Goal: Task Accomplishment & Management: Manage account settings

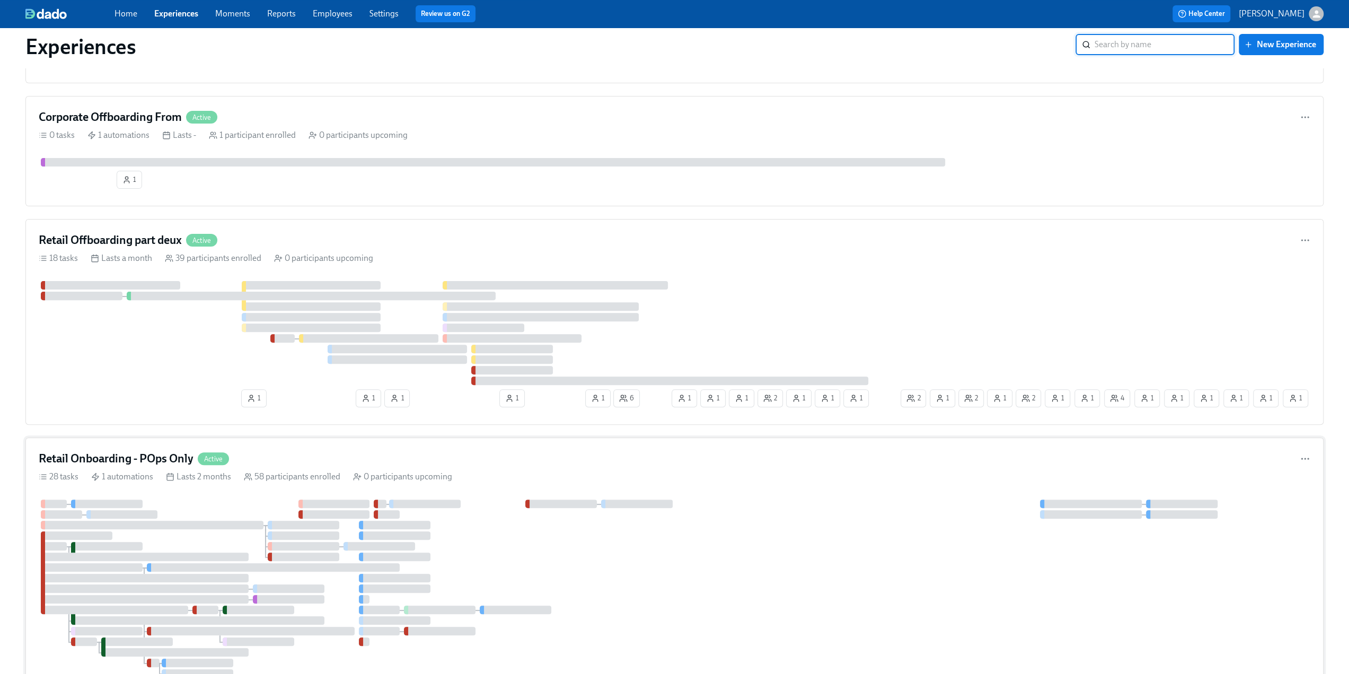
scroll to position [318, 0]
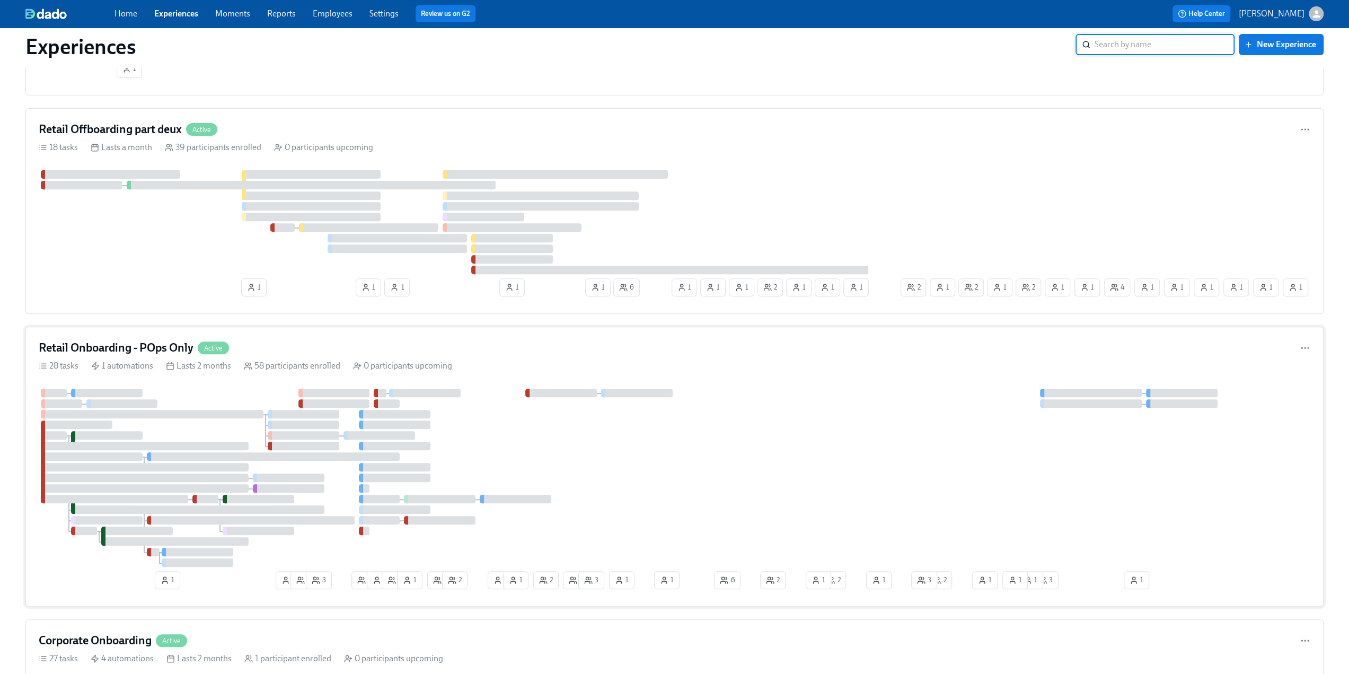
click at [131, 348] on h4 "Retail Onboarding - POps Only" at bounding box center [116, 348] width 155 height 16
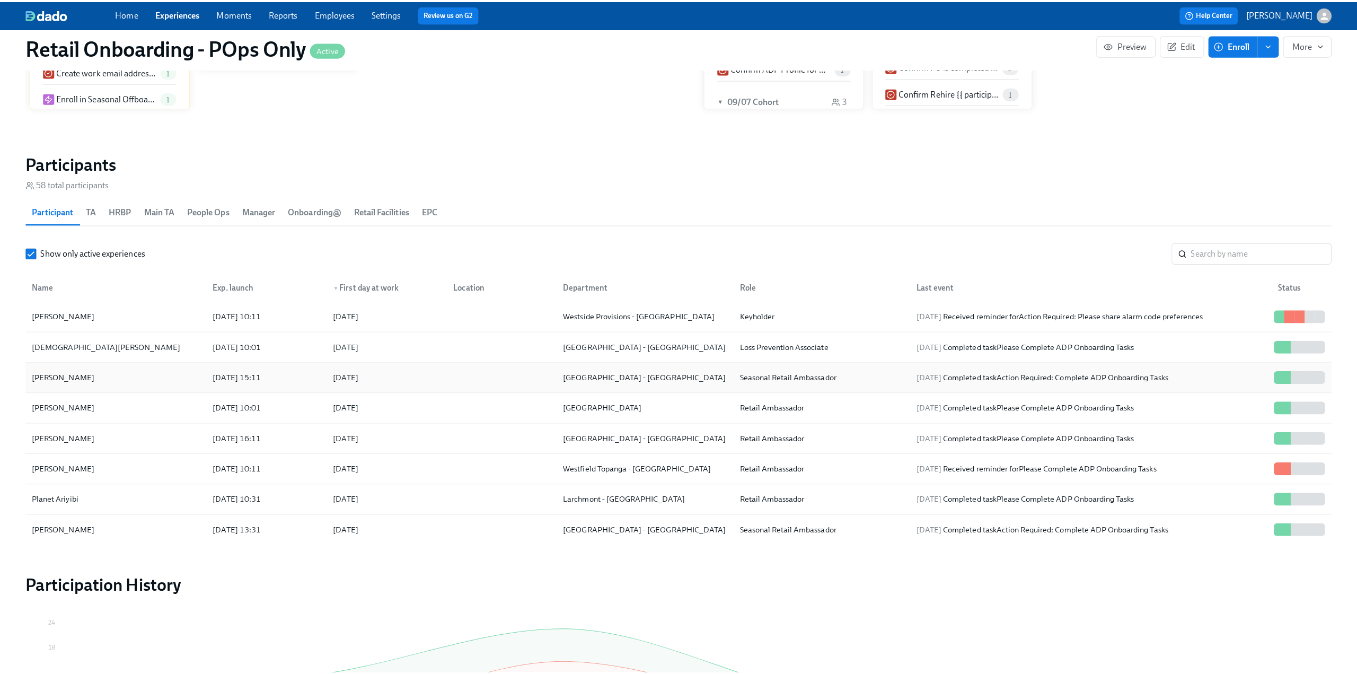
scroll to position [477, 0]
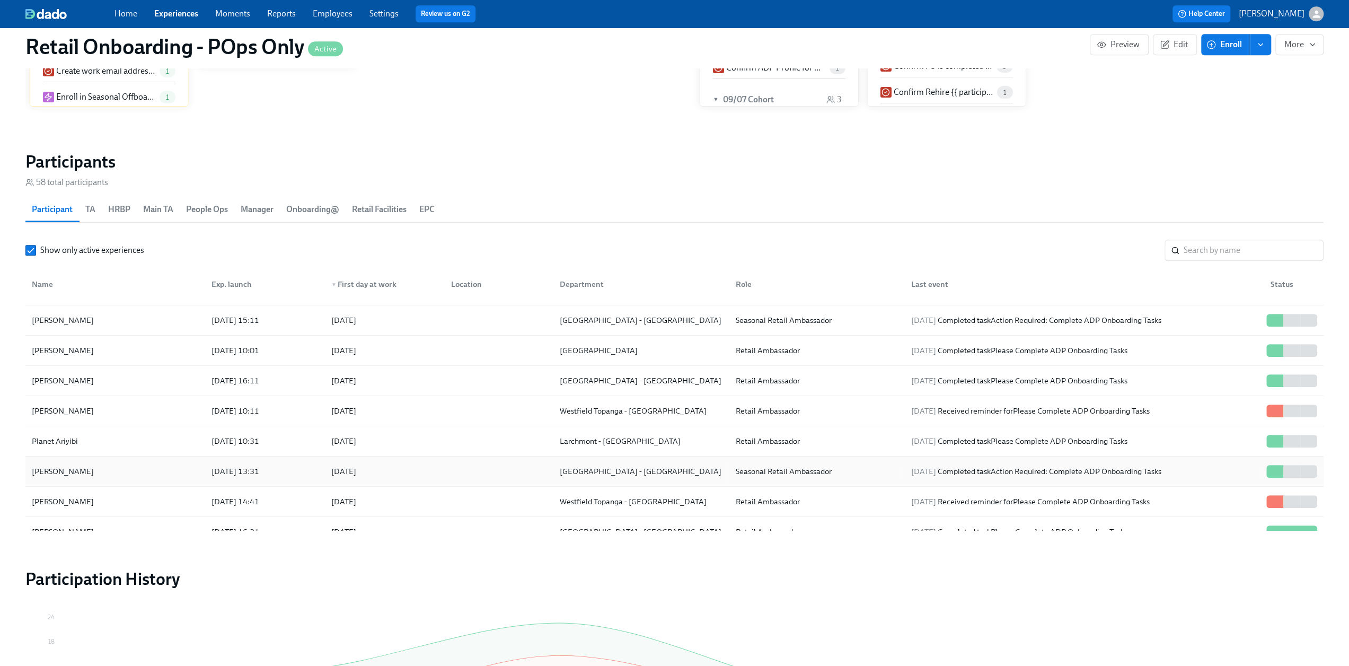
click at [84, 461] on div "Grace Steger" at bounding box center [115, 471] width 175 height 21
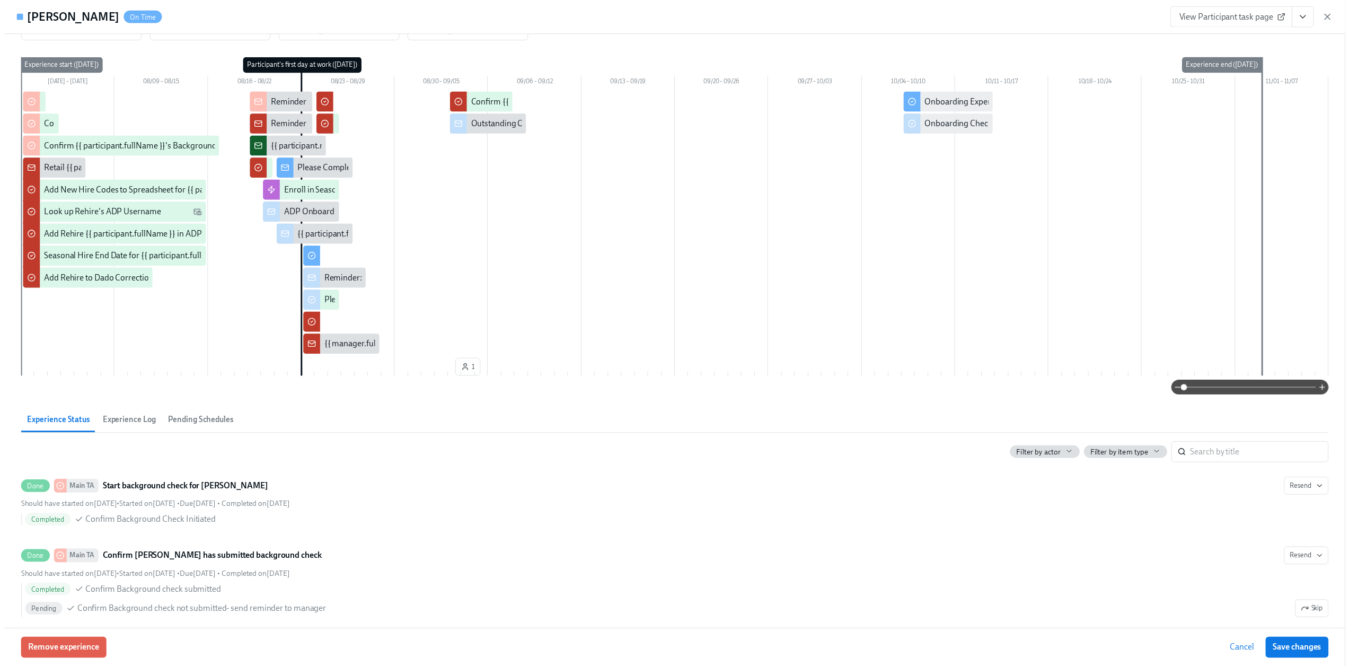
scroll to position [77, 0]
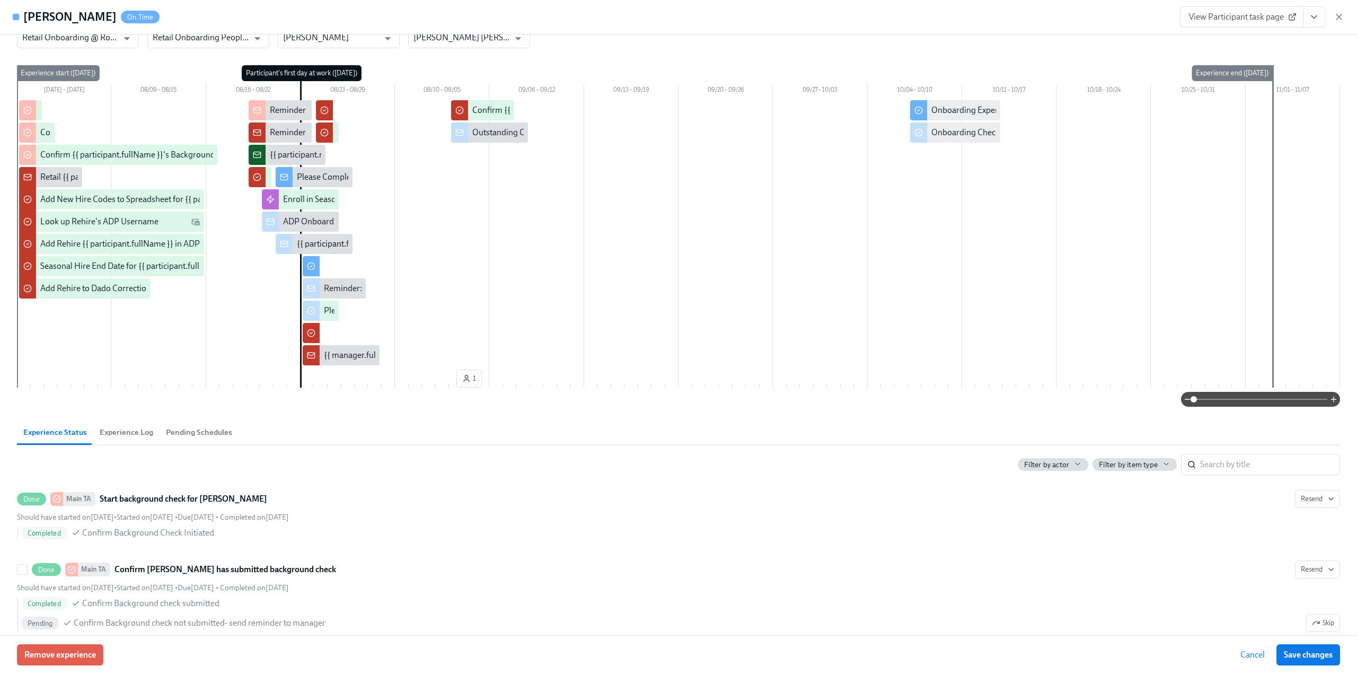
click at [1341, 14] on icon "button" at bounding box center [1339, 17] width 11 height 11
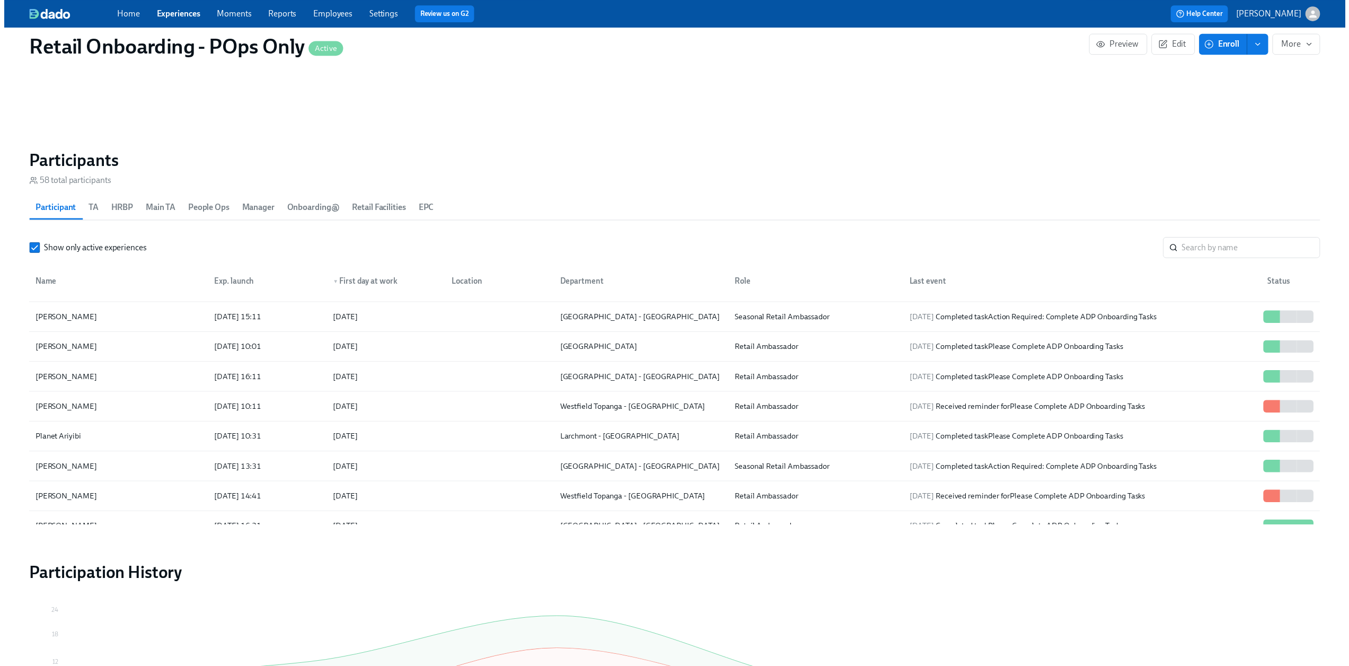
scroll to position [0, 15271]
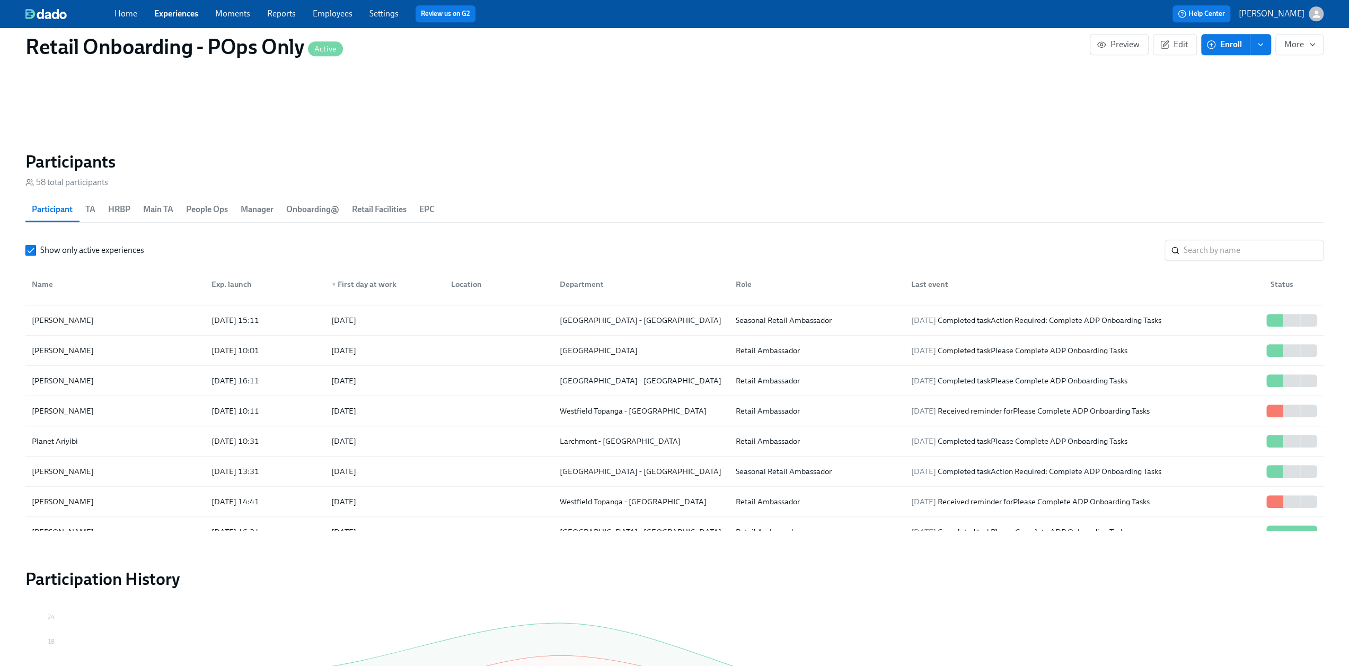
click at [1341, 15] on div "Home Experiences Moments Reports Employees Settings Review us on G2 Help Center…" at bounding box center [674, 14] width 1349 height 28
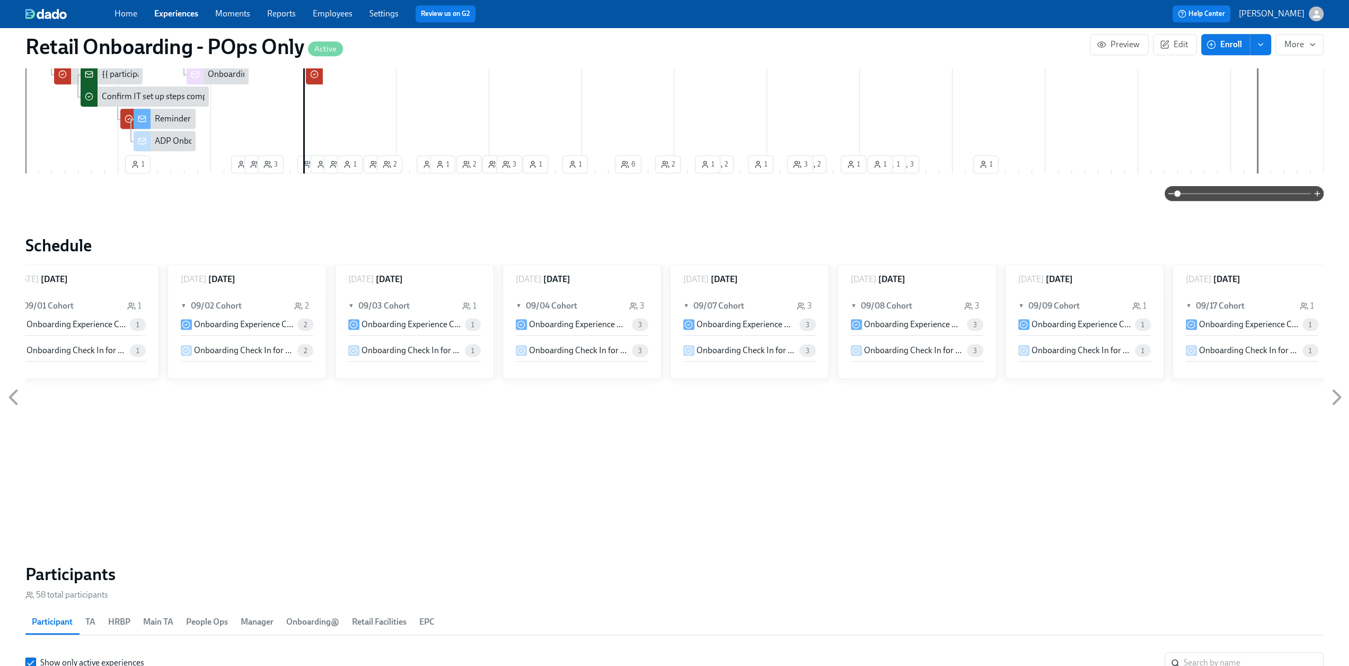
scroll to position [427, 0]
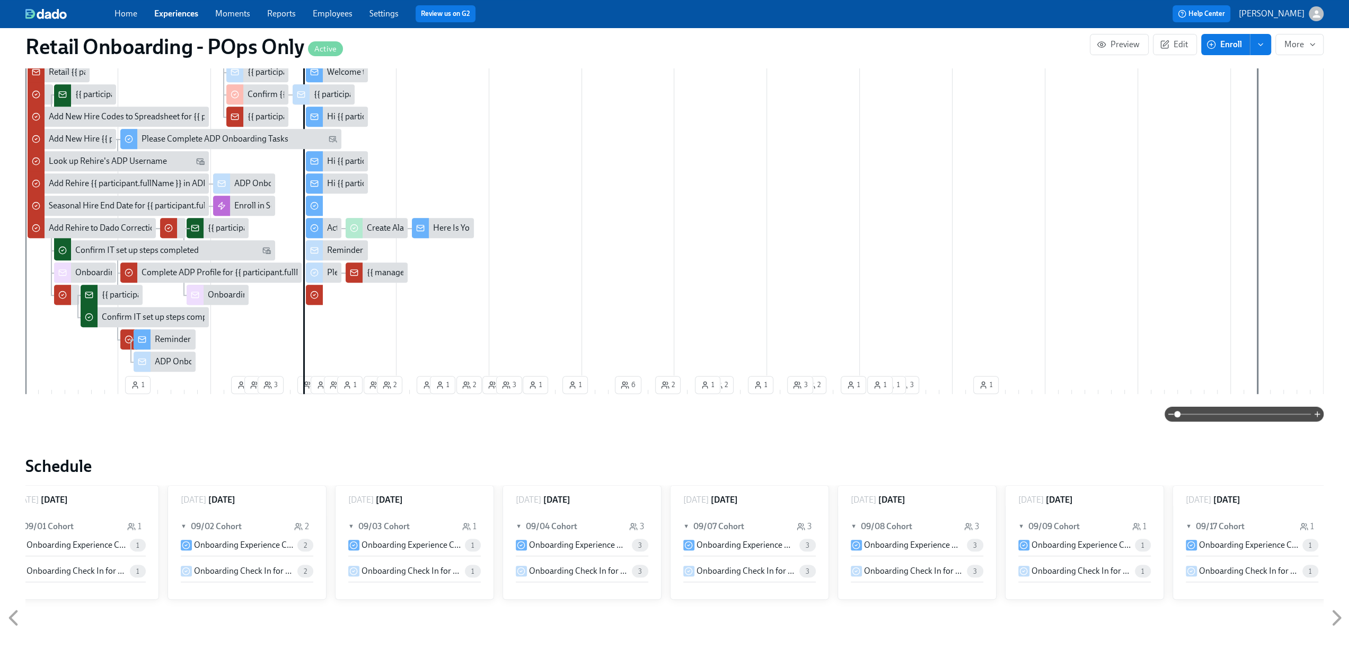
click at [1258, 394] on div "Experience end" at bounding box center [1264, 177] width 14 height 434
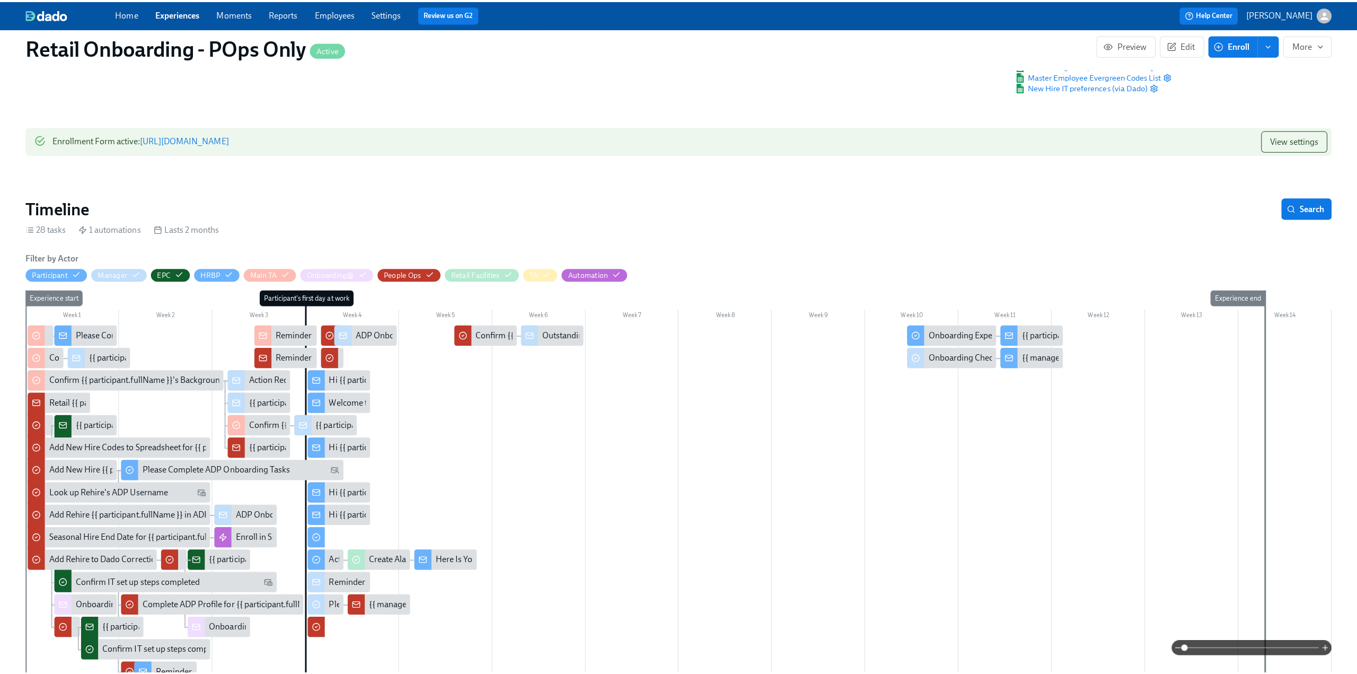
scroll to position [106, 0]
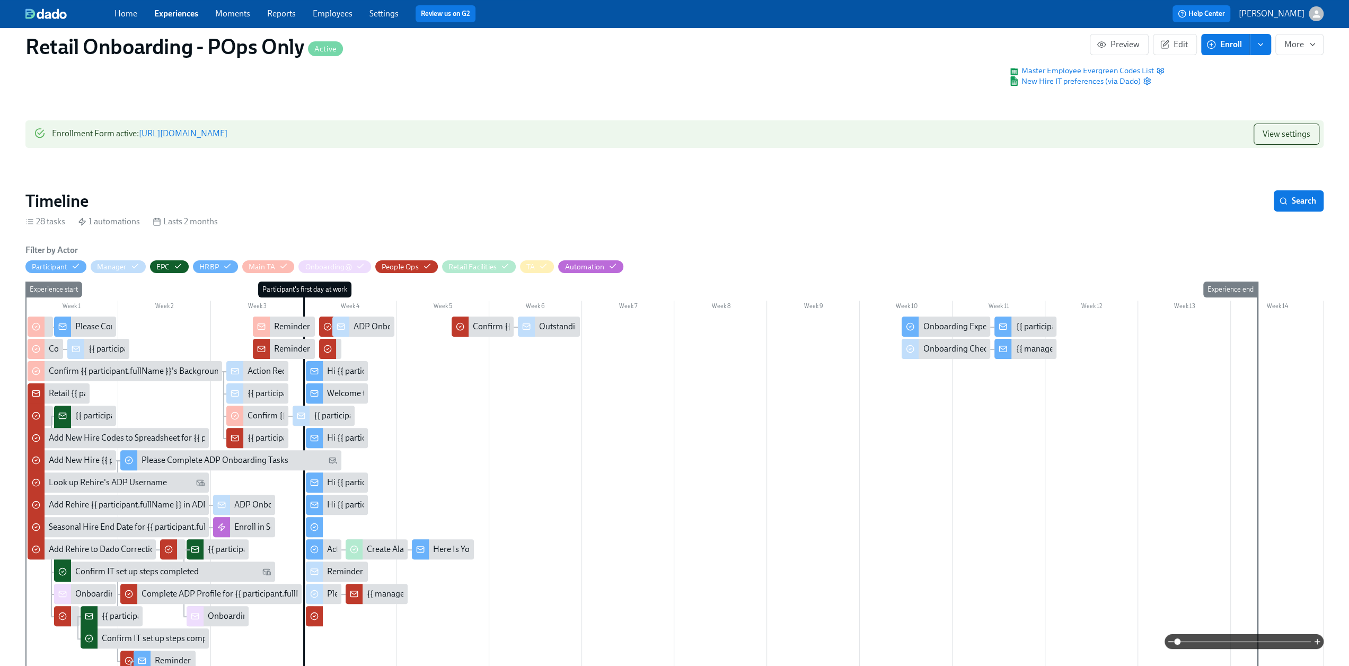
click at [340, 373] on div "Hi {{ participant.firstName }}, enjoy your semi-annual uniform codes." at bounding box center [451, 371] width 248 height 12
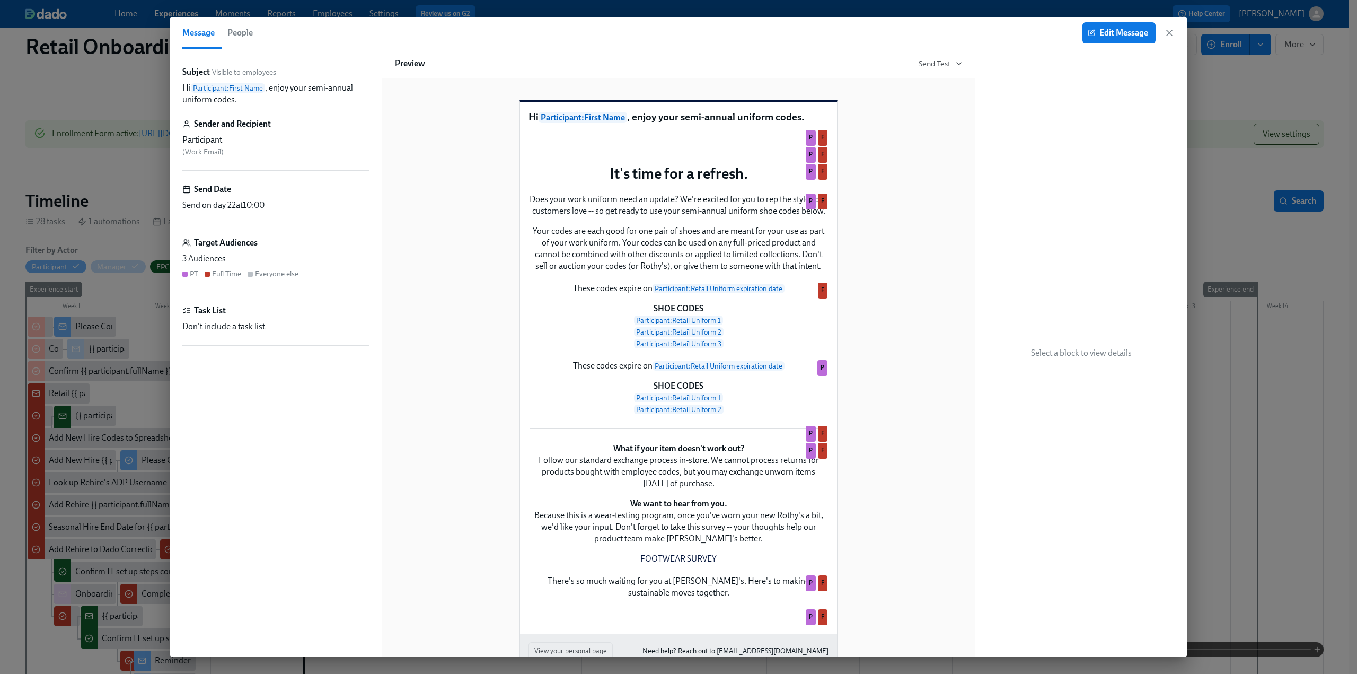
scroll to position [212, 0]
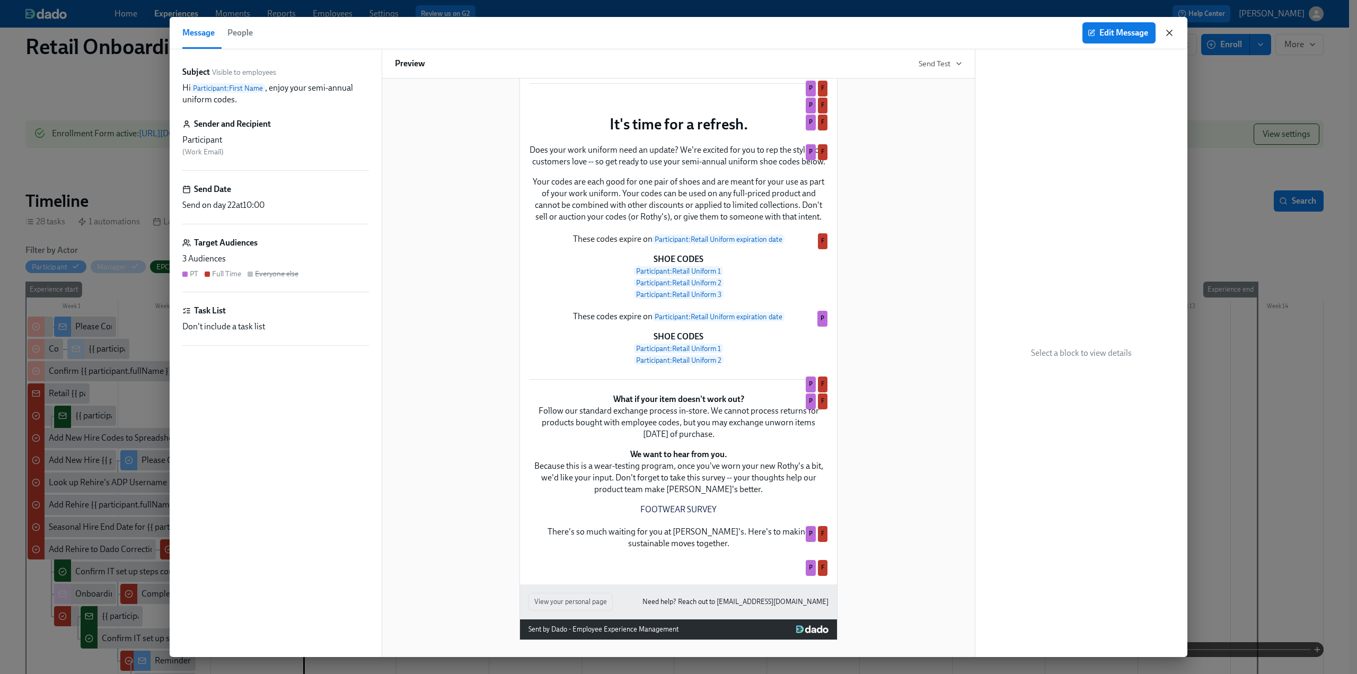
click at [1170, 32] on icon "button" at bounding box center [1169, 32] width 5 height 5
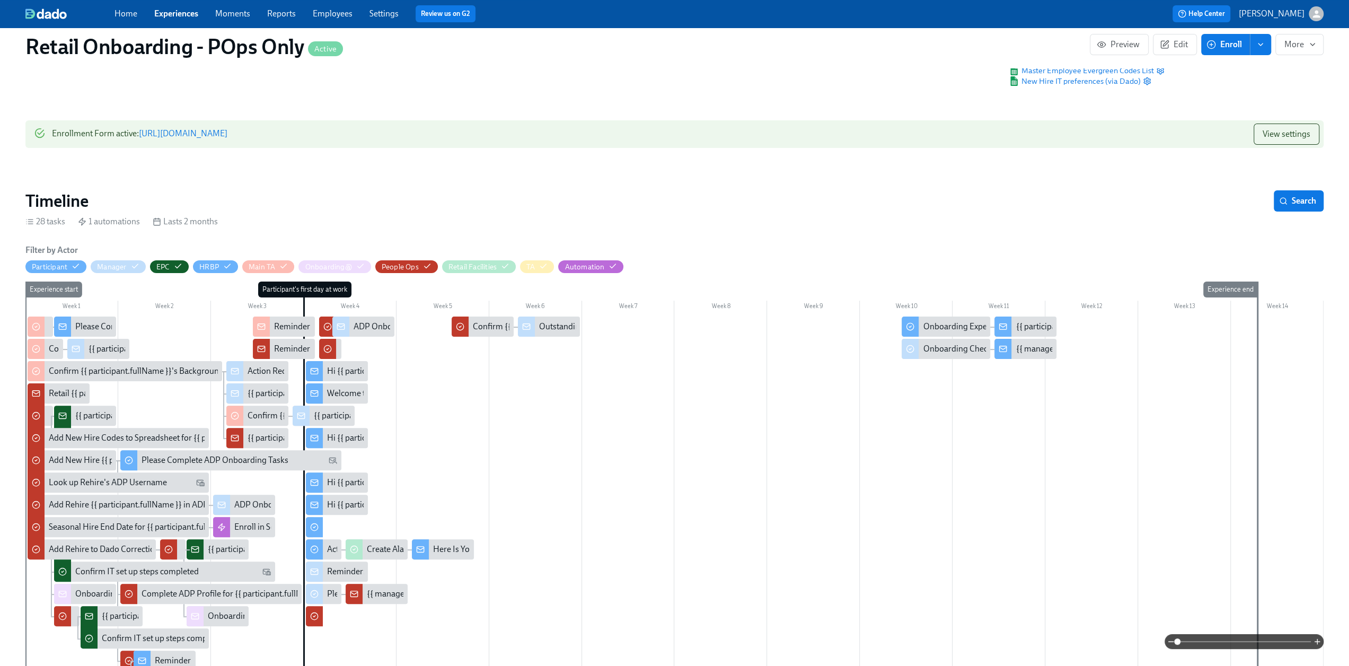
click at [353, 483] on div "Hi {{ participant.firstName }}, enjoy your annual $50 off codes." at bounding box center [439, 483] width 225 height 12
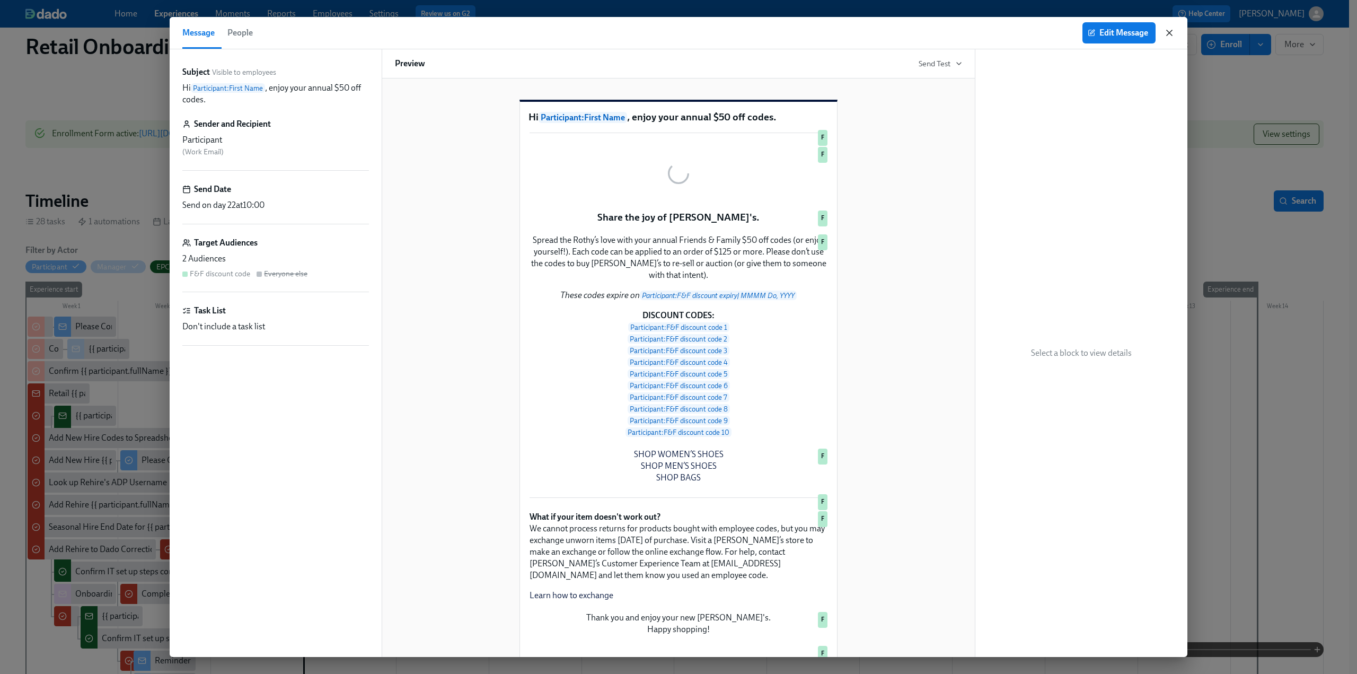
click at [1165, 35] on icon "button" at bounding box center [1169, 33] width 11 height 11
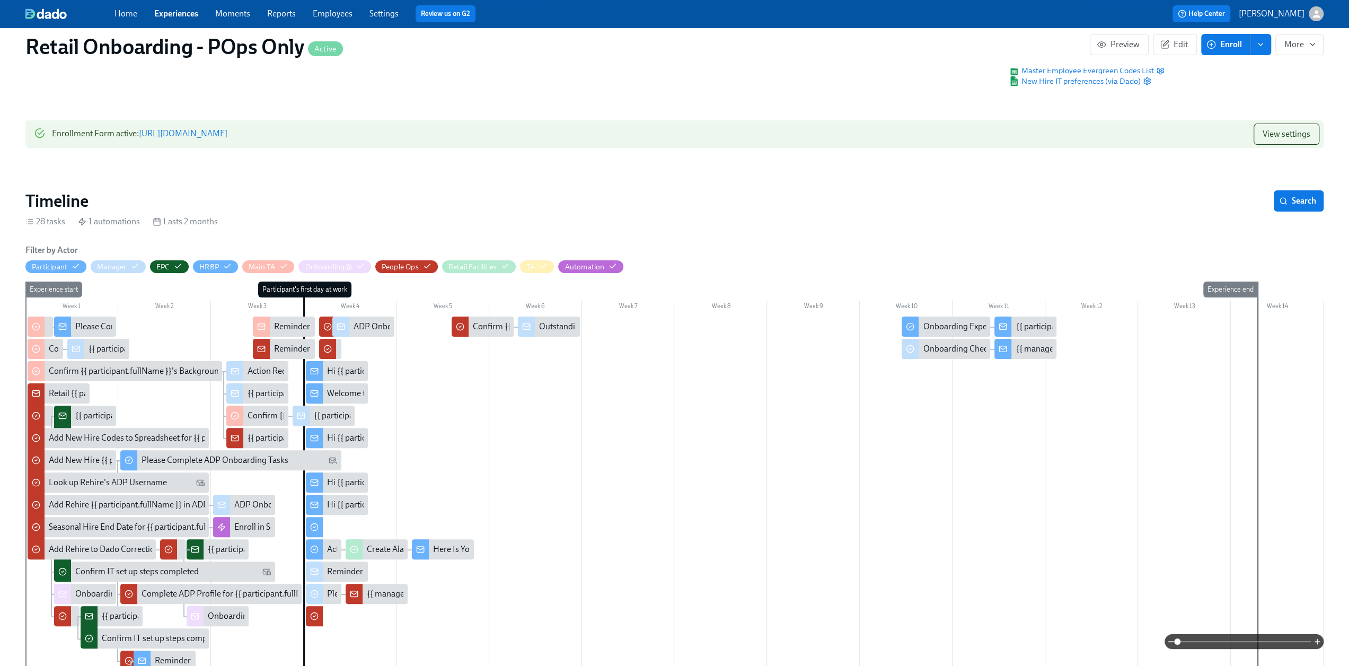
click at [345, 396] on div "Welcome to Team Rothy’s!" at bounding box center [374, 394] width 95 height 12
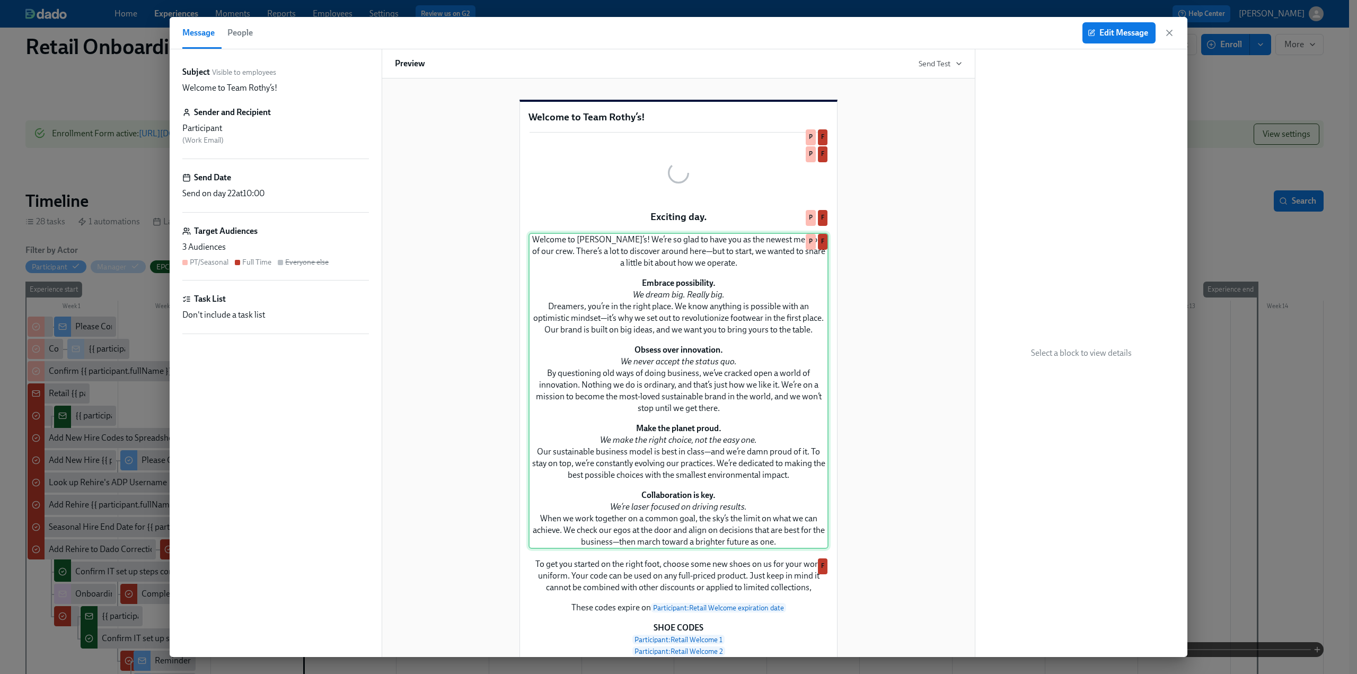
scroll to position [212, 0]
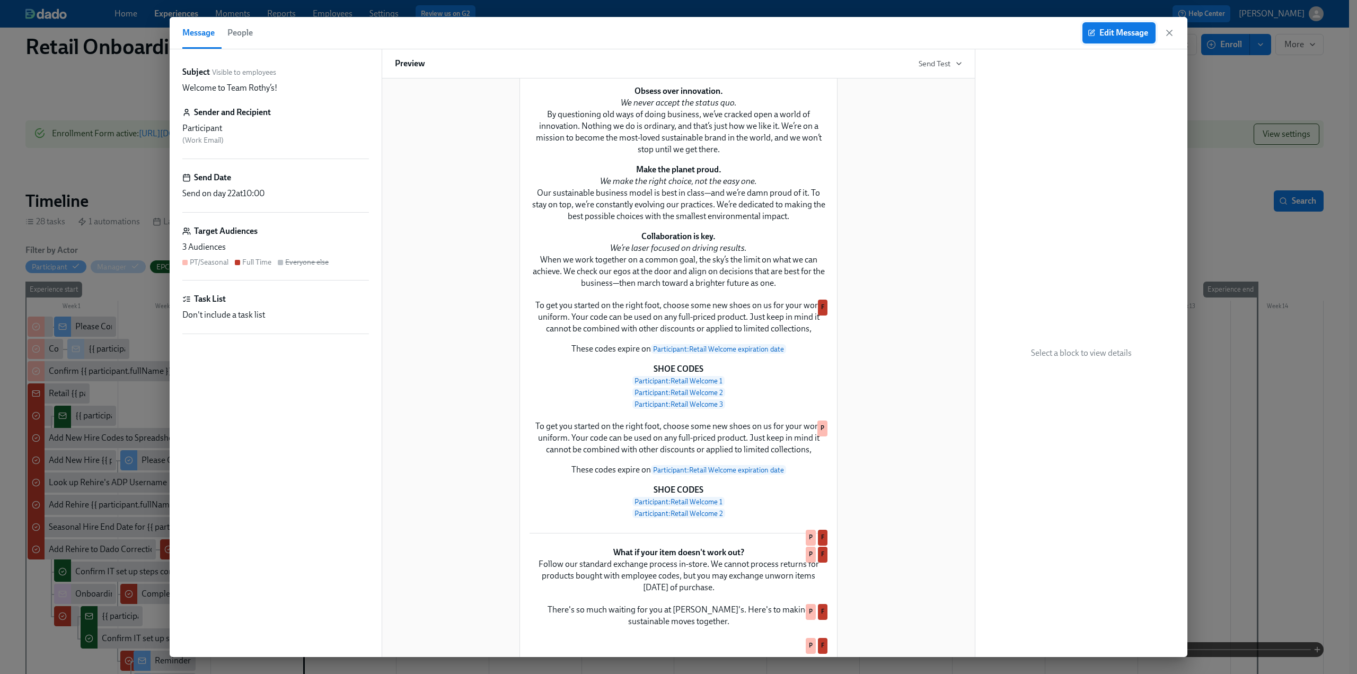
click at [1114, 34] on span "Edit Message" at bounding box center [1119, 33] width 58 height 11
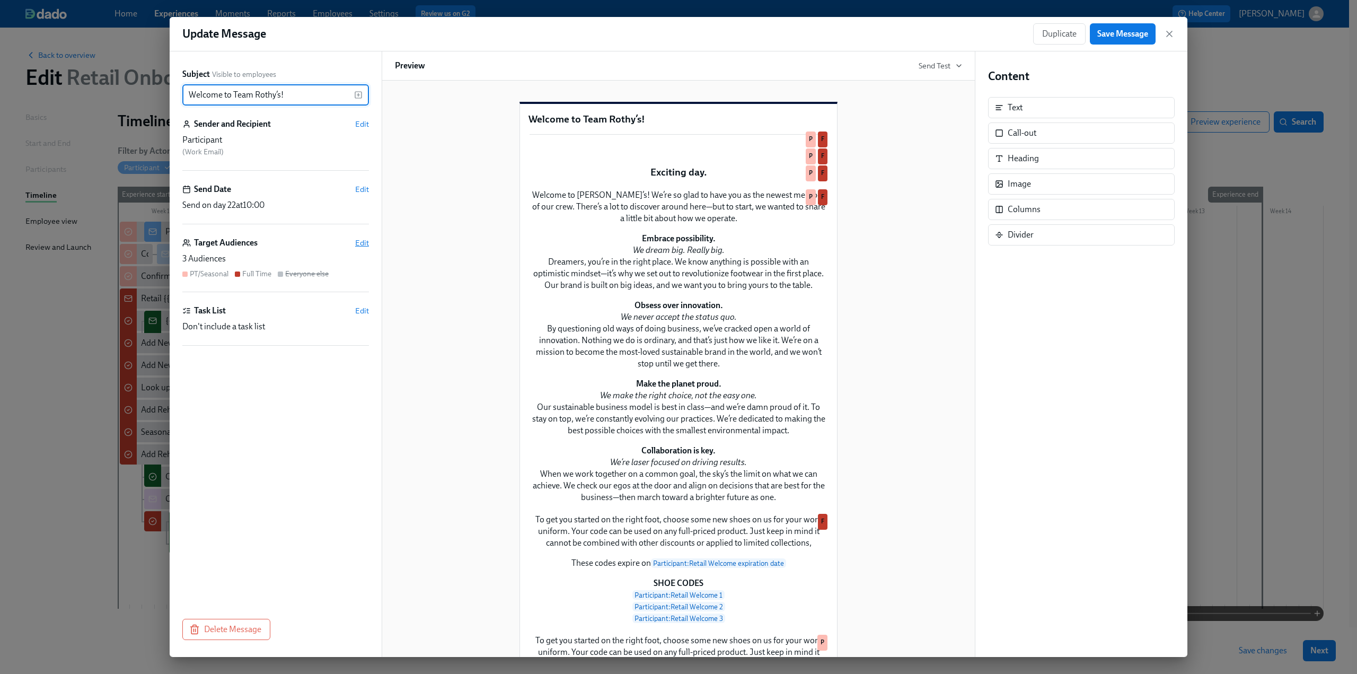
click at [365, 238] on span "Edit" at bounding box center [362, 243] width 14 height 11
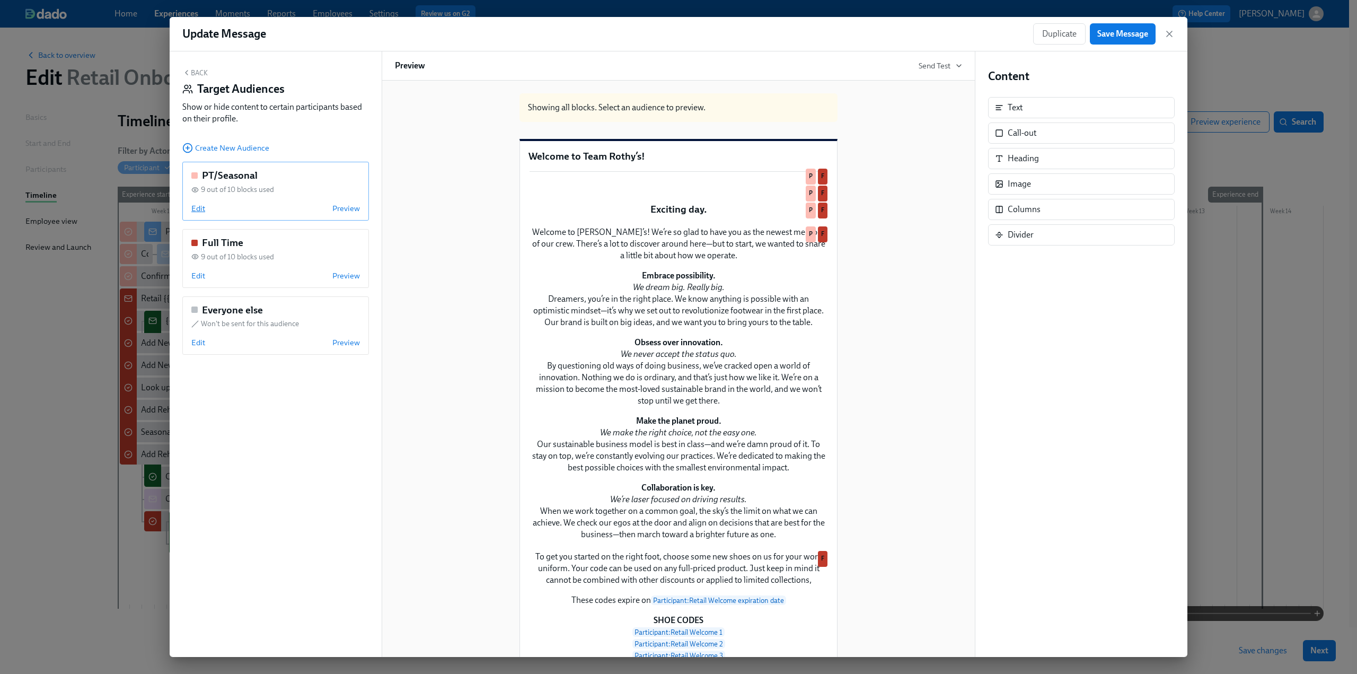
click at [193, 207] on span "Edit" at bounding box center [198, 208] width 14 height 11
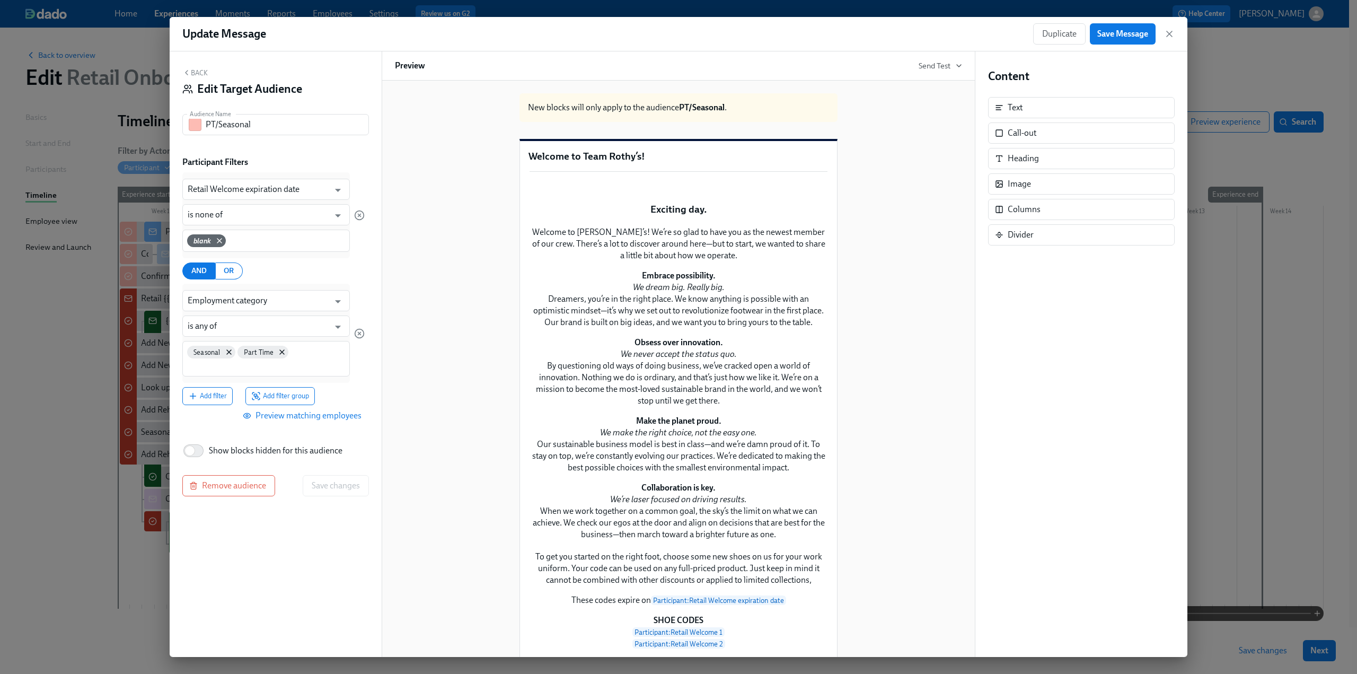
click at [323, 411] on span "Preview matching employees" at bounding box center [303, 415] width 117 height 11
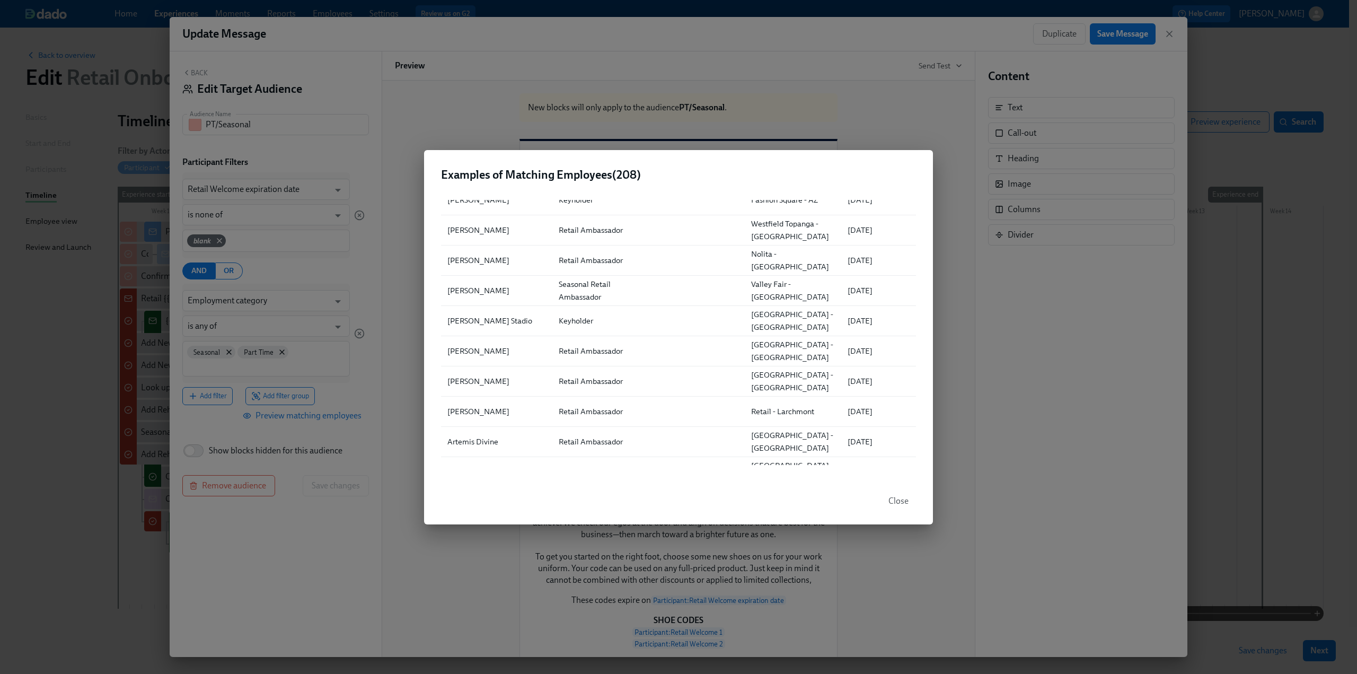
scroll to position [1485, 0]
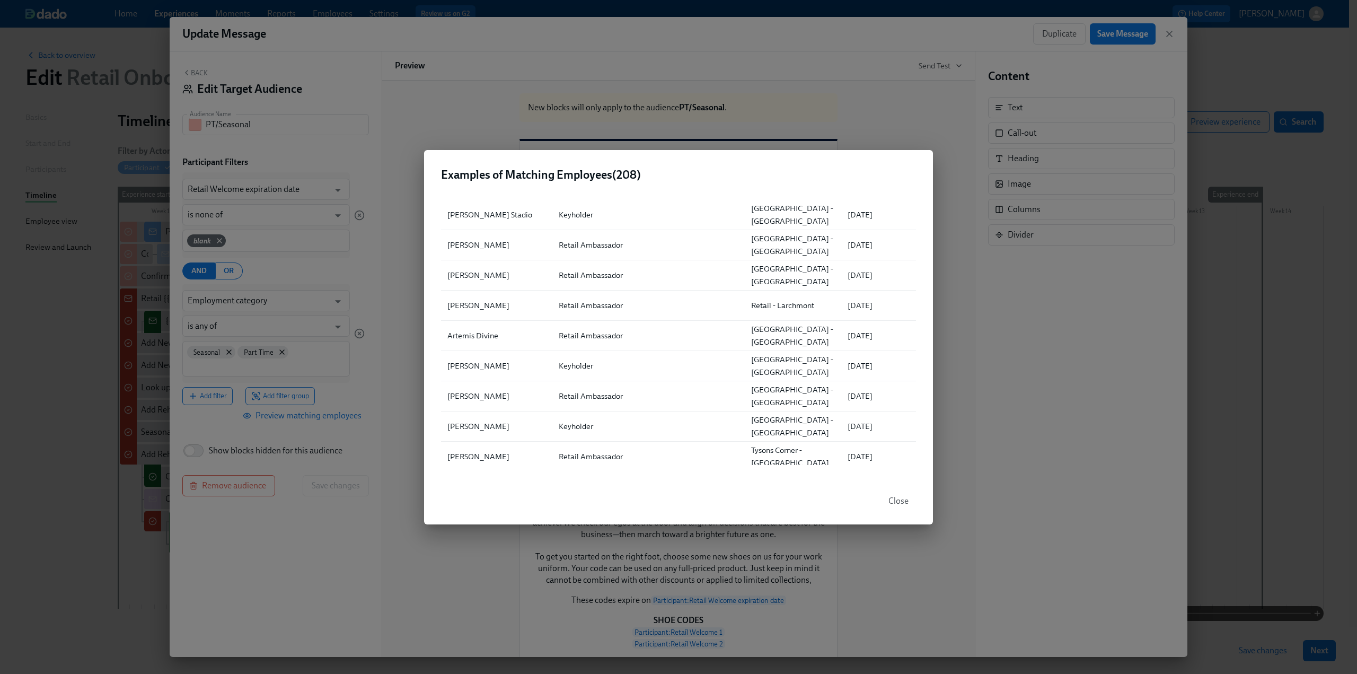
click at [883, 501] on button "Close" at bounding box center [898, 500] width 35 height 21
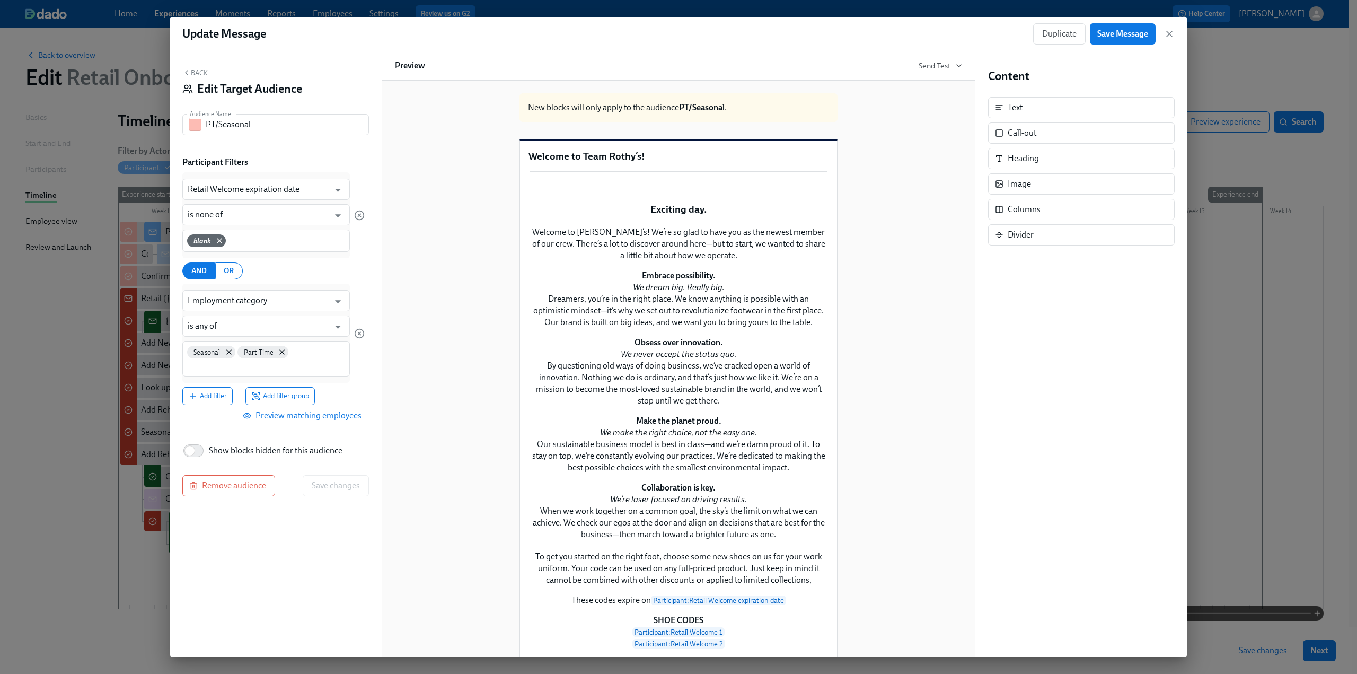
click at [310, 415] on span "Preview matching employees" at bounding box center [303, 415] width 117 height 11
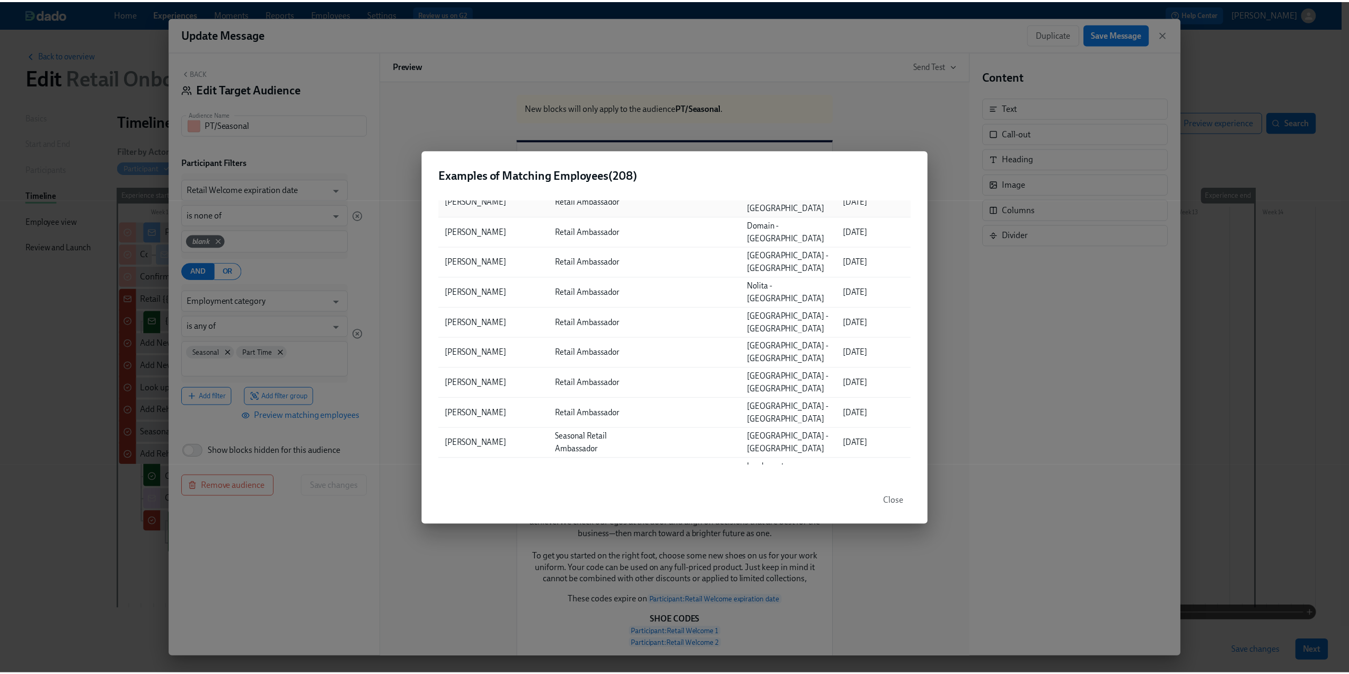
scroll to position [2015, 0]
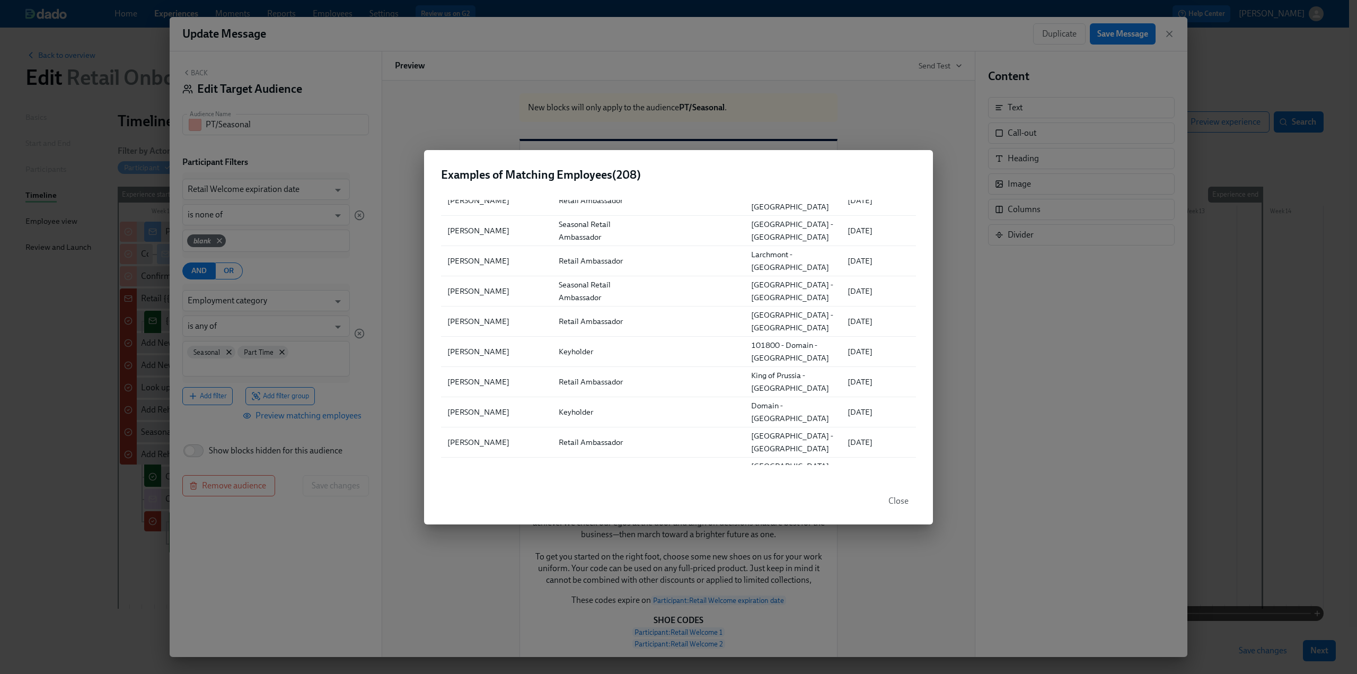
click at [898, 507] on button "Close" at bounding box center [898, 500] width 35 height 21
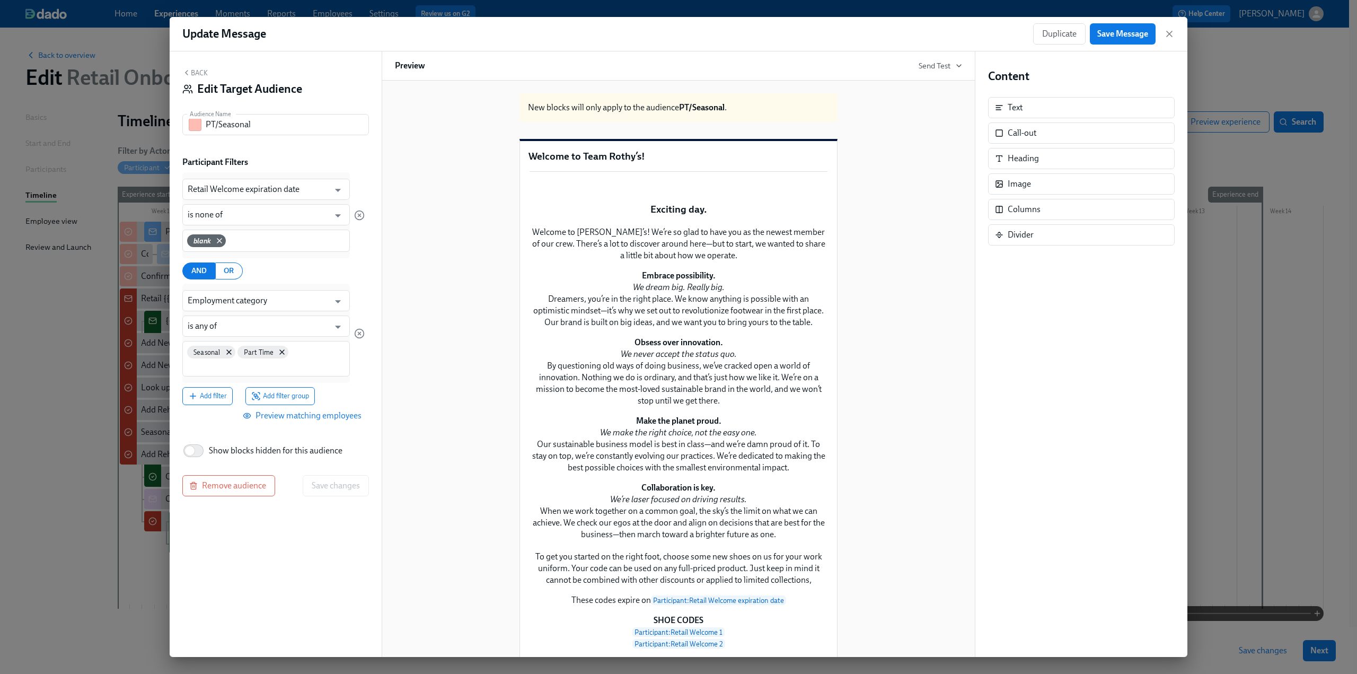
click at [314, 356] on div "Seasonal Part Time" at bounding box center [266, 359] width 168 height 36
click at [1165, 36] on icon "button" at bounding box center [1169, 34] width 11 height 11
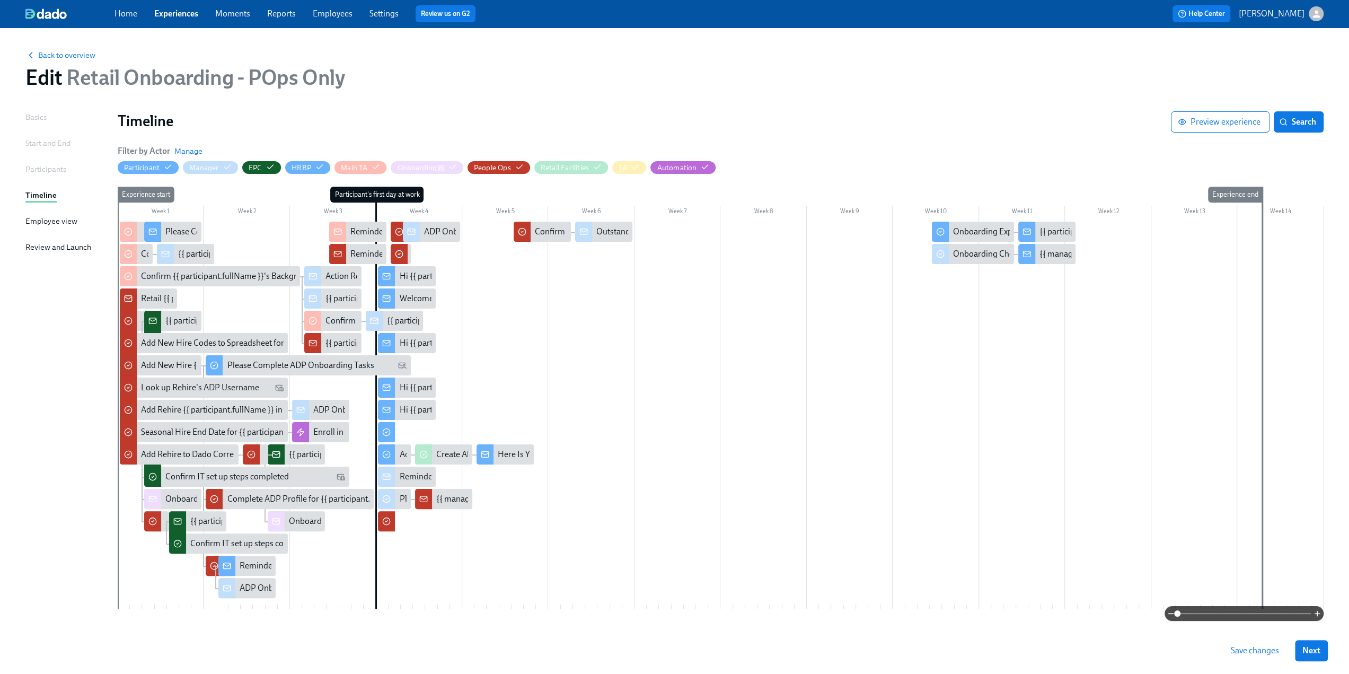
click at [1244, 653] on span "Save changes" at bounding box center [1255, 650] width 48 height 11
click at [338, 16] on link "Employees" at bounding box center [333, 13] width 40 height 10
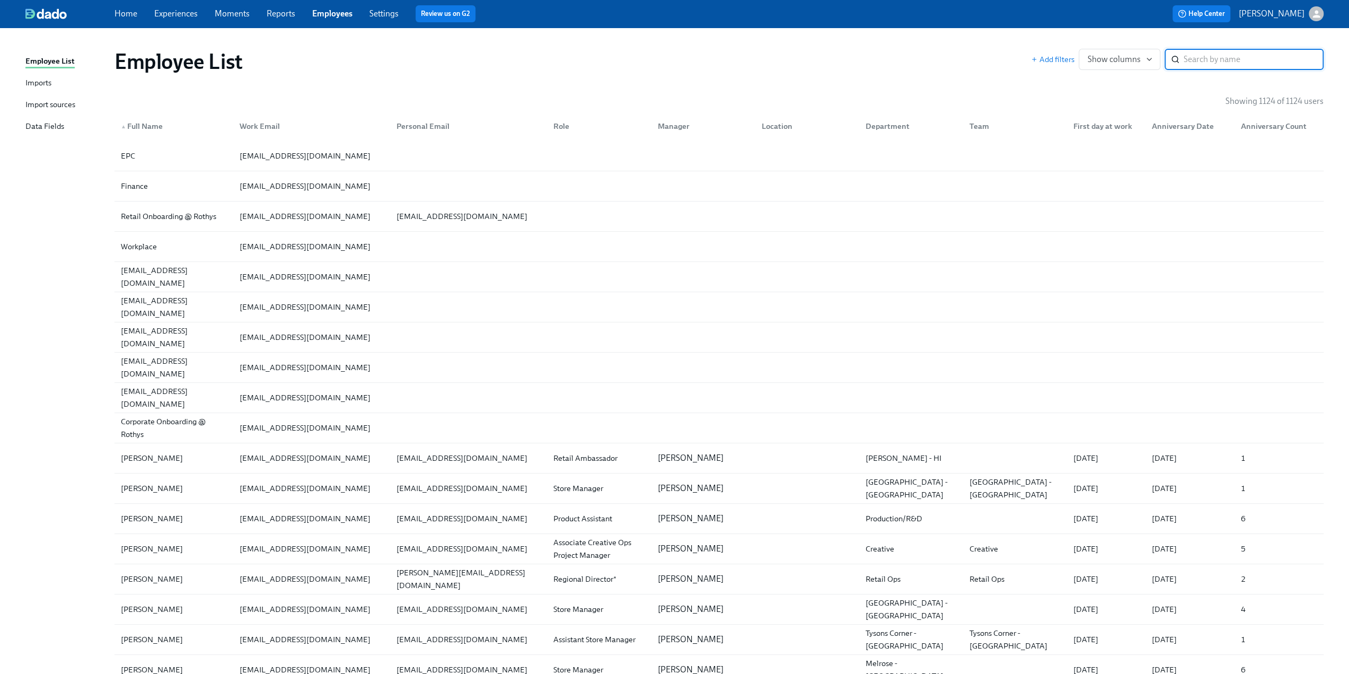
click at [1247, 56] on input "search" at bounding box center [1254, 59] width 140 height 21
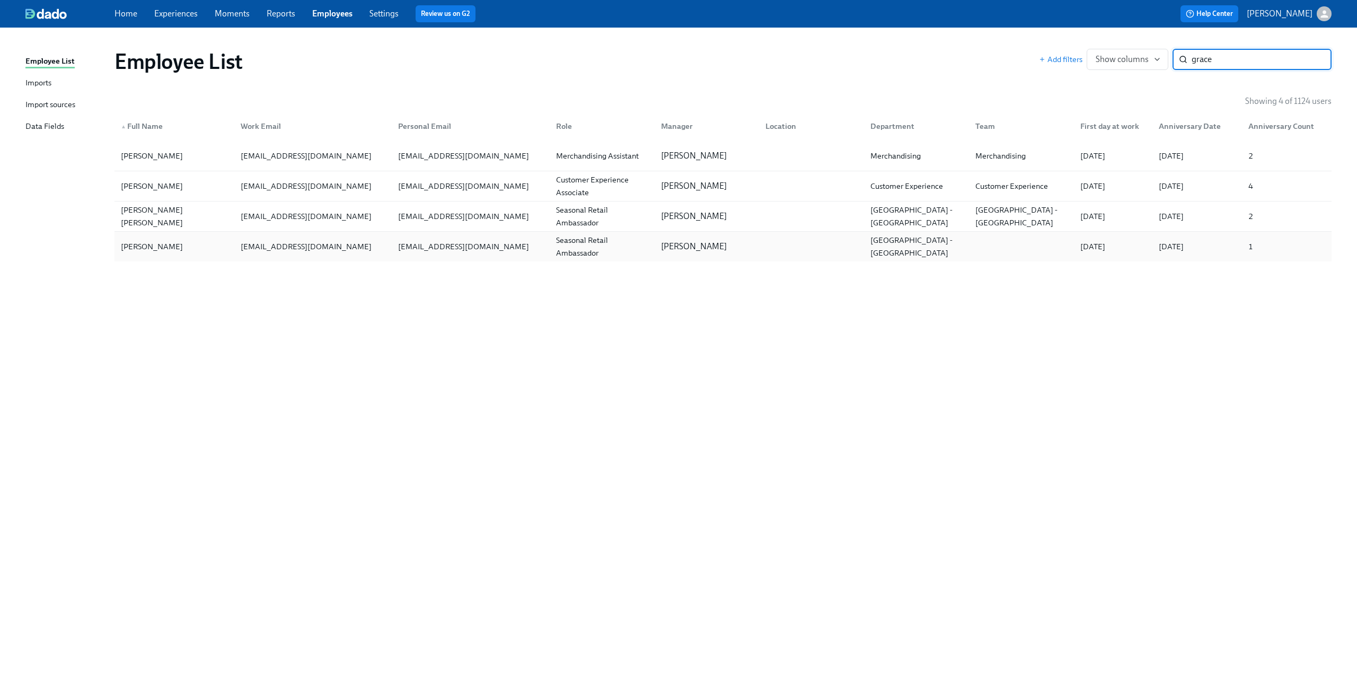
type input "grace"
click at [183, 245] on div "Grace Steger" at bounding box center [175, 246] width 116 height 21
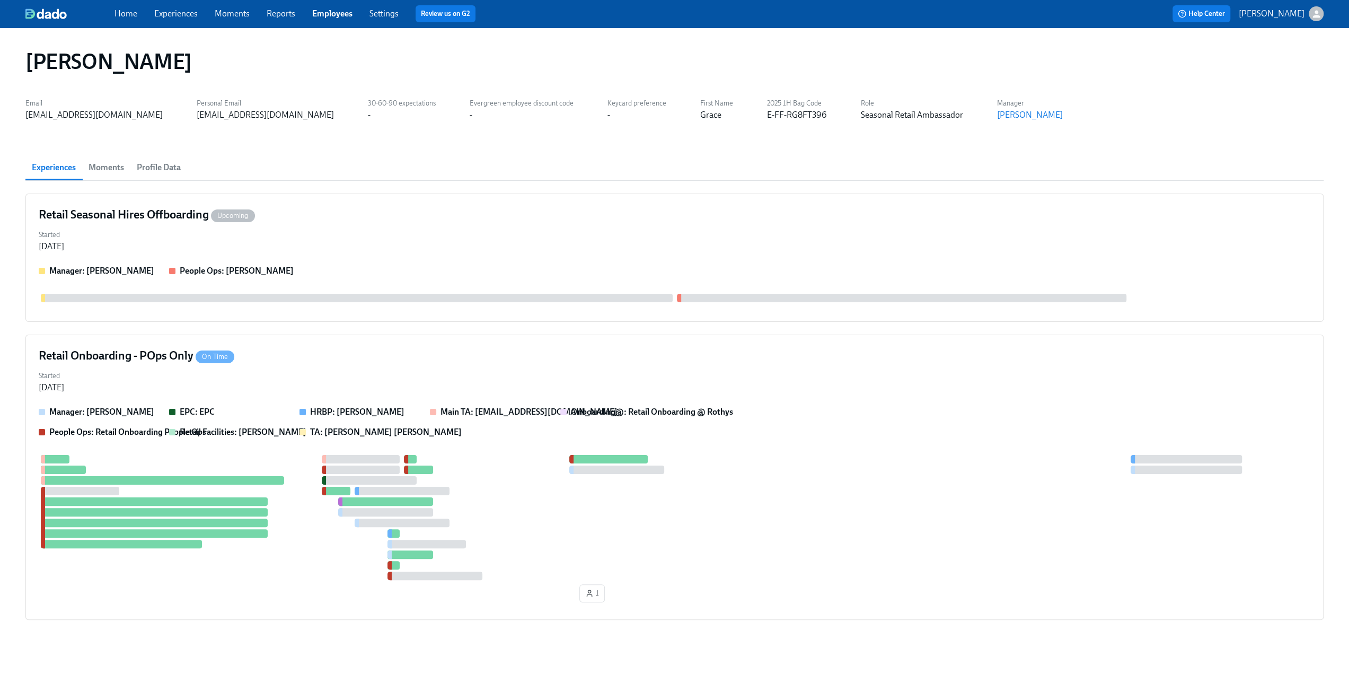
click at [170, 170] on span "Profile Data" at bounding box center [159, 167] width 44 height 15
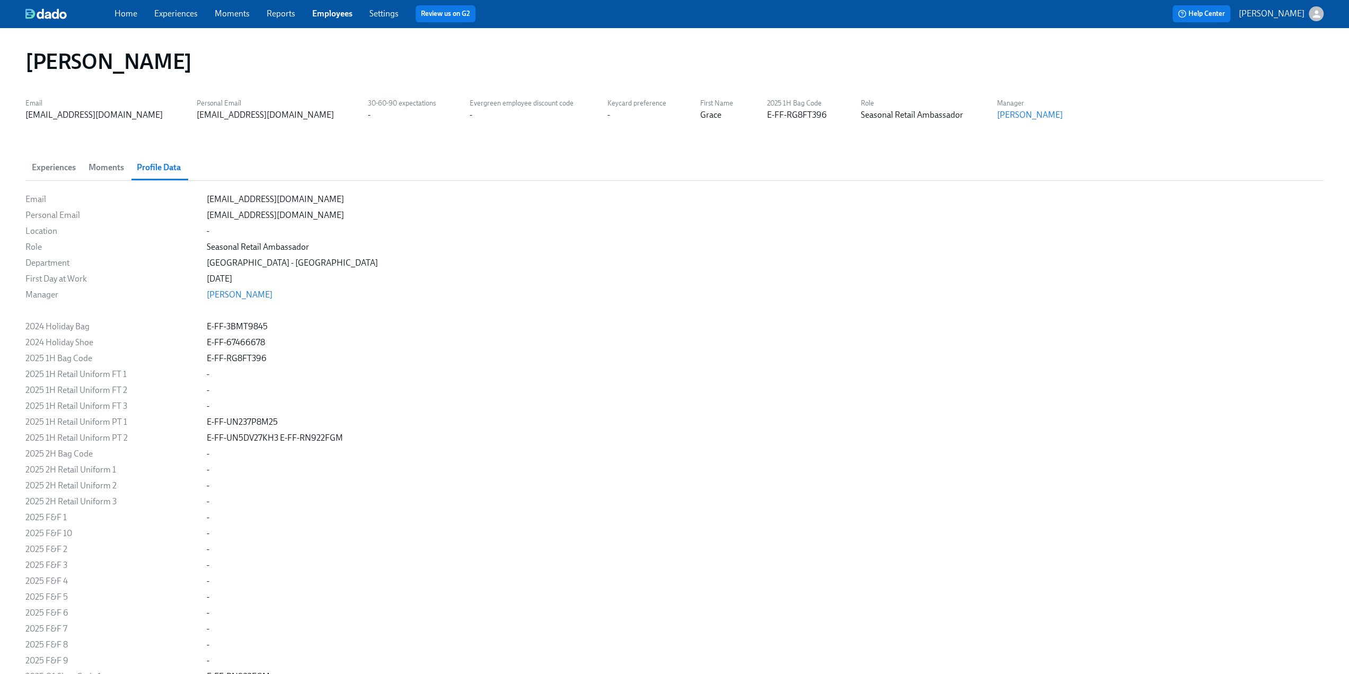
click at [159, 12] on link "Experiences" at bounding box center [175, 13] width 43 height 10
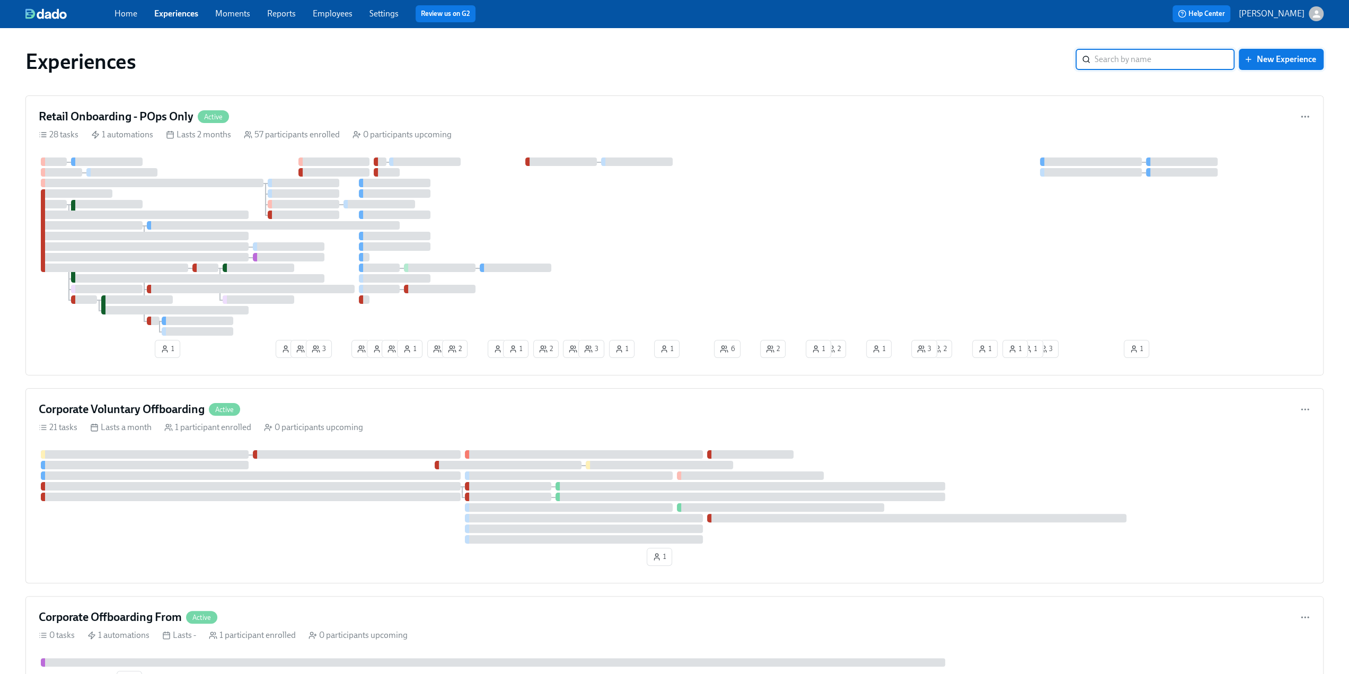
click at [1263, 66] on button "New Experience" at bounding box center [1281, 59] width 85 height 21
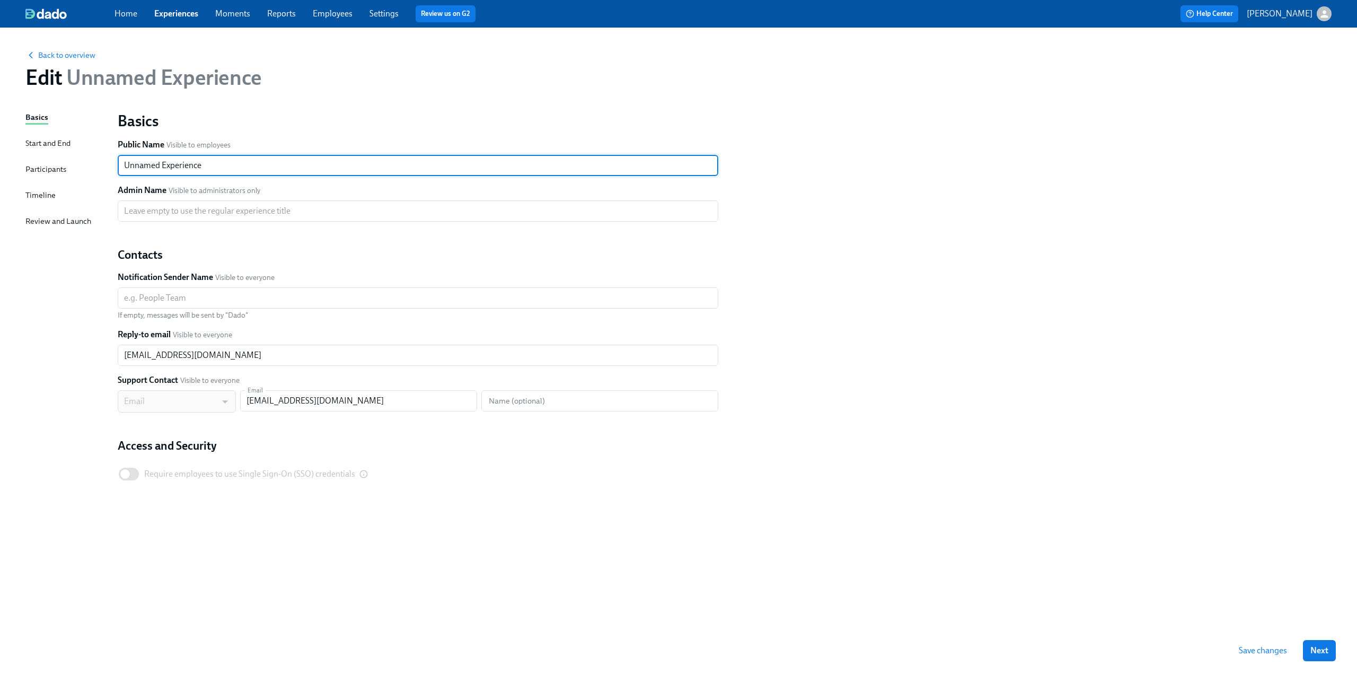
drag, startPoint x: 243, startPoint y: 173, endPoint x: 101, endPoint y: 171, distance: 141.6
click at [101, 171] on div "Basics Start and End Participants Timeline Review and Launch Basics Public Name…" at bounding box center [678, 369] width 1306 height 516
drag, startPoint x: 229, startPoint y: 164, endPoint x: 101, endPoint y: 168, distance: 127.8
click at [101, 168] on div "Basics Start and End Participants Timeline Review and Launch Basics Public Name…" at bounding box center [678, 369] width 1306 height 516
type input "Retail DNS Offboarding"
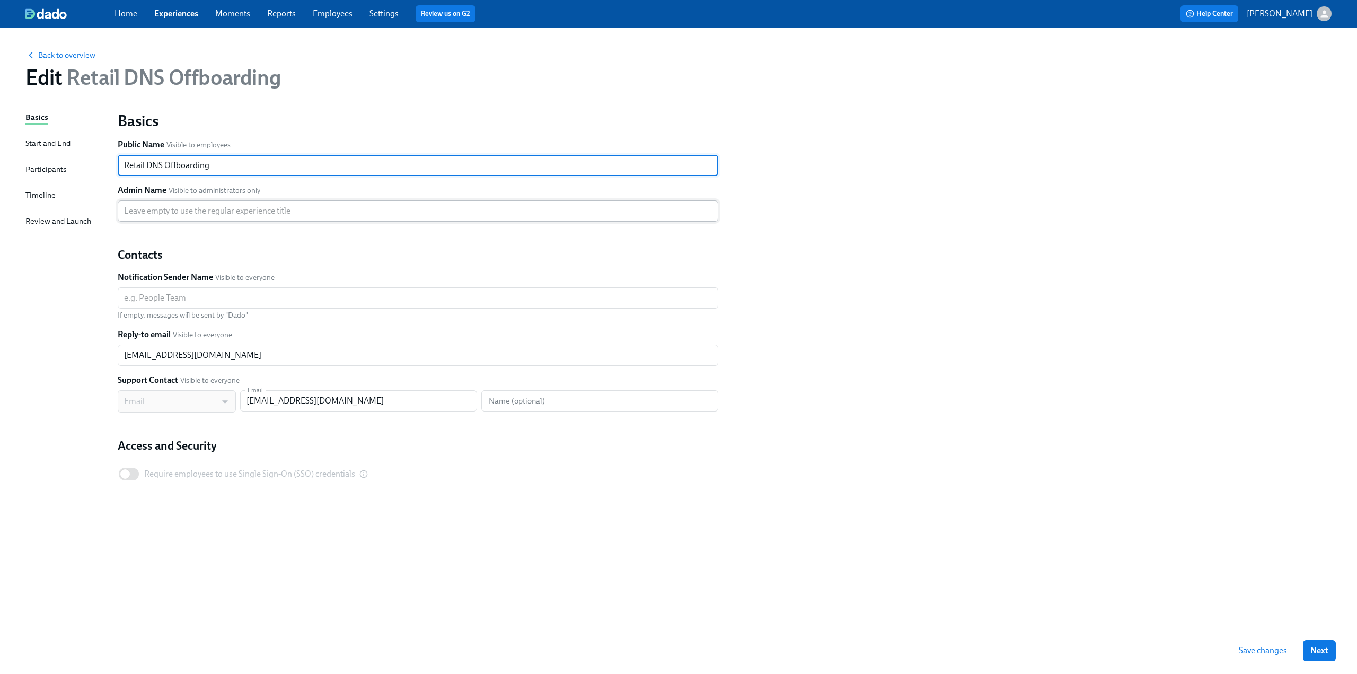
click at [164, 210] on input "text" at bounding box center [418, 210] width 601 height 21
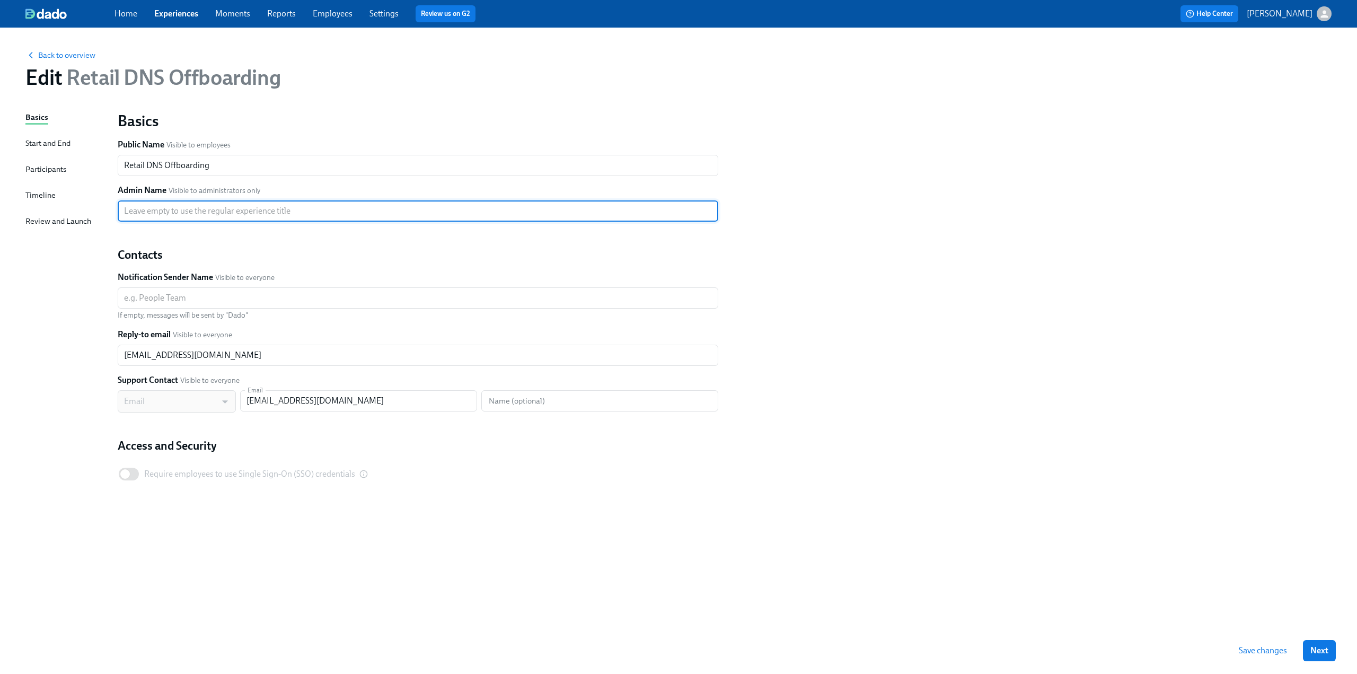
paste input "Retail DNS Offboarding"
type input "Retail DNS Offboarding"
click at [134, 297] on input "text" at bounding box center [418, 297] width 601 height 21
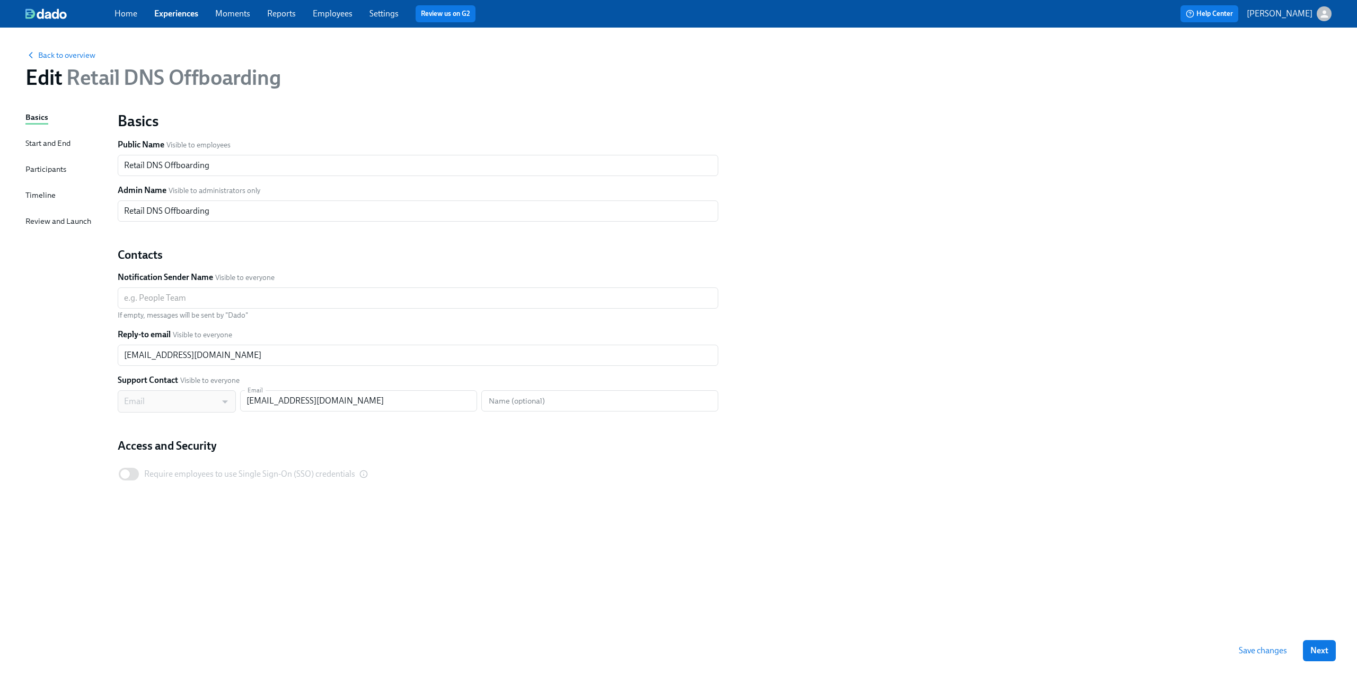
click at [746, 292] on div "Basics Public Name Visible to employees Retail DNS Offboarding ​ Admin Name Vis…" at bounding box center [724, 311] width 1227 height 412
click at [193, 302] on input "text" at bounding box center [418, 297] width 601 height 21
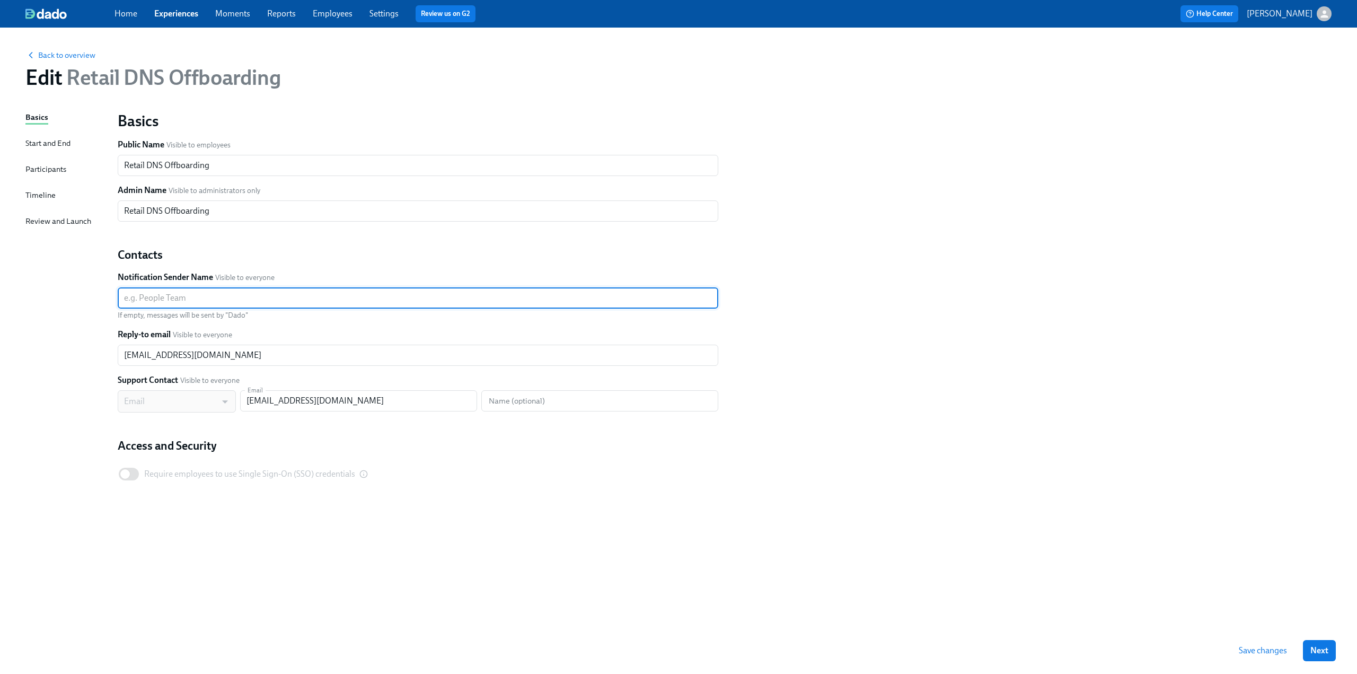
paste input "Rothy's People Team via Dado"
type input "Rothy's People Team via Dado"
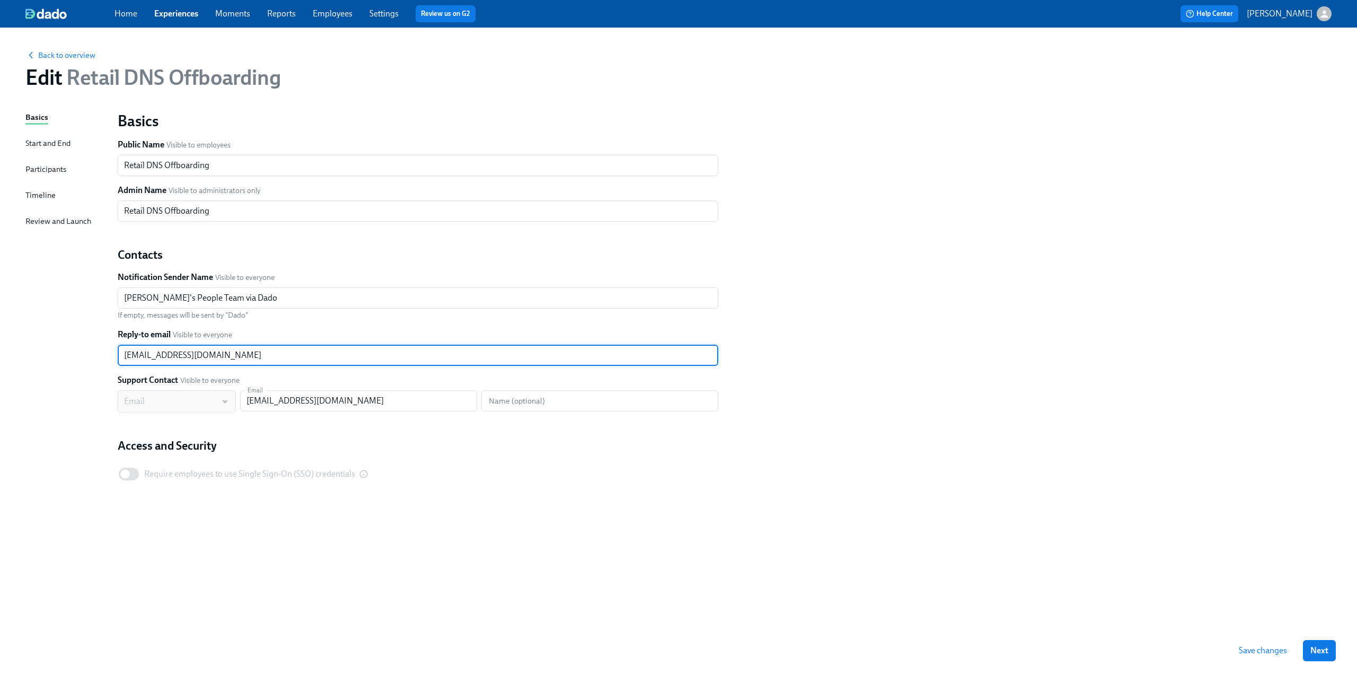
drag, startPoint x: 229, startPoint y: 359, endPoint x: 93, endPoint y: 358, distance: 135.7
click at [93, 358] on div "Basics Start and End Participants Timeline Review and Launch Basics Public Name…" at bounding box center [678, 369] width 1306 height 516
paste input "peopleops"
type input "peopleops@rothys.com"
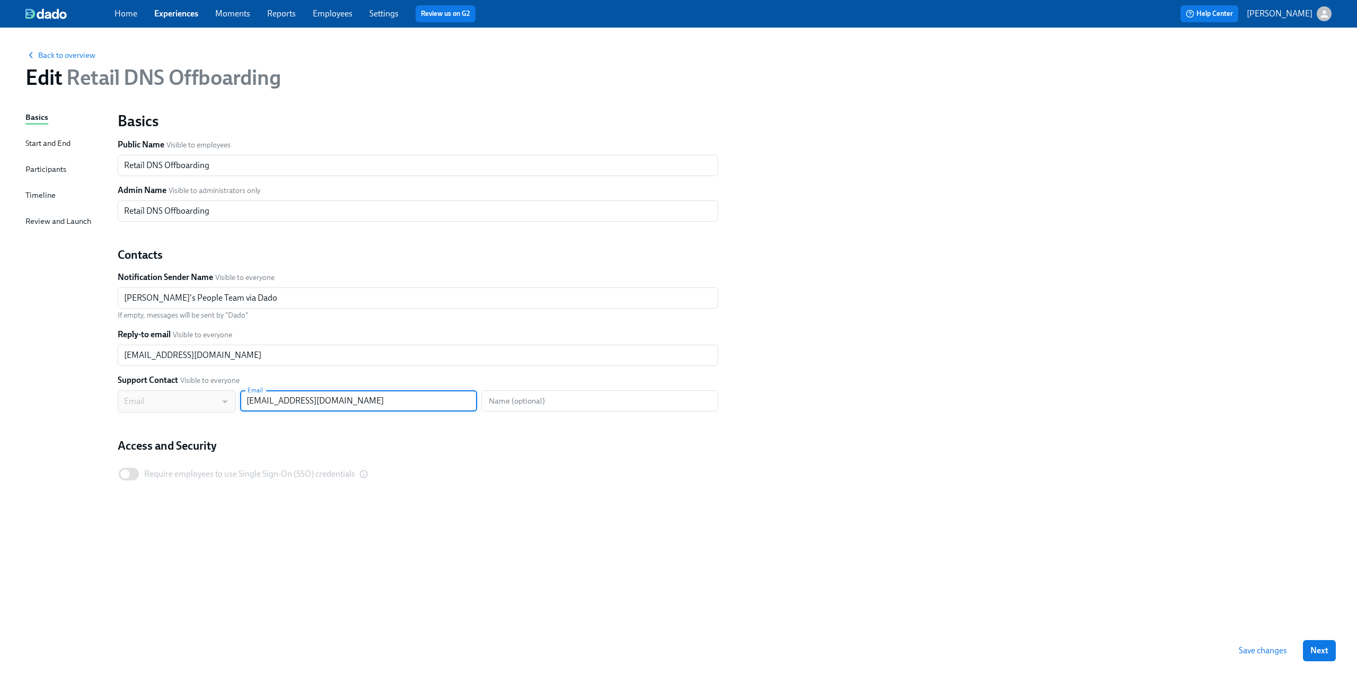
drag, startPoint x: 387, startPoint y: 409, endPoint x: 213, endPoint y: 408, distance: 173.4
click at [213, 408] on div "Email MAIL ​ Email mjelincic@rothys.com Email Name (optional) Name (optional)" at bounding box center [418, 401] width 601 height 22
paste input "peopleops"
type input "peopleops@rothys.com"
click at [1323, 653] on span "Next" at bounding box center [1320, 650] width 18 height 11
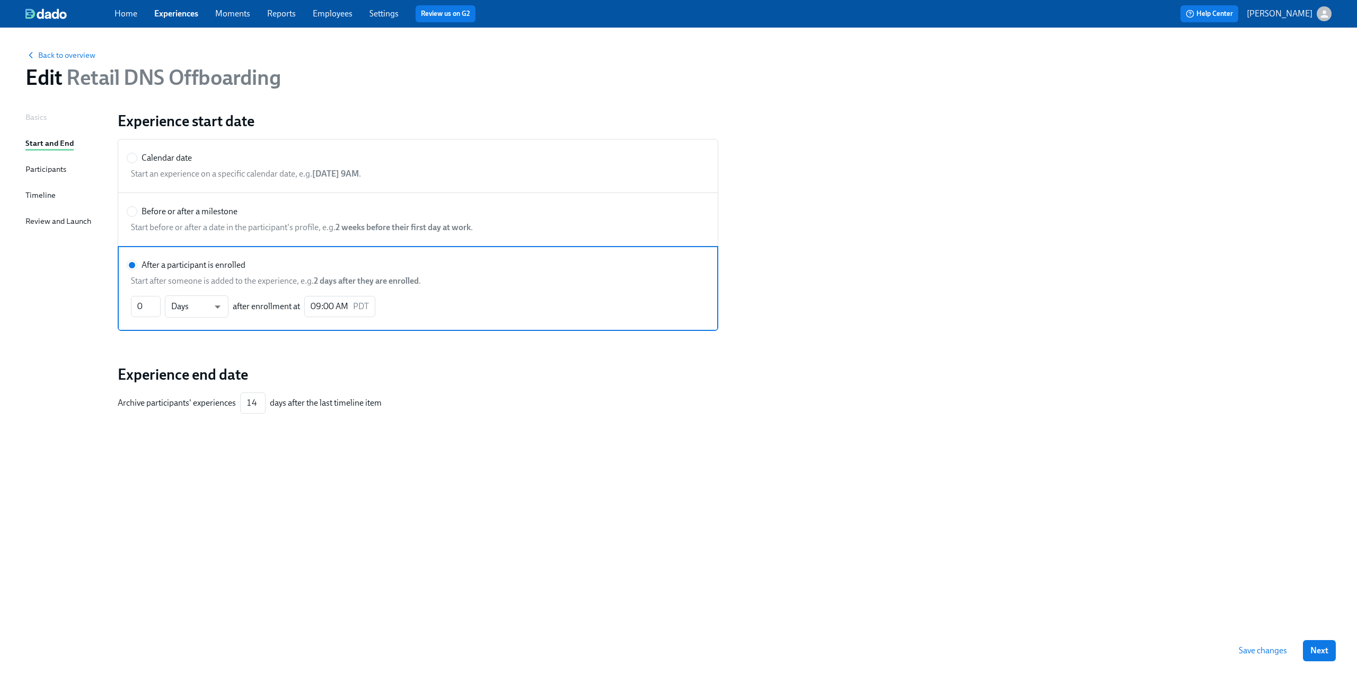
click at [50, 166] on div "Participants" at bounding box center [45, 169] width 41 height 12
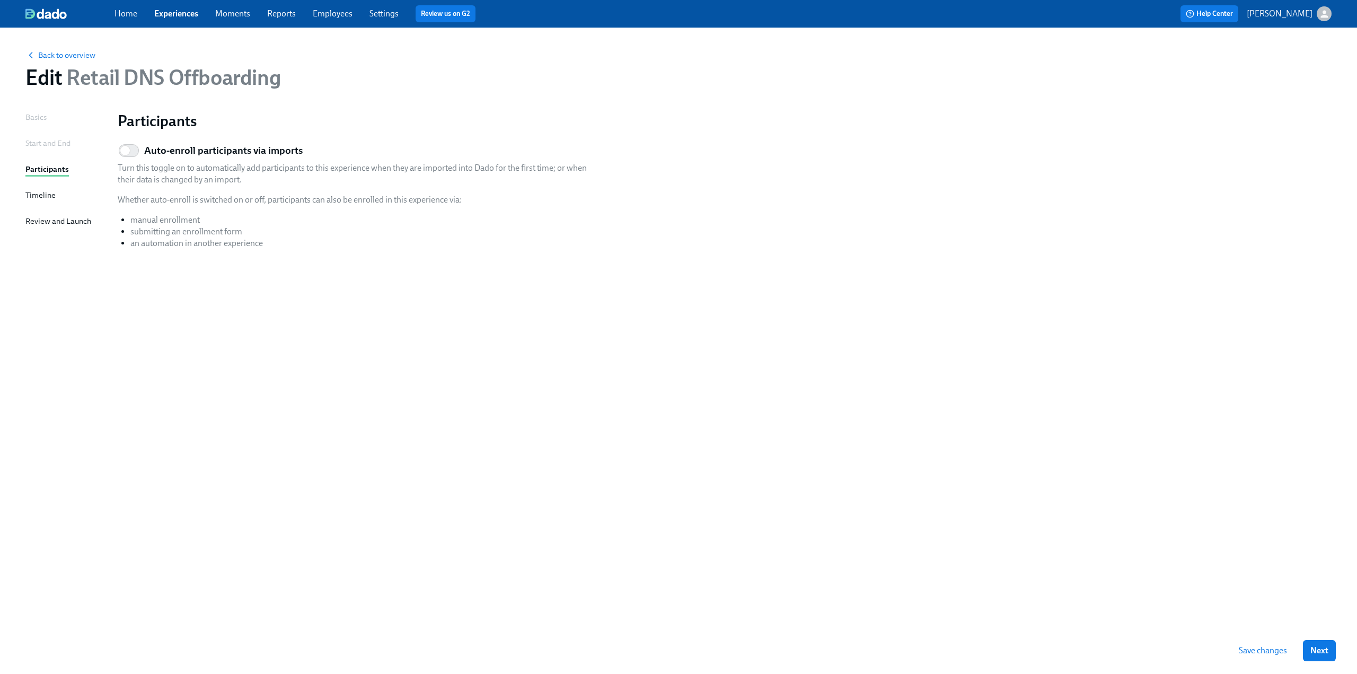
click at [42, 191] on div "Timeline" at bounding box center [40, 195] width 30 height 12
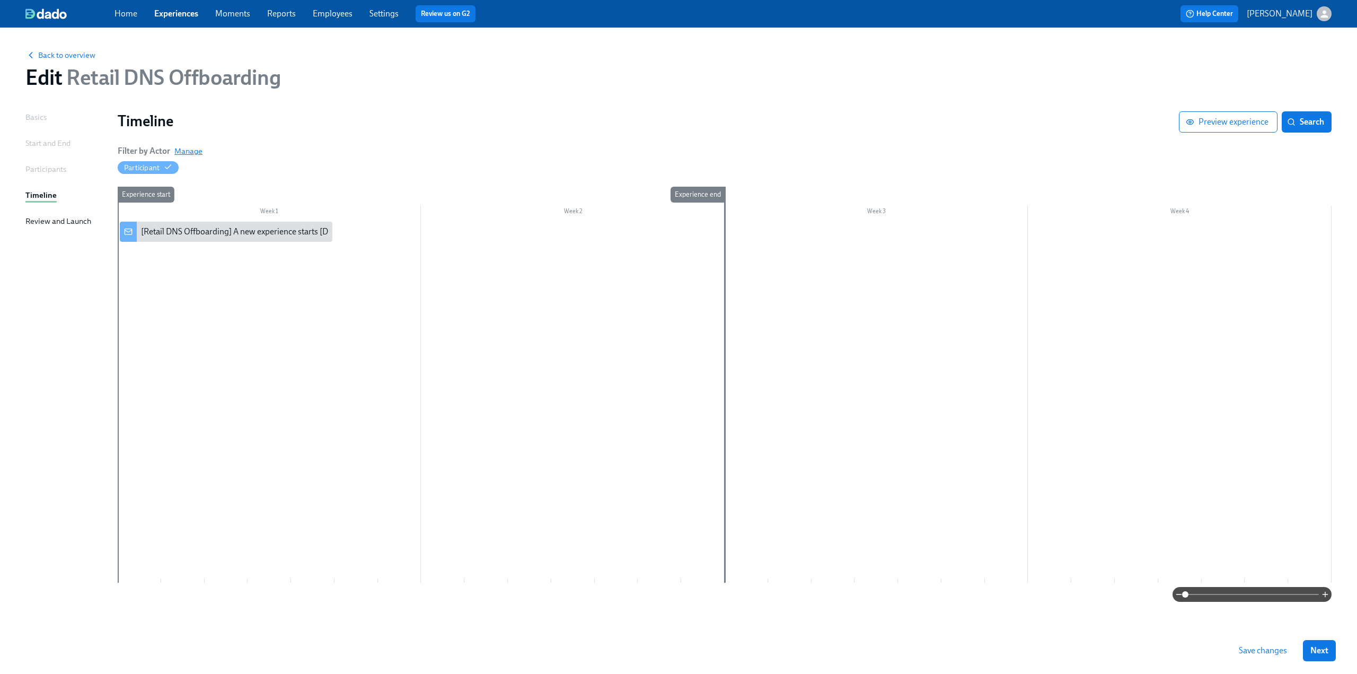
click at [181, 150] on span "Manage" at bounding box center [188, 151] width 28 height 11
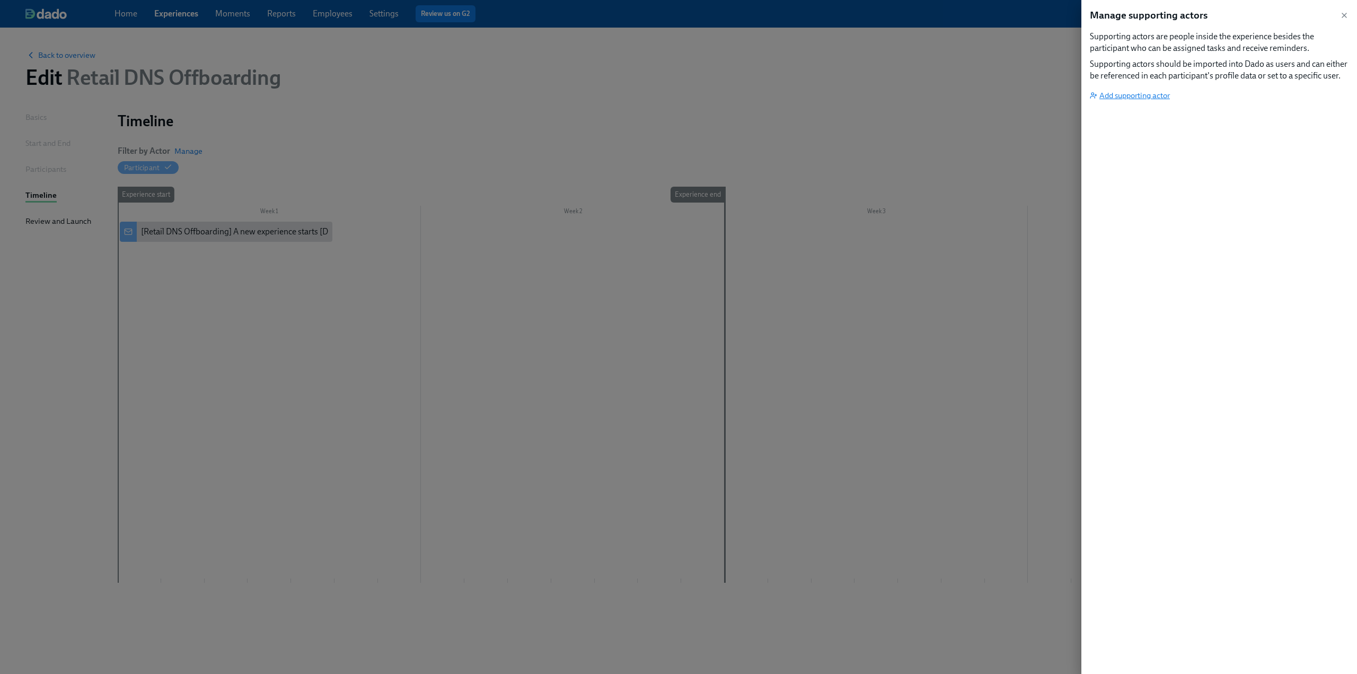
click at [1132, 91] on span "Add supporting actor" at bounding box center [1130, 95] width 80 height 11
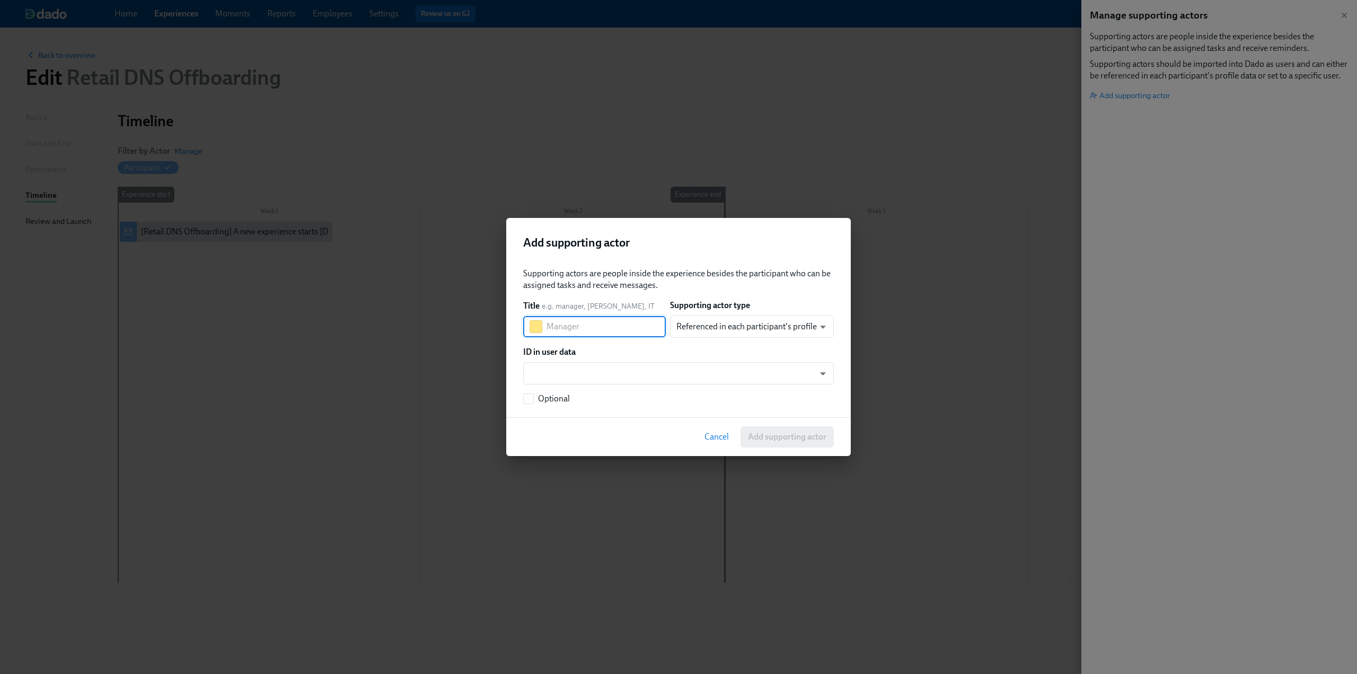
click at [587, 329] on input "text" at bounding box center [606, 326] width 119 height 21
type input "People Ops"
click at [673, 356] on div "ID in user data" at bounding box center [678, 352] width 311 height 12
click at [731, 319] on body "Home Experiences Moments Reports Employees Settings Review us on G2 Help Center…" at bounding box center [678, 337] width 1357 height 674
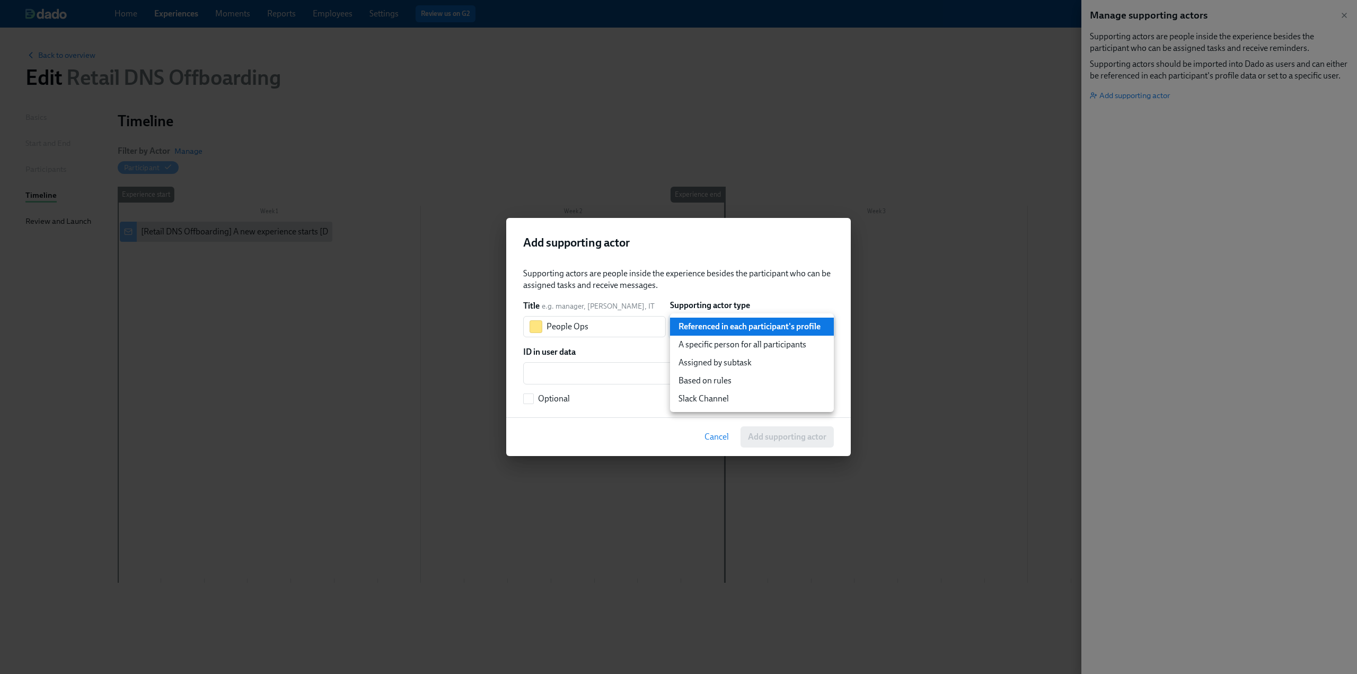
click at [730, 344] on li "A specific person for all participants" at bounding box center [752, 345] width 164 height 18
type input "staticUser"
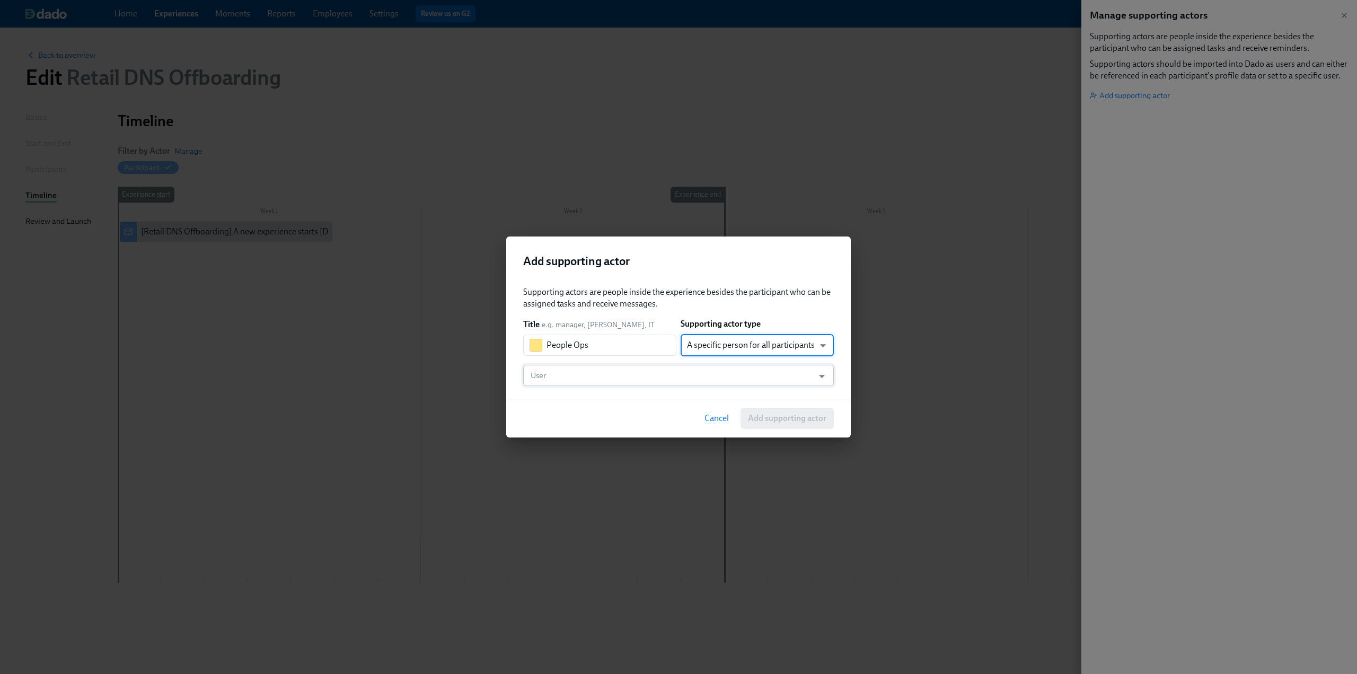
click at [599, 377] on input "User" at bounding box center [669, 375] width 280 height 21
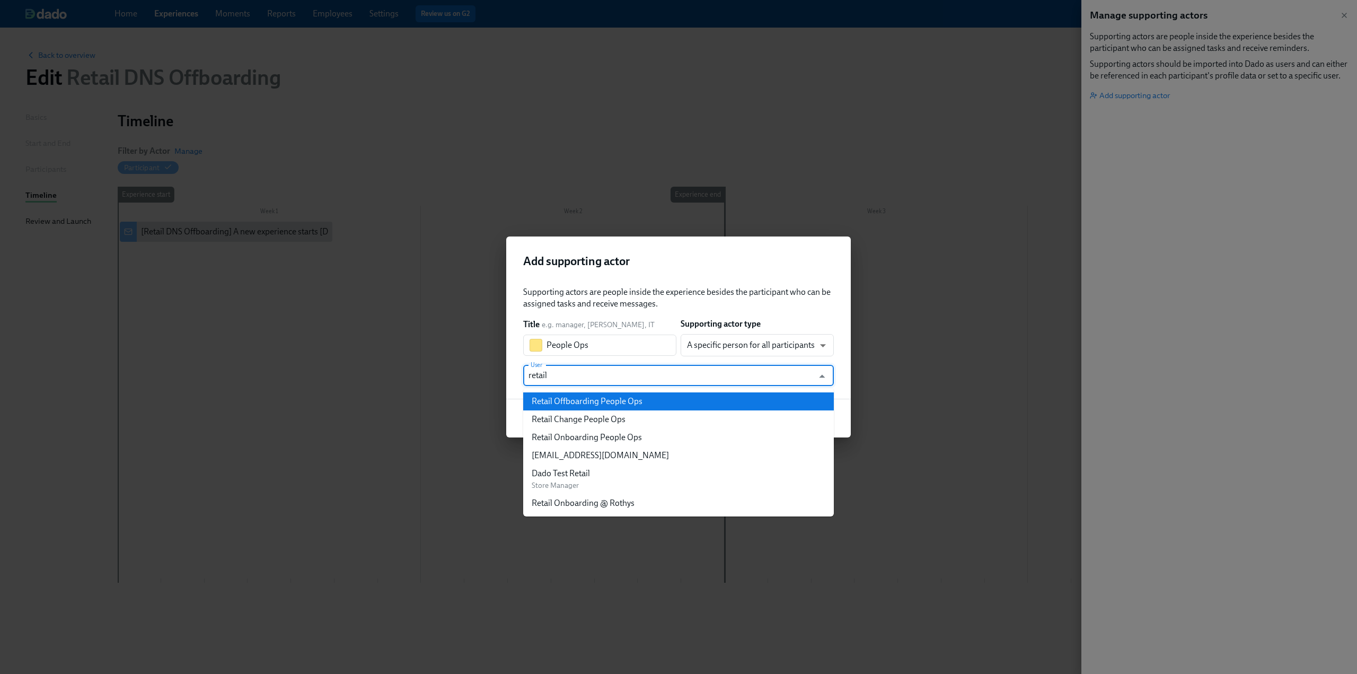
click at [616, 400] on div "Retail Offboarding People Ops" at bounding box center [587, 402] width 111 height 12
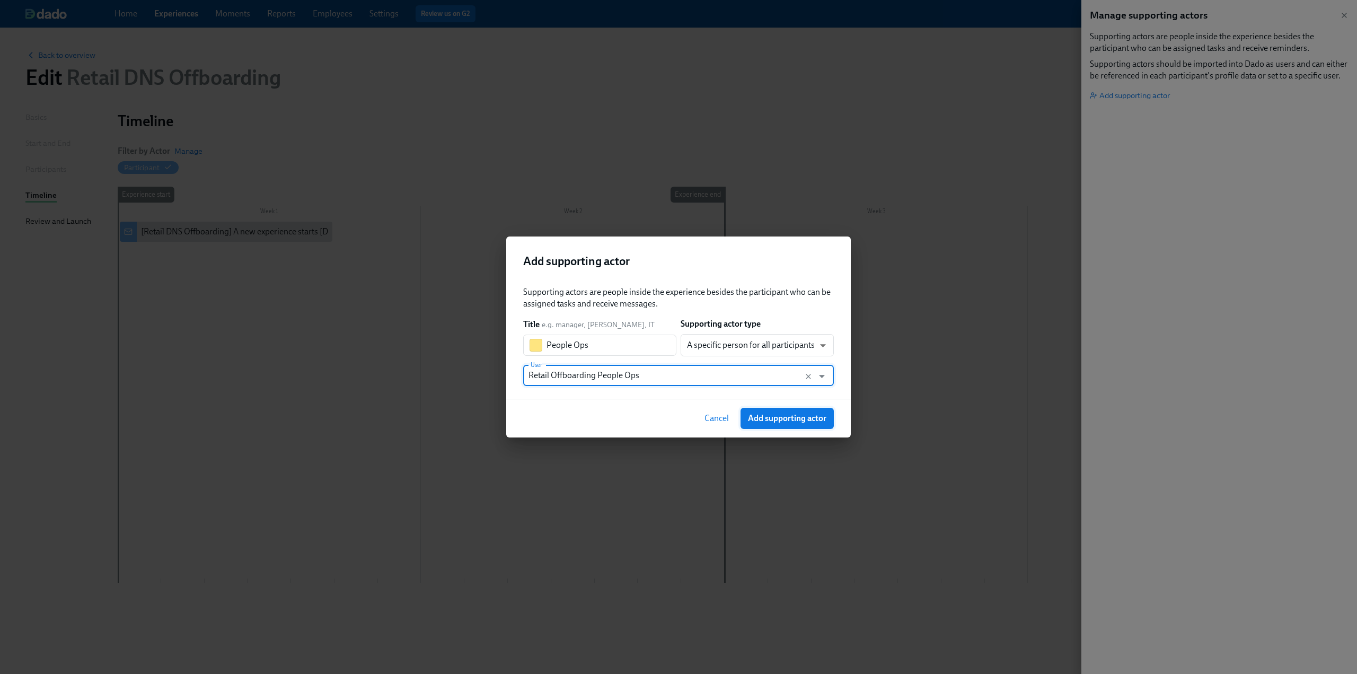
type input "Retail Offboarding People Ops"
click at [778, 414] on span "Add supporting actor" at bounding box center [787, 418] width 78 height 11
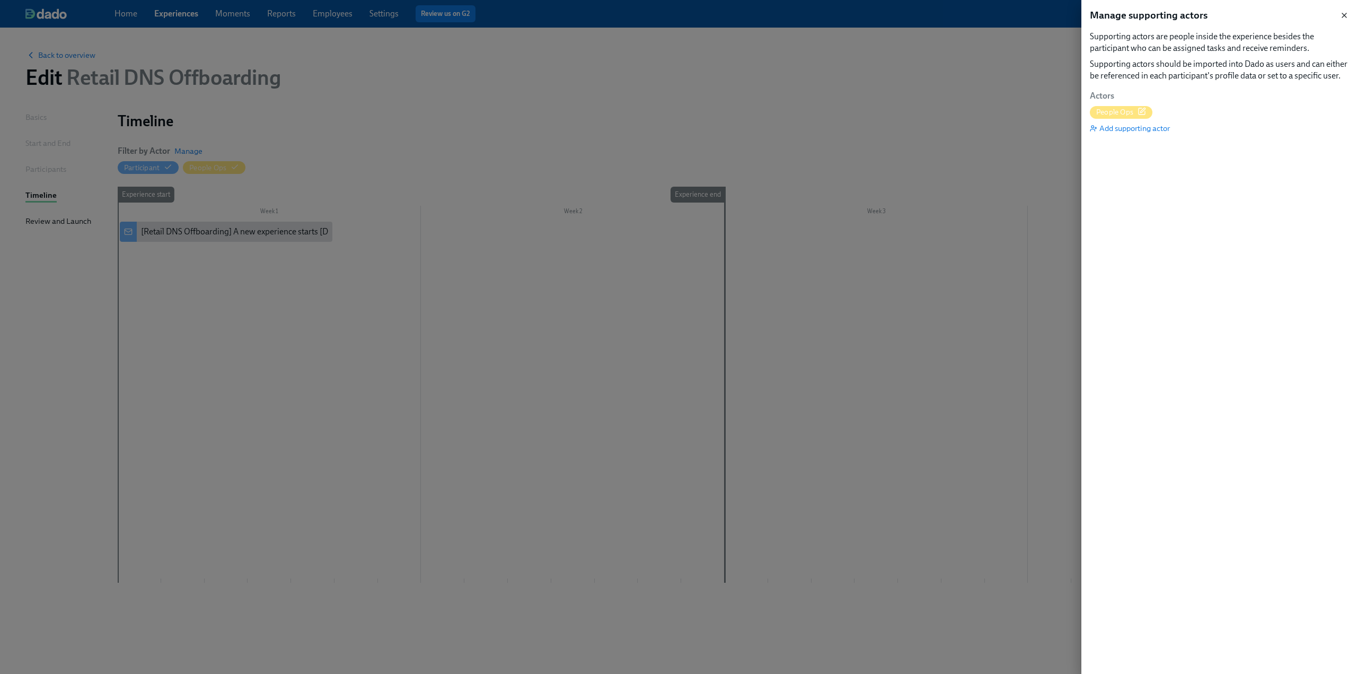
click at [1345, 14] on icon "button" at bounding box center [1344, 15] width 4 height 4
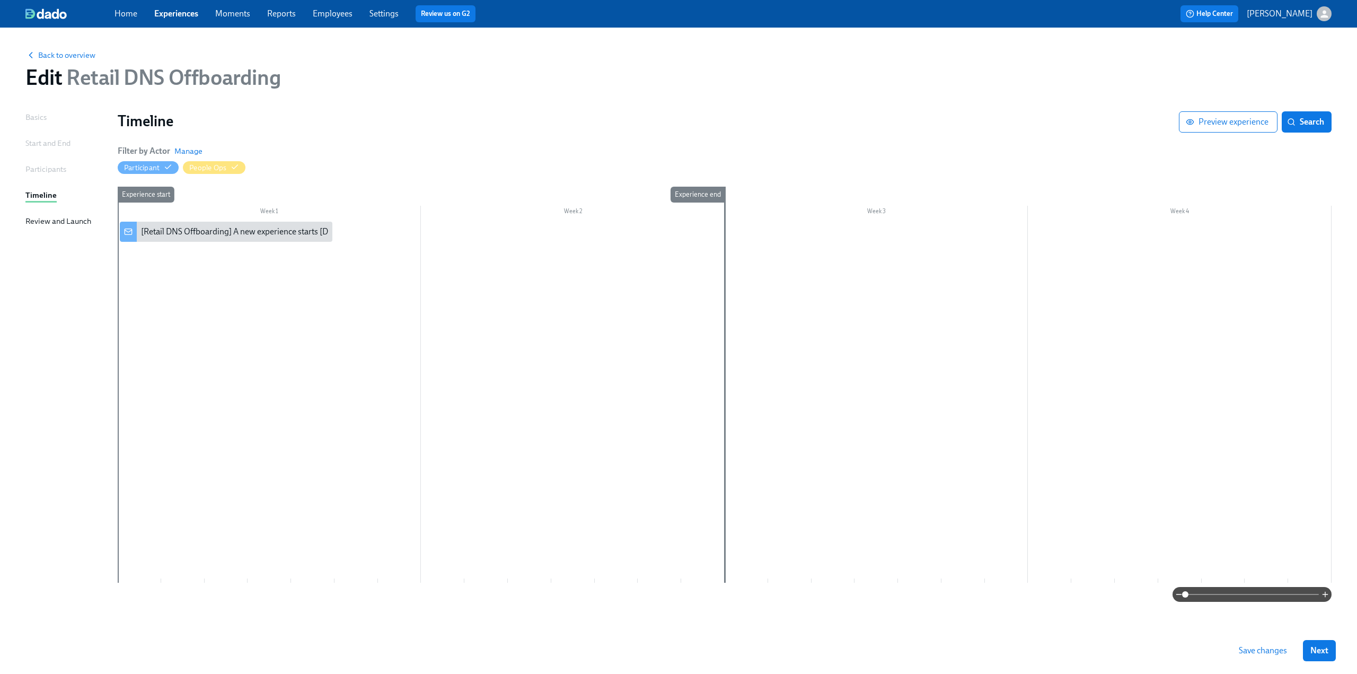
click at [148, 285] on div "Experience start" at bounding box center [139, 385] width 44 height 396
click at [126, 269] on div "Experience start" at bounding box center [139, 385] width 44 height 396
click at [174, 314] on div at bounding box center [725, 402] width 1214 height 361
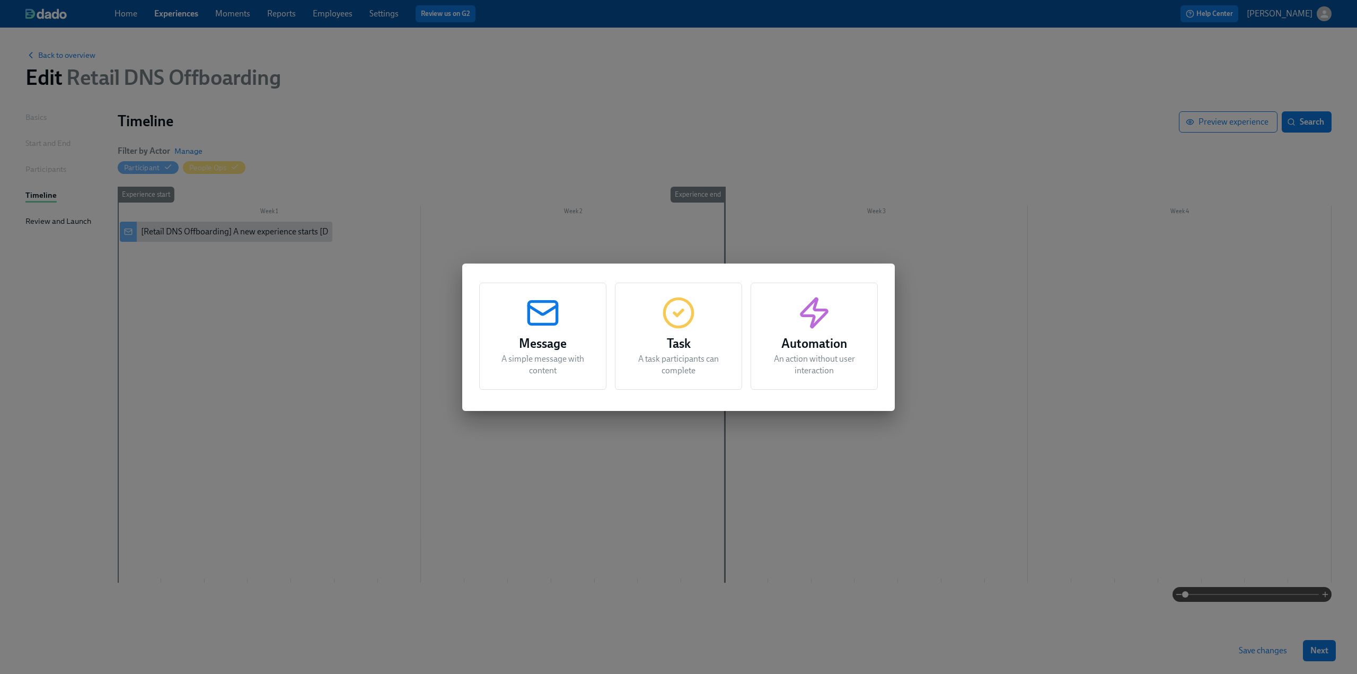
click at [174, 314] on div "Message A simple message with content Task A task participants can complete Aut…" at bounding box center [678, 337] width 1357 height 674
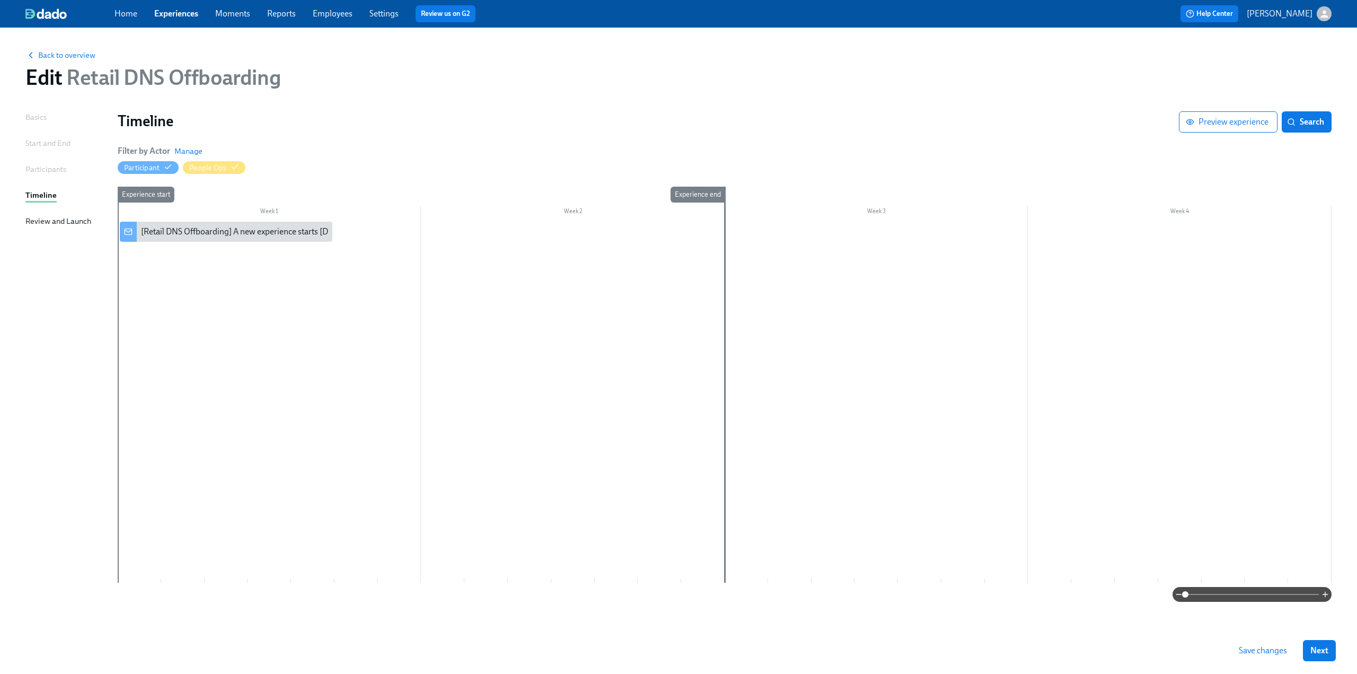
click at [169, 333] on div at bounding box center [725, 402] width 1214 height 361
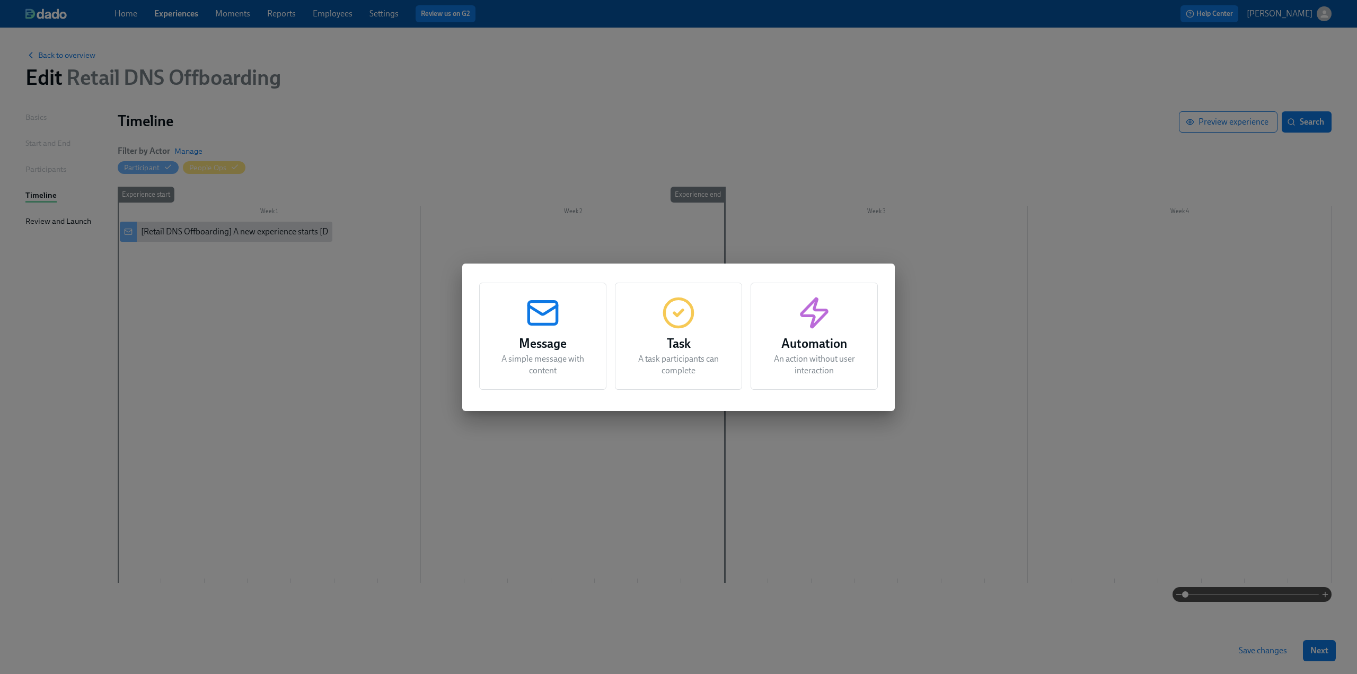
click at [682, 323] on icon "button" at bounding box center [679, 313] width 34 height 34
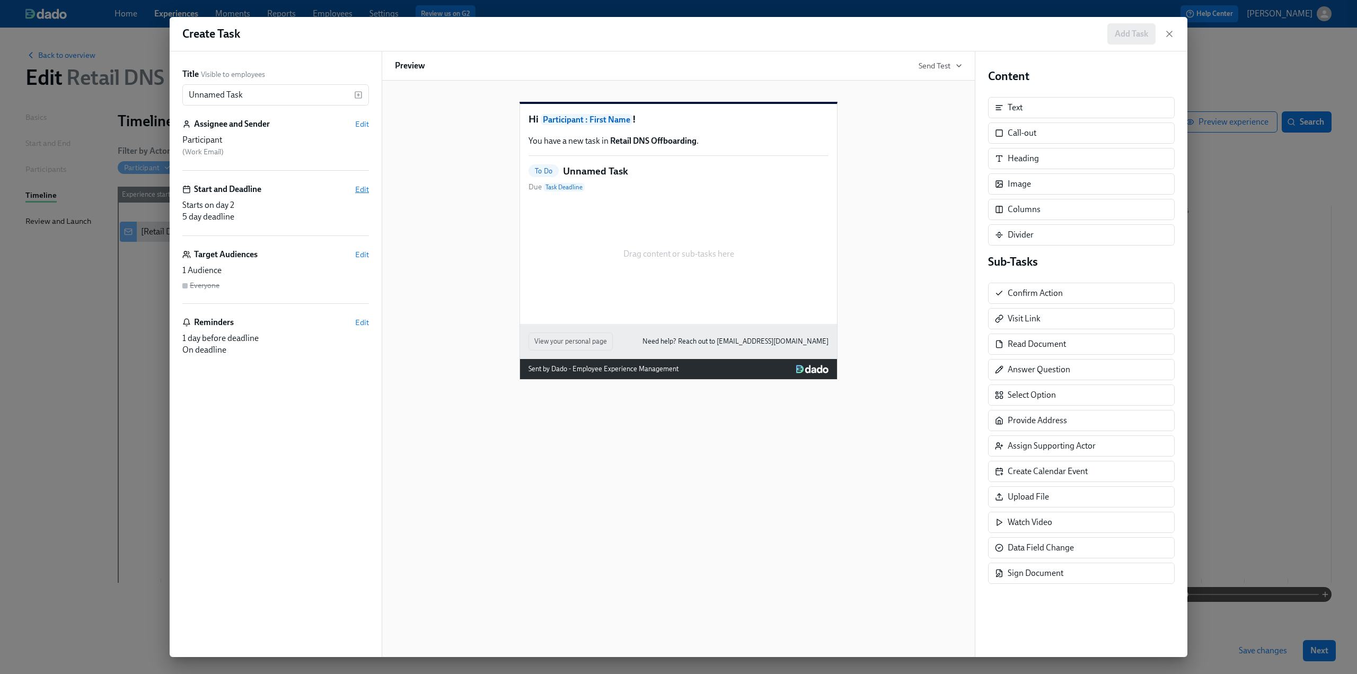
click at [364, 189] on span "Edit" at bounding box center [362, 189] width 14 height 11
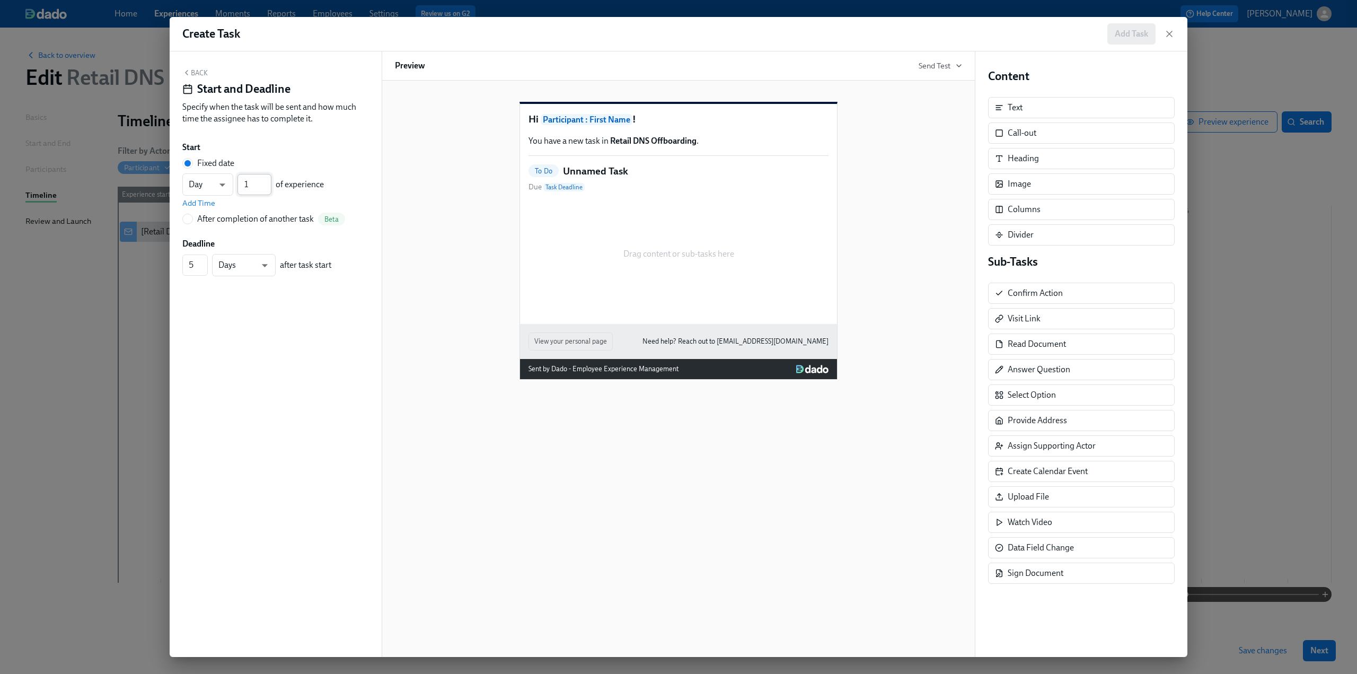
type input "1"
click at [268, 189] on input "1" at bounding box center [255, 184] width 34 height 21
click at [201, 76] on button "Back" at bounding box center [194, 72] width 25 height 8
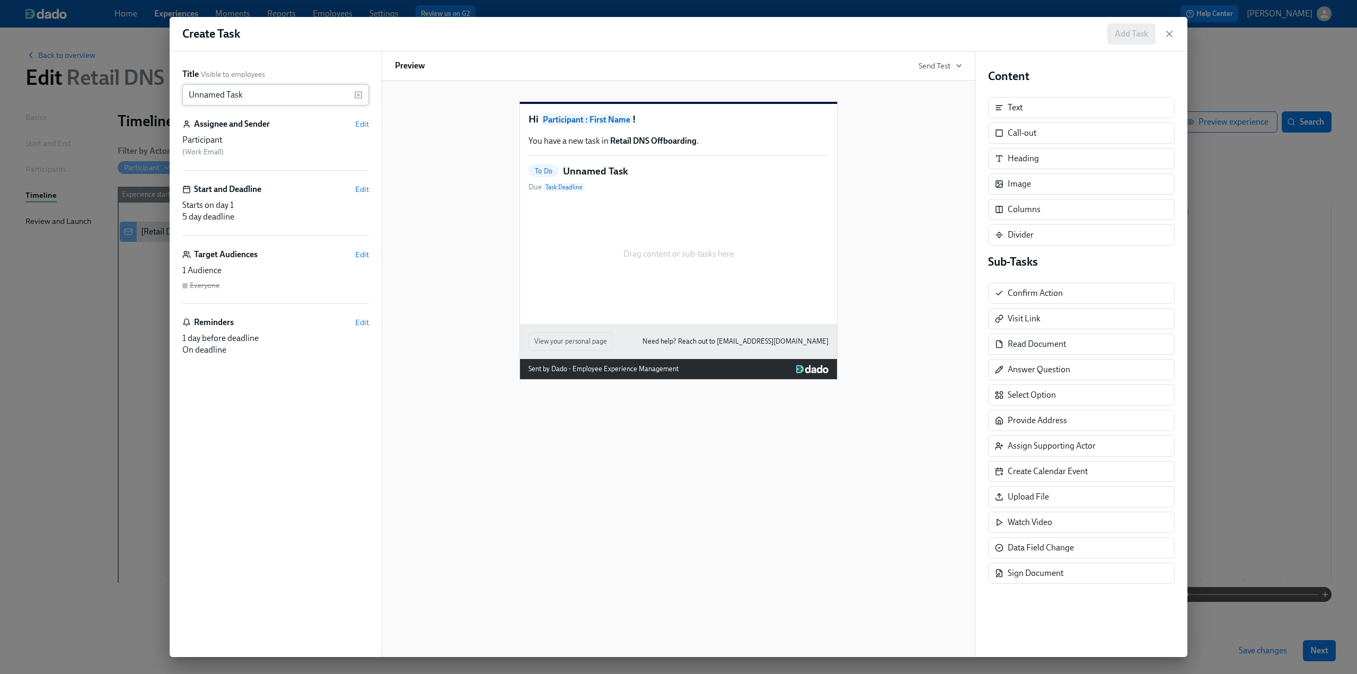
click at [243, 96] on input "Unnamed Task" at bounding box center [268, 94] width 172 height 21
drag, startPoint x: 274, startPoint y: 95, endPoint x: 163, endPoint y: 98, distance: 110.3
click at [163, 98] on div "Create Task Add Task Title Visible to employees Unnamed Task ​ Assignee and Sen…" at bounding box center [678, 337] width 1357 height 674
click at [359, 90] on div "Confirm ADP Completion for ​" at bounding box center [275, 94] width 187 height 21
click at [360, 92] on icon "button" at bounding box center [358, 95] width 8 height 8
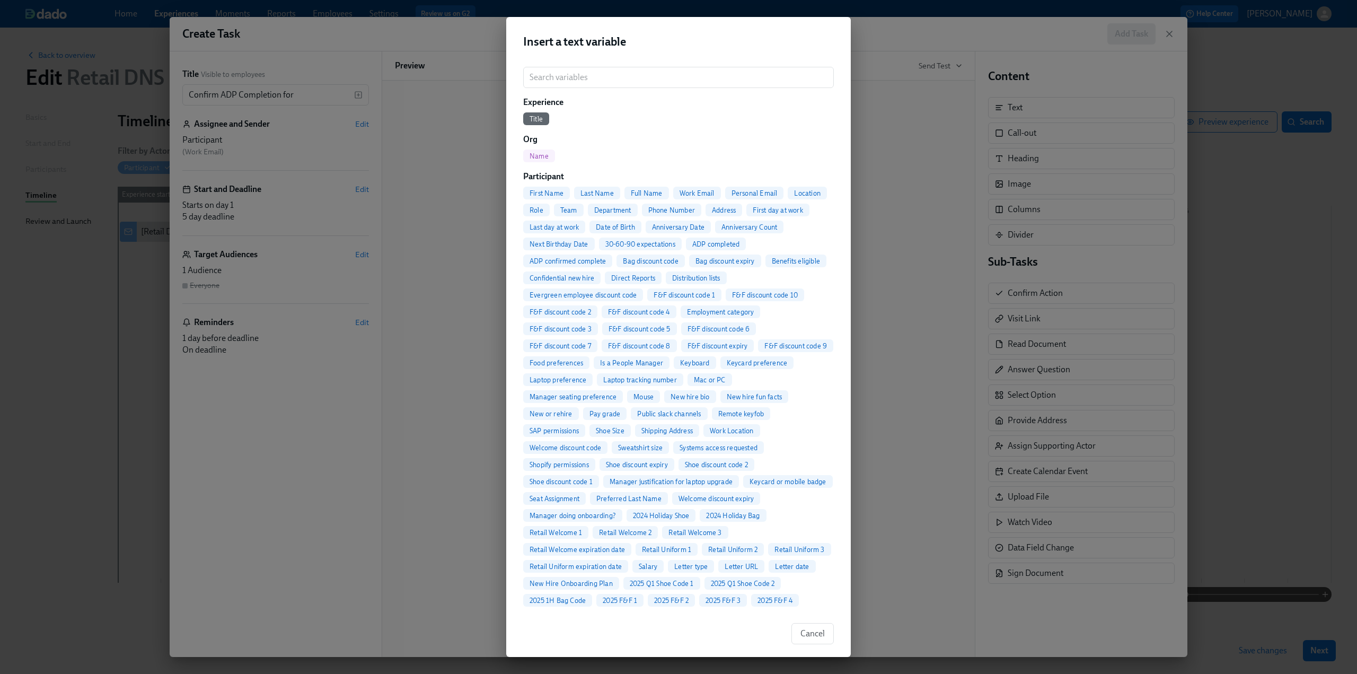
click at [653, 190] on span "Full Name" at bounding box center [647, 193] width 45 height 8
type input "Confirm ADP Completion for {{ participant.fullName }}"
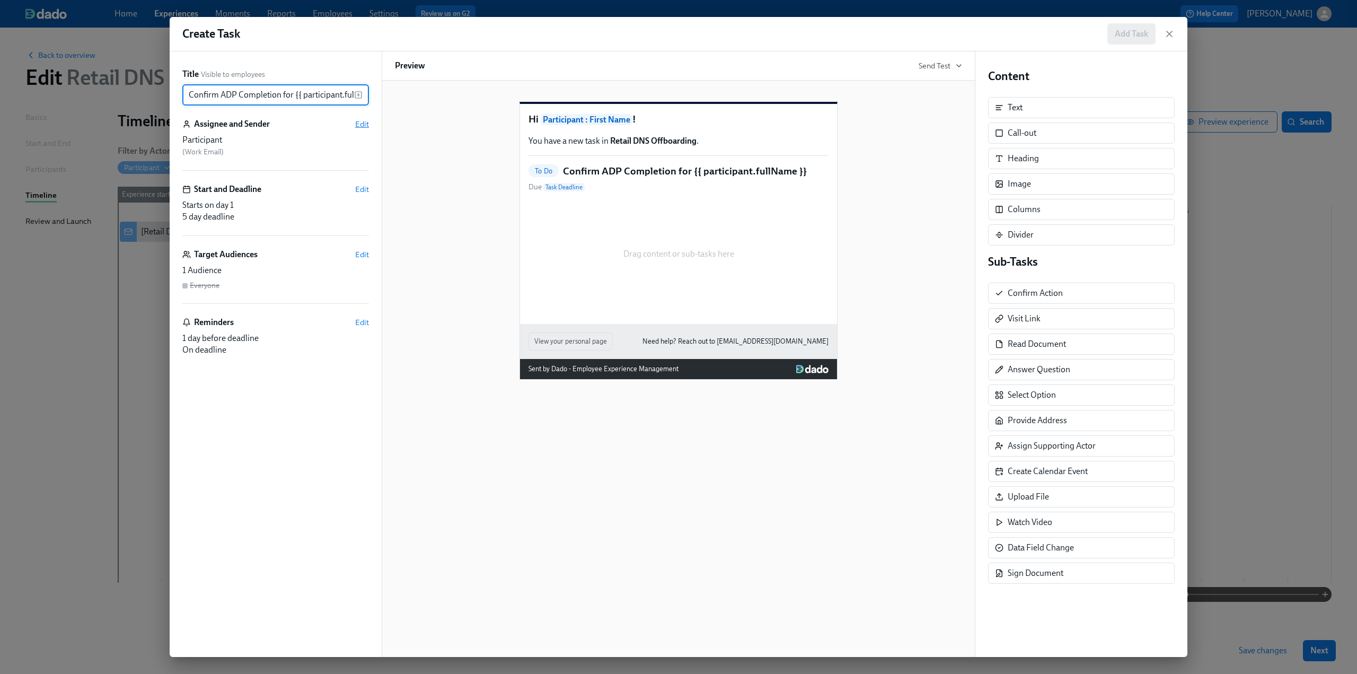
click at [362, 125] on span "Edit" at bounding box center [362, 124] width 14 height 11
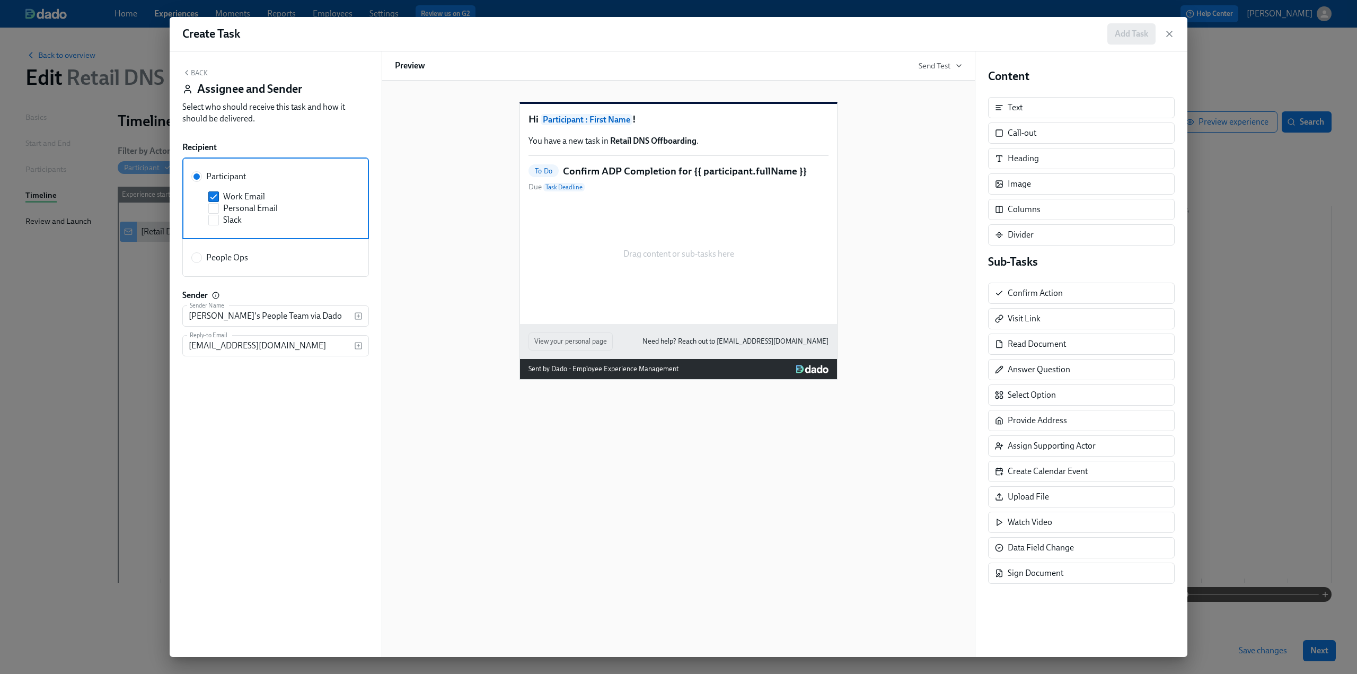
click at [213, 263] on span "People Ops" at bounding box center [227, 258] width 42 height 12
click at [201, 262] on input "People Ops" at bounding box center [197, 258] width 10 height 10
radio input "true"
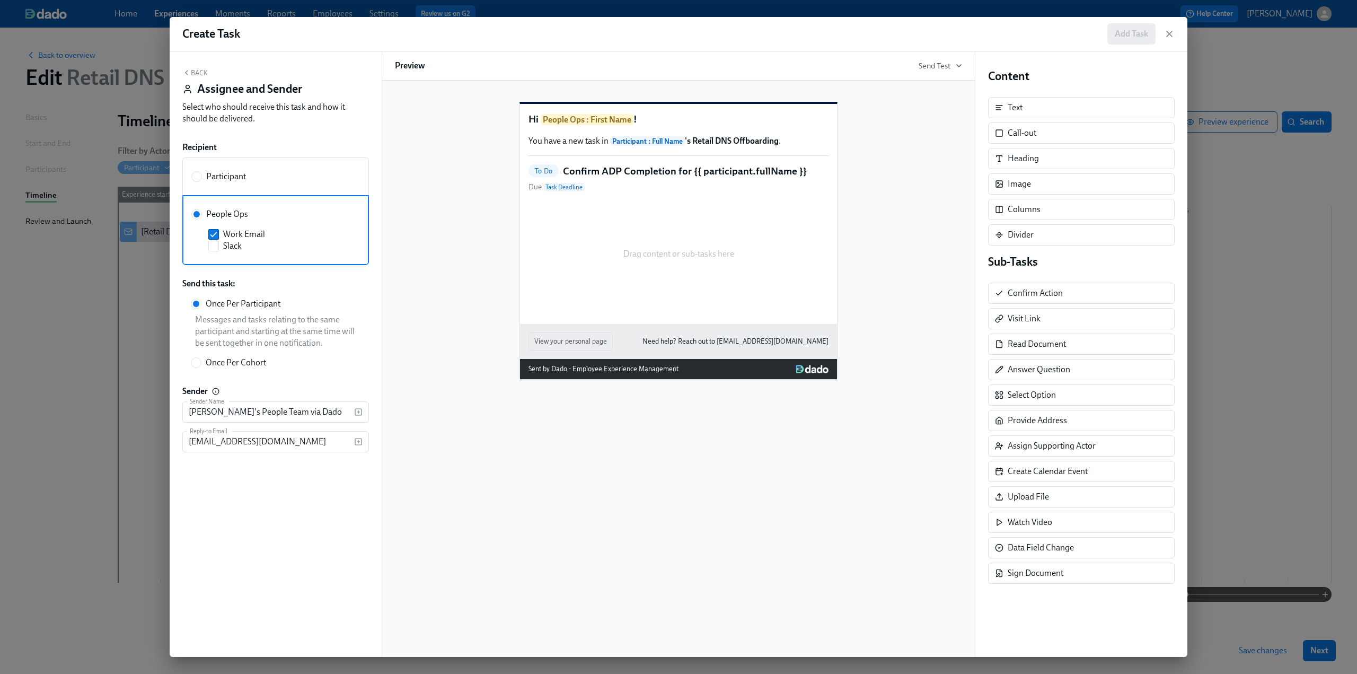
click at [193, 71] on button "Back" at bounding box center [194, 72] width 25 height 8
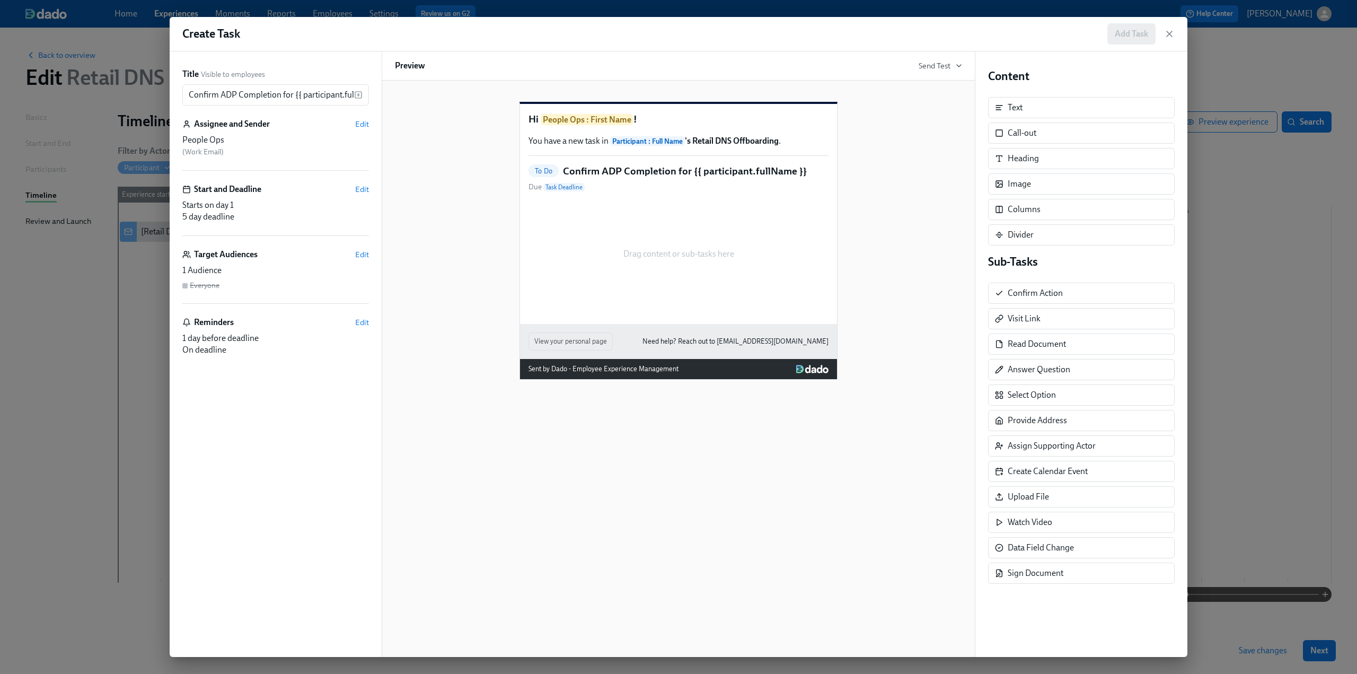
click at [627, 221] on div "Drag content or sub-tasks here" at bounding box center [679, 254] width 300 height 106
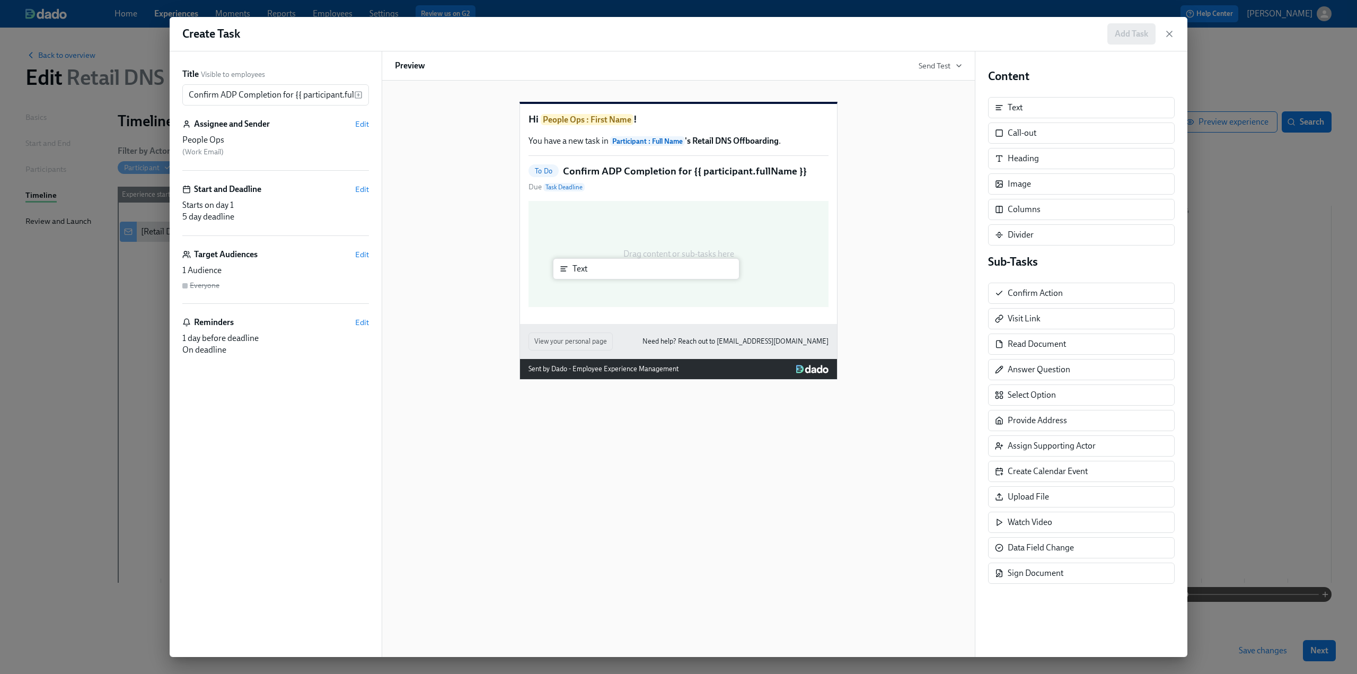
drag, startPoint x: 1019, startPoint y: 107, endPoint x: 575, endPoint y: 273, distance: 474.1
click at [575, 273] on div "Title Visible to employees Confirm ADP Completion for {{ participant.fullName }…" at bounding box center [679, 353] width 1018 height 605
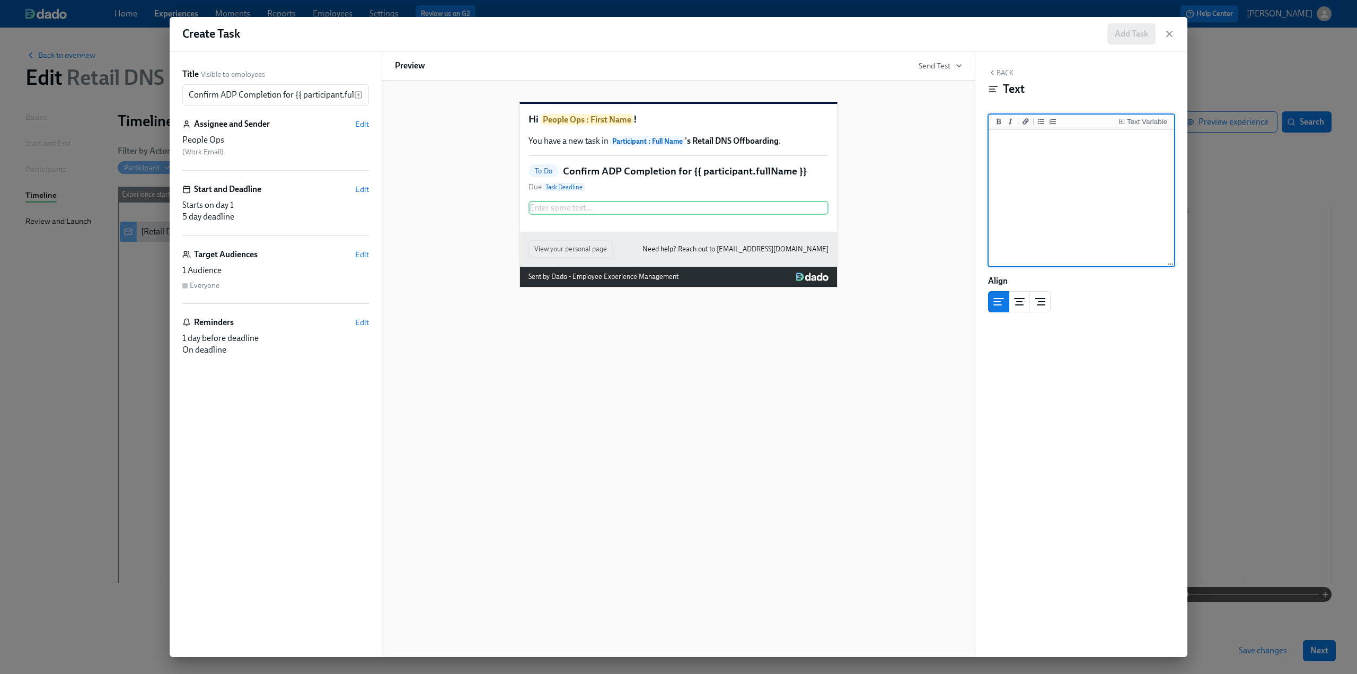
click at [1022, 164] on textarea at bounding box center [1081, 198] width 181 height 133
click at [1134, 121] on div "Text Variable" at bounding box center [1147, 121] width 40 height 7
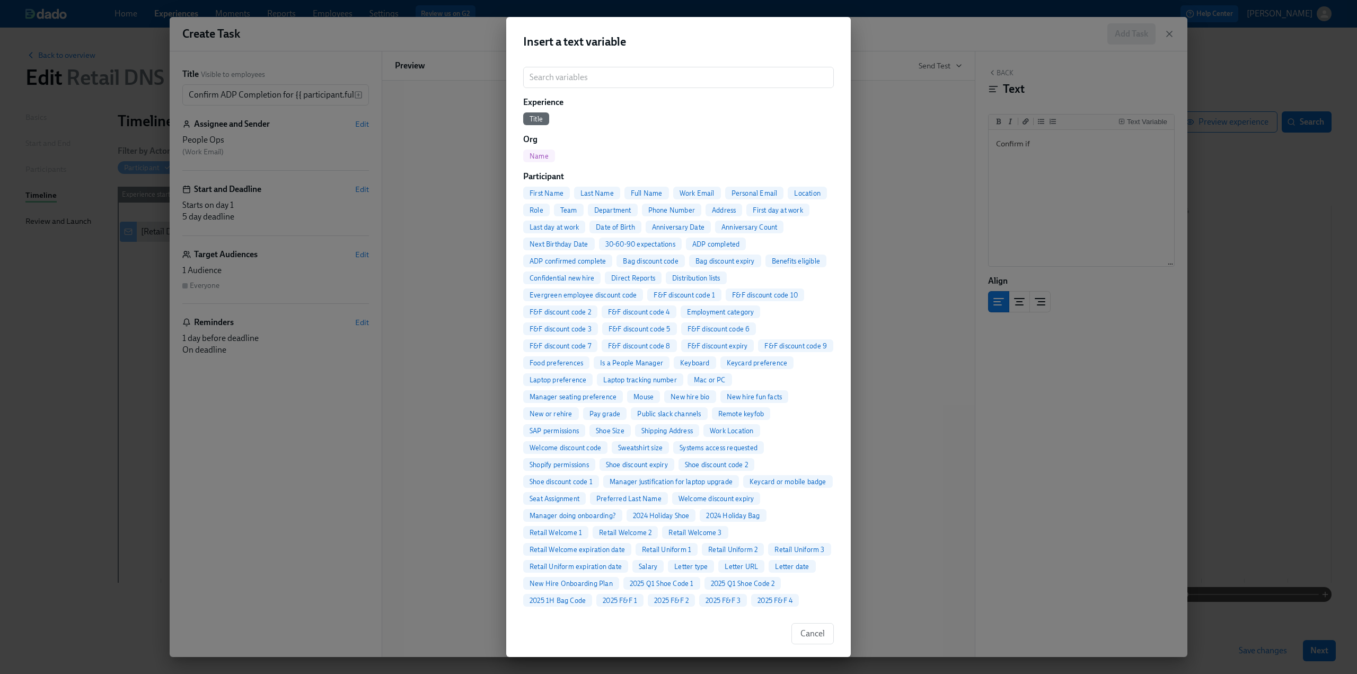
click at [640, 192] on span "Full Name" at bounding box center [647, 193] width 45 height 8
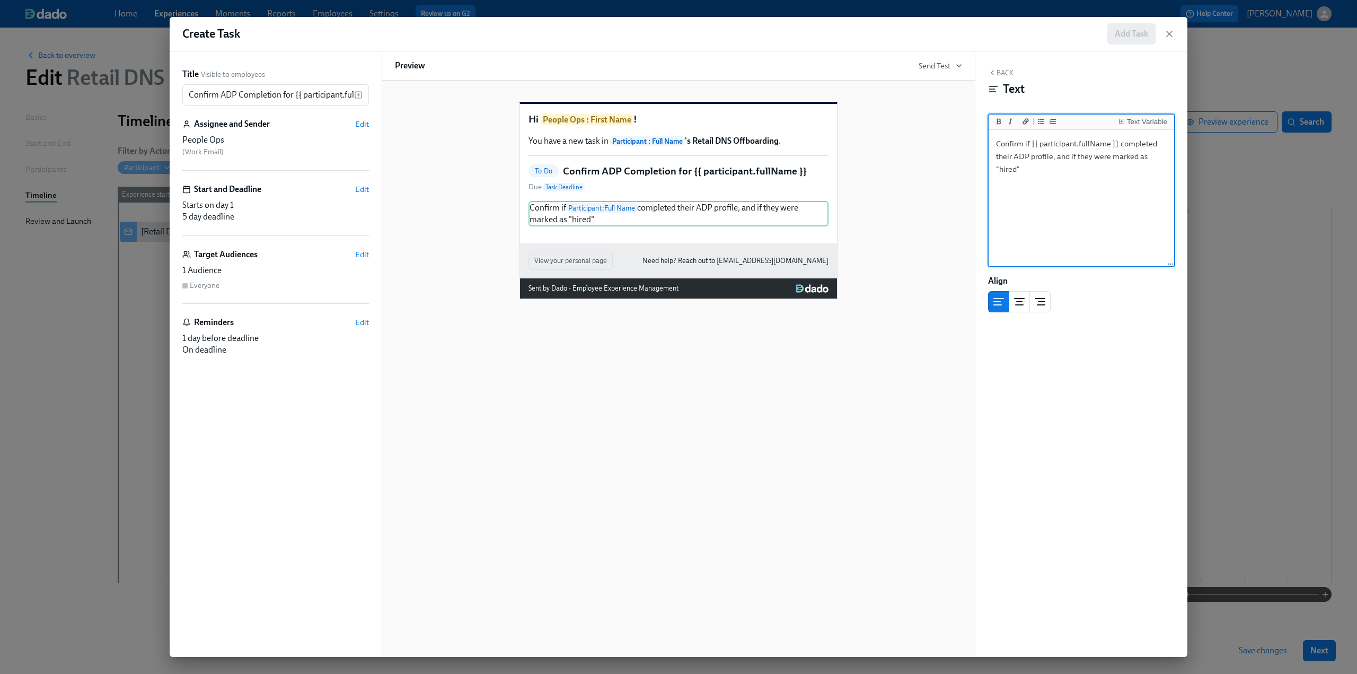
type textarea "Confirm if {{ participant.fullName }} completed their ADP profile, and if they …"
click at [1008, 72] on button "Back" at bounding box center [1000, 72] width 25 height 8
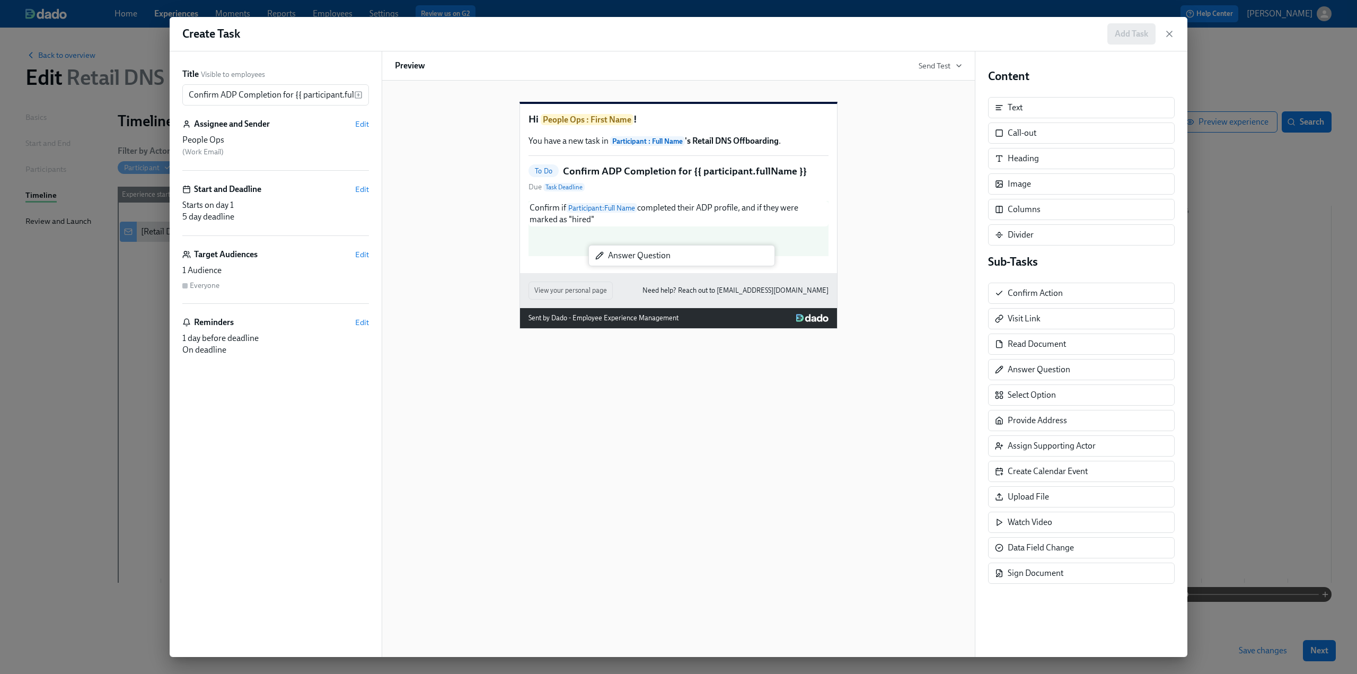
drag, startPoint x: 1032, startPoint y: 373, endPoint x: 625, endPoint y: 262, distance: 422.0
click at [625, 262] on div "Title Visible to employees Confirm ADP Completion for {{ participant.fullName }…" at bounding box center [679, 353] width 1018 height 605
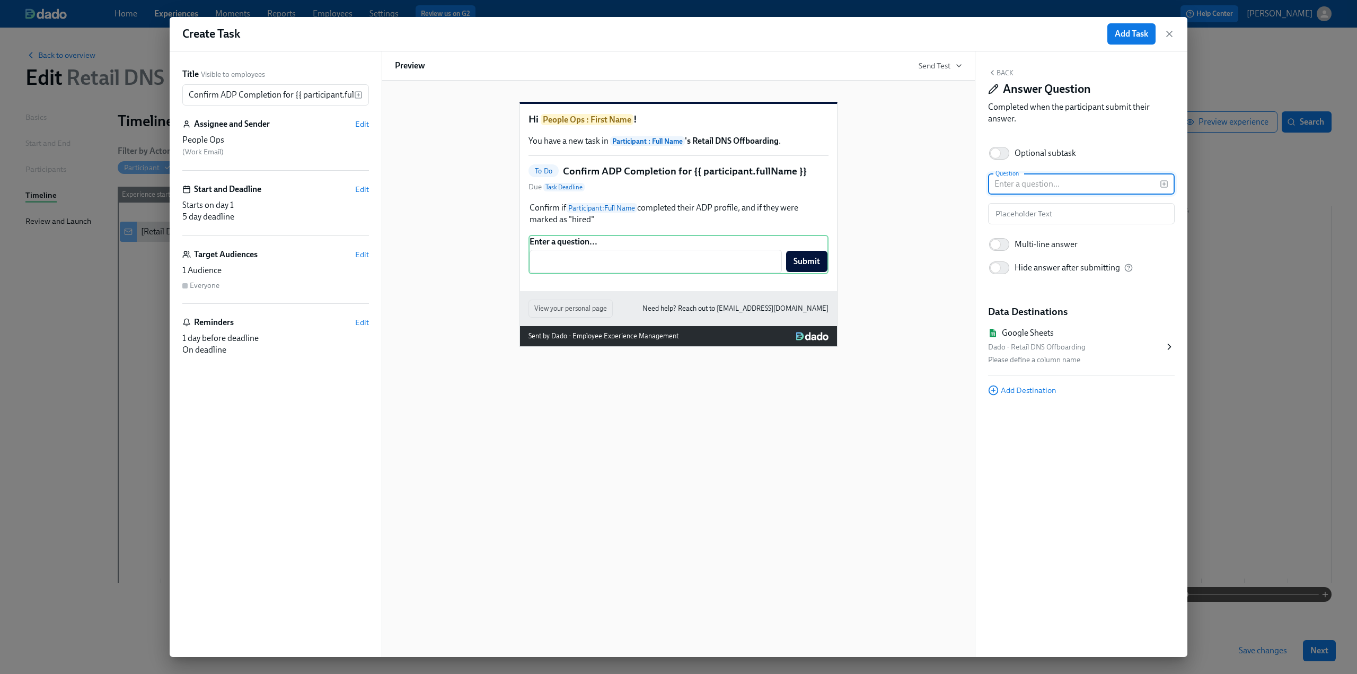
click at [1032, 182] on input "text" at bounding box center [1074, 183] width 172 height 21
click at [1165, 181] on rect "button" at bounding box center [1164, 184] width 6 height 6
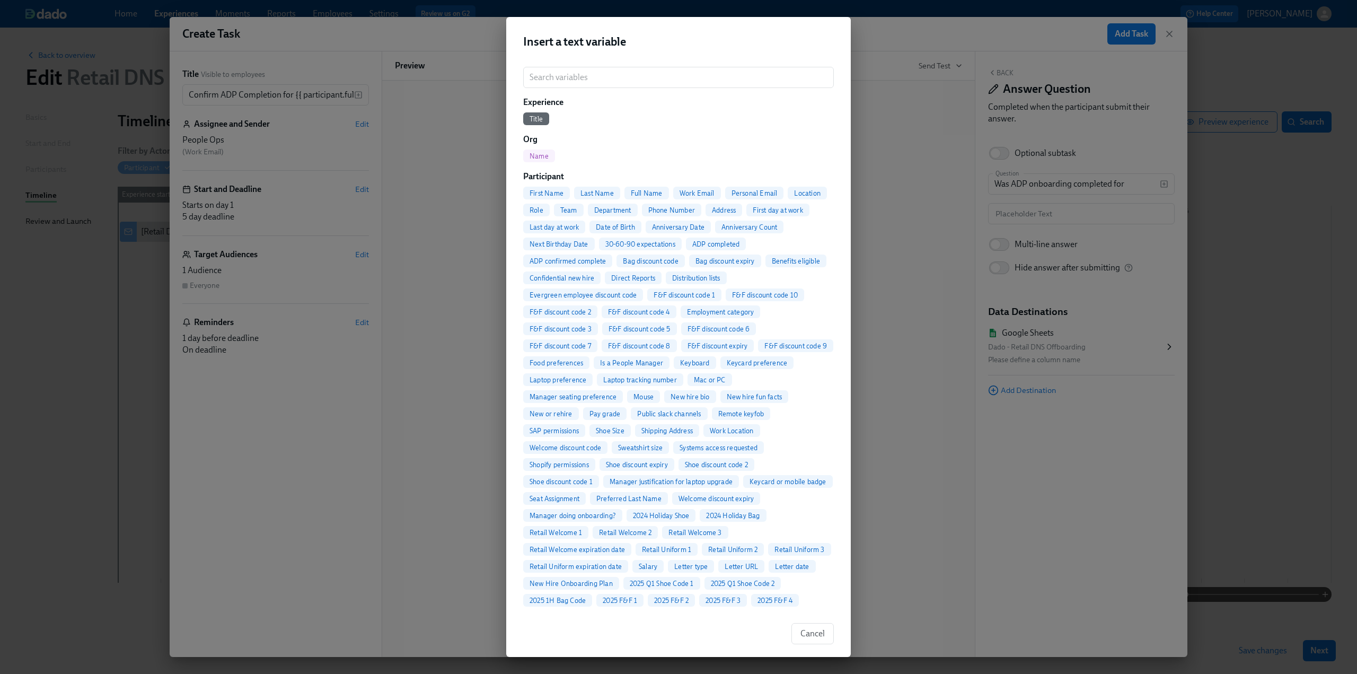
click at [644, 196] on span "Full Name" at bounding box center [647, 193] width 45 height 8
type input "Was ADP onboarding completed for {{ participant.fullName }}"
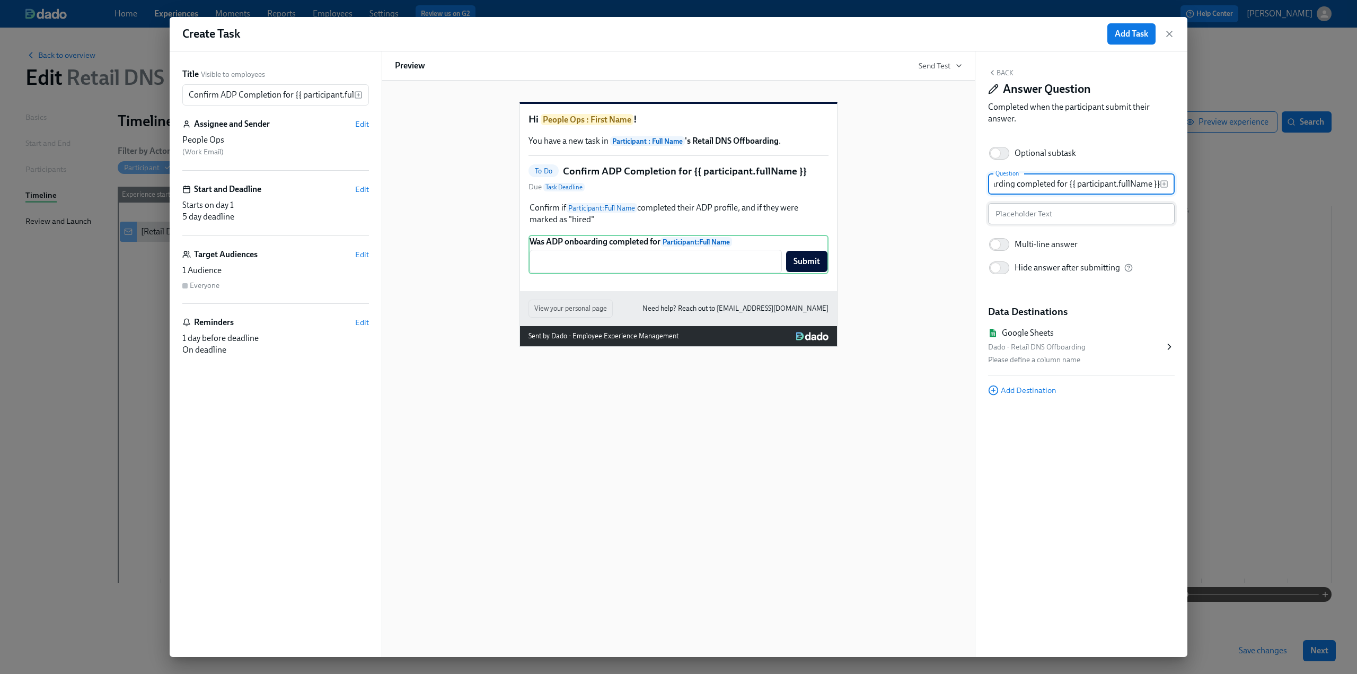
click at [1006, 210] on input "text" at bounding box center [1081, 213] width 187 height 21
type input "Yes"
drag, startPoint x: 996, startPoint y: 184, endPoint x: 1193, endPoint y: 185, distance: 197.8
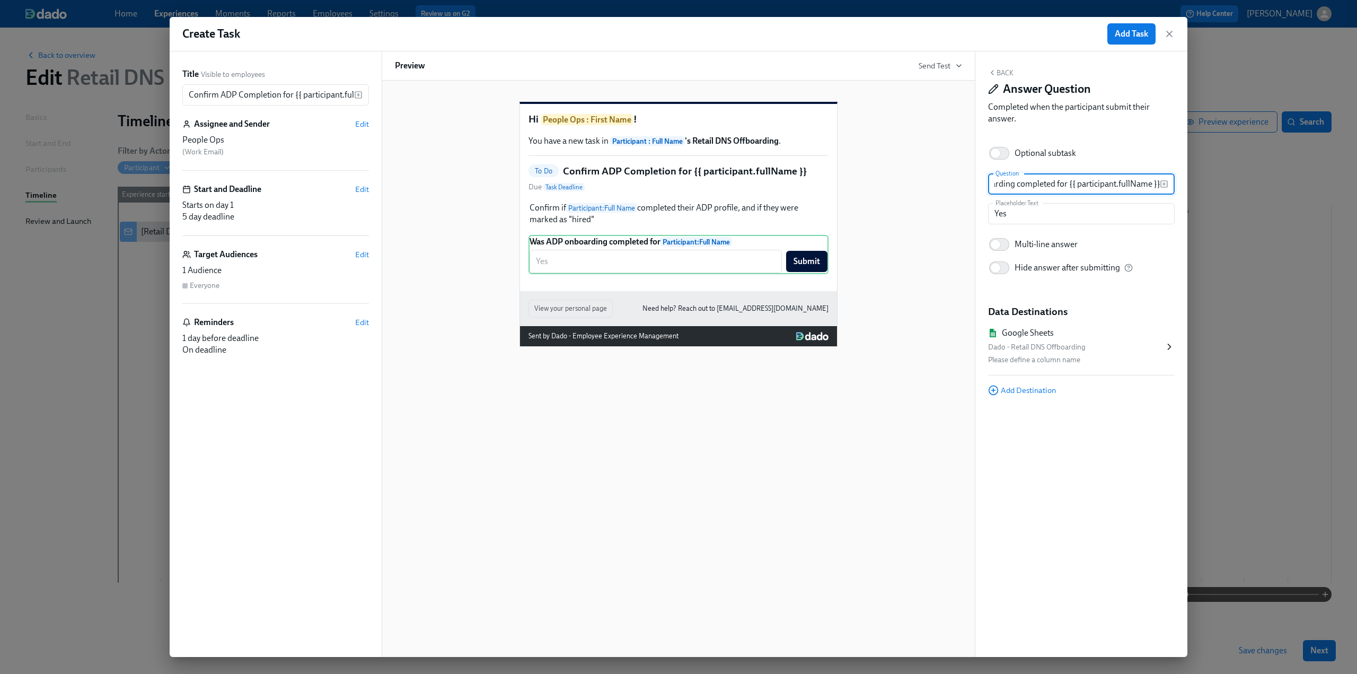
click at [1193, 185] on div "Create Task Add Task Title Visible to employees Confirm ADP Completion for {{ p…" at bounding box center [678, 337] width 1357 height 674
click at [1122, 406] on div "Back Answer Question Completed when the participant submit their answer. Option…" at bounding box center [1082, 353] width 212 height 605
click at [1007, 72] on button "Back" at bounding box center [1000, 72] width 25 height 8
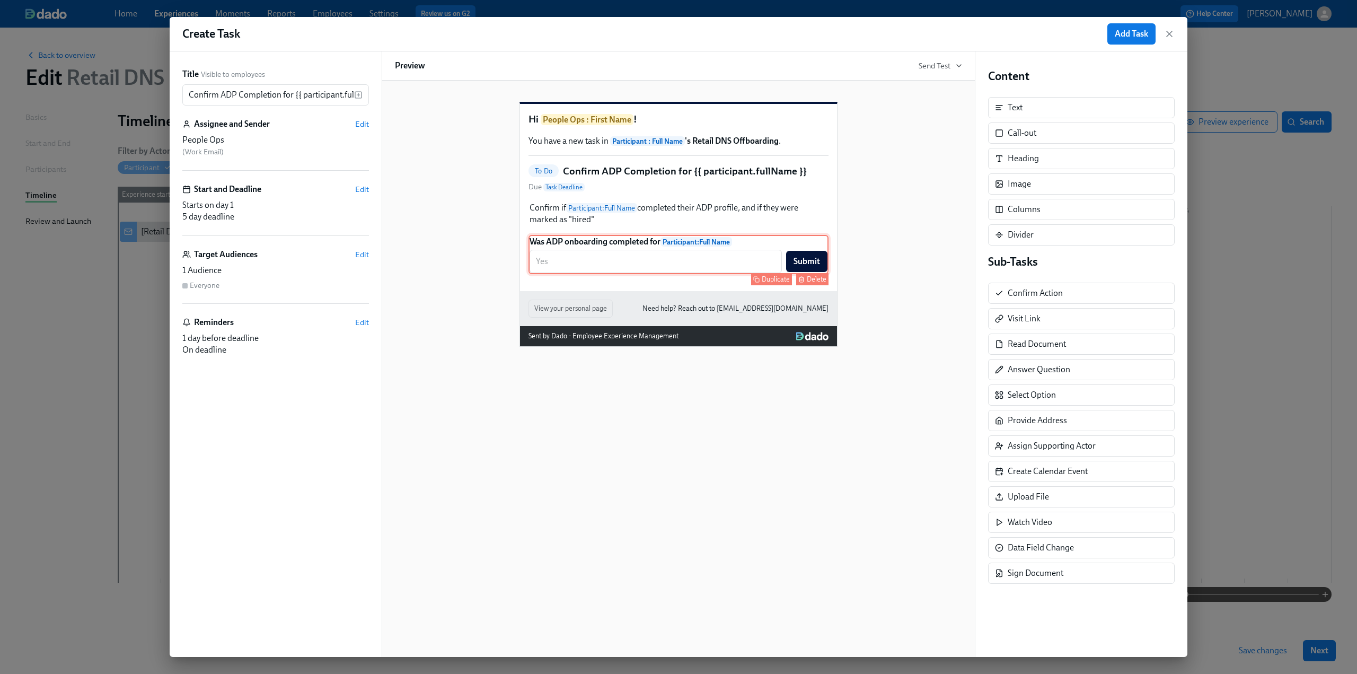
click at [819, 283] on div "Delete" at bounding box center [817, 279] width 20 height 8
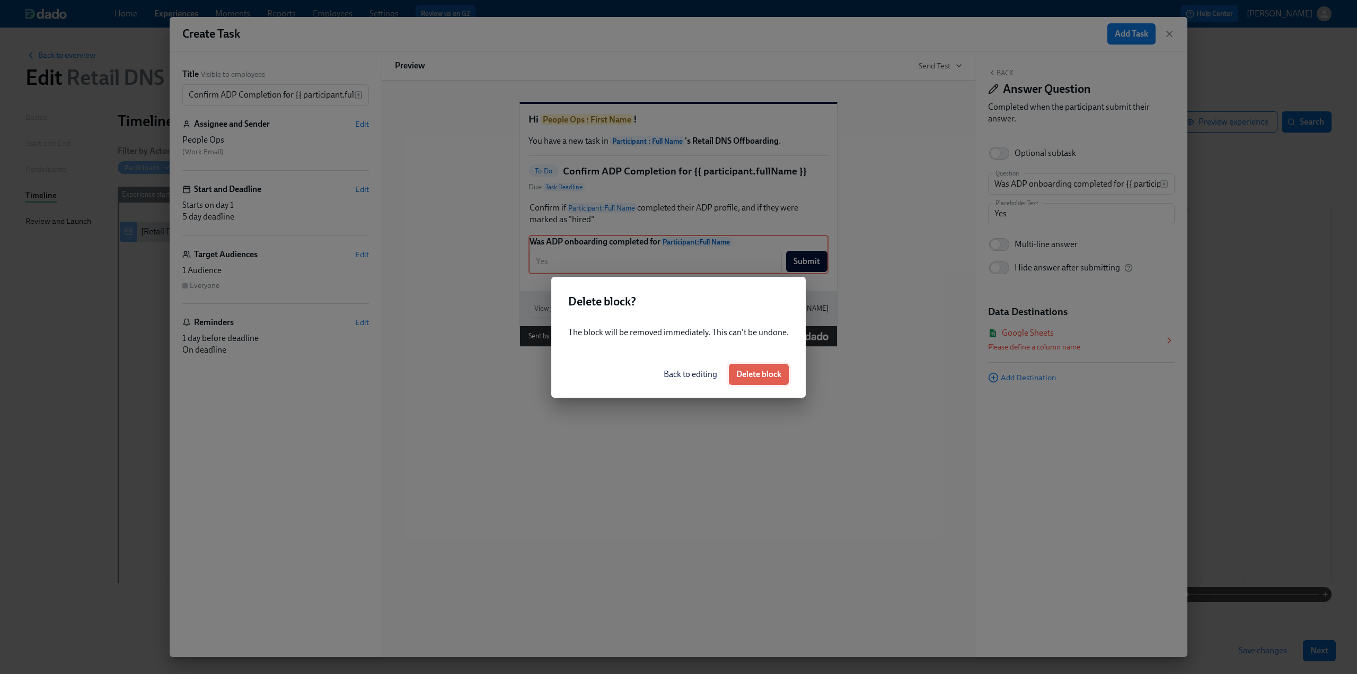
click at [752, 367] on button "Delete block" at bounding box center [759, 374] width 60 height 21
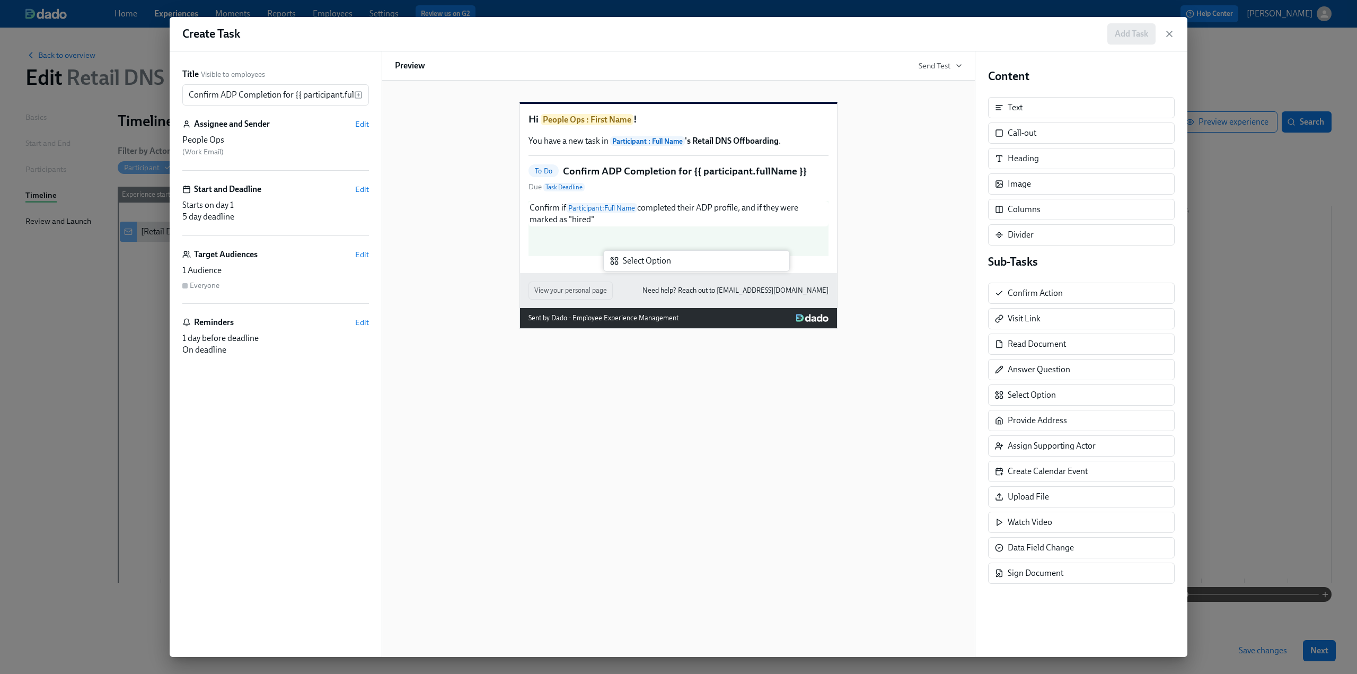
drag, startPoint x: 1033, startPoint y: 391, endPoint x: 646, endPoint y: 260, distance: 408.9
click at [646, 260] on div "Title Visible to employees Confirm ADP Completion for {{ participant.fullName }…" at bounding box center [679, 353] width 1018 height 605
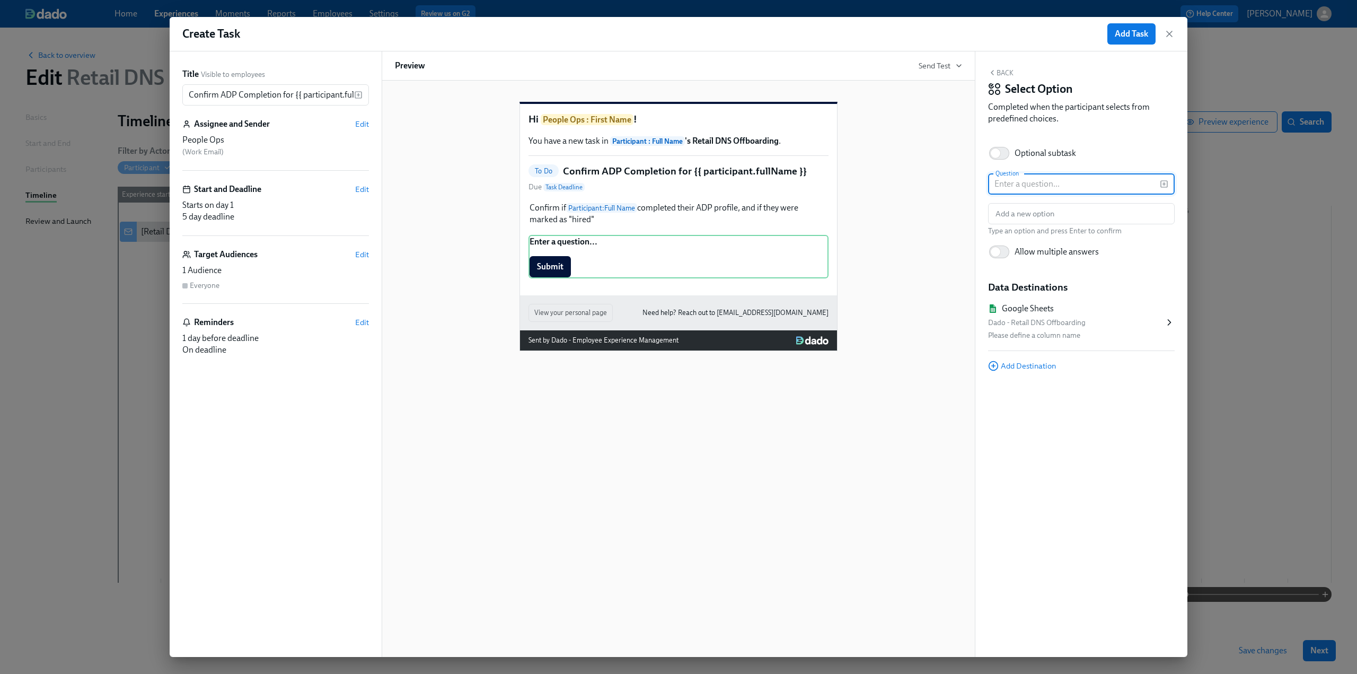
click at [1023, 185] on input "text" at bounding box center [1074, 183] width 172 height 21
paste input "Was ADP onboarding completed for {{ participant.fullName }}"
type input "Was ADP onboarding completed for {{ participant.fullName }}?"
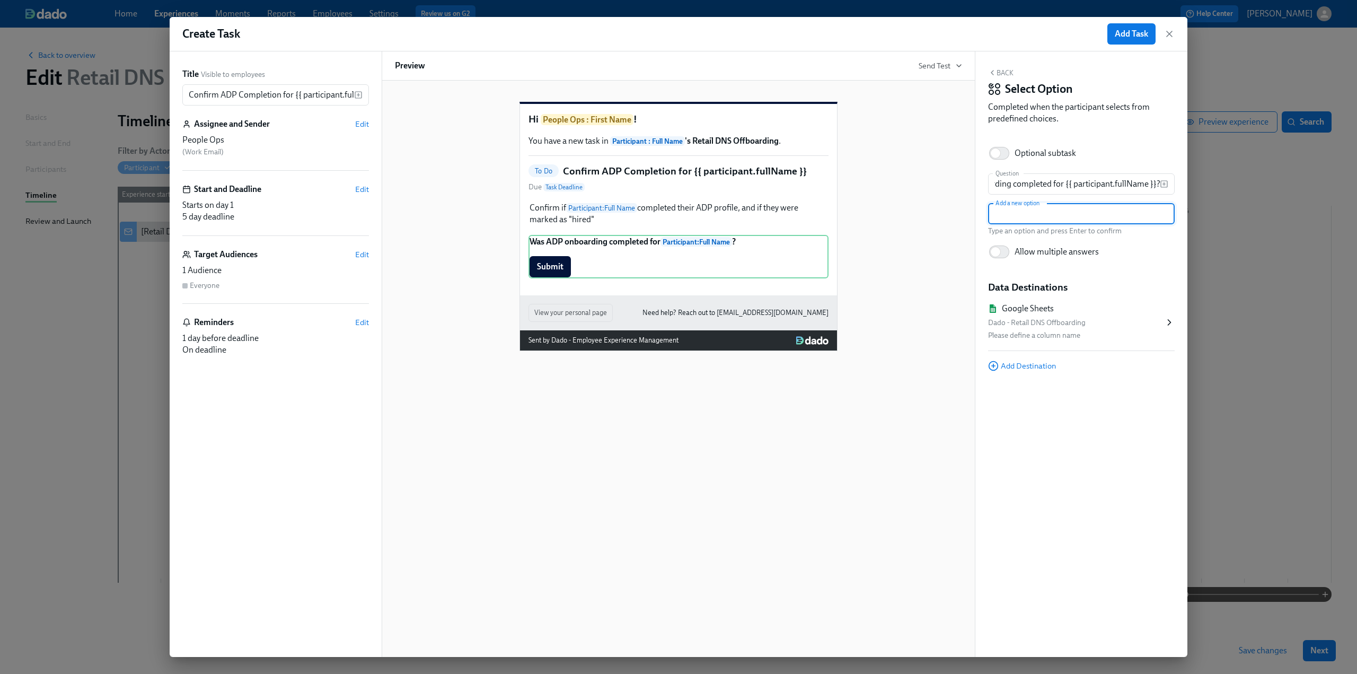
scroll to position [0, 0]
click at [1130, 208] on input "text" at bounding box center [1081, 213] width 187 height 21
type input "Yes"
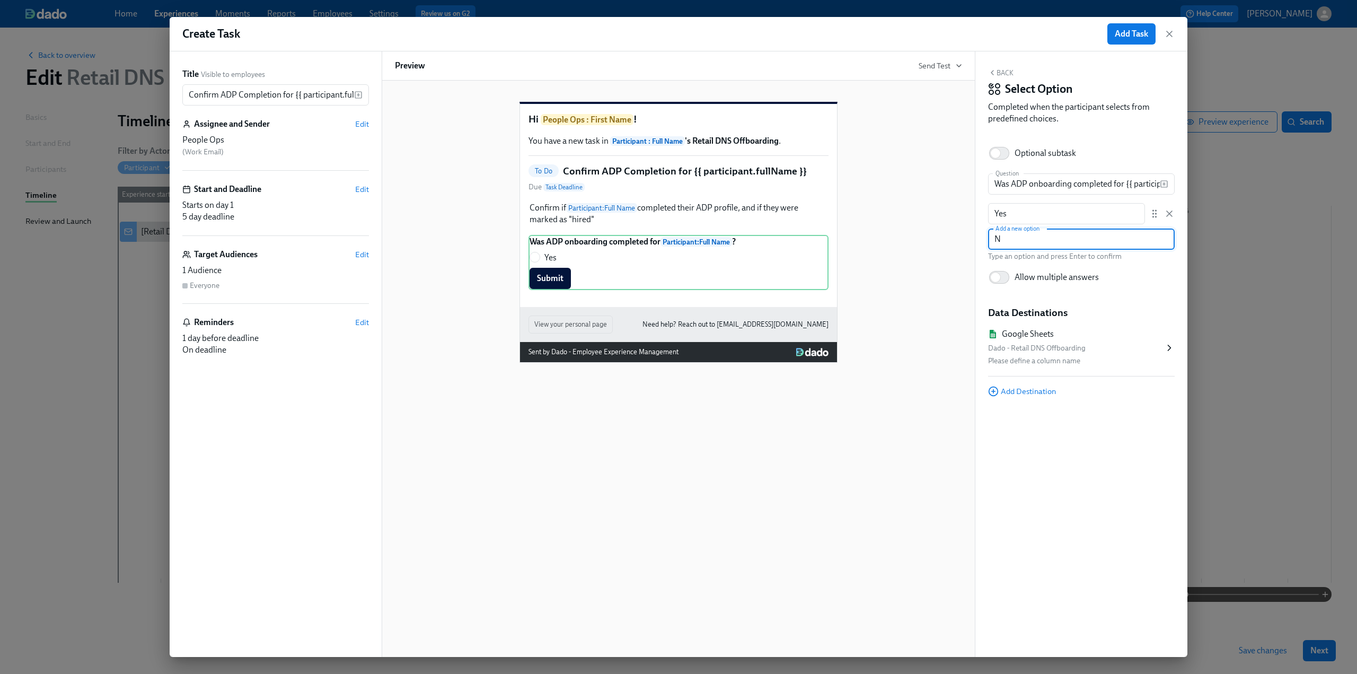
type input "No"
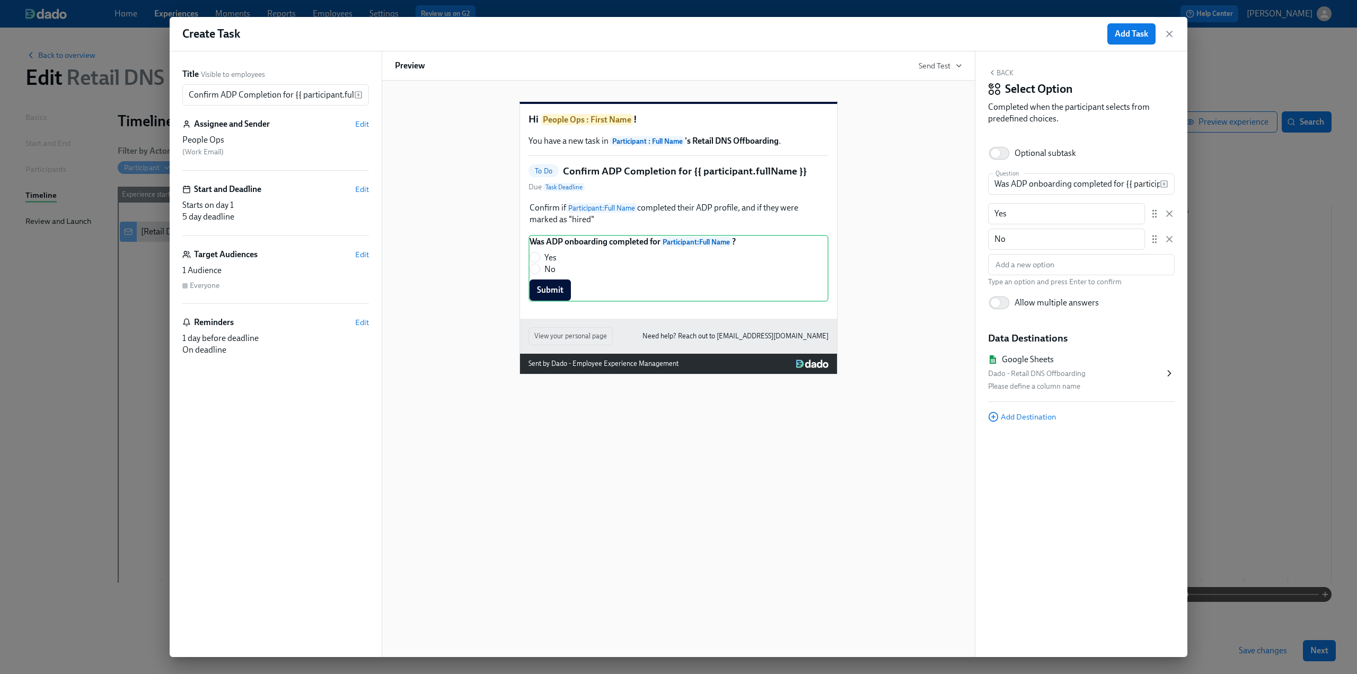
click at [1169, 377] on icon at bounding box center [1169, 373] width 11 height 11
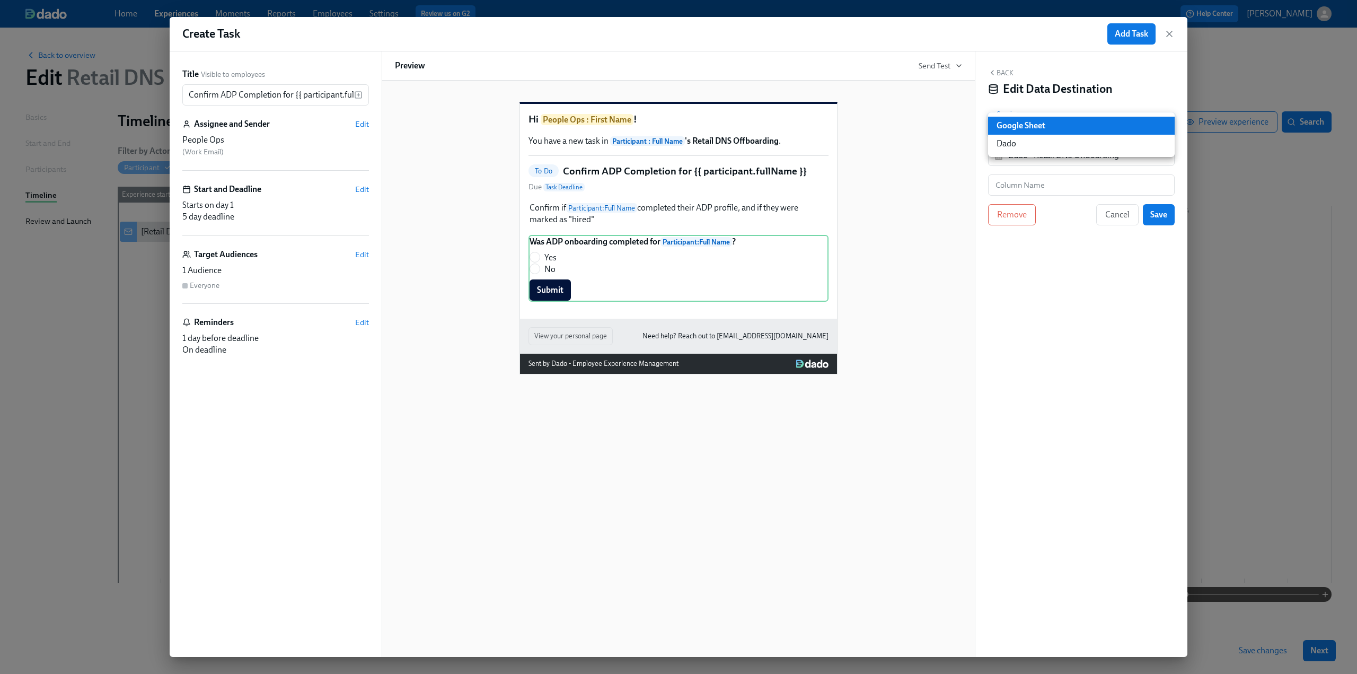
click at [1050, 121] on body "Home Experiences Moments Reports Employees Settings Review us on G2 Help Center…" at bounding box center [678, 337] width 1357 height 674
click at [1050, 121] on li "Google Sheet" at bounding box center [1081, 126] width 187 height 18
click at [1049, 140] on div "Back Edit Data Destination Save in Google Sheet GOOGLE_SHEET ​ Document Title D…" at bounding box center [1082, 353] width 212 height 605
click at [1046, 124] on body "Home Experiences Moments Reports Employees Settings Review us on G2 Help Center…" at bounding box center [678, 337] width 1357 height 674
click at [1046, 146] on li "Dado" at bounding box center [1081, 144] width 187 height 18
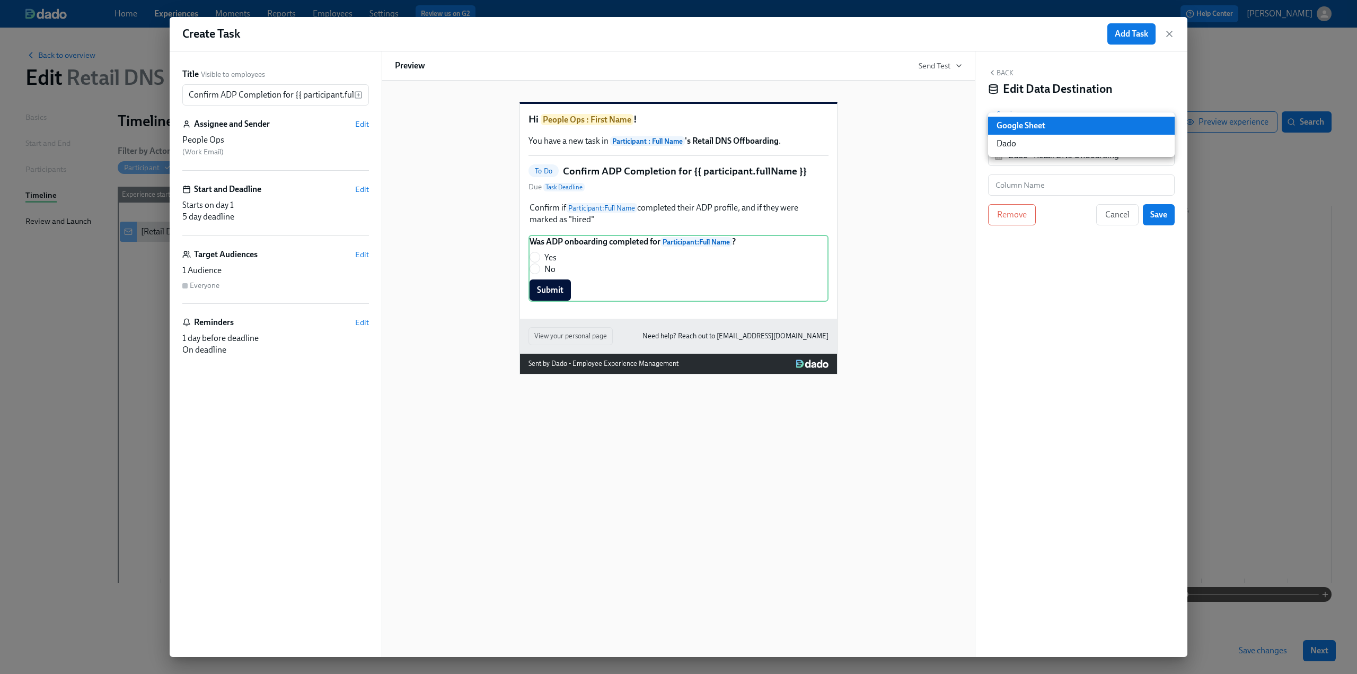
type input "USER_PROFILE"
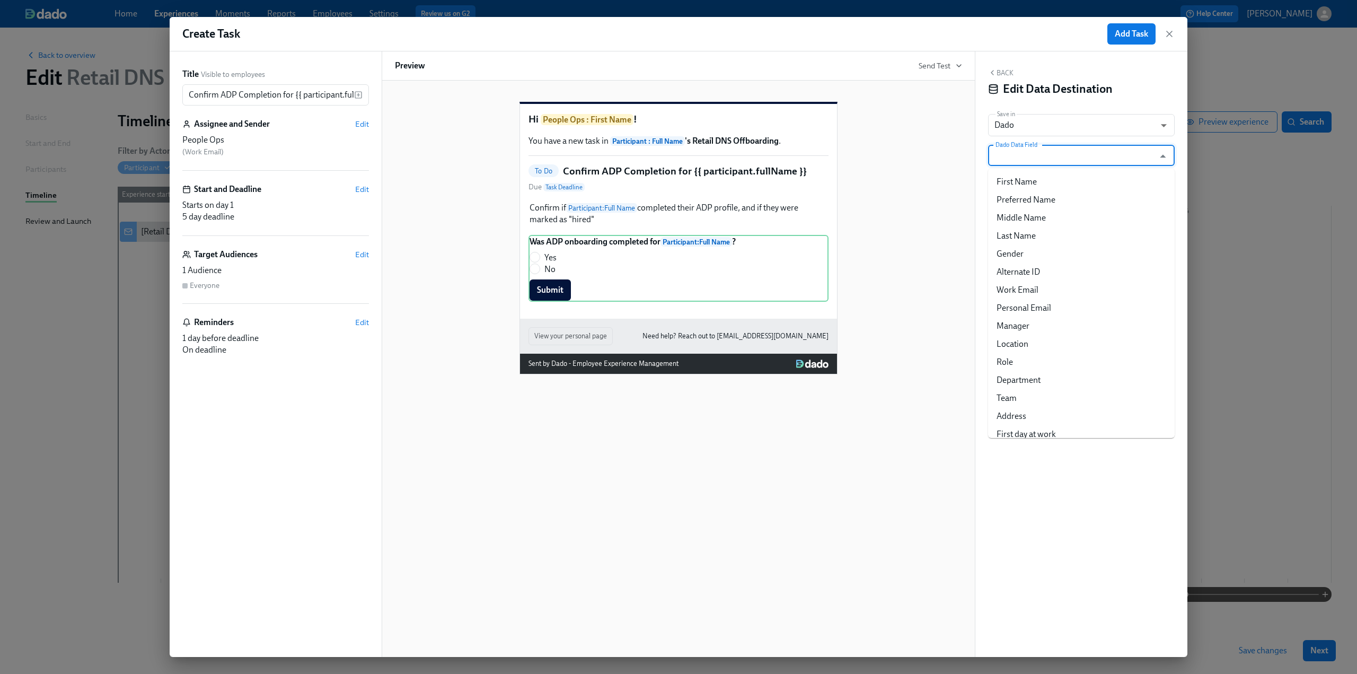
click at [1058, 151] on input "Dado Data Field" at bounding box center [1074, 155] width 161 height 21
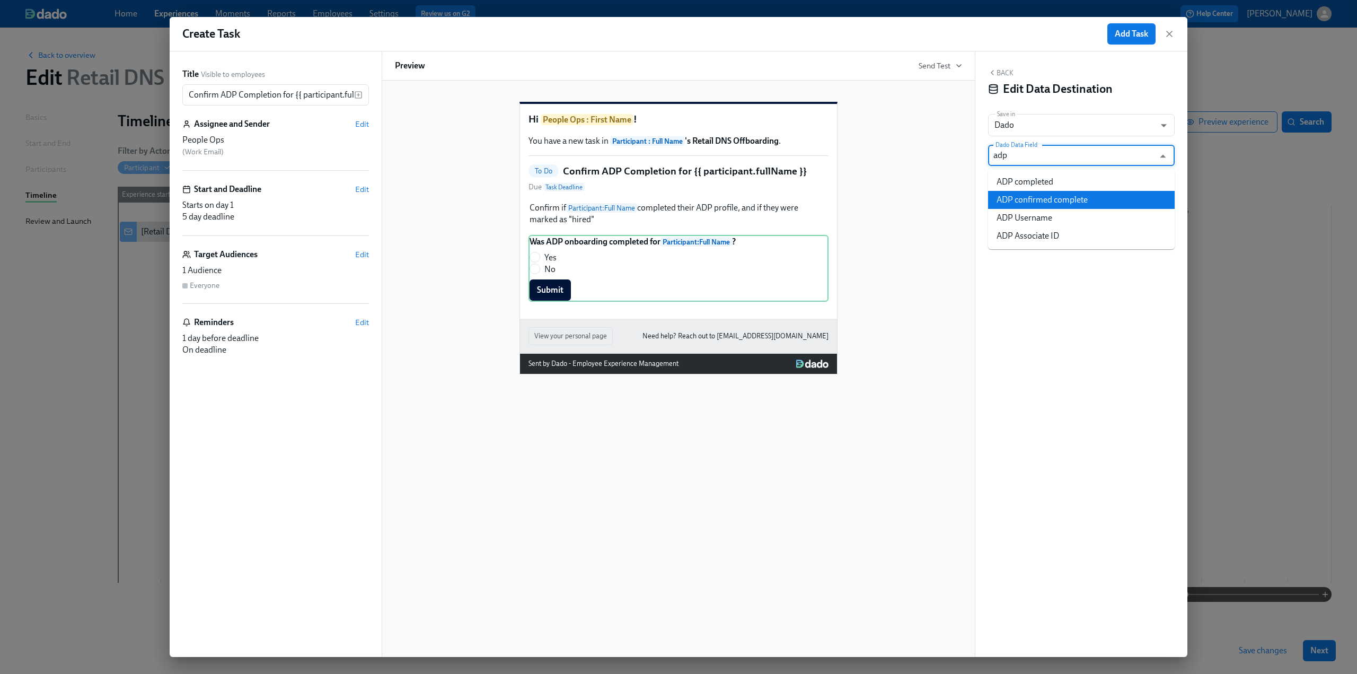
click at [1079, 202] on li "ADP confirmed complete" at bounding box center [1081, 200] width 187 height 18
type input "ADP confirmed complete"
click at [1162, 189] on span "Save" at bounding box center [1158, 185] width 17 height 11
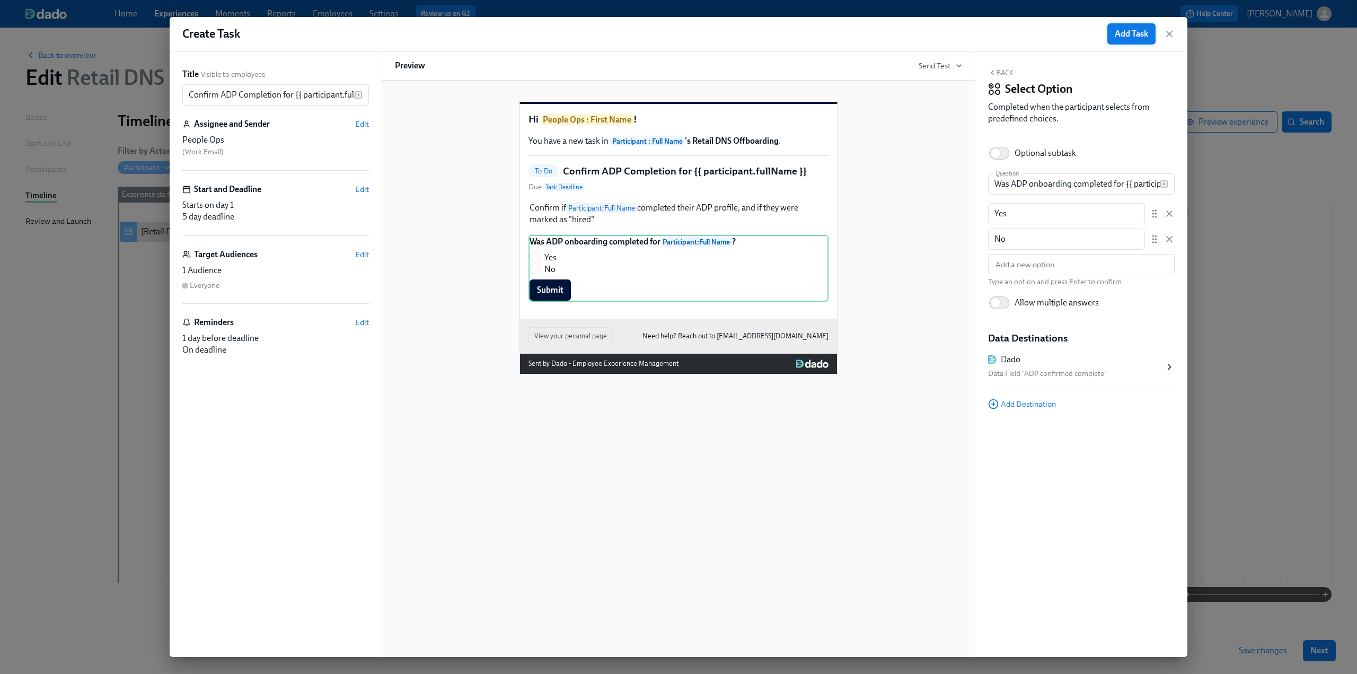
click at [1130, 34] on span "Add Task" at bounding box center [1131, 34] width 33 height 11
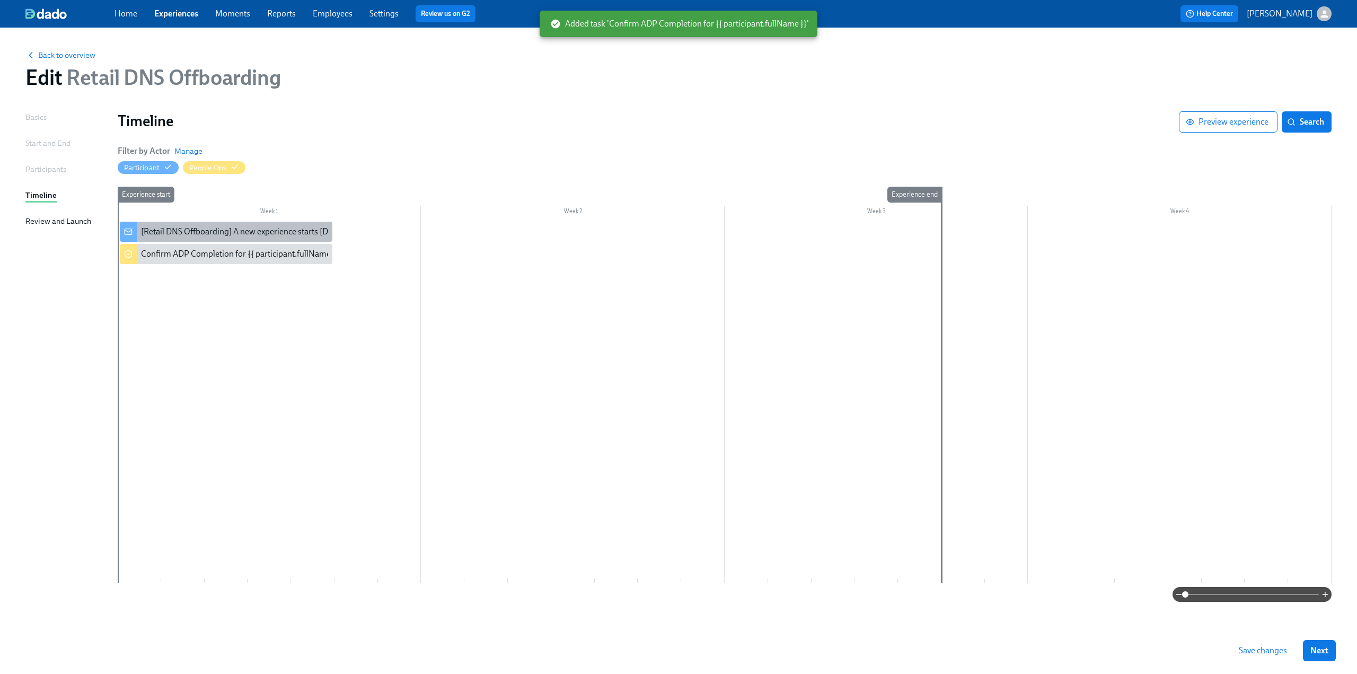
click at [261, 227] on div "[Retail DNS Offboarding] A new experience starts today!" at bounding box center [244, 232] width 207 height 12
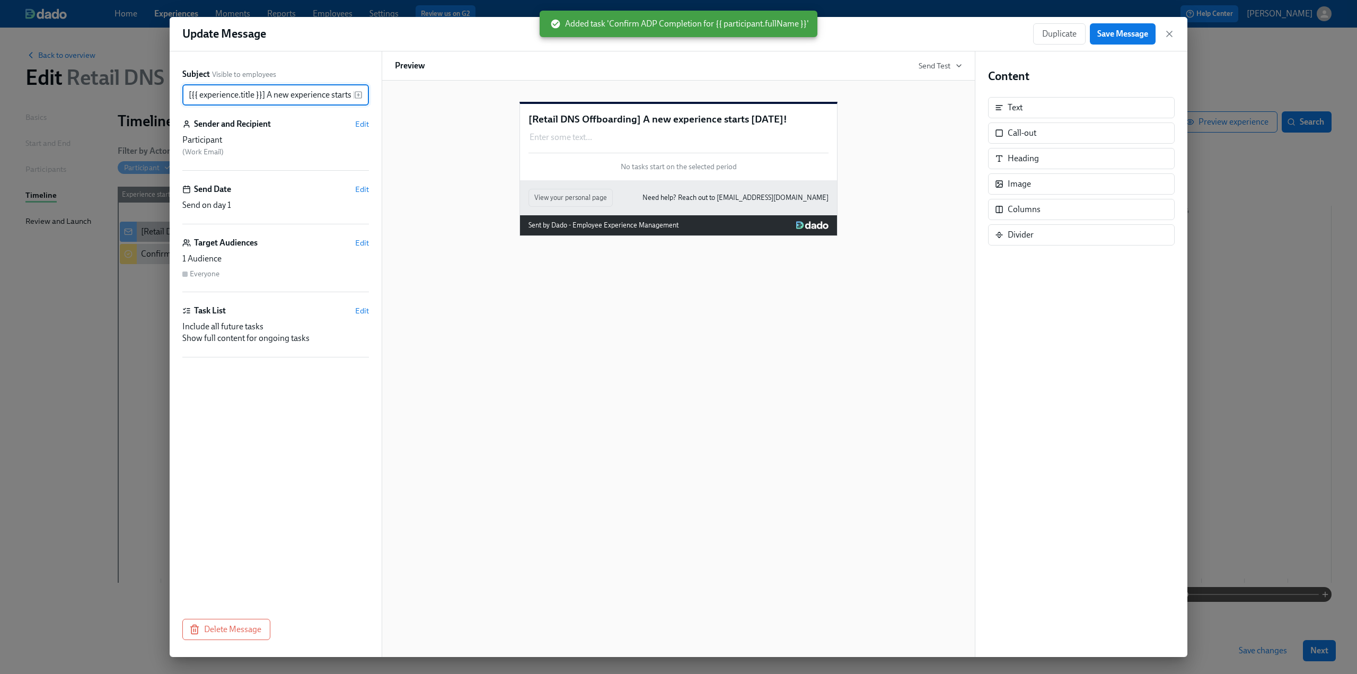
scroll to position [0, 23]
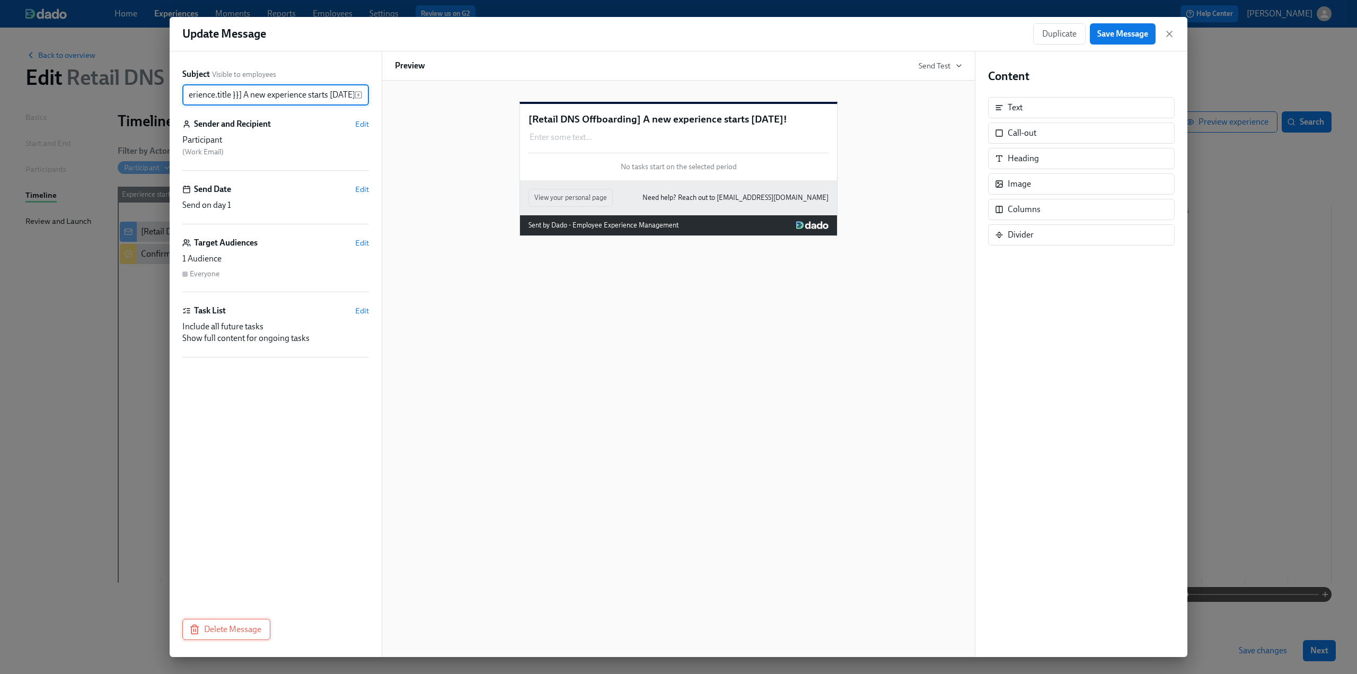
click at [241, 626] on span "Delete Message" at bounding box center [226, 629] width 70 height 11
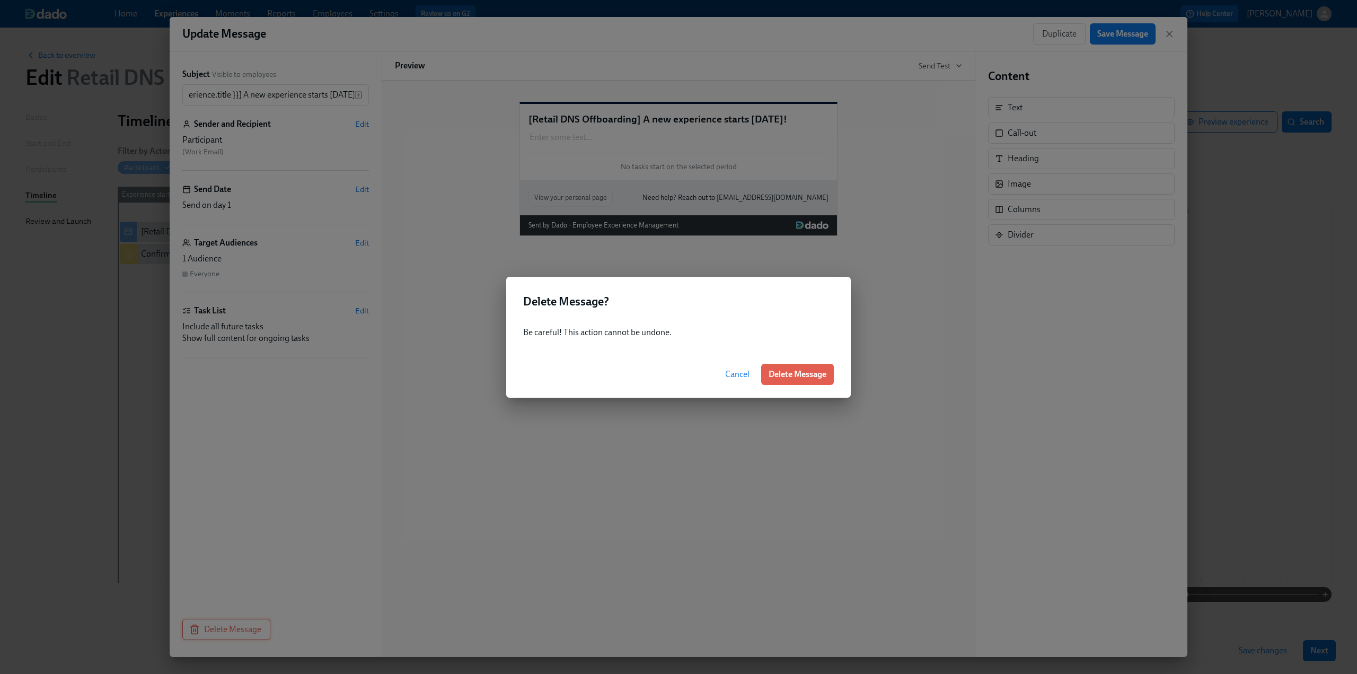
scroll to position [0, 0]
click at [794, 383] on button "Delete Message" at bounding box center [797, 374] width 73 height 21
click at [794, 373] on div at bounding box center [725, 402] width 1214 height 361
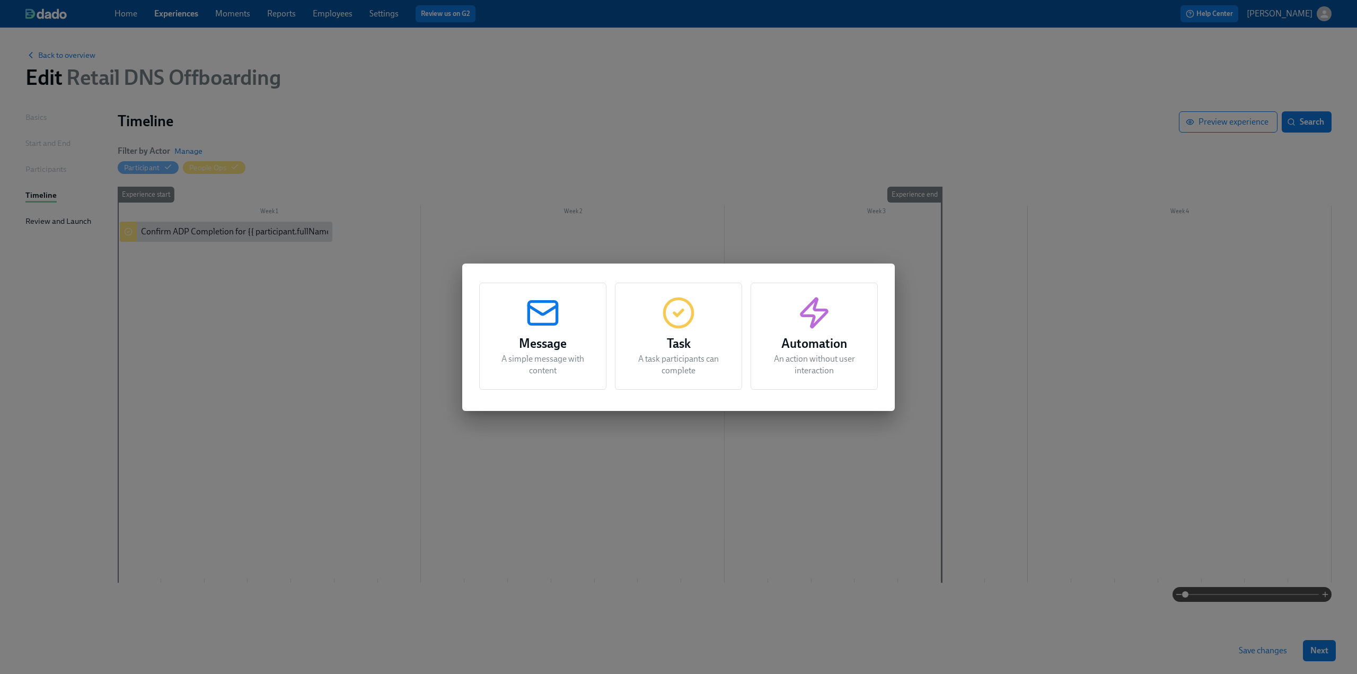
click at [539, 528] on div "Message A simple message with content Task A task participants can complete Aut…" at bounding box center [678, 337] width 1357 height 674
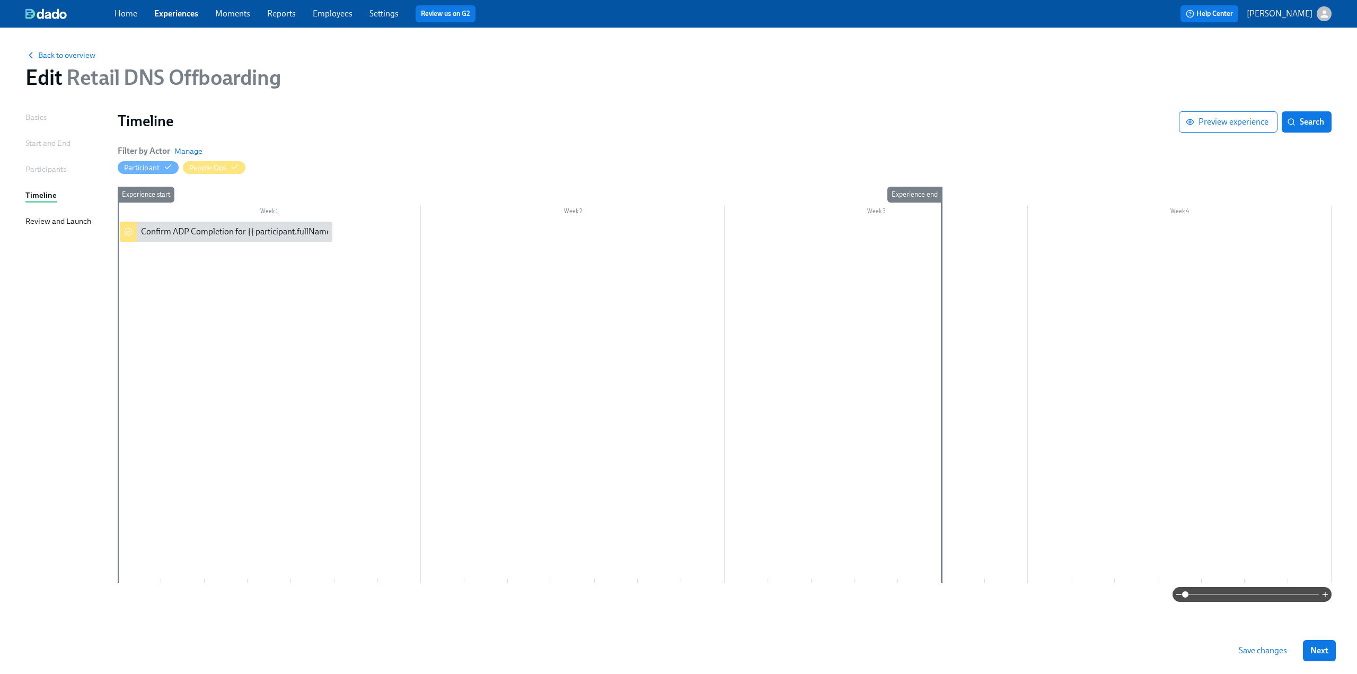
click at [454, 233] on div at bounding box center [725, 402] width 1214 height 361
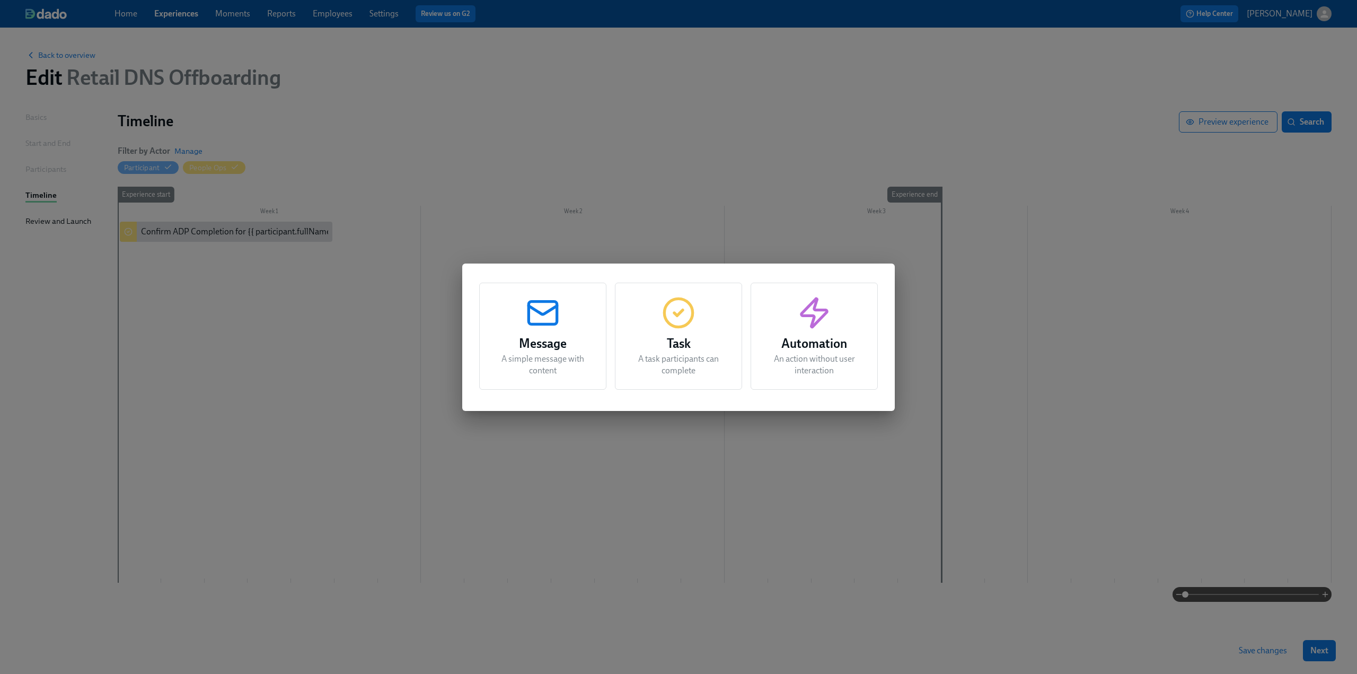
click at [678, 323] on icon "button" at bounding box center [679, 313] width 34 height 34
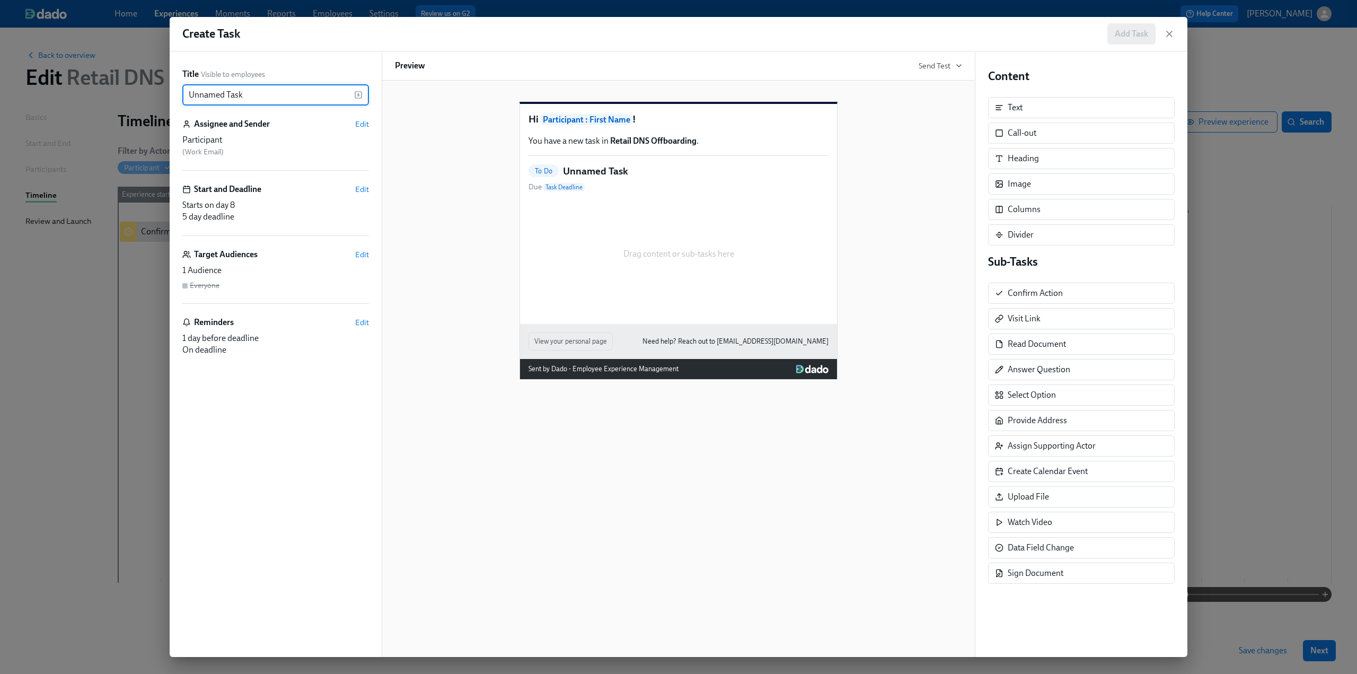
drag, startPoint x: 271, startPoint y: 99, endPoint x: 98, endPoint y: 100, distance: 173.4
click at [98, 100] on div "Create Task Add Task Title Visible to employees Unnamed Task ​ Assignee and Sen…" at bounding box center [678, 337] width 1357 height 674
click at [358, 91] on icon "button" at bounding box center [358, 95] width 8 height 8
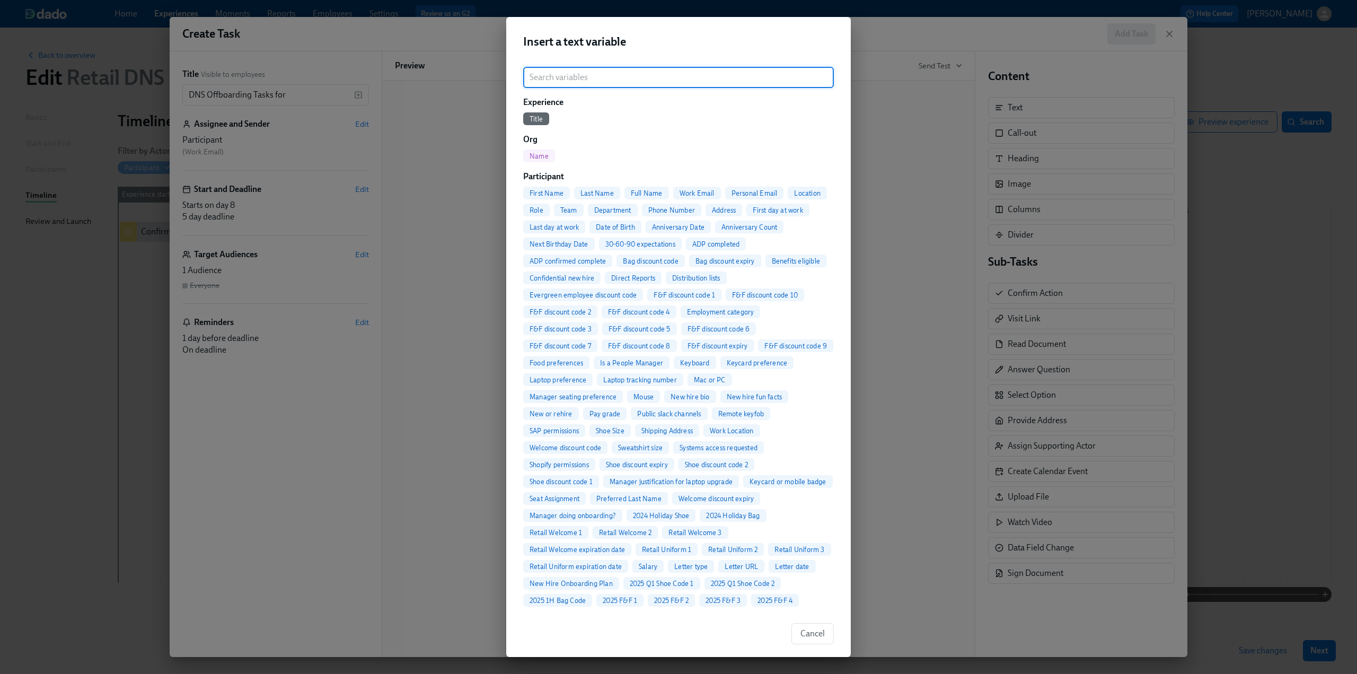
click at [647, 197] on div "Full Name" at bounding box center [647, 193] width 45 height 13
type input "DNS Offboarding Tasks for {{ participant.fullName }}"
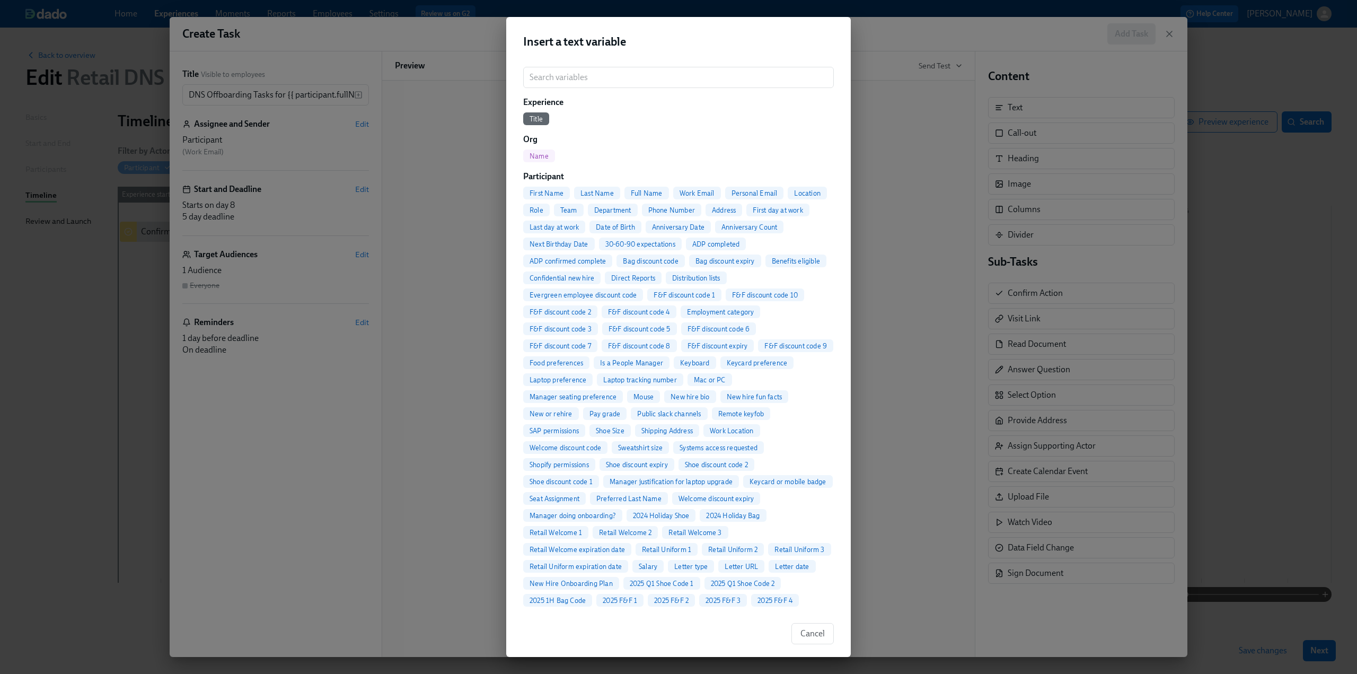
scroll to position [0, 23]
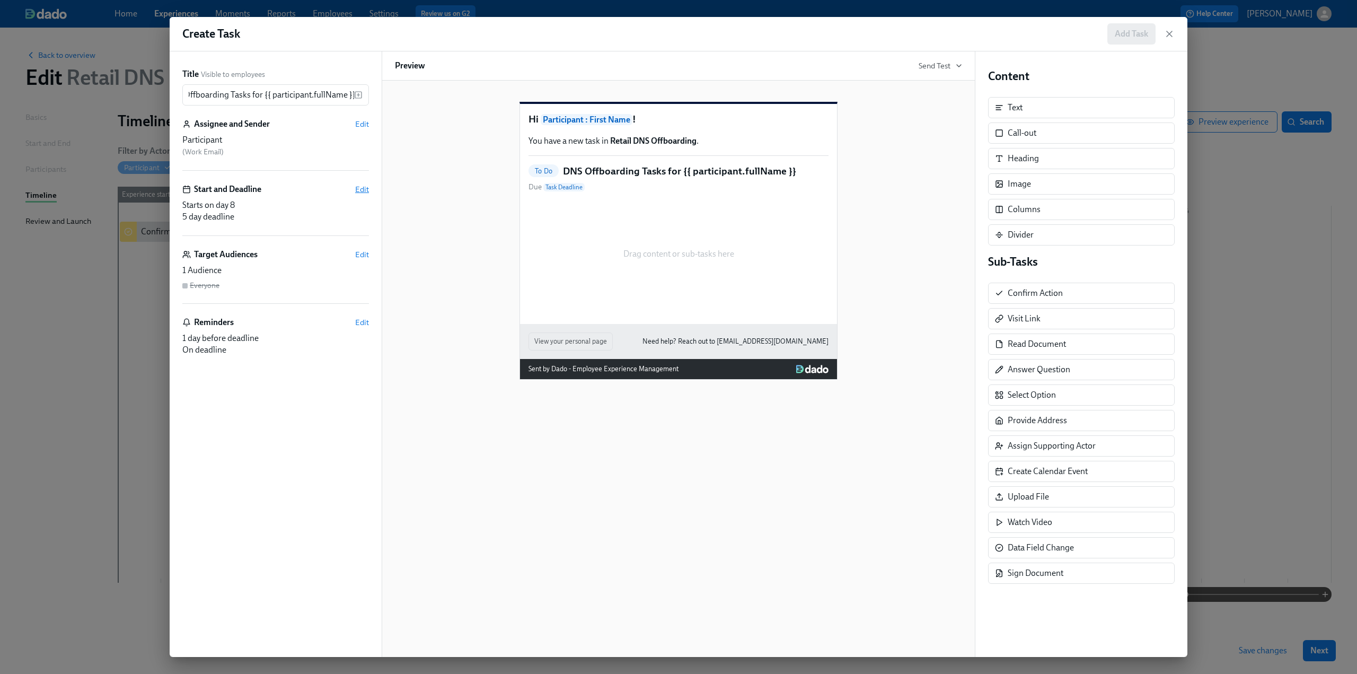
click at [360, 186] on span "Edit" at bounding box center [362, 189] width 14 height 11
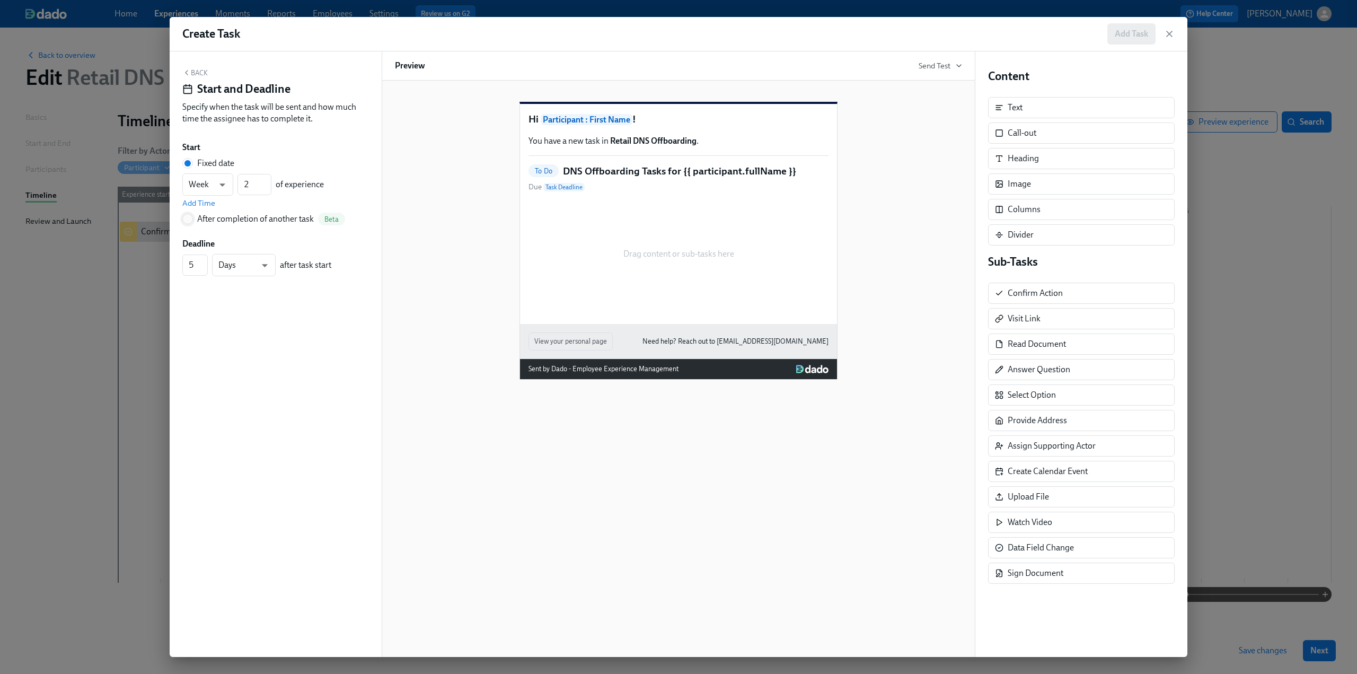
click at [189, 218] on input "After completion of another task Beta" at bounding box center [188, 219] width 10 height 10
radio input "true"
radio input "false"
click at [242, 205] on span "---" at bounding box center [275, 201] width 169 height 11
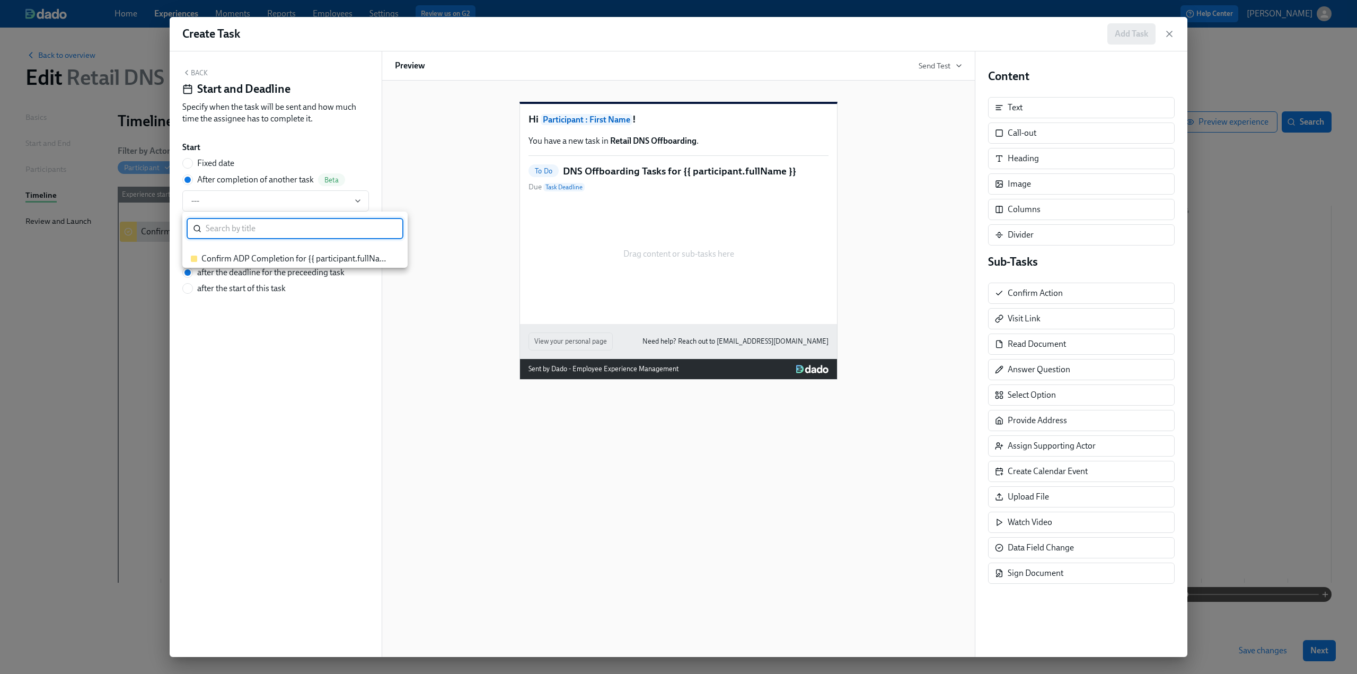
click at [258, 256] on div "Confirm ADP Completion for {{ participant.fullName }}" at bounding box center [294, 259] width 187 height 12
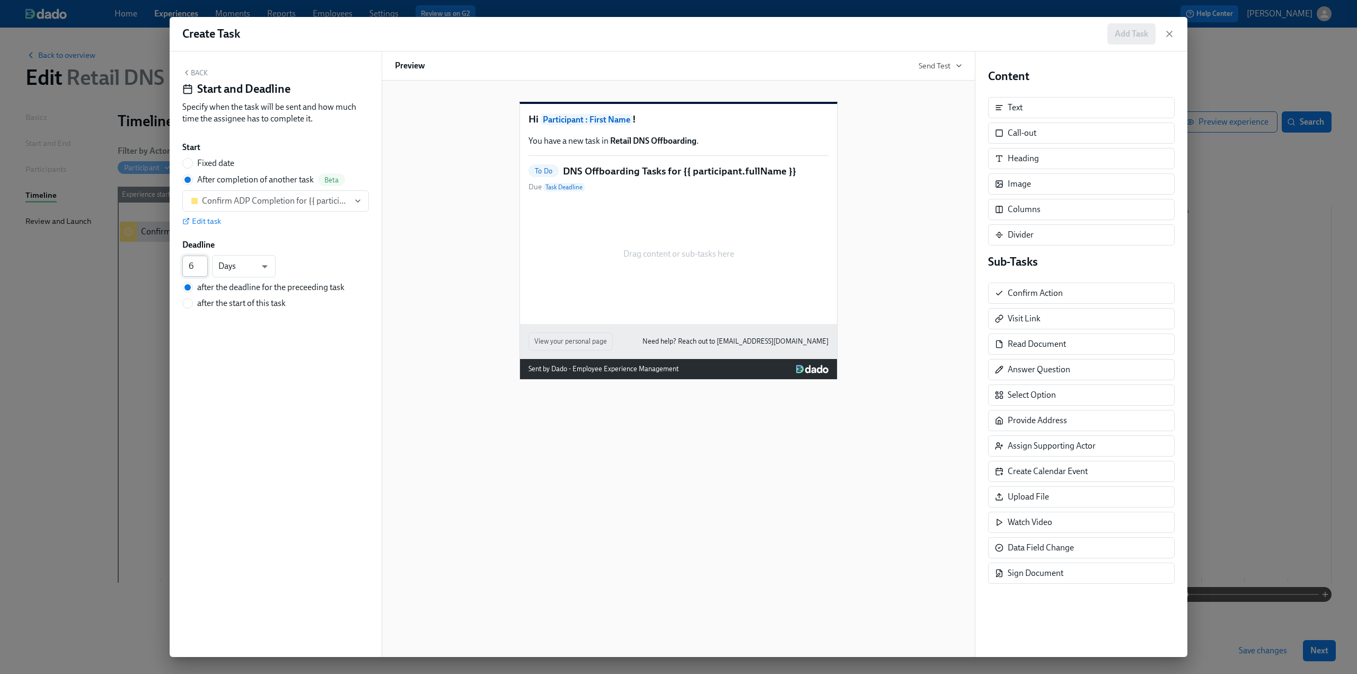
click at [205, 262] on input "6" at bounding box center [194, 266] width 25 height 21
type input "7"
click at [205, 262] on input "7" at bounding box center [194, 266] width 25 height 21
click at [295, 230] on div "Start Fixed date After completion of another task Beta Confirm ADP Completion f…" at bounding box center [275, 226] width 187 height 168
click at [198, 73] on button "Back" at bounding box center [194, 72] width 25 height 8
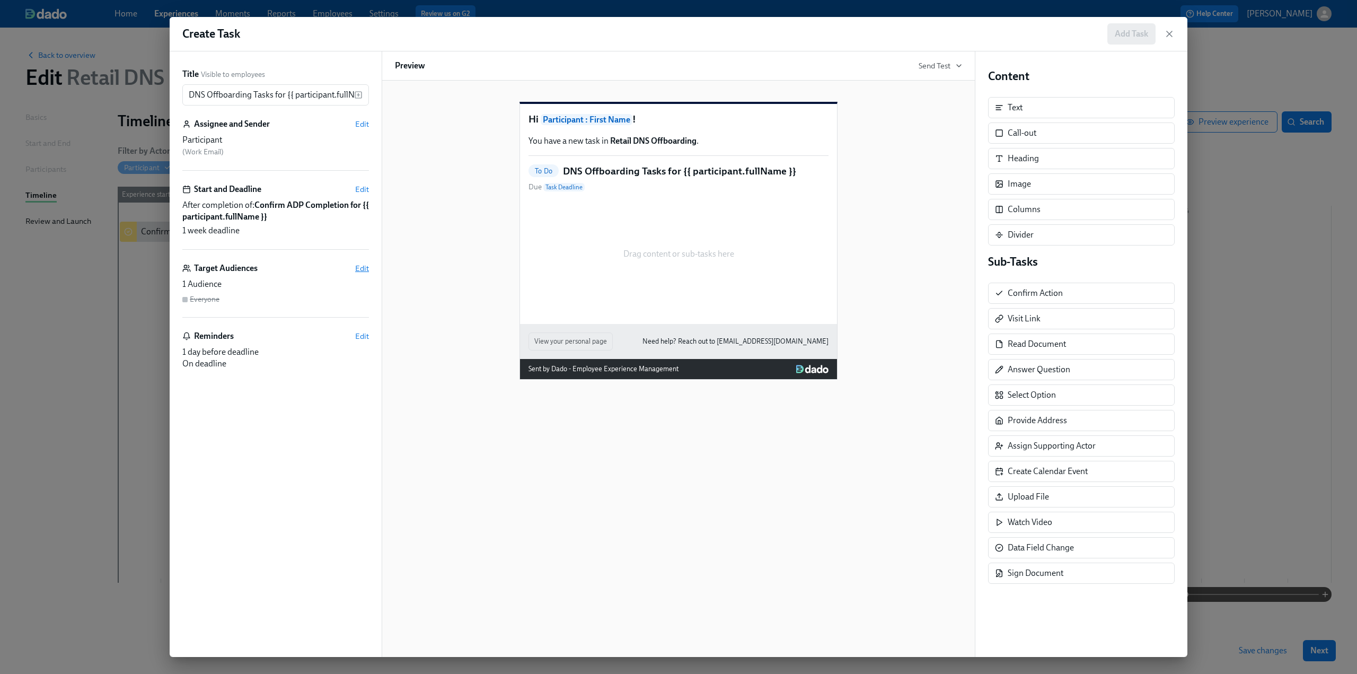
click at [366, 270] on span "Edit" at bounding box center [362, 268] width 14 height 11
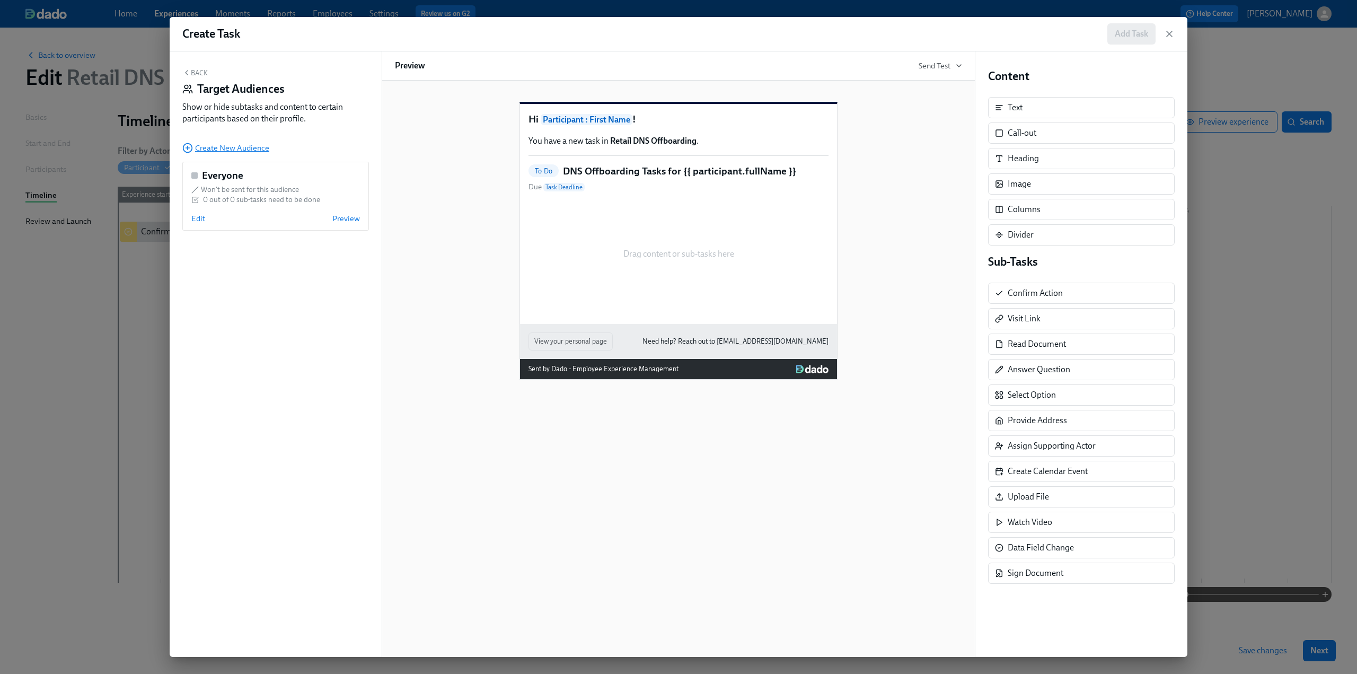
click at [230, 151] on span "Create New Audience" at bounding box center [225, 148] width 87 height 11
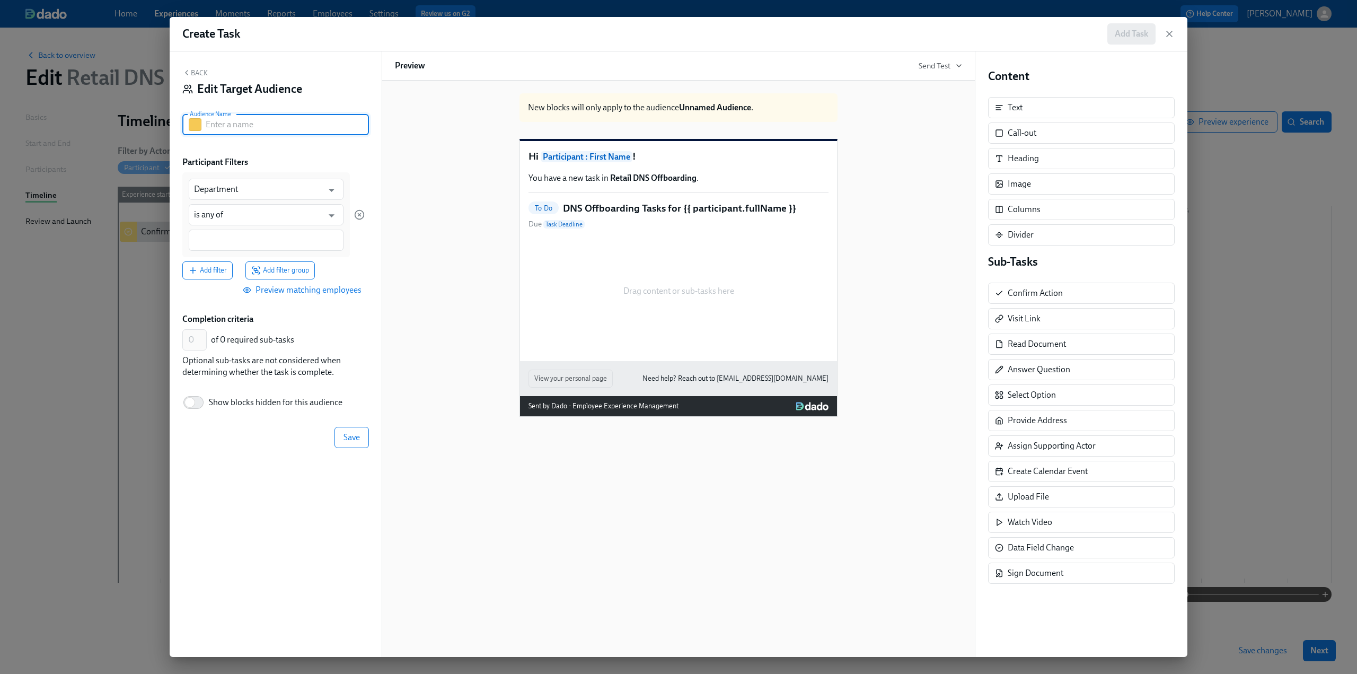
click at [236, 129] on input "text" at bounding box center [287, 124] width 163 height 21
type input "C"
type input "ADP Completed"
click at [257, 186] on input "Department" at bounding box center [258, 189] width 129 height 21
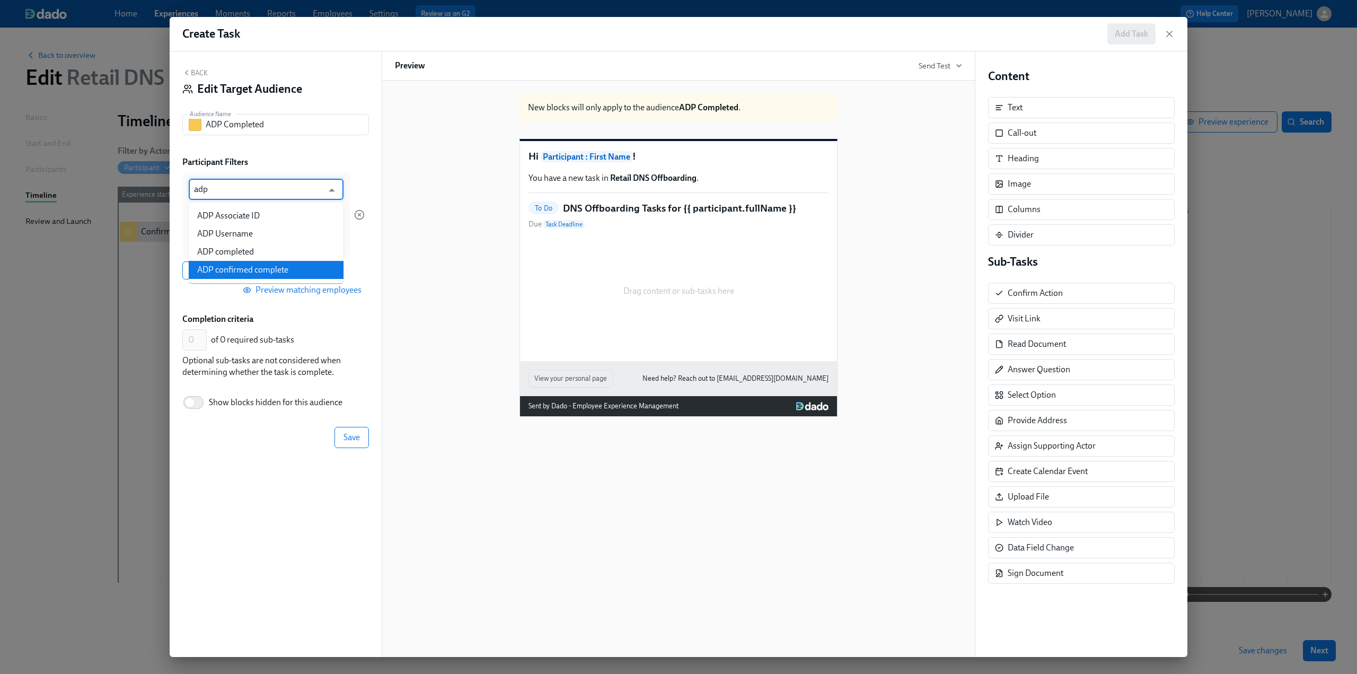
click at [277, 268] on li "ADP confirmed complete" at bounding box center [266, 270] width 155 height 18
type input "ADP confirmed complete"
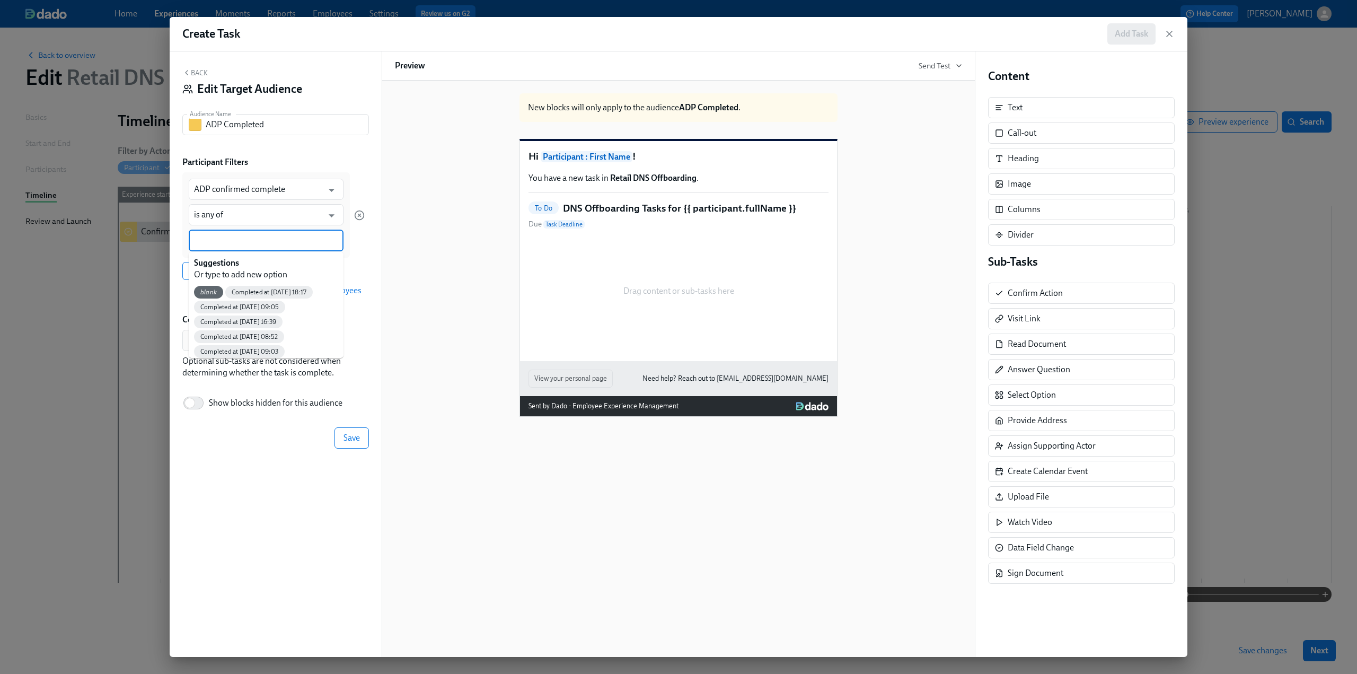
click at [239, 234] on div at bounding box center [266, 241] width 155 height 22
type input "Yes"
click at [227, 292] on div "Yes" at bounding box center [266, 291] width 155 height 23
click at [204, 292] on span "Yes" at bounding box center [205, 292] width 22 height 8
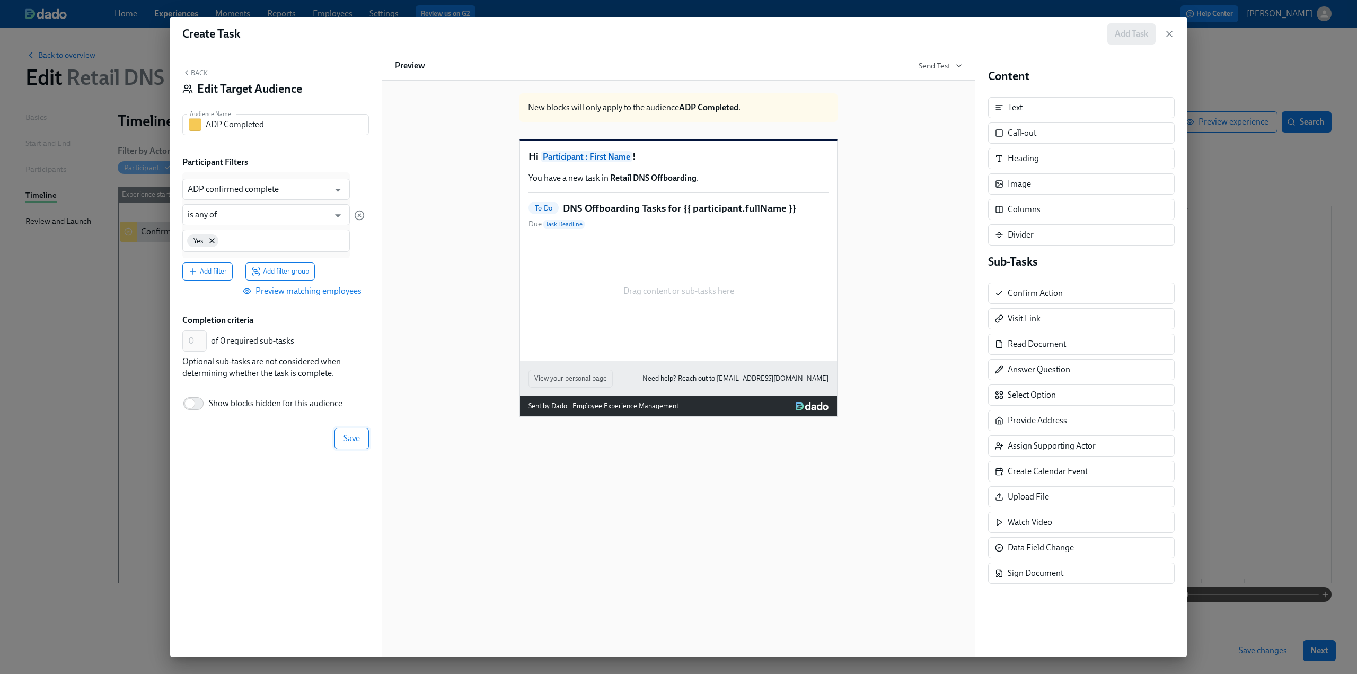
click at [355, 439] on span "Save" at bounding box center [352, 438] width 16 height 11
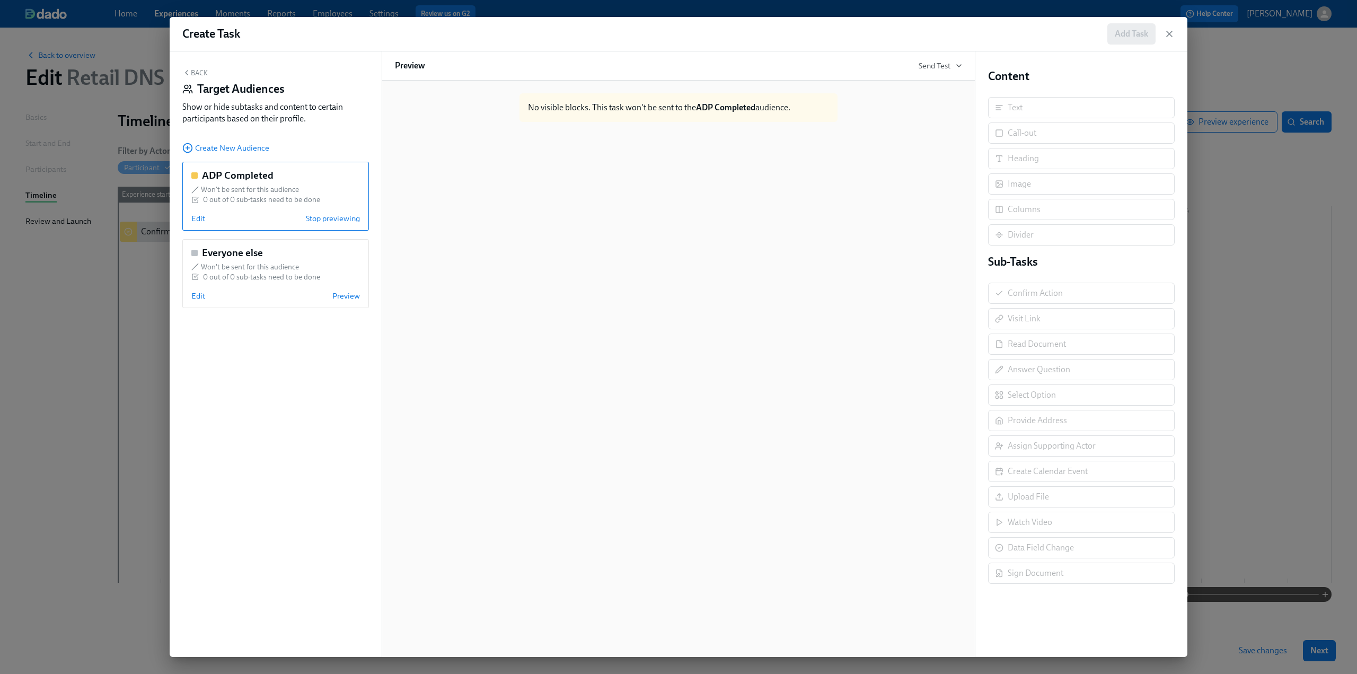
click at [201, 69] on button "Back" at bounding box center [194, 72] width 25 height 8
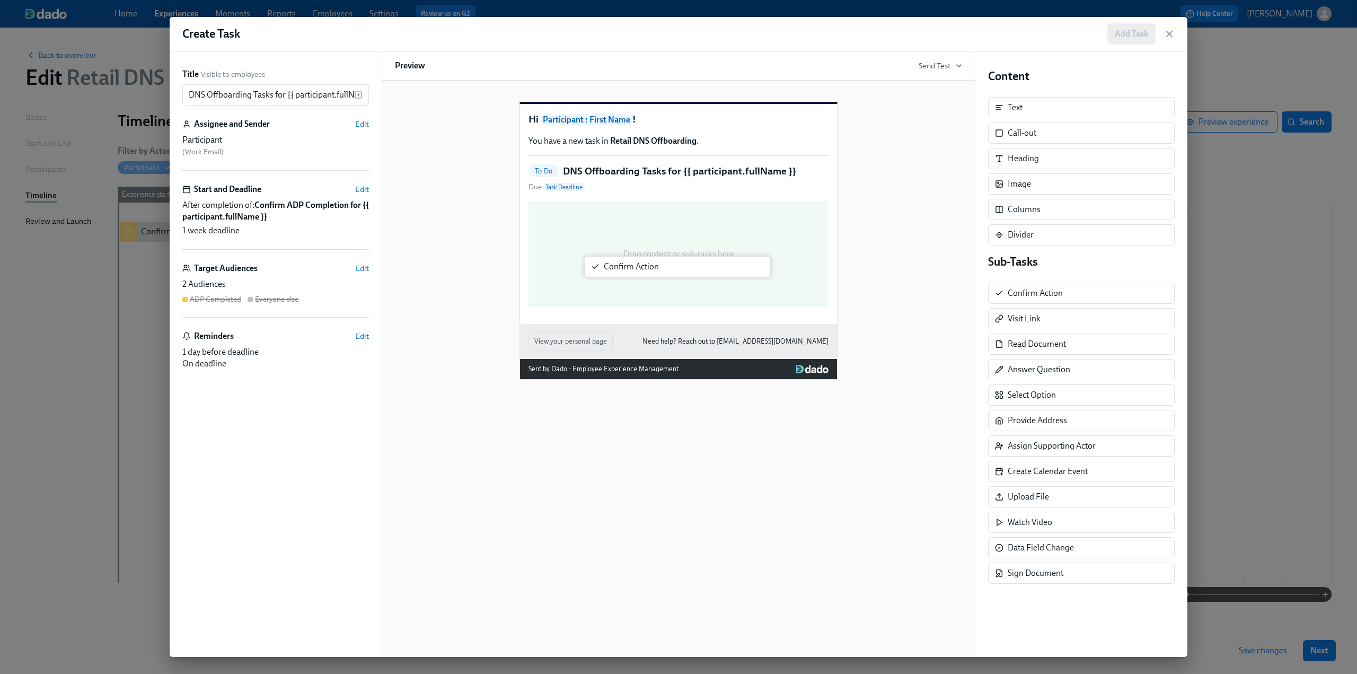
drag, startPoint x: 1057, startPoint y: 293, endPoint x: 649, endPoint y: 268, distance: 408.5
click at [649, 268] on div "Title Visible to employees DNS Offboarding Tasks for {{ participant.fullName }}…" at bounding box center [679, 353] width 1018 height 605
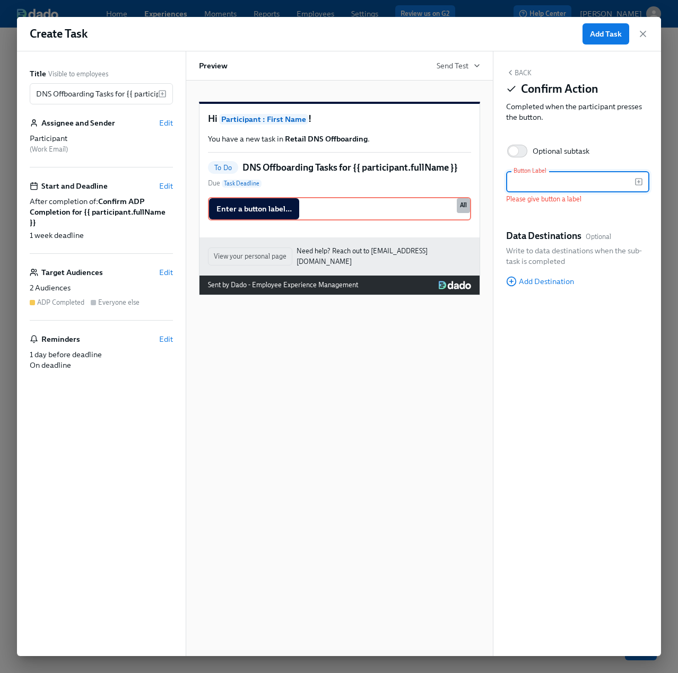
click at [537, 183] on input "text" at bounding box center [570, 181] width 128 height 21
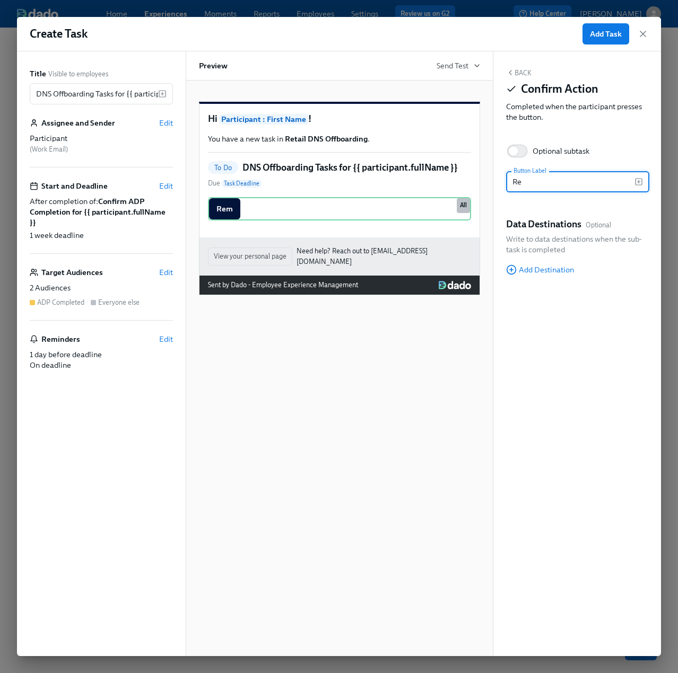
type input "R"
type input "Delete profile from ADP"
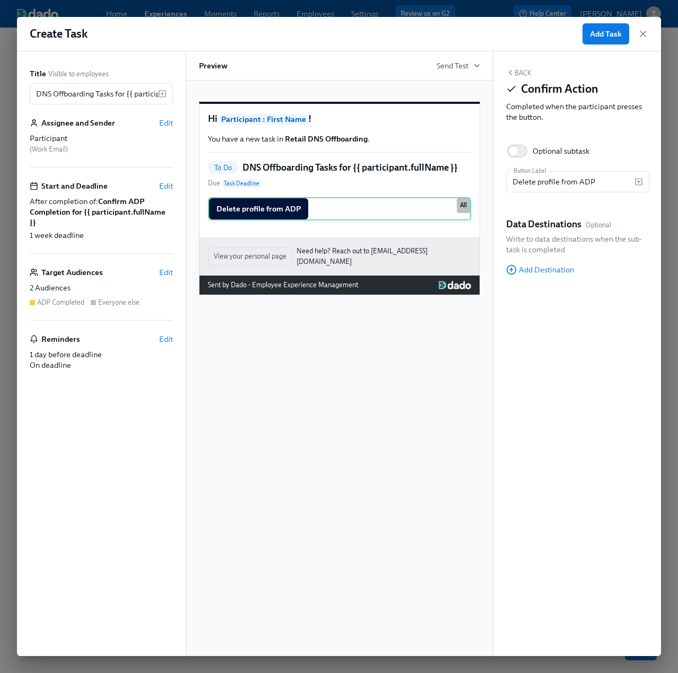
click at [434, 189] on div "To Do DNS Offboarding Tasks for {{ participant.fullName }} Due Task Deadline" at bounding box center [339, 175] width 263 height 28
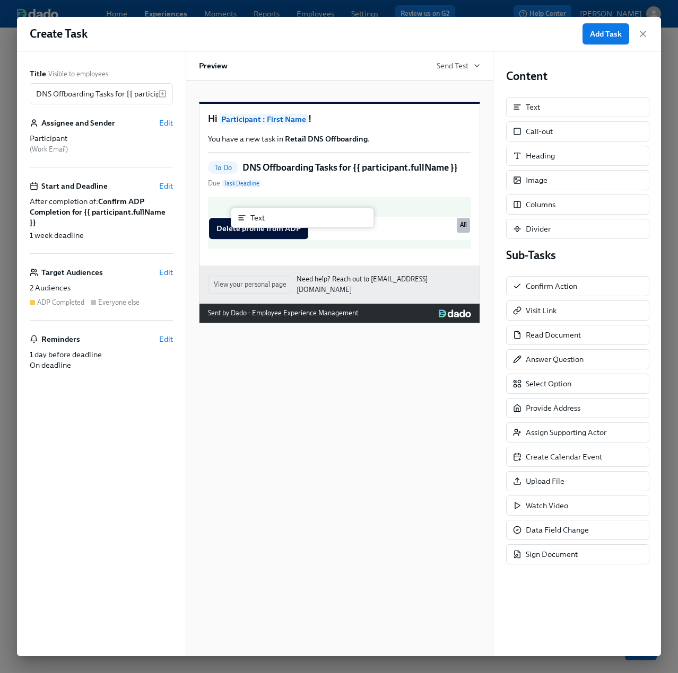
drag, startPoint x: 524, startPoint y: 111, endPoint x: 243, endPoint y: 223, distance: 302.6
click at [243, 223] on div "Title Visible to employees DNS Offboarding Tasks for {{ participant.fullName }}…" at bounding box center [339, 353] width 644 height 605
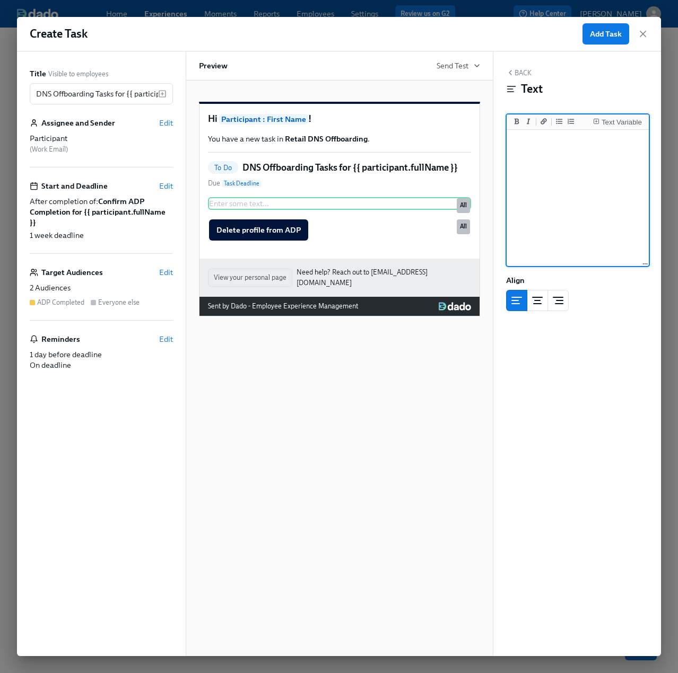
click at [549, 162] on textarea at bounding box center [577, 198] width 138 height 133
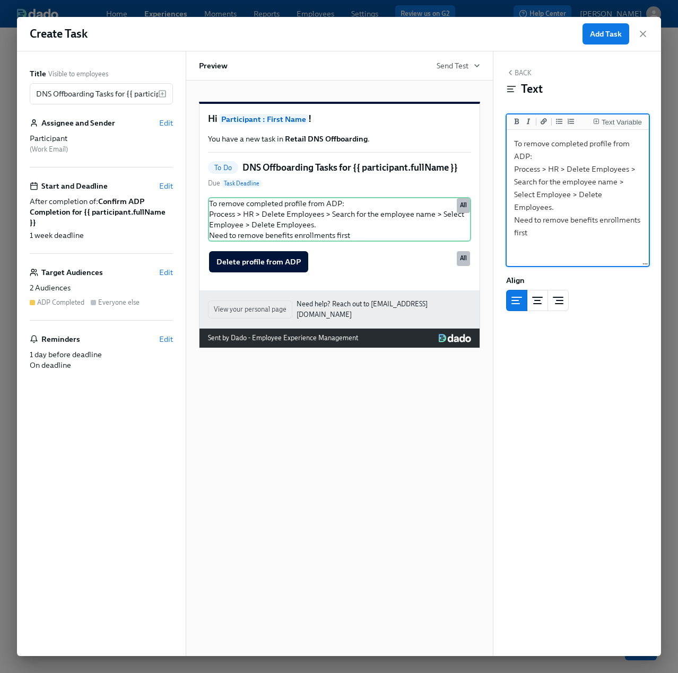
click at [514, 166] on textarea "To remove completed profile from ADP: Process > HR > Delete Employees > Search …" at bounding box center [577, 198] width 138 height 133
click at [568, 121] on icon "Add ordered list" at bounding box center [570, 121] width 6 height 6
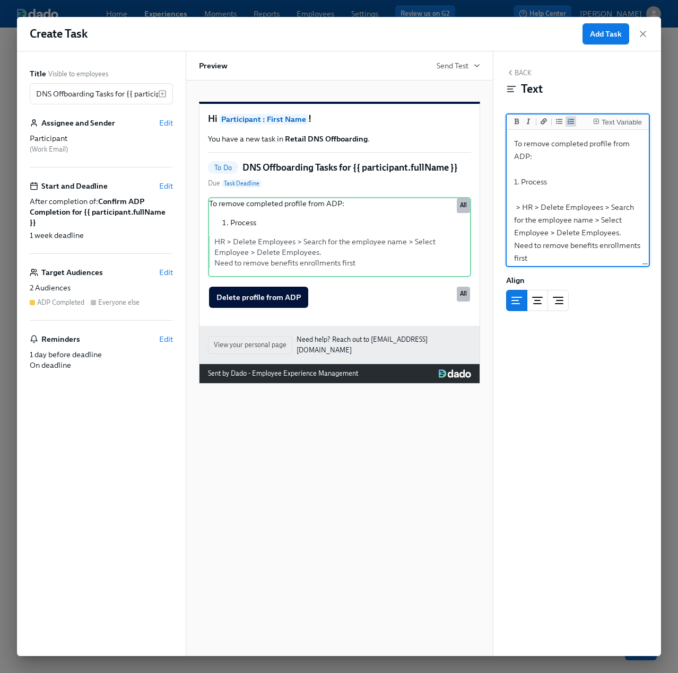
click at [568, 121] on icon "Add ordered list" at bounding box center [570, 121] width 6 height 6
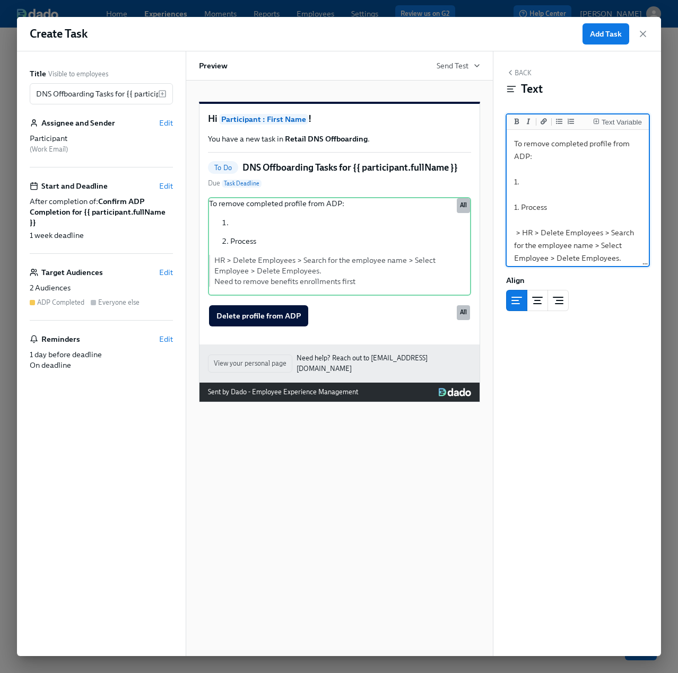
click at [521, 207] on textarea "To remove completed profile from ADP: 1. 1. Process > HR > Delete Employees > S…" at bounding box center [577, 213] width 138 height 163
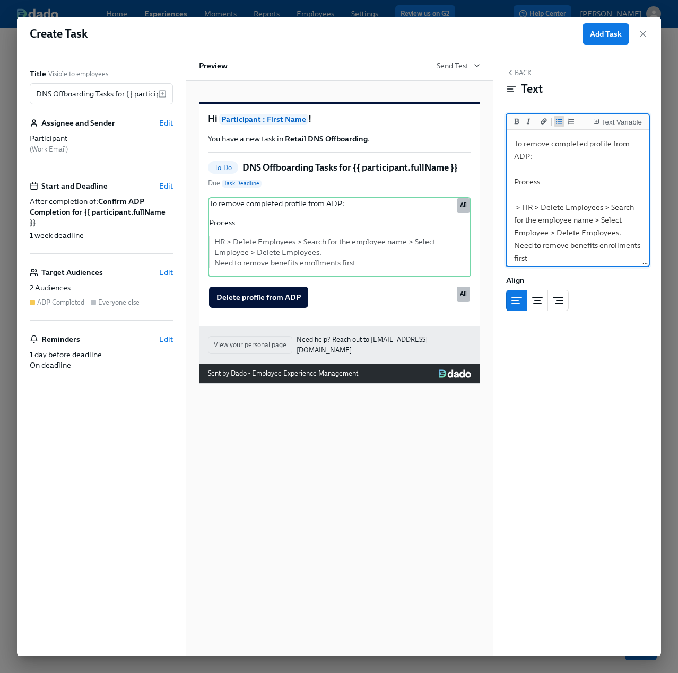
click at [556, 122] on icon "Add unordered list" at bounding box center [559, 121] width 6 height 6
click at [513, 208] on textarea "To remove completed profile from ADP: - Process > HR > Delete Employees > Searc…" at bounding box center [577, 201] width 138 height 138
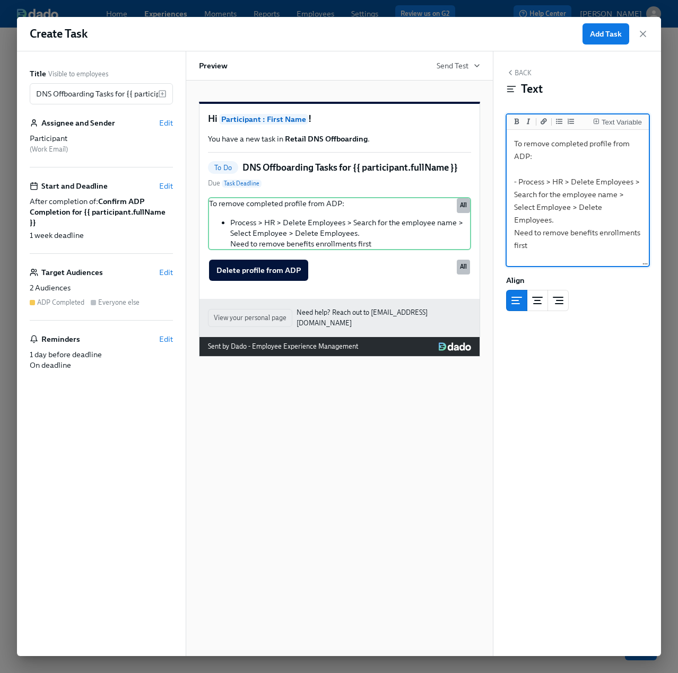
click at [513, 221] on textarea "To remove completed profile from ADP: - Process > HR > Delete Employees > Searc…" at bounding box center [577, 198] width 138 height 133
click at [559, 121] on icon "Add unordered list" at bounding box center [559, 121] width 6 height 5
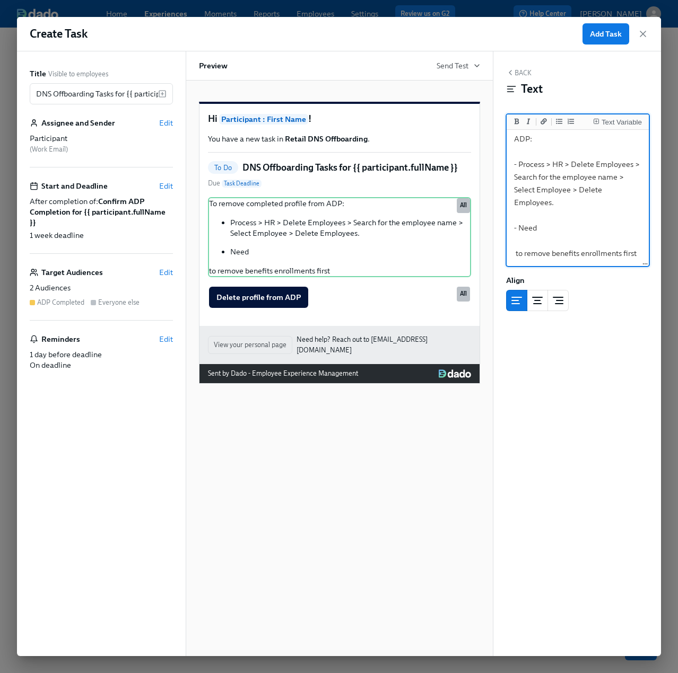
scroll to position [30, 0]
click at [514, 240] on textarea "To remove completed profile from ADP: - Process > HR > Delete Employees > Searc…" at bounding box center [577, 190] width 138 height 151
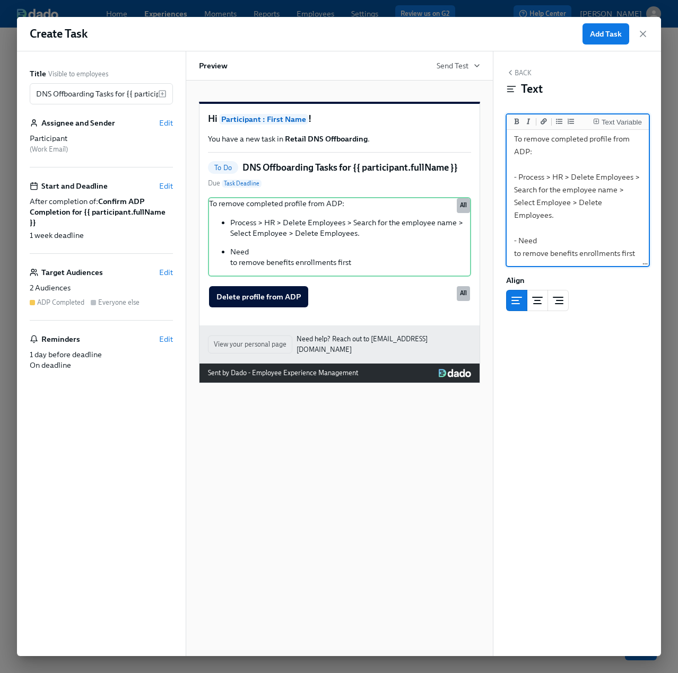
scroll to position [4, 0]
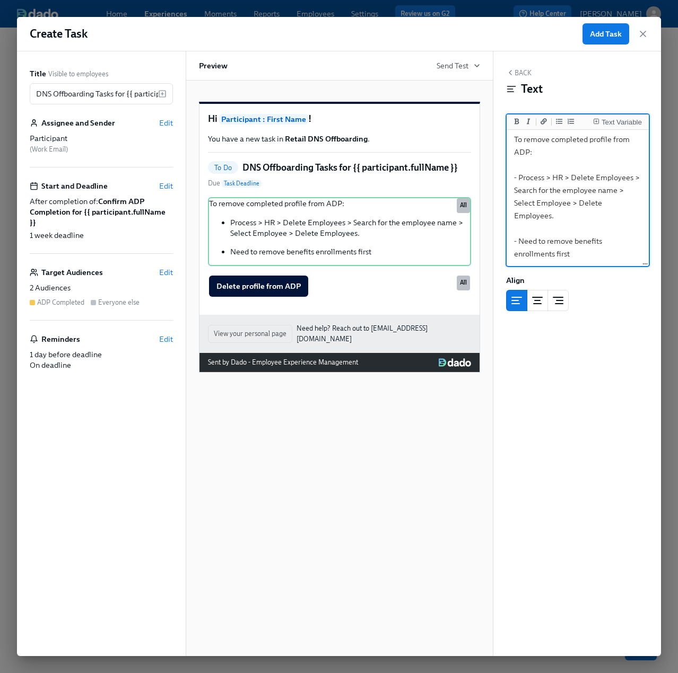
click at [586, 256] on textarea "To remove completed profile from ADP: - Process > HR > Delete Employees > Searc…" at bounding box center [577, 197] width 138 height 138
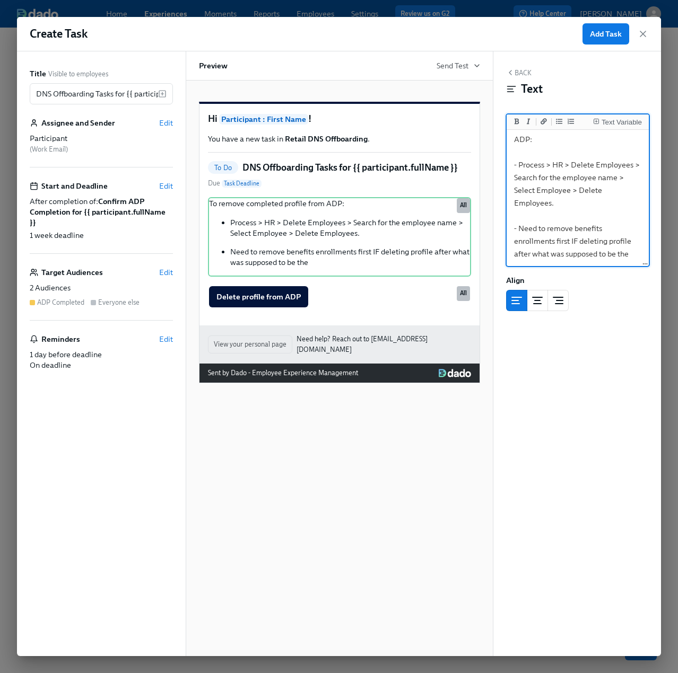
scroll to position [30, 0]
click at [602, 253] on textarea "To remove completed profile from ADP: - Process > HR > Delete Employees > Searc…" at bounding box center [577, 183] width 138 height 163
type textarea "To remove completed profile from ADP: - Process > HR > Delete Employees > Searc…"
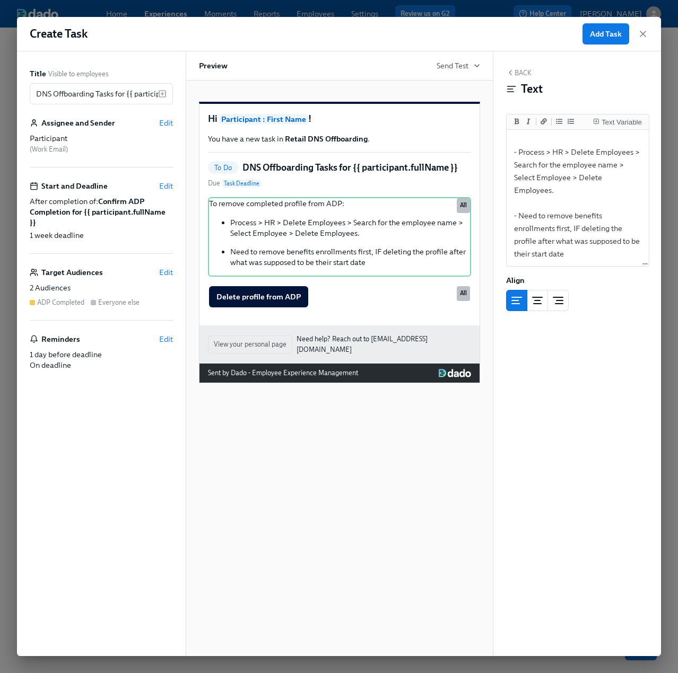
click at [589, 405] on div "Back Text Text Variable To remove completed profile from ADP: - Process > HR > …" at bounding box center [577, 353] width 169 height 605
click at [524, 70] on button "Back" at bounding box center [518, 72] width 25 height 8
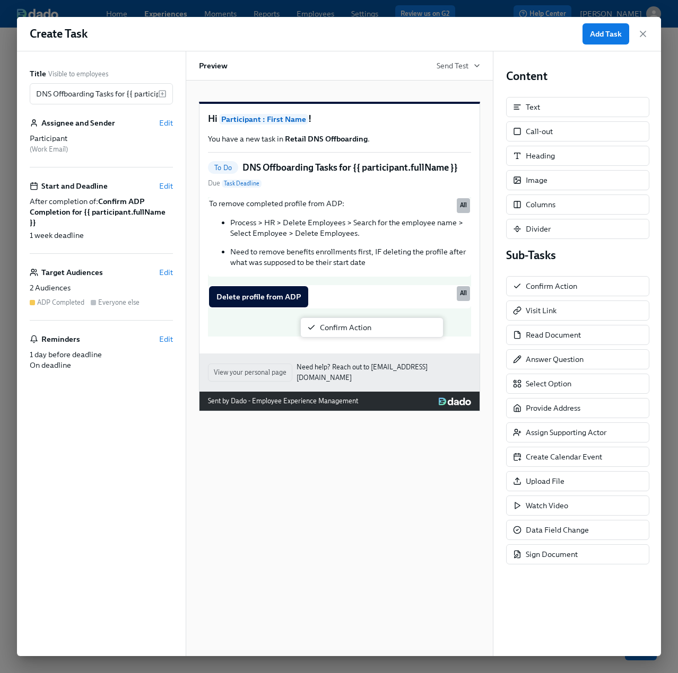
drag, startPoint x: 551, startPoint y: 283, endPoint x: 338, endPoint y: 333, distance: 219.4
click at [338, 333] on div "Title Visible to employees DNS Offboarding Tasks for {{ participant.fullName }}…" at bounding box center [339, 353] width 644 height 605
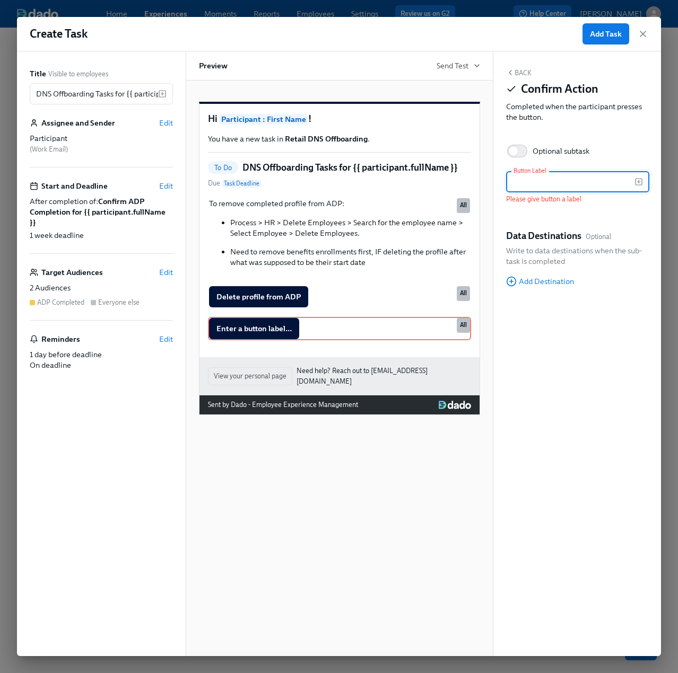
drag, startPoint x: 547, startPoint y: 183, endPoint x: 523, endPoint y: 185, distance: 24.4
click at [547, 183] on input "text" at bounding box center [570, 181] width 128 height 21
paste input "remove manually from Lattice"
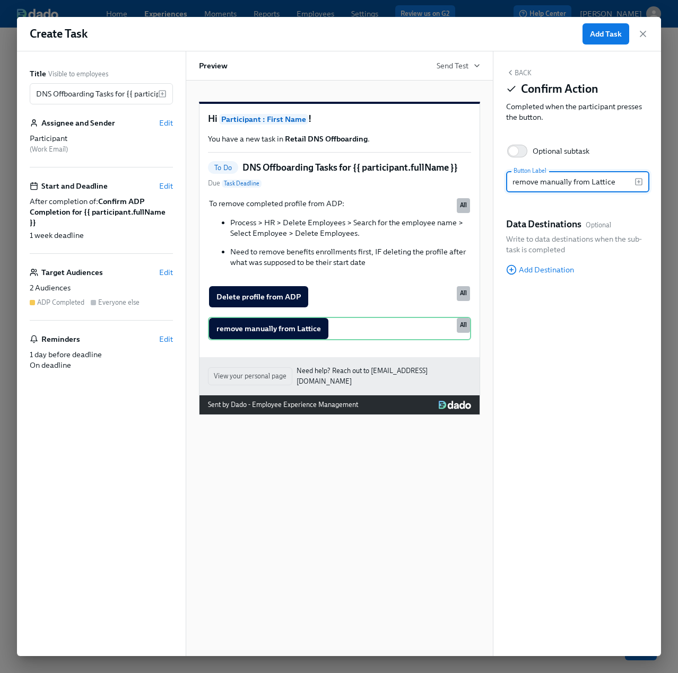
click at [516, 182] on input "remove manually from Lattice" at bounding box center [570, 181] width 128 height 21
type input "Remove manually from Lattice"
click at [549, 313] on div "Back Confirm Action Completed when the participant presses the button. Optional…" at bounding box center [577, 353] width 169 height 605
click at [519, 75] on button "Back" at bounding box center [518, 72] width 25 height 8
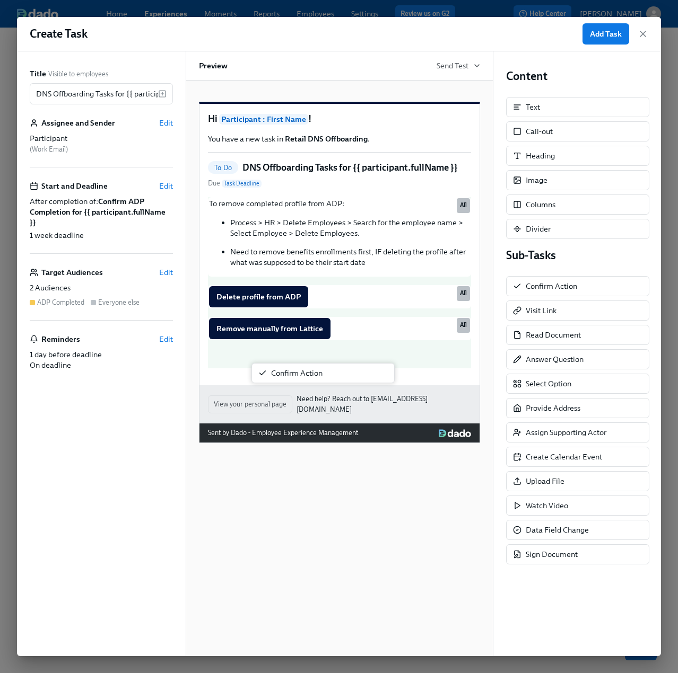
drag, startPoint x: 567, startPoint y: 287, endPoint x: 306, endPoint y: 377, distance: 275.8
click at [306, 377] on div "Title Visible to employees DNS Offboarding Tasks for {{ participant.fullName }}…" at bounding box center [339, 353] width 644 height 605
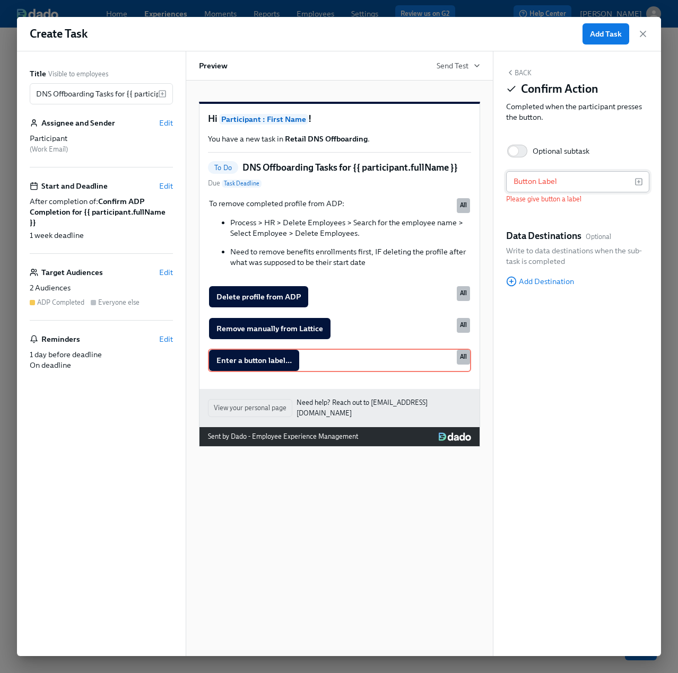
click at [548, 186] on input "text" at bounding box center [570, 181] width 128 height 21
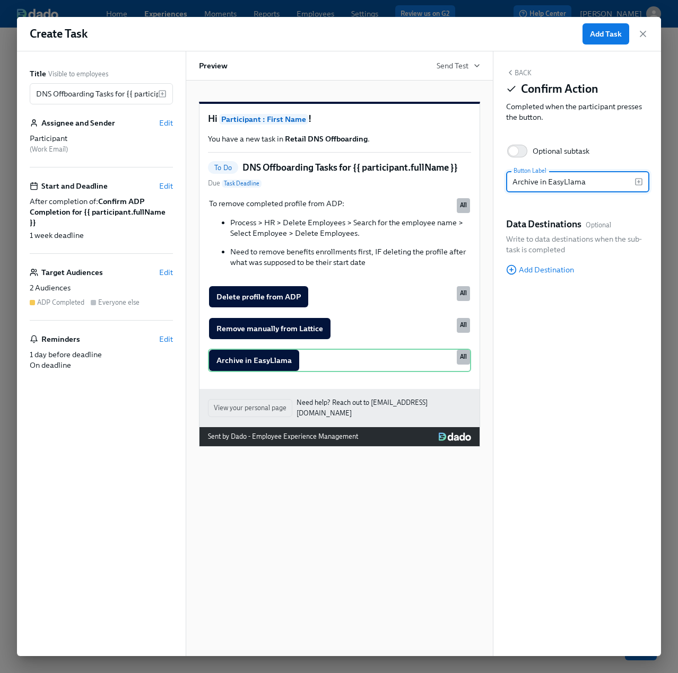
type input "Archive in EasyLlama"
click at [582, 339] on div "Back Confirm Action Completed when the participant presses the button. Optional…" at bounding box center [577, 353] width 169 height 605
click at [539, 355] on div "Back Confirm Action Completed when the participant presses the button. Optional…" at bounding box center [577, 353] width 169 height 605
click at [523, 74] on button "Back" at bounding box center [518, 72] width 25 height 8
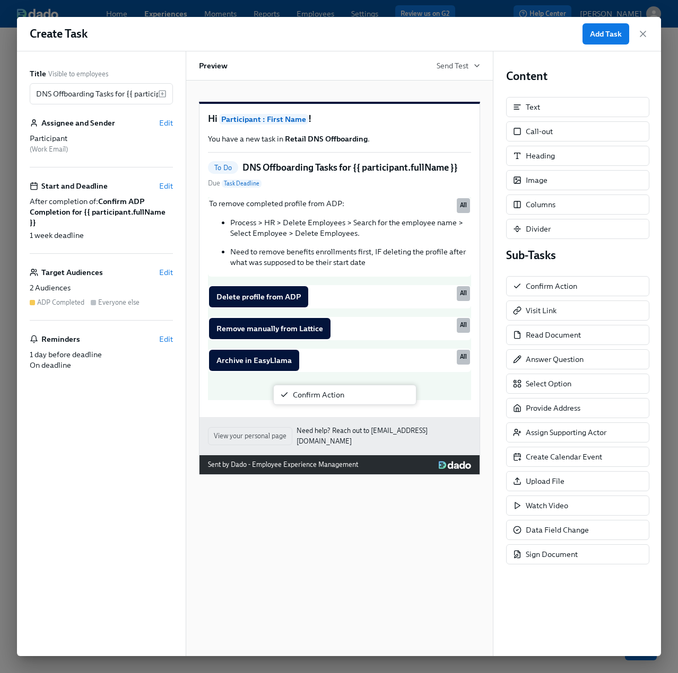
drag, startPoint x: 559, startPoint y: 282, endPoint x: 233, endPoint y: 415, distance: 352.9
click at [233, 415] on div "Title Visible to employees DNS Offboarding Tasks for {{ participant.fullName }}…" at bounding box center [339, 353] width 644 height 605
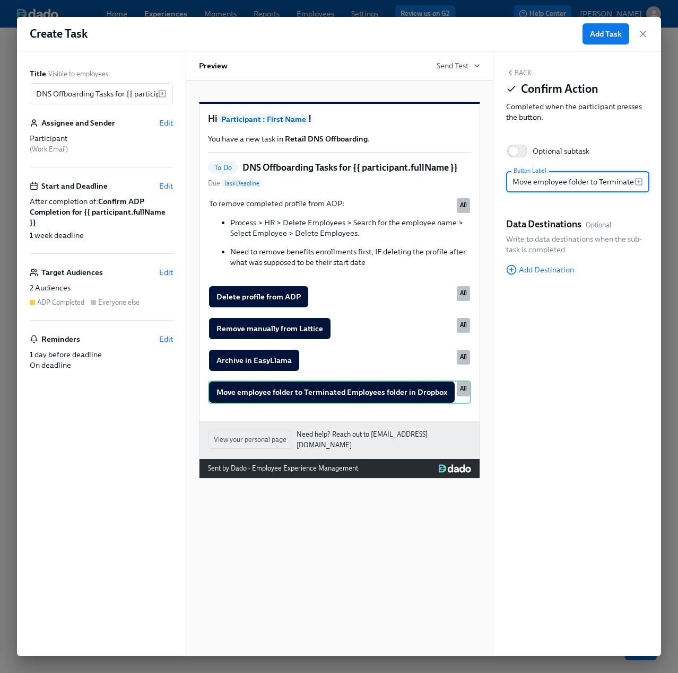
scroll to position [0, 101]
type input "Move employee folder to Terminated Employees folder in Dropbox"
click at [575, 340] on div "Back Confirm Action Completed when the participant presses the button. Optional…" at bounding box center [577, 353] width 169 height 605
click at [512, 73] on icon "button" at bounding box center [510, 72] width 8 height 8
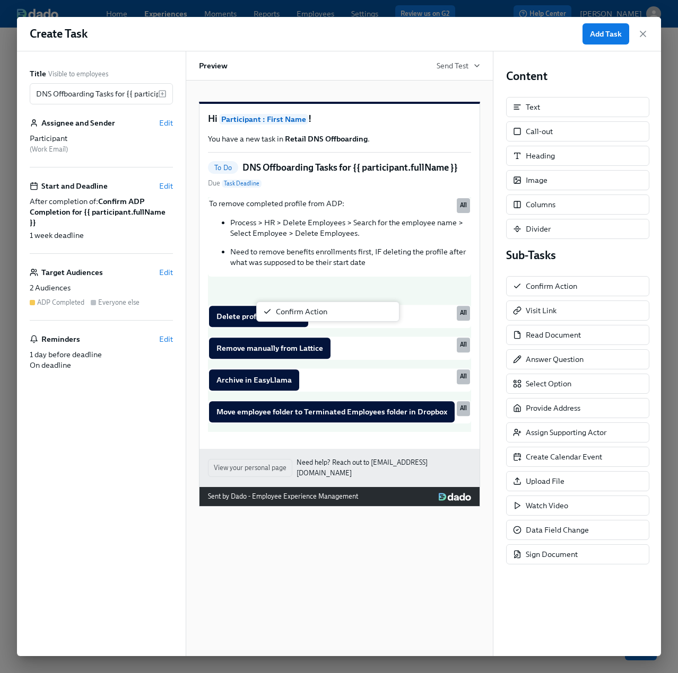
drag, startPoint x: 562, startPoint y: 282, endPoint x: 306, endPoint y: 311, distance: 257.8
click at [306, 311] on div "Title Visible to employees DNS Offboarding Tasks for {{ participant.fullName }}…" at bounding box center [339, 353] width 644 height 605
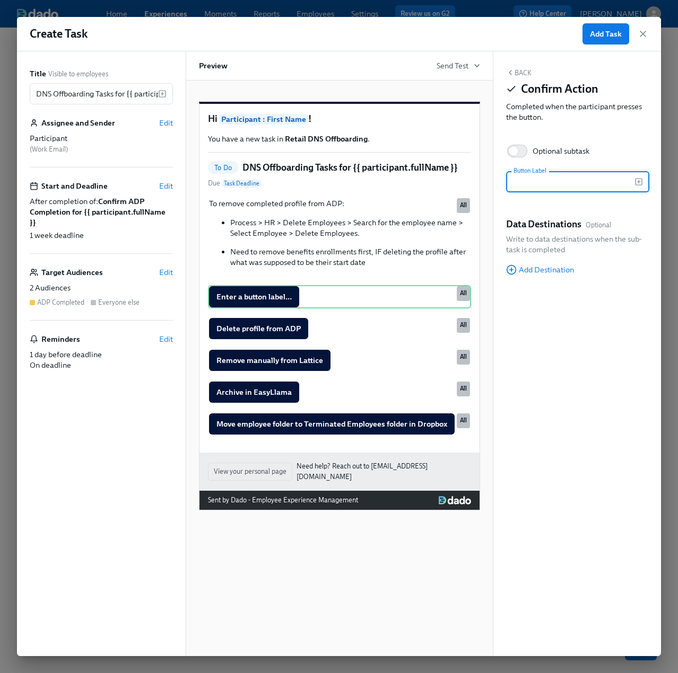
click at [563, 183] on input "text" at bounding box center [570, 181] width 128 height 21
type input "Remove from Dado Onboarding experience"
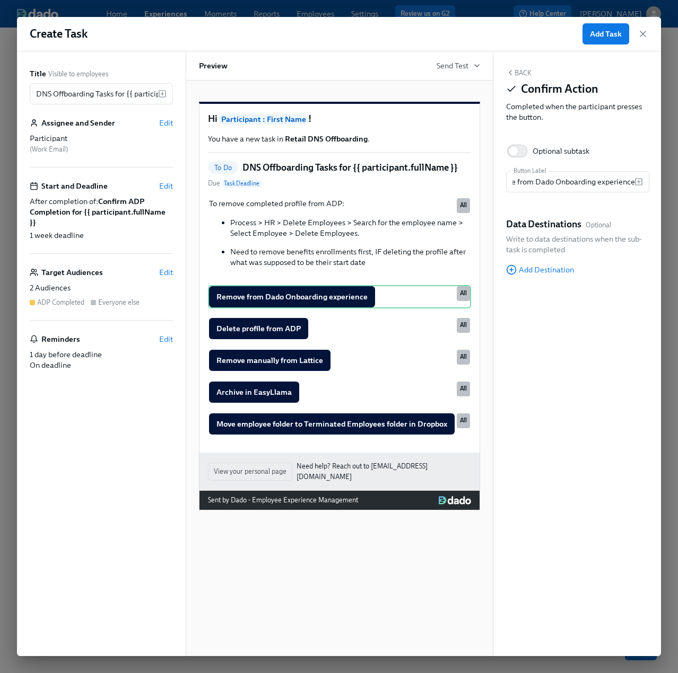
click at [528, 70] on button "Back" at bounding box center [518, 72] width 25 height 8
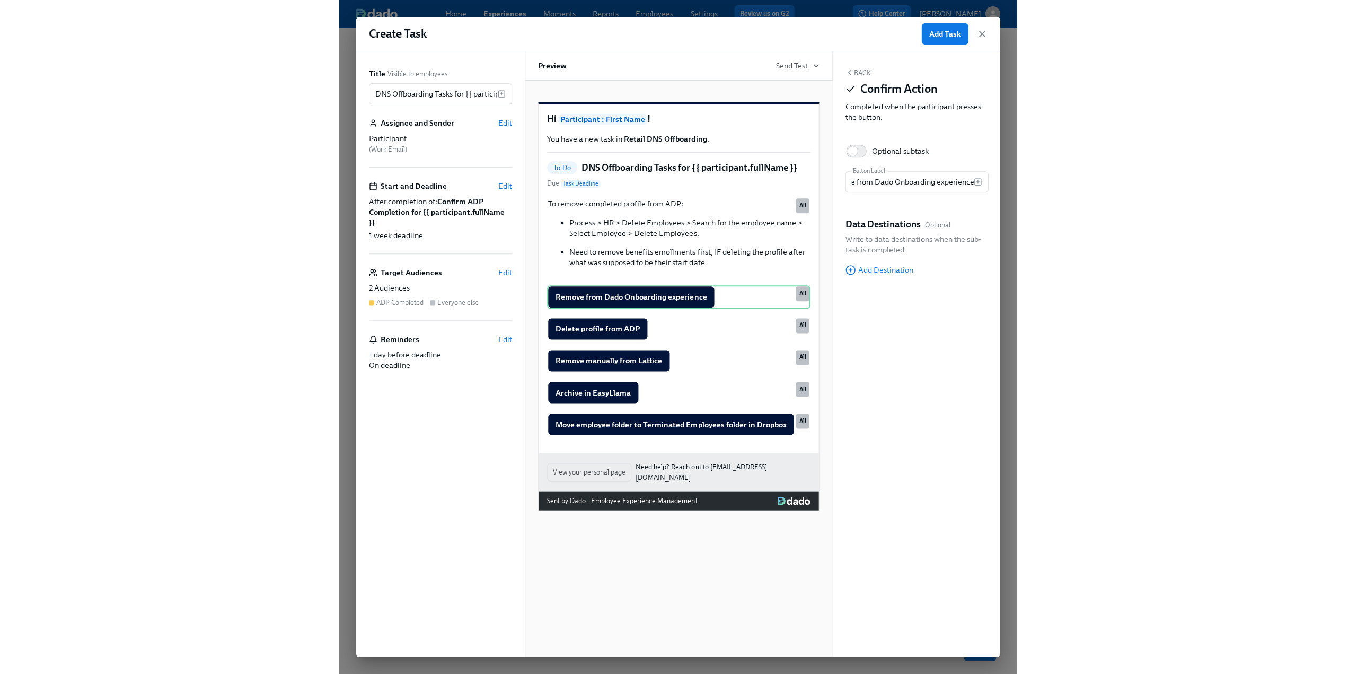
scroll to position [0, 0]
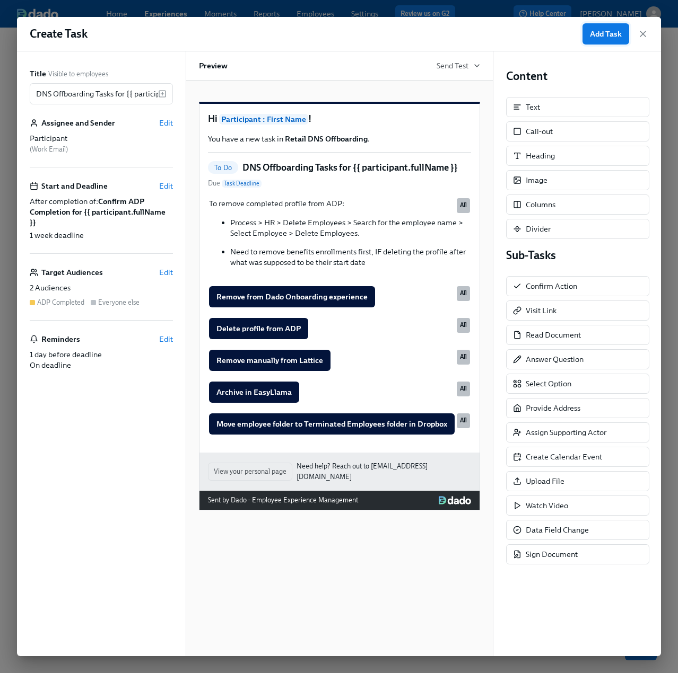
click at [604, 30] on span "Add Task" at bounding box center [606, 34] width 32 height 11
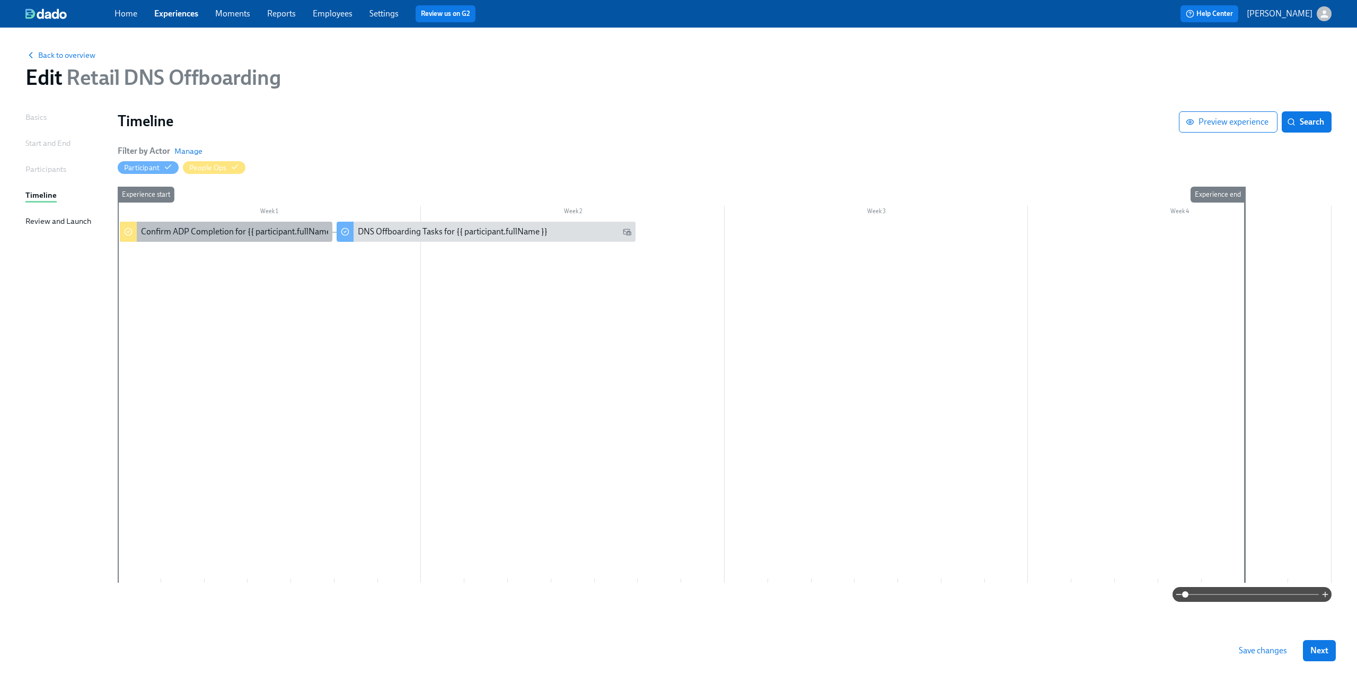
click at [234, 236] on div "Confirm ADP Completion for {{ participant.fullName }}" at bounding box center [240, 232] width 198 height 12
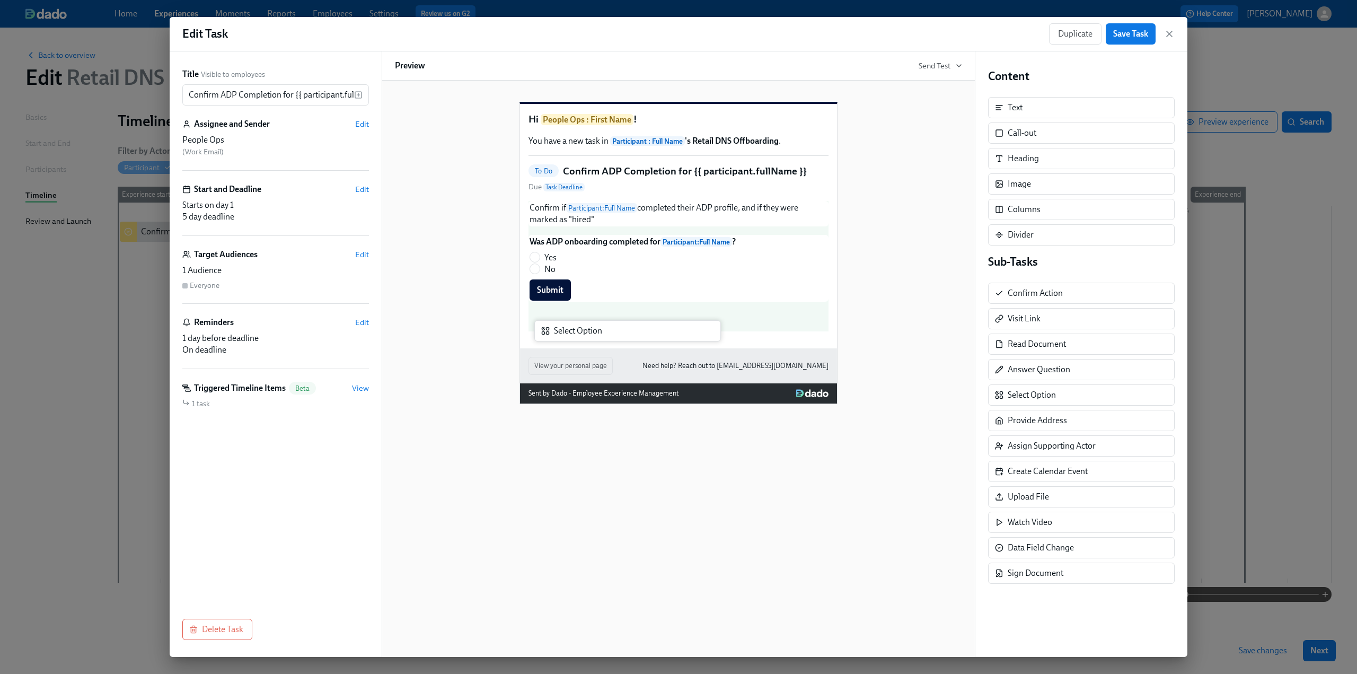
drag, startPoint x: 1057, startPoint y: 392, endPoint x: 600, endPoint y: 333, distance: 460.8
click at [600, 333] on div "Title Visible to employees Confirm ADP Completion for {{ participant.fullName }…" at bounding box center [679, 353] width 1018 height 605
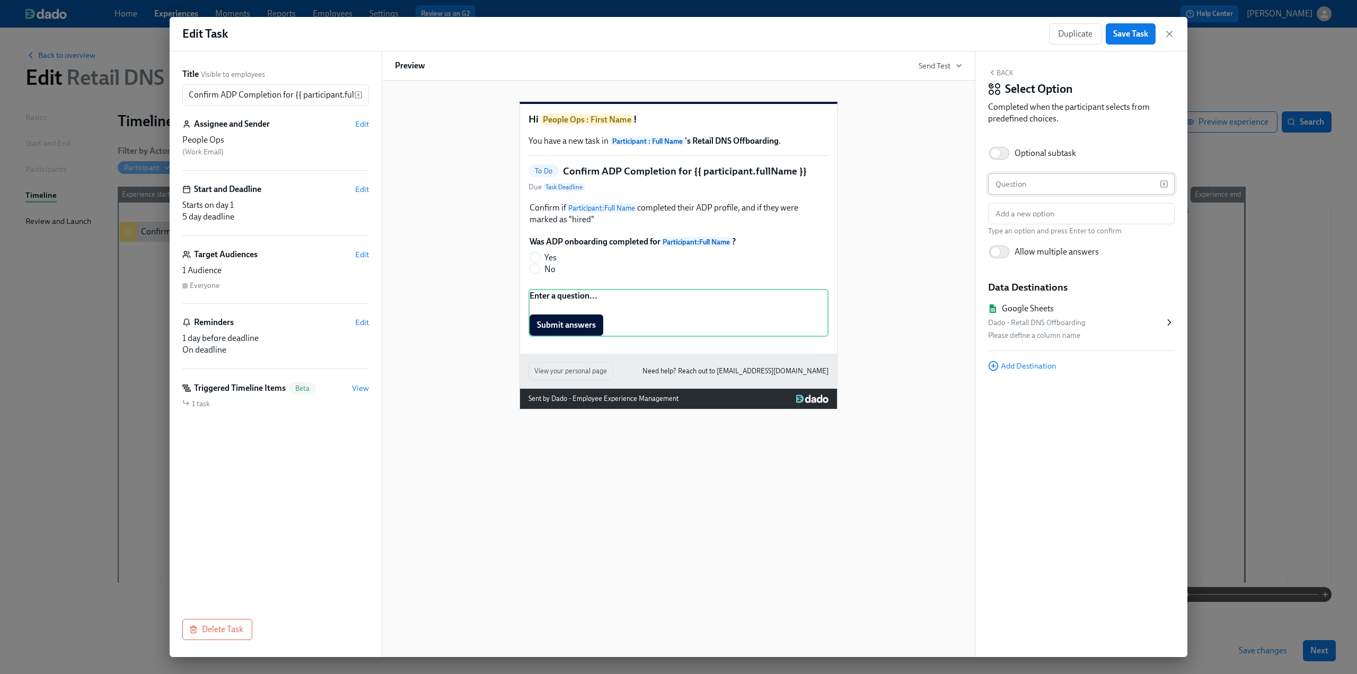
drag, startPoint x: 1045, startPoint y: 172, endPoint x: 1046, endPoint y: 181, distance: 9.0
click at [1045, 172] on div "Back Select Option Completed when the participant selects from predefined choic…" at bounding box center [1082, 353] width 212 height 605
click at [1044, 182] on input "text" at bounding box center [1074, 183] width 172 height 21
type input "I"
click at [1169, 185] on div "Has Question" at bounding box center [1081, 183] width 187 height 21
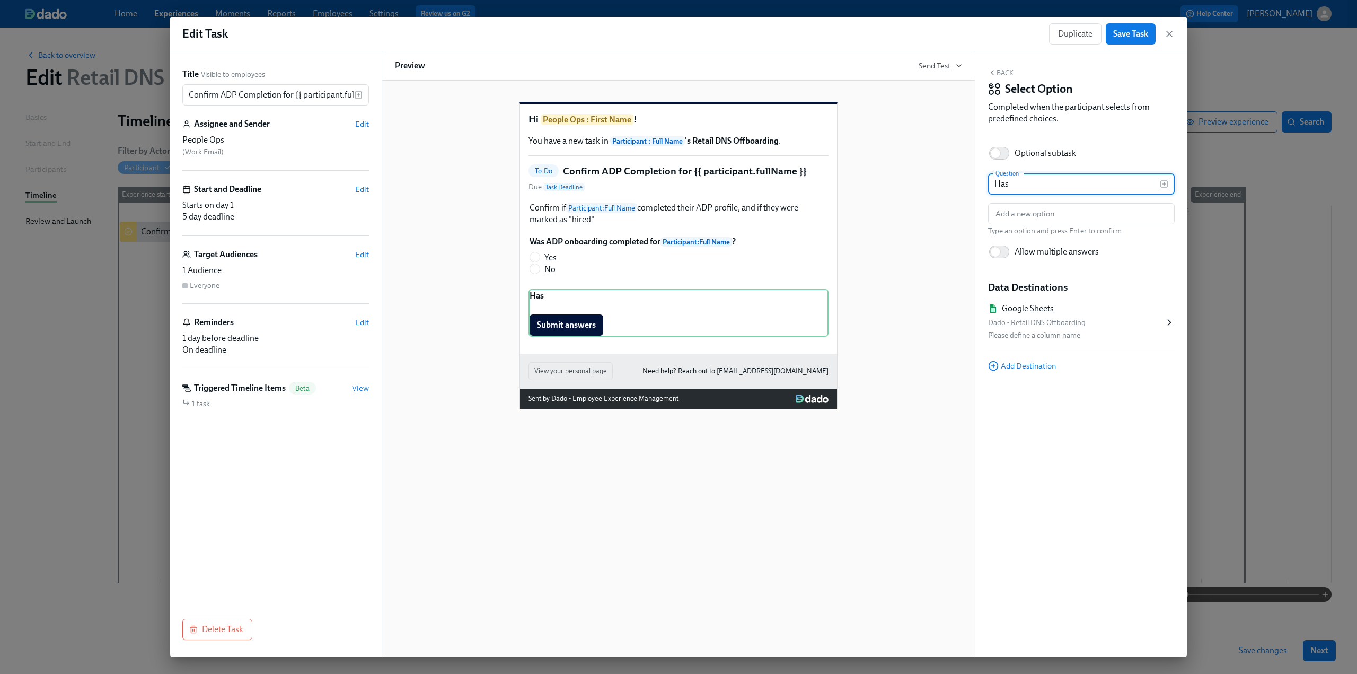
click at [1163, 182] on icon "button" at bounding box center [1164, 184] width 8 height 8
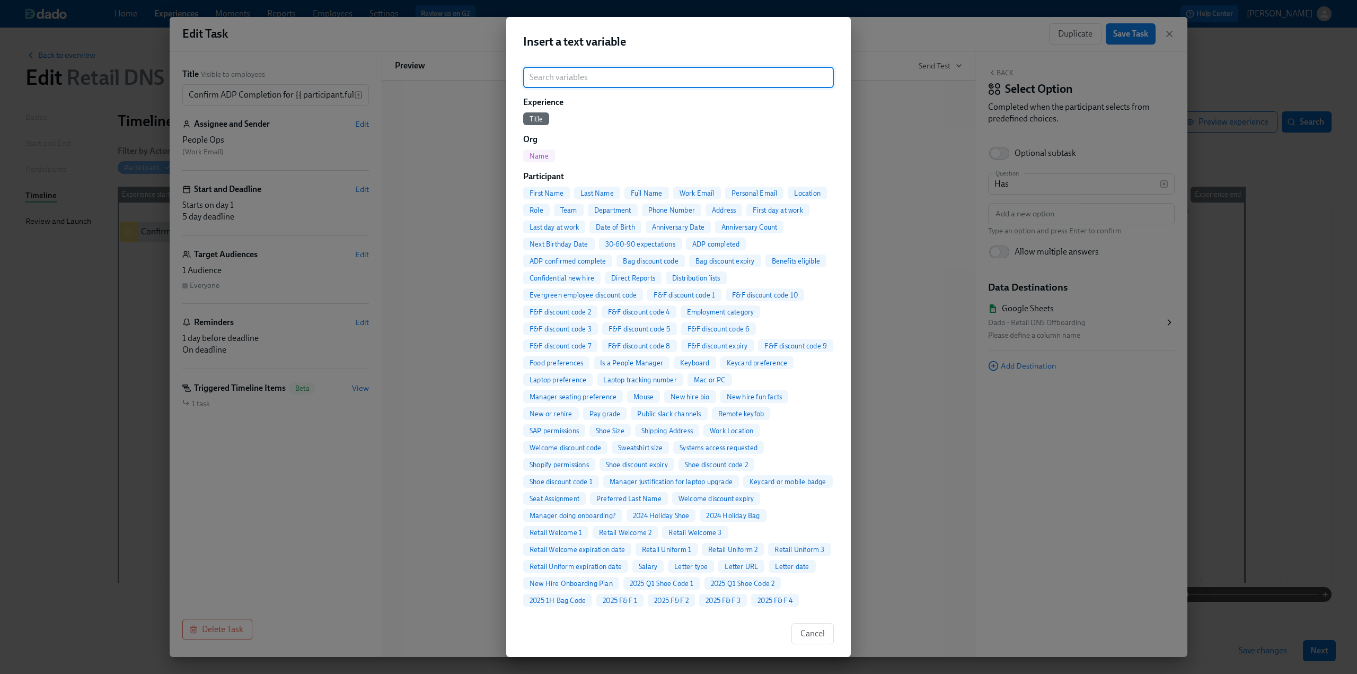
click at [1021, 185] on div "Insert a text variable ​ Experience Title Org Name Participant First Name Last …" at bounding box center [678, 337] width 1357 height 674
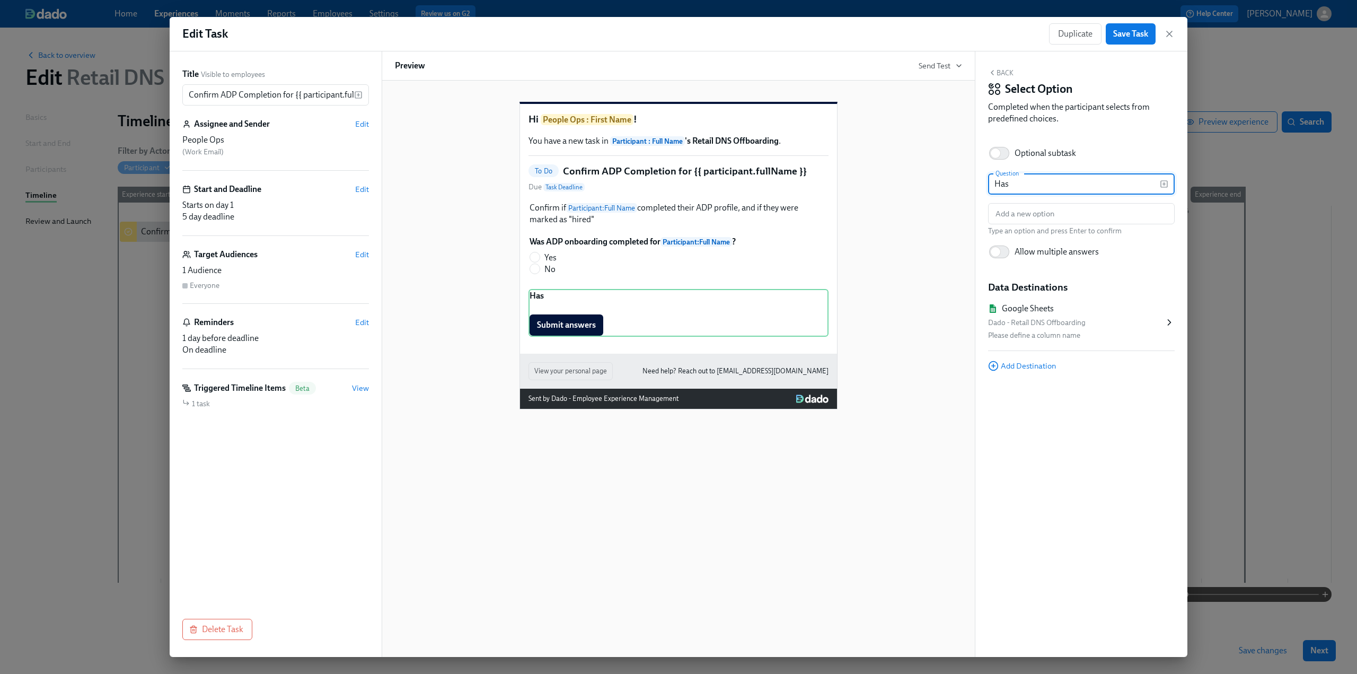
click at [1015, 186] on input "Has" at bounding box center [1074, 183] width 172 height 21
drag, startPoint x: 1015, startPoint y: 186, endPoint x: 972, endPoint y: 187, distance: 42.4
click at [972, 187] on div "Title Visible to employees Confirm ADP Completion for {{ participant.fullName }…" at bounding box center [679, 353] width 1018 height 605
click at [1163, 183] on icon "button" at bounding box center [1164, 184] width 8 height 8
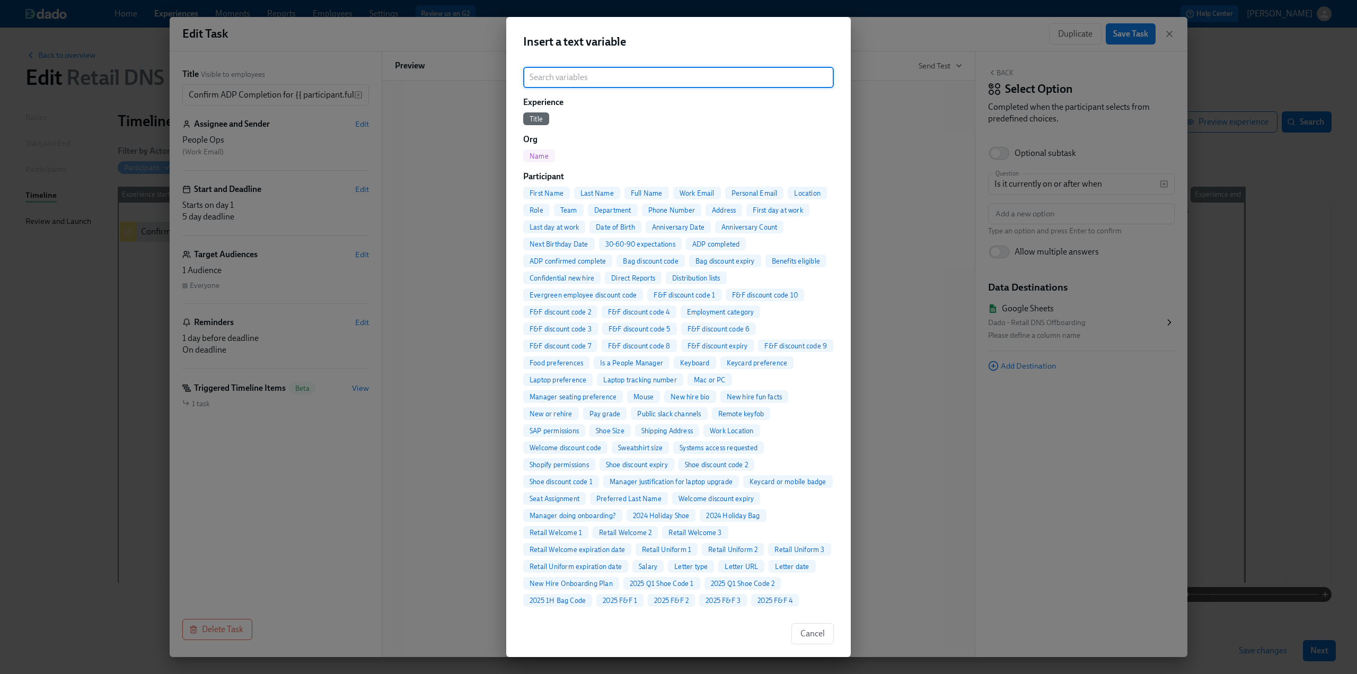
click at [650, 195] on span "Full Name" at bounding box center [647, 193] width 45 height 8
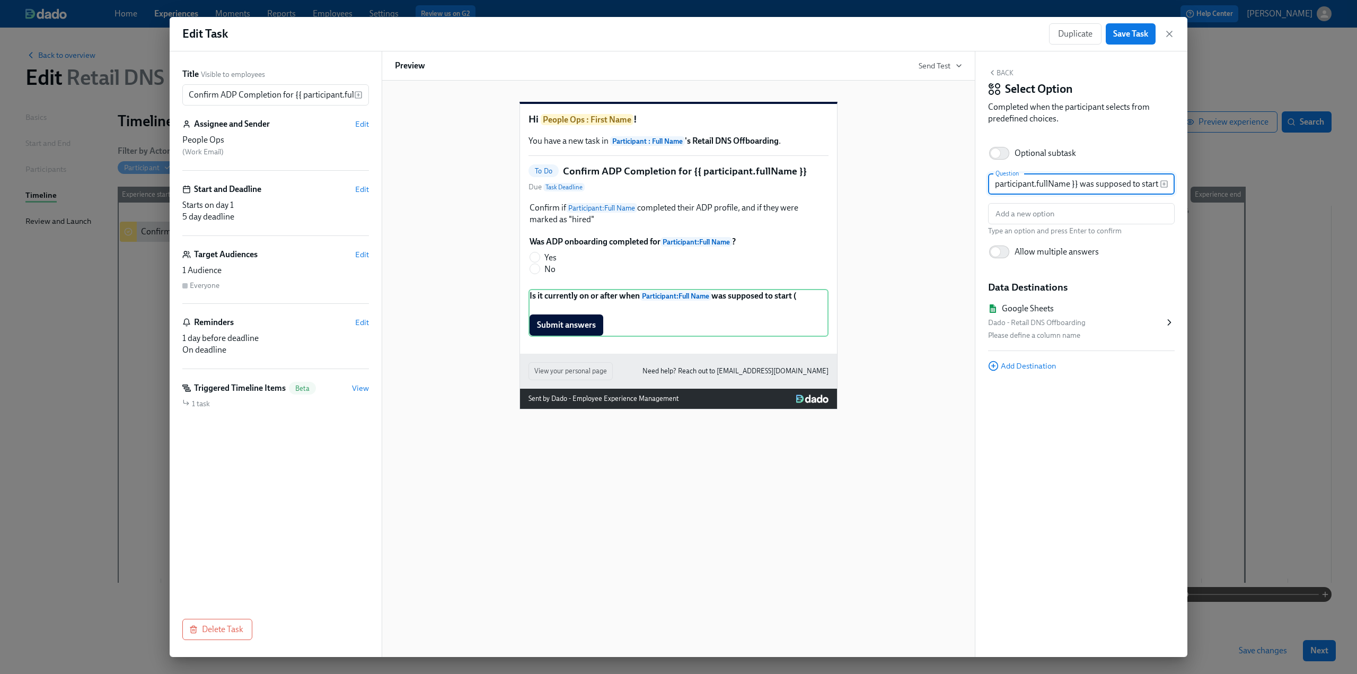
scroll to position [0, 119]
type input "Is it currently on or after when {{ participant.fullName }} was supposed to sta…"
click at [1163, 182] on icon "button" at bounding box center [1164, 184] width 8 height 8
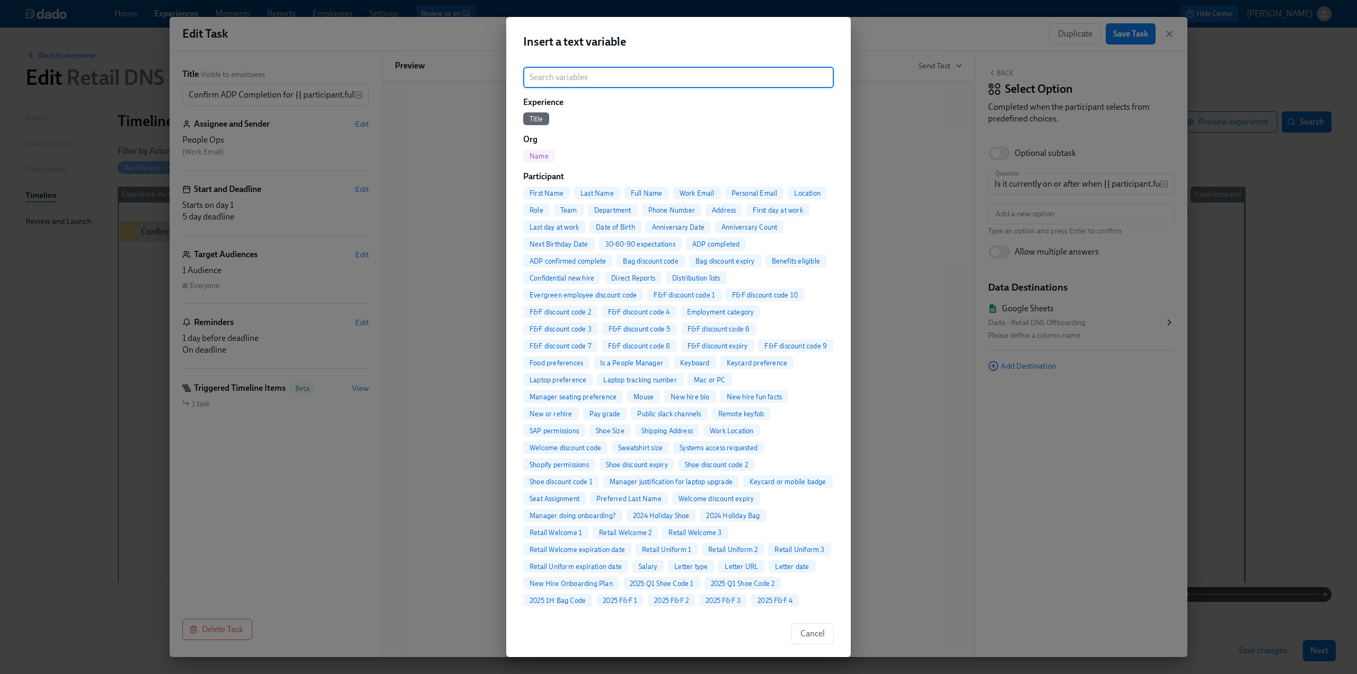
click at [596, 75] on input "search" at bounding box center [678, 77] width 311 height 21
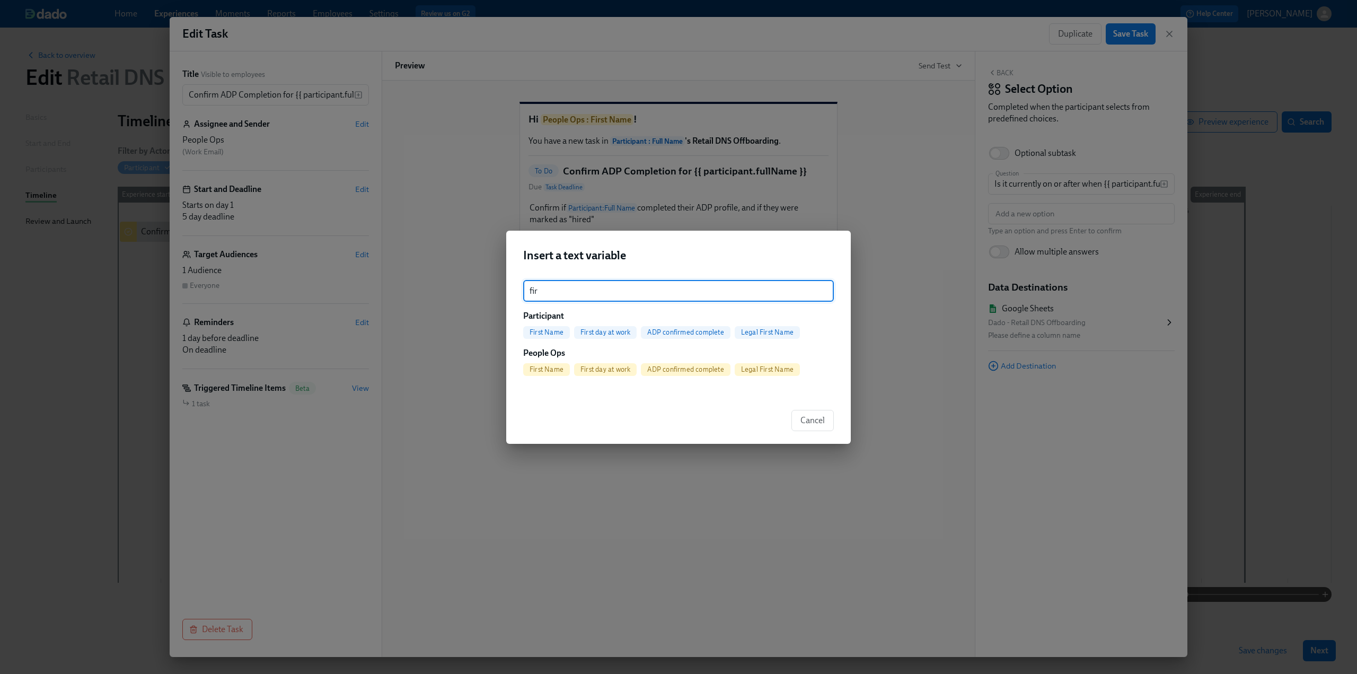
type input "fir"
click at [620, 333] on span "First day at work" at bounding box center [605, 332] width 63 height 8
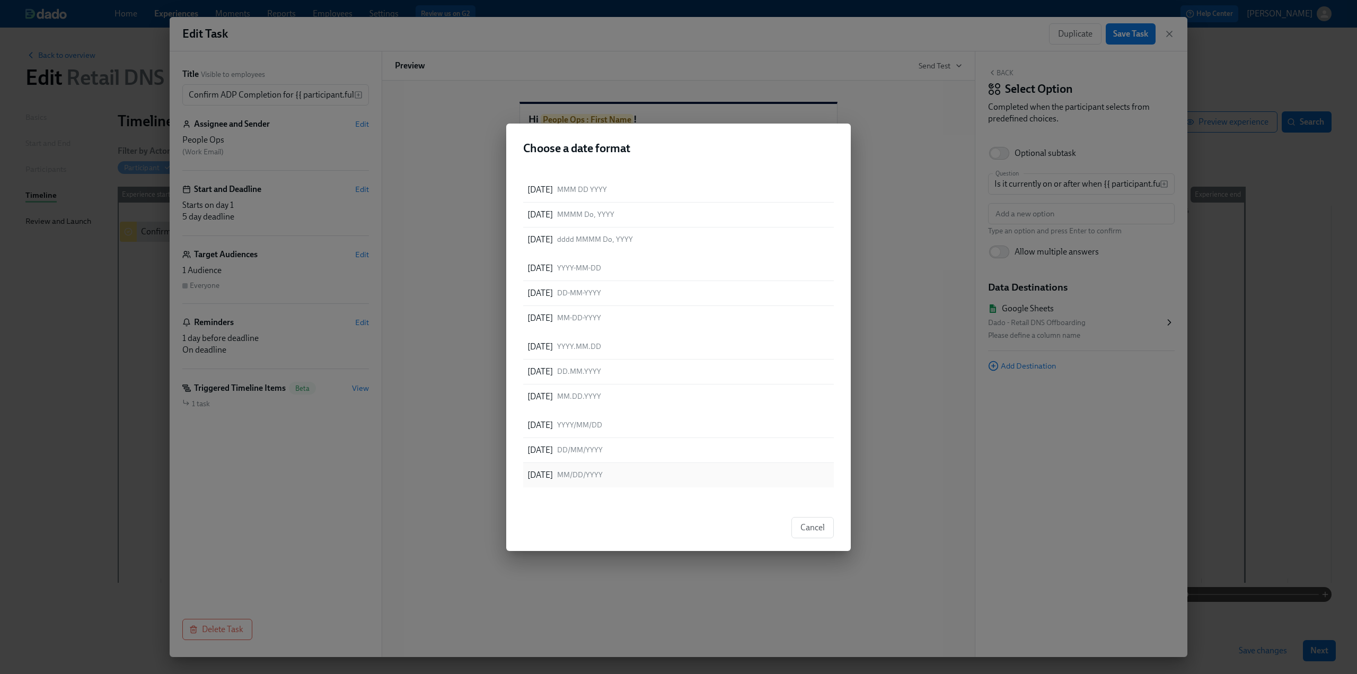
click at [639, 473] on div "09/04/2025 MM/DD/YYYY" at bounding box center [678, 475] width 311 height 24
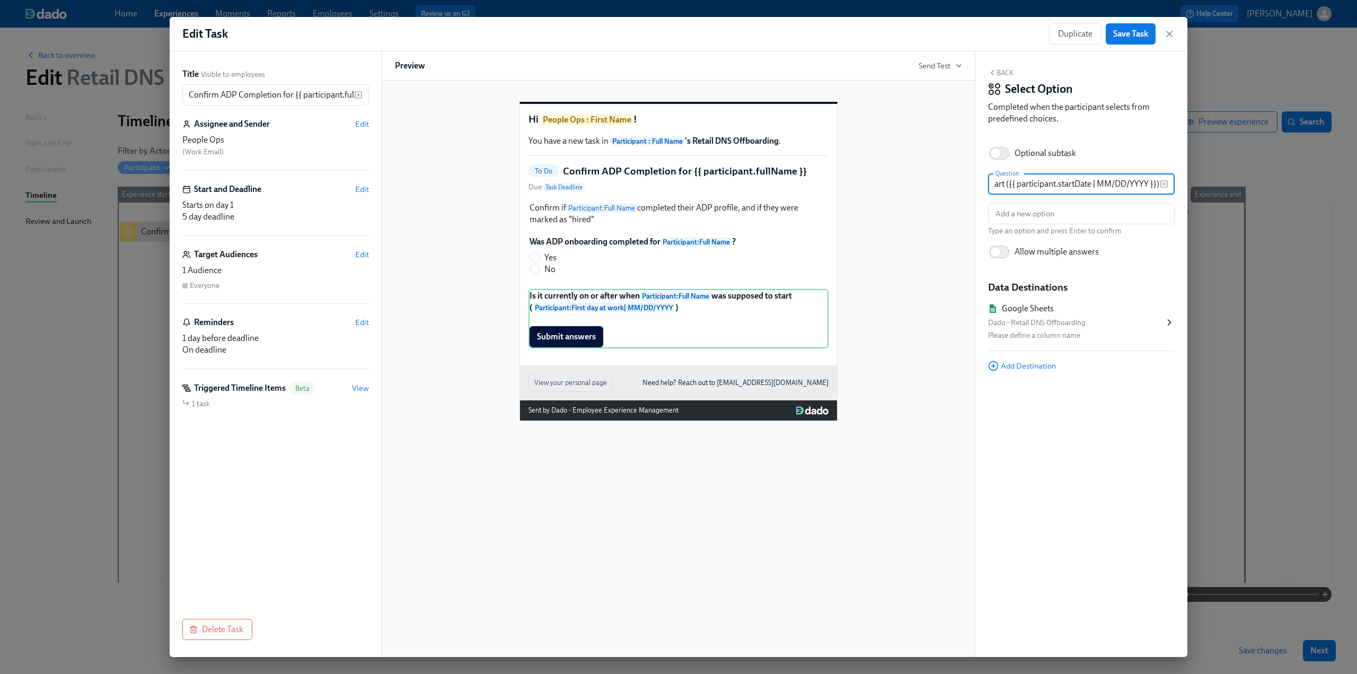
scroll to position [0, 274]
type input "Is it currently on or after when {{ participant.fullName }} was supposed to sta…"
click at [1020, 217] on input "text" at bounding box center [1081, 213] width 187 height 21
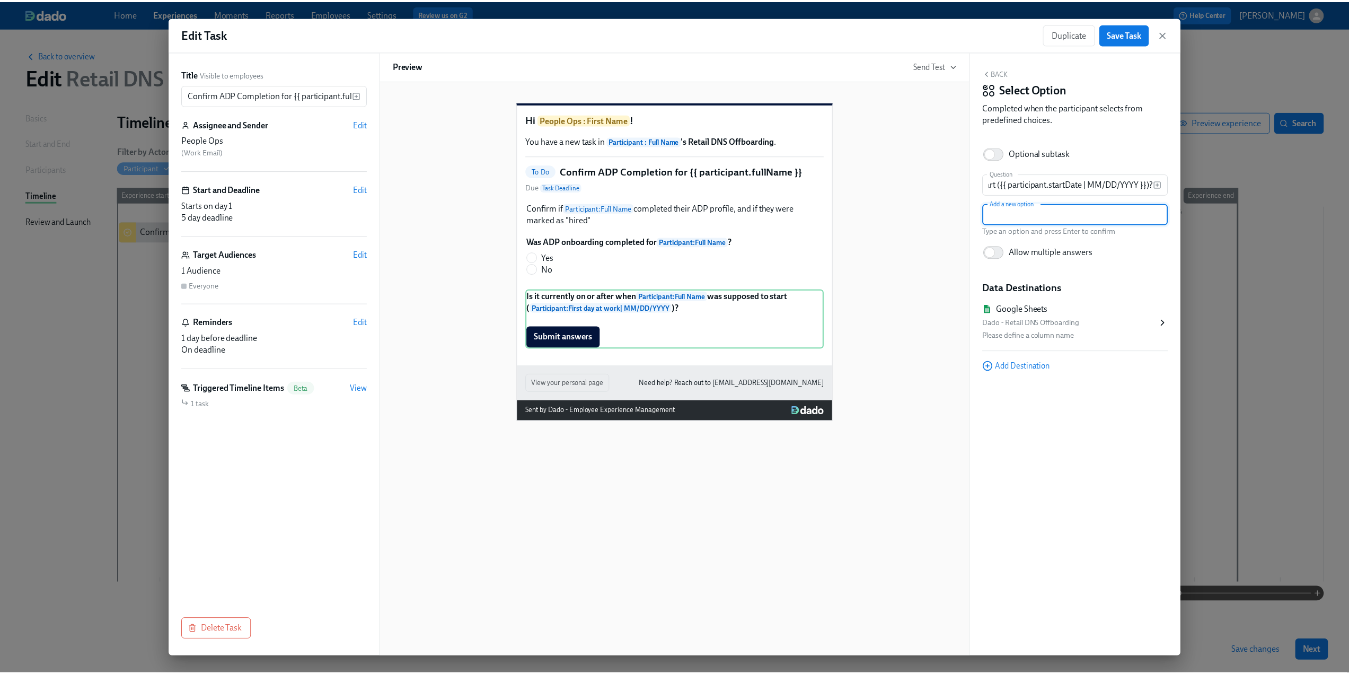
scroll to position [0, 0]
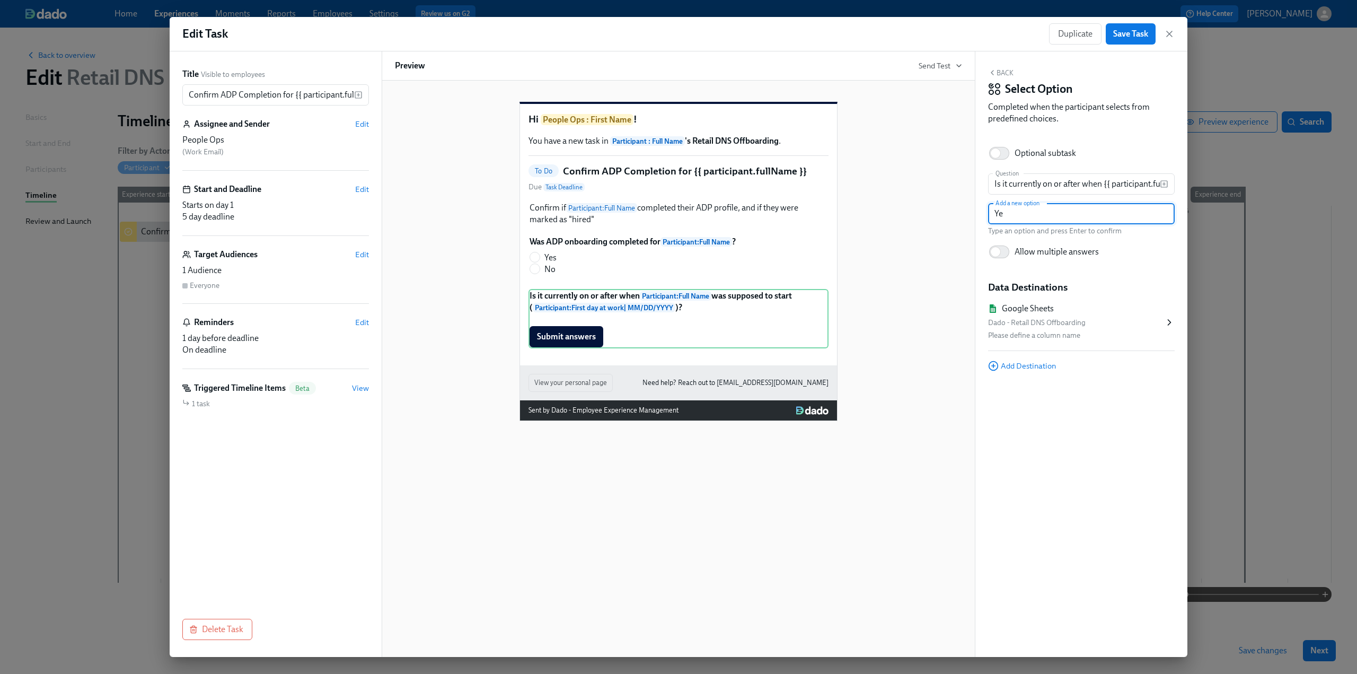
type input "Yes"
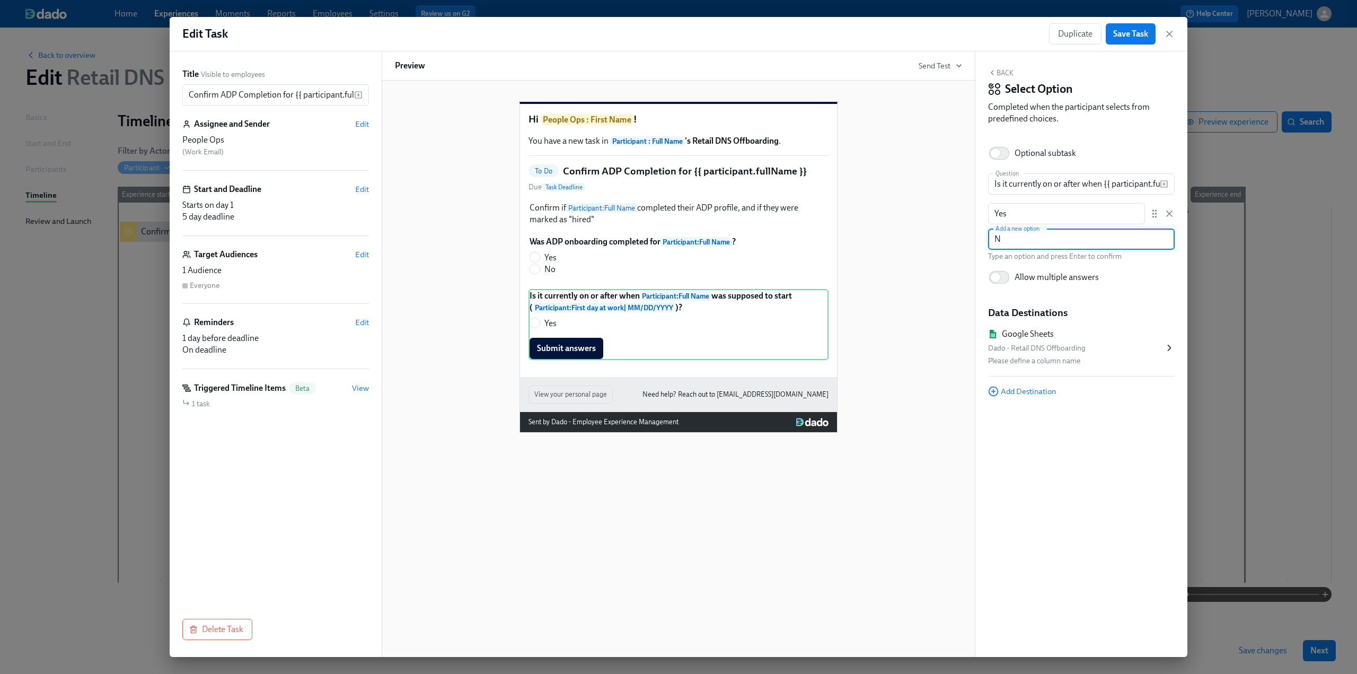
type input "No"
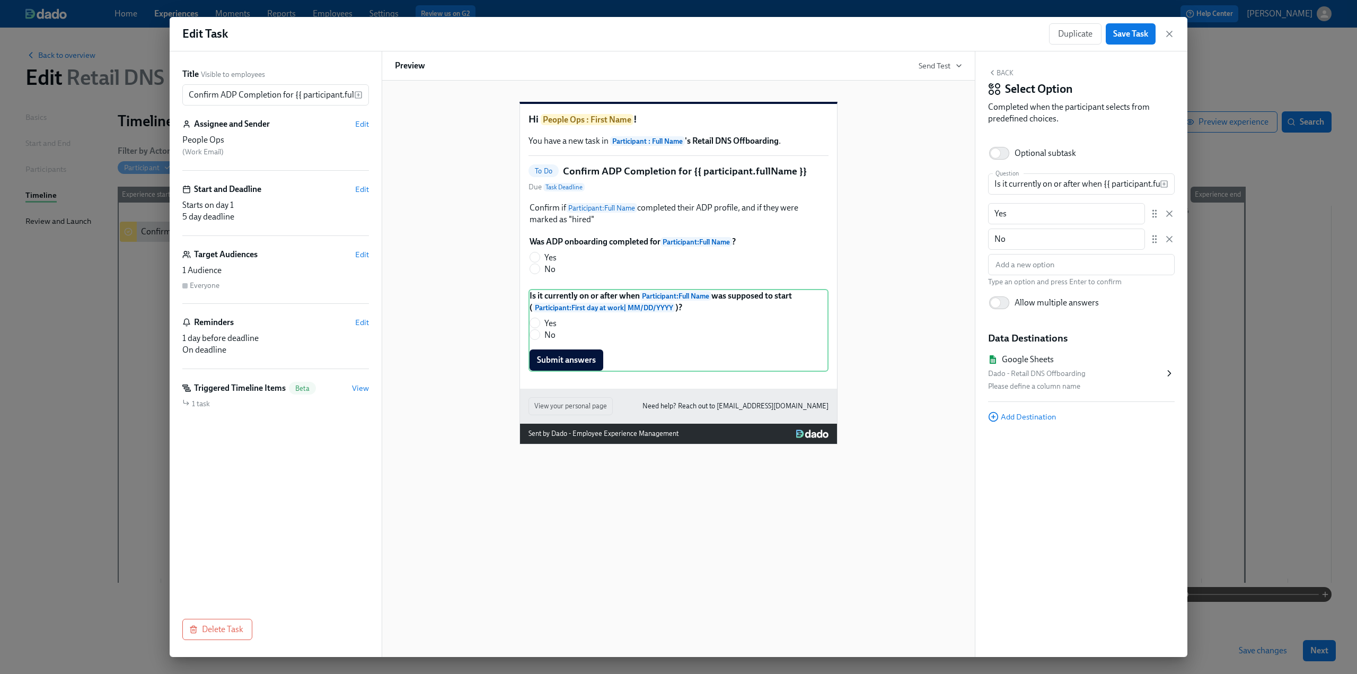
click at [1163, 374] on div "Dado - Retail DNS Offboarding" at bounding box center [1076, 373] width 176 height 13
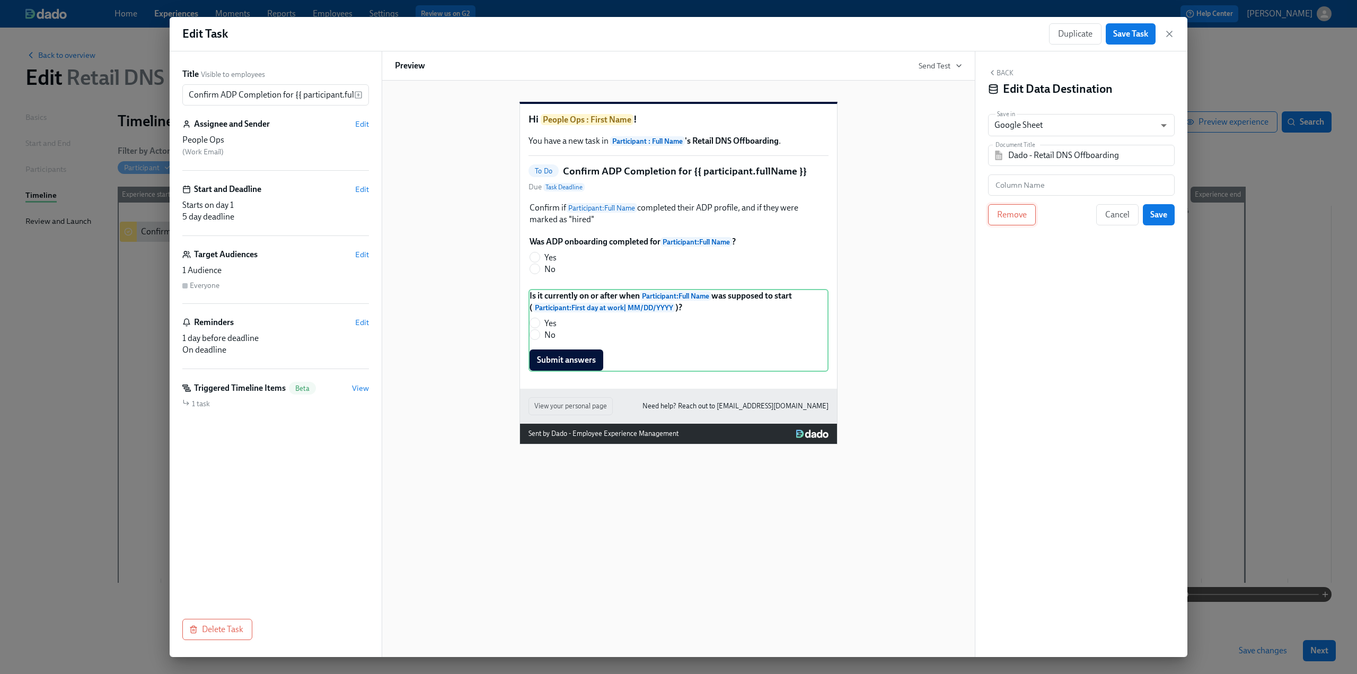
click at [1019, 215] on span "Remove" at bounding box center [1012, 214] width 30 height 11
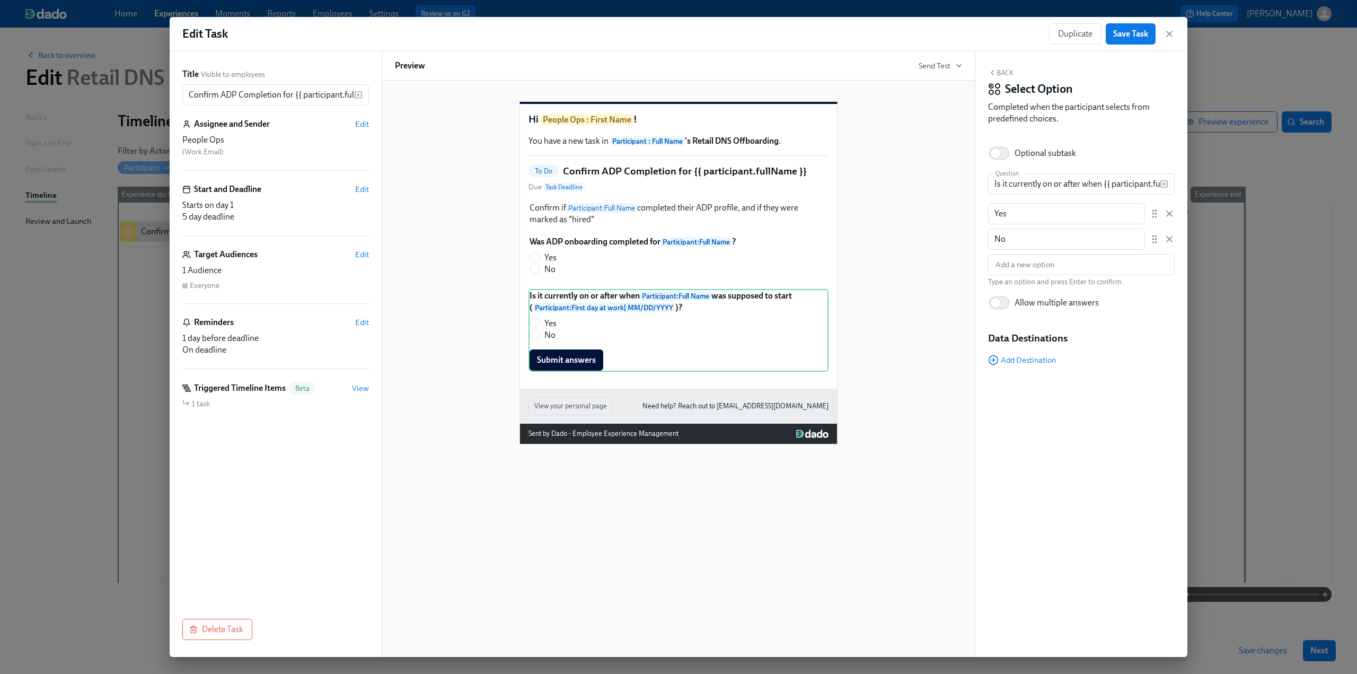
click at [1007, 69] on button "Back" at bounding box center [1000, 72] width 25 height 8
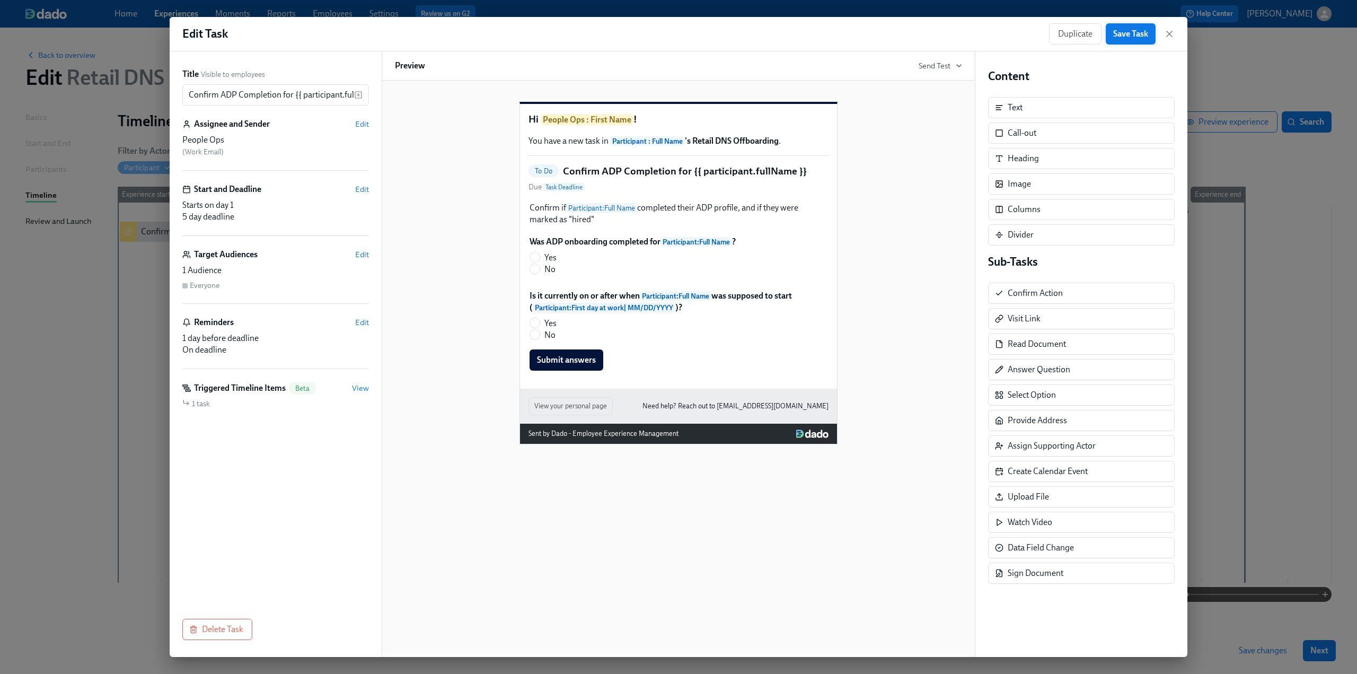
click at [1129, 34] on span "Save Task" at bounding box center [1130, 34] width 35 height 11
click at [1171, 34] on icon "button" at bounding box center [1169, 33] width 5 height 5
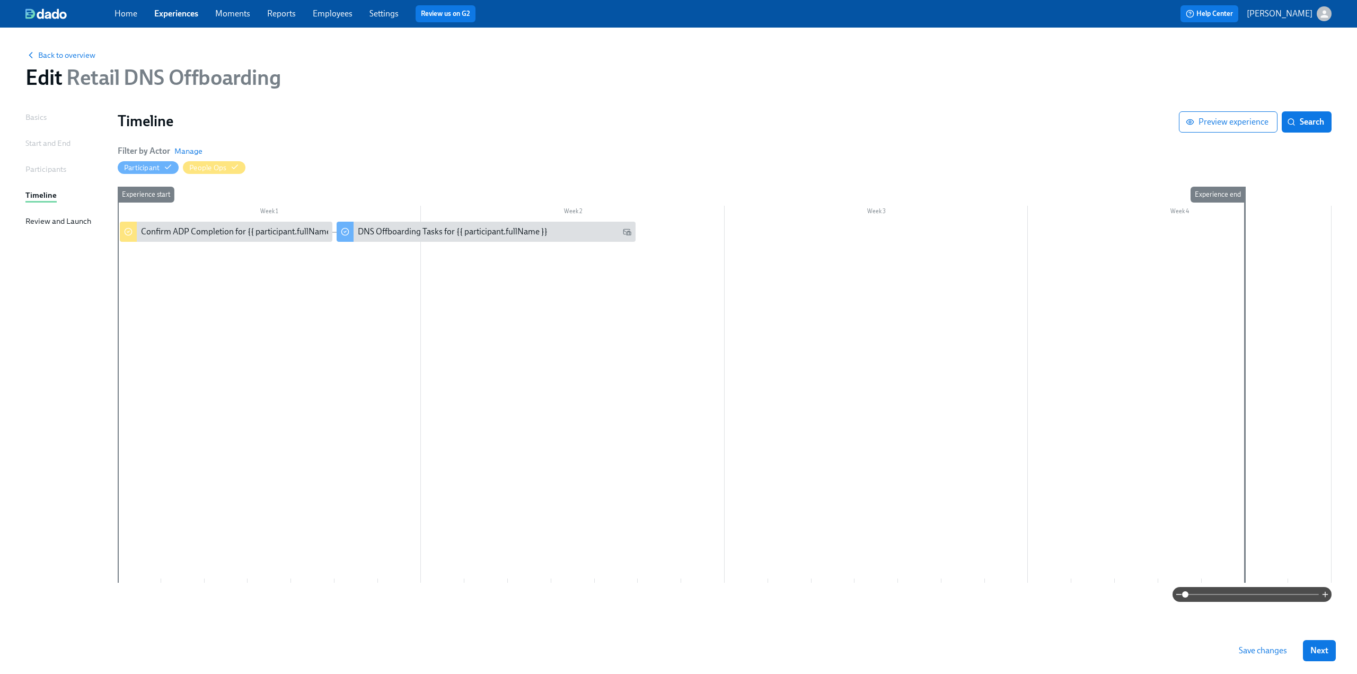
click at [1258, 648] on span "Save changes" at bounding box center [1263, 650] width 48 height 11
click at [241, 232] on div "Confirm ADP Completion for {{ participant.fullName }}" at bounding box center [240, 232] width 198 height 12
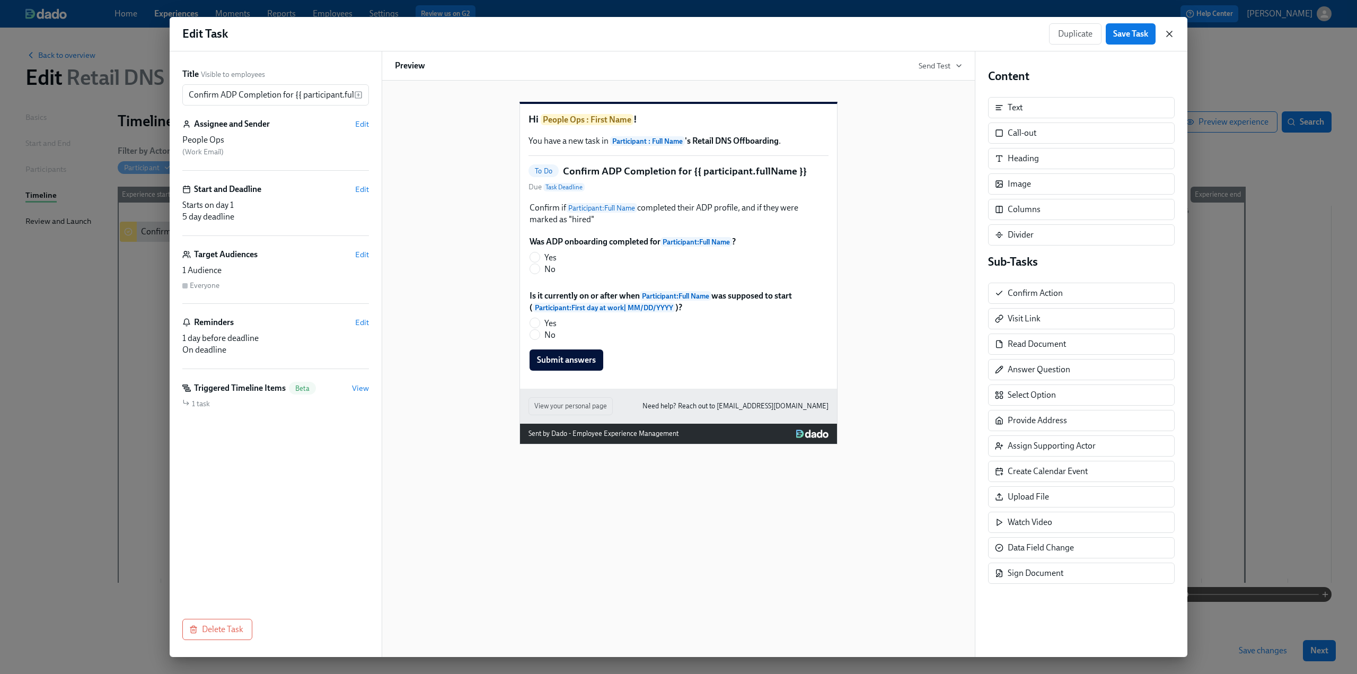
click at [1170, 33] on icon "button" at bounding box center [1169, 34] width 11 height 11
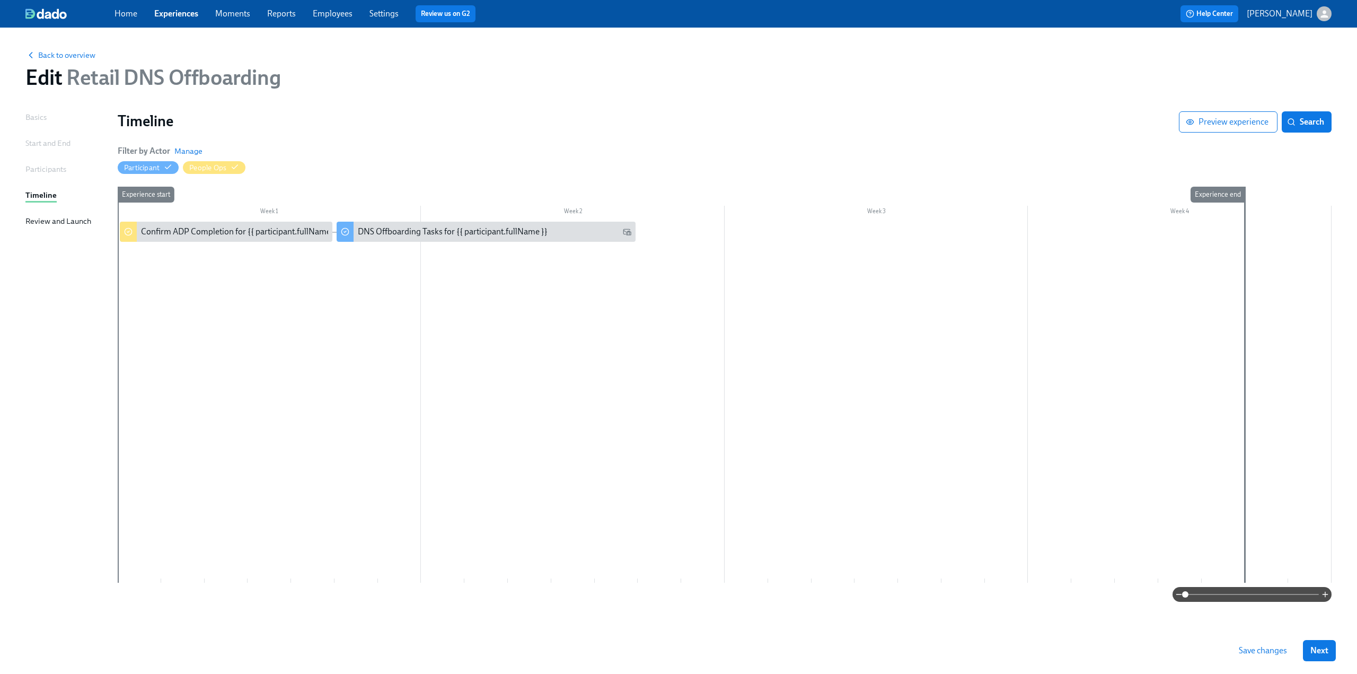
click at [1250, 652] on span "Save changes" at bounding box center [1263, 650] width 48 height 11
click at [380, 11] on link "Settings" at bounding box center [384, 13] width 29 height 10
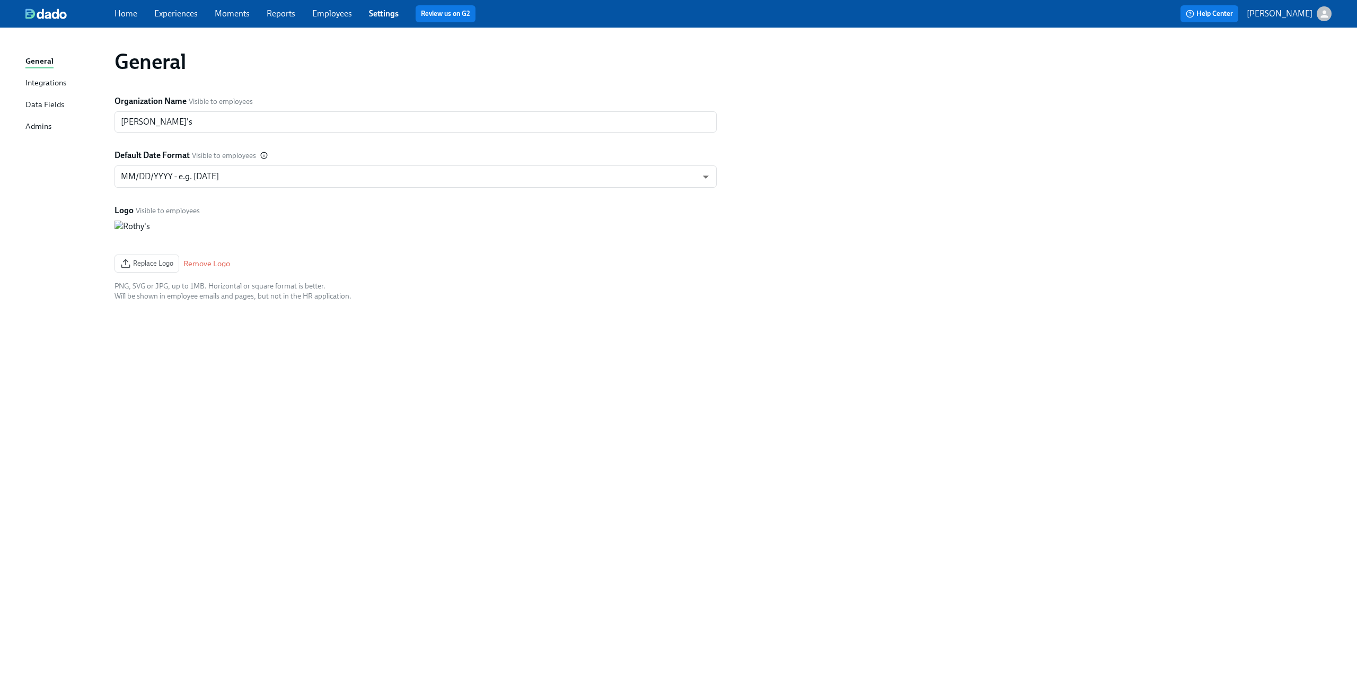
click at [332, 11] on link "Employees" at bounding box center [332, 13] width 40 height 10
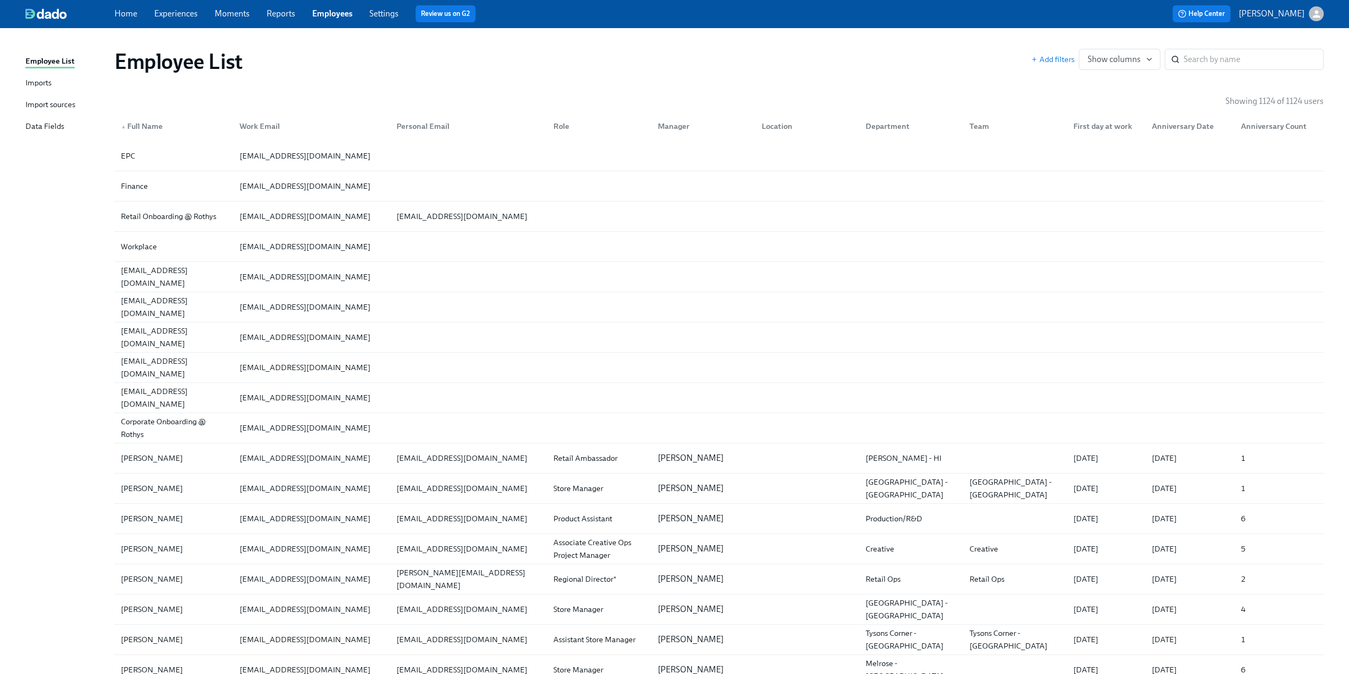
click at [54, 104] on div "Import sources" at bounding box center [50, 105] width 50 height 13
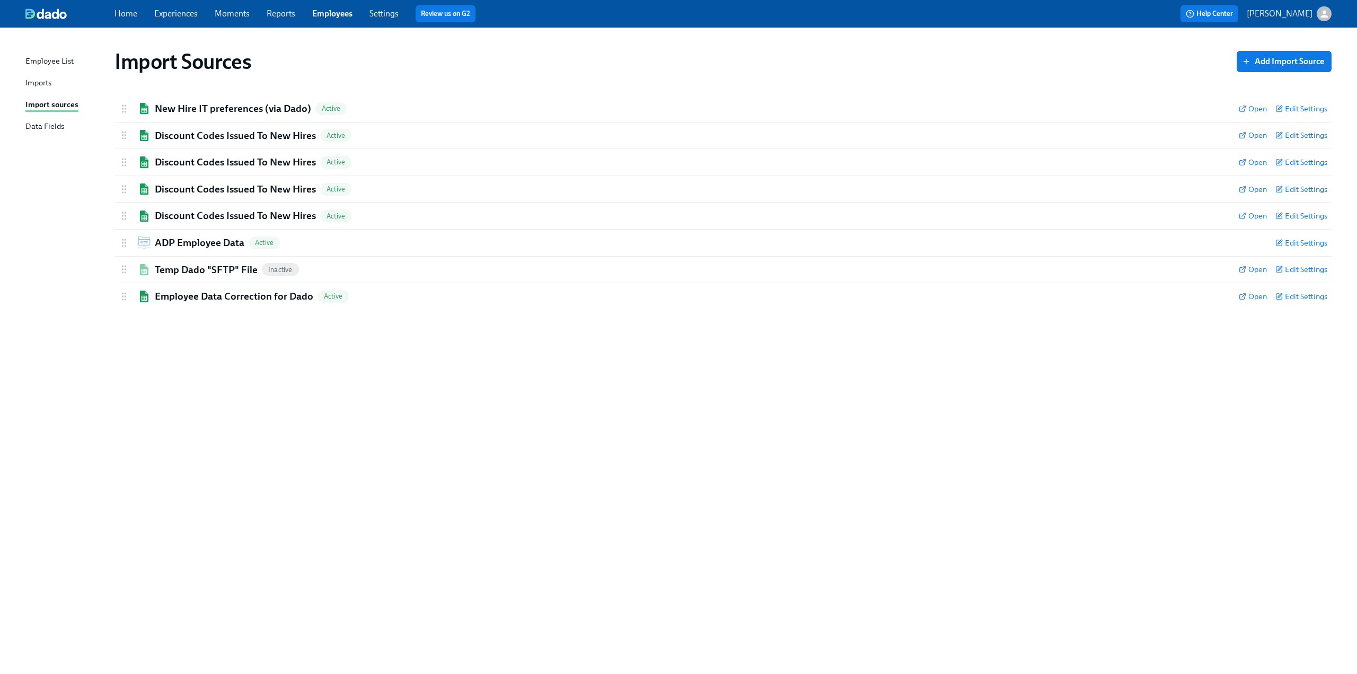
click at [43, 126] on div "Data Fields" at bounding box center [44, 126] width 39 height 13
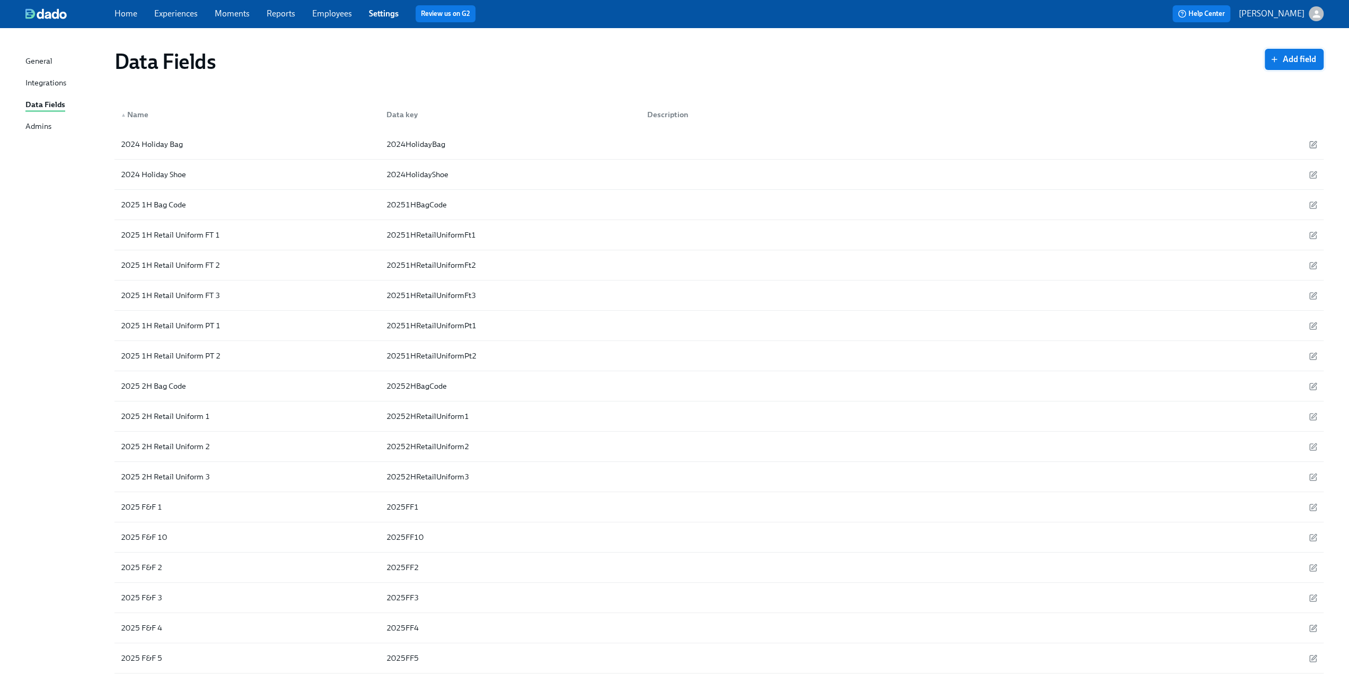
click at [1295, 59] on span "Add field" at bounding box center [1294, 59] width 44 height 11
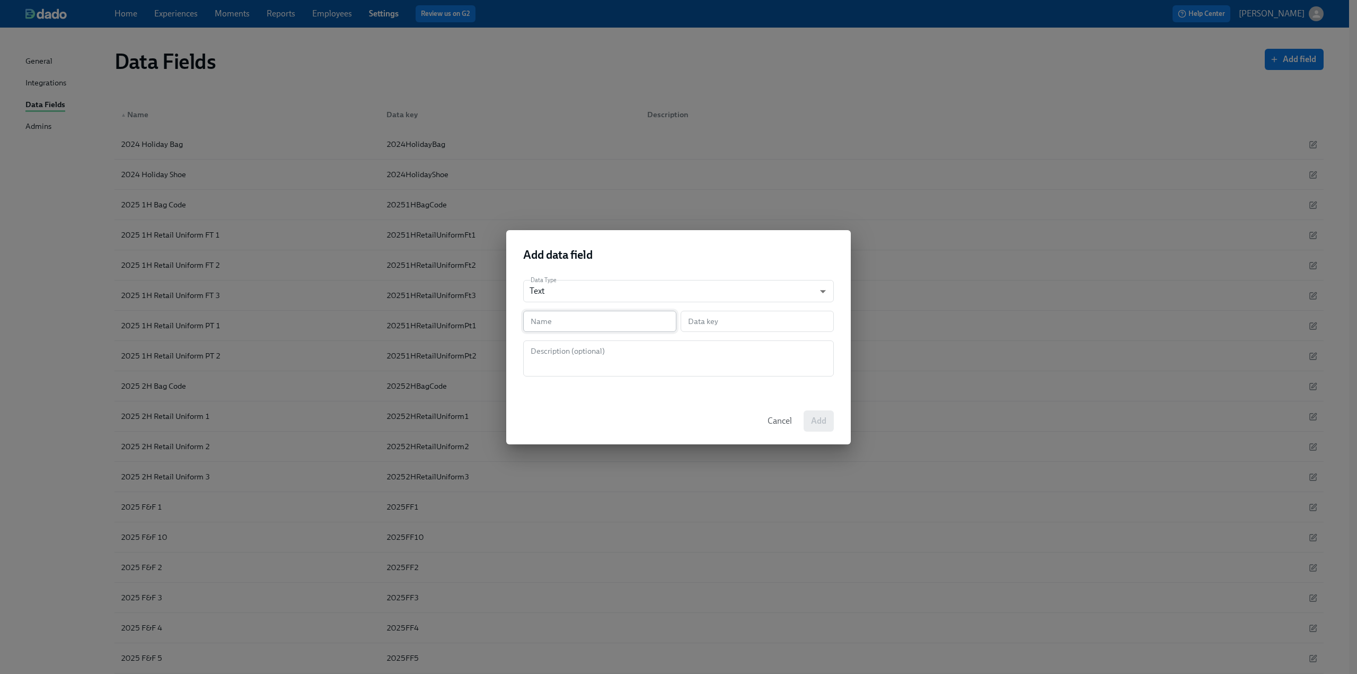
click at [577, 323] on input "text" at bounding box center [599, 321] width 153 height 21
type input "D"
type input "d"
type input "DN"
type input "dn"
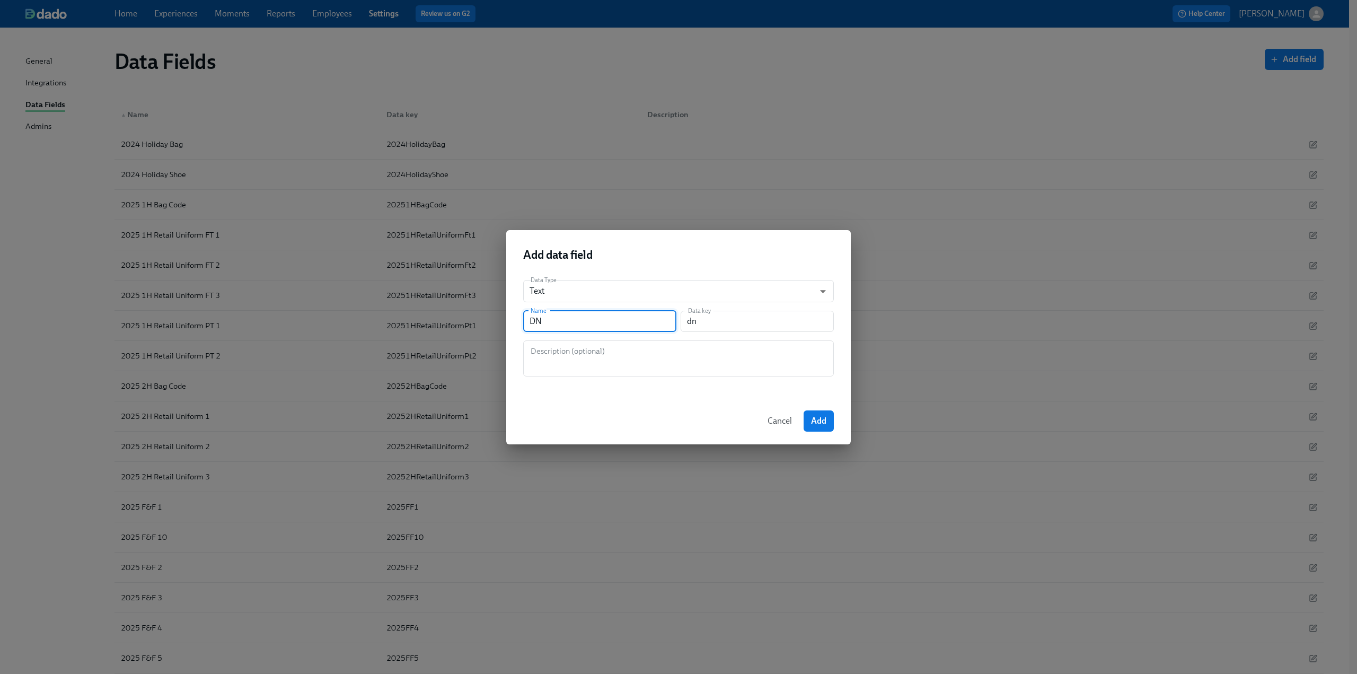
type input "DNS"
type input "dns"
type input "DNS D"
type input "dnsD"
type input "DNS Da"
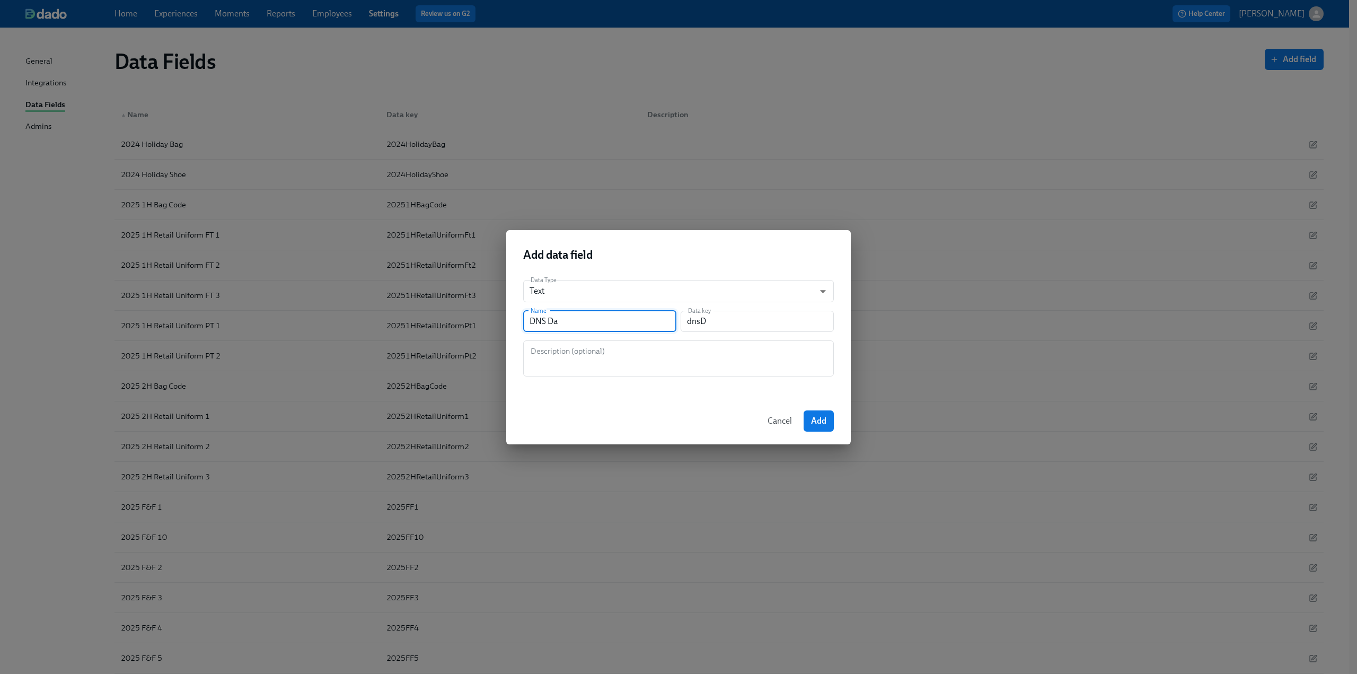
type input "dnsDa"
type input "DNS Dat"
type input "dnsDat"
type input "DNS Date"
type input "dnsDate"
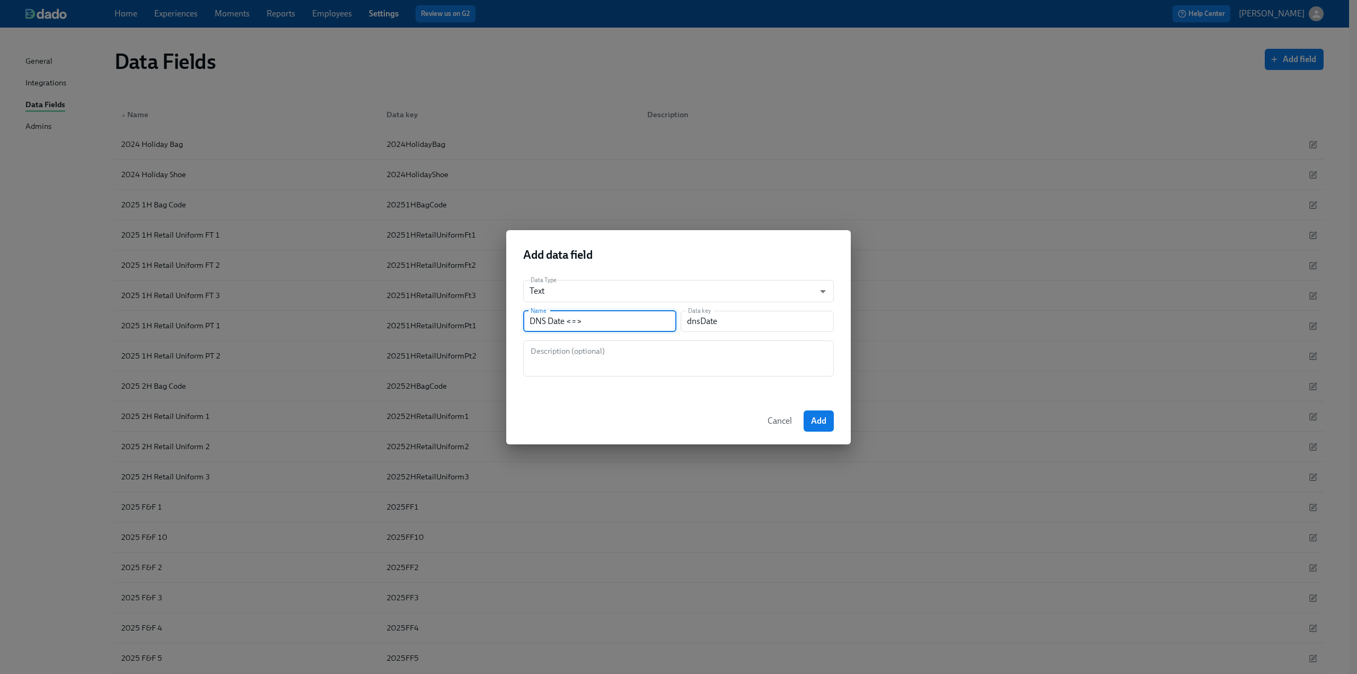
type input "DNS Date <=> S"
type input "dnsDateS"
type input "DNS Date <=> St"
type input "dnsDateSt"
type input "DNS Date <=> Sta"
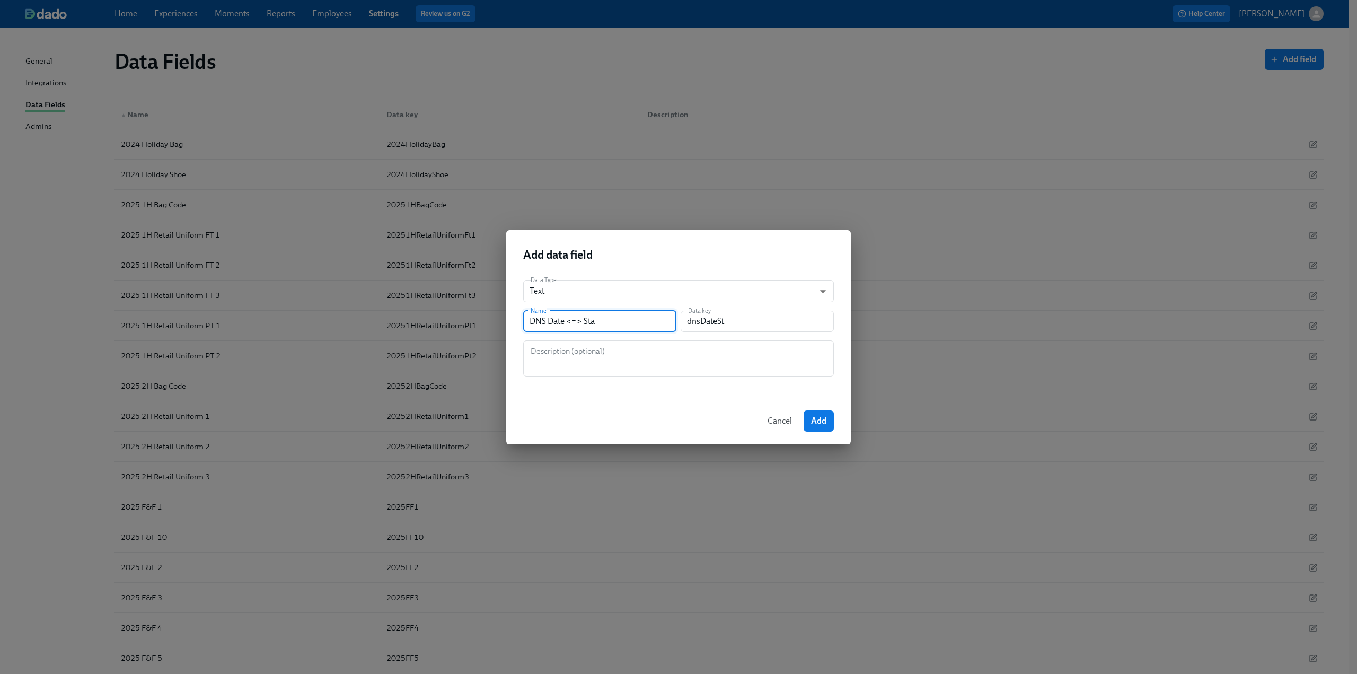
type input "dnsDateSta"
type input "DNS Date <=> Star"
type input "dnsDateStar"
type input "DNS Date <=> Start"
type input "dnsDateStart"
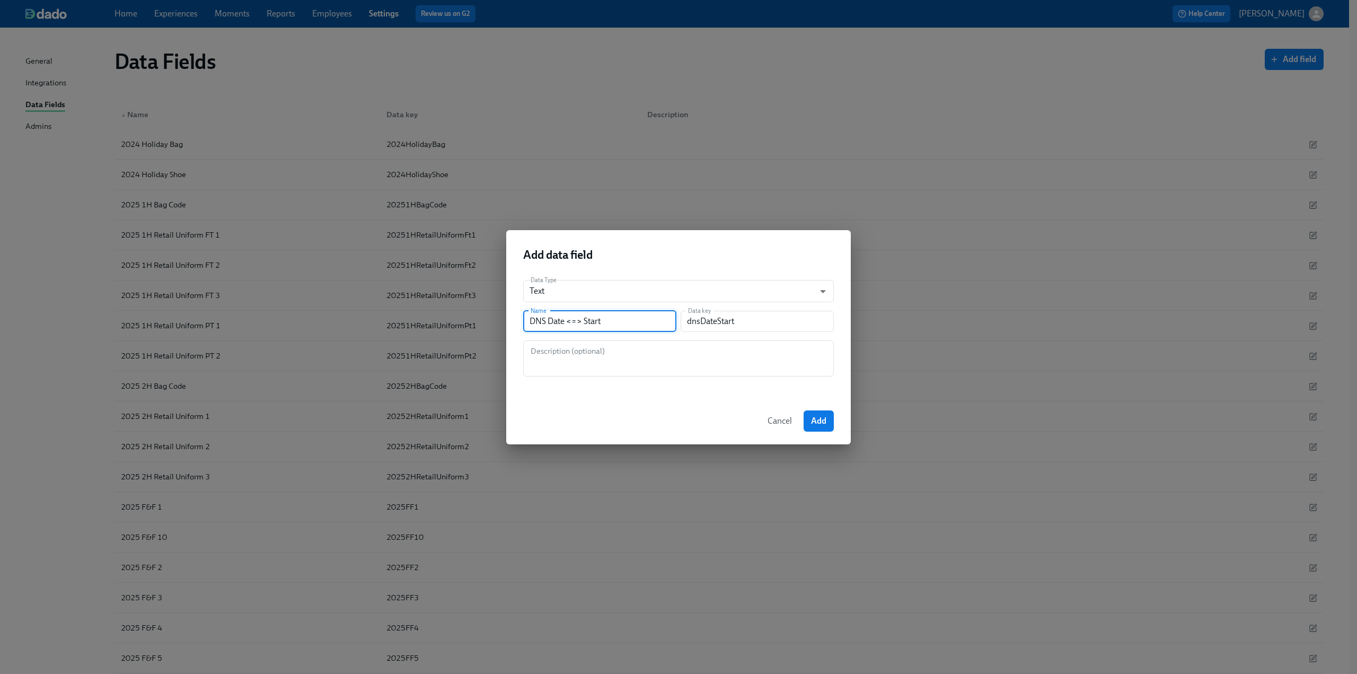
type input "DNS Date <=> Start D"
type input "dnsDateStartD"
type input "DNS Date <=> Start Da"
type input "dnsDateStartDa"
type input "DNS Date <=> Start Dat"
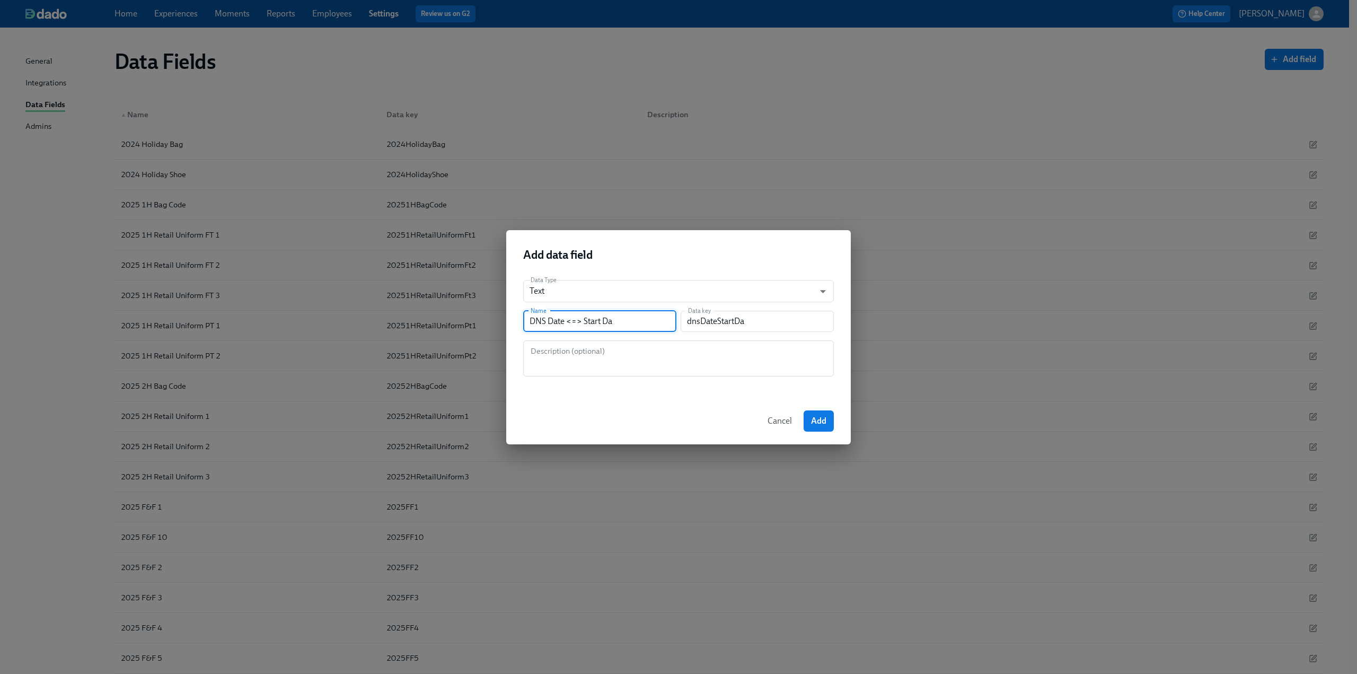
type input "dnsDateStartDat"
type input "DNS Date <=> Start Date"
type input "dnsDateStartDate"
type input "DNS Date <=> Start Date"
click at [634, 338] on div "Data Type Text string ​ Name DNS Date <=> Start Date Name Data key dnsDateStart…" at bounding box center [678, 334] width 345 height 126
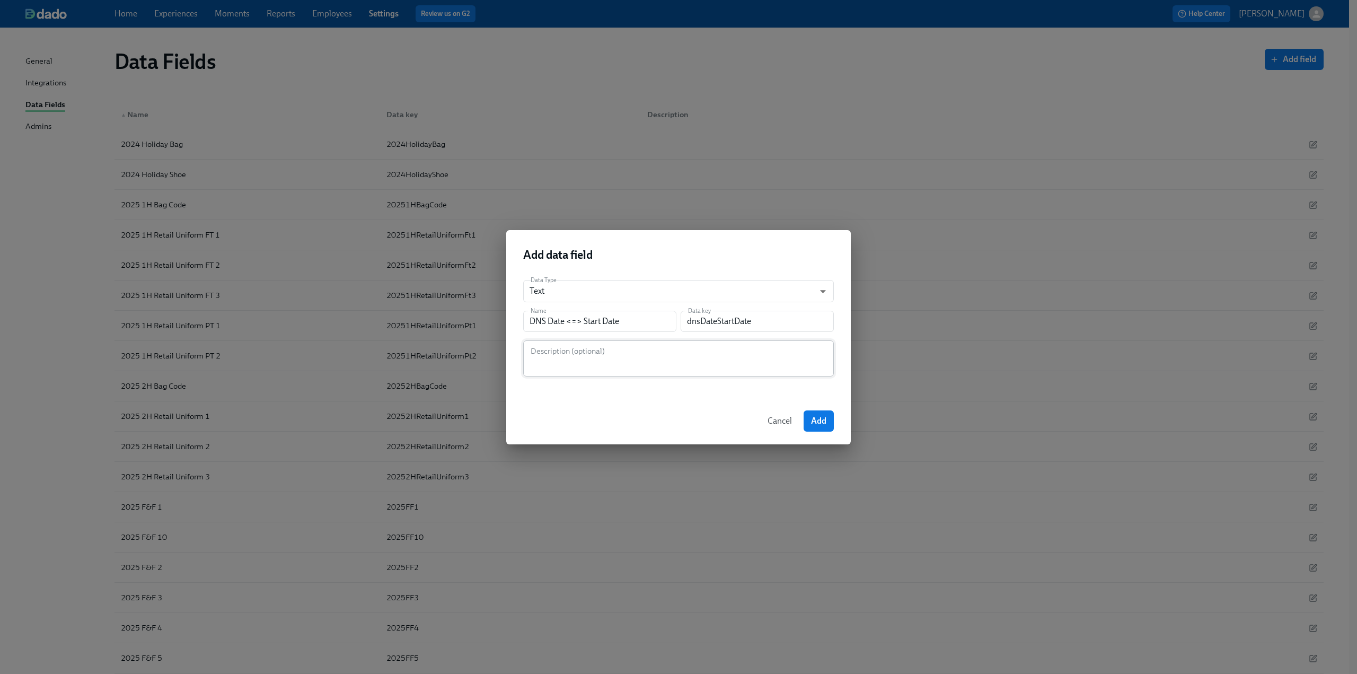
click at [632, 357] on textarea at bounding box center [679, 358] width 298 height 25
type textarea "Is the date the DNS is being processed before, on, or after what was supposed t…"
click at [816, 423] on span "Add" at bounding box center [818, 421] width 15 height 11
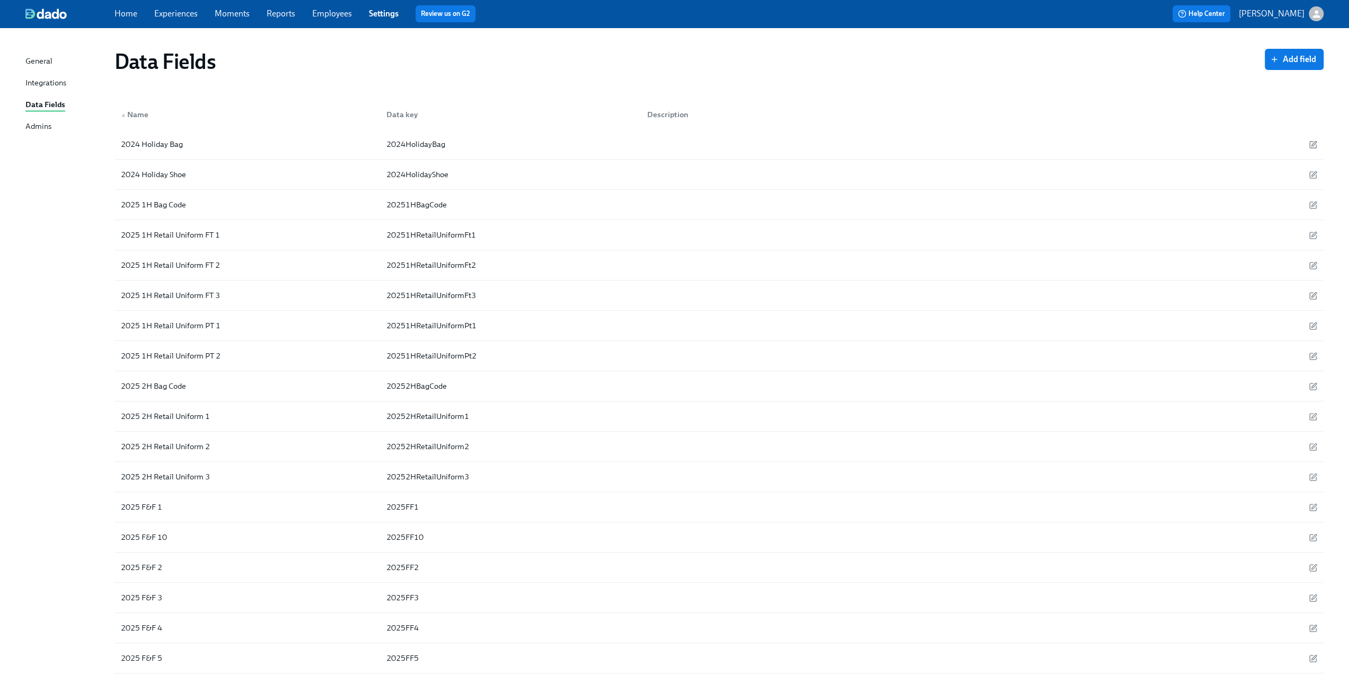
click at [169, 12] on link "Experiences" at bounding box center [175, 13] width 43 height 10
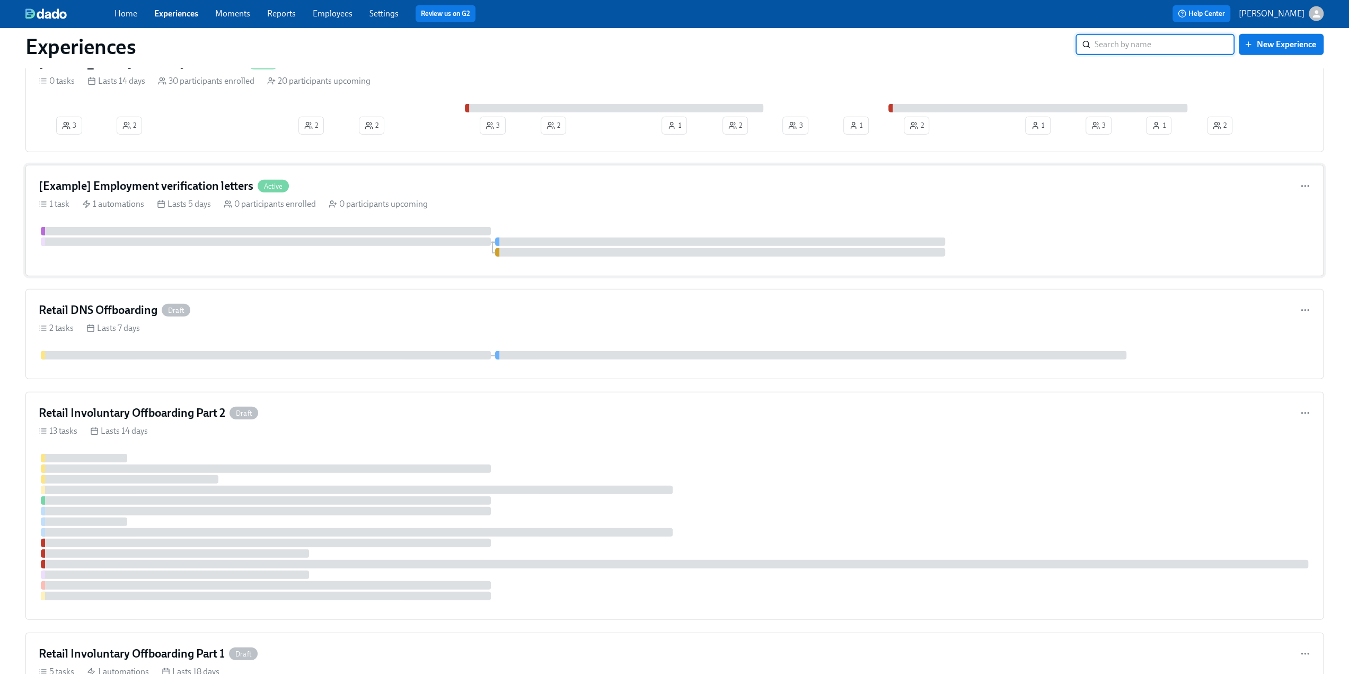
scroll to position [2724, 0]
click at [292, 310] on div "Retail DNS Offboarding Draft" at bounding box center [675, 312] width 1272 height 16
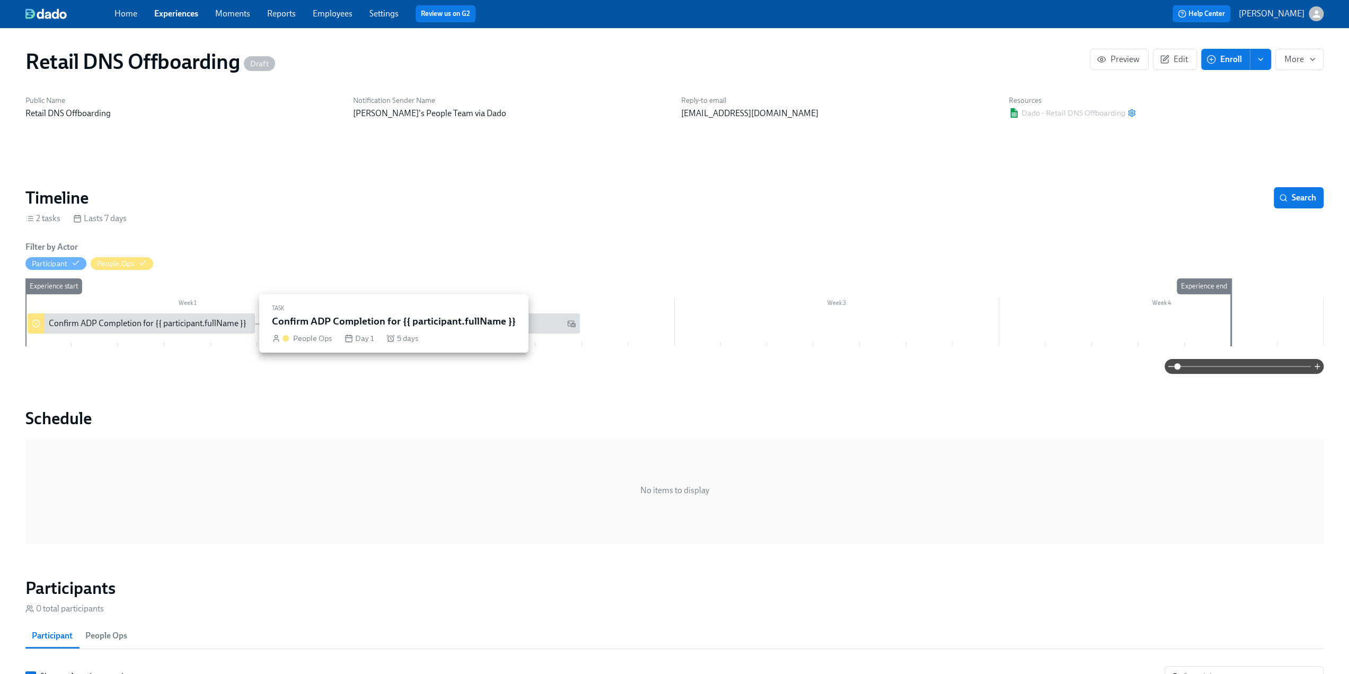
click at [167, 323] on div "Confirm ADP Completion for {{ participant.fullName }}" at bounding box center [148, 324] width 198 height 12
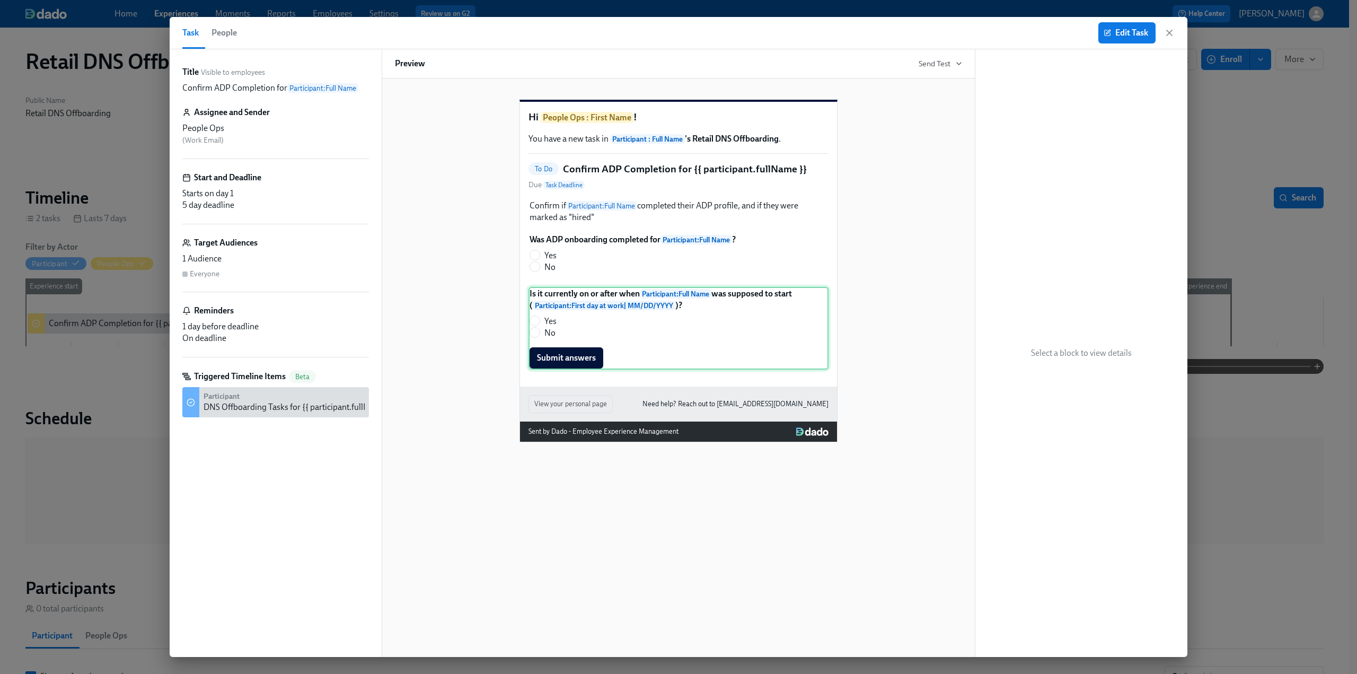
click at [649, 335] on div "Is it currently on or after when Participant : Full Name was supposed to start …" at bounding box center [679, 328] width 300 height 83
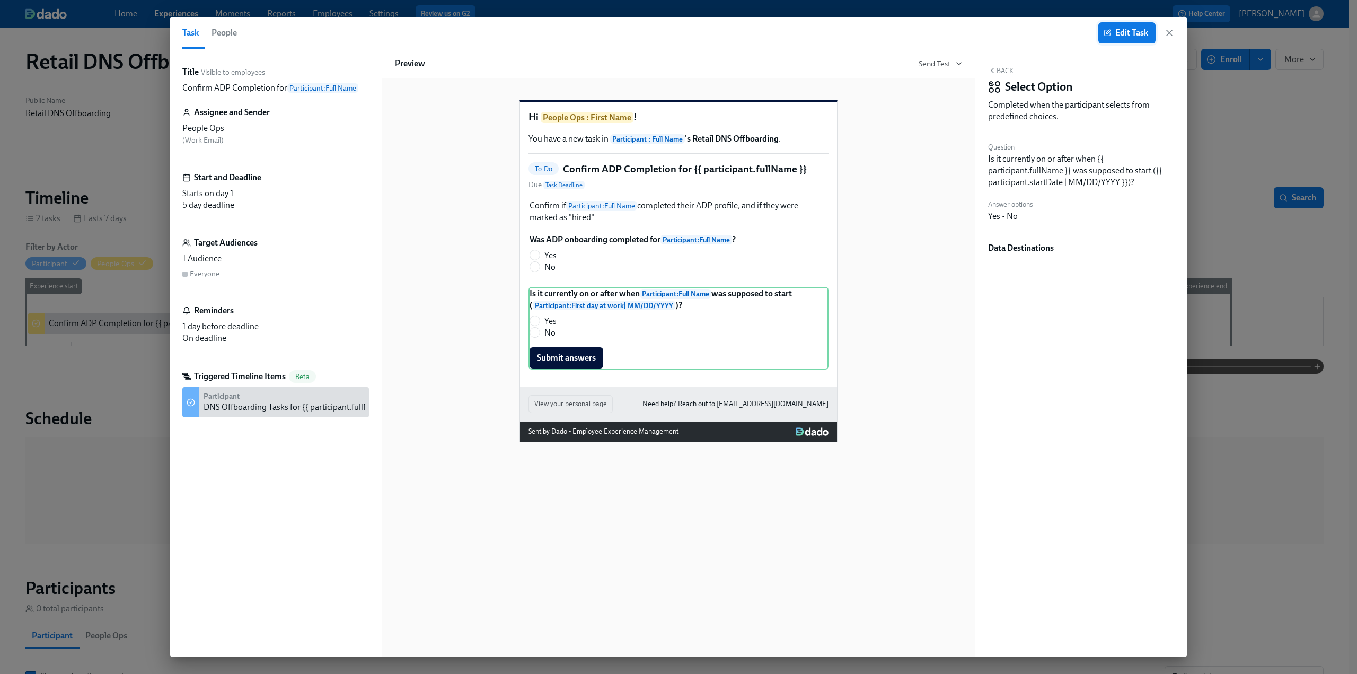
click at [1108, 35] on icon "button" at bounding box center [1107, 32] width 7 height 7
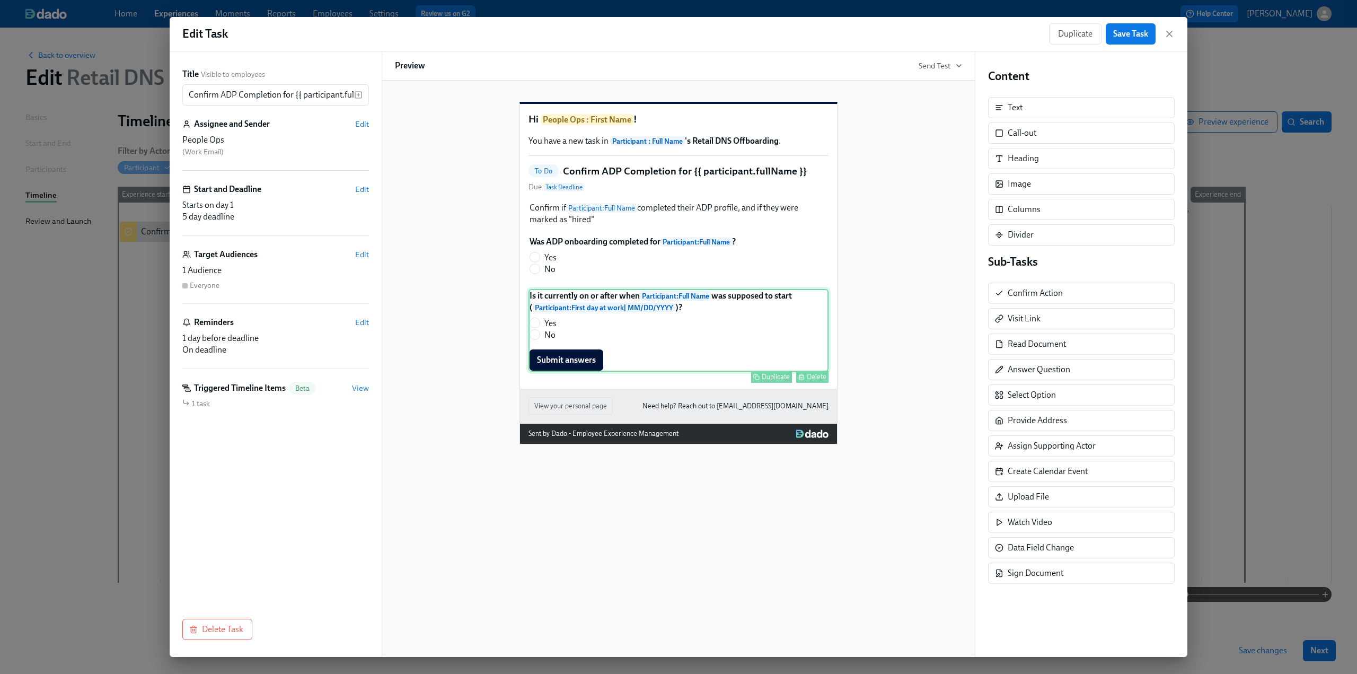
click at [768, 318] on div "Is it currently on or after when Participant : Full Name was supposed to start …" at bounding box center [679, 330] width 300 height 83
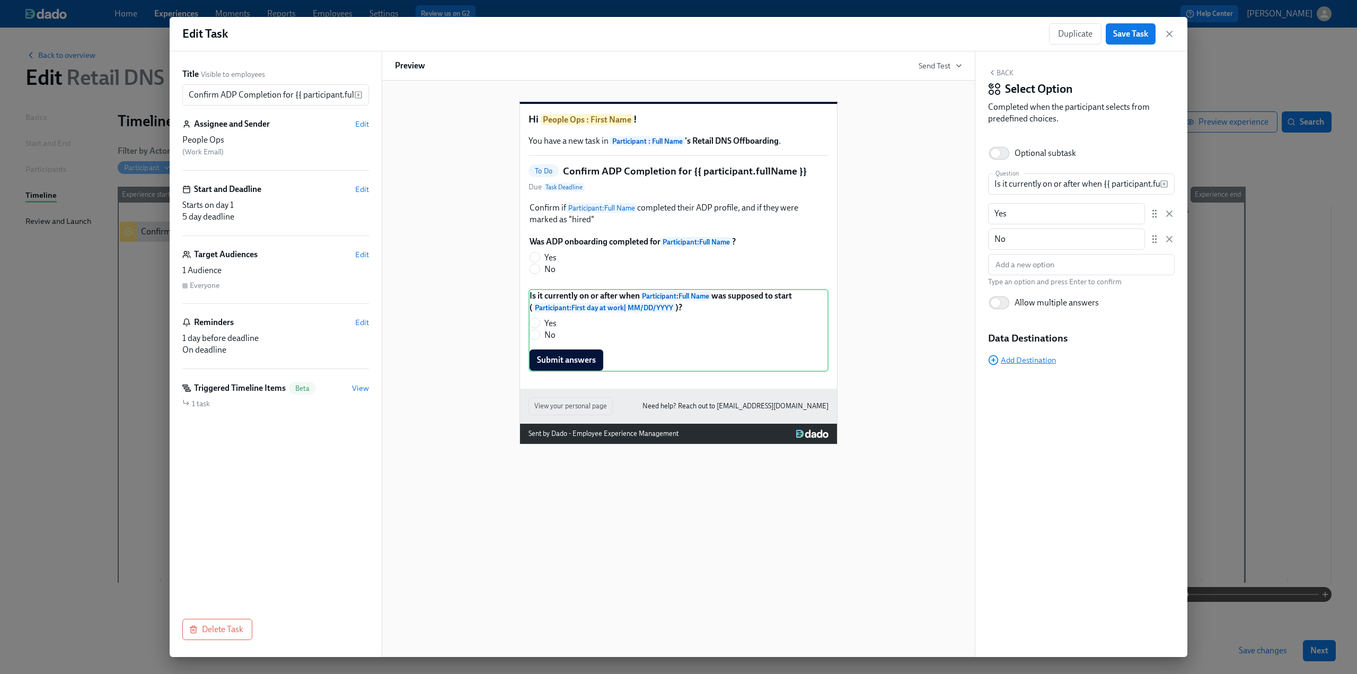
click at [1039, 361] on span "Add Destination" at bounding box center [1022, 360] width 68 height 11
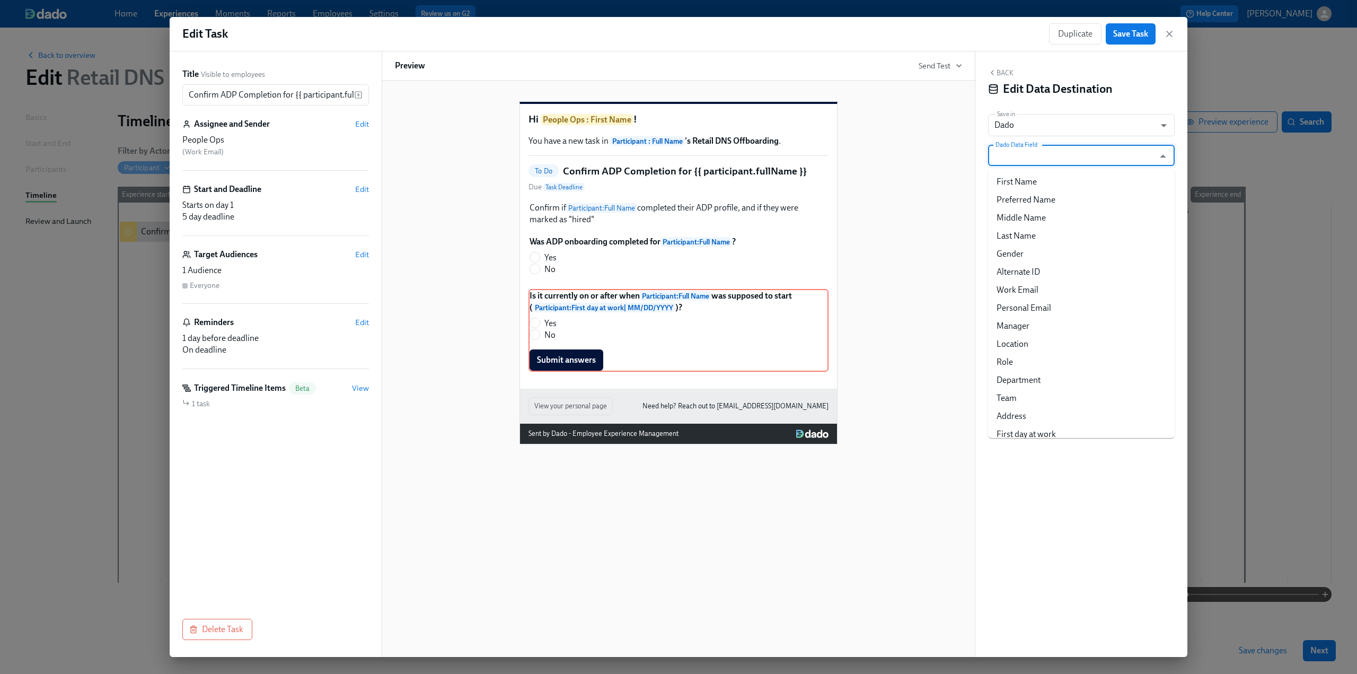
click at [1035, 162] on input "Dado Data Field" at bounding box center [1074, 155] width 161 height 21
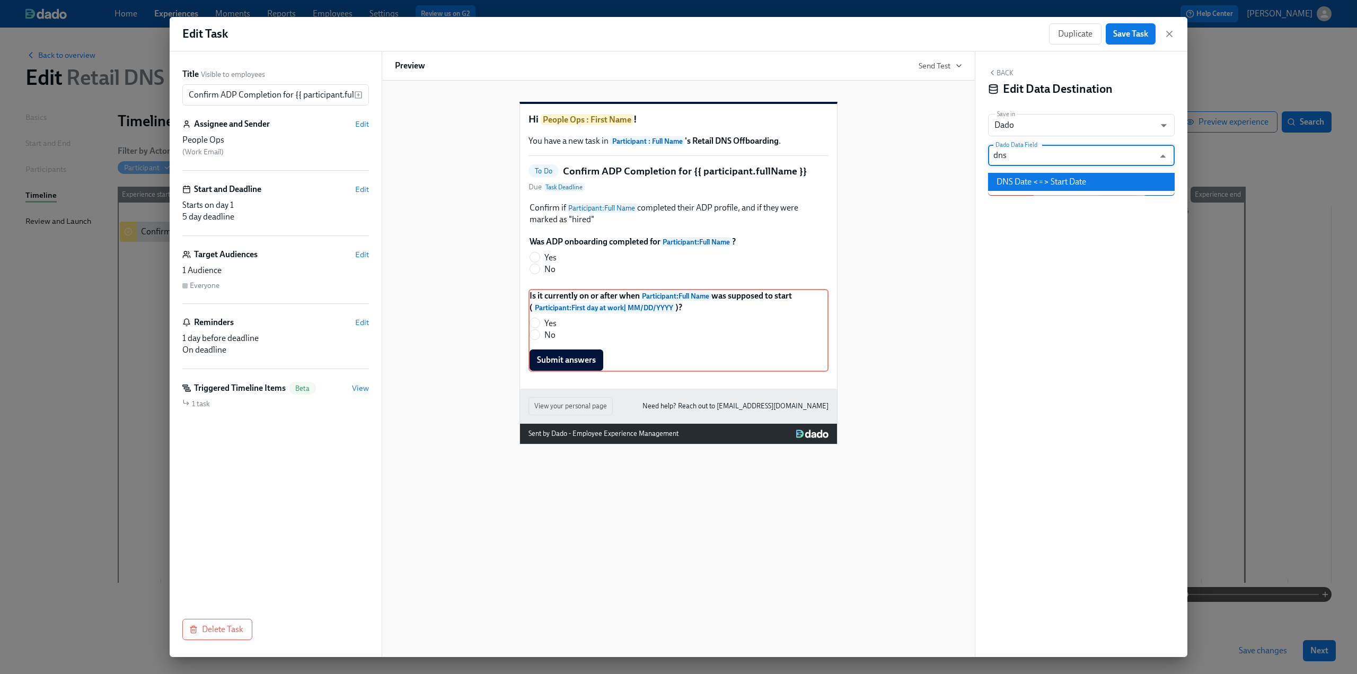
click at [1043, 177] on li "DNS Date <=> Start Date" at bounding box center [1081, 182] width 187 height 18
type input "DNS Date <=> Start Date"
click at [1163, 188] on span "Save" at bounding box center [1158, 185] width 17 height 11
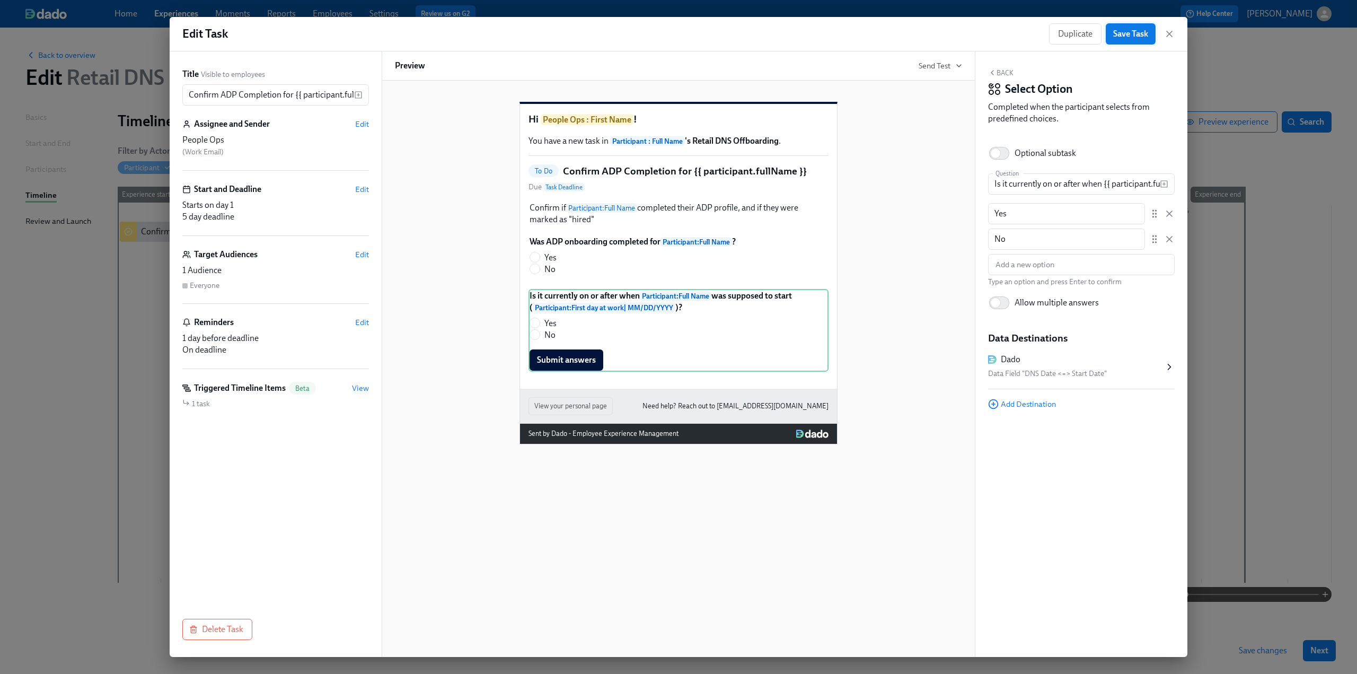
click at [1126, 33] on span "Save Task" at bounding box center [1130, 34] width 35 height 11
click at [1168, 33] on icon "button" at bounding box center [1169, 33] width 5 height 5
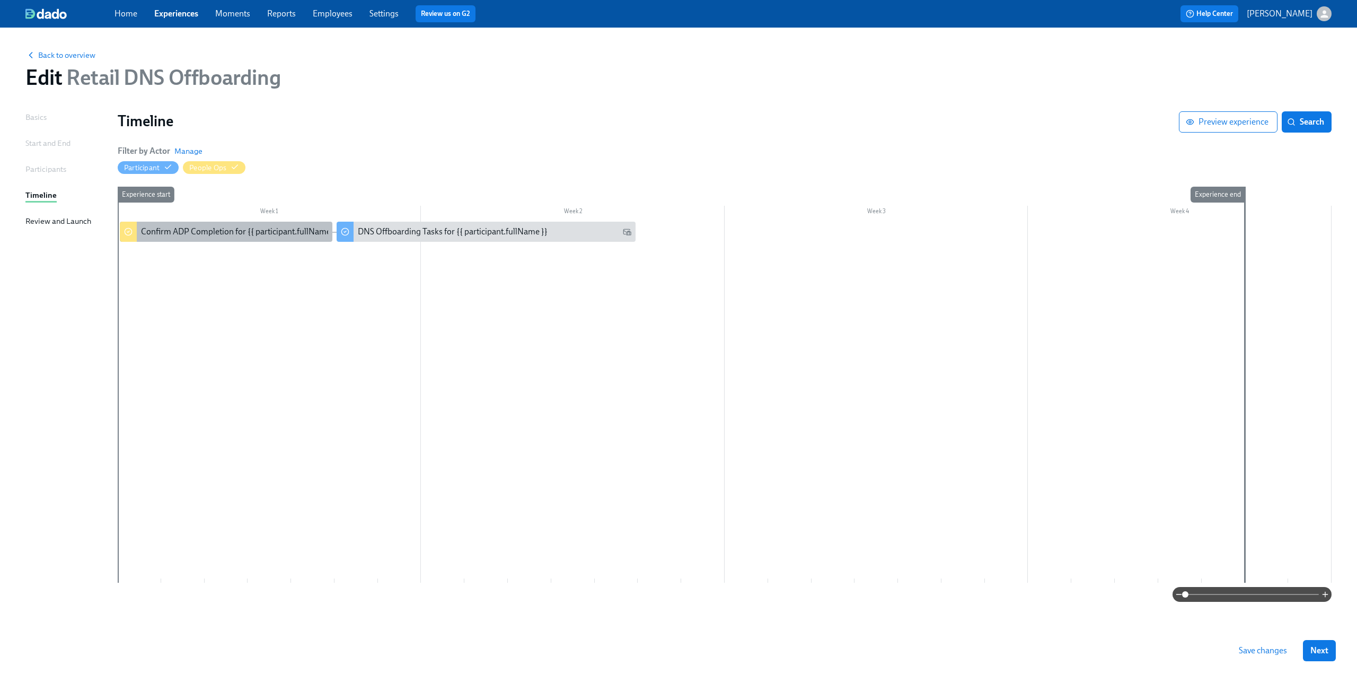
click at [234, 242] on div "Confirm ADP Completion for {{ participant.fullName }}" at bounding box center [226, 232] width 213 height 20
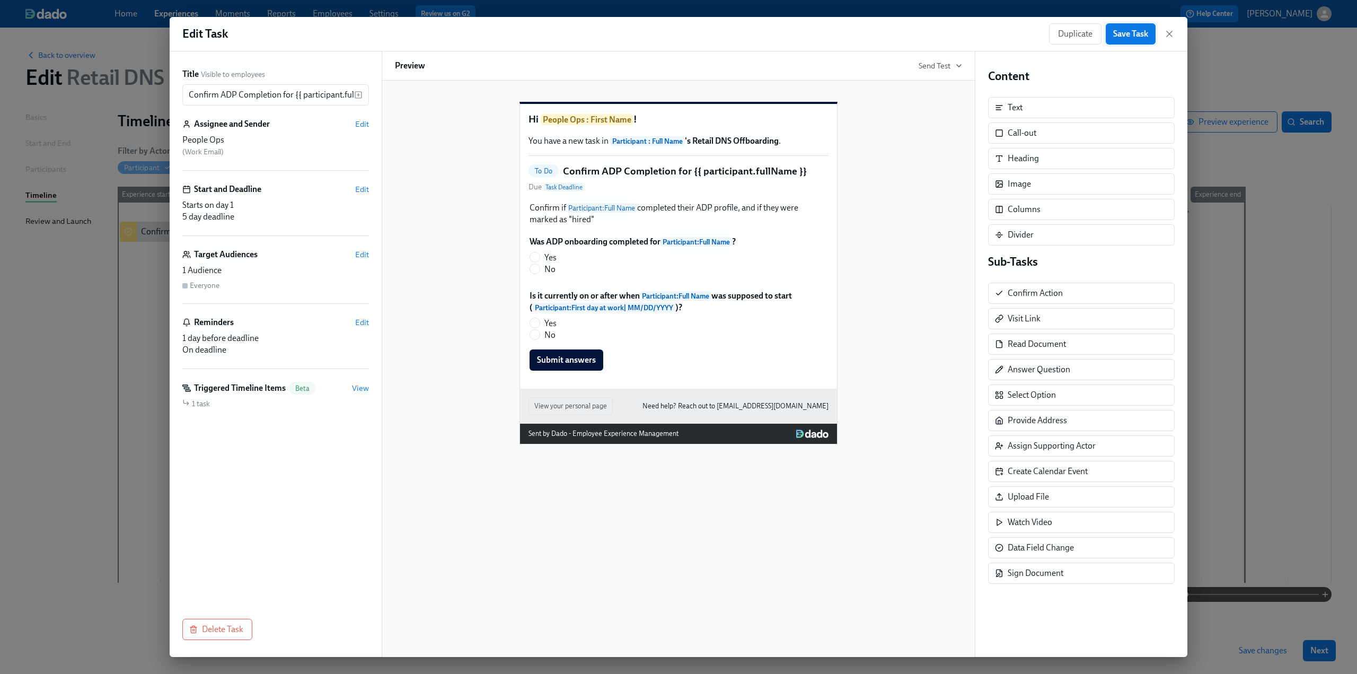
click at [1128, 36] on span "Save Task" at bounding box center [1130, 34] width 35 height 11
click at [1168, 34] on icon "button" at bounding box center [1169, 34] width 11 height 11
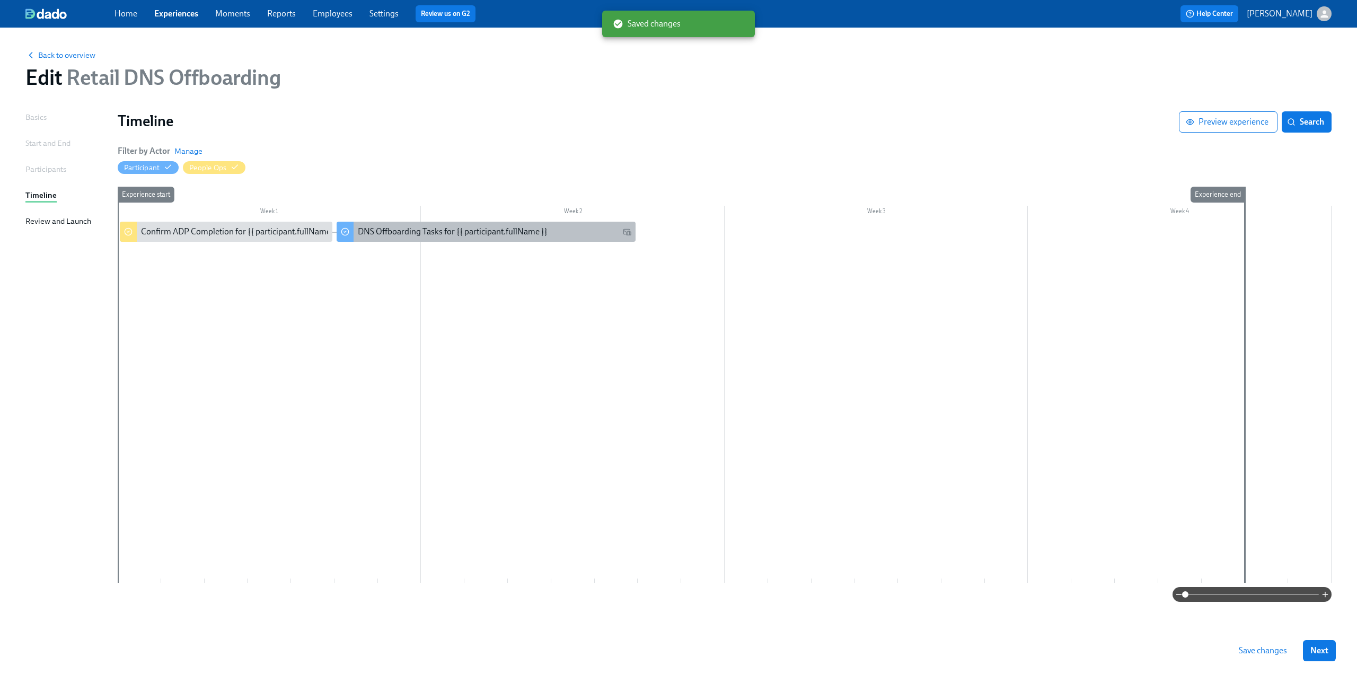
click at [439, 222] on div "DNS Offboarding Tasks for {{ participant.fullName }}" at bounding box center [487, 232] width 300 height 20
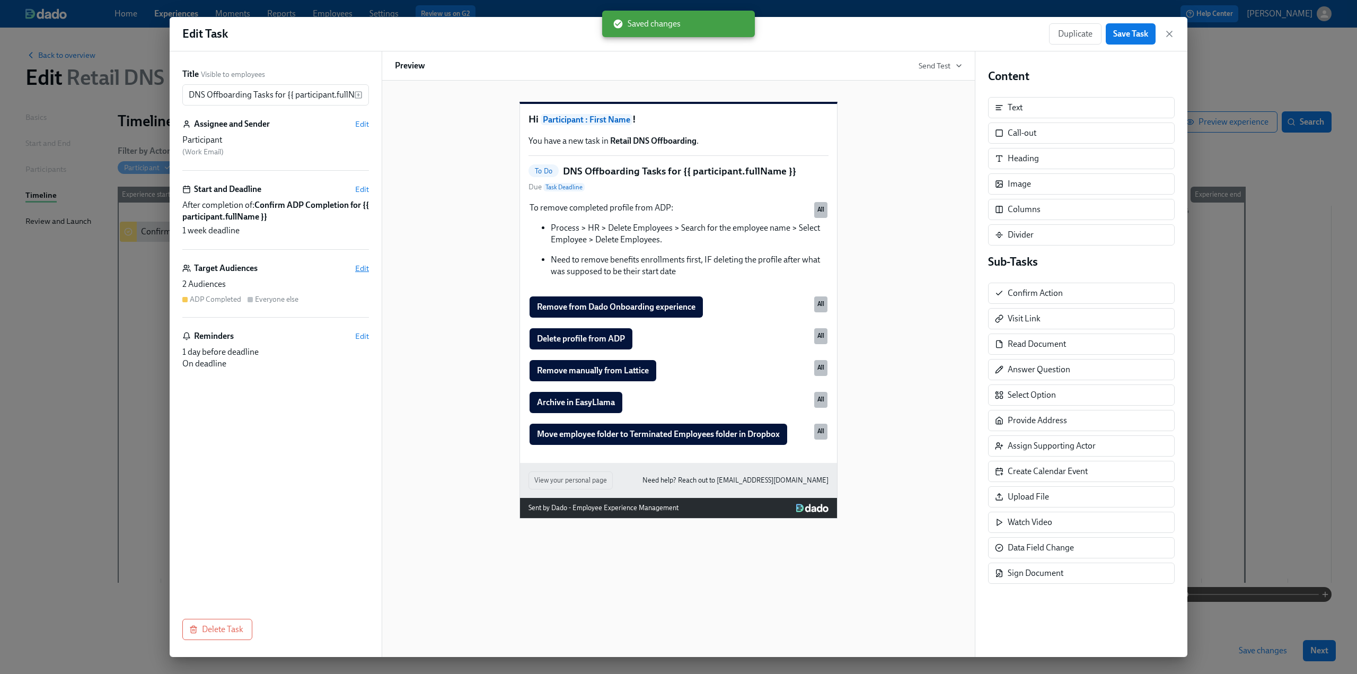
click at [363, 268] on span "Edit" at bounding box center [362, 268] width 14 height 11
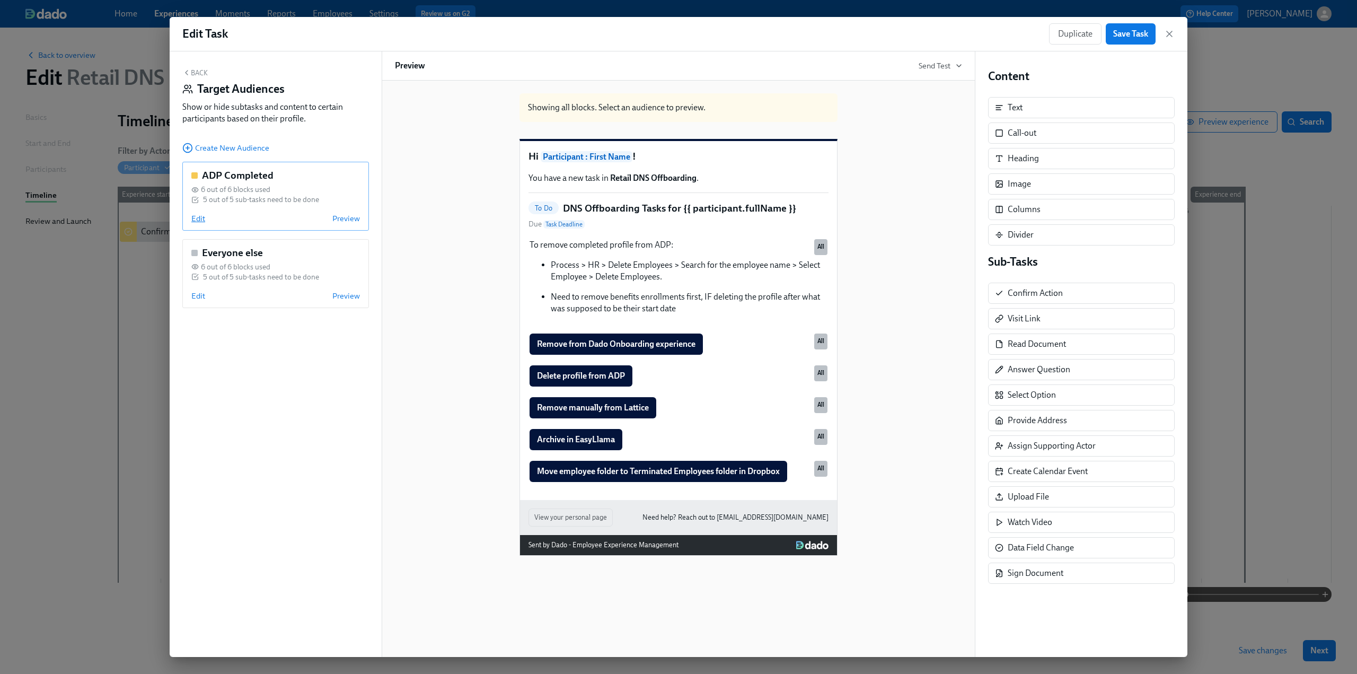
click at [200, 219] on span "Edit" at bounding box center [198, 218] width 14 height 11
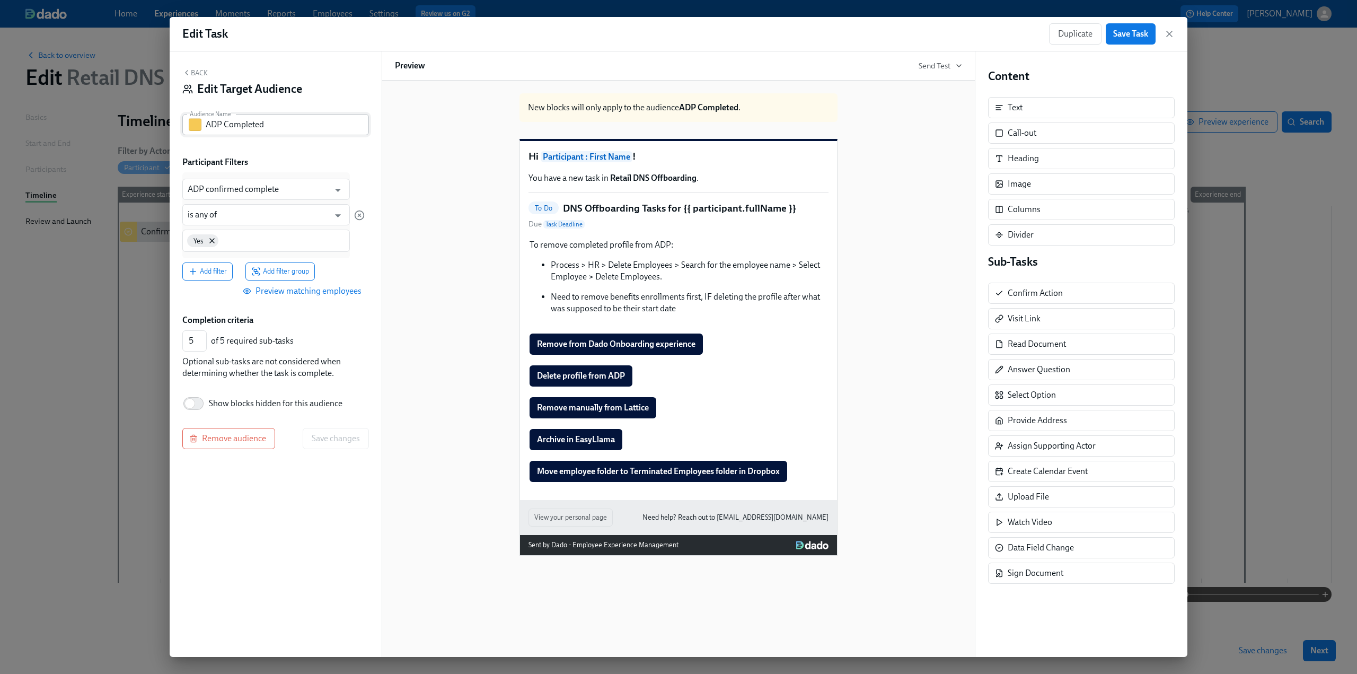
click at [283, 126] on input "ADP Completed" at bounding box center [287, 124] width 163 height 21
type input "ADP Completed > start date"
click at [220, 275] on span "Add filter" at bounding box center [207, 271] width 39 height 11
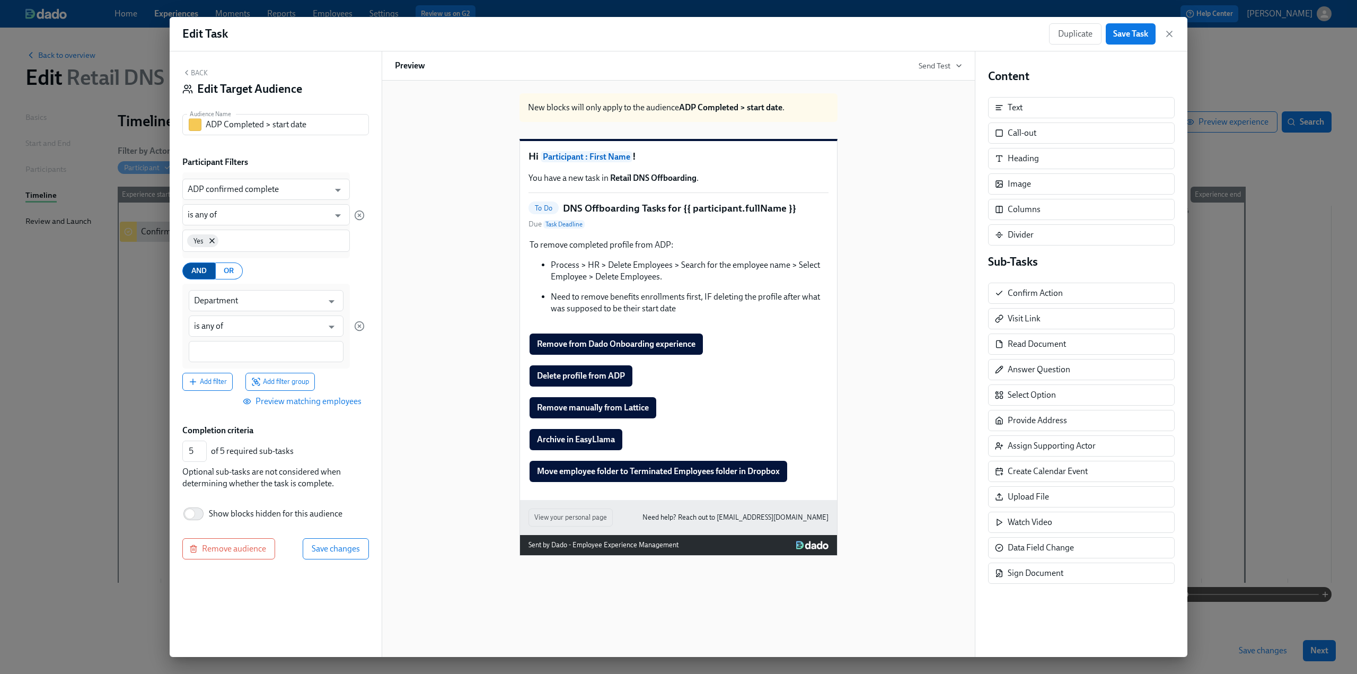
click at [201, 274] on span "AND" at bounding box center [198, 271] width 15 height 13
click at [250, 302] on input "Department" at bounding box center [258, 300] width 129 height 21
click at [250, 325] on li "DNS Date <=> Start Date" at bounding box center [266, 327] width 155 height 18
type input "DNS Date <=> Start Date"
click at [235, 346] on input at bounding box center [266, 351] width 144 height 11
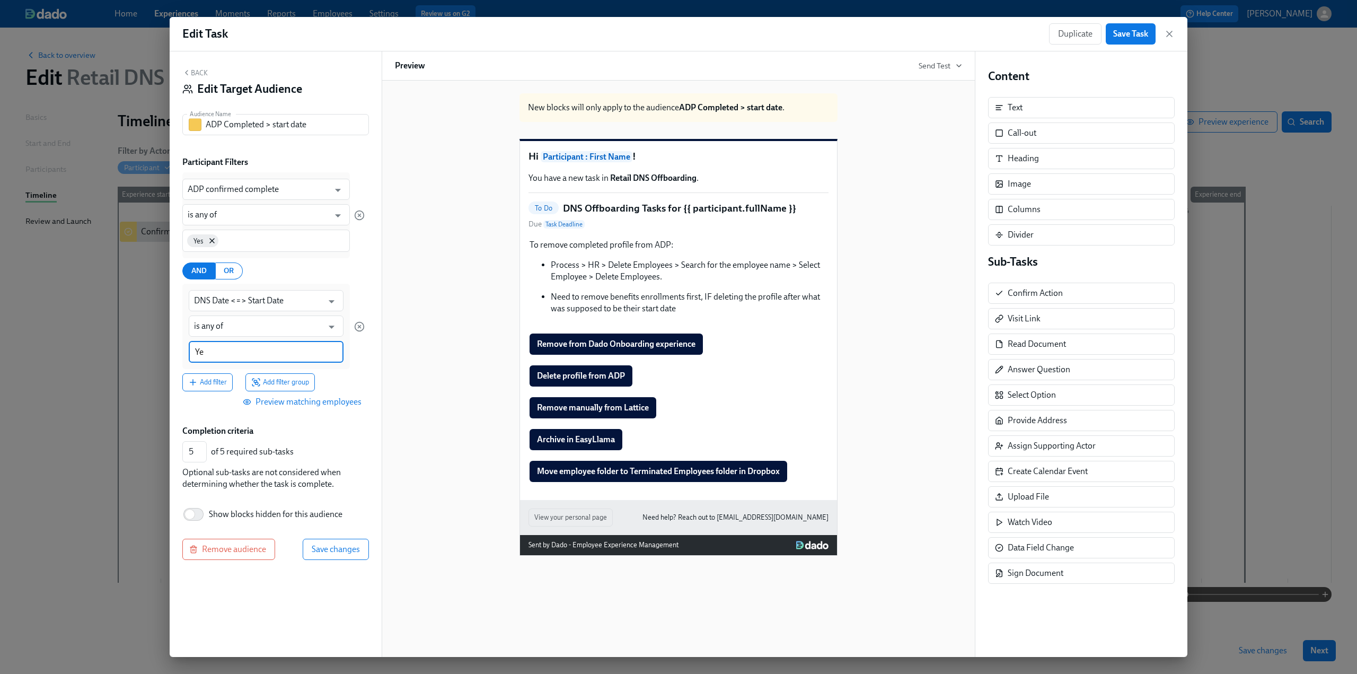
type input "Yes"
click at [341, 549] on span "Save changes" at bounding box center [336, 549] width 48 height 11
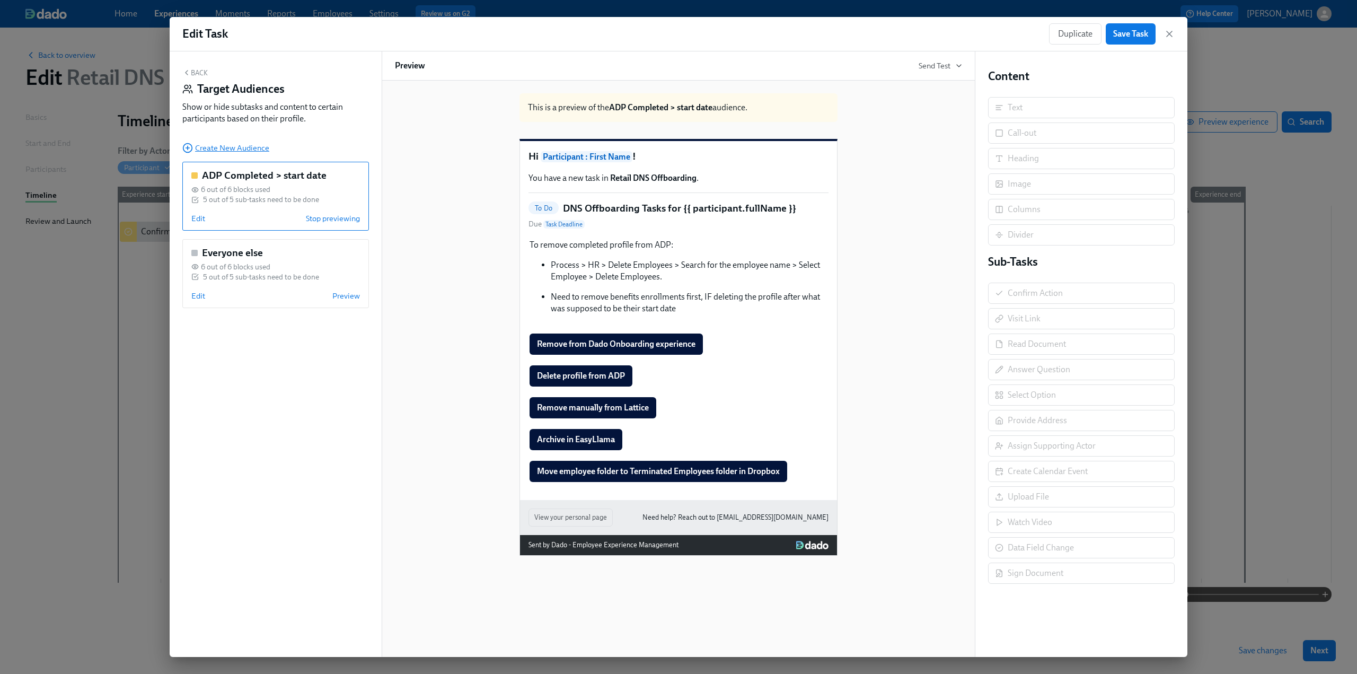
click at [213, 148] on span "Create New Audience" at bounding box center [225, 148] width 87 height 11
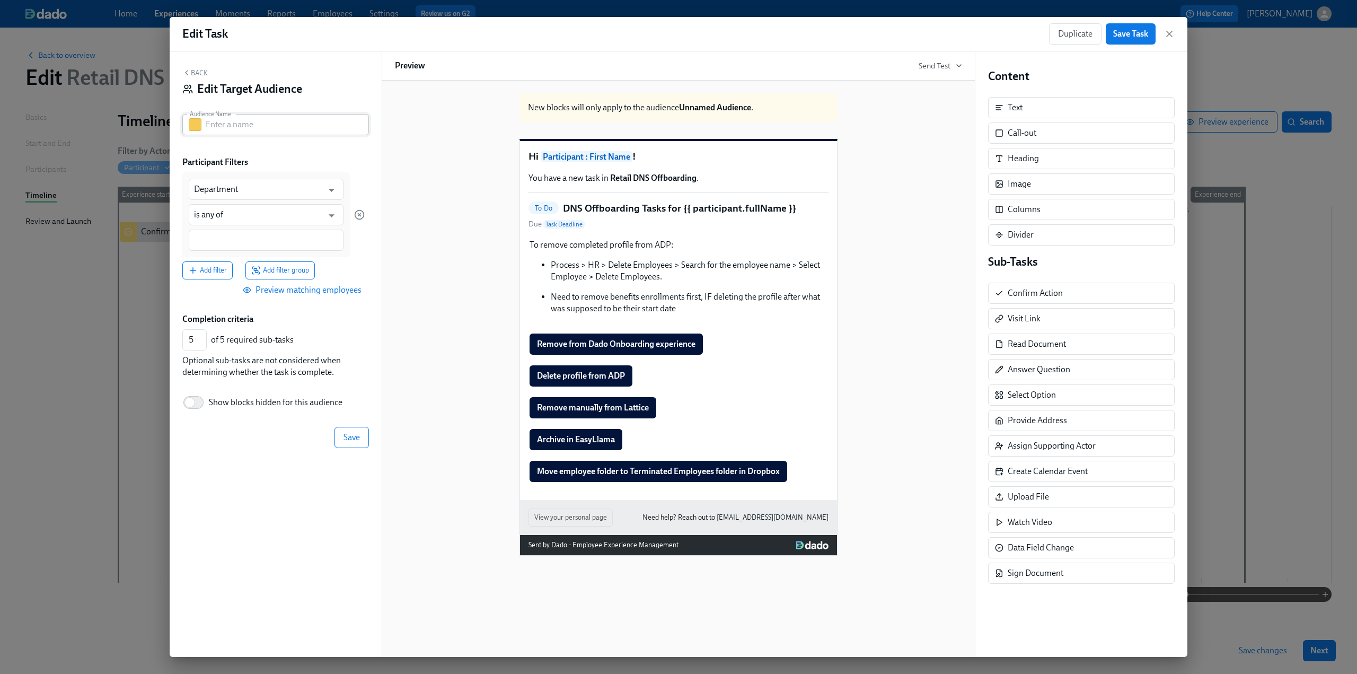
click at [232, 126] on input "text" at bounding box center [287, 124] width 163 height 21
type input "ADP Completed < start date"
click at [233, 184] on input "Department" at bounding box center [258, 189] width 129 height 21
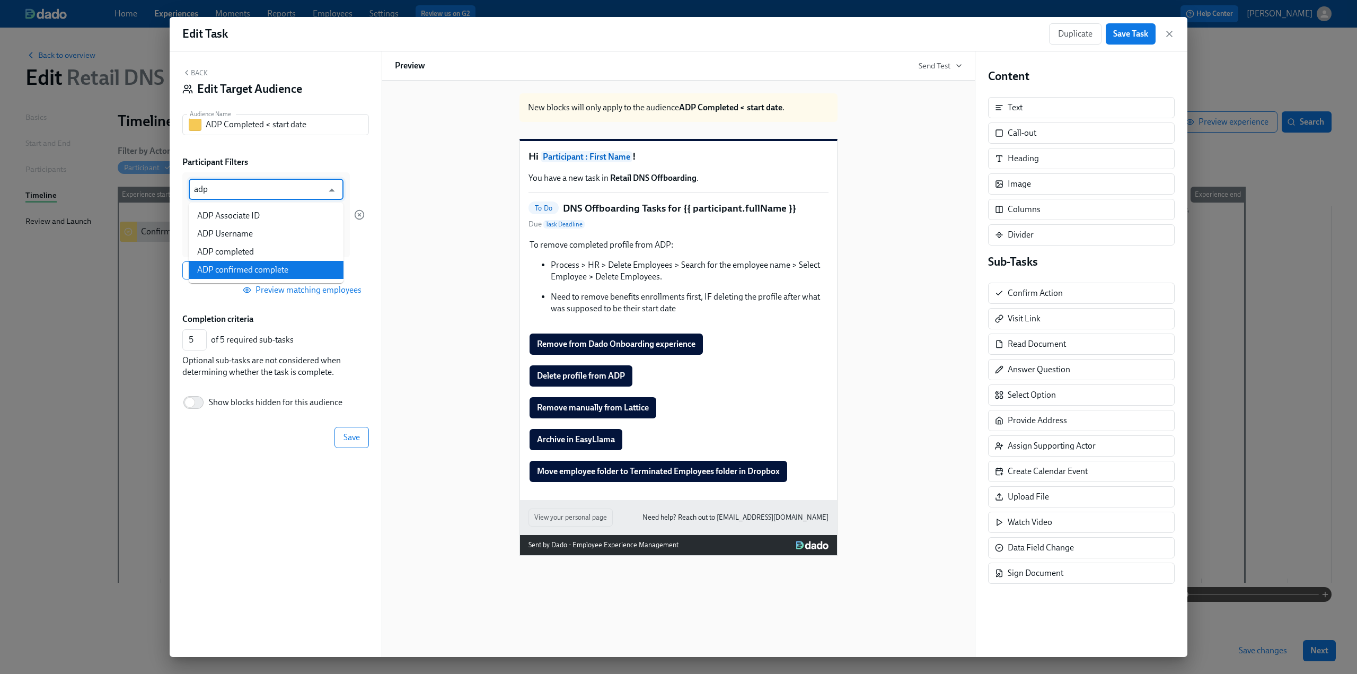
click at [263, 269] on li "ADP confirmed complete" at bounding box center [266, 270] width 155 height 18
type input "ADP confirmed complete"
click at [236, 247] on div at bounding box center [266, 240] width 155 height 21
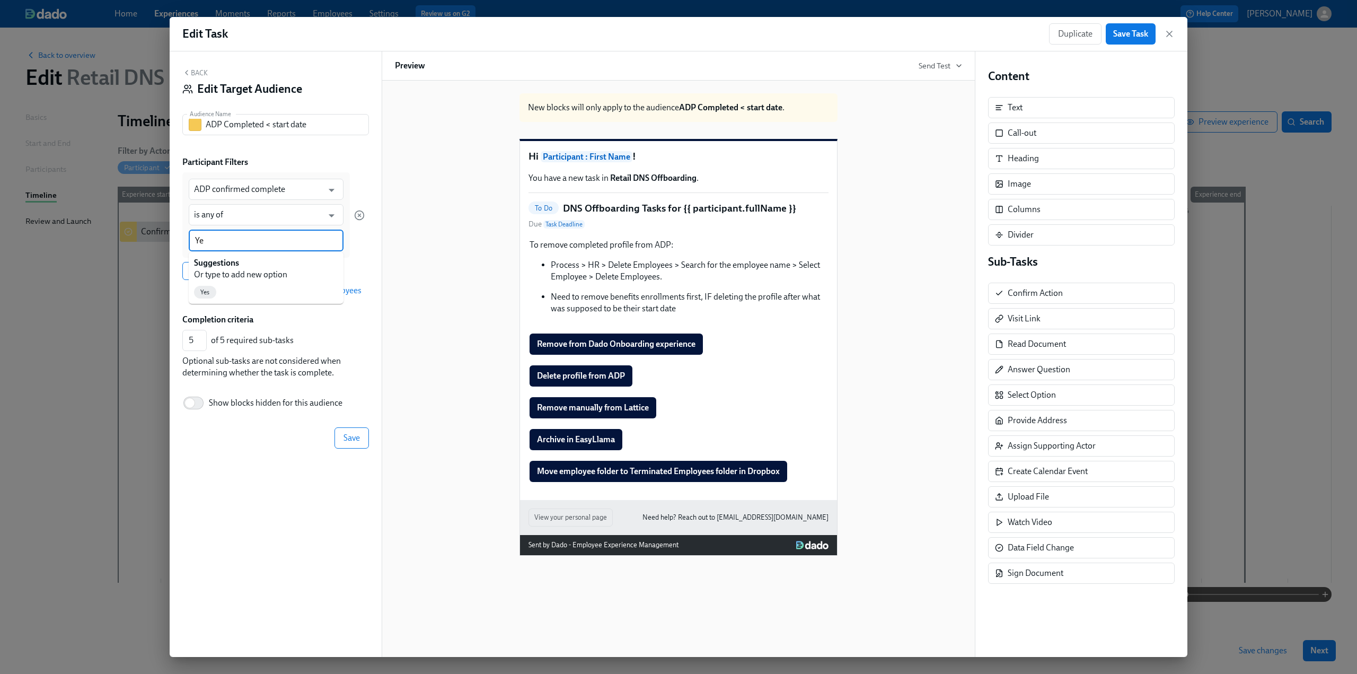
type input "Yes"
click at [210, 272] on span "Add filter" at bounding box center [207, 271] width 39 height 11
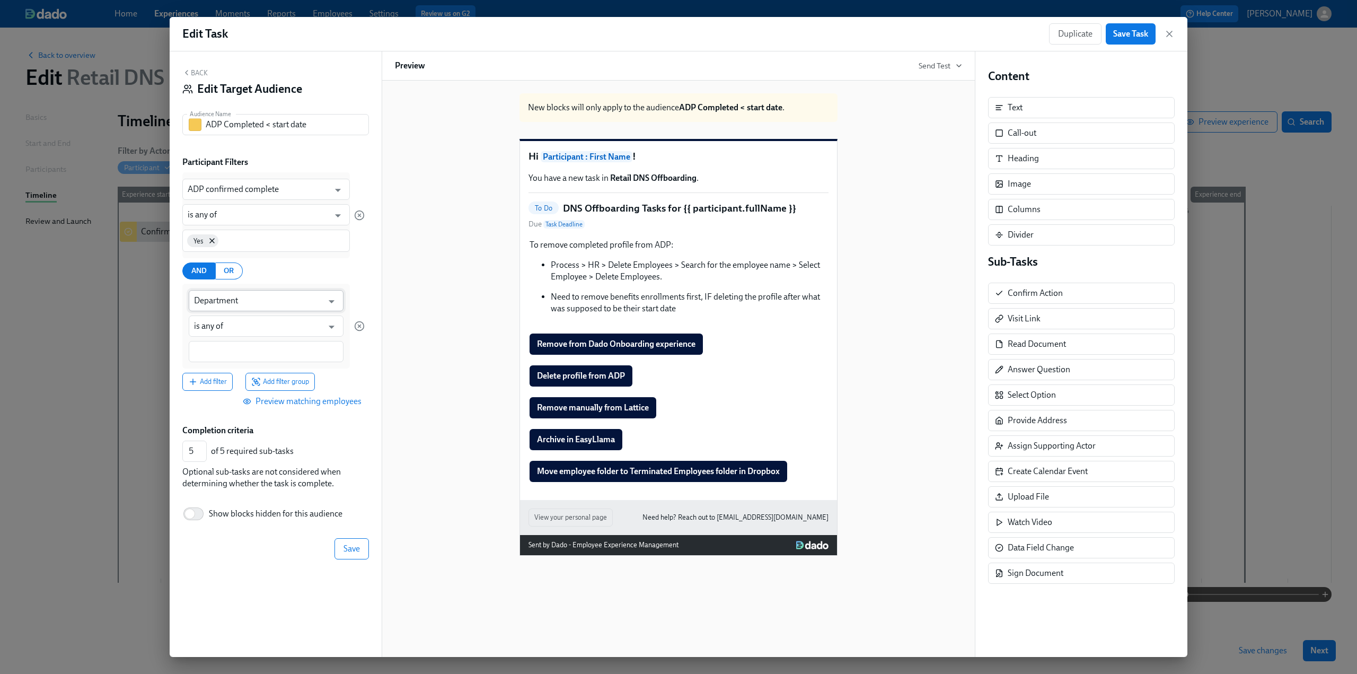
click at [236, 302] on input "Department" at bounding box center [258, 300] width 129 height 21
click at [236, 327] on li "DNS Date <=> Start Date" at bounding box center [266, 327] width 155 height 18
type input "DNS Date <=> Start Date"
click at [233, 354] on input at bounding box center [266, 351] width 144 height 11
type input "No"
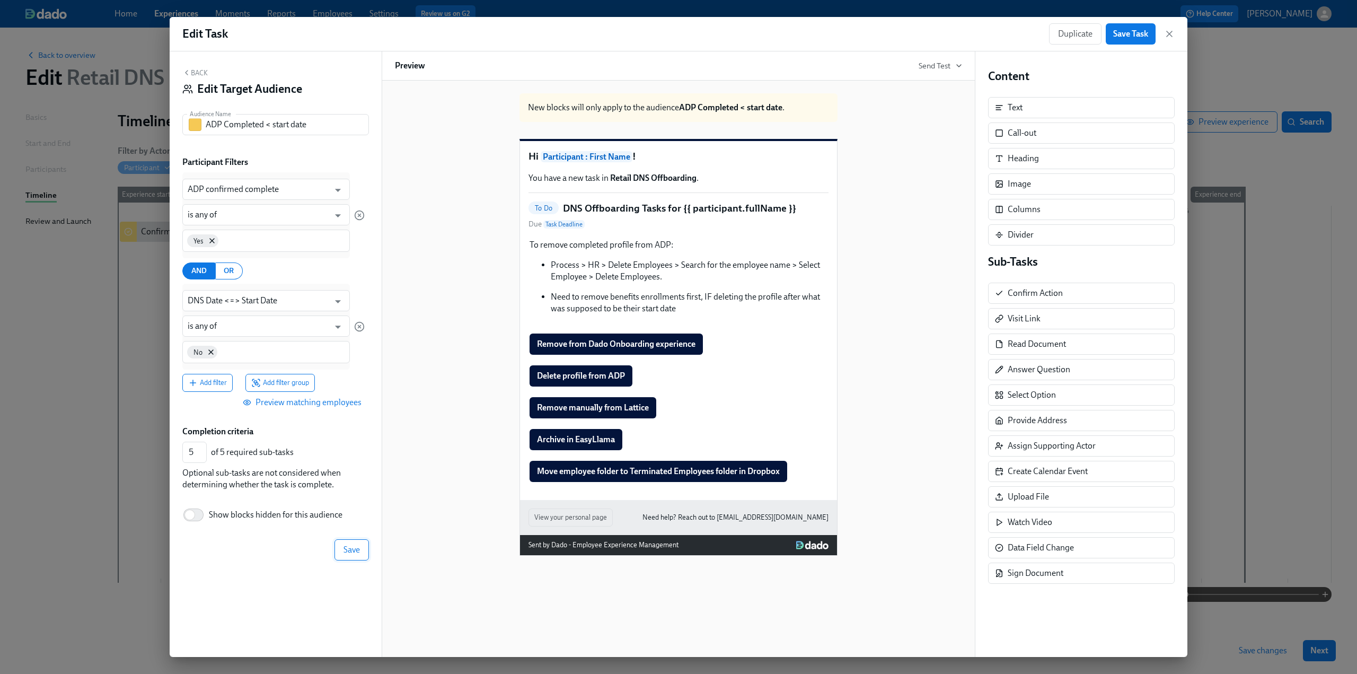
click at [348, 550] on span "Save" at bounding box center [352, 549] width 16 height 11
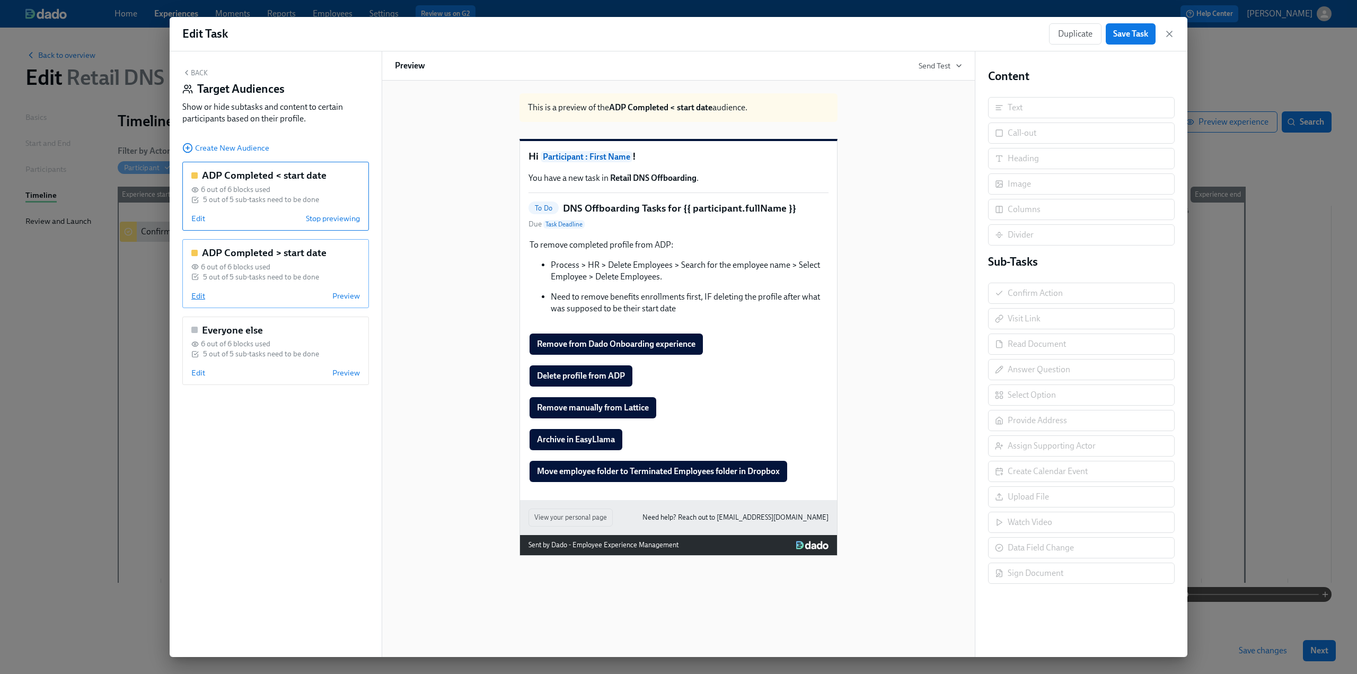
click at [196, 294] on span "Edit" at bounding box center [198, 296] width 14 height 11
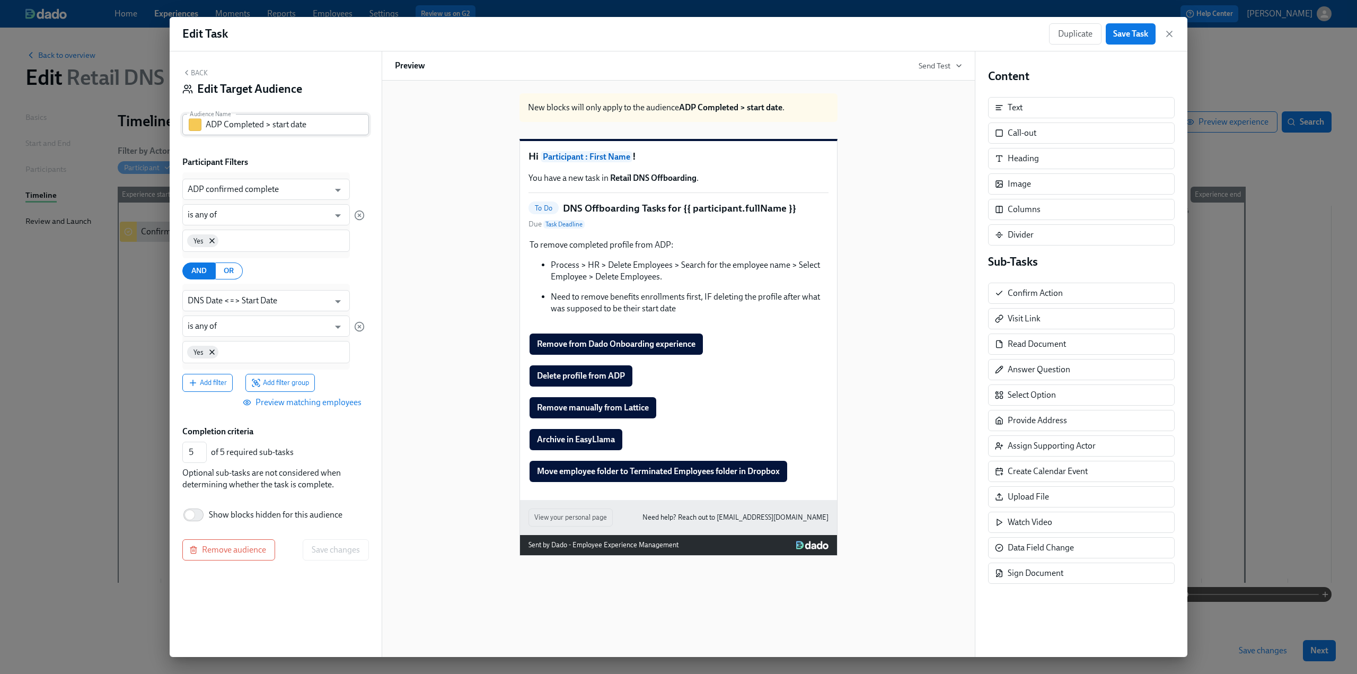
click at [197, 122] on button "button" at bounding box center [195, 124] width 13 height 13
click at [225, 145] on button "button" at bounding box center [222, 146] width 13 height 13
click at [192, 72] on button "Back" at bounding box center [194, 72] width 25 height 8
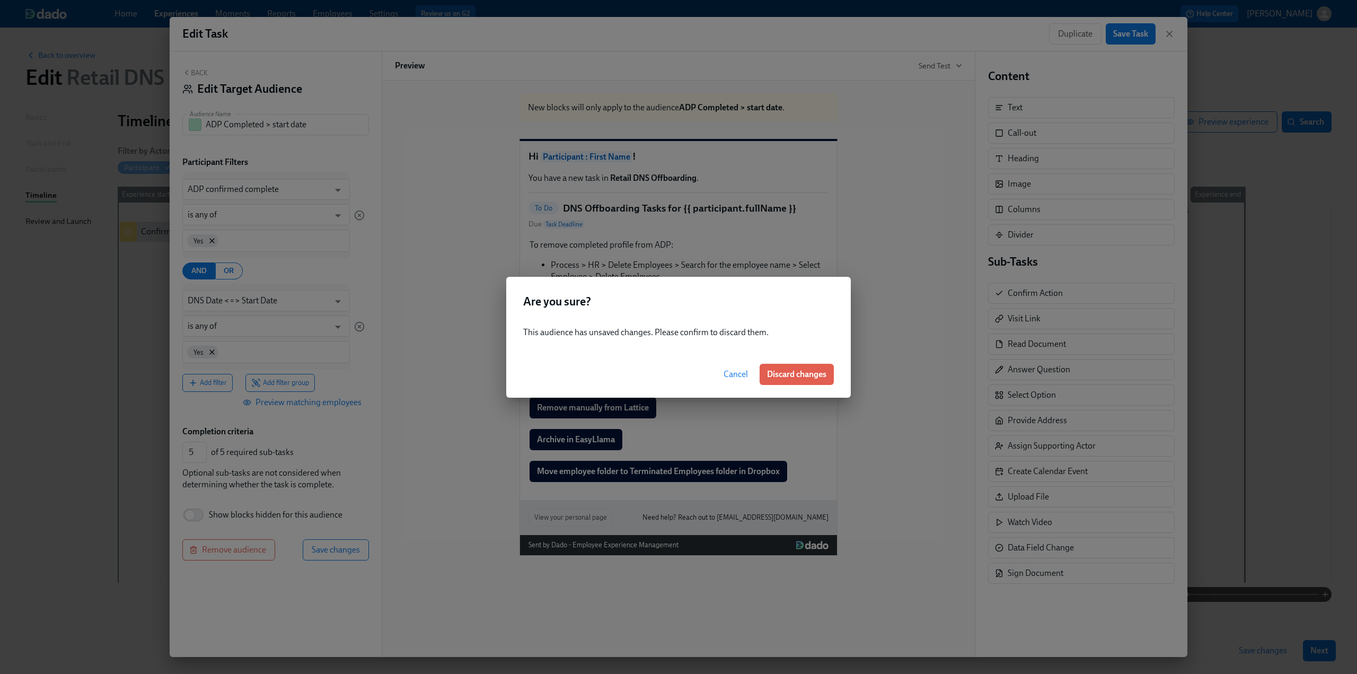
click at [728, 375] on span "Cancel" at bounding box center [736, 374] width 24 height 11
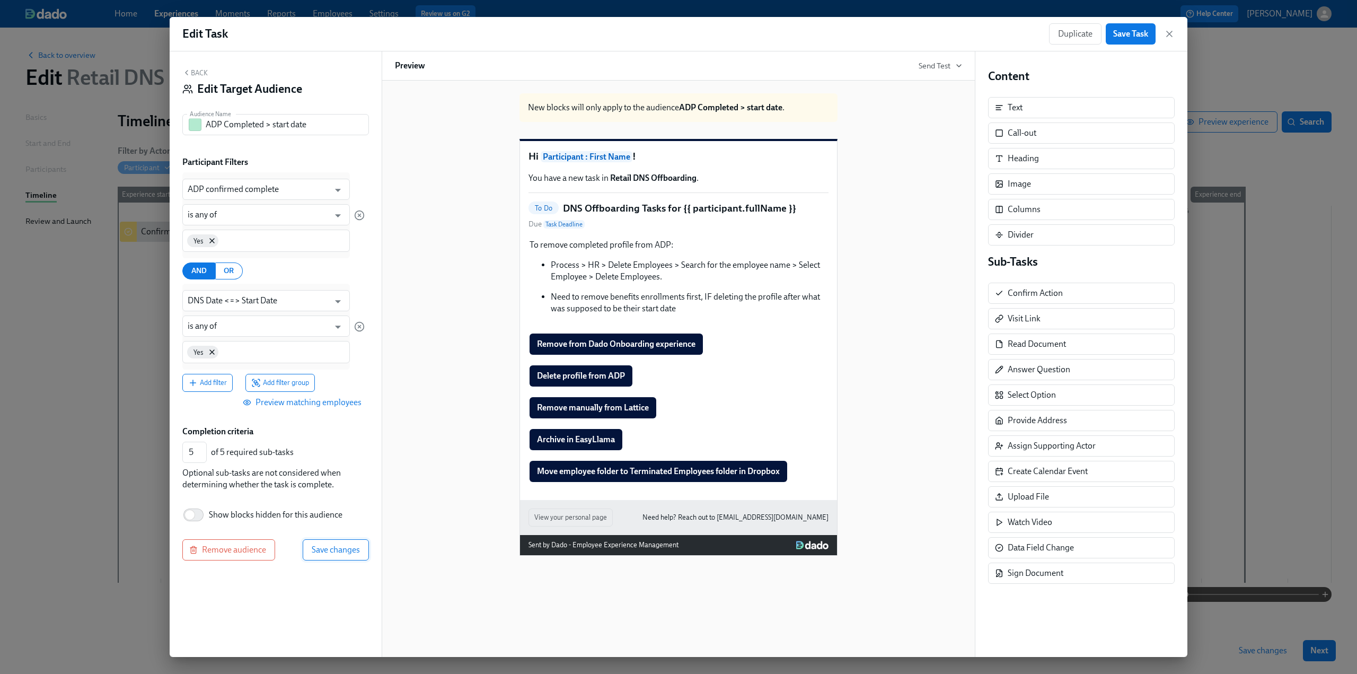
click at [345, 549] on span "Save changes" at bounding box center [336, 549] width 48 height 11
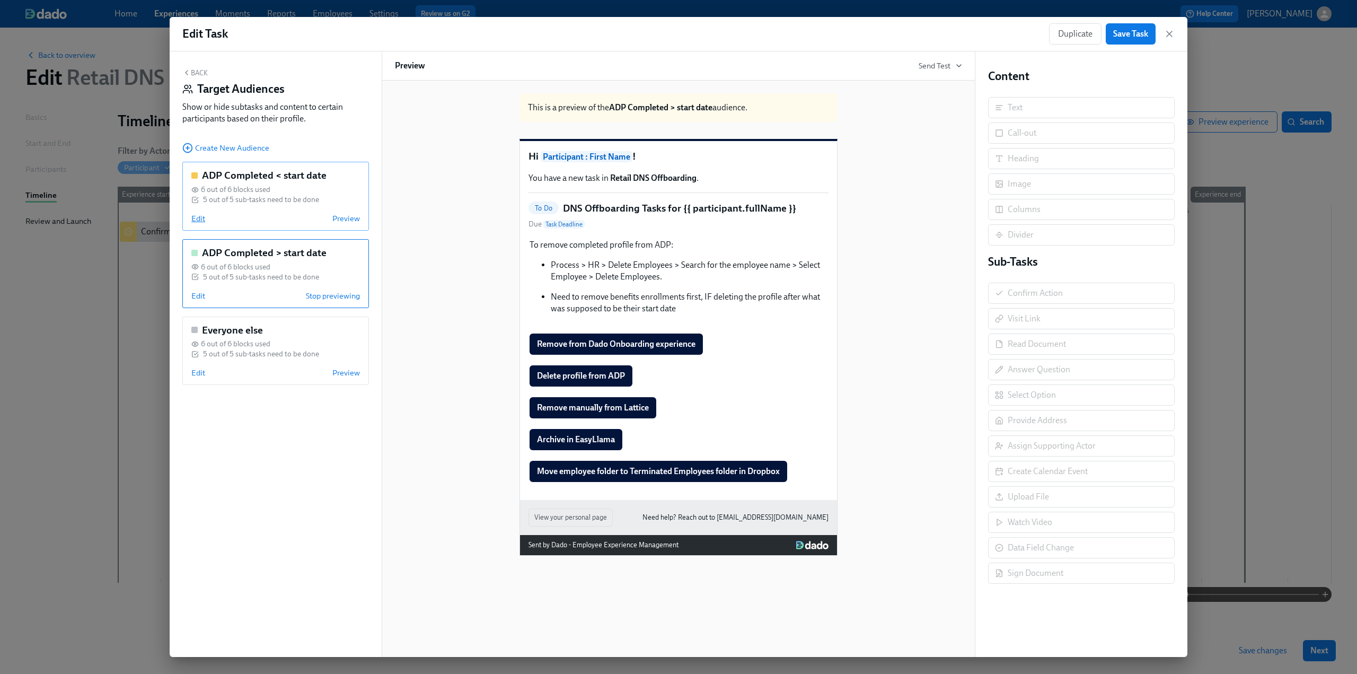
click at [196, 219] on span "Edit" at bounding box center [198, 218] width 14 height 11
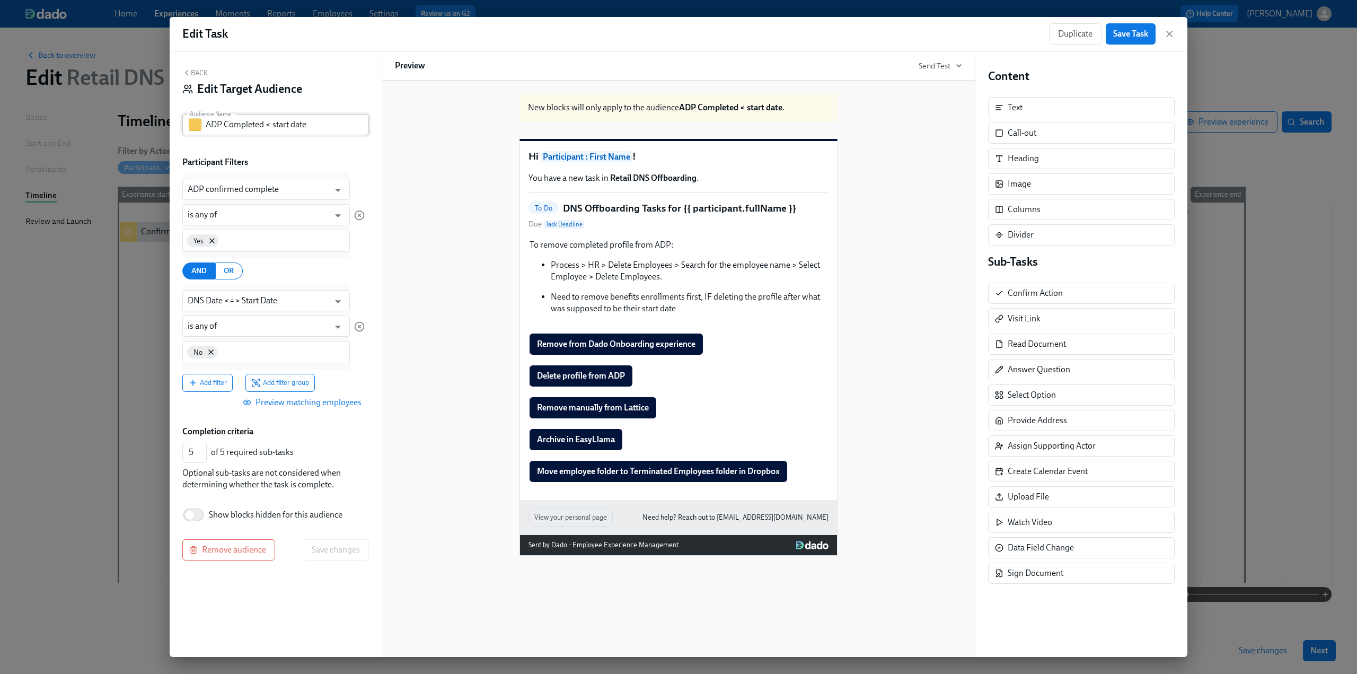
click at [196, 125] on button "button" at bounding box center [195, 124] width 13 height 13
click at [262, 145] on button "button" at bounding box center [260, 146] width 13 height 13
click at [345, 548] on span "Save changes" at bounding box center [336, 549] width 48 height 11
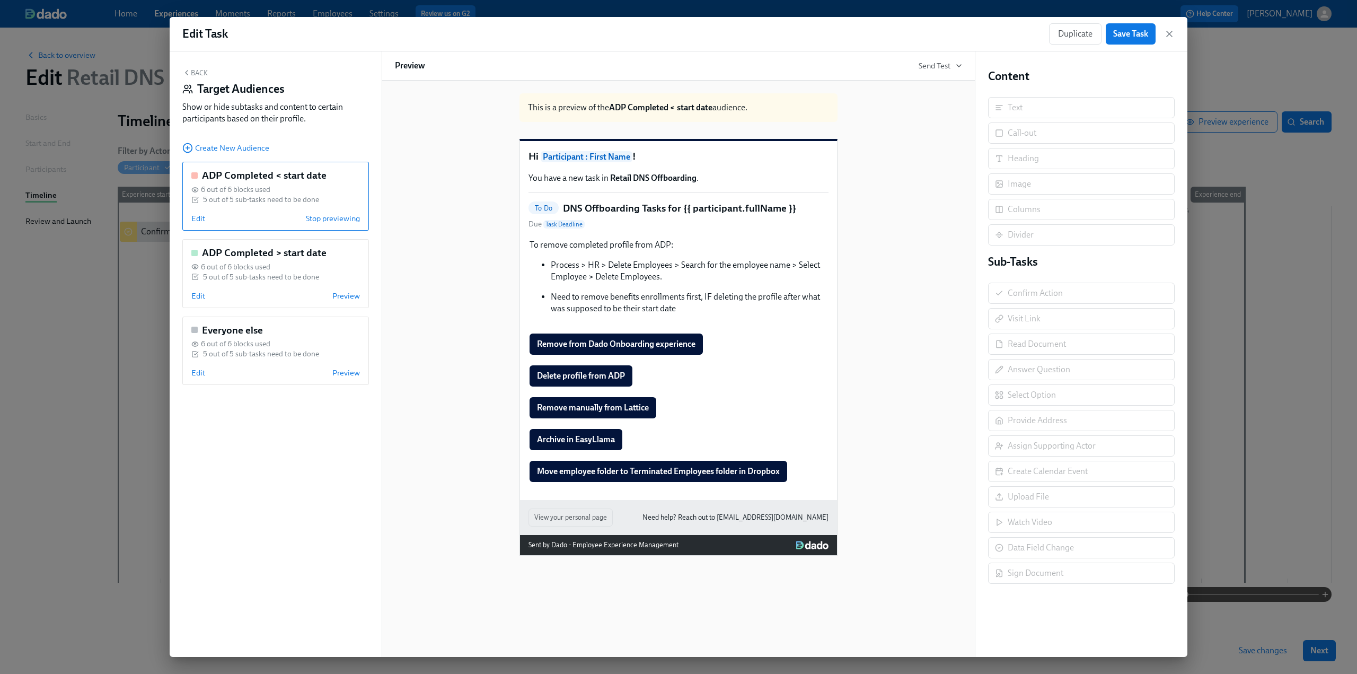
click at [198, 72] on button "Back" at bounding box center [194, 72] width 25 height 8
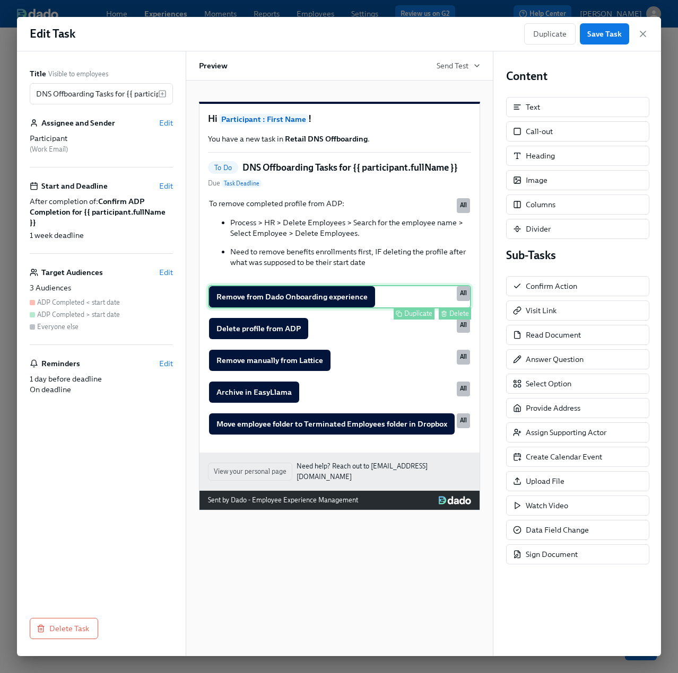
click at [297, 309] on div "Remove from Dado Onboarding experience Duplicate Delete All" at bounding box center [339, 296] width 263 height 23
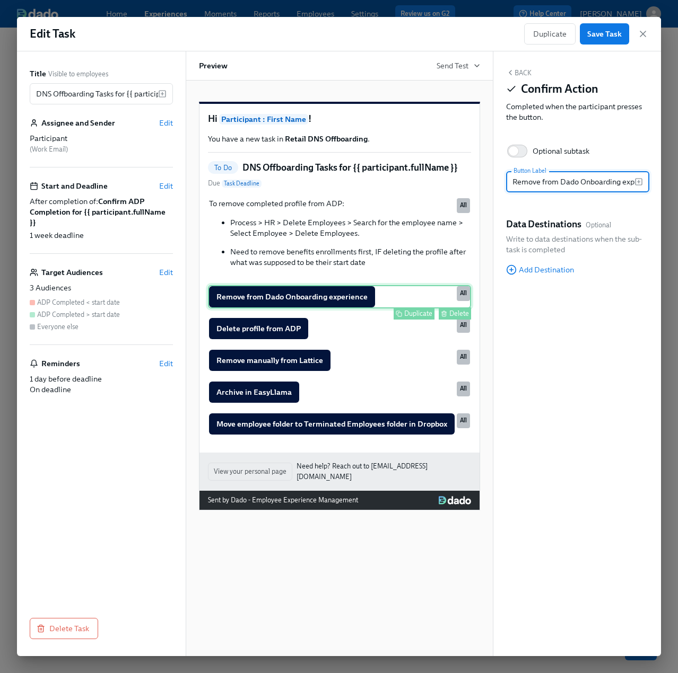
scroll to position [0, 25]
click at [537, 265] on span "Add Destination" at bounding box center [540, 270] width 68 height 11
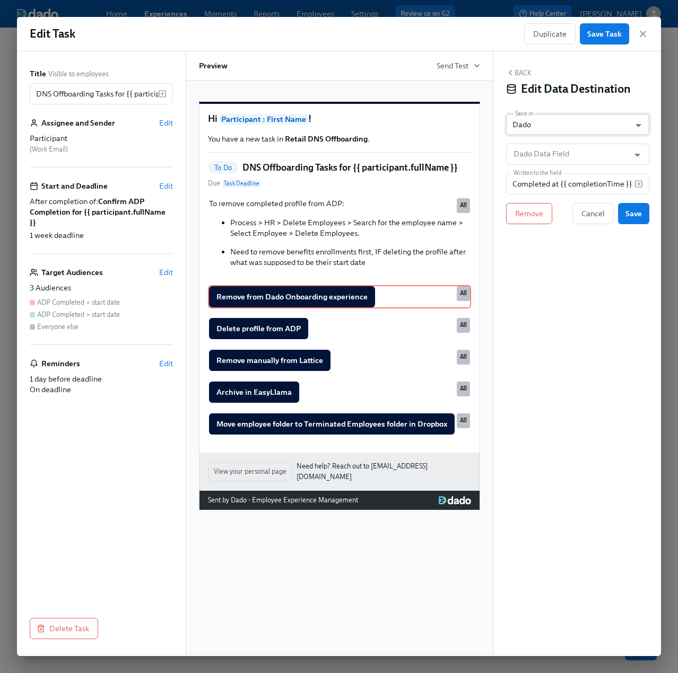
click at [544, 123] on body "Home Experiences Moments Reports Employees Settings Review us on G2 Help Center…" at bounding box center [339, 336] width 678 height 673
click at [558, 153] on div at bounding box center [339, 336] width 678 height 673
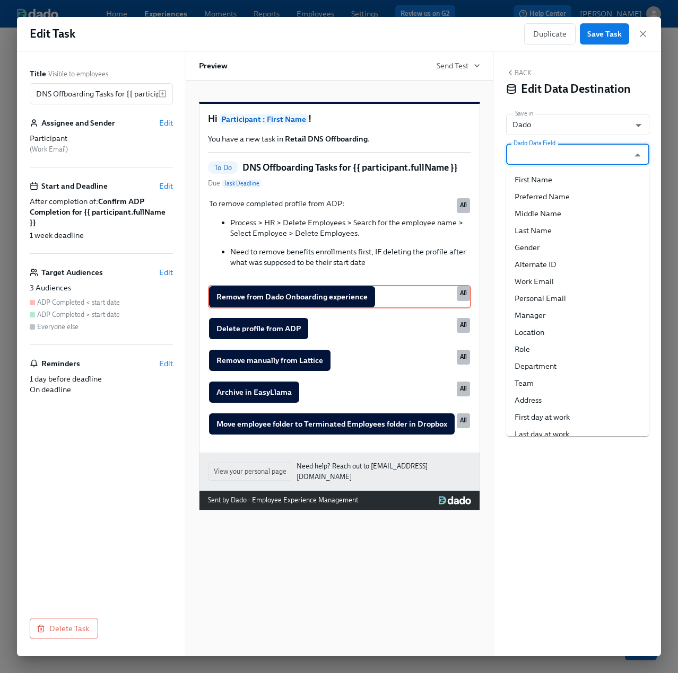
click at [555, 153] on input "Dado Data Field" at bounding box center [569, 154] width 117 height 21
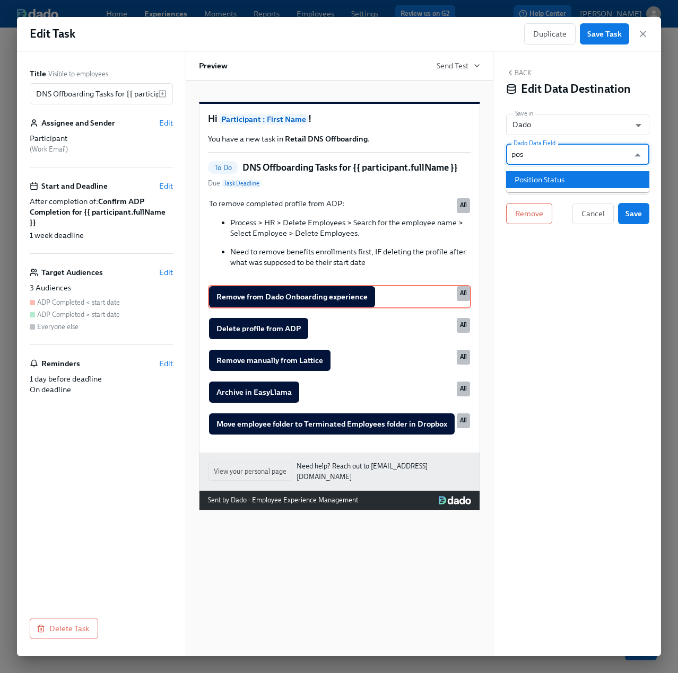
click at [550, 174] on li "Position Status" at bounding box center [577, 179] width 143 height 17
type input "Position Status"
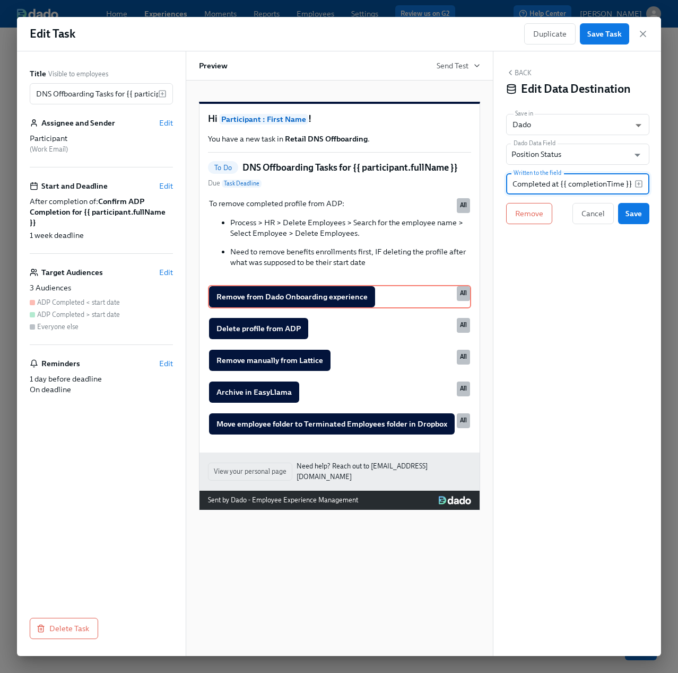
drag, startPoint x: 512, startPoint y: 183, endPoint x: 652, endPoint y: 180, distance: 140.5
click at [652, 180] on div "Back Edit Data Destination Save in Dado USER_PROFILE ​ Dado Data Field Position…" at bounding box center [577, 353] width 169 height 605
type input "DNS"
click at [633, 212] on span "Save" at bounding box center [633, 213] width 16 height 11
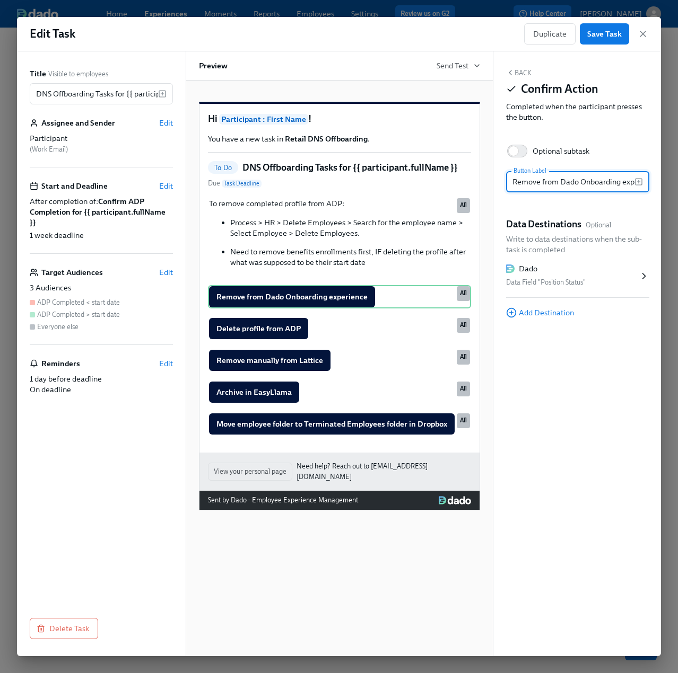
scroll to position [0, 25]
click at [517, 71] on button "Back" at bounding box center [518, 72] width 25 height 8
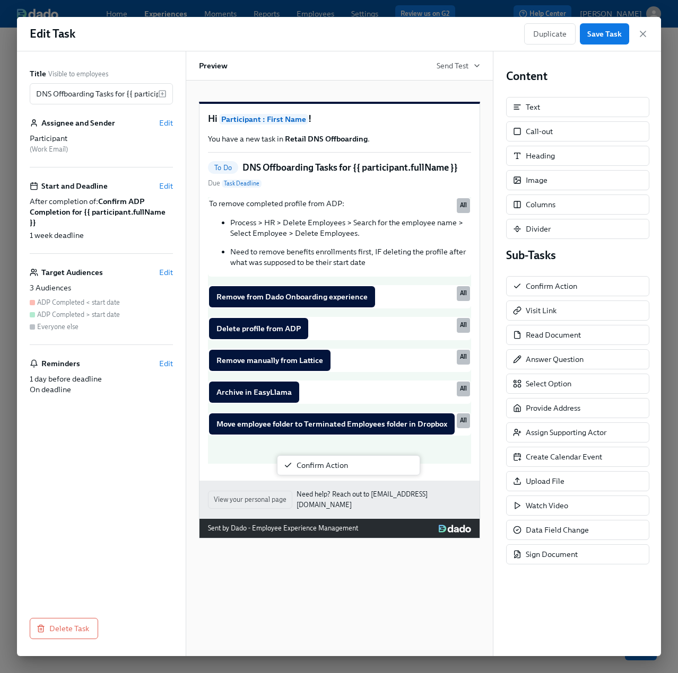
drag, startPoint x: 569, startPoint y: 290, endPoint x: 317, endPoint y: 471, distance: 310.3
click at [317, 471] on div "Title Visible to employees DNS Offboarding Tasks for {{ participant.fullName }}…" at bounding box center [339, 353] width 644 height 605
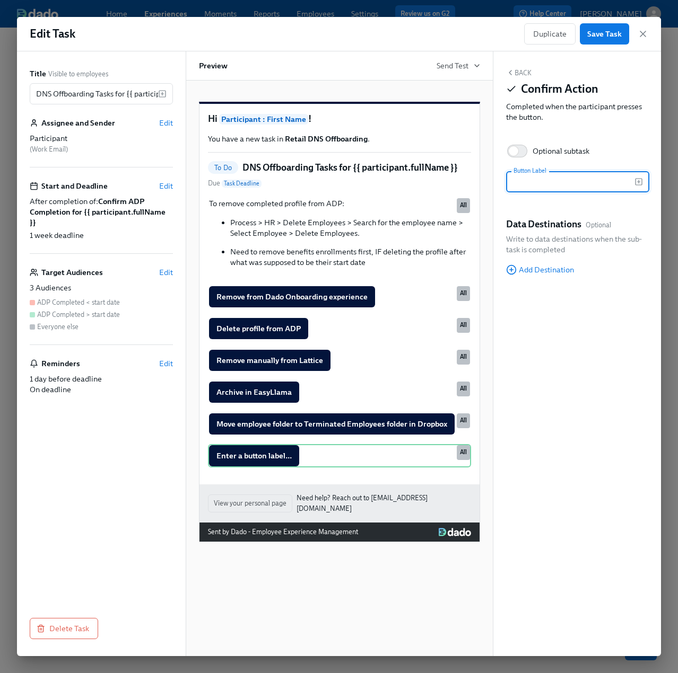
click at [529, 183] on input "text" at bounding box center [570, 181] width 128 height 21
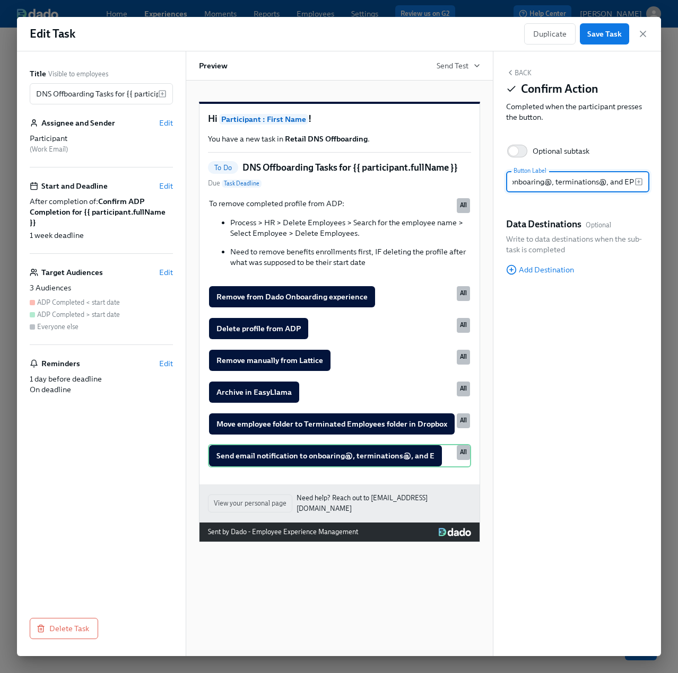
scroll to position [0, 96]
type input "Send email notification to onboaring@, terminations@, and EPC"
click at [362, 503] on div "View your personal page Need help? Reach out to peopleops@rothys.com" at bounding box center [339, 504] width 280 height 38
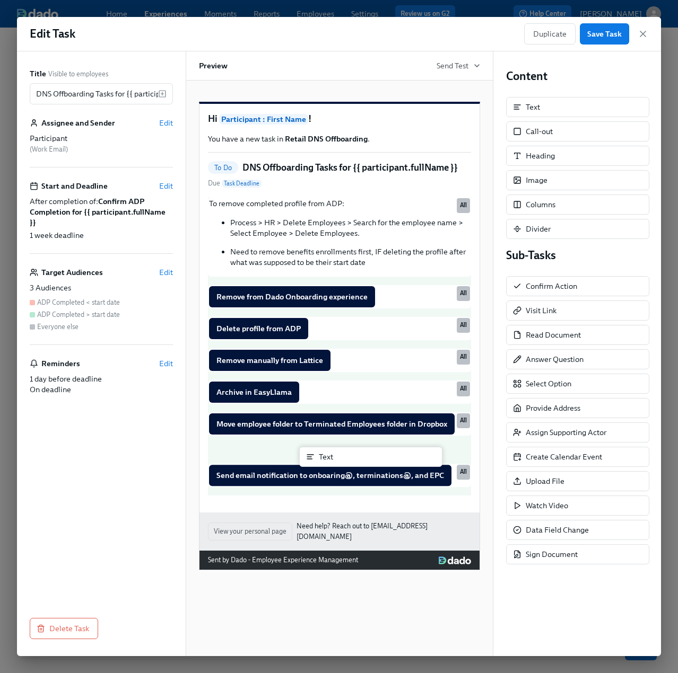
drag, startPoint x: 555, startPoint y: 103, endPoint x: 338, endPoint y: 462, distance: 418.9
click at [338, 462] on div "Title Visible to employees DNS Offboarding Tasks for {{ participant.fullName }}…" at bounding box center [339, 353] width 644 height 605
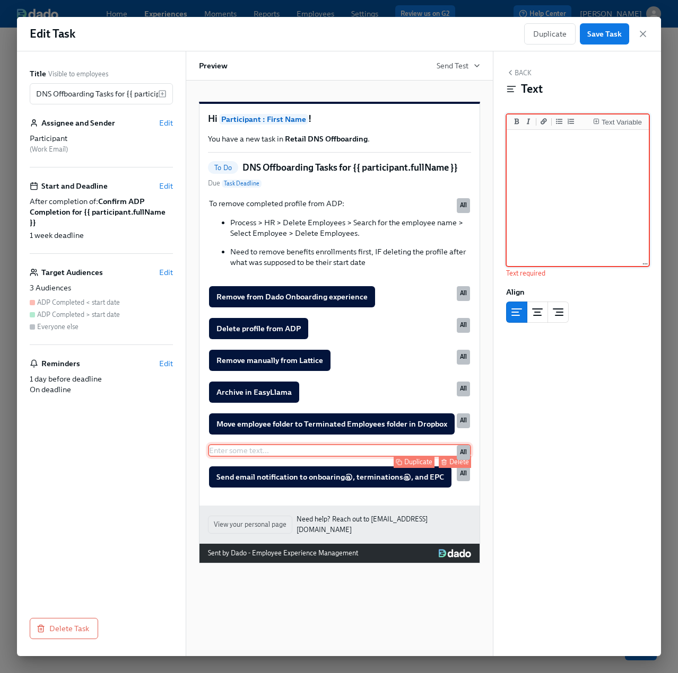
click at [250, 457] on div "Enter some text ... Duplicate Delete All" at bounding box center [339, 450] width 263 height 13
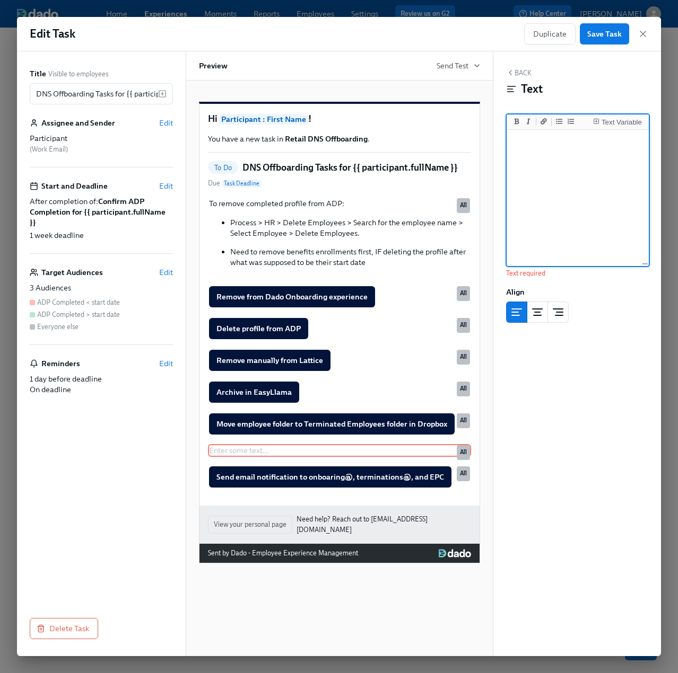
click at [551, 187] on textarea at bounding box center [577, 198] width 138 height 133
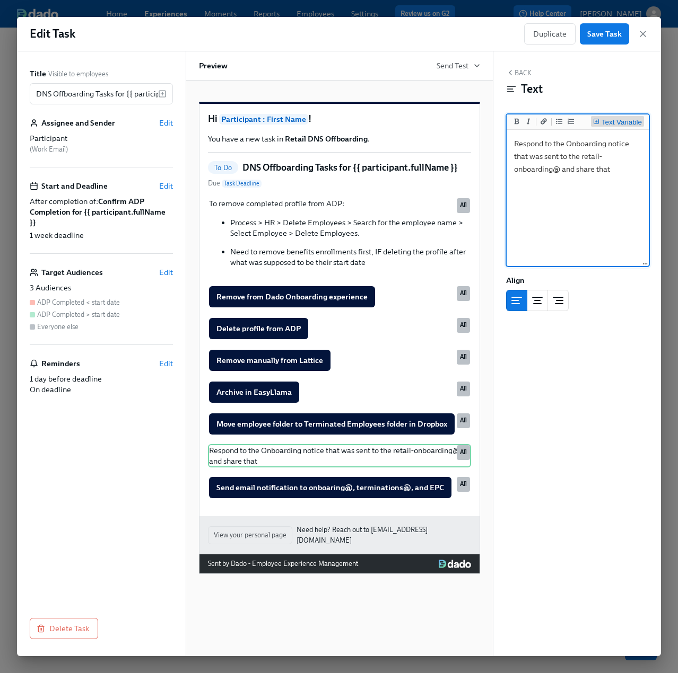
click at [614, 123] on div "Text Variable" at bounding box center [621, 122] width 40 height 7
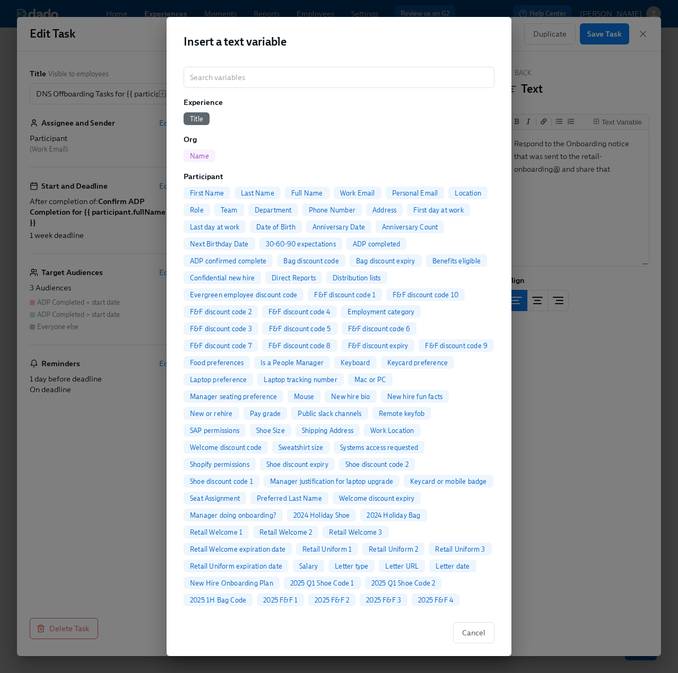
click at [305, 188] on div "Full Name" at bounding box center [307, 193] width 45 height 13
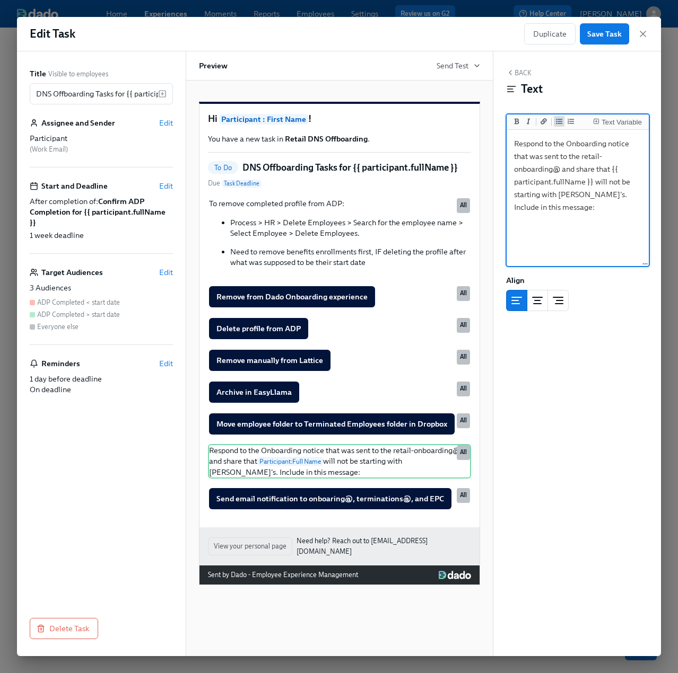
click at [559, 121] on icon "Add unordered list" at bounding box center [559, 121] width 6 height 5
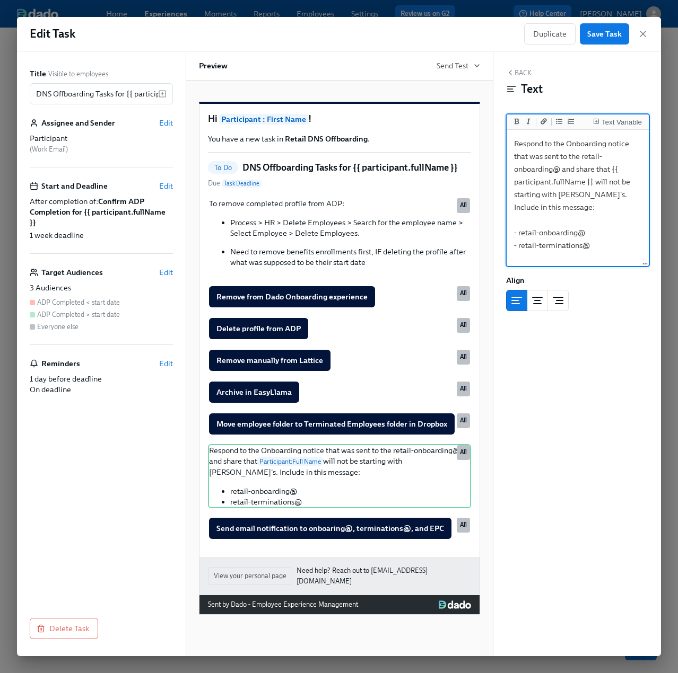
type textarea "Respond to the Onboarding notice that was sent to the retail-onboarding@ and sh…"
click at [513, 73] on icon "button" at bounding box center [510, 72] width 8 height 8
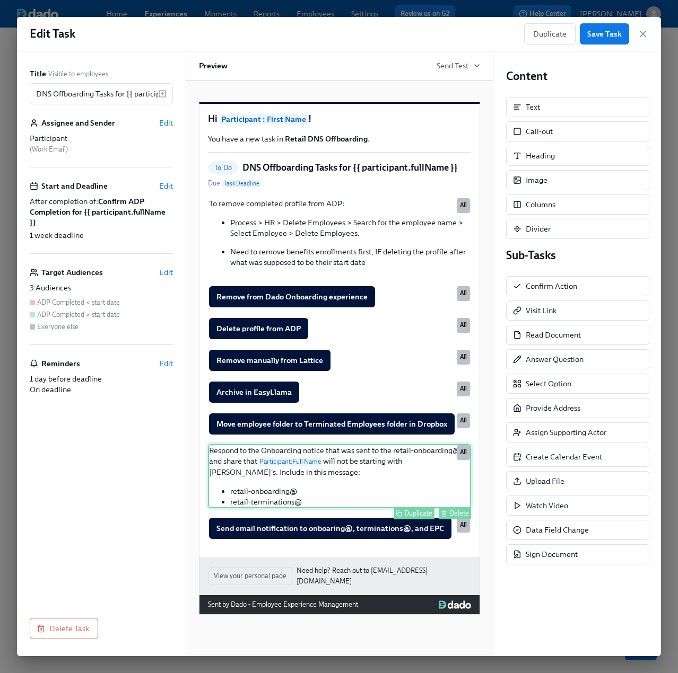
click at [291, 508] on div "Respond to the Onboarding notice that was sent to the retail-onboarding@ and sh…" at bounding box center [339, 476] width 263 height 64
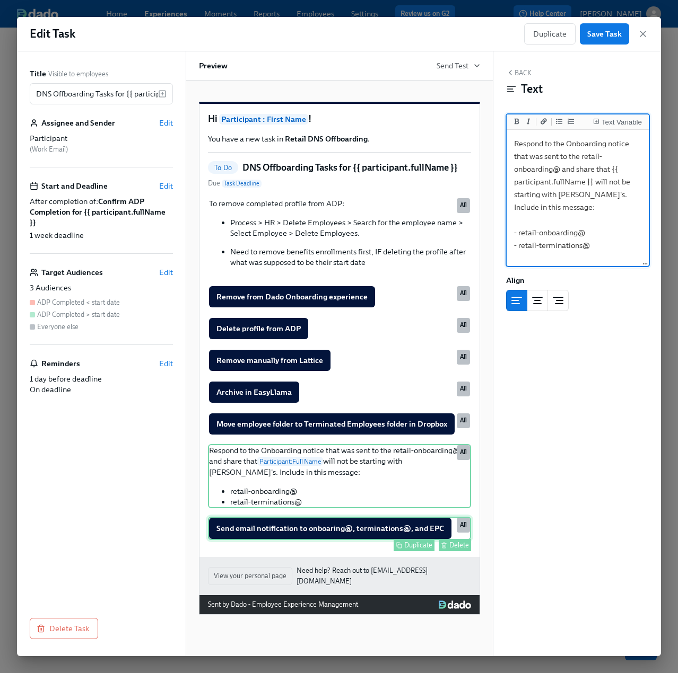
click at [356, 540] on div "Send email notification to onboaring@, terminations@, and EPC Duplicate Delete …" at bounding box center [339, 528] width 263 height 23
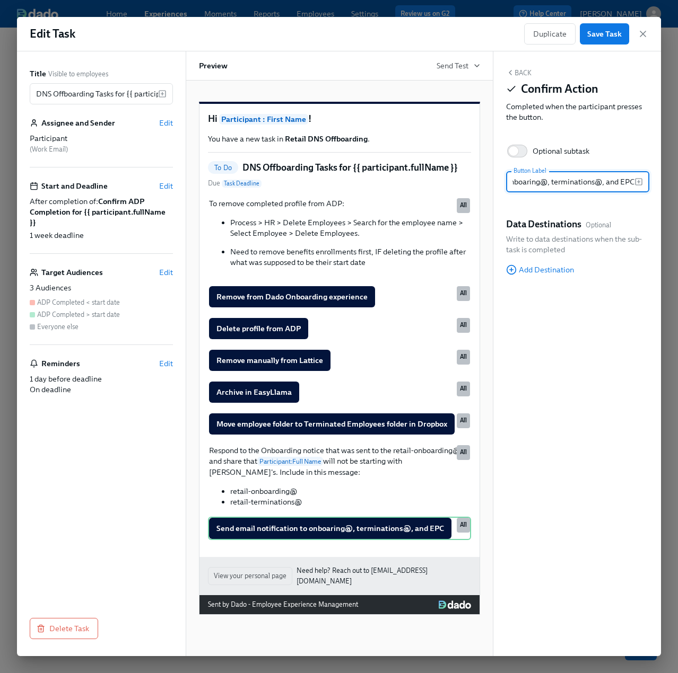
drag, startPoint x: 602, startPoint y: 183, endPoint x: 634, endPoint y: 187, distance: 32.1
click at [634, 187] on div "Send email notification to onboaring@, terminations@, and EPC Button Label" at bounding box center [577, 181] width 143 height 21
type input "Send email notification to onboaring@, terminations@"
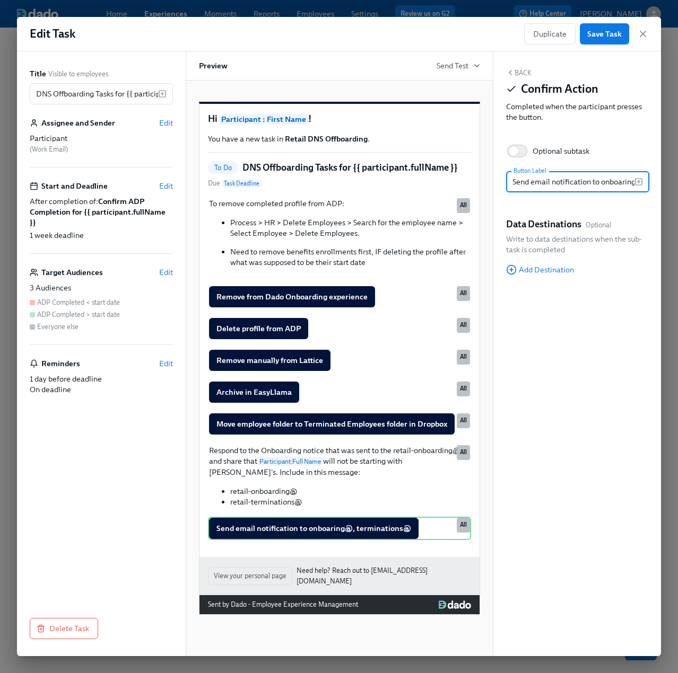
click at [583, 342] on div "Back Confirm Action Completed when the participant presses the button. Optional…" at bounding box center [577, 353] width 169 height 605
click at [604, 31] on span "Save Task" at bounding box center [604, 34] width 34 height 11
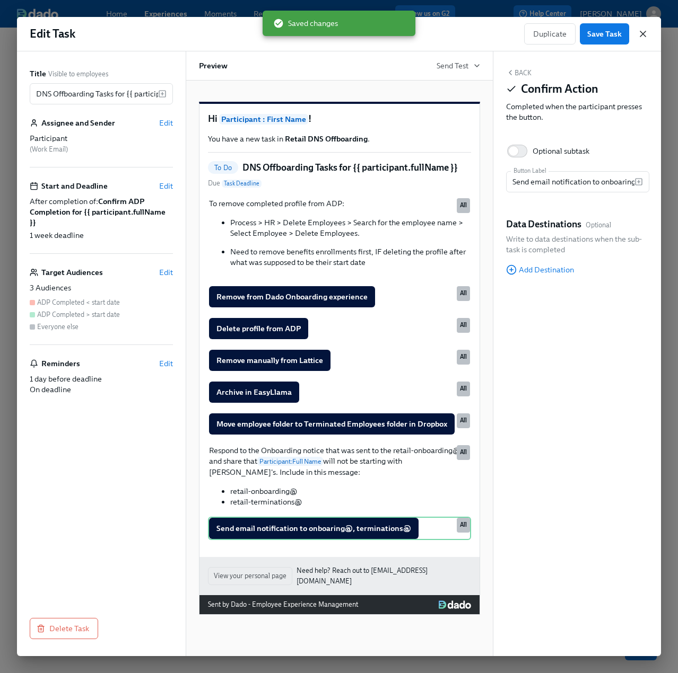
click at [644, 33] on icon "button" at bounding box center [642, 34] width 11 height 11
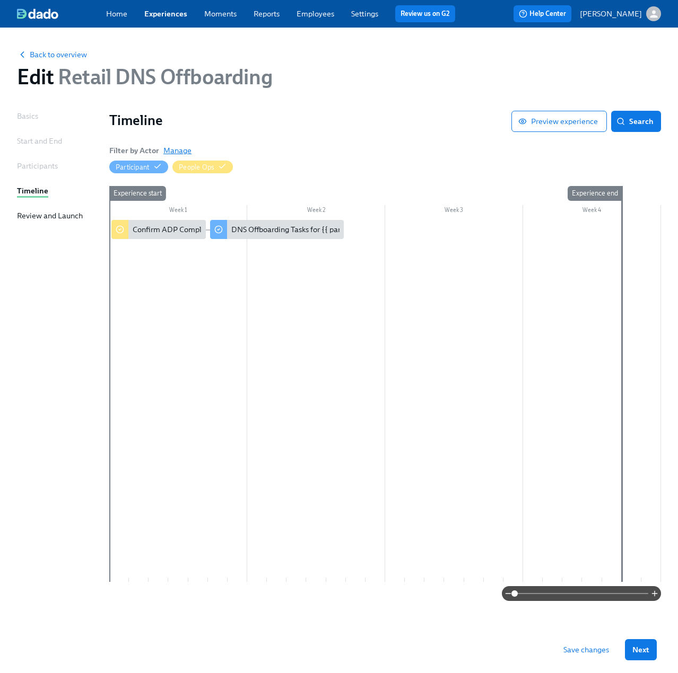
click at [180, 151] on span "Manage" at bounding box center [177, 150] width 28 height 11
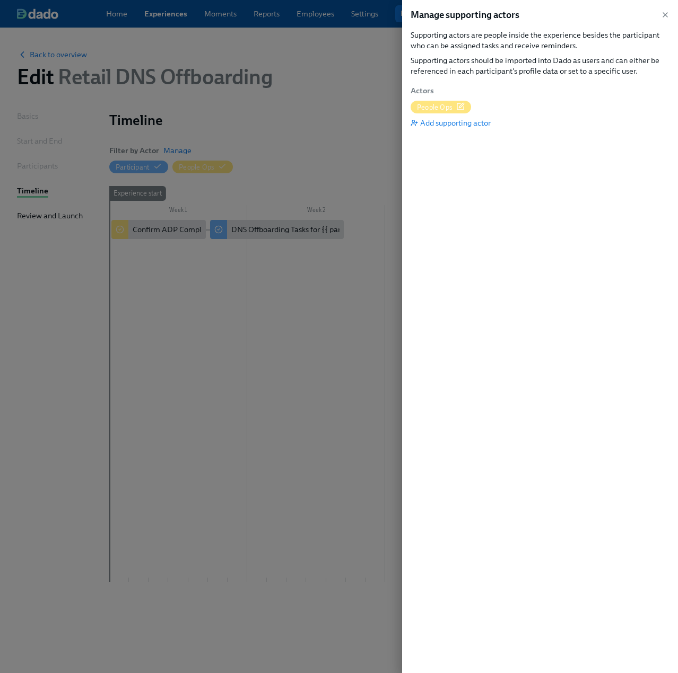
click at [449, 109] on span "People Ops" at bounding box center [434, 107] width 35 height 10
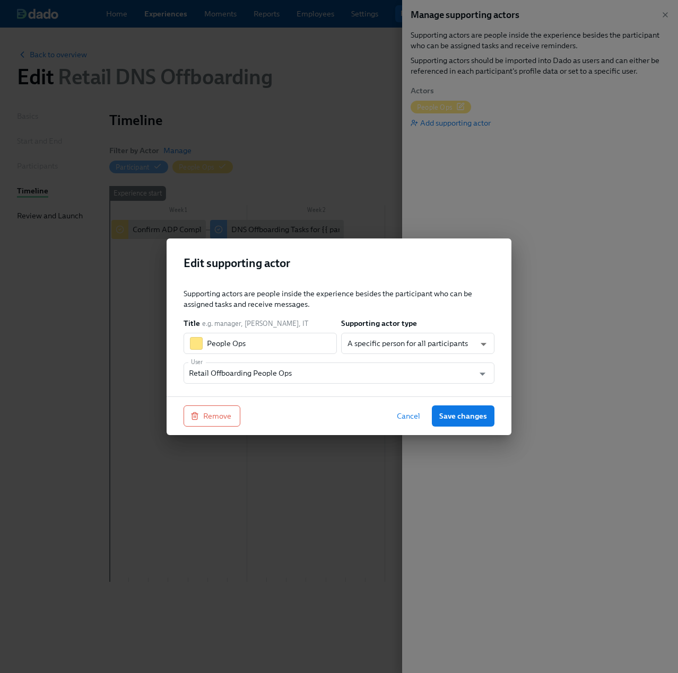
click at [411, 416] on span "Cancel" at bounding box center [408, 416] width 23 height 11
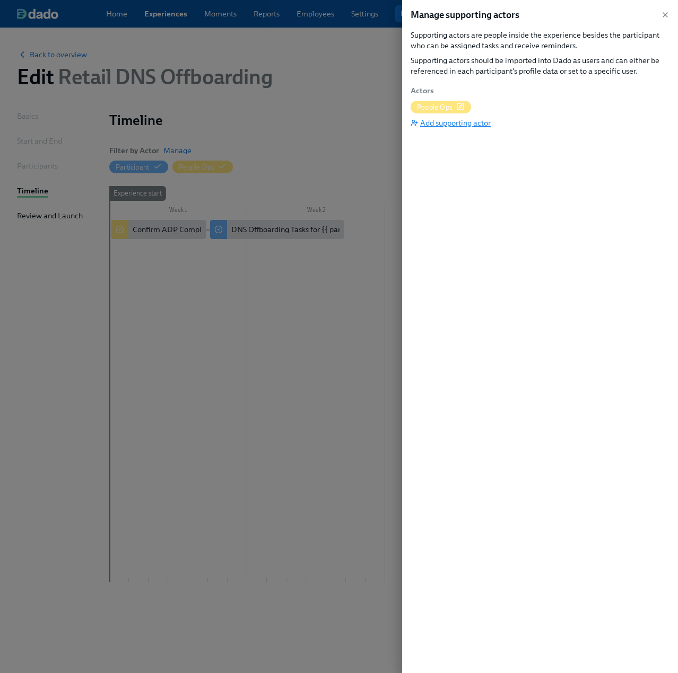
click at [484, 122] on span "Add supporting actor" at bounding box center [450, 123] width 80 height 11
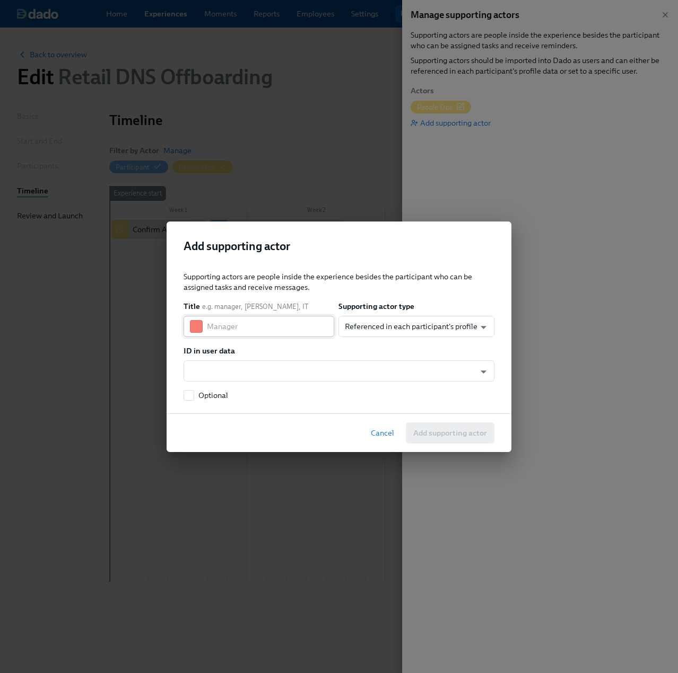
click at [261, 330] on input "text" at bounding box center [270, 326] width 127 height 21
type input "EPC"
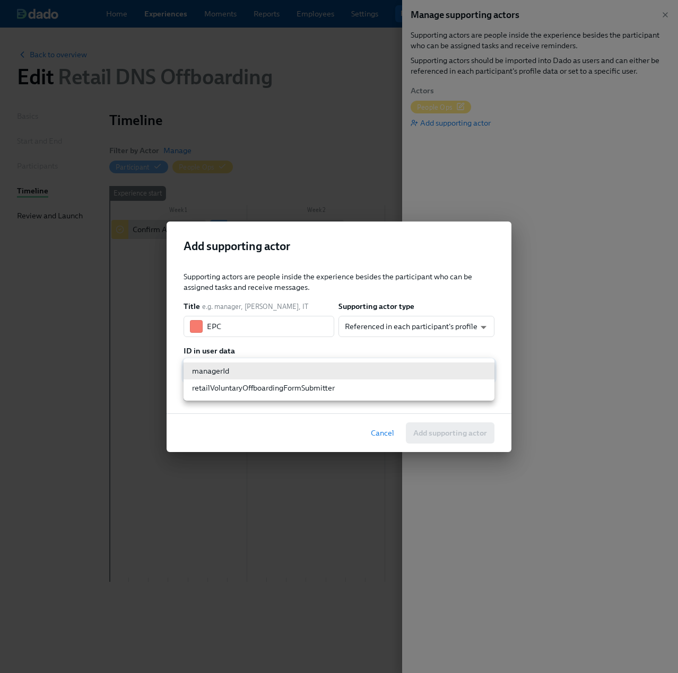
click at [253, 377] on body "Home Experiences Moments Reports Employees Settings Review us on G2 Help Center…" at bounding box center [339, 336] width 678 height 673
click at [393, 332] on div at bounding box center [339, 336] width 678 height 673
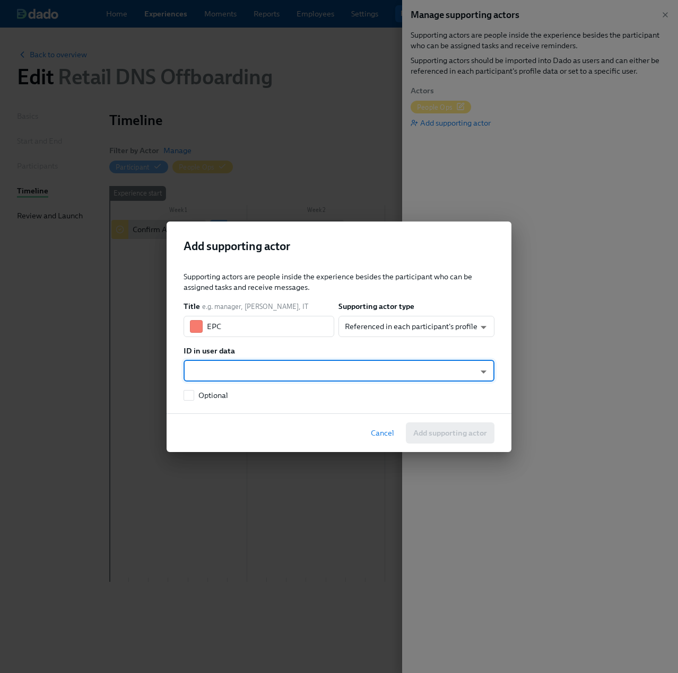
click at [392, 325] on body "Home Experiences Moments Reports Employees Settings Review us on G2 Help Center…" at bounding box center [339, 336] width 678 height 673
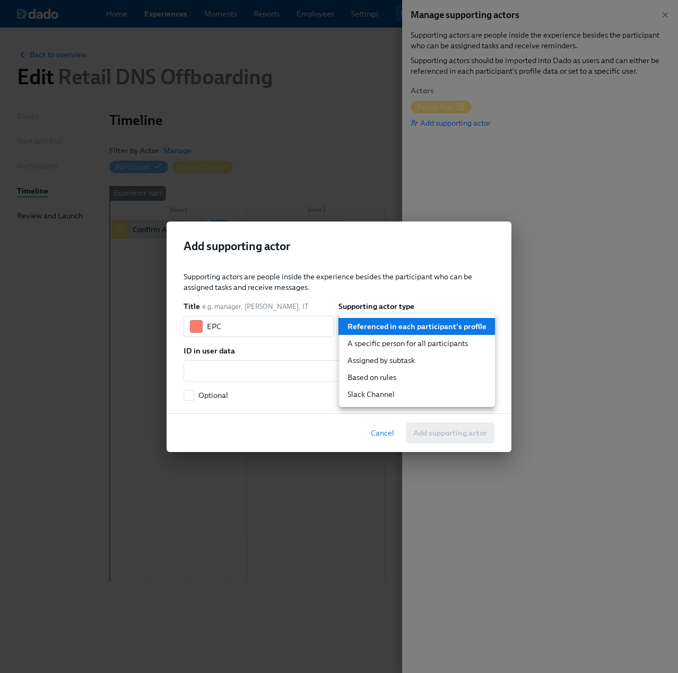
click at [388, 341] on li "A specific person for all participants" at bounding box center [417, 343] width 156 height 17
type input "staticUser"
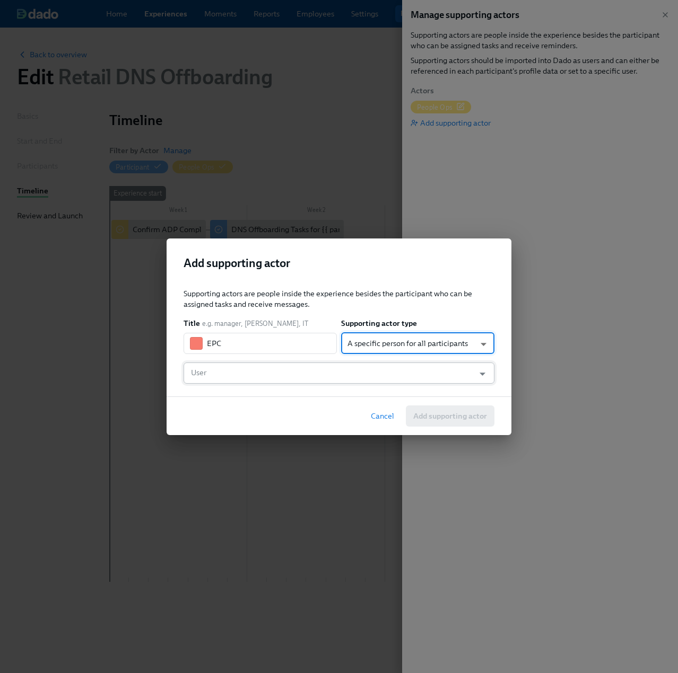
click at [237, 370] on input "User" at bounding box center [329, 373] width 280 height 21
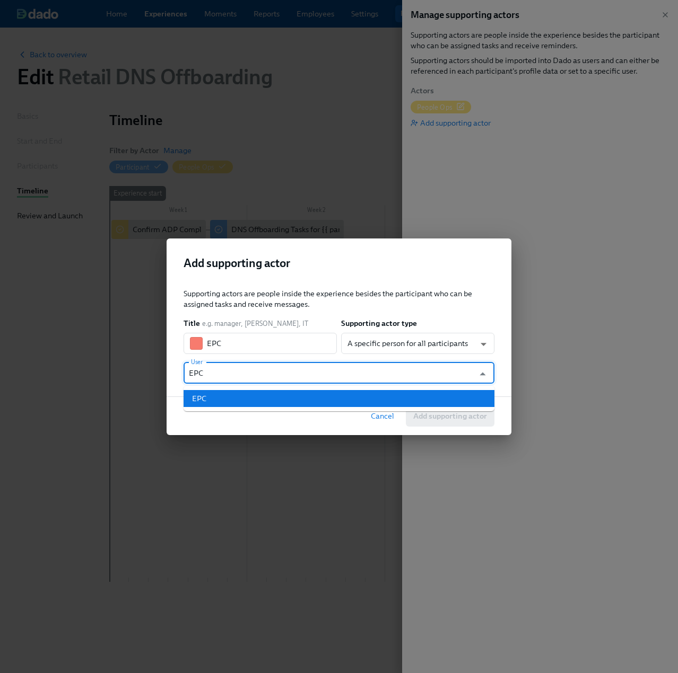
click at [231, 392] on li "EPC" at bounding box center [338, 398] width 311 height 17
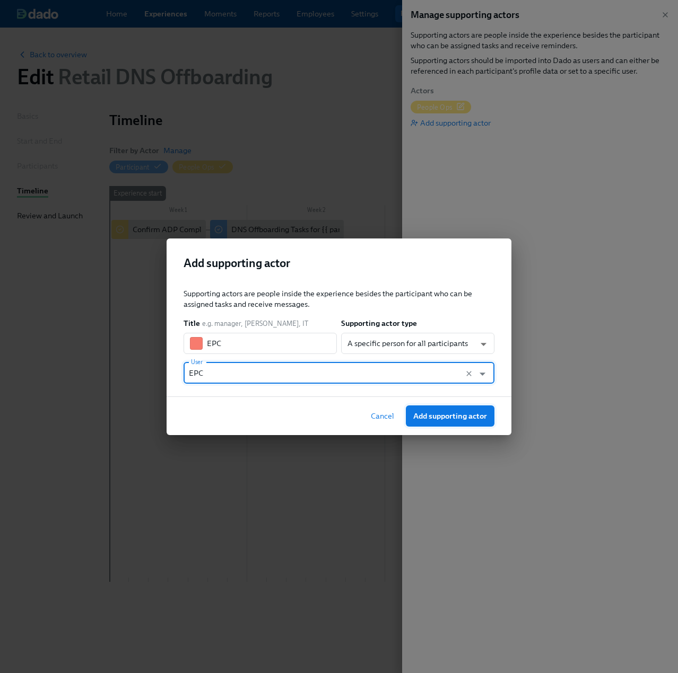
type input "EPC"
click at [444, 414] on span "Add supporting actor" at bounding box center [450, 416] width 74 height 11
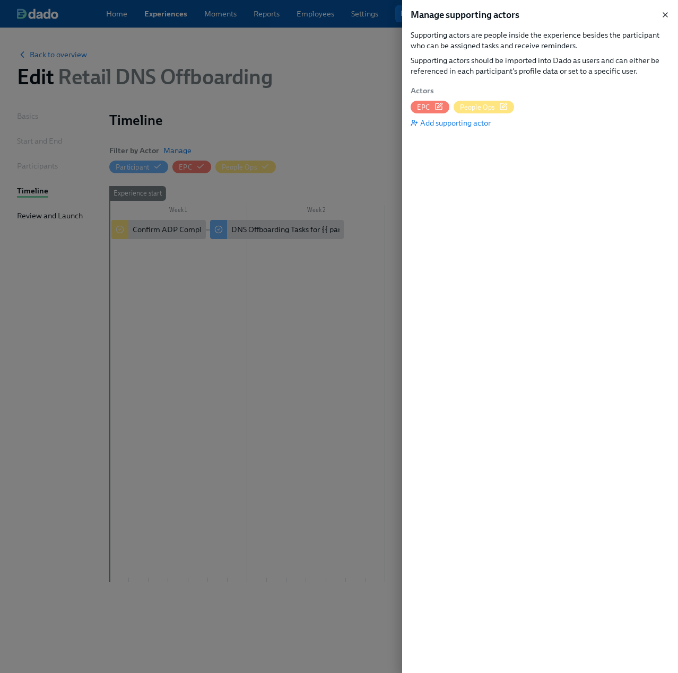
click at [665, 13] on icon "button" at bounding box center [665, 15] width 8 height 8
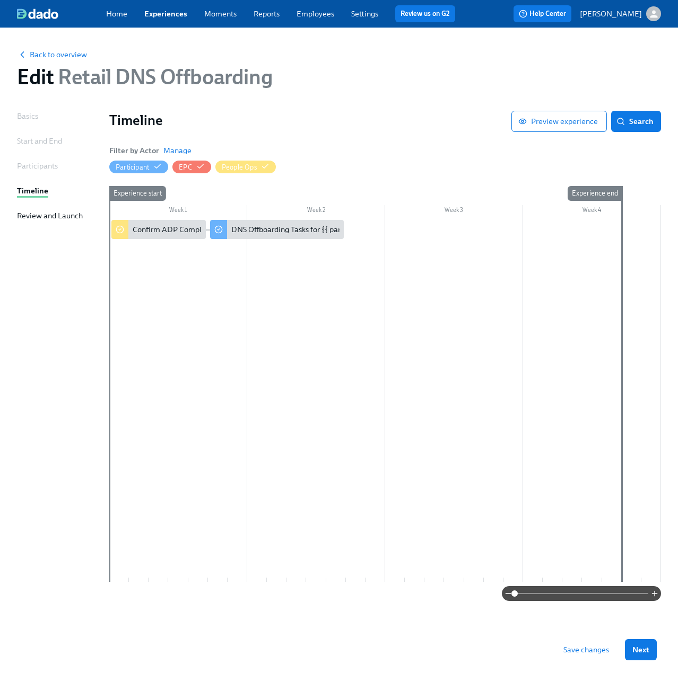
click at [128, 276] on div "Experience start" at bounding box center [119, 384] width 20 height 396
click at [274, 226] on div "DNS Offboarding Tasks for {{ participant.fullName }}" at bounding box center [320, 229] width 178 height 11
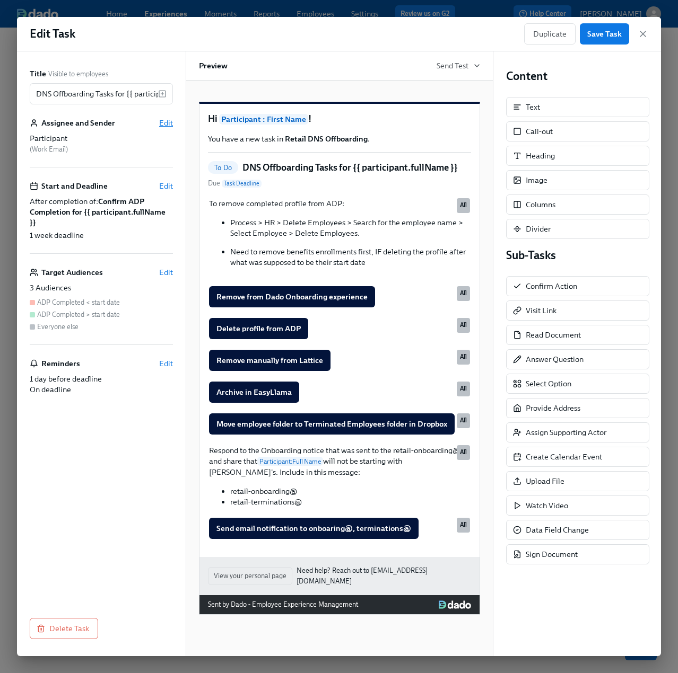
click at [164, 120] on span "Edit" at bounding box center [166, 123] width 14 height 11
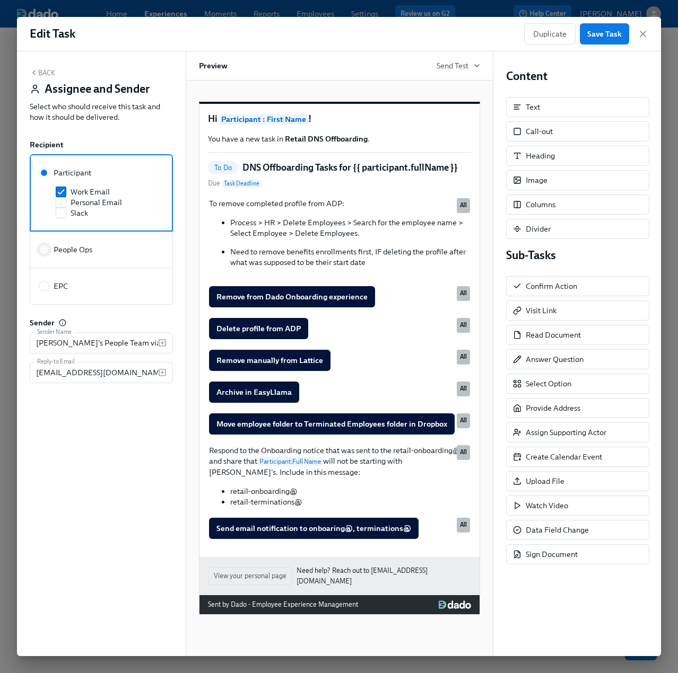
click at [42, 248] on input "People Ops" at bounding box center [44, 250] width 10 height 10
radio input "true"
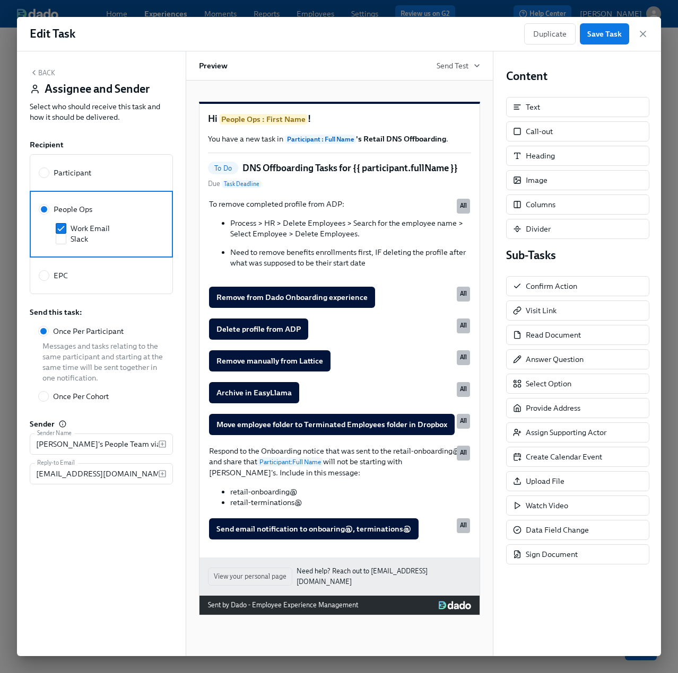
click at [41, 72] on button "Back" at bounding box center [42, 72] width 25 height 8
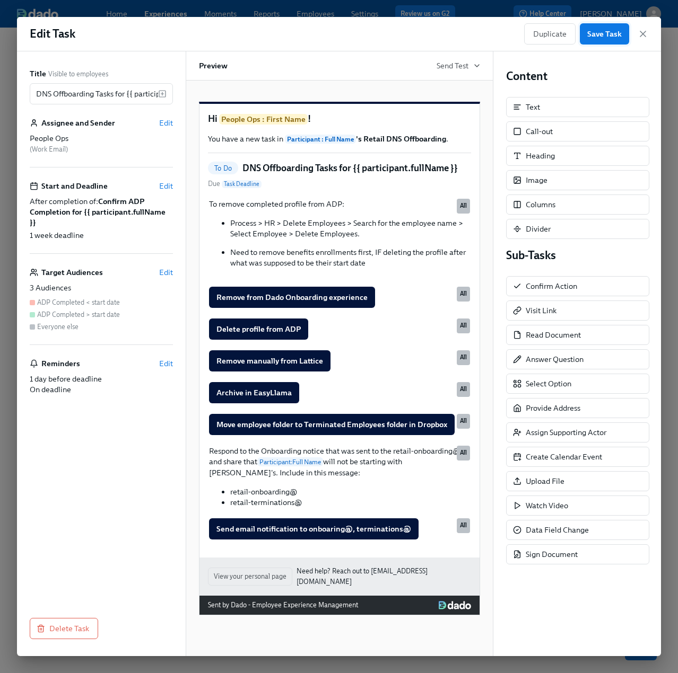
click at [600, 30] on span "Save Task" at bounding box center [604, 34] width 34 height 11
click at [645, 31] on icon "button" at bounding box center [642, 34] width 11 height 11
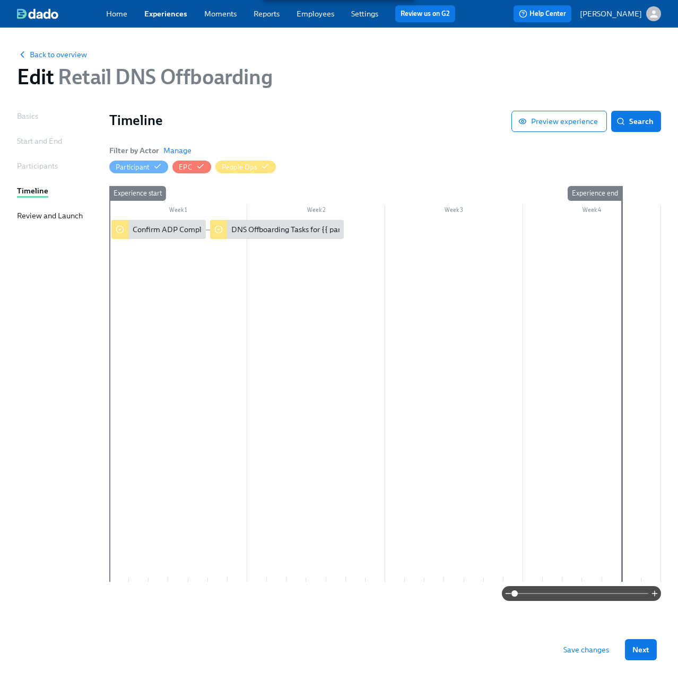
click at [125, 296] on div "Experience start" at bounding box center [119, 384] width 20 height 396
click at [170, 360] on div at bounding box center [384, 401] width 551 height 362
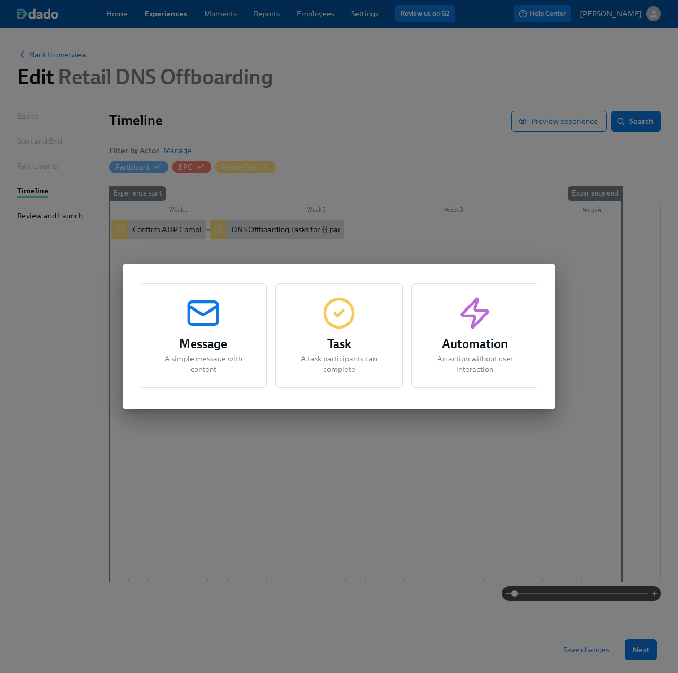
click at [204, 328] on icon "button" at bounding box center [203, 313] width 34 height 34
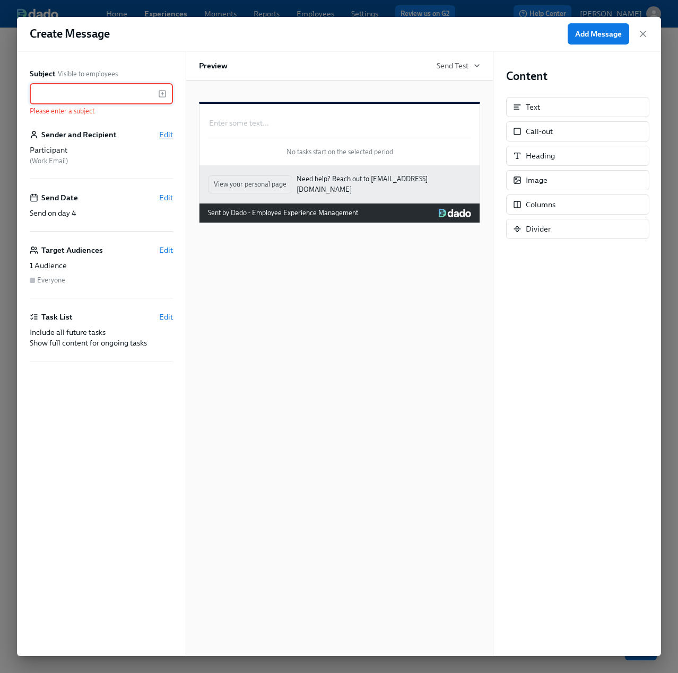
click at [166, 134] on span "Edit" at bounding box center [166, 134] width 14 height 11
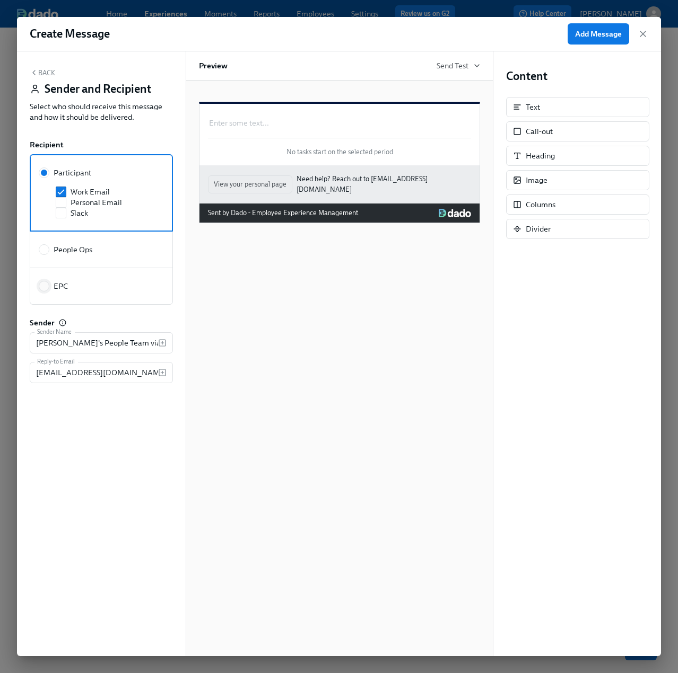
click at [47, 284] on input "EPC" at bounding box center [44, 287] width 10 height 10
radio input "true"
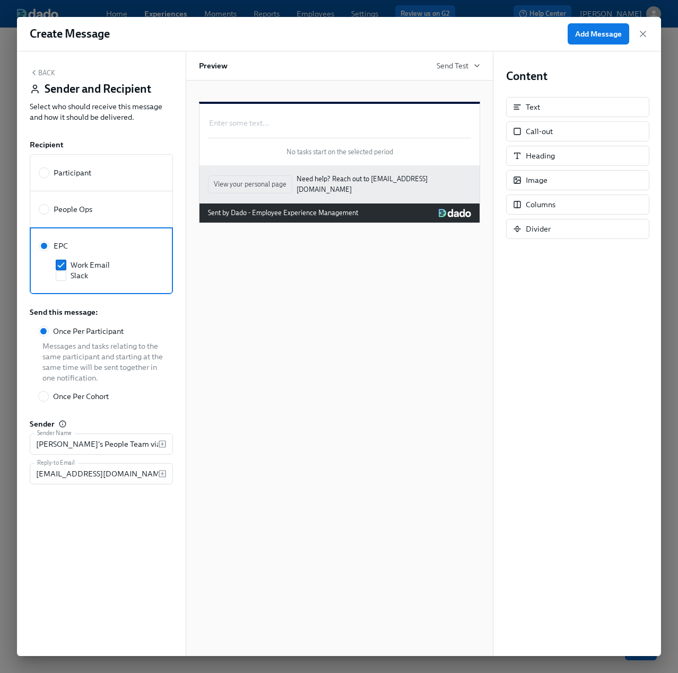
click at [45, 71] on button "Back" at bounding box center [42, 72] width 25 height 8
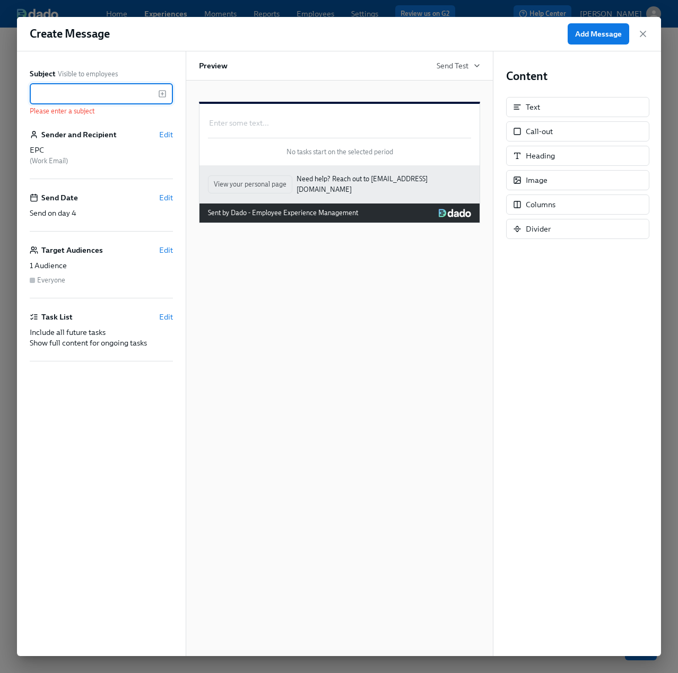
click at [47, 91] on input "text" at bounding box center [94, 93] width 128 height 21
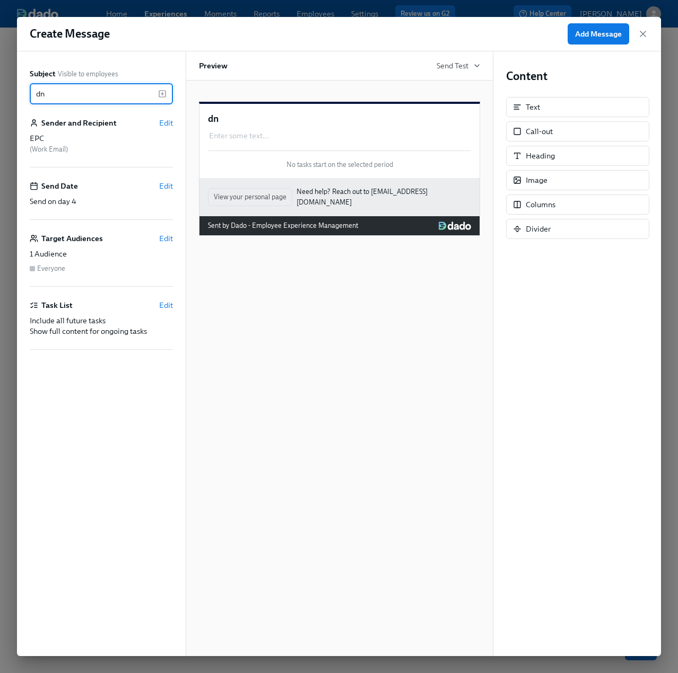
type input "d"
click at [166, 93] on div "DNS Notice- ​" at bounding box center [101, 93] width 143 height 21
click at [163, 95] on icon "button" at bounding box center [162, 94] width 8 height 8
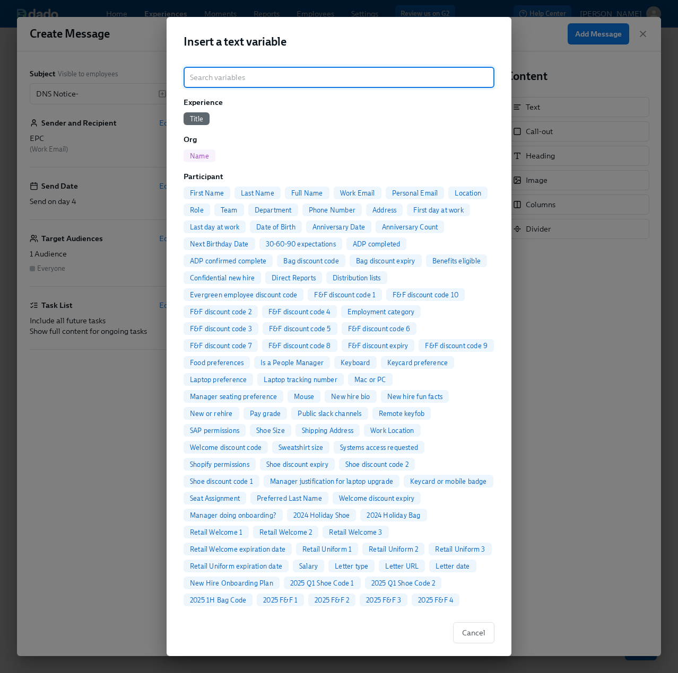
click at [313, 193] on span "Full Name" at bounding box center [307, 193] width 45 height 8
type input "DNS Notice- {{ participant.fullName }}"
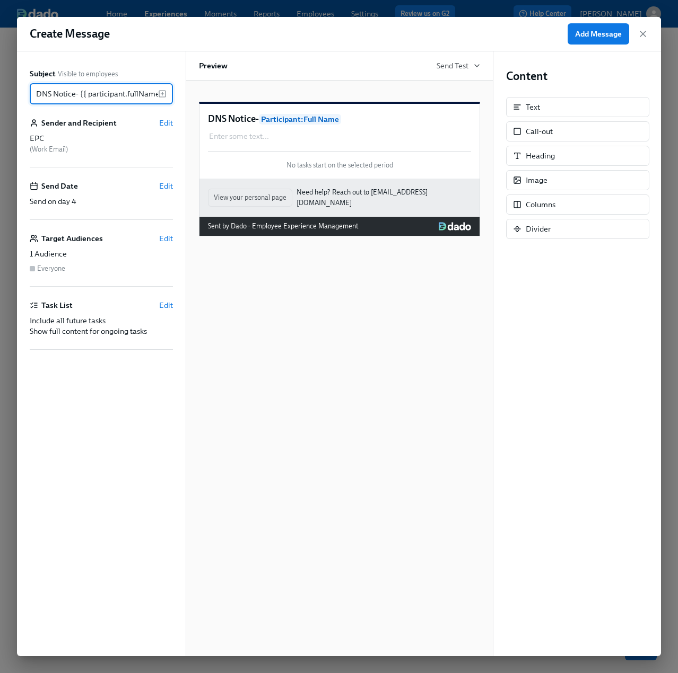
scroll to position [0, 7]
click at [250, 143] on div "Enter some text ... Duplicate Delete" at bounding box center [339, 136] width 263 height 13
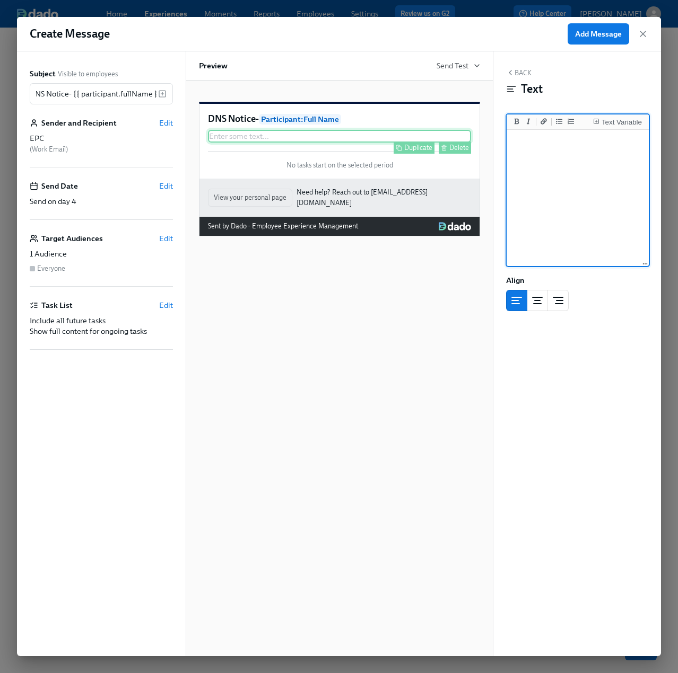
scroll to position [0, 0]
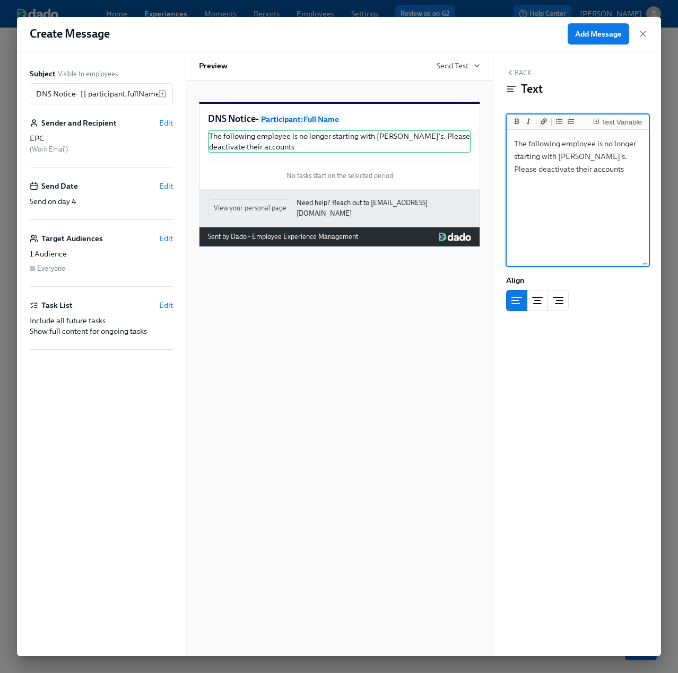
drag, startPoint x: 604, startPoint y: 167, endPoint x: 515, endPoint y: 172, distance: 89.2
click at [515, 172] on textarea "The following employee is no longer starting with Rothy's. Please deactivate th…" at bounding box center [577, 198] width 138 height 133
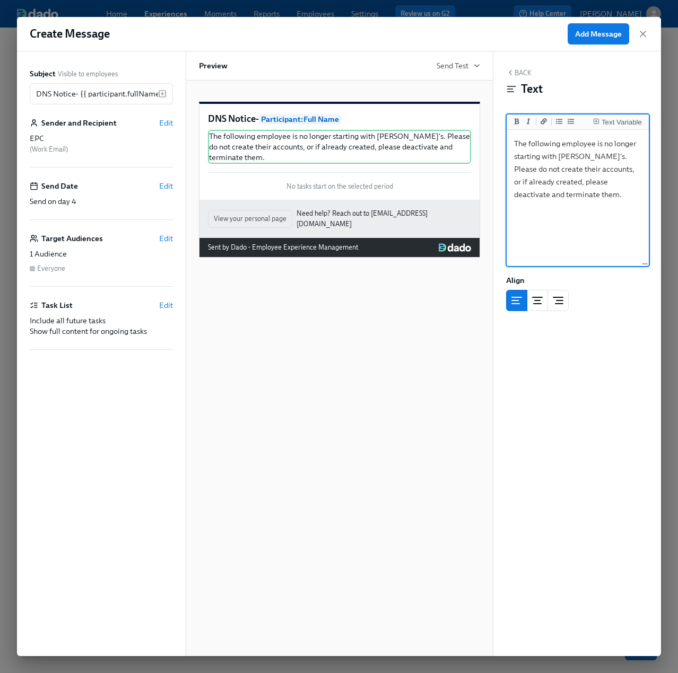
type textarea "The following employee is no longer starting with Rothy's. Please do not create…"
click at [516, 76] on button "Back" at bounding box center [518, 72] width 25 height 8
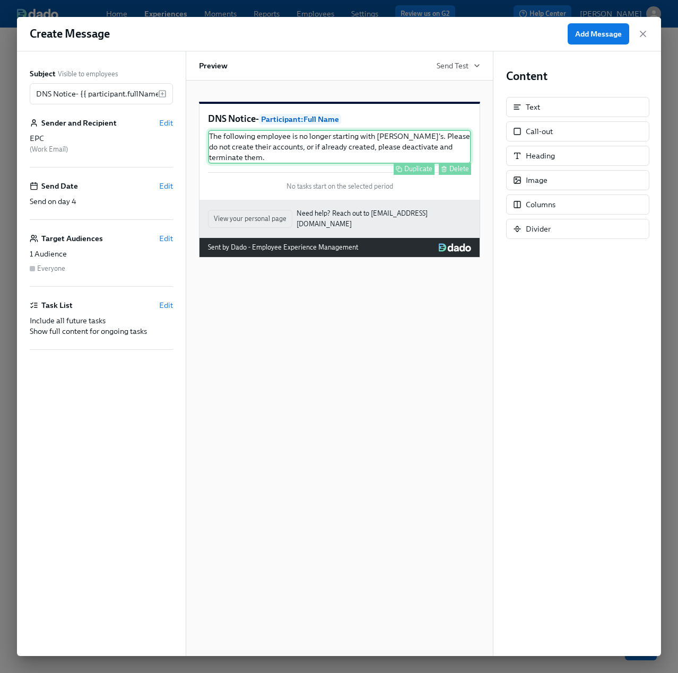
click at [385, 164] on div "The following employee is no longer starting with Rothy's. Please do not create…" at bounding box center [339, 147] width 263 height 34
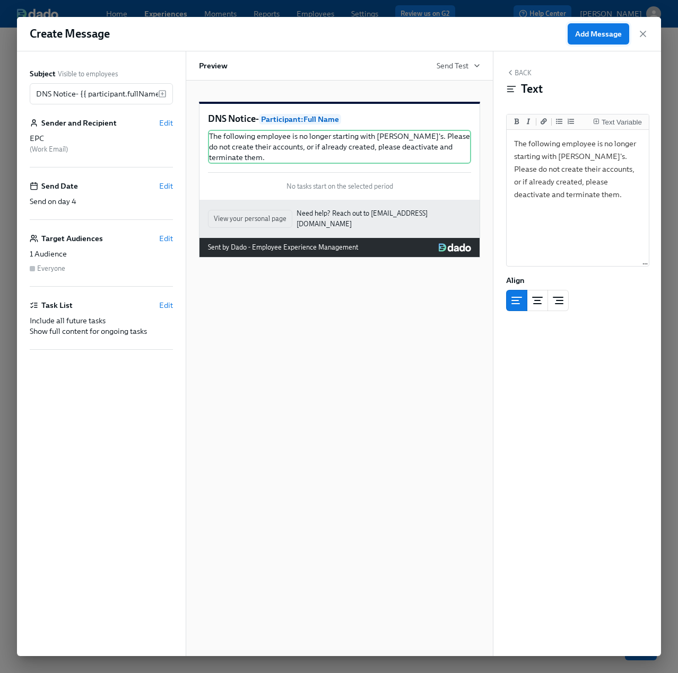
click at [590, 36] on span "Add Message" at bounding box center [598, 34] width 47 height 11
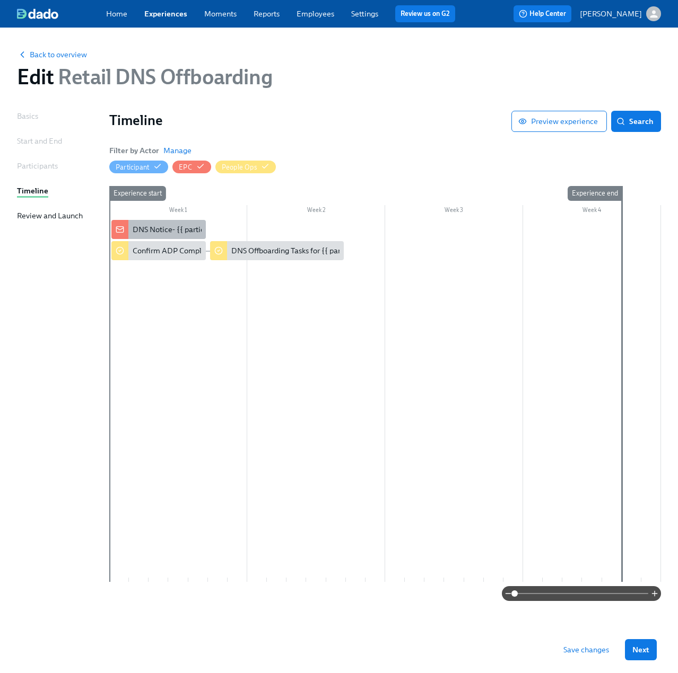
click at [170, 224] on div "DNS Notice- {{ participant.fullName }}" at bounding box center [198, 229] width 131 height 11
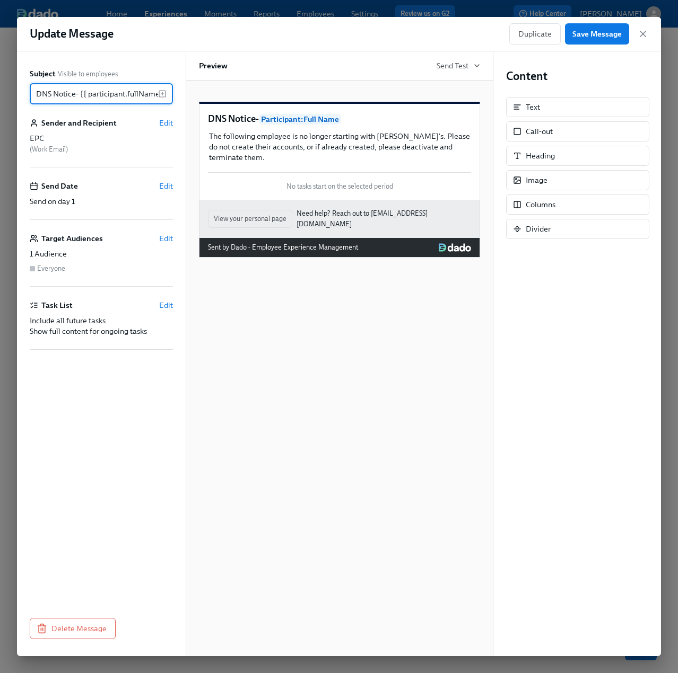
scroll to position [0, 7]
click at [644, 36] on icon "button" at bounding box center [642, 34] width 11 height 11
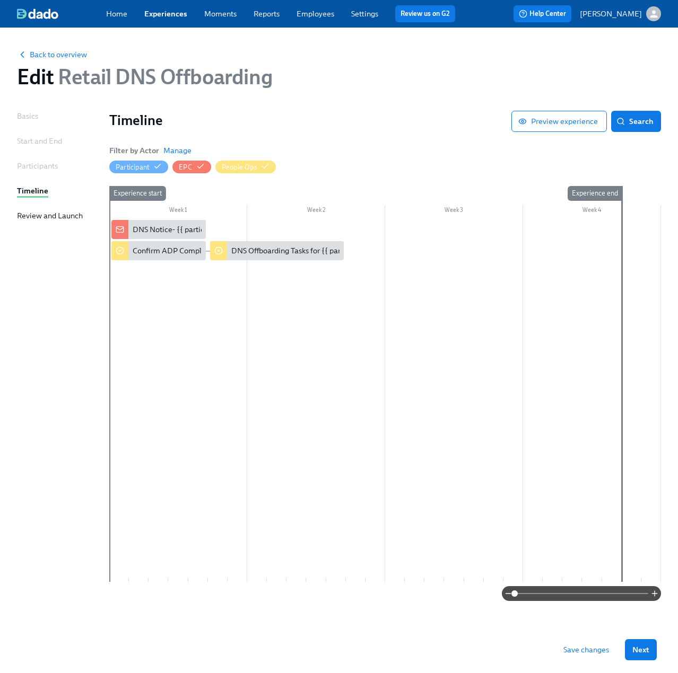
click at [575, 649] on span "Save changes" at bounding box center [586, 650] width 46 height 11
click at [161, 13] on link "Experiences" at bounding box center [165, 14] width 43 height 10
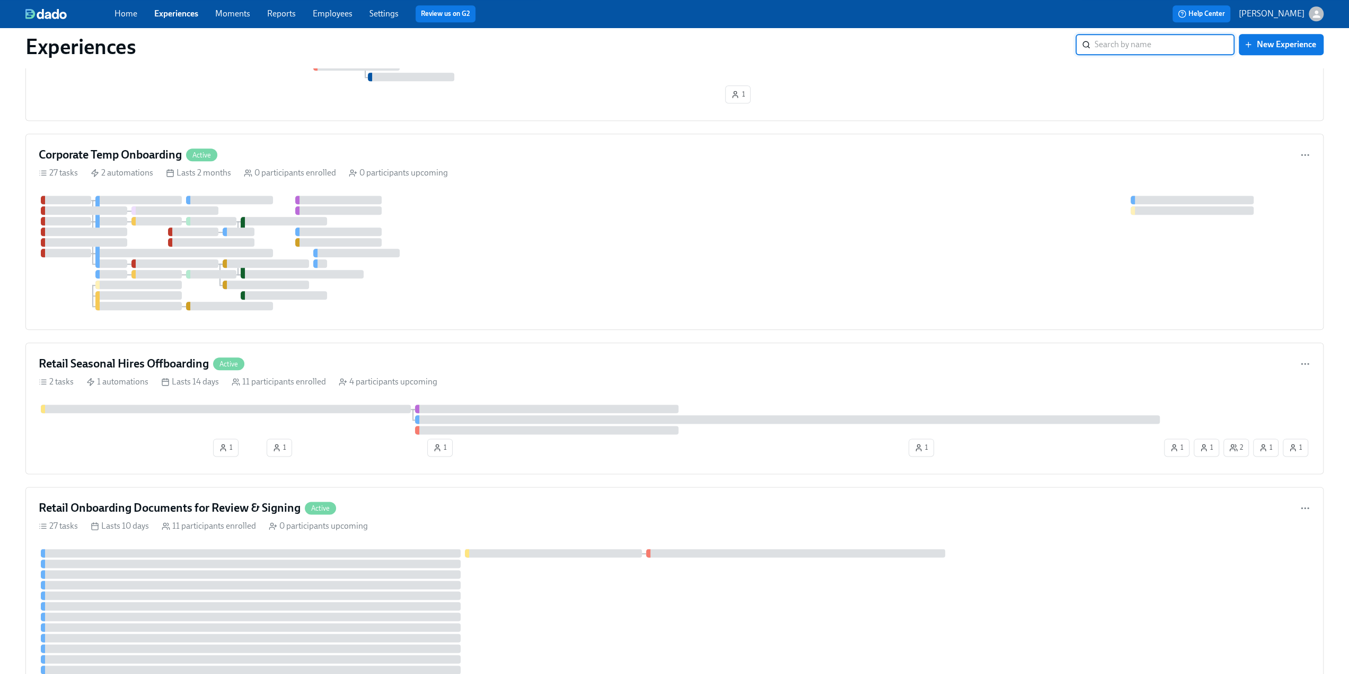
scroll to position [1113, 0]
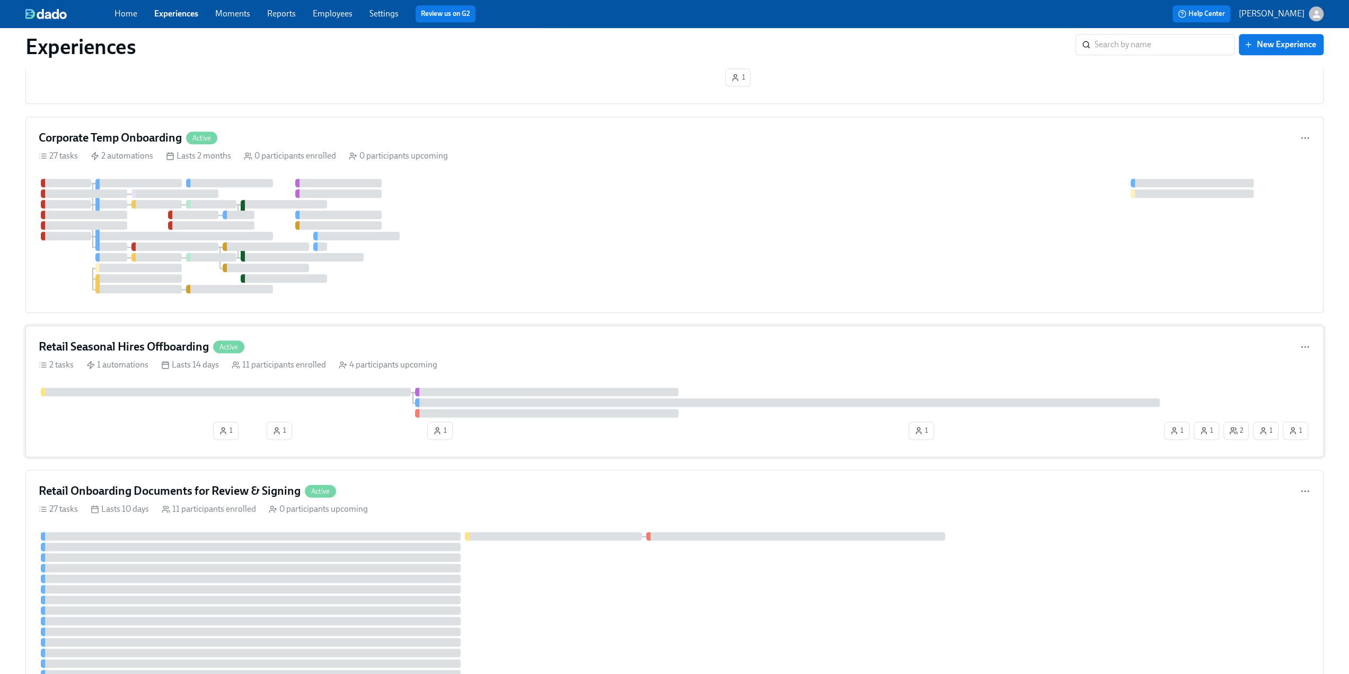
click at [304, 341] on div "Retail Seasonal Hires Offboarding Active" at bounding box center [675, 347] width 1272 height 16
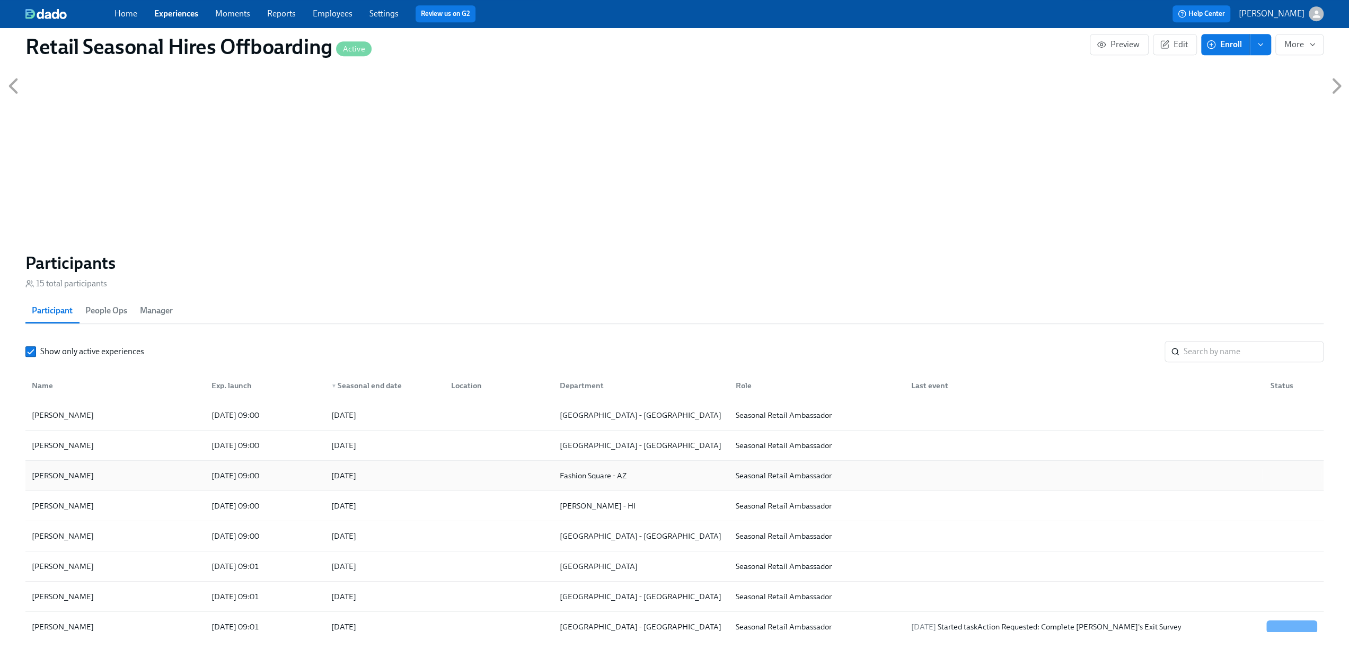
scroll to position [636, 0]
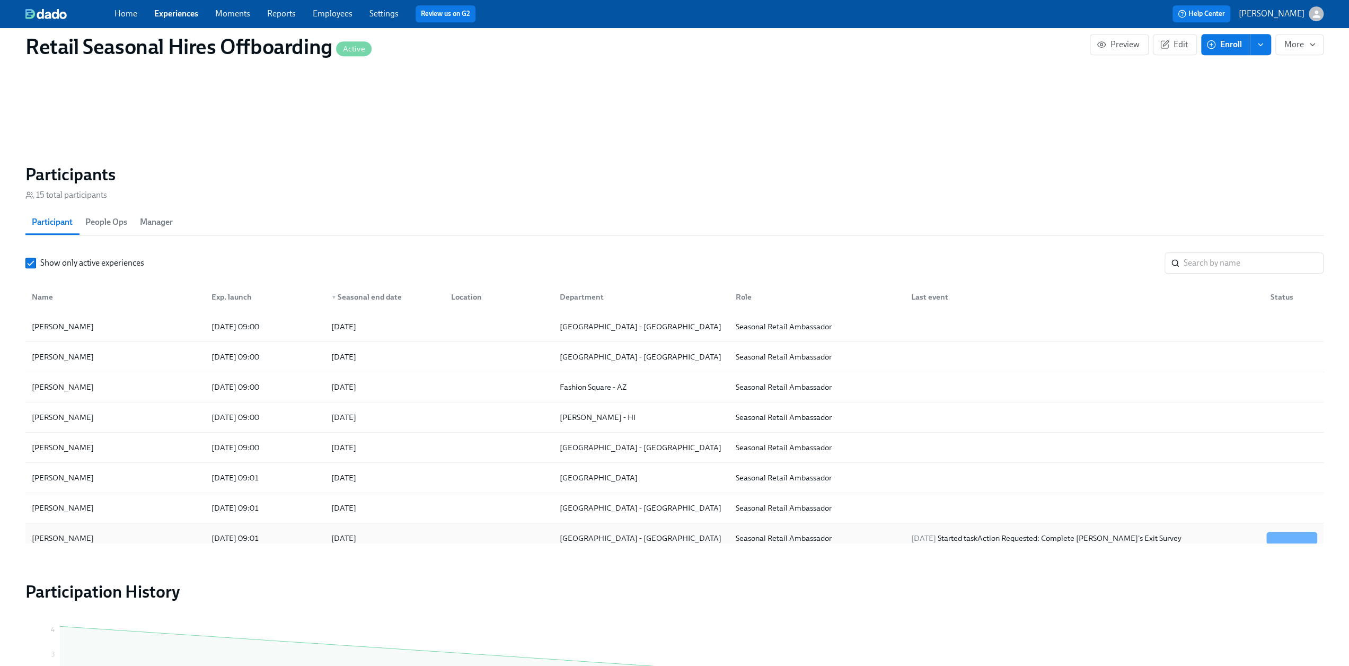
click at [106, 529] on div "Ayelle Sanders" at bounding box center [115, 538] width 175 height 21
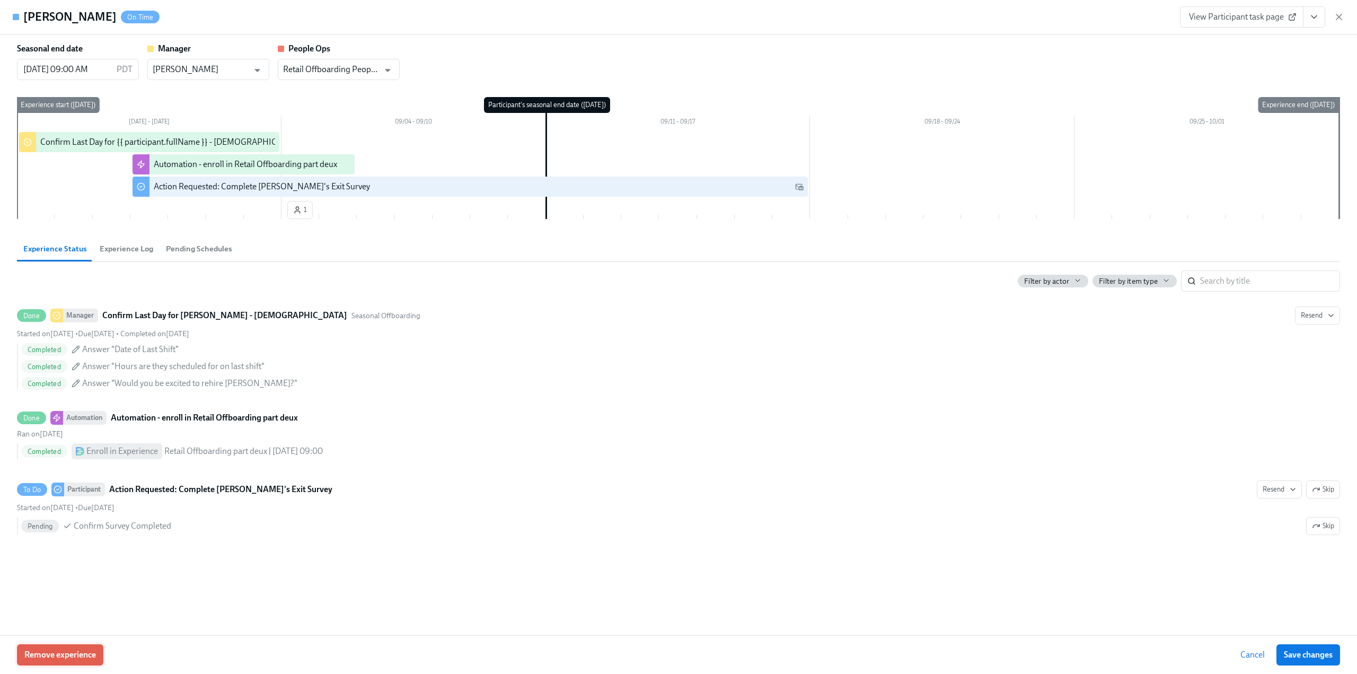
click at [65, 654] on span "Remove experience" at bounding box center [60, 654] width 72 height 11
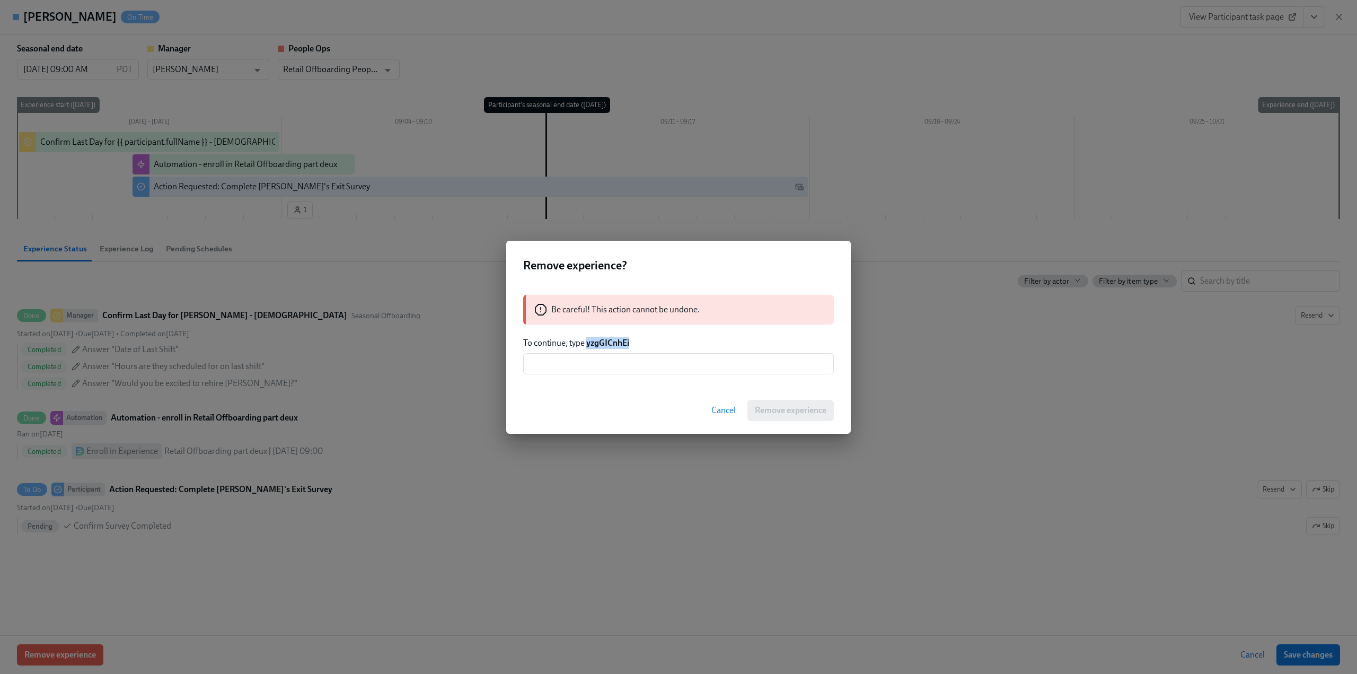
drag, startPoint x: 637, startPoint y: 343, endPoint x: 590, endPoint y: 343, distance: 47.7
click at [588, 343] on p "To continue, type yzgGICnhEi" at bounding box center [678, 343] width 311 height 12
copy strong "yzgGICnhEi"
click at [588, 362] on input "text" at bounding box center [678, 363] width 311 height 21
paste input "yzgGICnhEi"
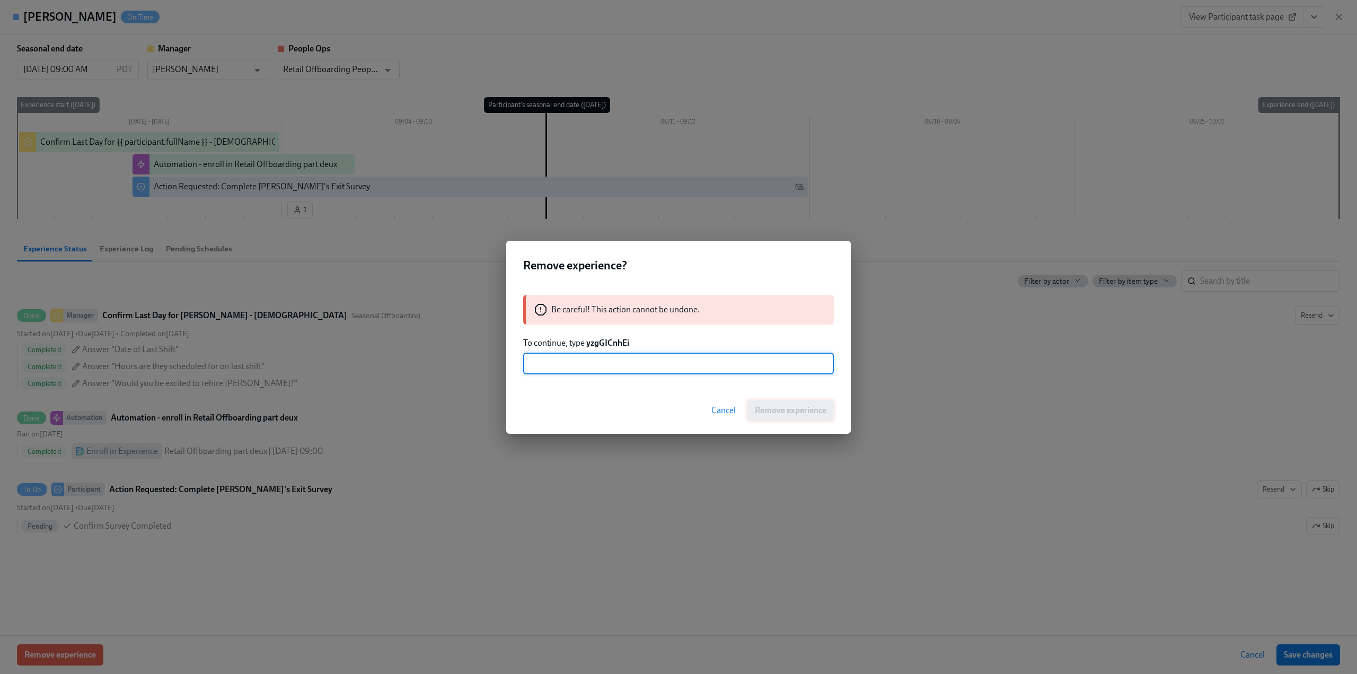
type input "yzgGICnhEi"
click at [813, 408] on span "Remove experience" at bounding box center [791, 410] width 72 height 11
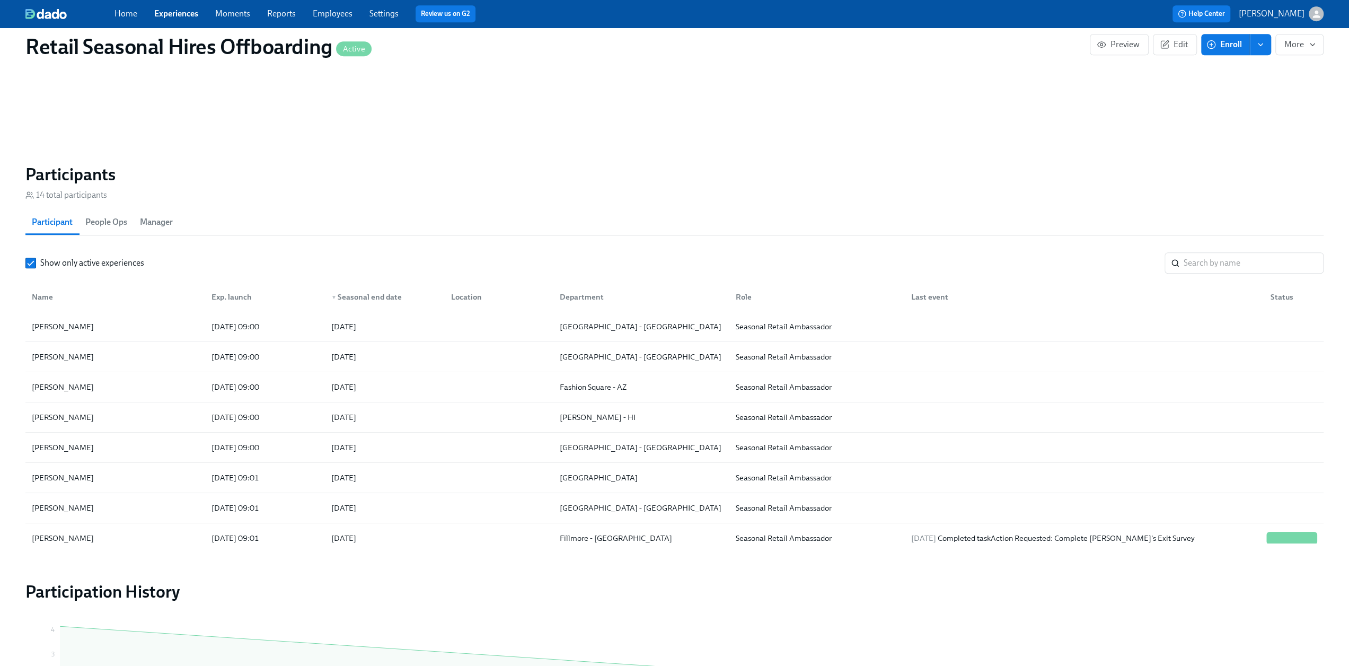
scroll to position [0, 2378]
click at [170, 13] on link "Experiences" at bounding box center [176, 13] width 44 height 10
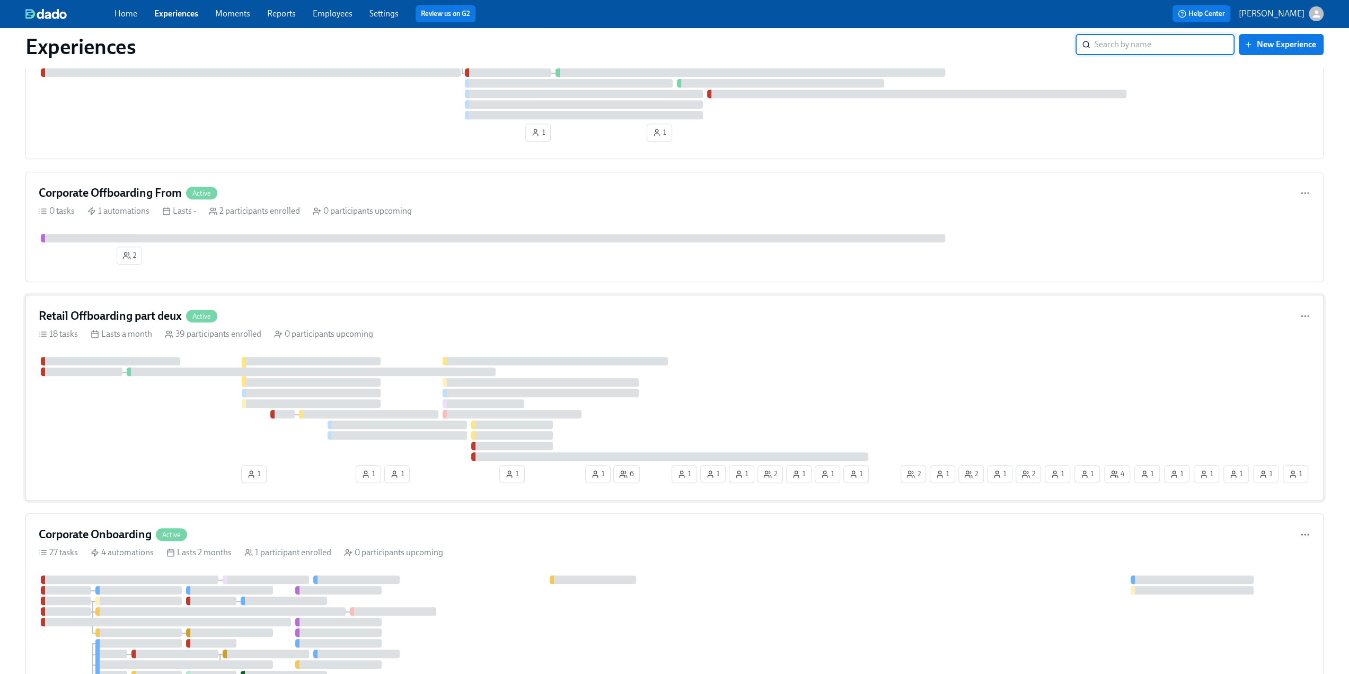
scroll to position [212, 0]
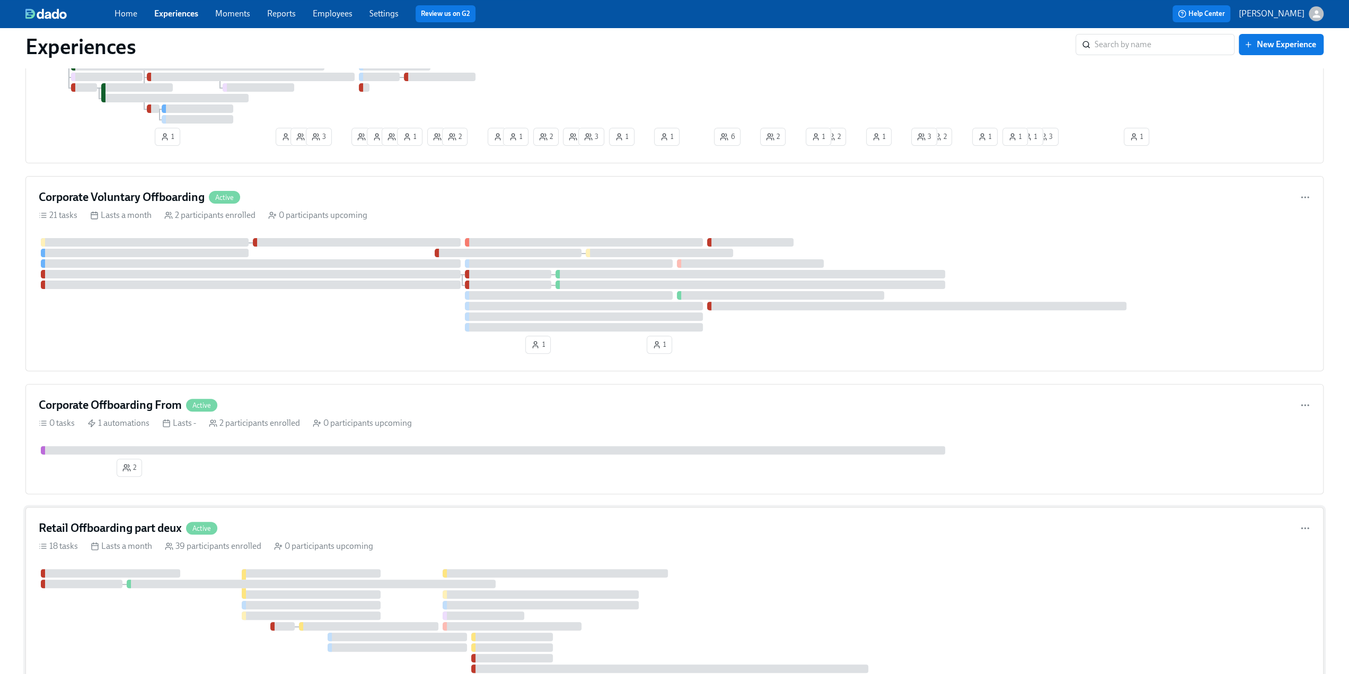
click at [130, 522] on h4 "Retail Offboarding part deux" at bounding box center [110, 528] width 143 height 16
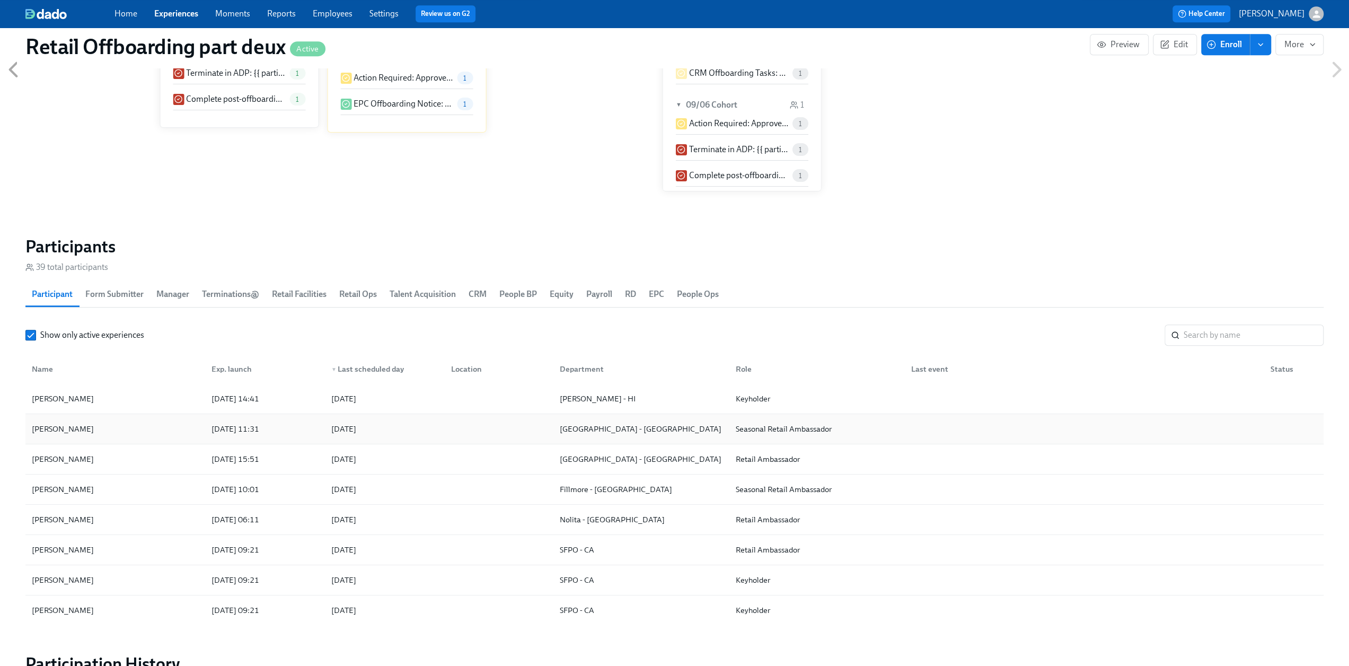
click at [95, 429] on div "Ayelle Sanders" at bounding box center [115, 428] width 175 height 21
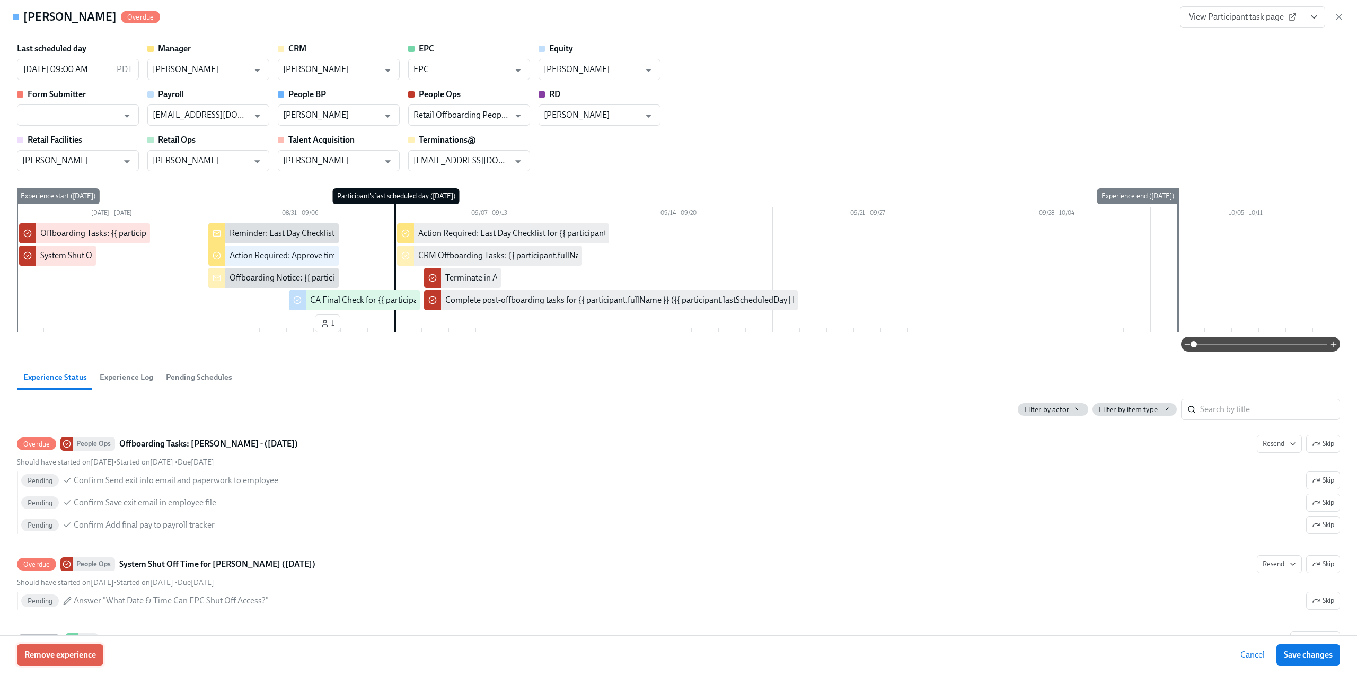
click at [71, 655] on span "Remove experience" at bounding box center [60, 654] width 72 height 11
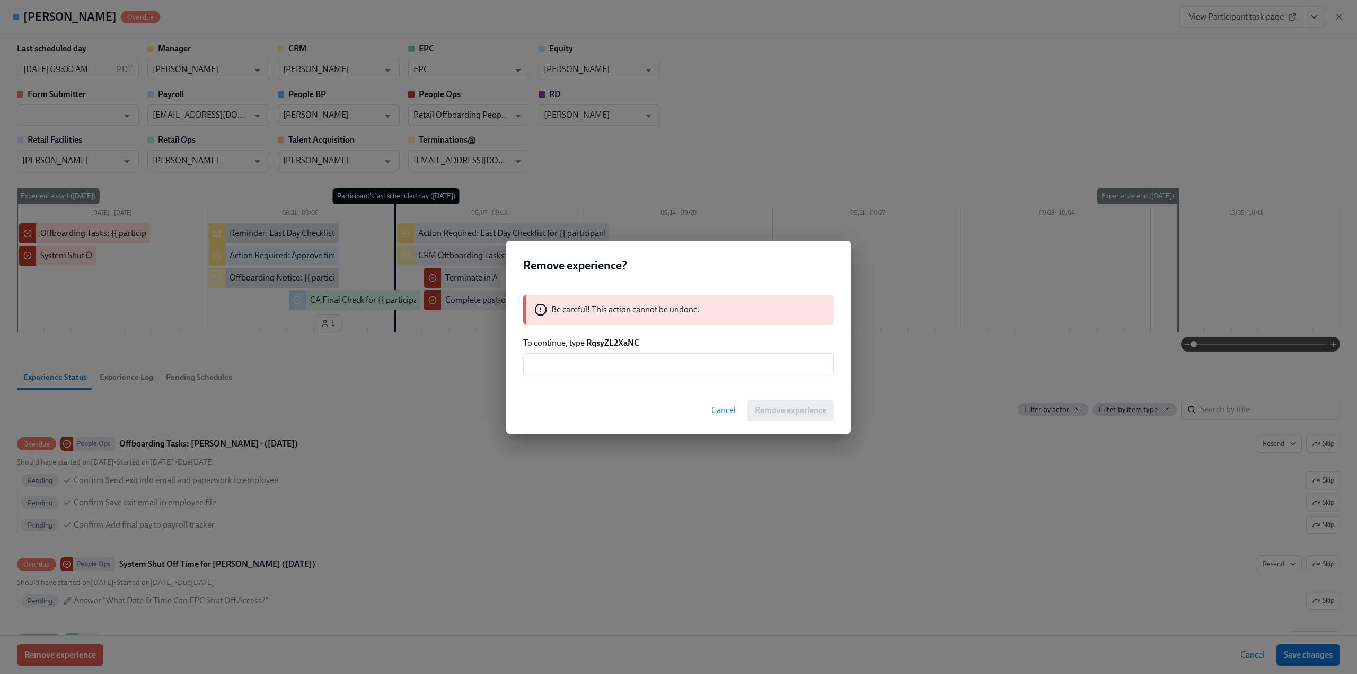
drag, startPoint x: 656, startPoint y: 343, endPoint x: 633, endPoint y: 342, distance: 23.4
click at [607, 343] on p "To continue, type RqsyZL2XaNC" at bounding box center [678, 343] width 311 height 12
click at [643, 341] on p "To continue, type RqsyZL2XaNC" at bounding box center [678, 343] width 311 height 12
drag, startPoint x: 643, startPoint y: 342, endPoint x: 587, endPoint y: 340, distance: 55.7
click at [587, 340] on p "To continue, type RqsyZL2XaNC" at bounding box center [678, 343] width 311 height 12
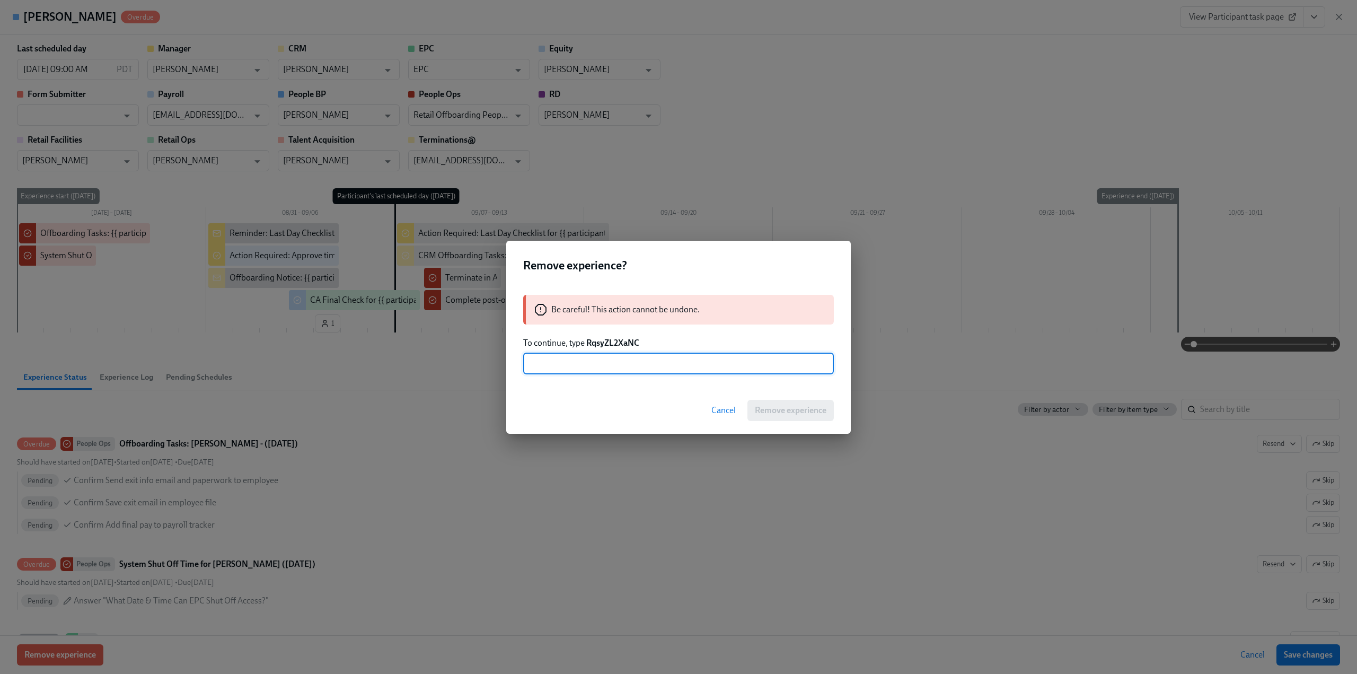
click at [574, 368] on input "text" at bounding box center [678, 363] width 311 height 21
paste input "RqsyZL2XaNC"
type input "RqsyZL2XaNC"
click at [788, 412] on span "Remove experience" at bounding box center [791, 410] width 72 height 11
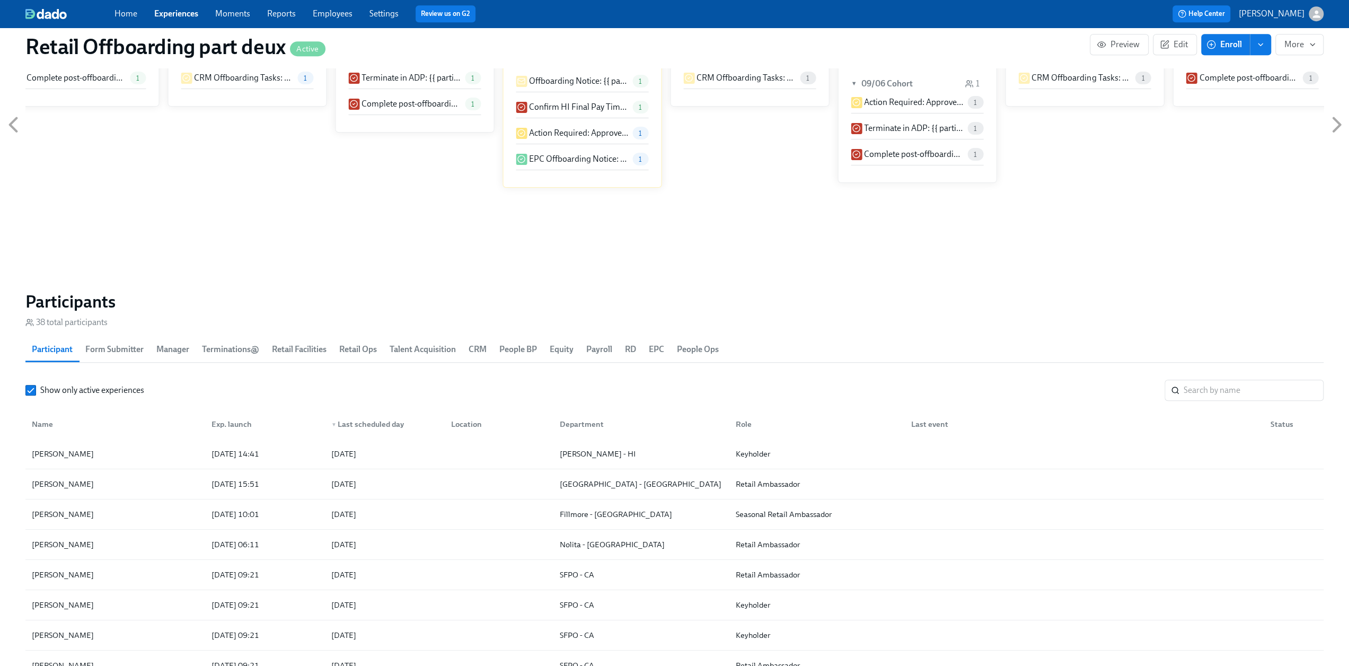
scroll to position [795, 0]
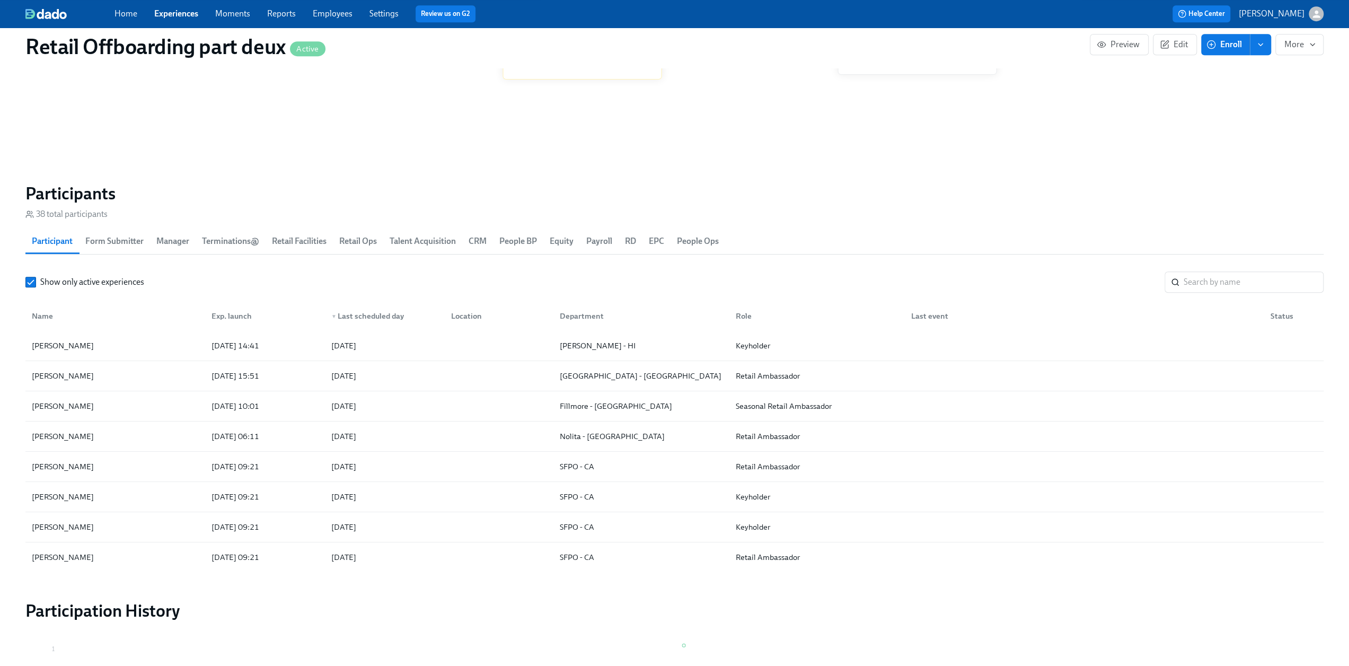
click at [164, 15] on link "Experiences" at bounding box center [176, 13] width 44 height 10
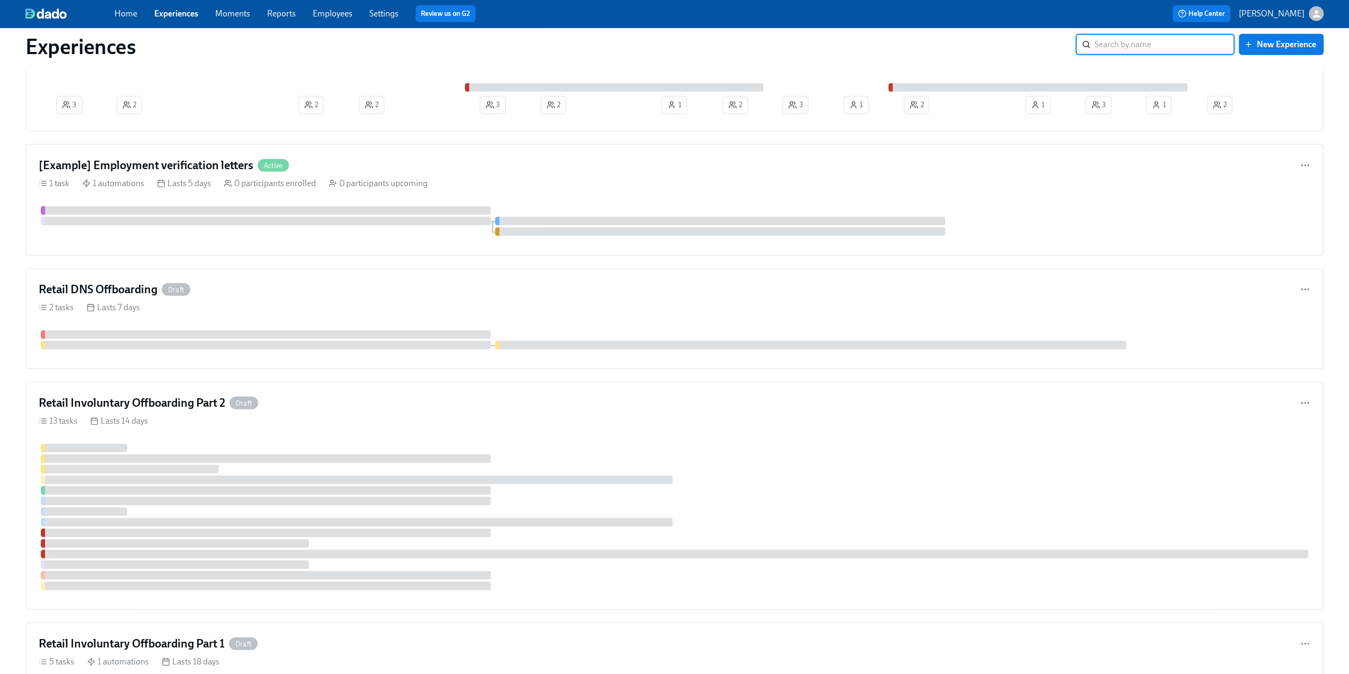
scroll to position [2757, 0]
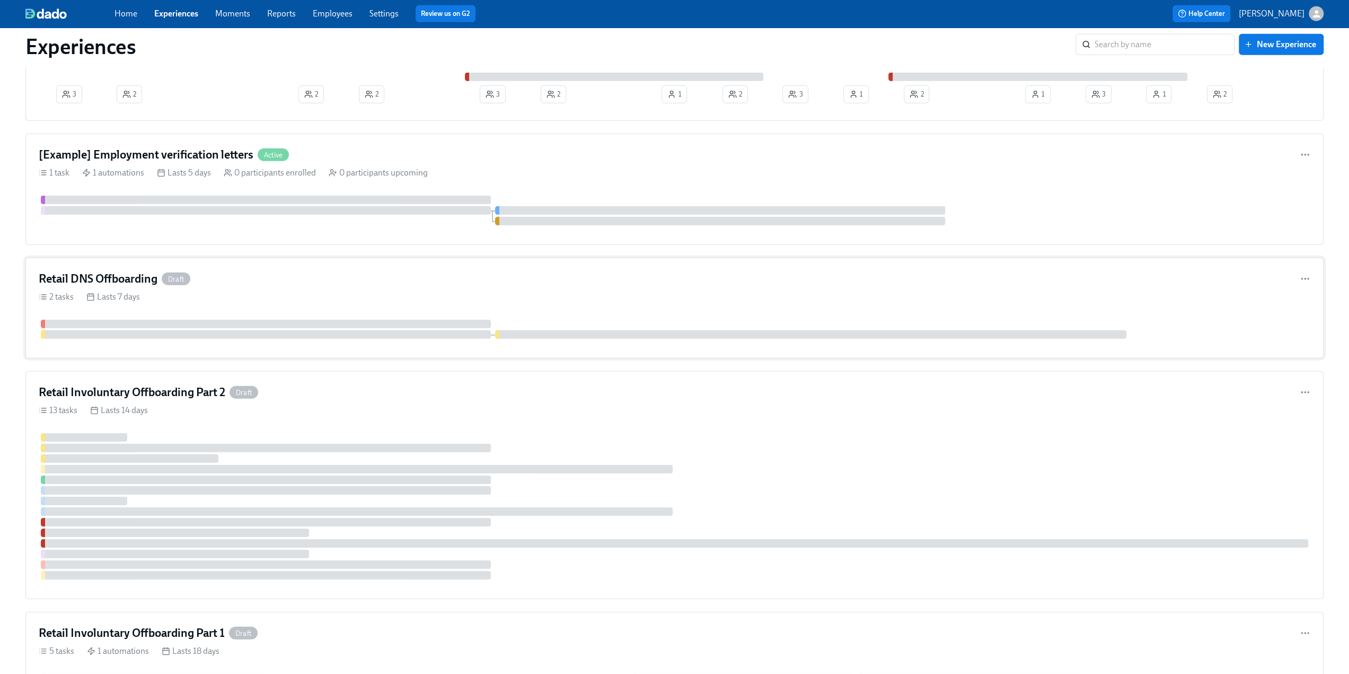
click at [299, 271] on div "Retail DNS Offboarding Draft" at bounding box center [675, 279] width 1272 height 16
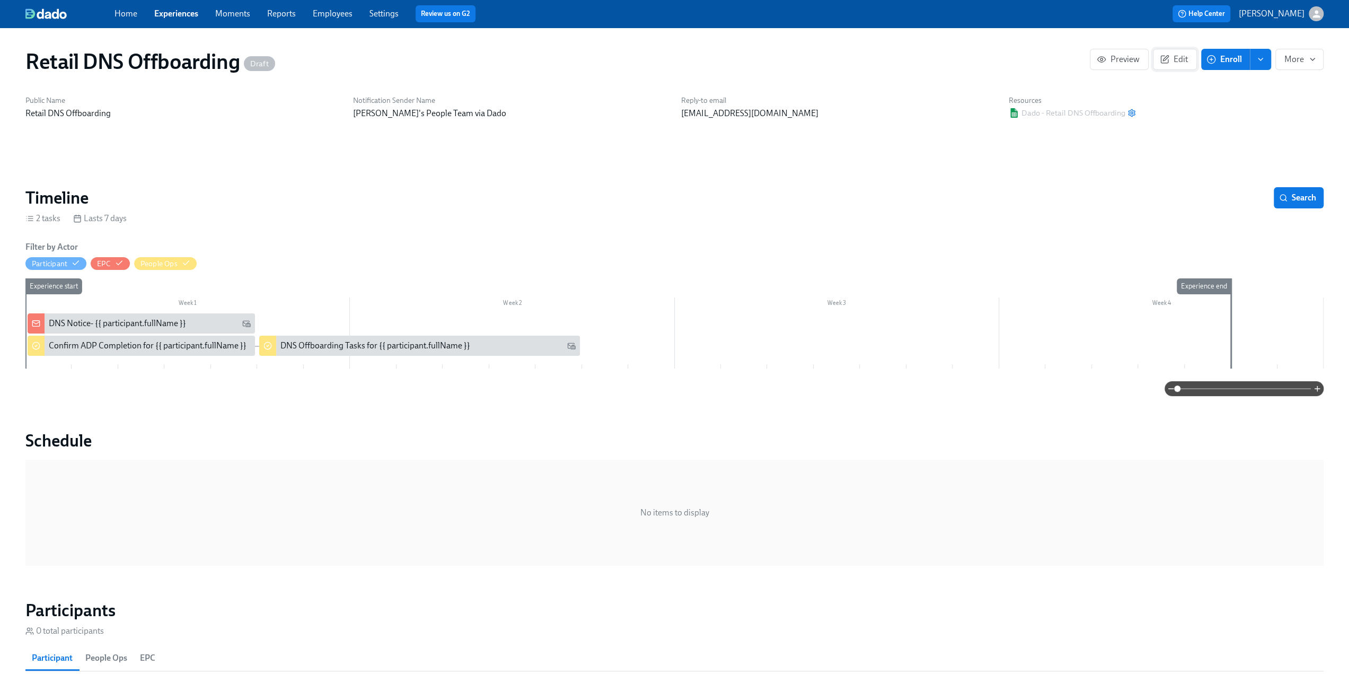
click at [1180, 59] on span "Edit" at bounding box center [1175, 59] width 26 height 11
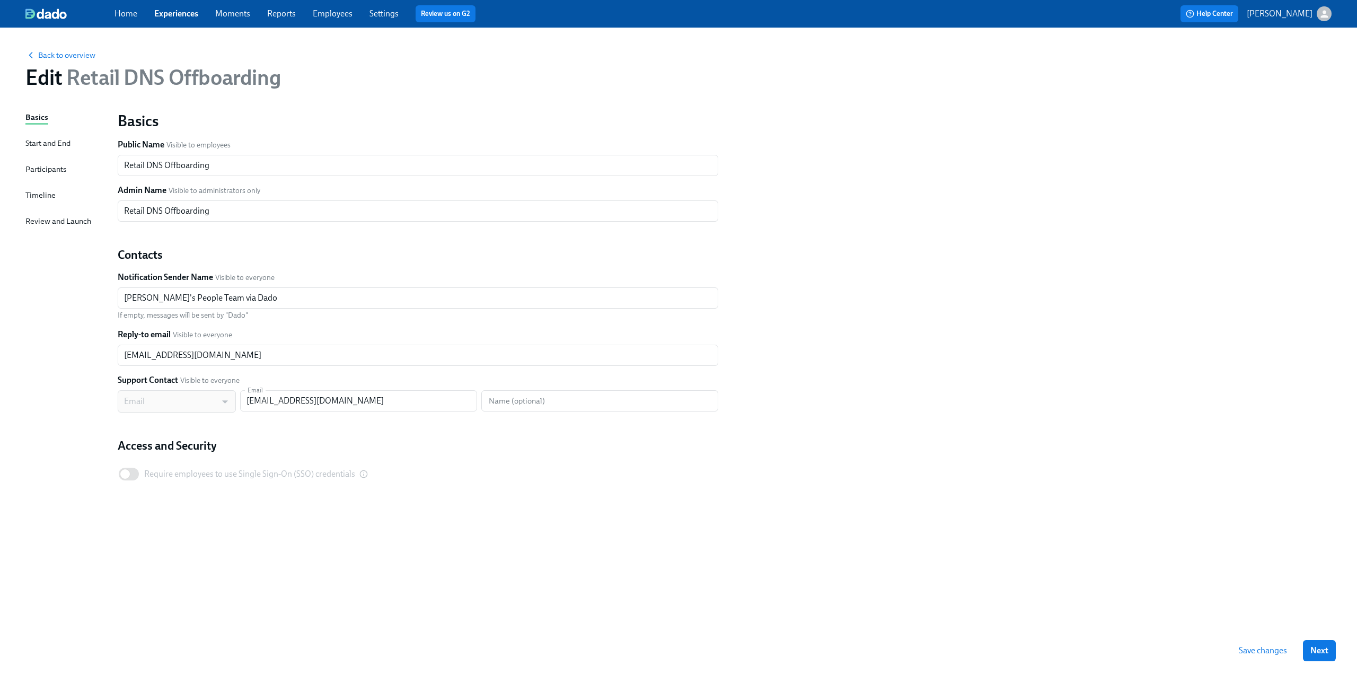
click at [42, 167] on div "Participants" at bounding box center [45, 169] width 41 height 12
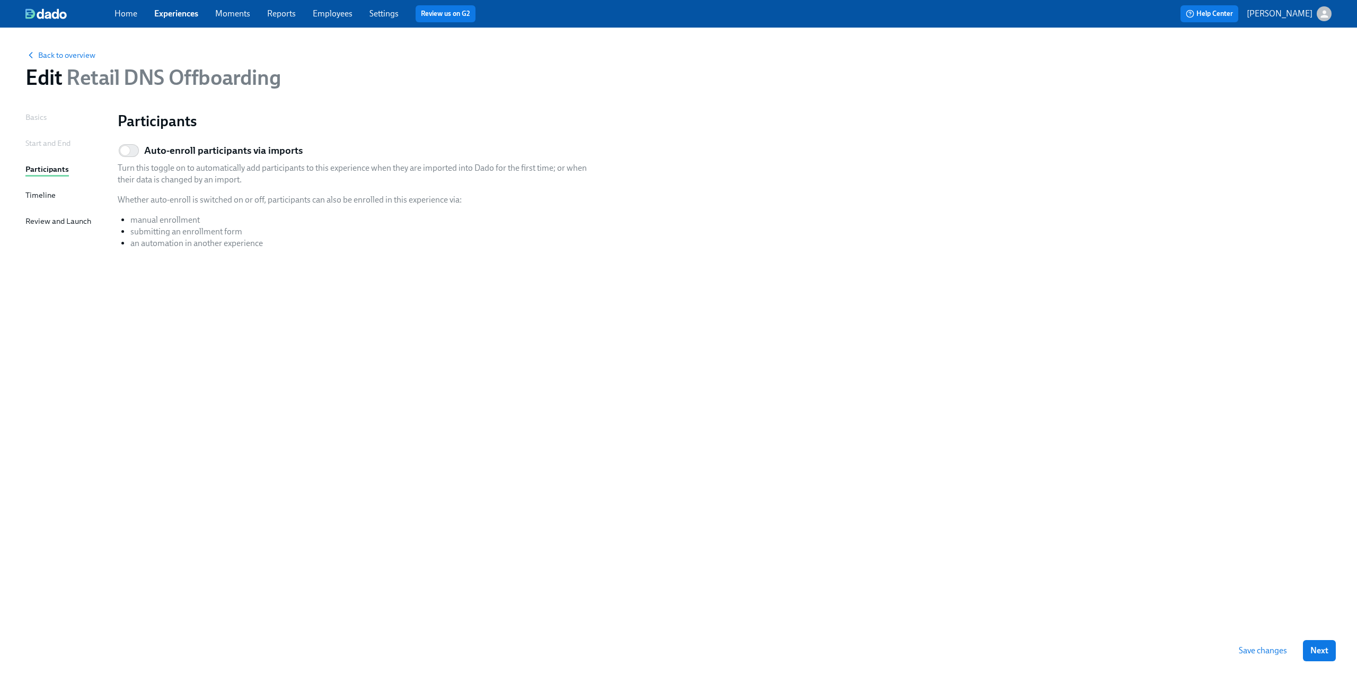
click at [39, 146] on div "Start and End" at bounding box center [47, 143] width 45 height 12
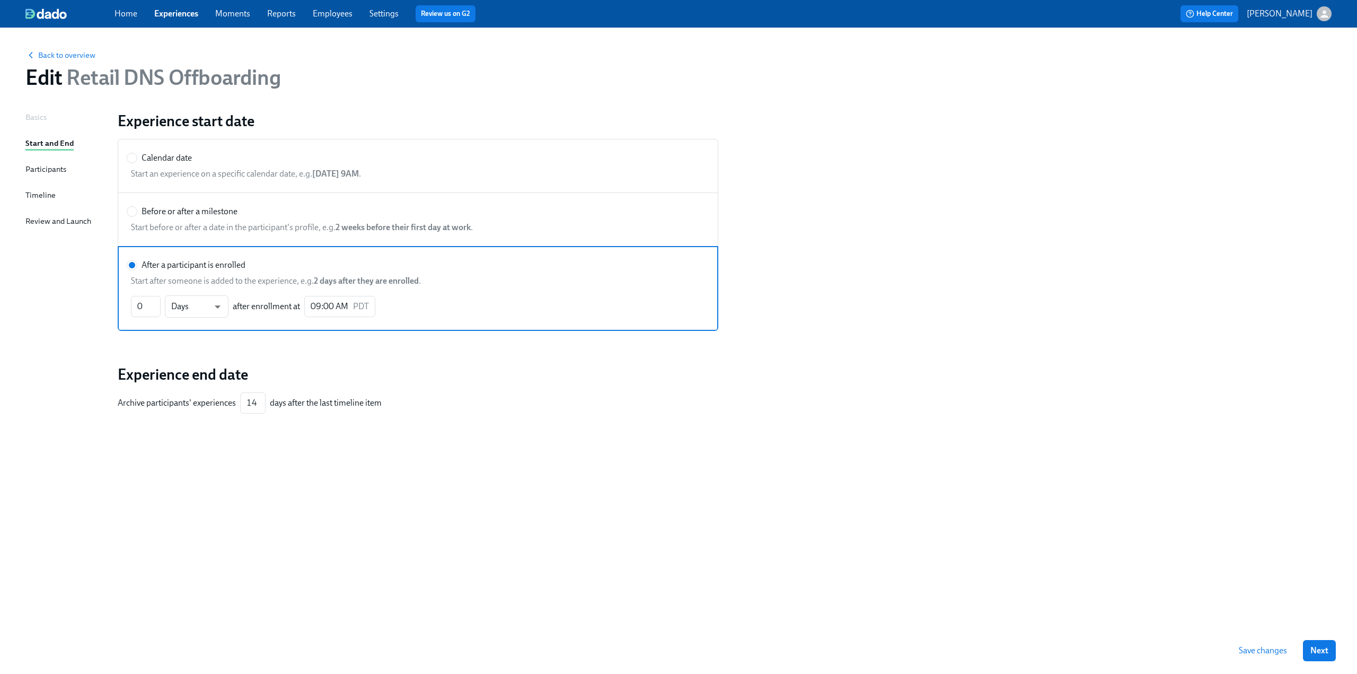
click at [39, 195] on div "Timeline" at bounding box center [40, 195] width 30 height 12
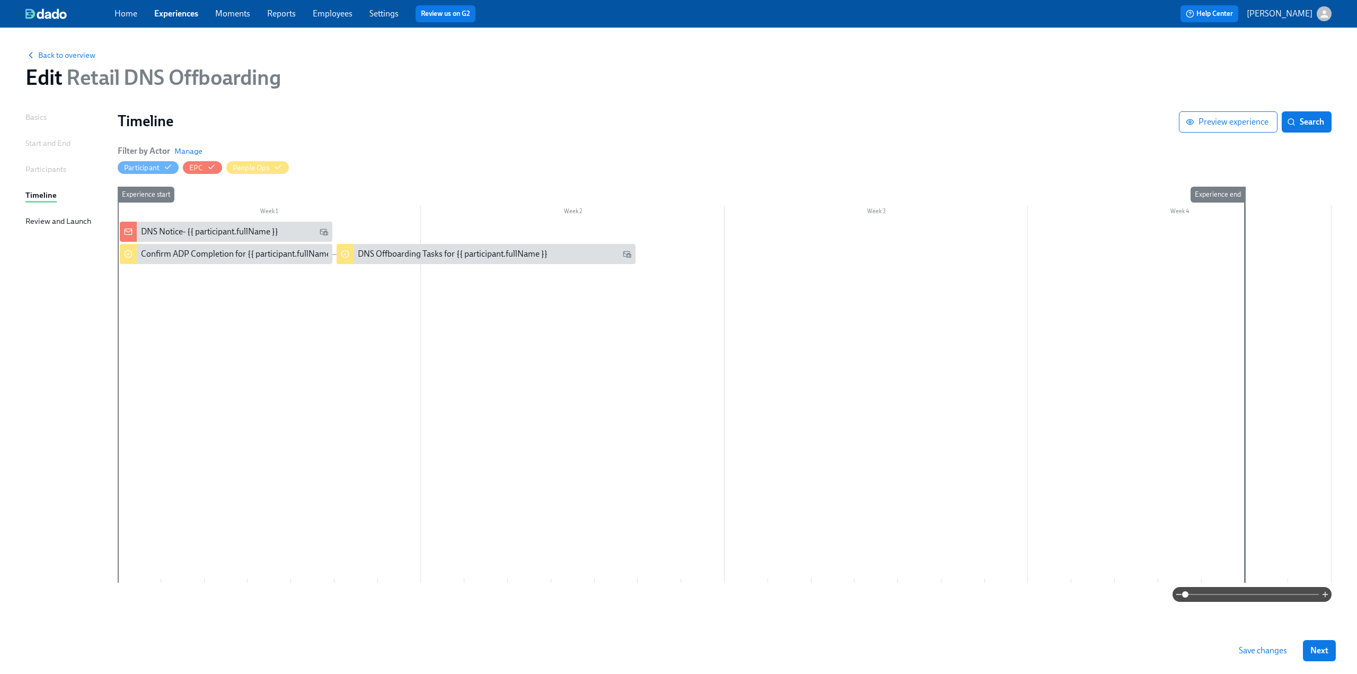
click at [1264, 649] on span "Save changes" at bounding box center [1263, 650] width 48 height 11
click at [498, 252] on div "DNS Offboarding Tasks for {{ participant.fullName }}" at bounding box center [453, 254] width 190 height 12
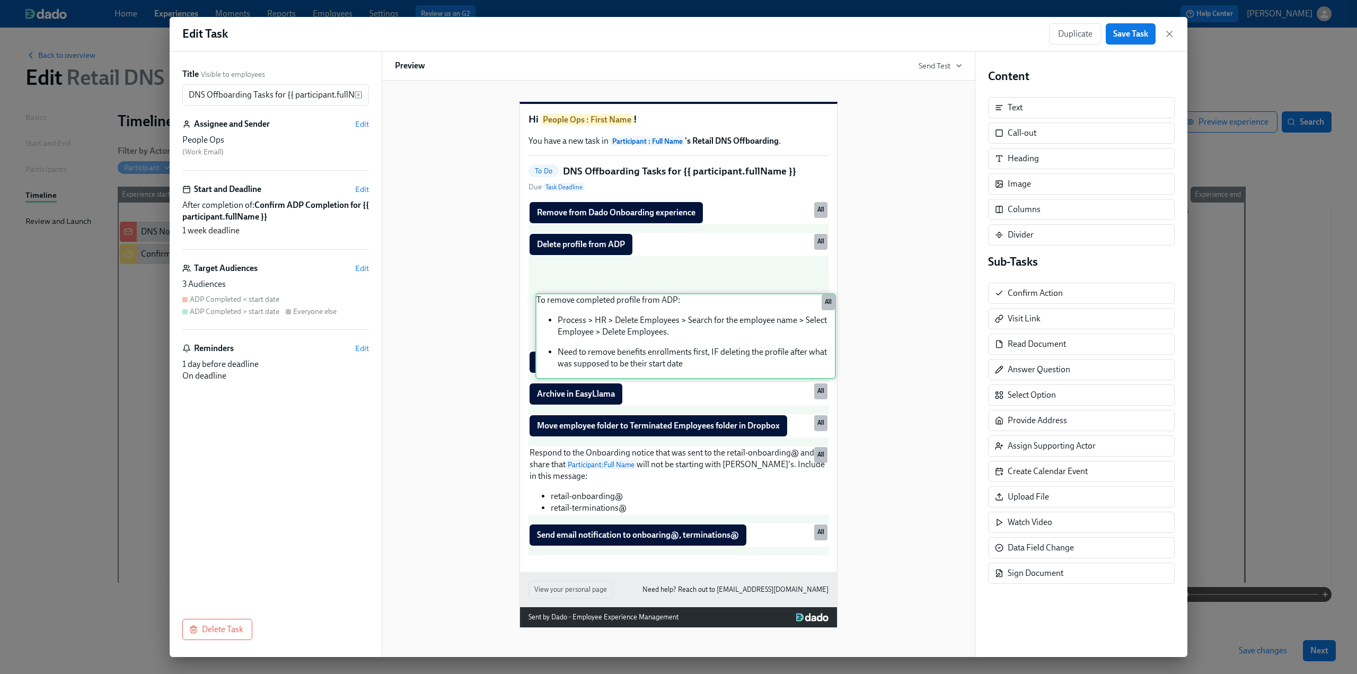
drag, startPoint x: 674, startPoint y: 241, endPoint x: 684, endPoint y: 310, distance: 69.7
click at [684, 310] on div "To remove completed profile from ADP: Process > HR > Delete Employees > Search …" at bounding box center [679, 378] width 300 height 354
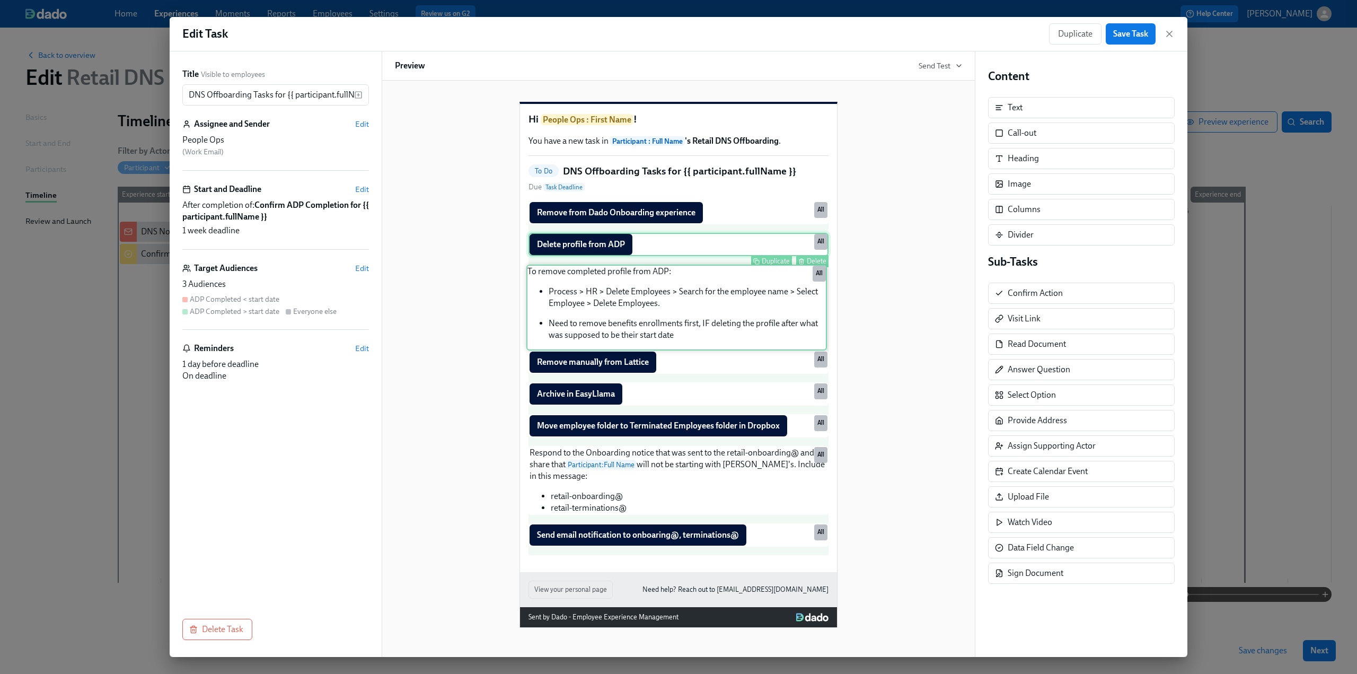
drag, startPoint x: 652, startPoint y: 296, endPoint x: 655, endPoint y: 251, distance: 44.6
click at [655, 273] on div "Remove from Dado Onboarding experience Duplicate Delete All Delete profile from…" at bounding box center [679, 378] width 300 height 354
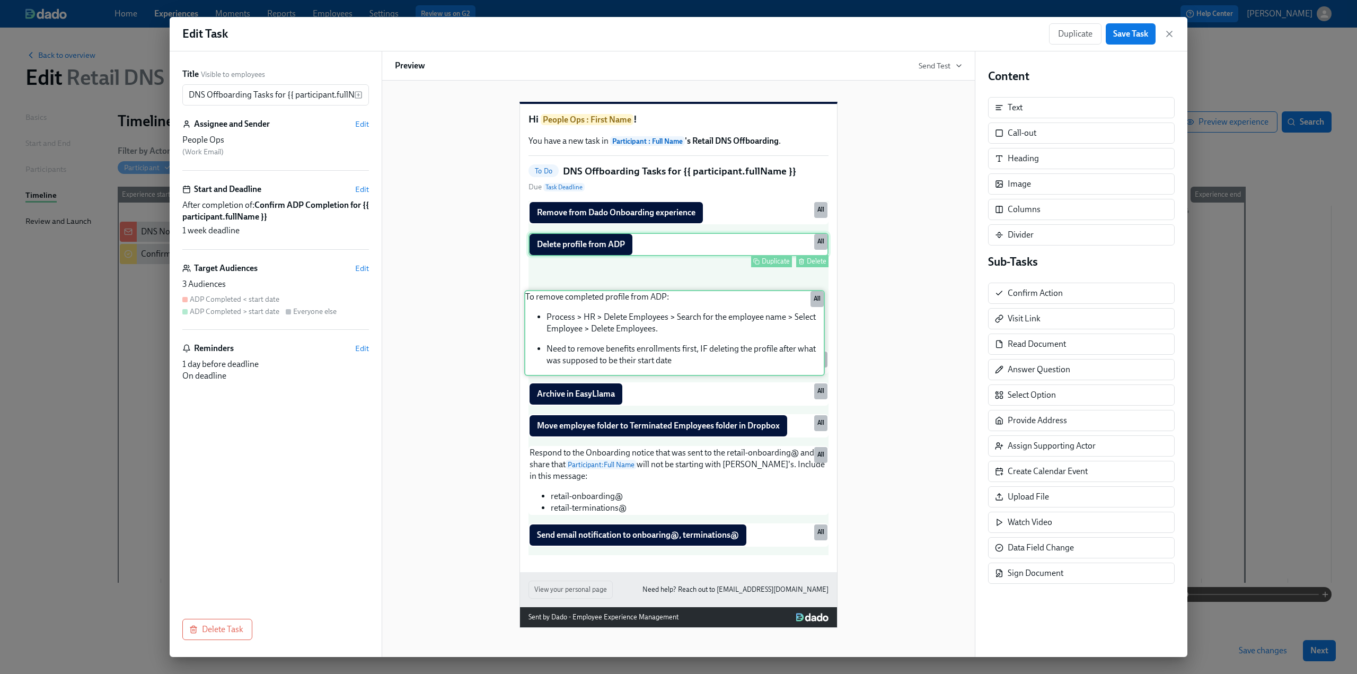
click at [655, 250] on div "Delete profile from ADP Duplicate Delete All" at bounding box center [679, 244] width 300 height 23
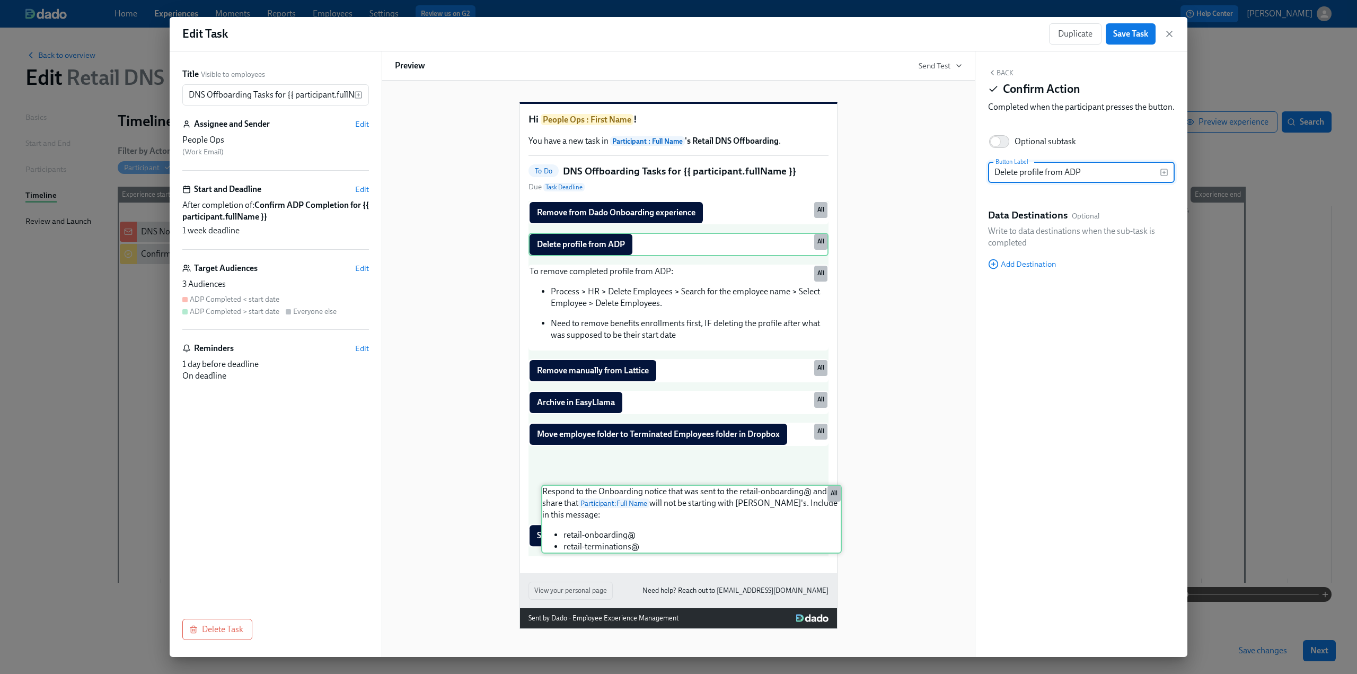
scroll to position [4, 0]
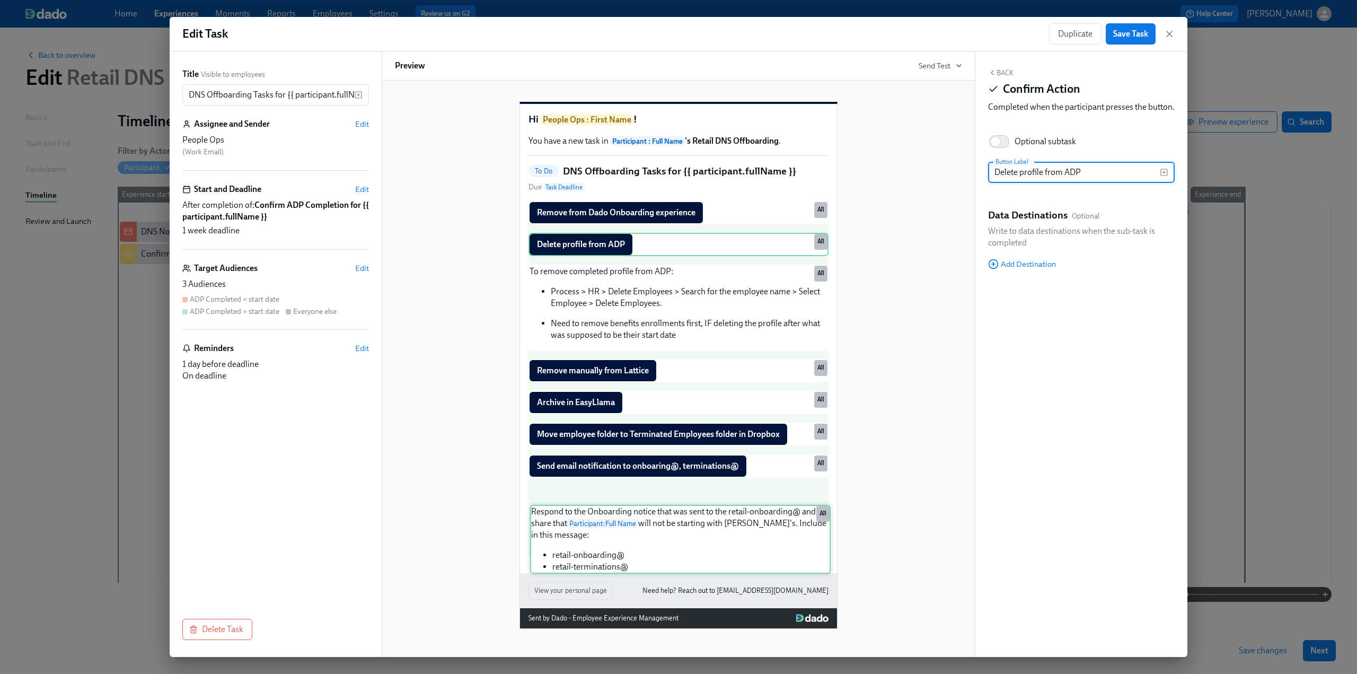
drag, startPoint x: 625, startPoint y: 494, endPoint x: 633, endPoint y: 528, distance: 34.3
click at [633, 528] on div "Remove from Dado Onboarding experience Duplicate Delete All Delete profile from…" at bounding box center [679, 378] width 300 height 355
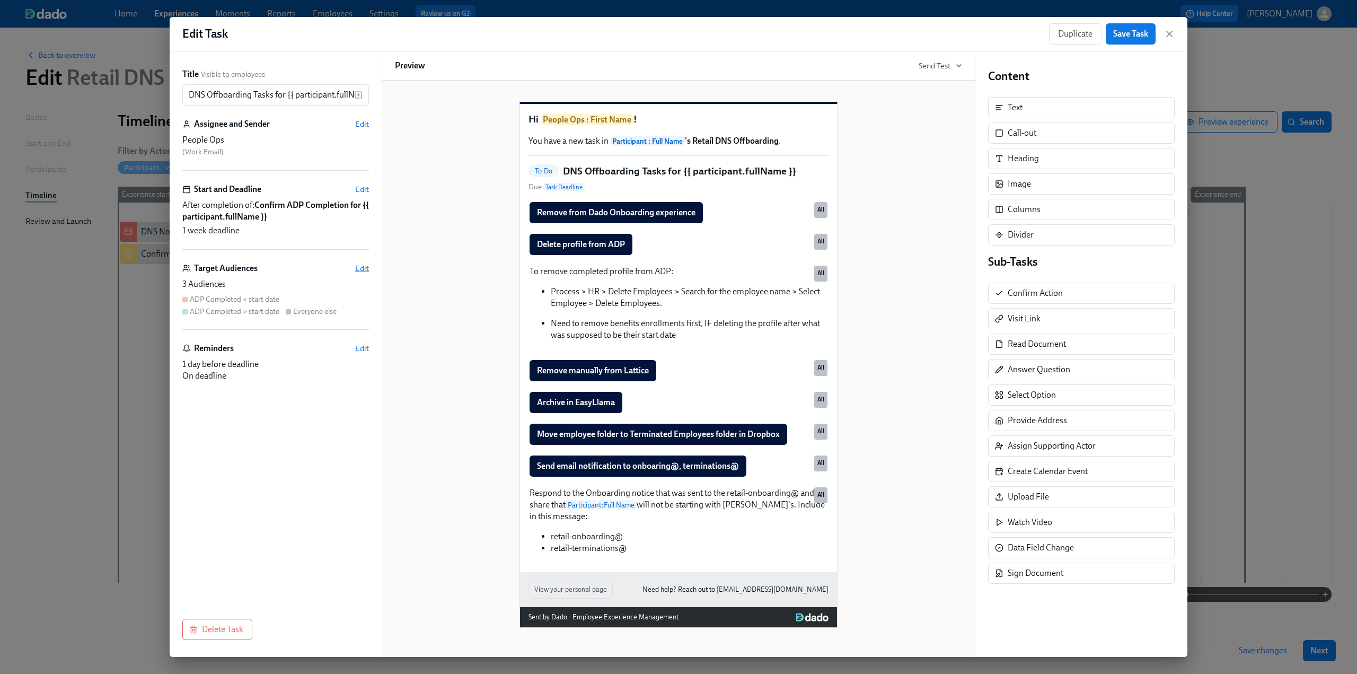
click at [361, 264] on span "Edit" at bounding box center [362, 268] width 14 height 11
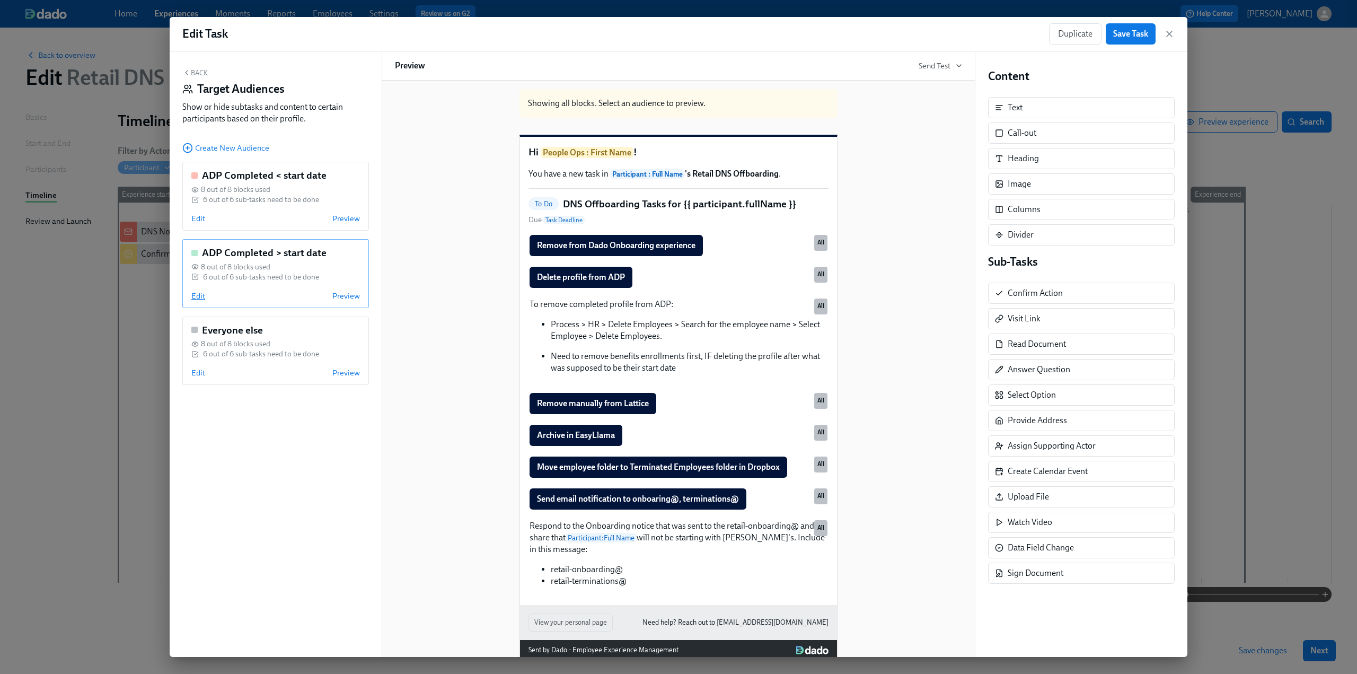
click at [197, 296] on span "Edit" at bounding box center [198, 296] width 14 height 11
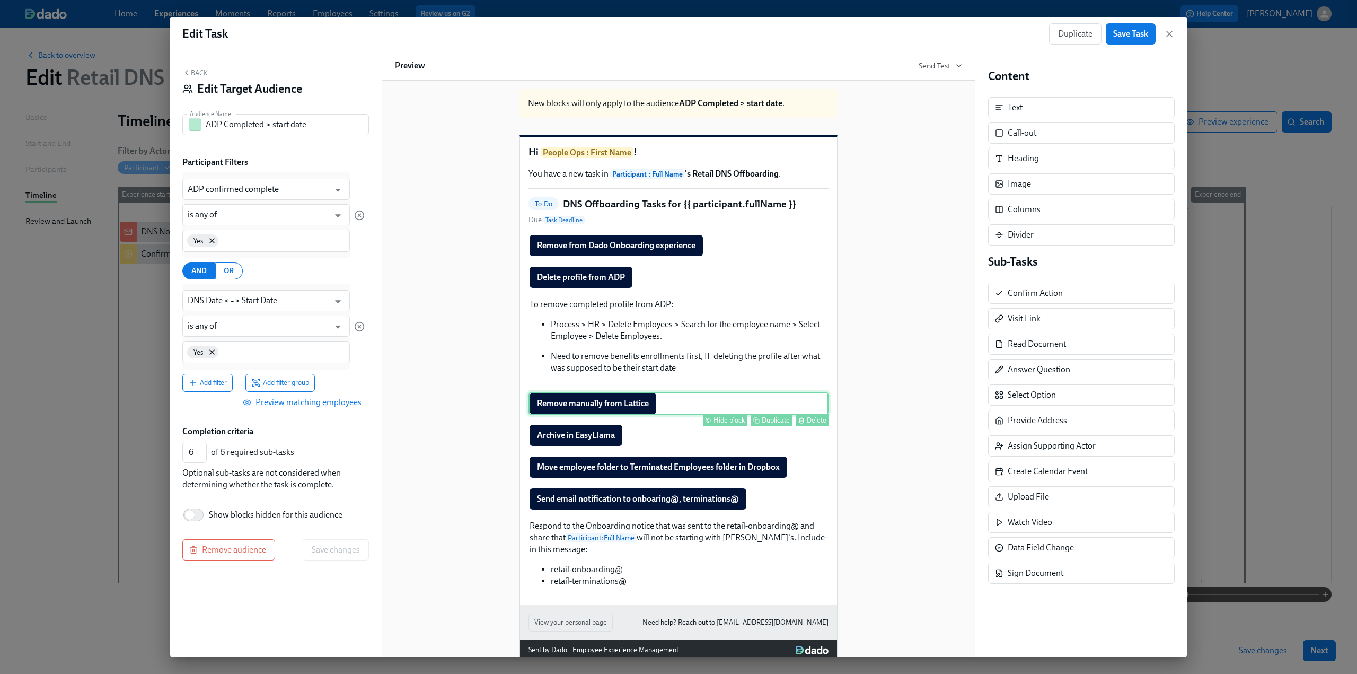
click at [721, 424] on div "Hide block" at bounding box center [729, 420] width 31 height 8
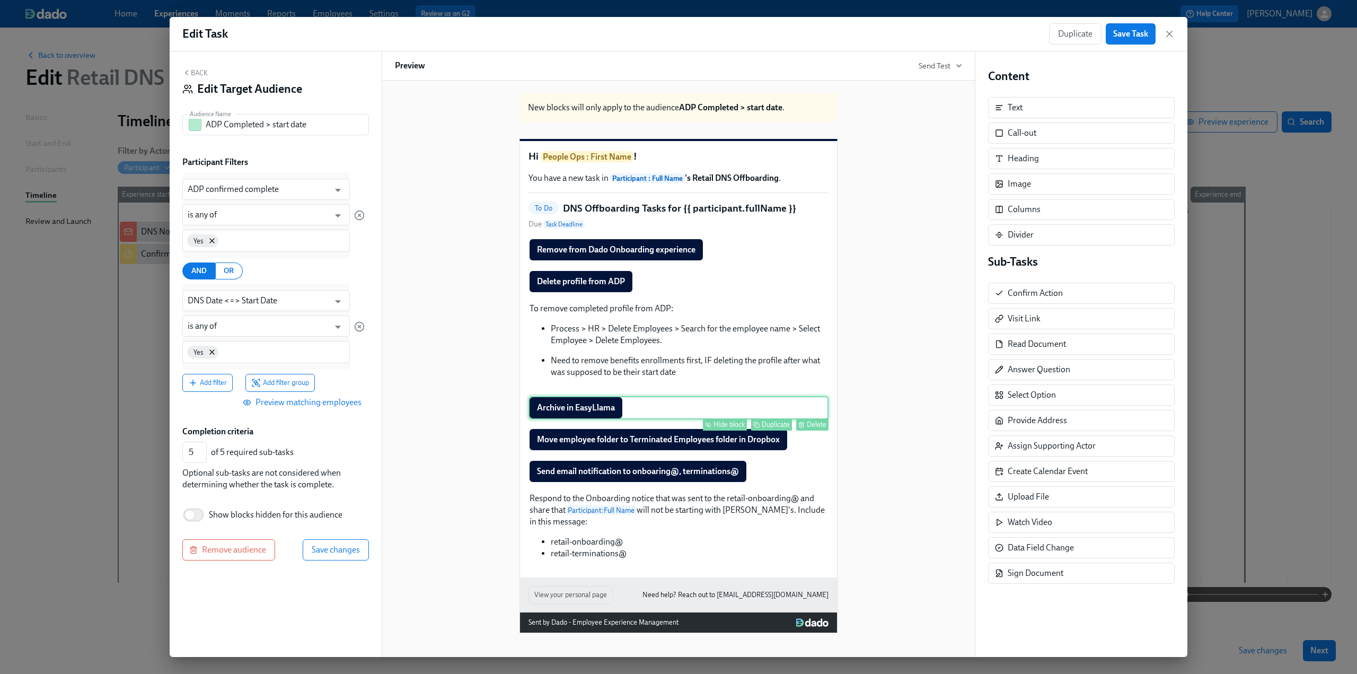
click at [719, 428] on div "Hide block" at bounding box center [729, 424] width 31 height 8
type input "4"
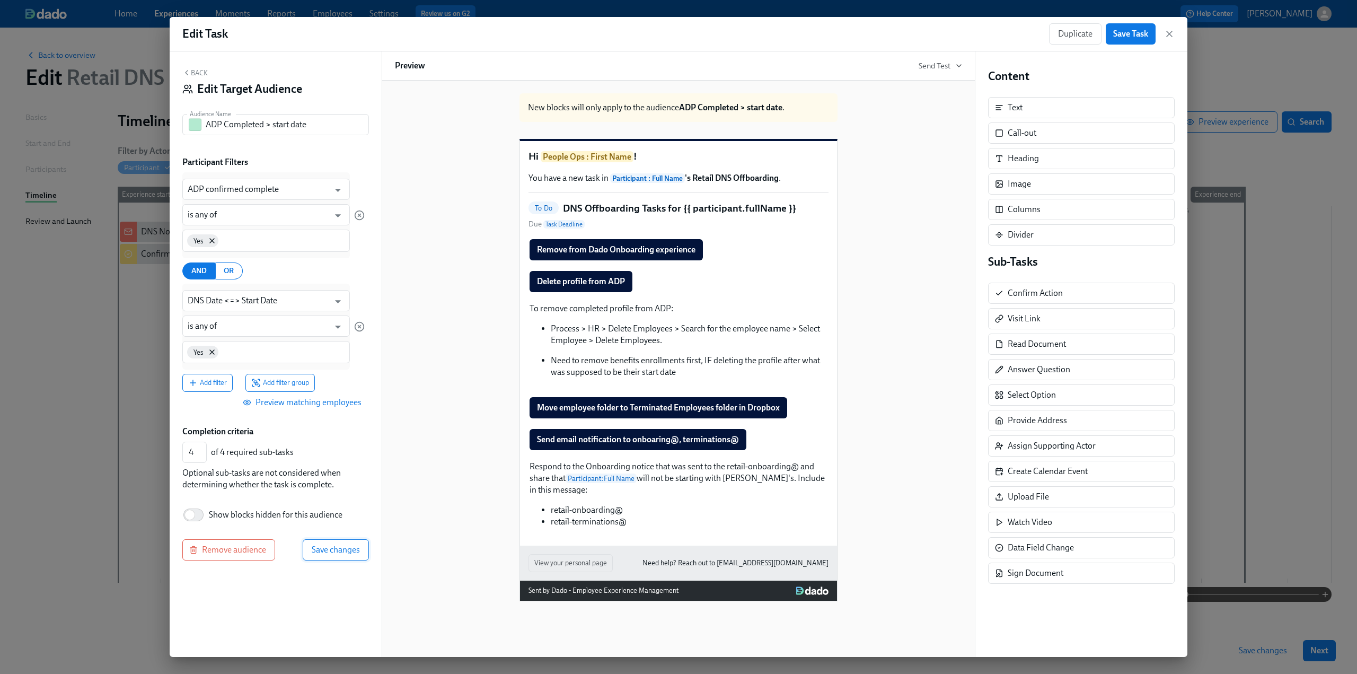
click at [331, 550] on span "Save changes" at bounding box center [336, 549] width 48 height 11
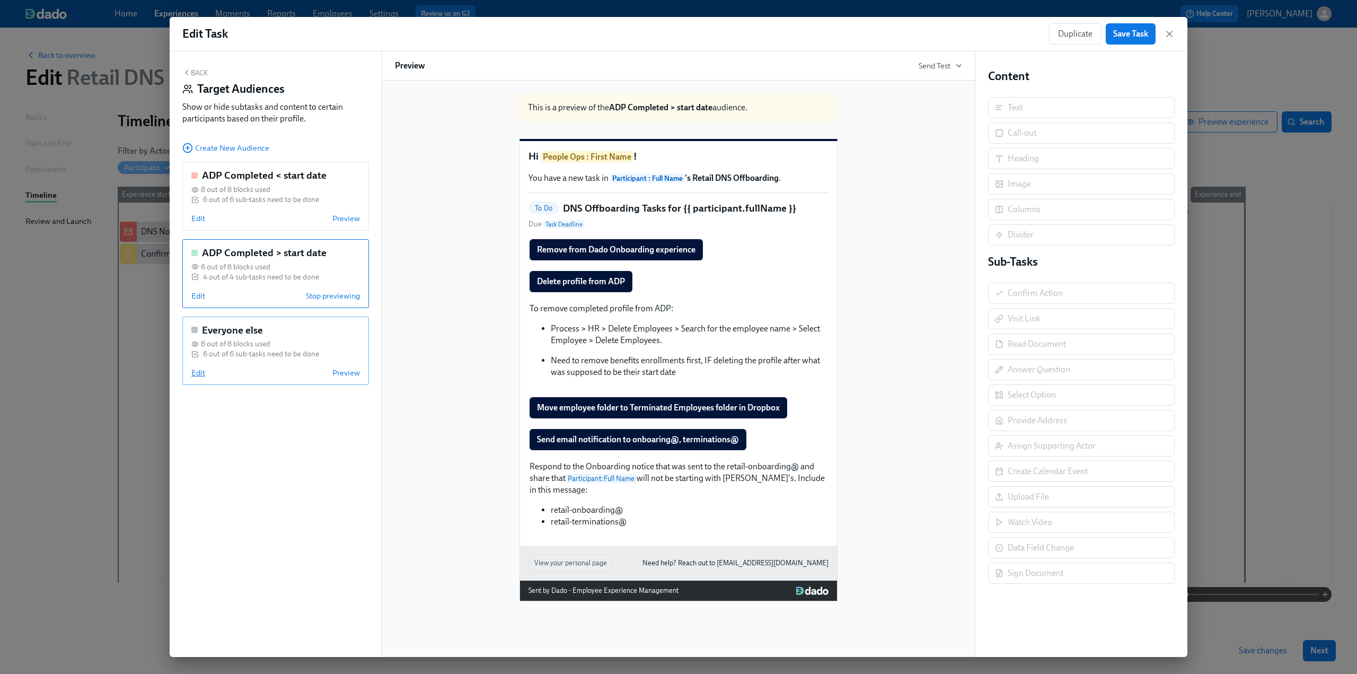
click at [197, 372] on span "Edit" at bounding box center [198, 372] width 14 height 11
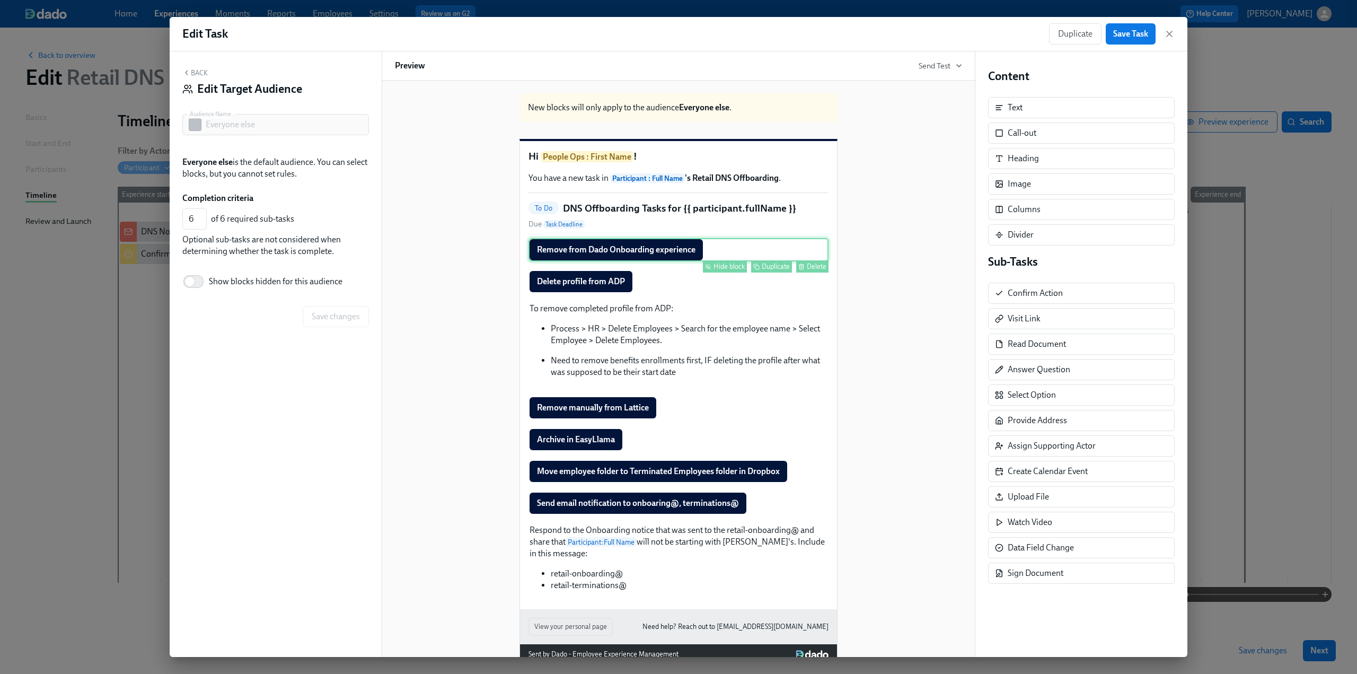
click at [726, 270] on div "Hide block" at bounding box center [729, 266] width 31 height 8
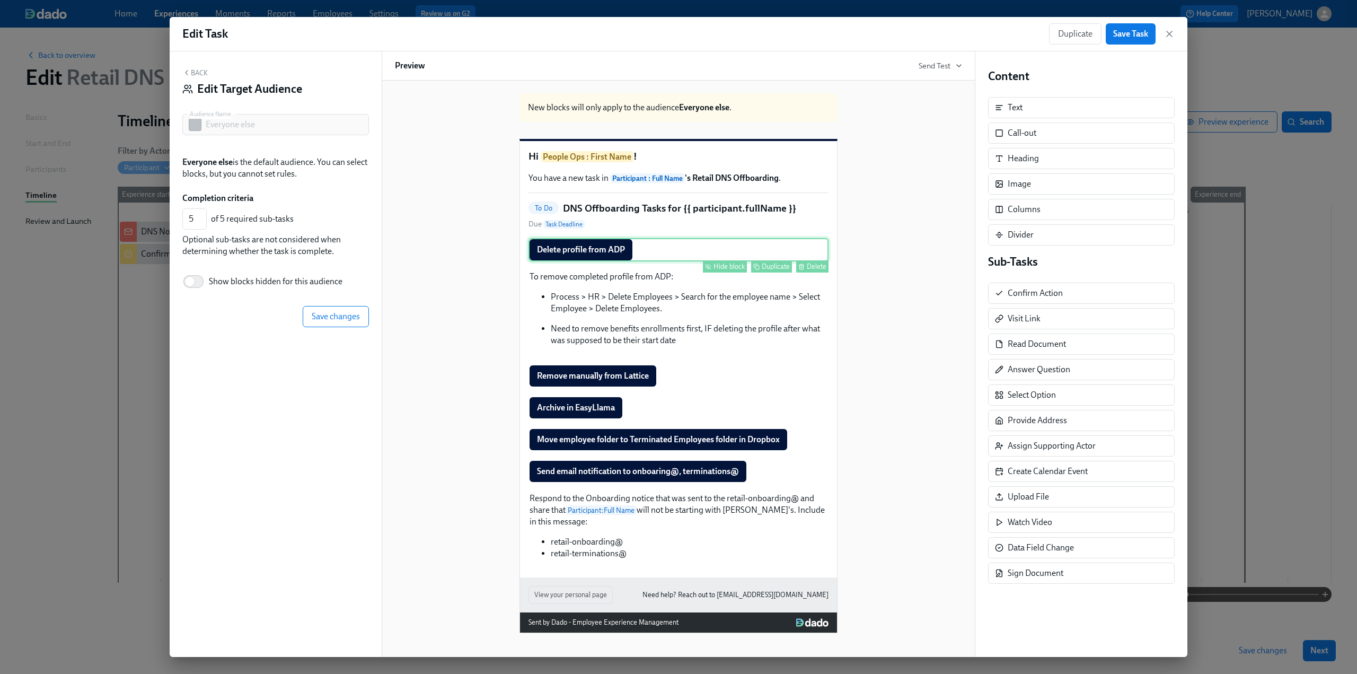
click at [724, 270] on div "Hide block" at bounding box center [729, 266] width 31 height 8
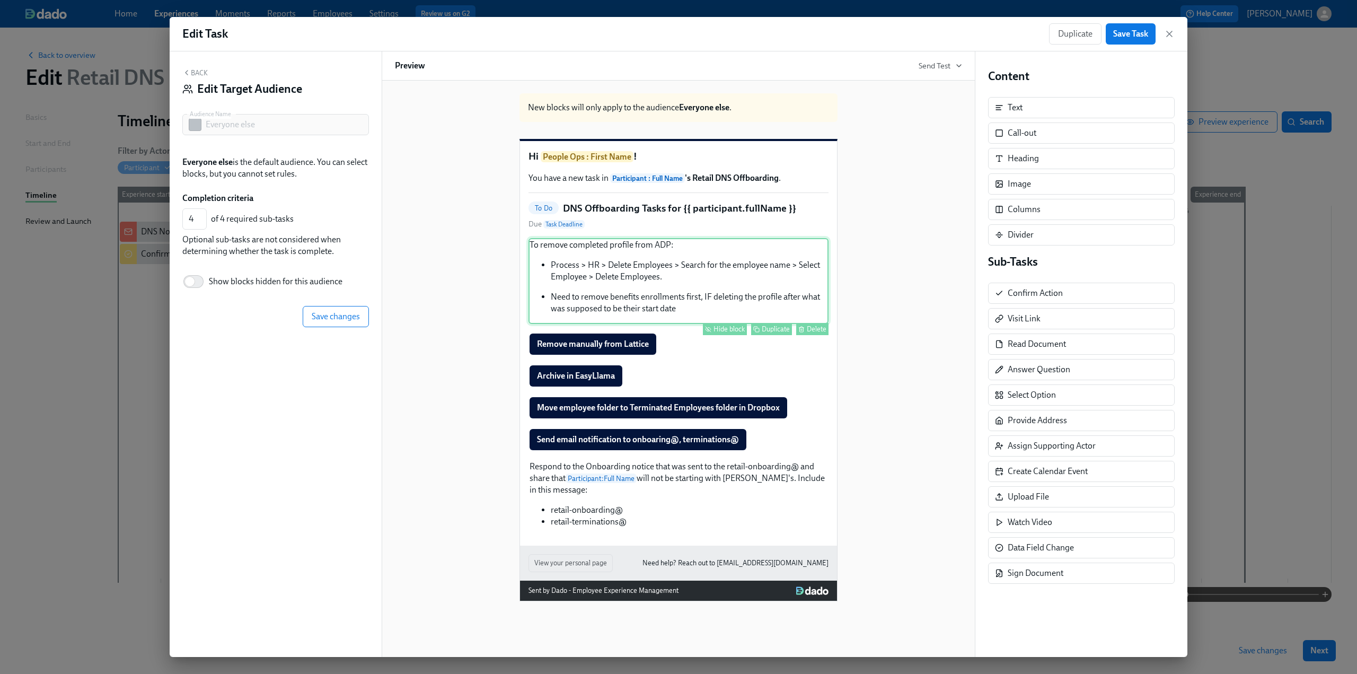
click at [724, 333] on div "Hide block" at bounding box center [729, 329] width 31 height 8
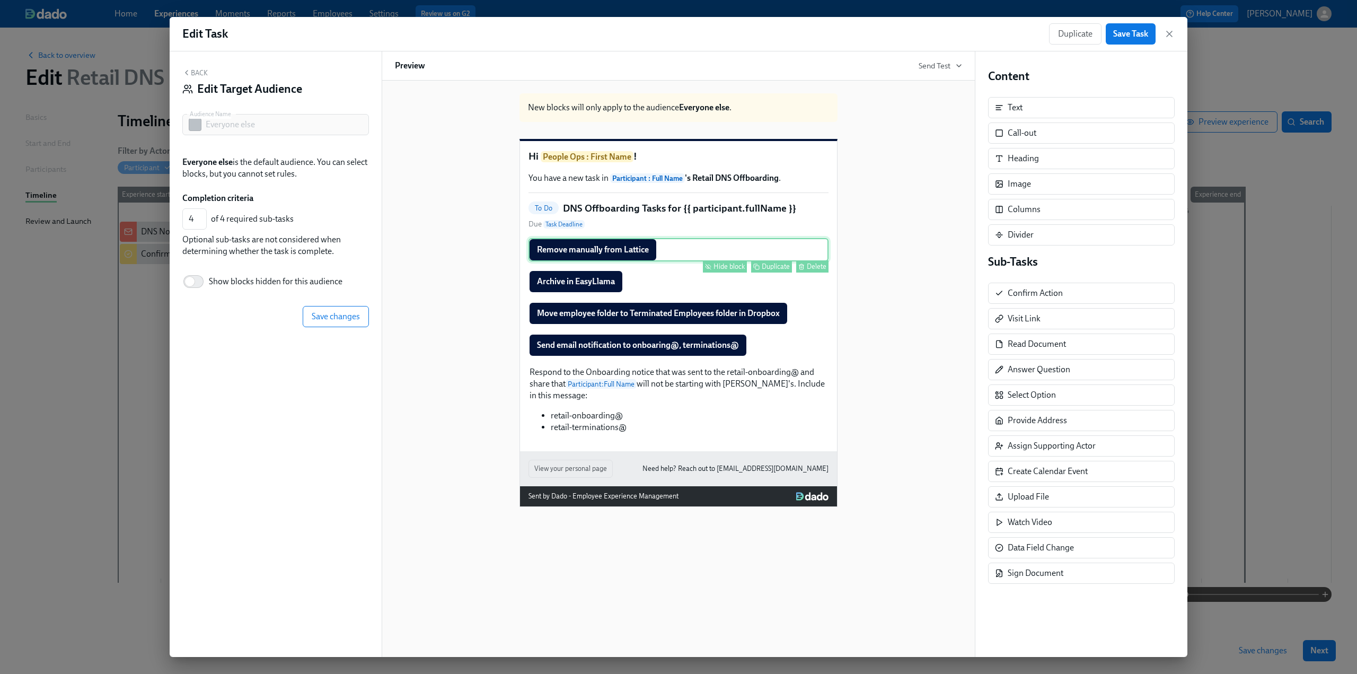
click at [719, 270] on div "Hide block" at bounding box center [729, 266] width 31 height 8
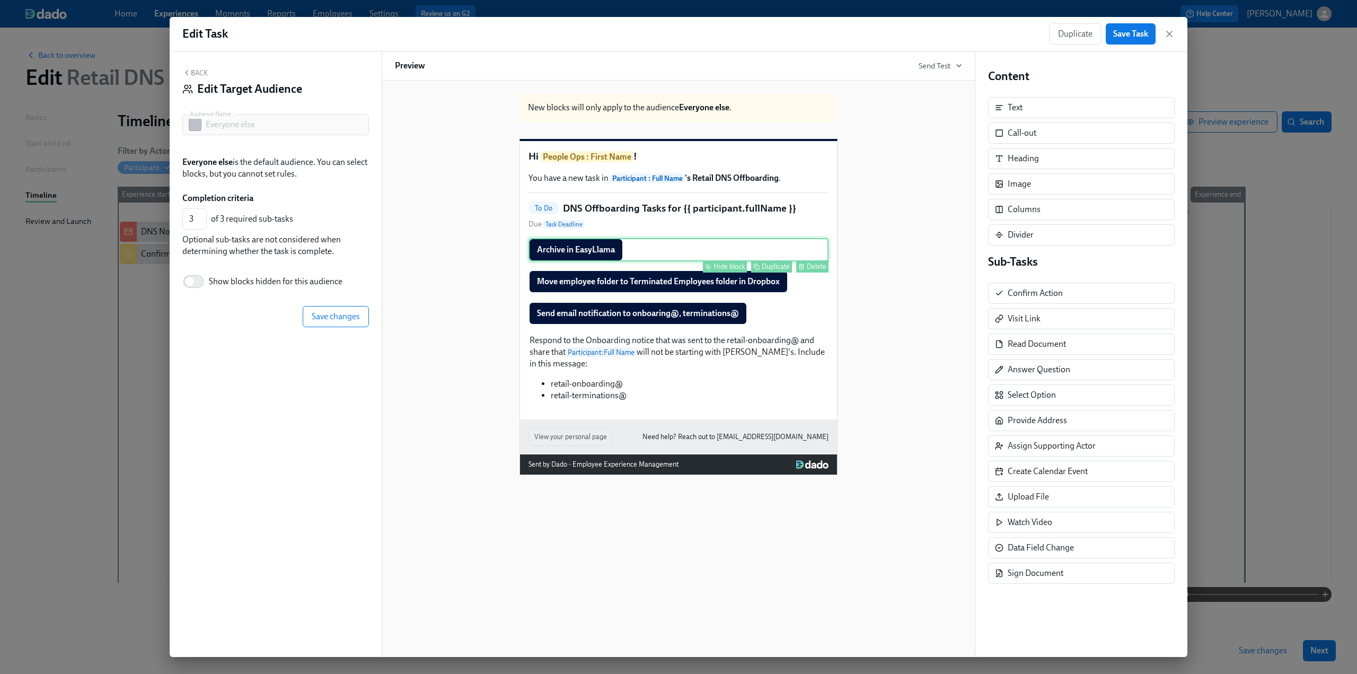
click at [722, 273] on button "Hide block" at bounding box center [725, 266] width 44 height 12
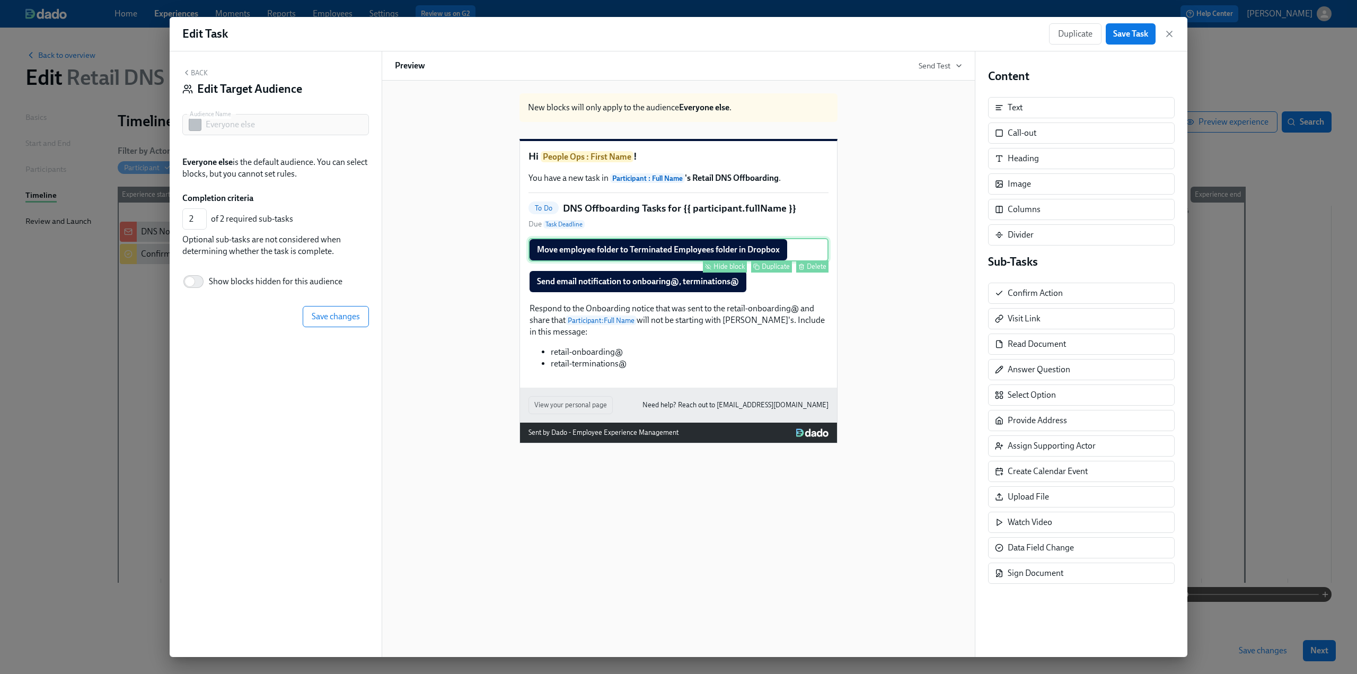
click at [722, 270] on div "Hide block" at bounding box center [729, 266] width 31 height 8
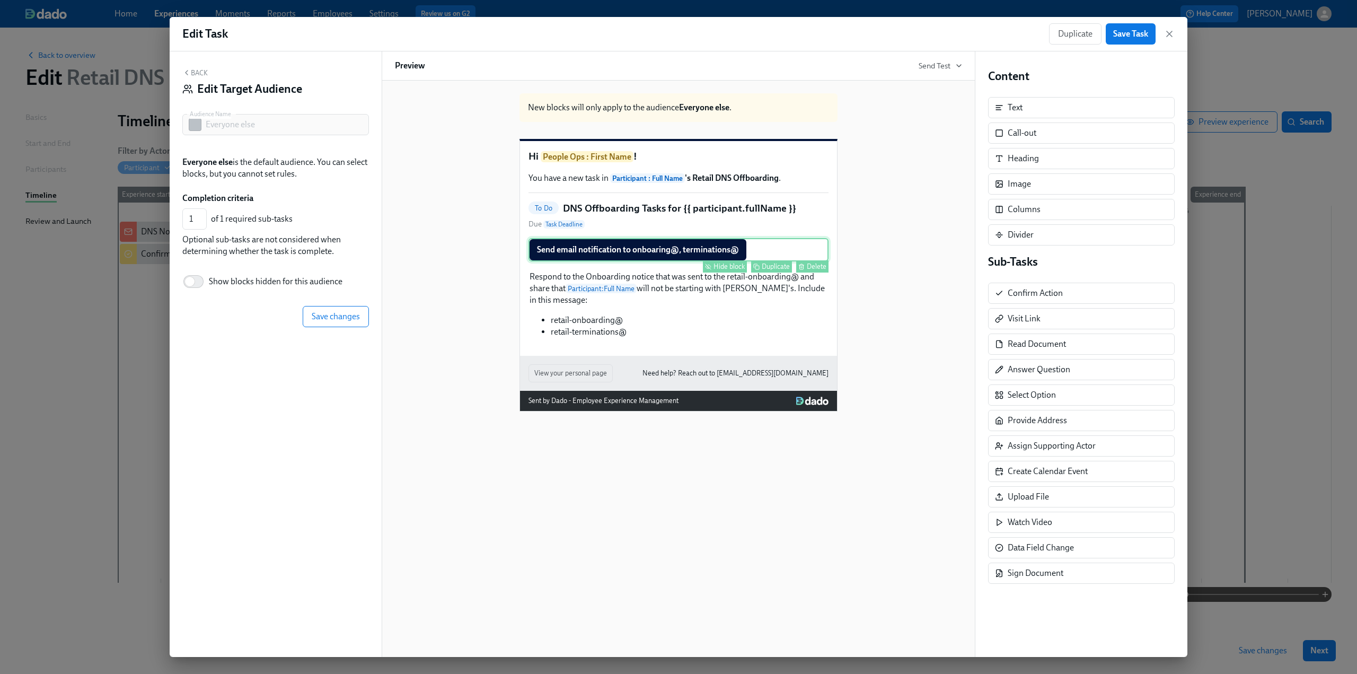
click at [723, 270] on div "Hide block" at bounding box center [729, 266] width 31 height 8
type input "0"
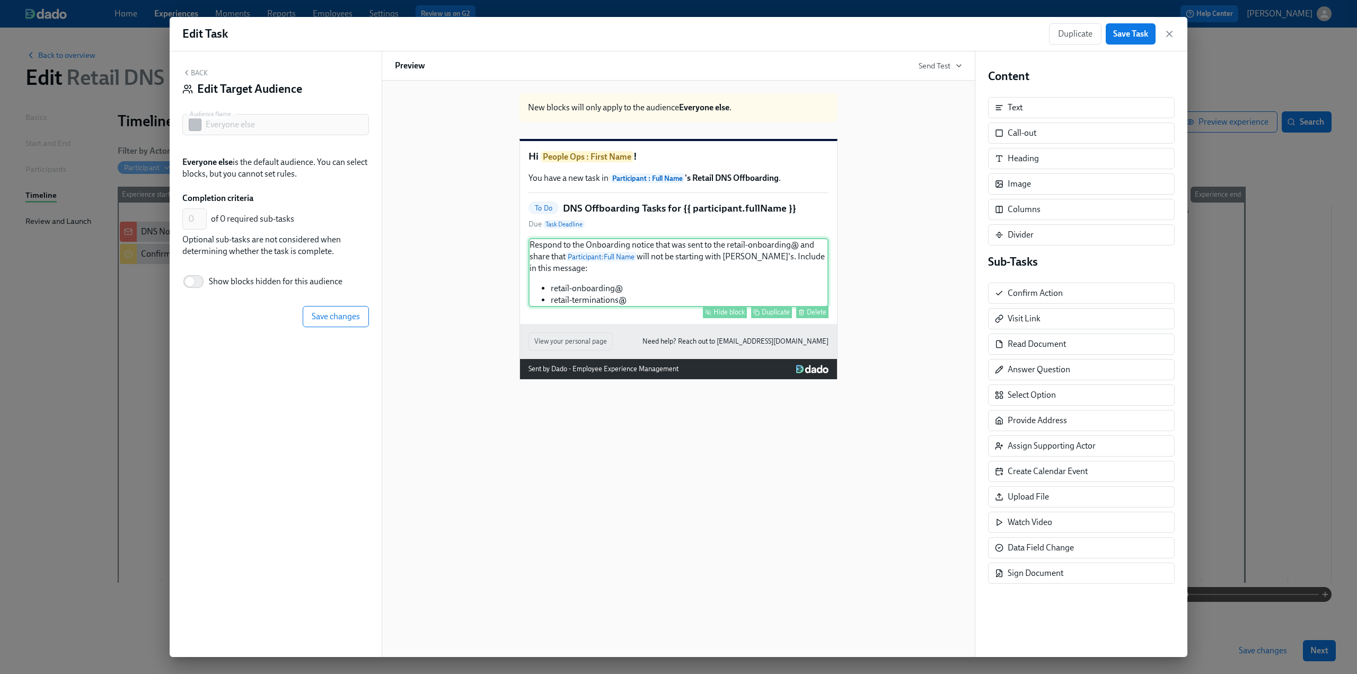
click at [726, 316] on div "Hide block" at bounding box center [729, 312] width 31 height 8
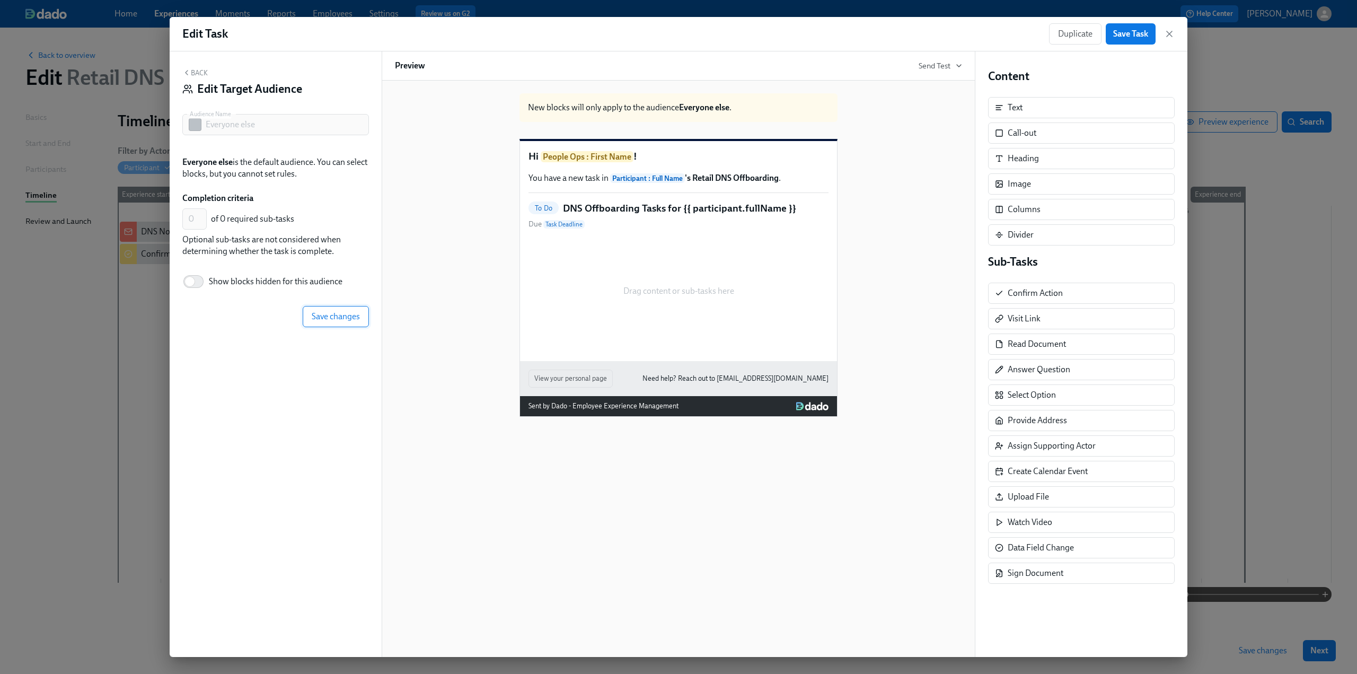
click at [330, 315] on span "Save changes" at bounding box center [336, 316] width 48 height 11
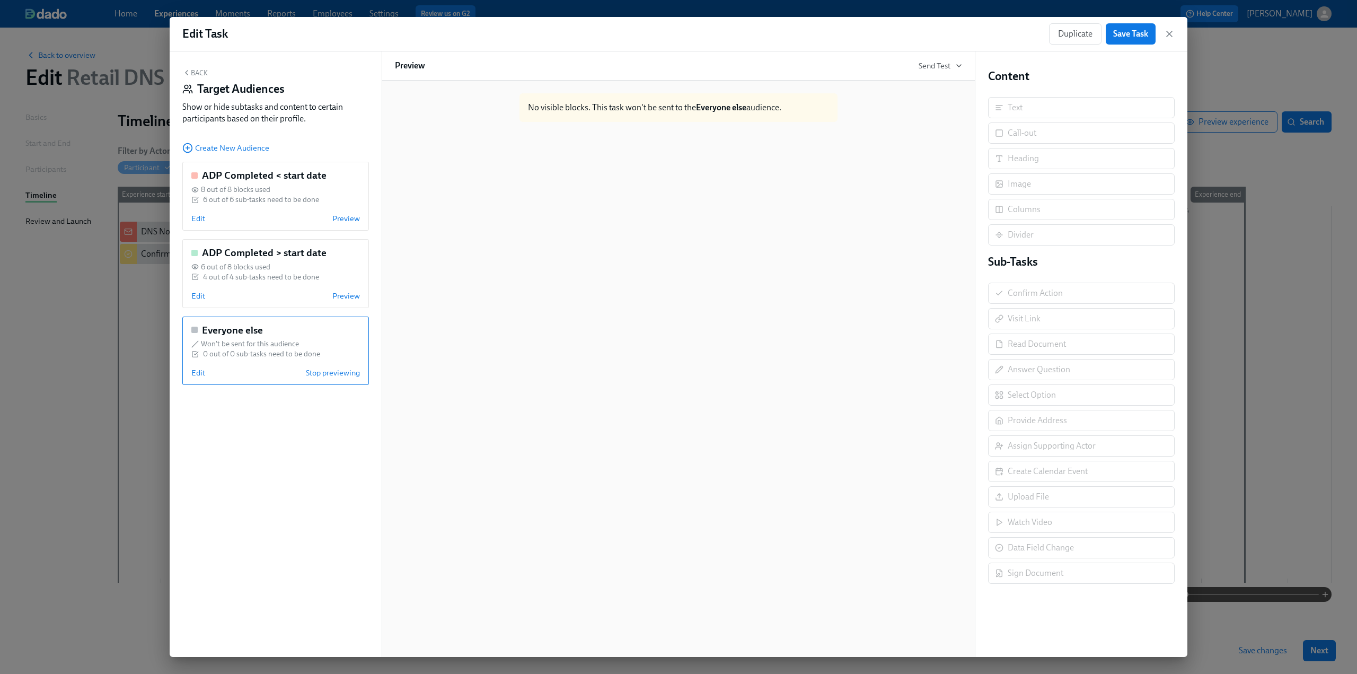
click at [194, 76] on button "Back" at bounding box center [194, 72] width 25 height 8
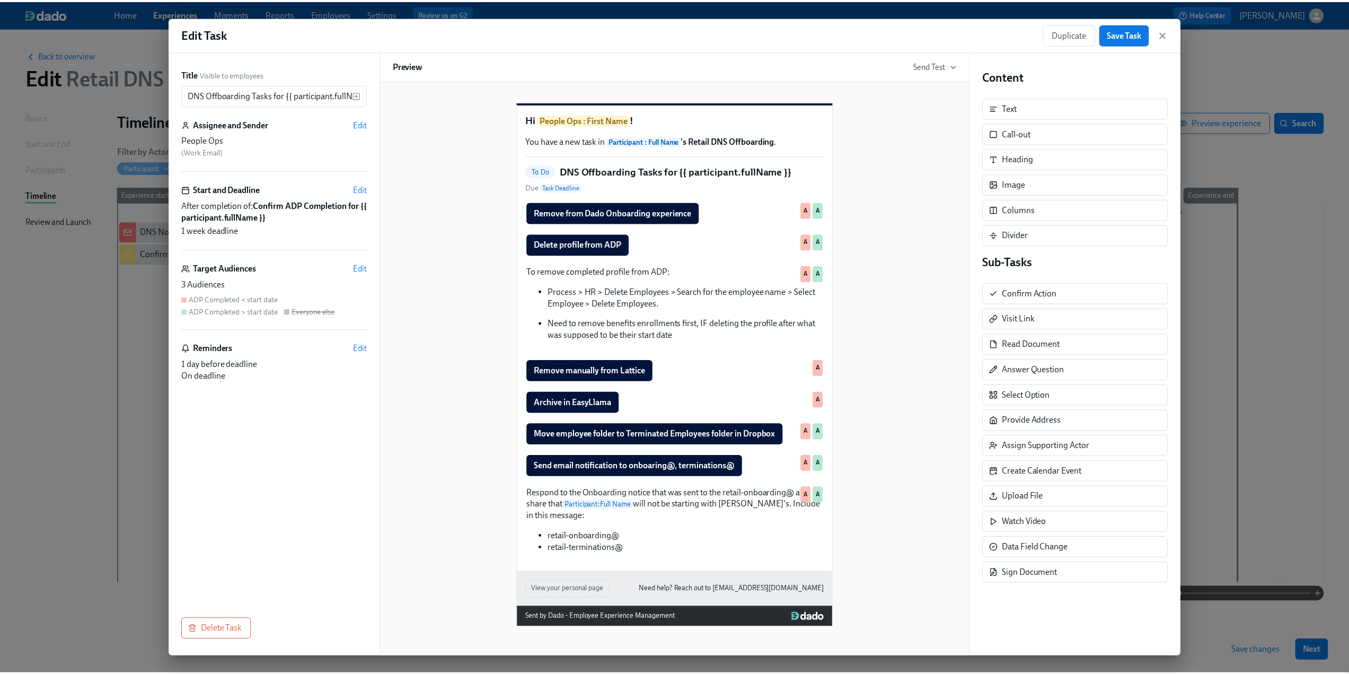
scroll to position [4, 0]
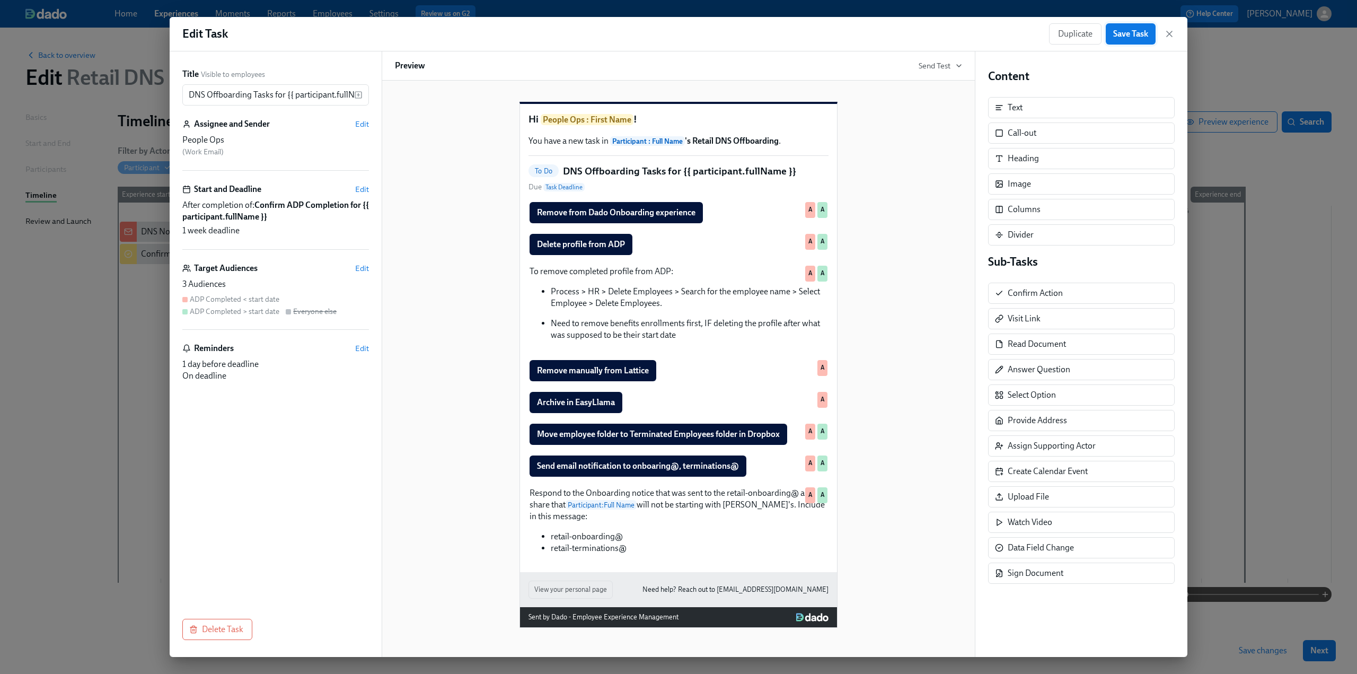
click at [1123, 32] on span "Save Task" at bounding box center [1130, 34] width 35 height 11
click at [1076, 33] on span "Duplicate" at bounding box center [1075, 34] width 34 height 11
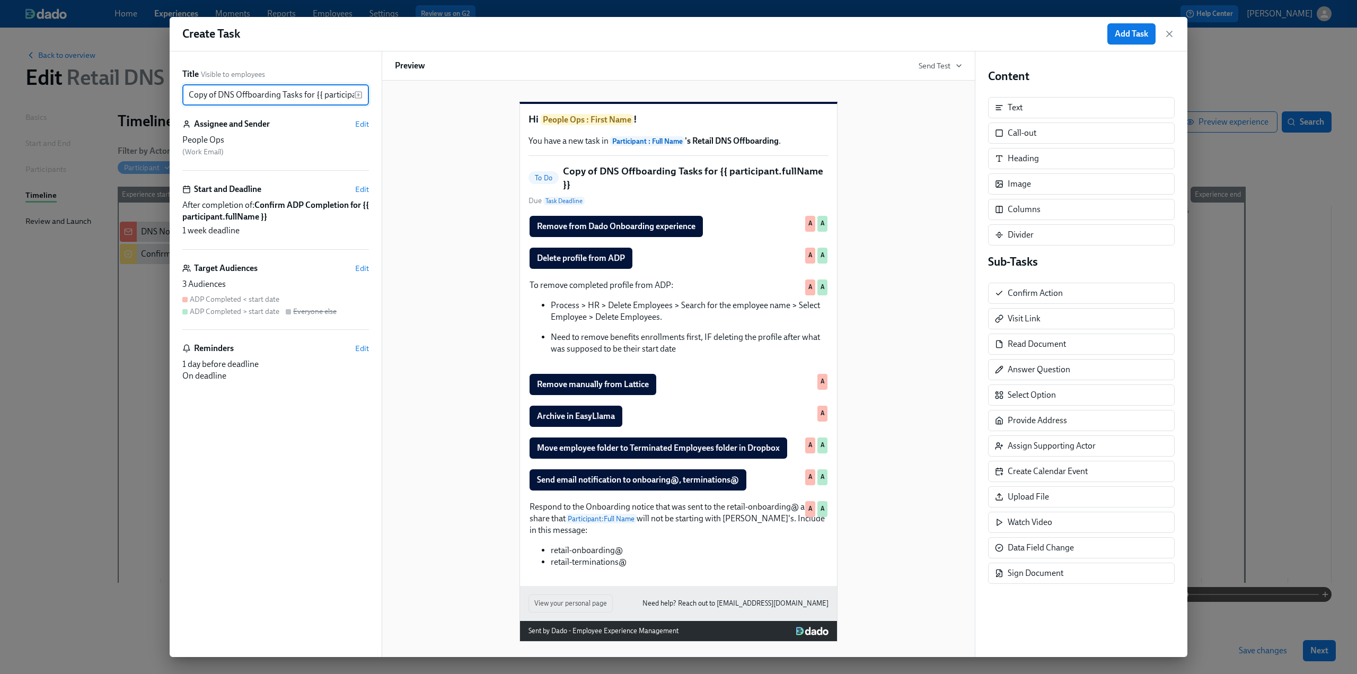
drag, startPoint x: 218, startPoint y: 96, endPoint x: 169, endPoint y: 95, distance: 49.3
click at [169, 95] on div "Create Task Add Task Title Visible to employees Copy of DNS Offboarding Tasks f…" at bounding box center [678, 337] width 1357 height 674
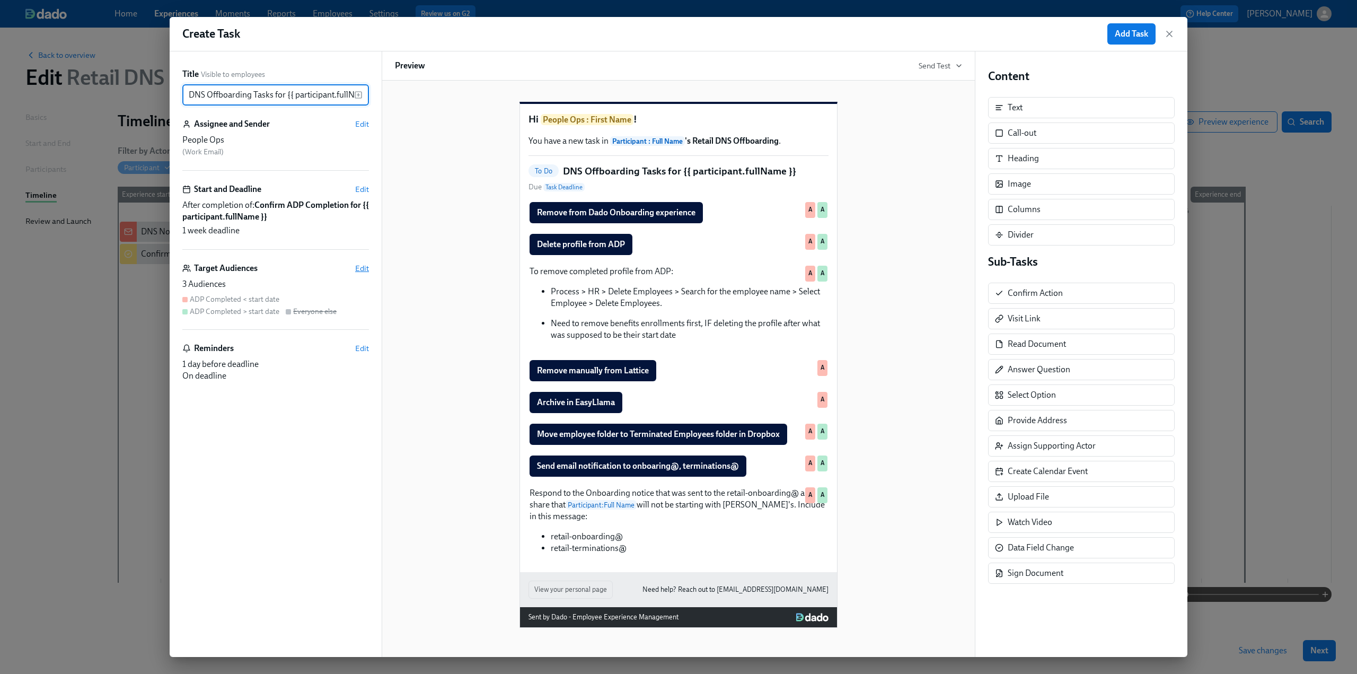
type input "DNS Offboarding Tasks for {{ participant.fullName }}"
click at [364, 268] on span "Edit" at bounding box center [362, 268] width 14 height 11
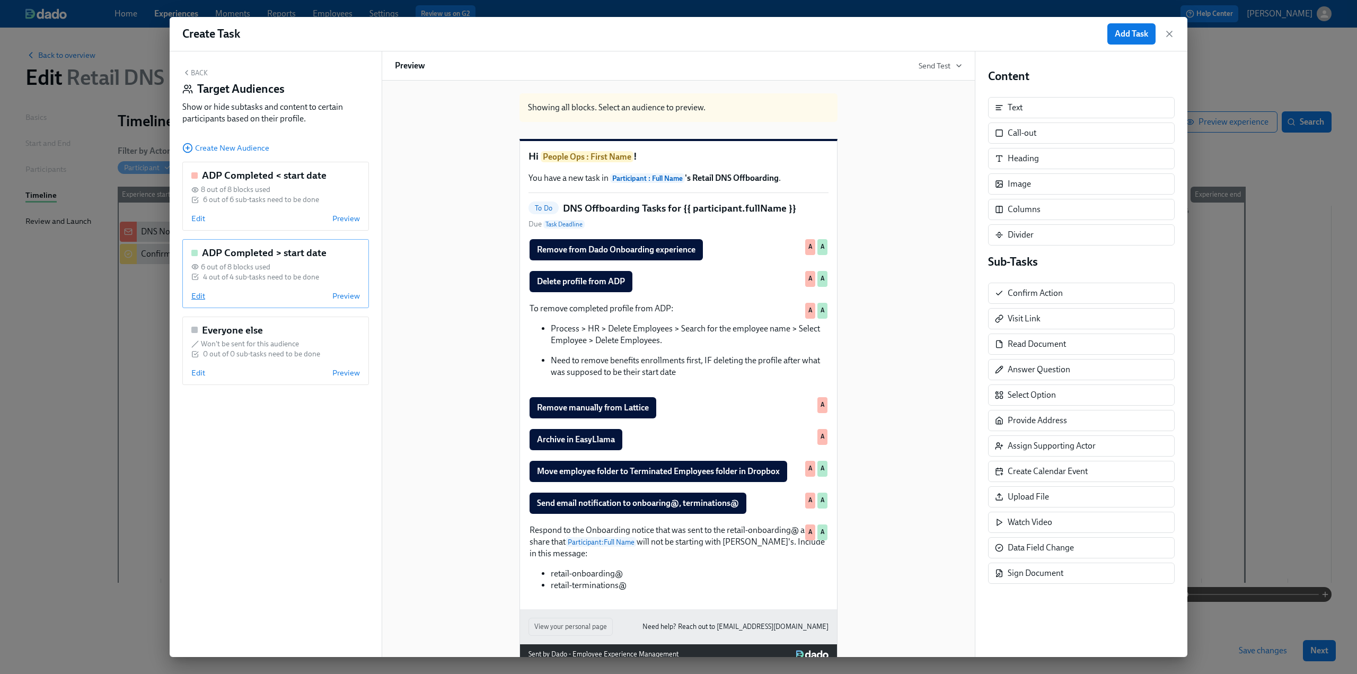
click at [200, 297] on span "Edit" at bounding box center [198, 296] width 14 height 11
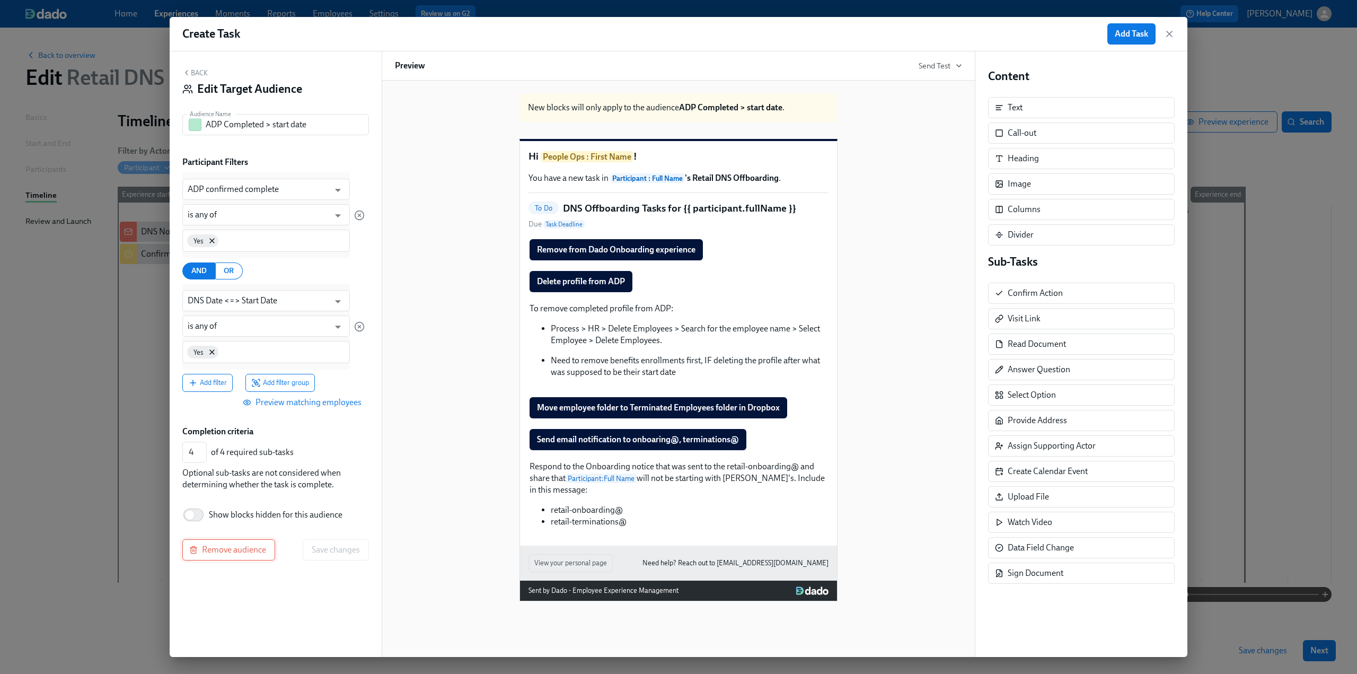
click at [224, 551] on span "Remove audience" at bounding box center [228, 549] width 75 height 11
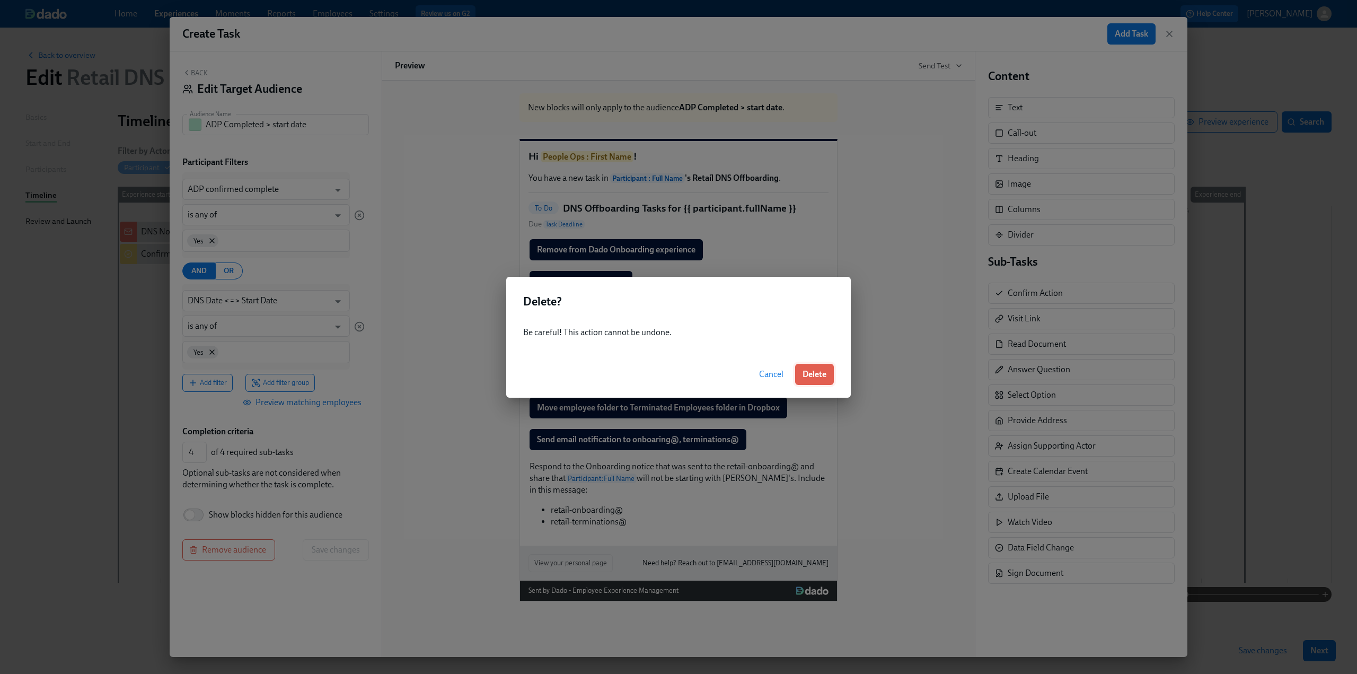
click at [815, 380] on button "Delete" at bounding box center [814, 374] width 39 height 21
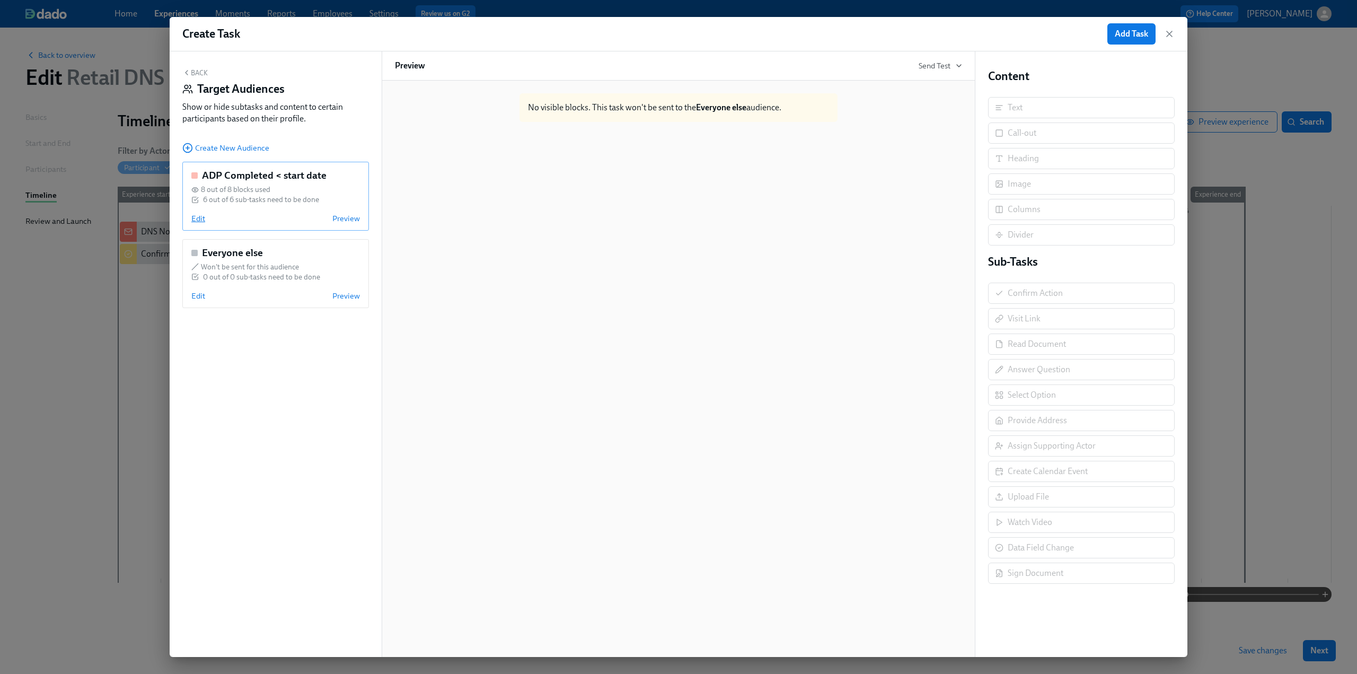
click at [198, 218] on span "Edit" at bounding box center [198, 218] width 14 height 11
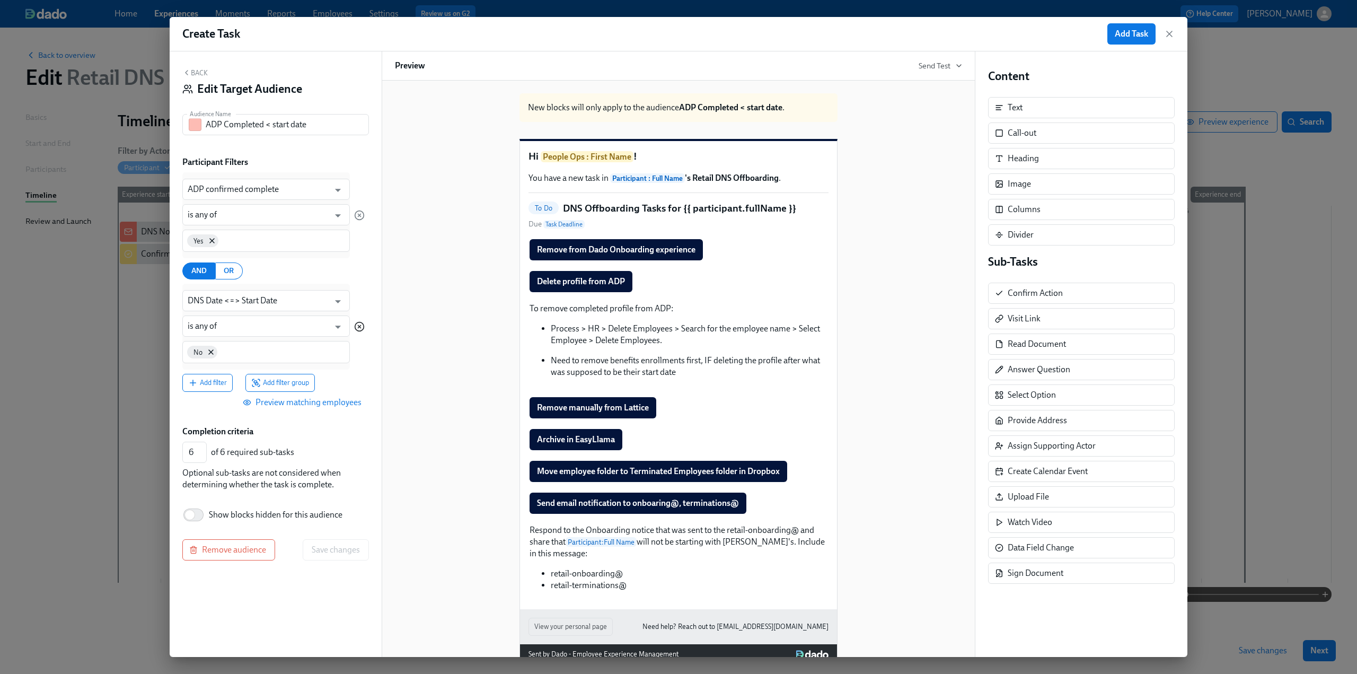
click at [361, 327] on icon "button" at bounding box center [359, 326] width 11 height 11
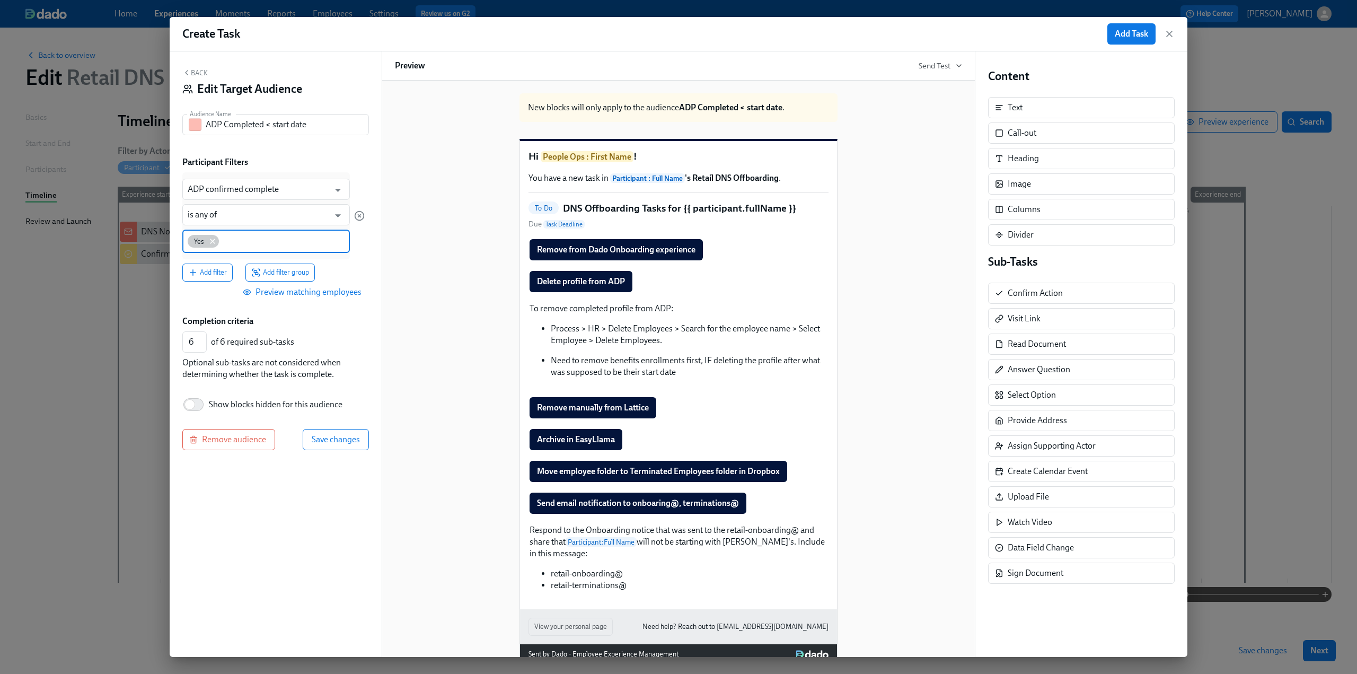
click at [208, 239] on div "Yes" at bounding box center [203, 241] width 31 height 13
click at [225, 244] on input at bounding box center [283, 240] width 124 height 11
click at [213, 239] on icon at bounding box center [212, 241] width 8 height 8
click at [235, 247] on div at bounding box center [266, 240] width 155 height 21
type input "No"
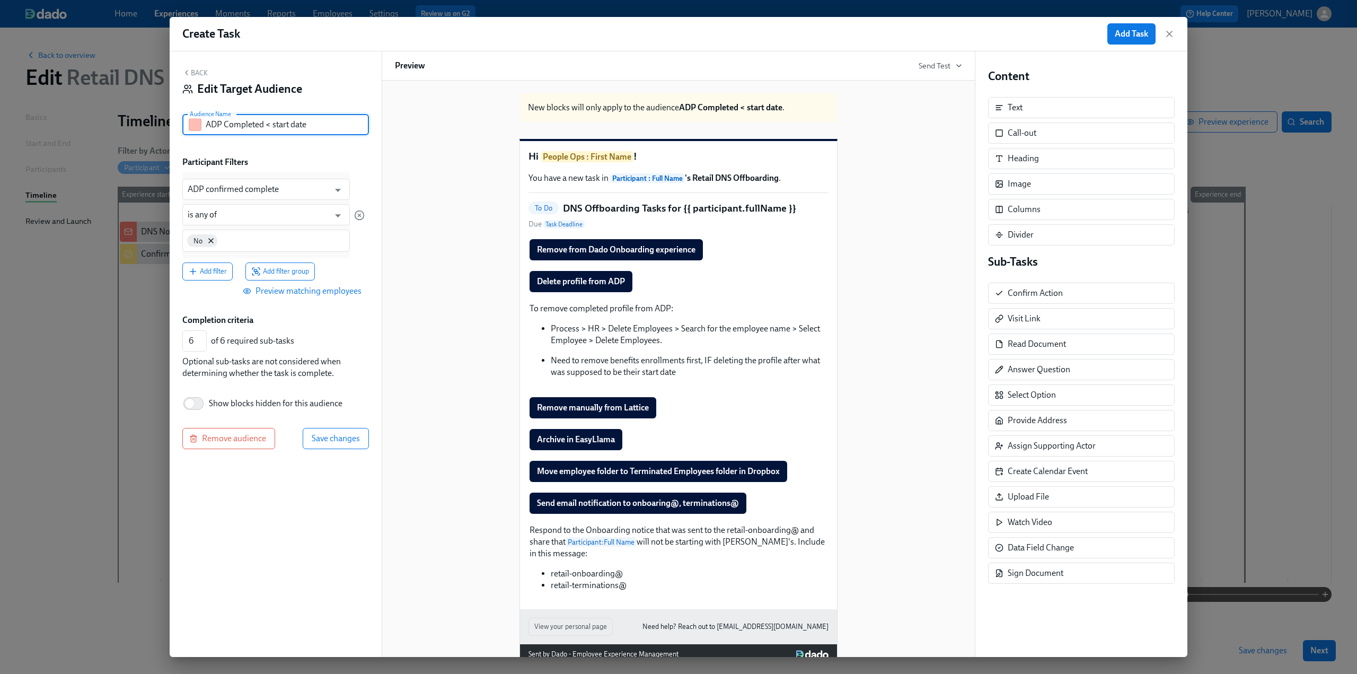
drag, startPoint x: 317, startPoint y: 129, endPoint x: 267, endPoint y: 125, distance: 49.5
click at [267, 125] on input "ADP Completed < start date" at bounding box center [287, 124] width 163 height 21
click at [224, 125] on input "ADP Completed" at bounding box center [287, 124] width 163 height 21
type input "ADP Not Completed"
click at [336, 441] on span "Save changes" at bounding box center [336, 438] width 48 height 11
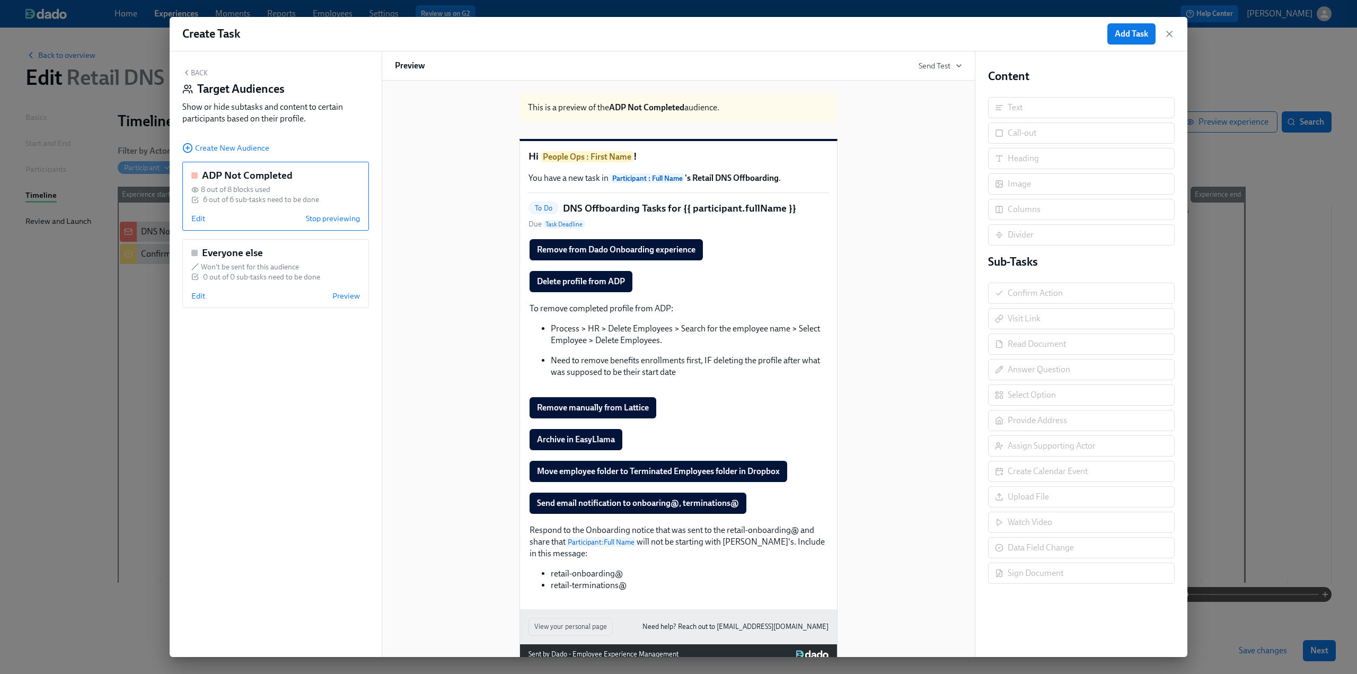
click at [192, 68] on div "Back Target Audiences Show or hide subtasks and content to certain participants…" at bounding box center [275, 98] width 187 height 60
click at [718, 261] on div "Remove from Dado Onboarding experience Duplicate" at bounding box center [679, 249] width 300 height 23
click at [197, 74] on button "Back" at bounding box center [194, 72] width 25 height 8
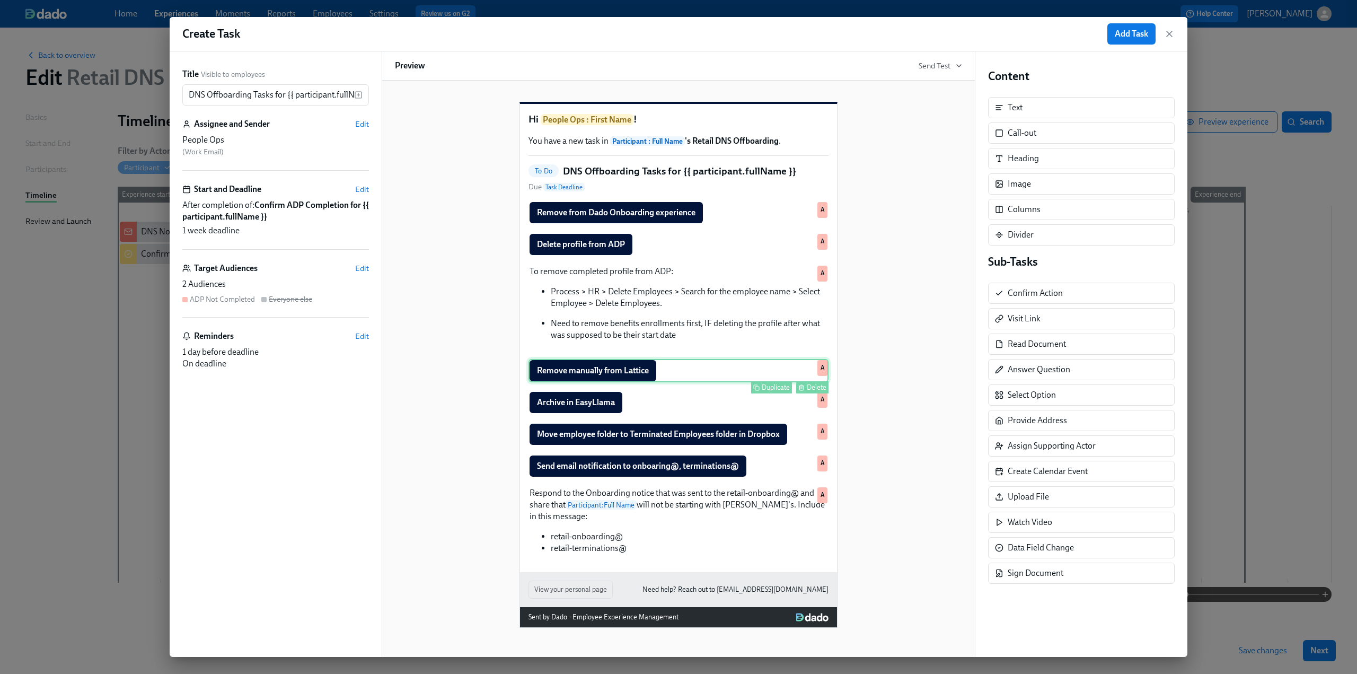
click at [807, 391] on div "Delete" at bounding box center [817, 387] width 20 height 8
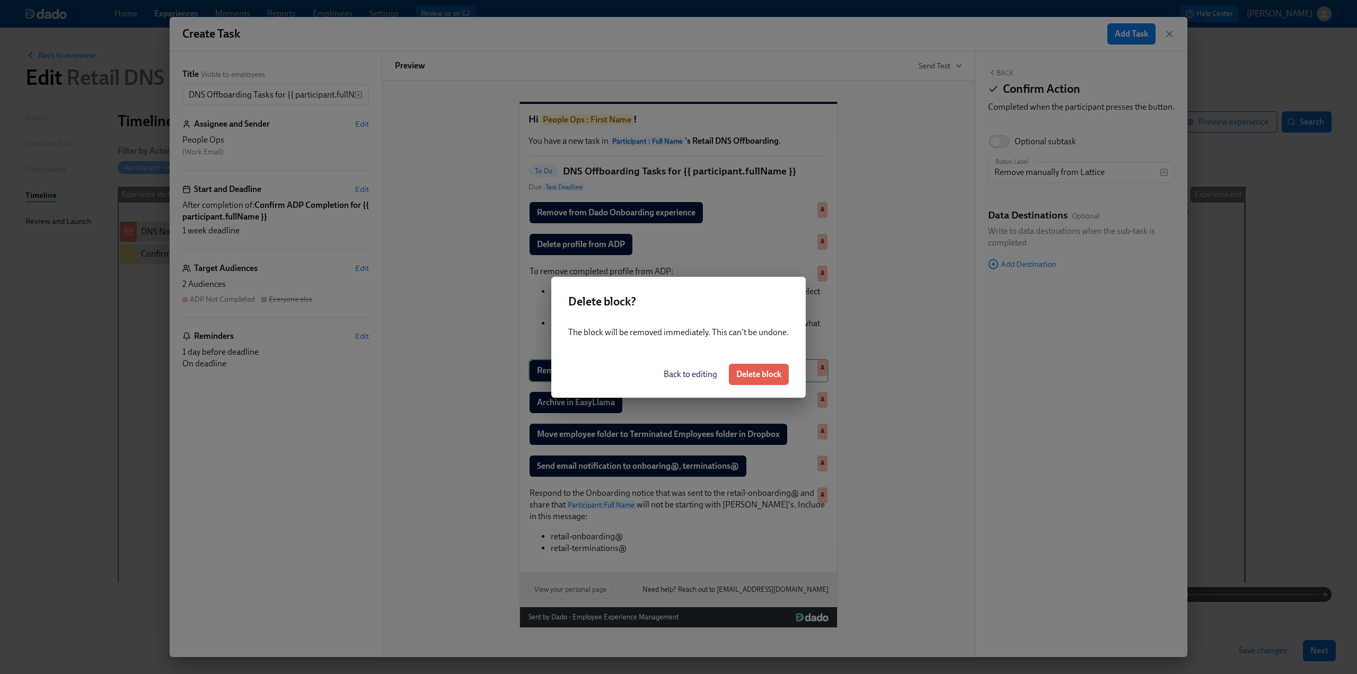
click at [780, 371] on span "Delete block" at bounding box center [758, 374] width 45 height 11
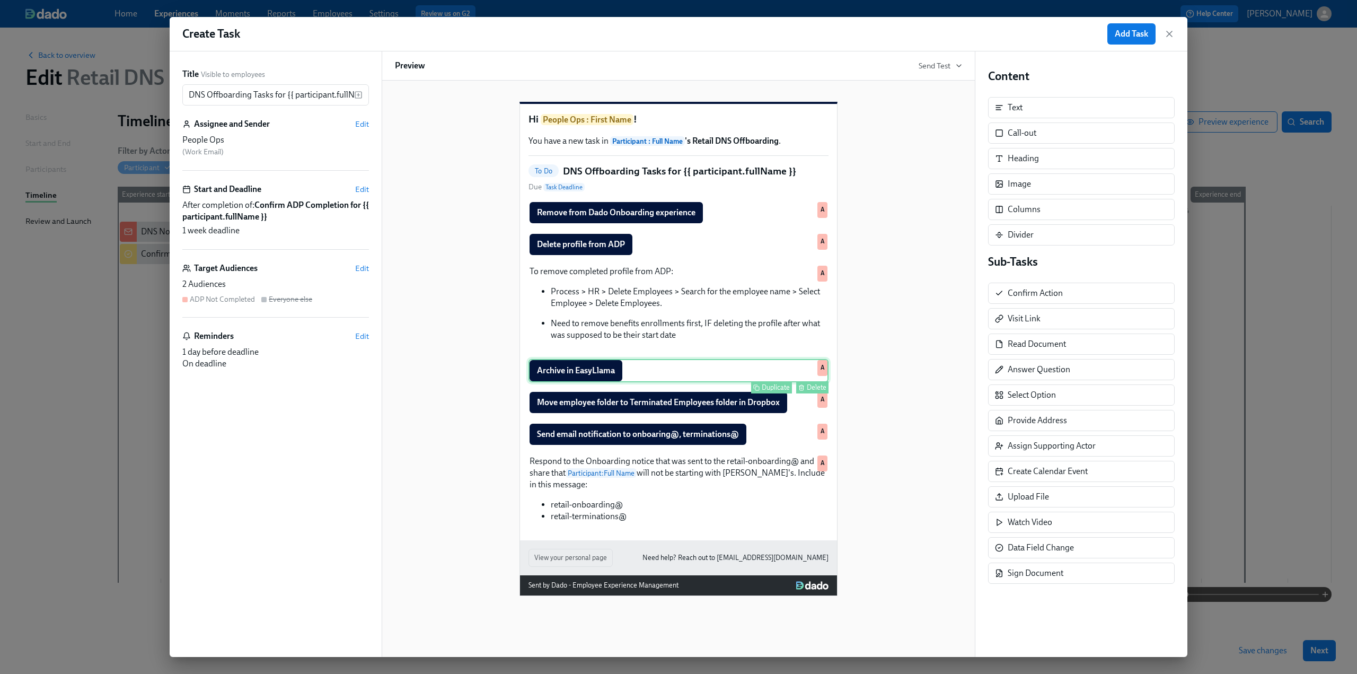
click at [807, 391] on div "Delete" at bounding box center [817, 387] width 20 height 8
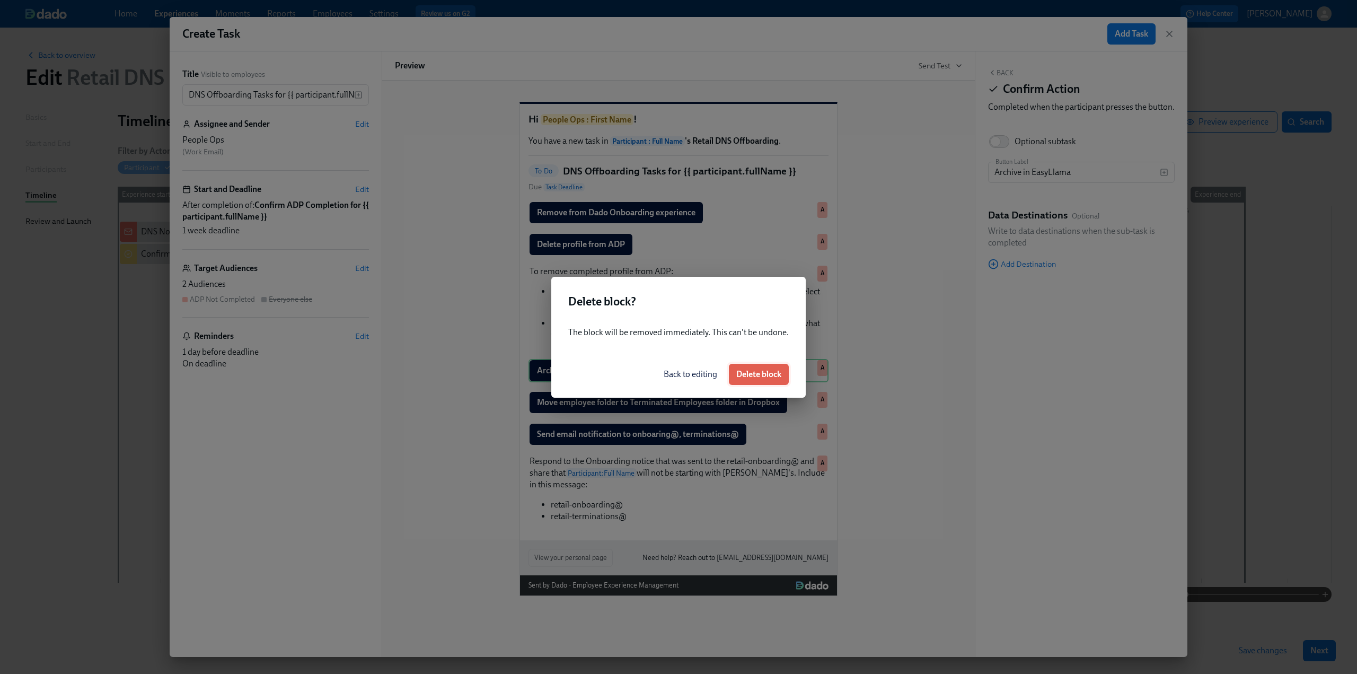
click at [758, 372] on span "Delete block" at bounding box center [758, 374] width 45 height 11
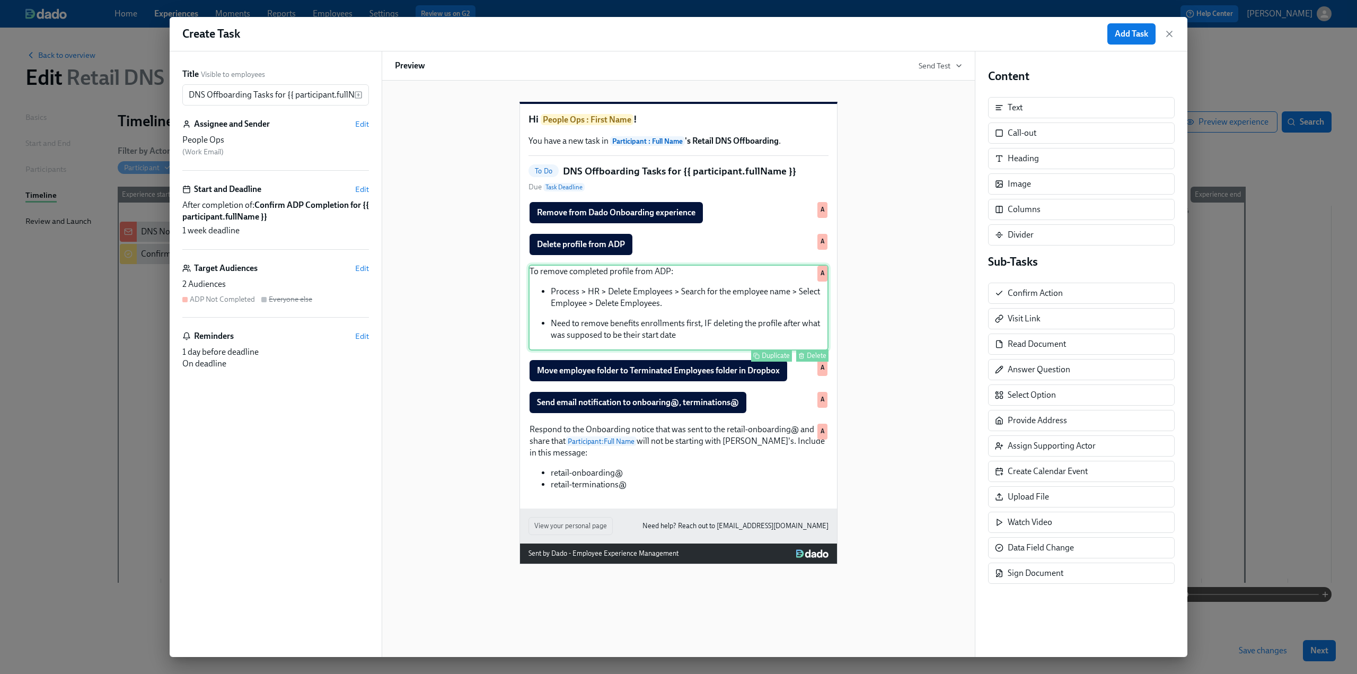
click at [602, 322] on div "To remove completed profile from ADP: Process > HR > Delete Employees > Search …" at bounding box center [679, 308] width 300 height 86
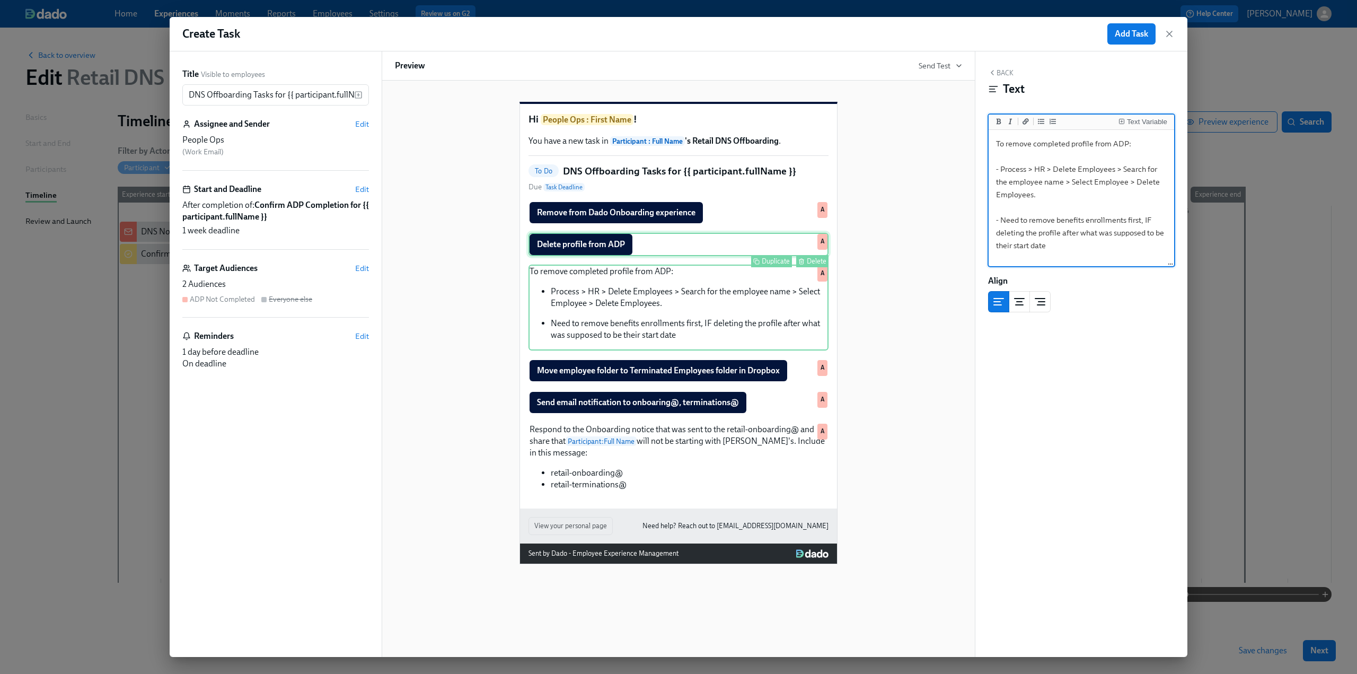
click at [578, 256] on div "Delete profile from ADP Duplicate Delete A" at bounding box center [679, 244] width 300 height 23
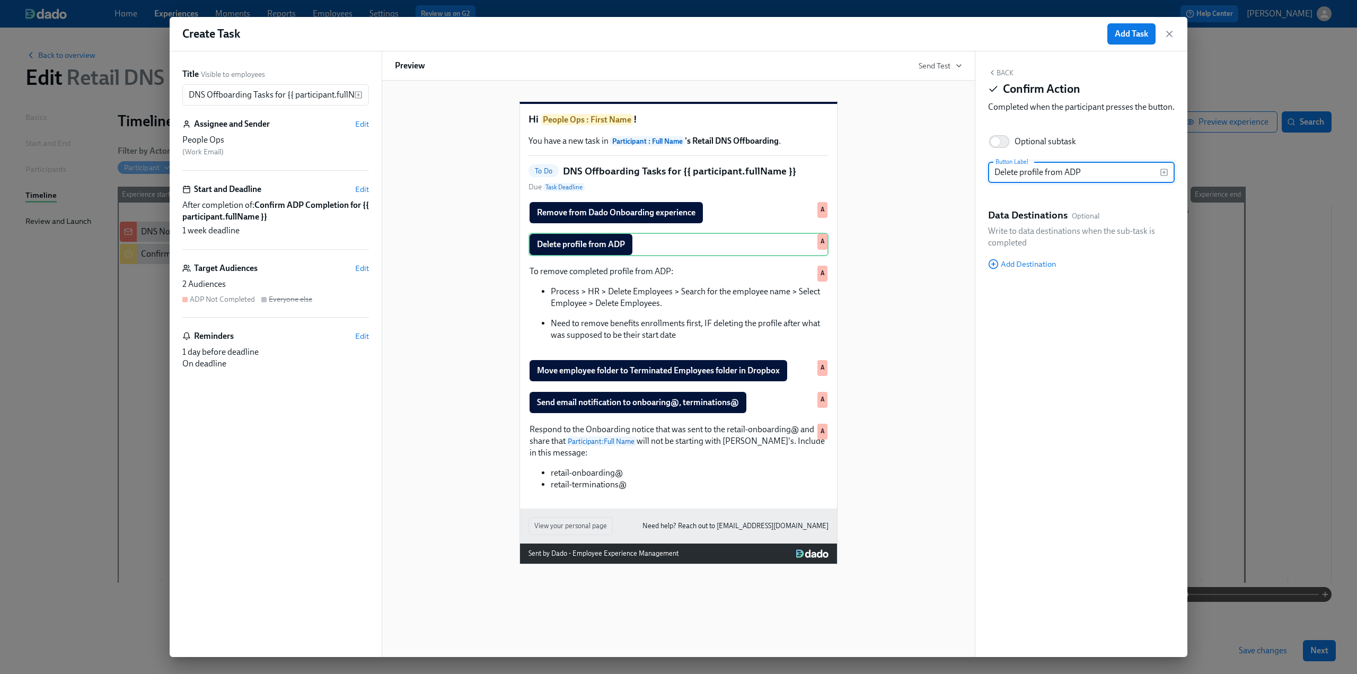
click at [1019, 183] on input "Delete profile from ADP" at bounding box center [1074, 172] width 172 height 21
type input "Delete Onboarding Profile from ADP"
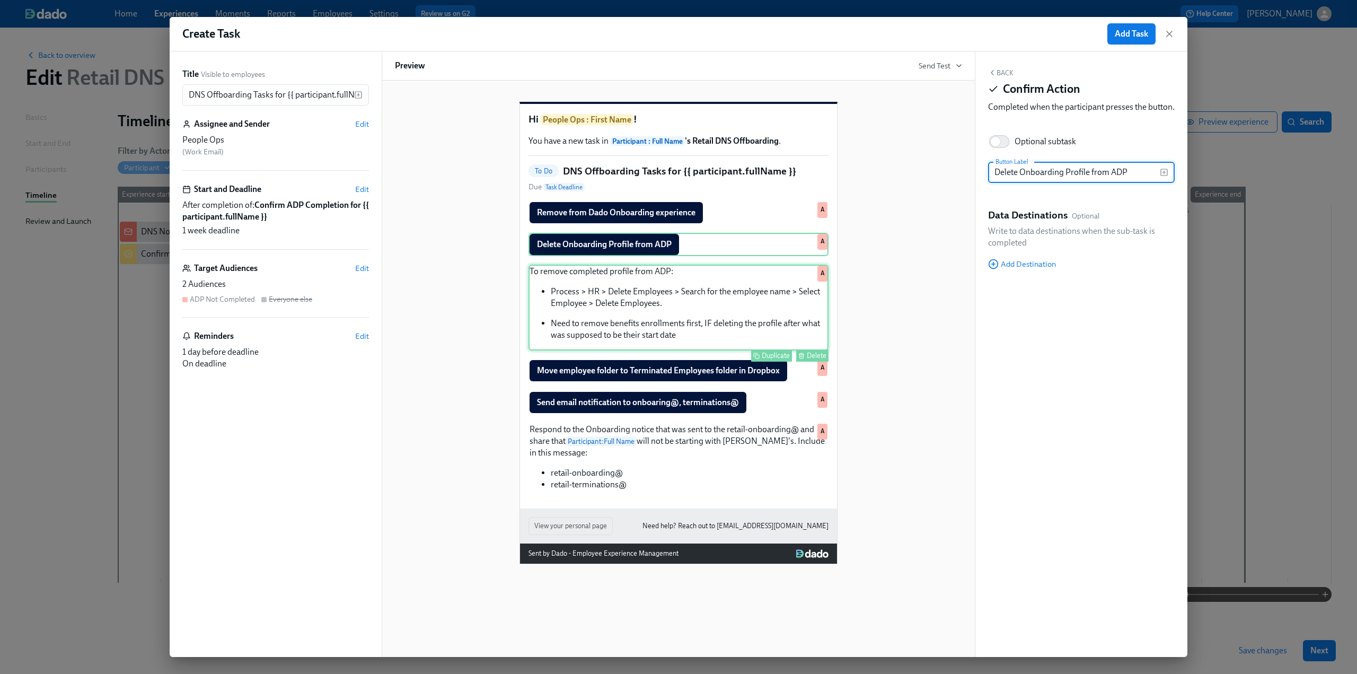
click at [636, 311] on div "To remove completed profile from ADP: Process > HR > Delete Employees > Search …" at bounding box center [679, 308] width 300 height 86
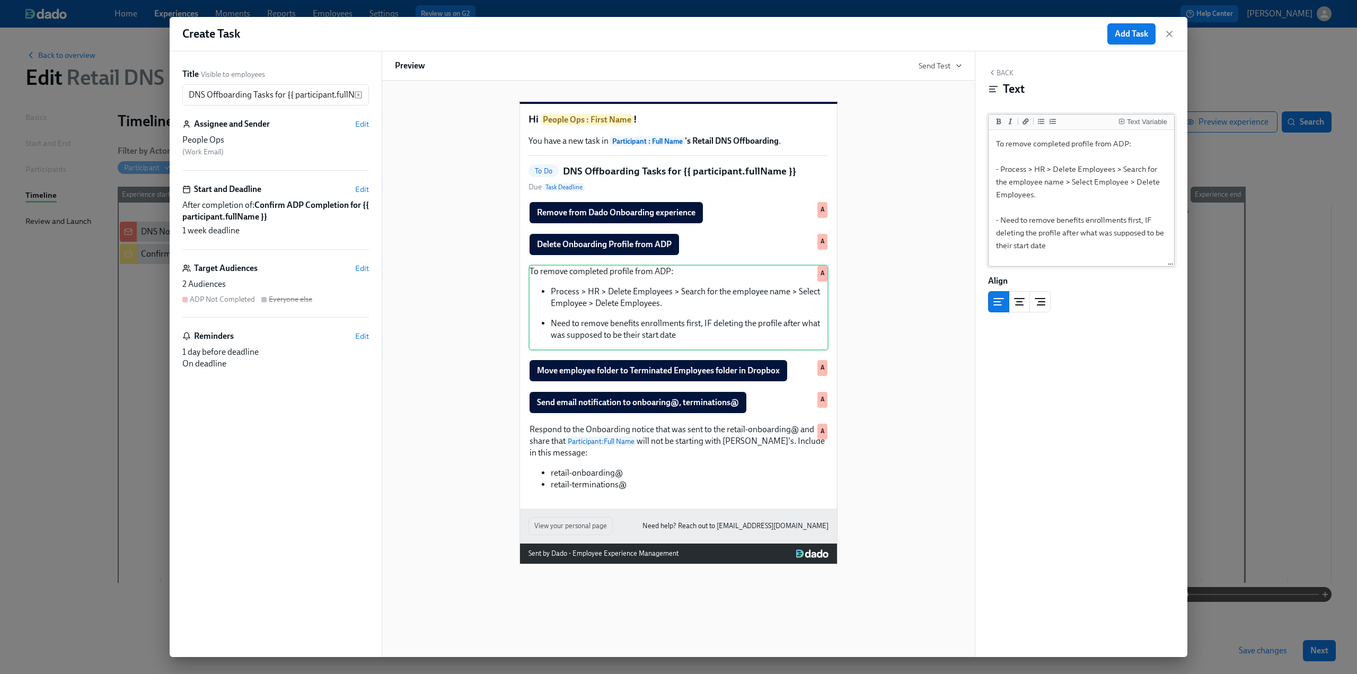
click at [1064, 213] on textarea "To remove completed profile from ADP: - Process > HR > Delete Employees > Searc…" at bounding box center [1081, 198] width 181 height 133
drag, startPoint x: 1049, startPoint y: 252, endPoint x: 979, endPoint y: 140, distance: 132.0
click at [979, 140] on div "Back Text Text Variable To remove completed profile from ADP: - Process > HR > …" at bounding box center [1082, 353] width 212 height 605
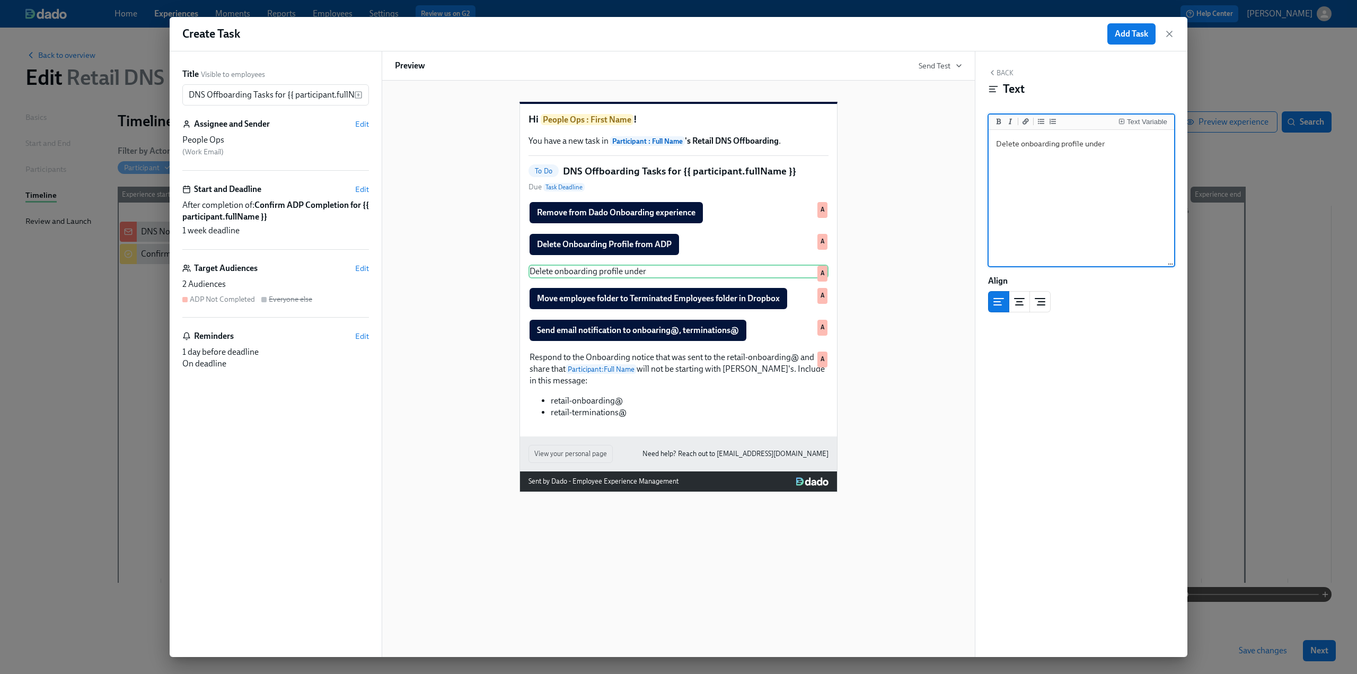
click at [1047, 164] on textarea "Delete onboarding profile under" at bounding box center [1081, 198] width 181 height 133
click at [1111, 143] on textarea "Delete onboarding profile under" at bounding box center [1081, 198] width 181 height 133
click at [1021, 147] on textarea "Delete onboarding profile under" at bounding box center [1081, 198] width 181 height 133
click at [1150, 122] on div "Text Variable" at bounding box center [1147, 121] width 40 height 7
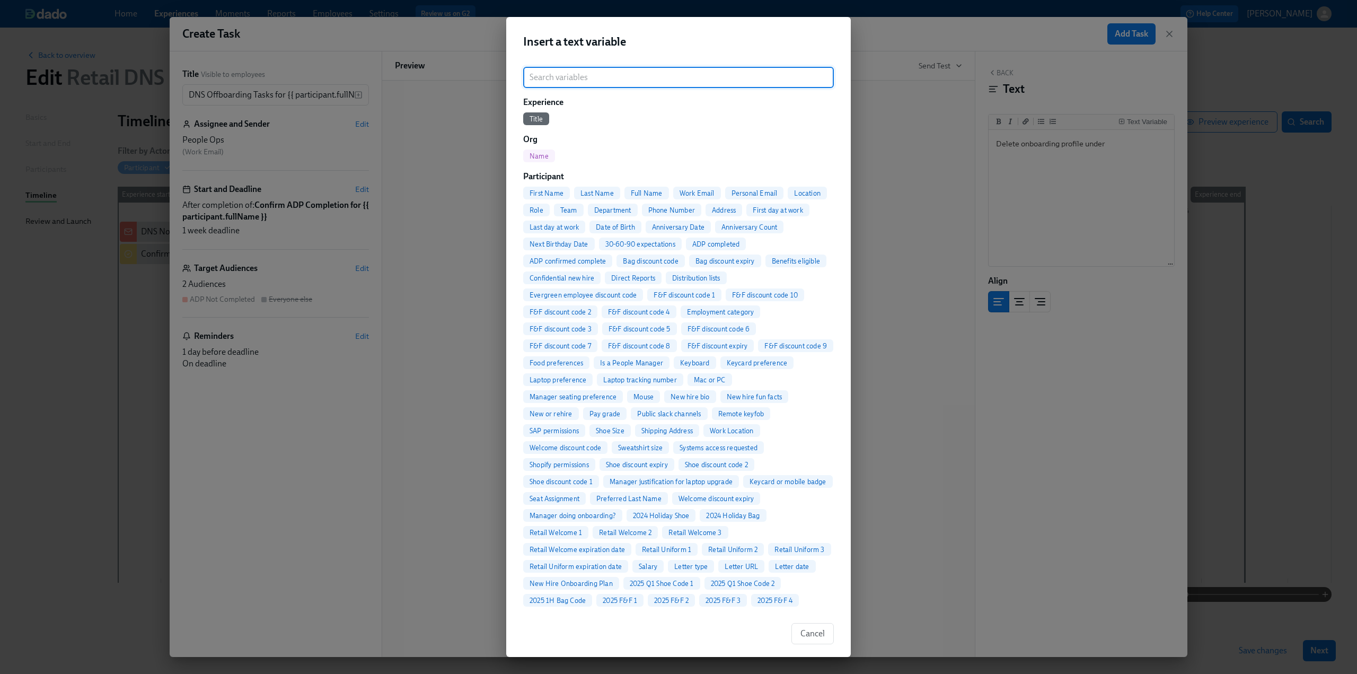
click at [637, 190] on span "Full Name" at bounding box center [647, 193] width 45 height 8
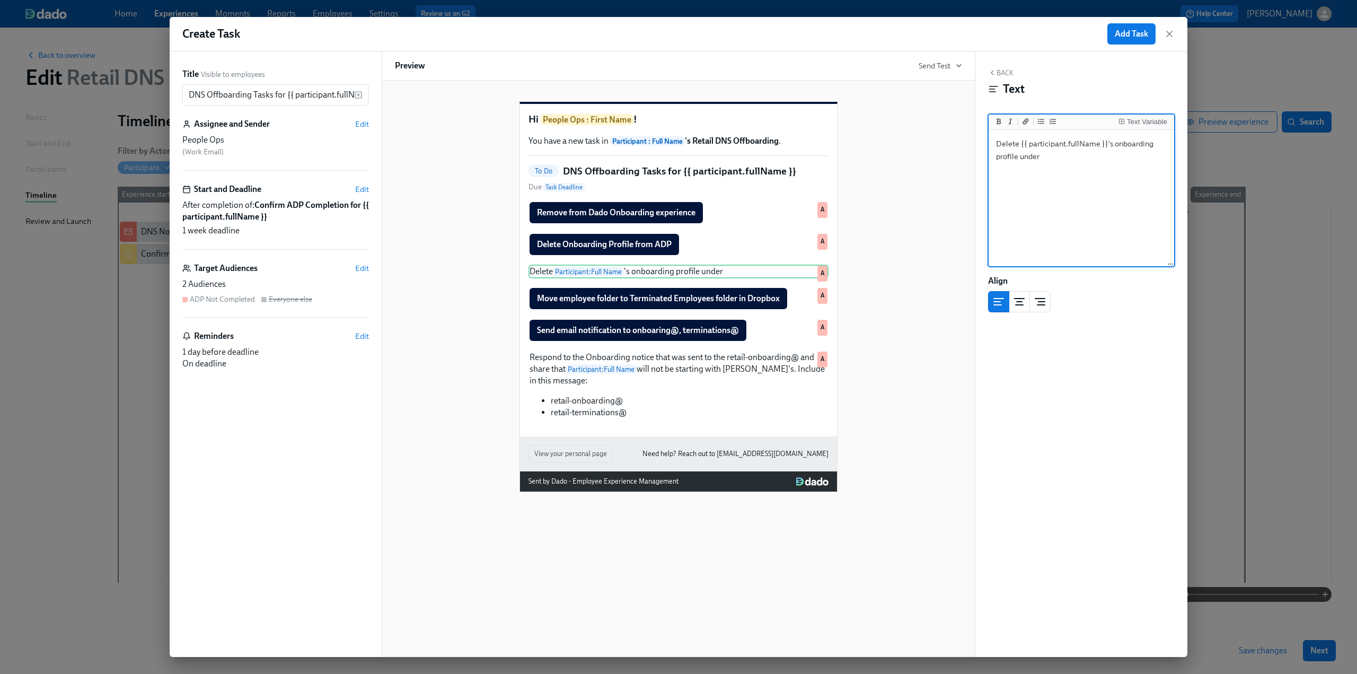
click at [1077, 159] on textarea "Delete {{ participant.fullName }}'s onboarding profile under" at bounding box center [1081, 198] width 181 height 133
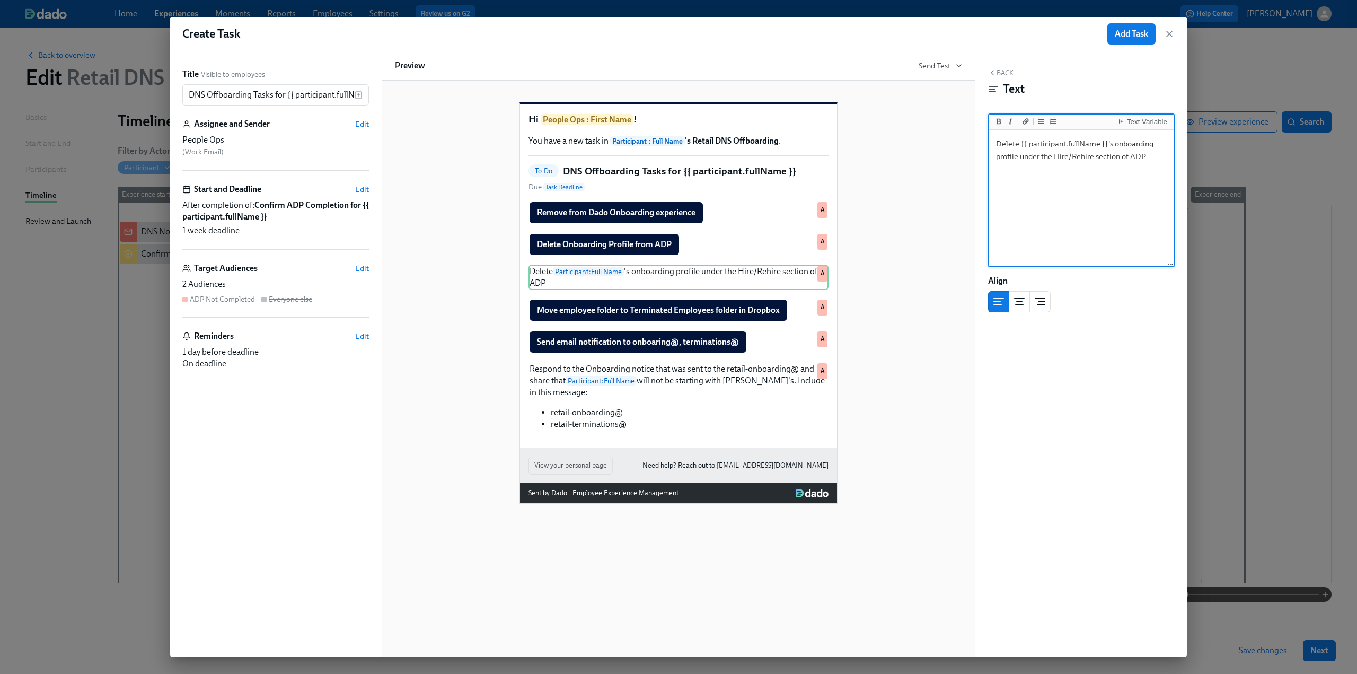
drag, startPoint x: 1041, startPoint y: 159, endPoint x: 1019, endPoint y: 157, distance: 21.8
click at [1019, 157] on textarea "Delete {{ participant.fullName }}'s onboarding profile under the Hire/Rehire se…" at bounding box center [1081, 198] width 181 height 133
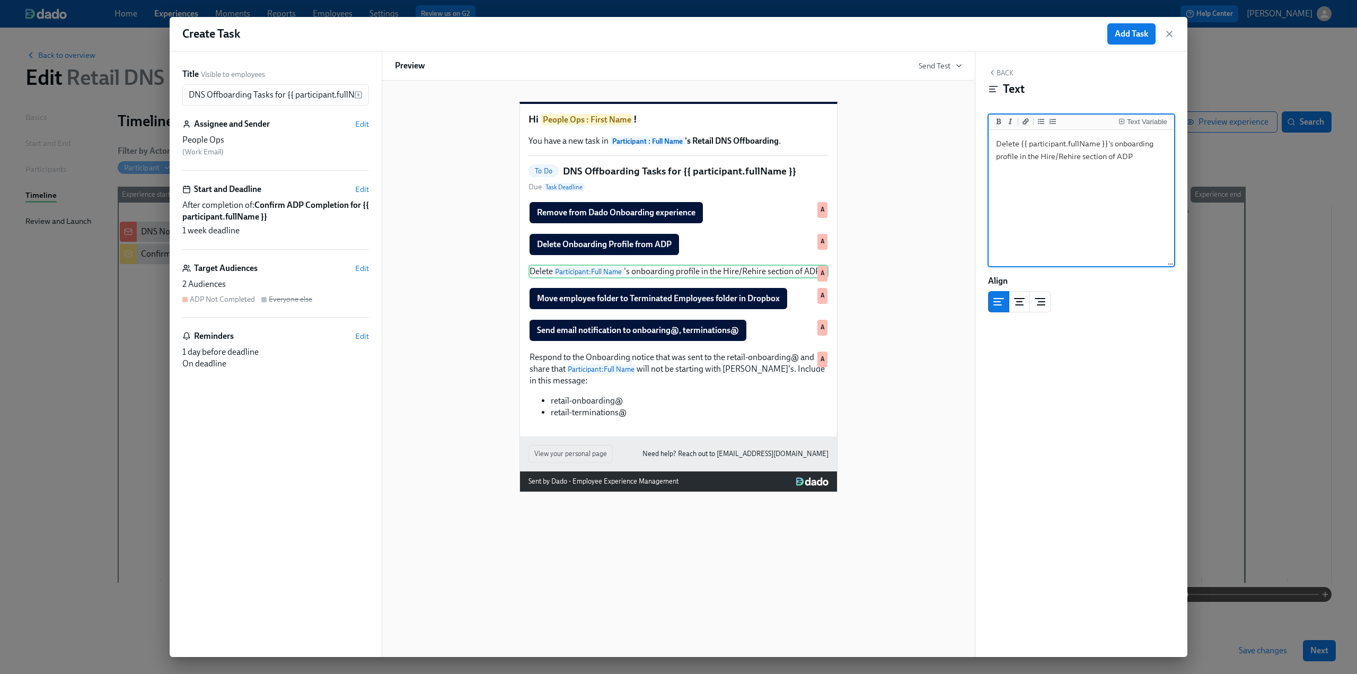
type textarea "Delete {{ participant.fullName }}'s onboarding profile in the Hire/Rehire secti…"
click at [1120, 30] on span "Add Task" at bounding box center [1131, 34] width 33 height 11
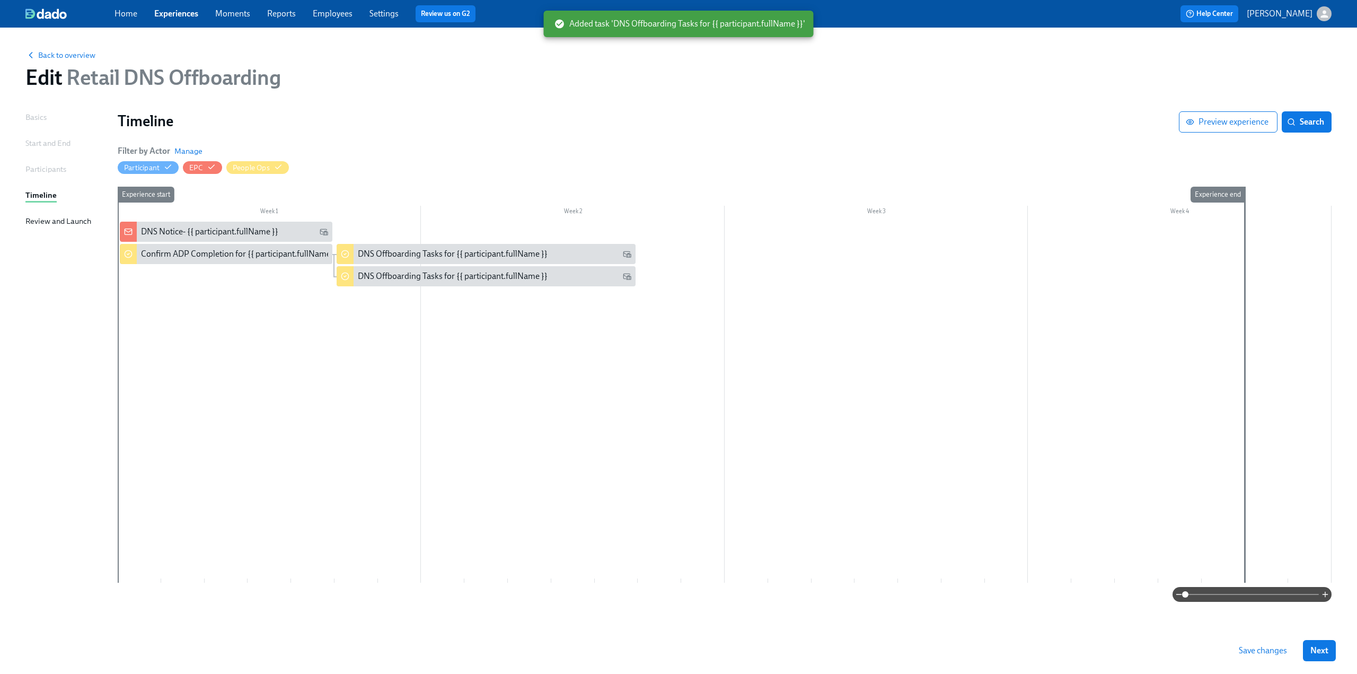
click at [1271, 651] on span "Save changes" at bounding box center [1263, 650] width 48 height 11
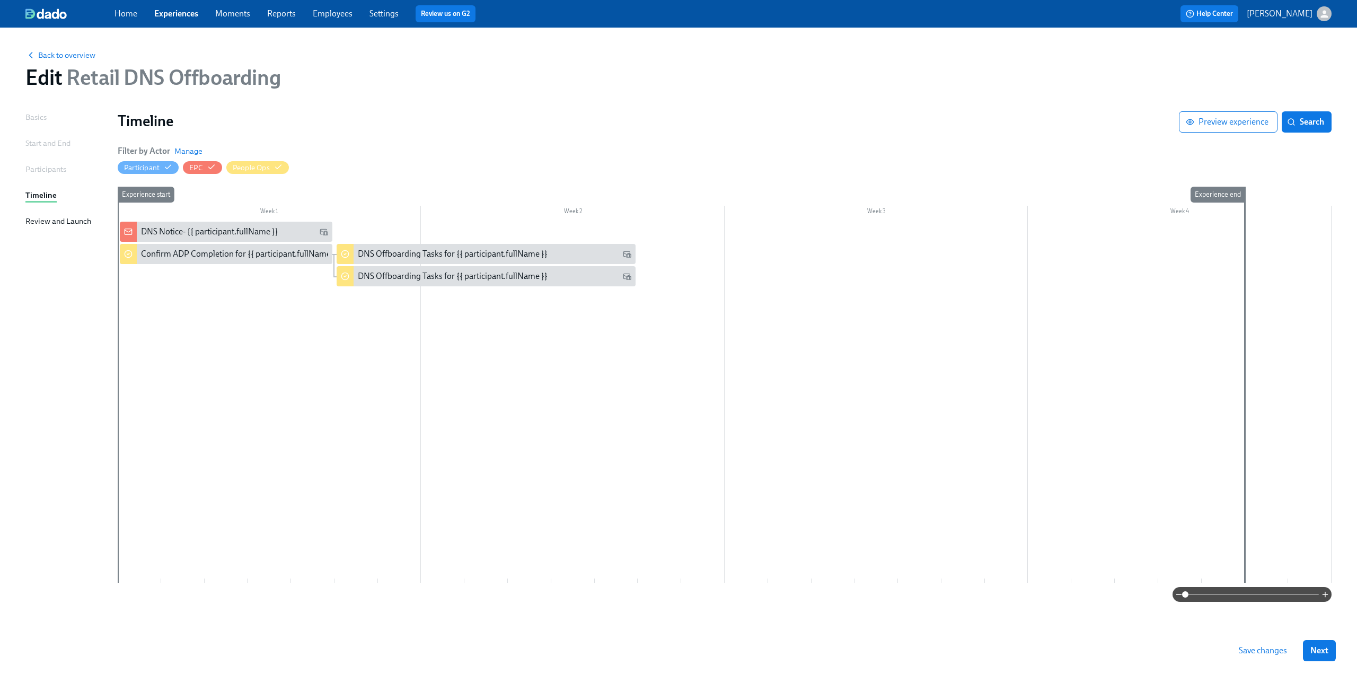
drag, startPoint x: 1268, startPoint y: 648, endPoint x: 1127, endPoint y: 607, distance: 147.1
click at [1268, 648] on span "Save changes" at bounding box center [1263, 650] width 48 height 11
click at [167, 12] on link "Experiences" at bounding box center [176, 13] width 44 height 10
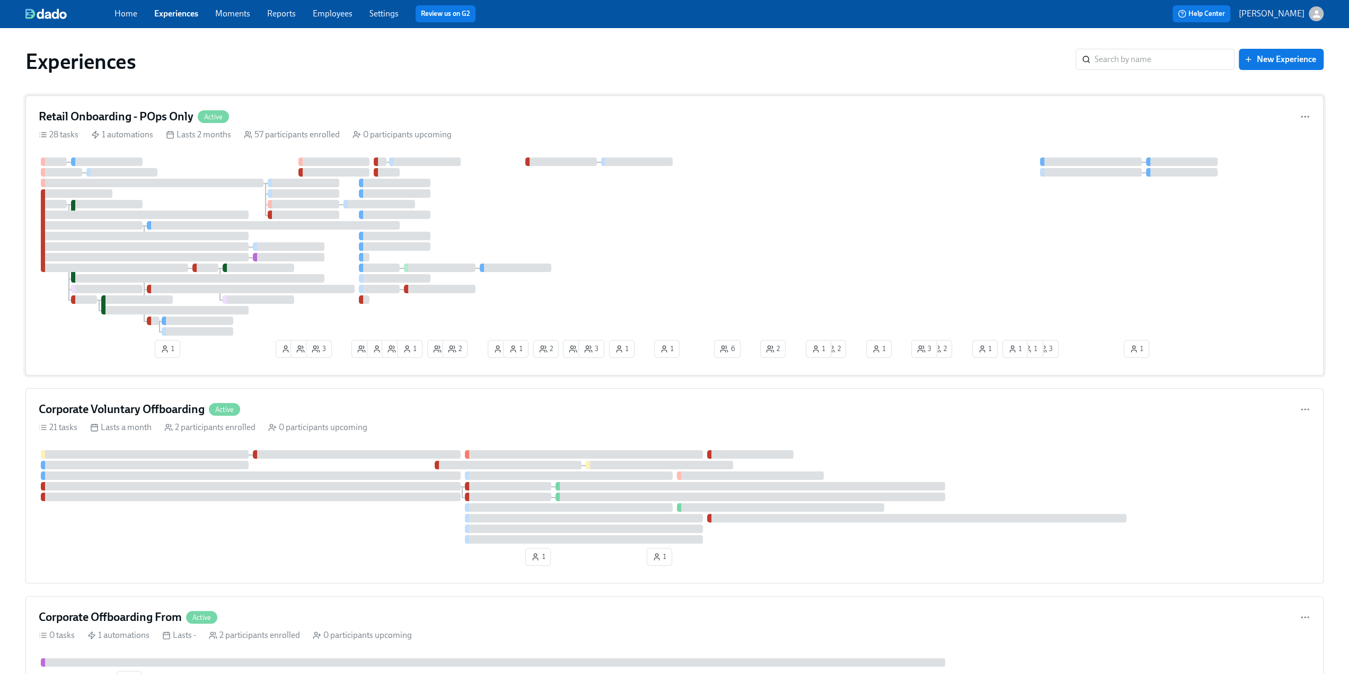
click at [133, 113] on h4 "Retail Onboarding - POps Only" at bounding box center [116, 117] width 155 height 16
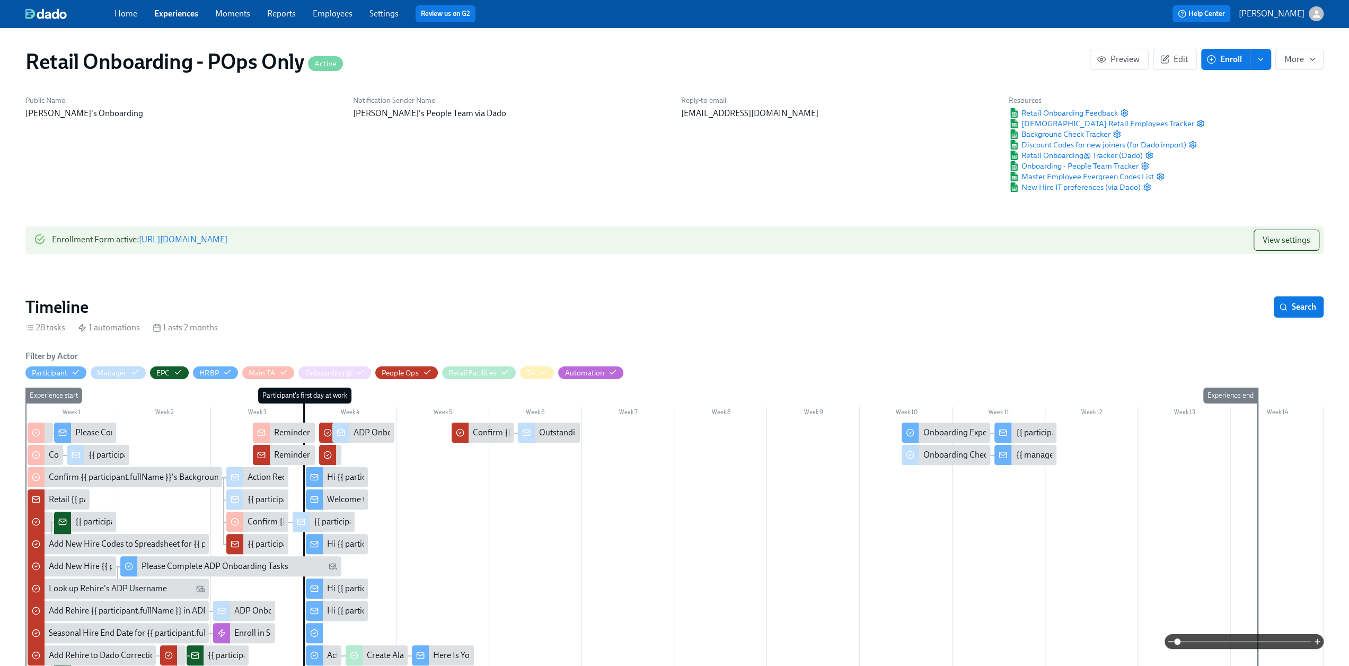
scroll to position [0, 10551]
click at [1238, 645] on span at bounding box center [1245, 641] width 134 height 15
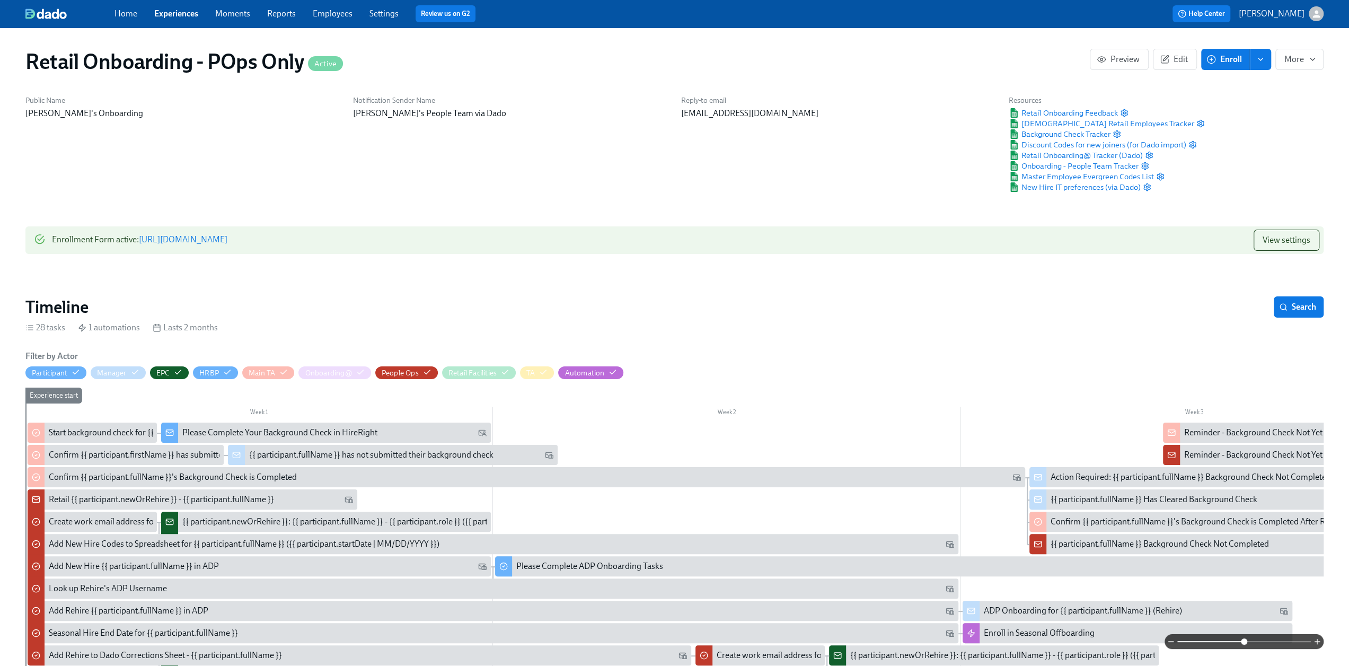
click at [1243, 641] on span at bounding box center [1244, 641] width 6 height 6
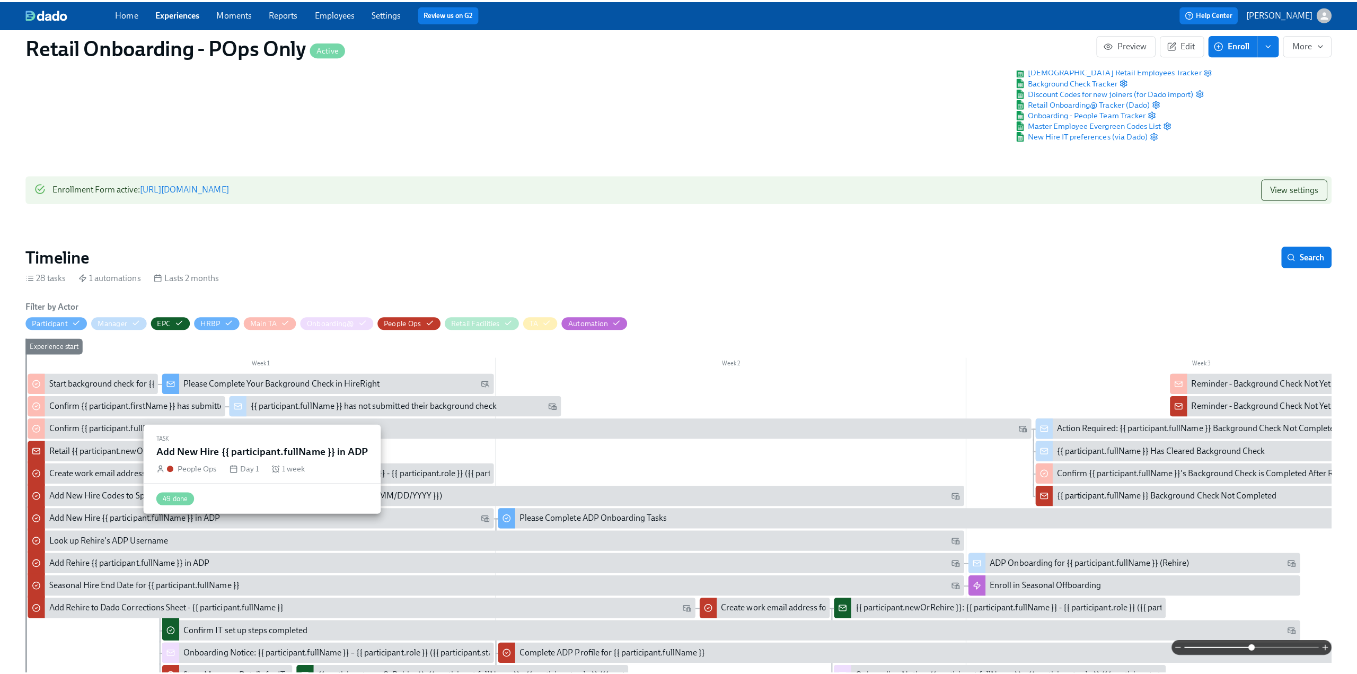
scroll to position [159, 0]
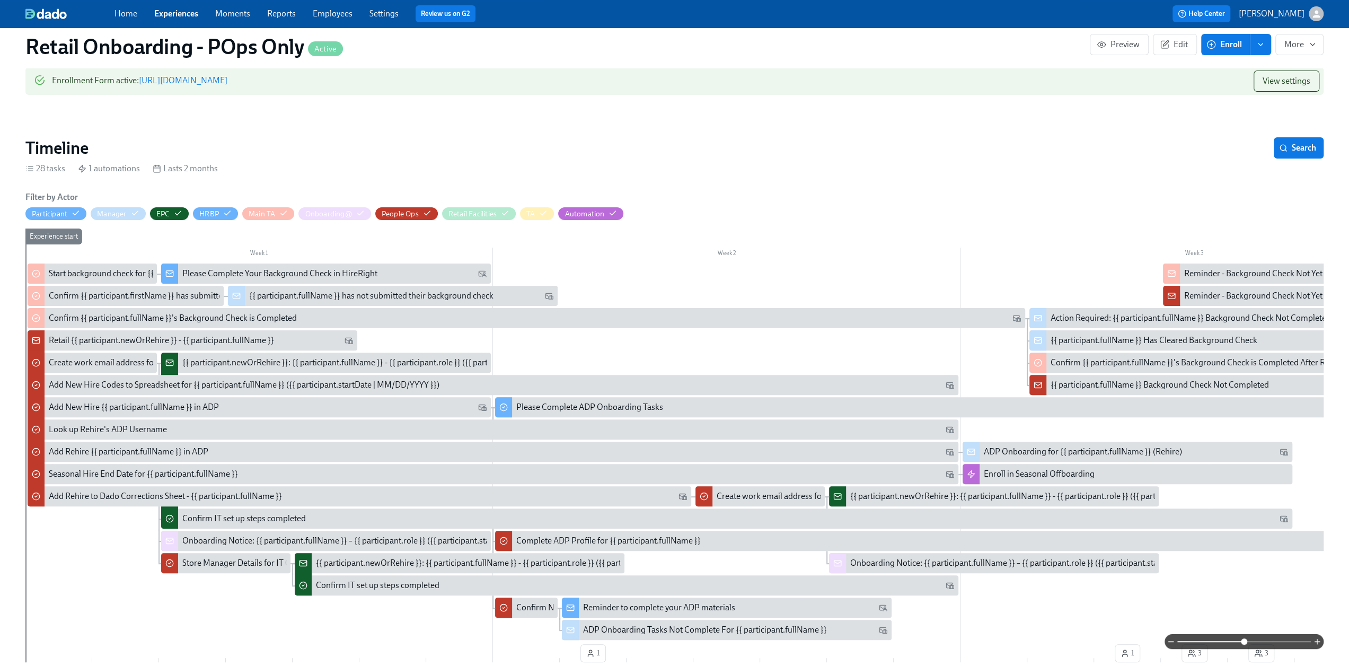
click at [363, 359] on div "{{ participant.newOrRehire }}: {{ participant.fullName }} - {{ participant.role…" at bounding box center [398, 363] width 433 height 12
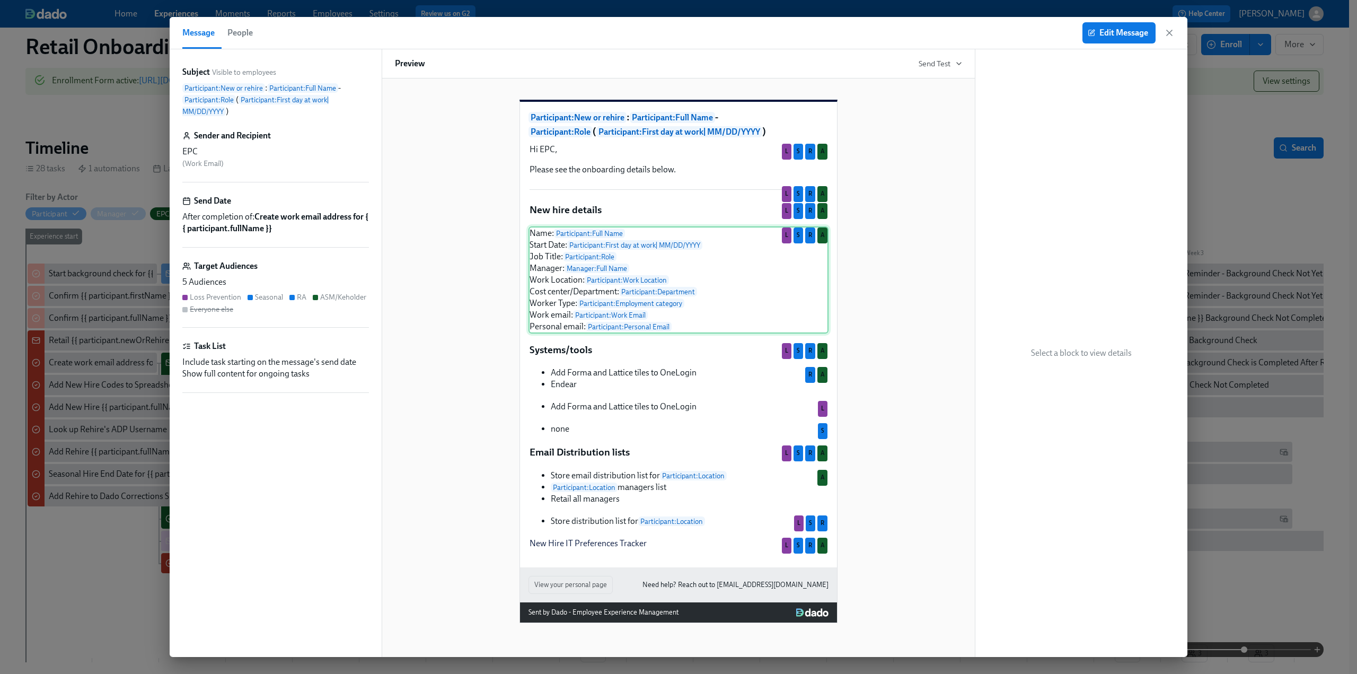
click at [677, 333] on div "Name: Participant : Full Name Start Date: Participant : First day at work | MM/…" at bounding box center [679, 279] width 300 height 107
drag, startPoint x: 665, startPoint y: 347, endPoint x: 567, endPoint y: 333, distance: 98.5
click at [567, 333] on div "Name: Participant : Full Name Start Date: Participant : First day at work | MM/…" at bounding box center [679, 279] width 300 height 107
click at [714, 333] on div "Name: Participant : Full Name Start Date: Participant : First day at work | MM/…" at bounding box center [679, 279] width 300 height 107
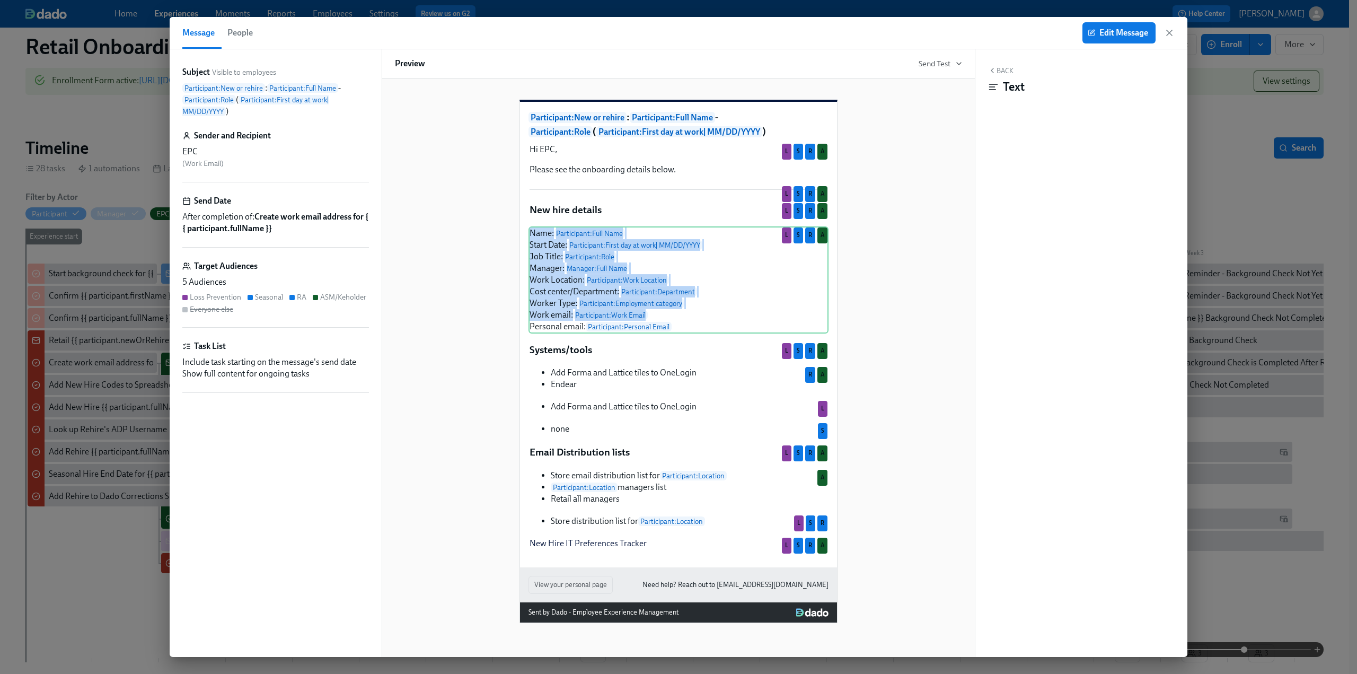
drag, startPoint x: 668, startPoint y: 335, endPoint x: 521, endPoint y: 250, distance: 169.3
click at [521, 250] on div "Participant : New or rehire : Participant : Full Name - Participant : Role ( Pa…" at bounding box center [678, 334] width 317 height 465
copy p "Name: Participant : Full Name Start Date: Participant : First day at work | MM/…"
click at [613, 278] on div "Name: Participant : Full Name Start Date: Participant : First day at work | MM/…" at bounding box center [679, 279] width 300 height 107
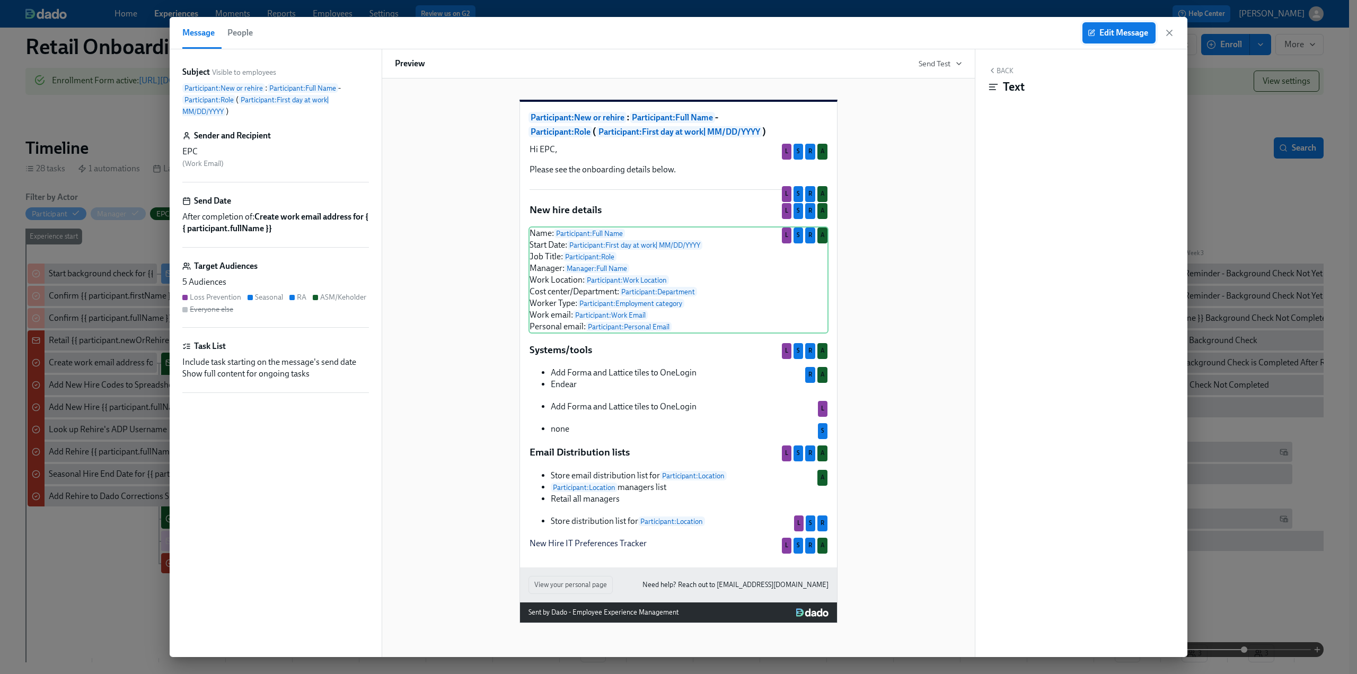
click at [1102, 42] on button "Edit Message" at bounding box center [1119, 32] width 73 height 21
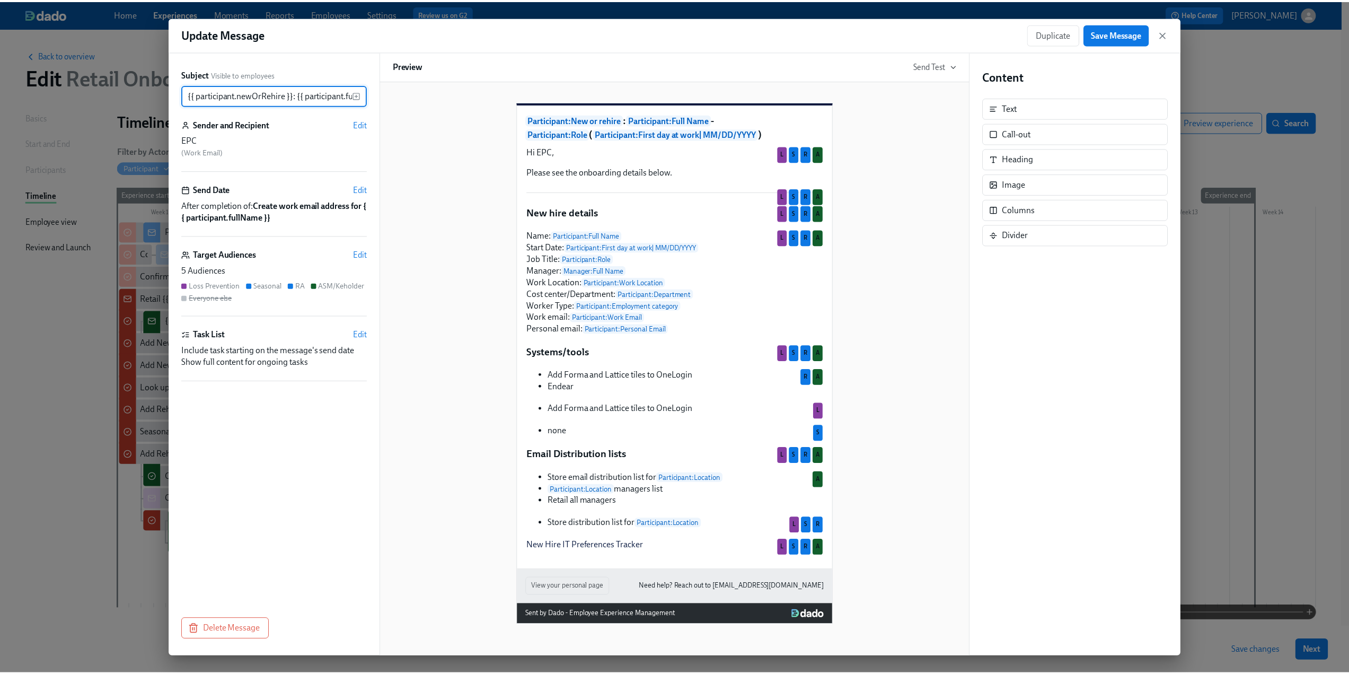
scroll to position [0, 269]
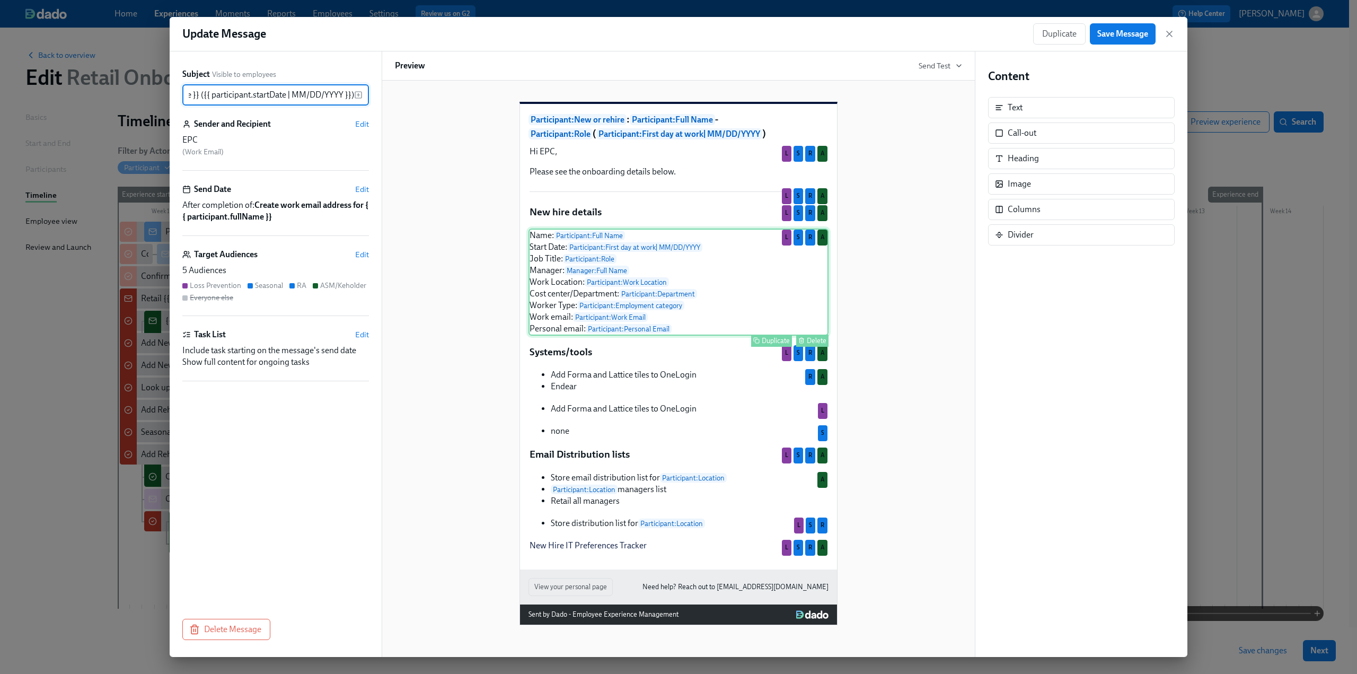
click at [634, 266] on div "Name: Participant : Full Name Start Date: Participant : First day at work | MM/…" at bounding box center [679, 282] width 300 height 107
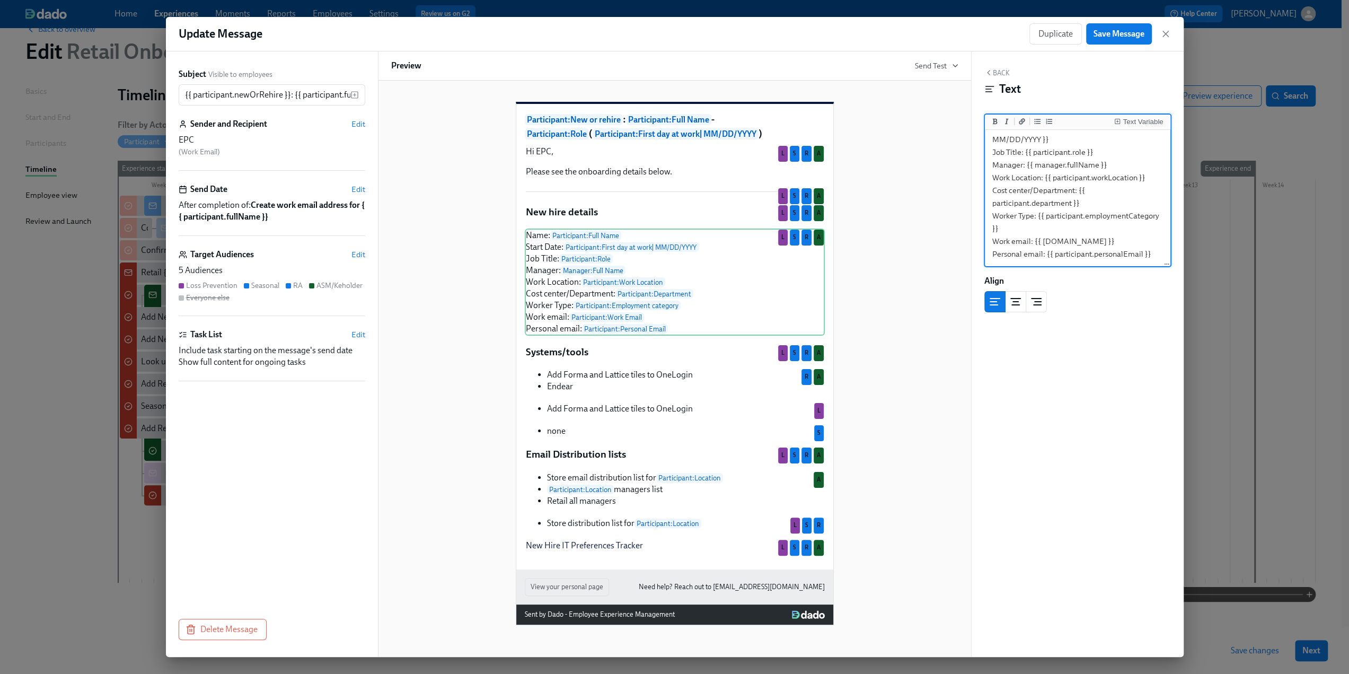
scroll to position [0, 0]
drag, startPoint x: 1153, startPoint y: 256, endPoint x: 978, endPoint y: 116, distance: 223.6
click at [978, 116] on div "Back Text Text Variable Name: {{ participant.fullName }} Start Date: {{ partici…" at bounding box center [1078, 353] width 212 height 605
click at [1166, 30] on icon "button" at bounding box center [1166, 34] width 11 height 11
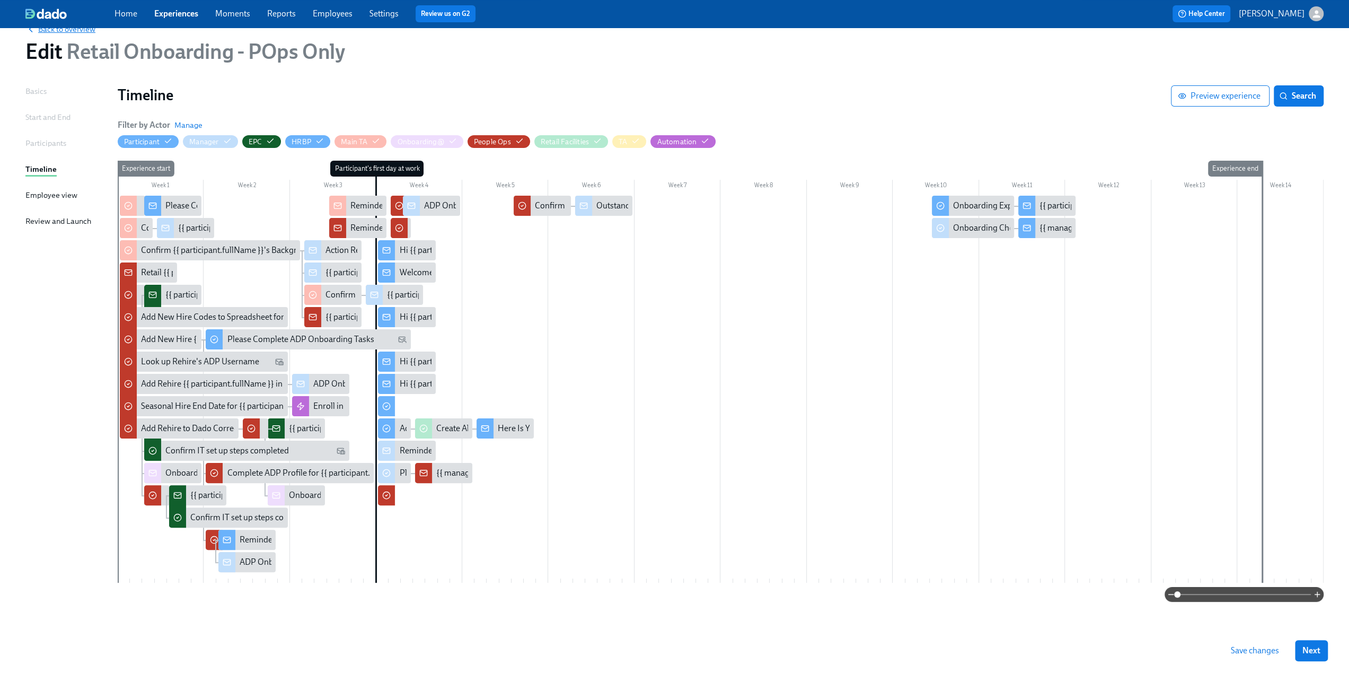
click at [51, 31] on span "Back to overview" at bounding box center [60, 29] width 70 height 11
click at [175, 12] on link "Experiences" at bounding box center [176, 13] width 44 height 10
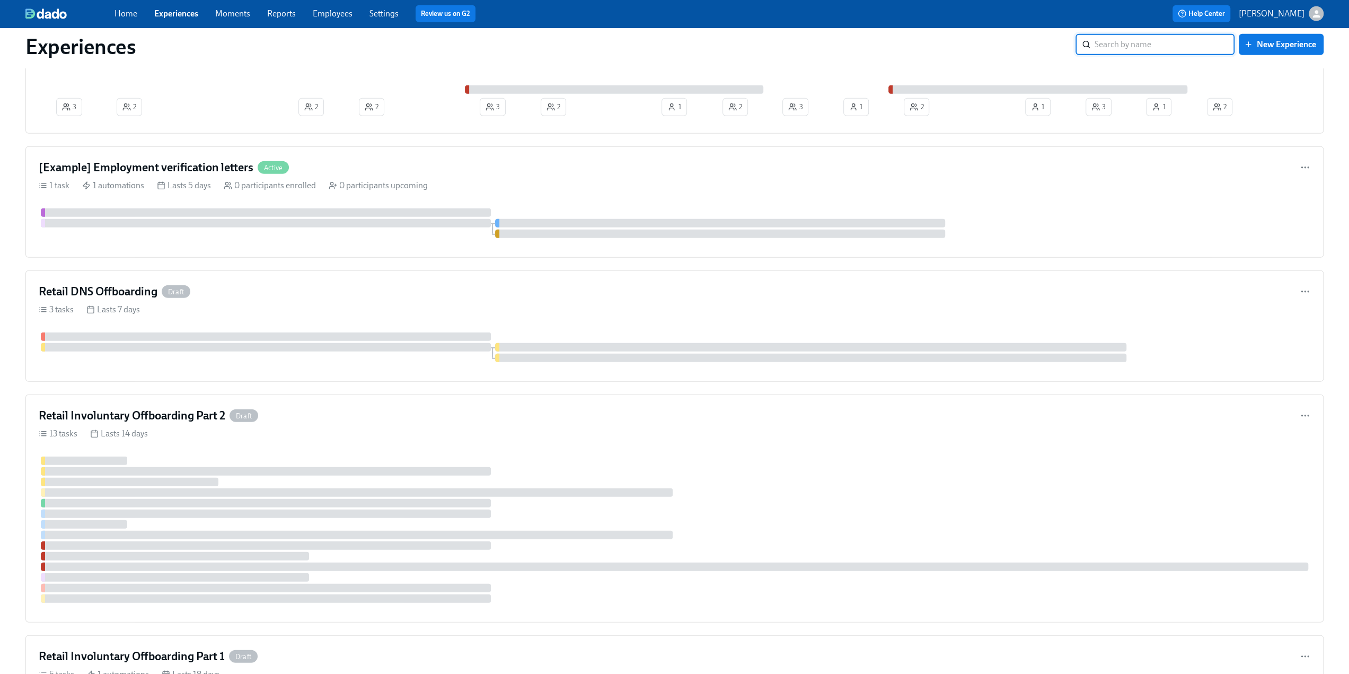
scroll to position [2810, 0]
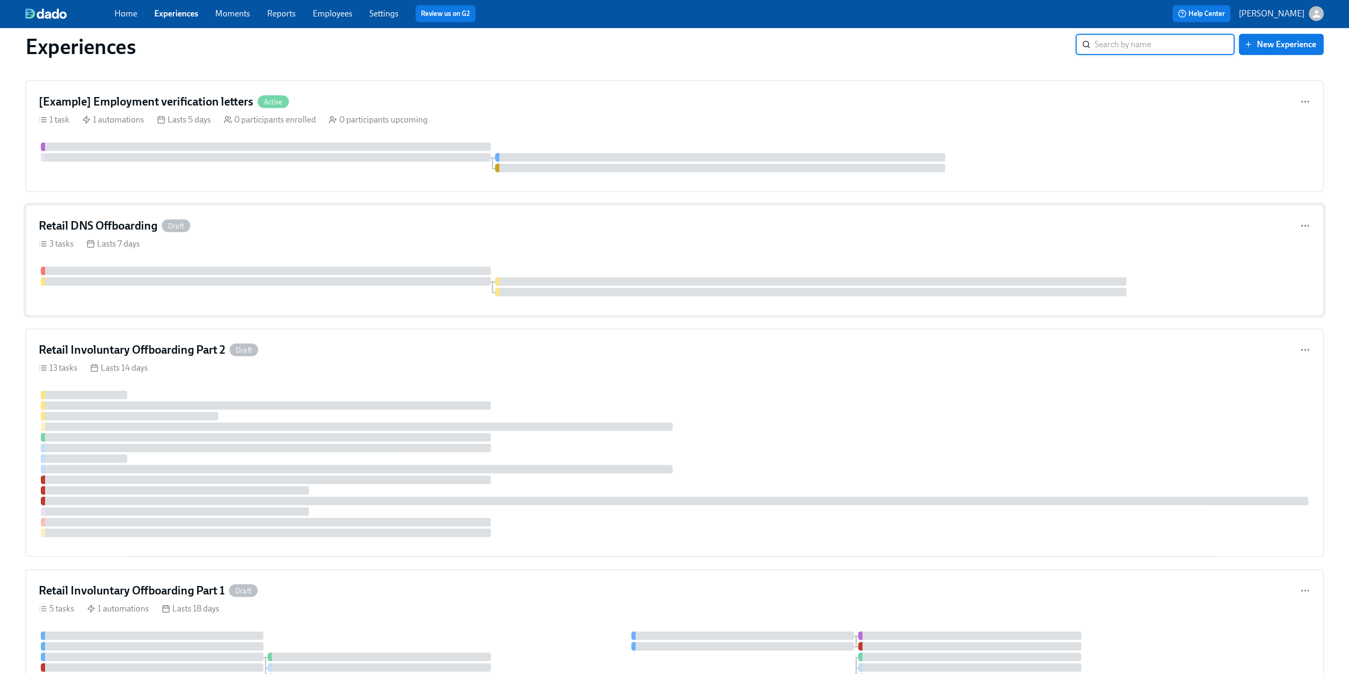
click at [246, 218] on div "Retail DNS Offboarding Draft" at bounding box center [675, 226] width 1272 height 16
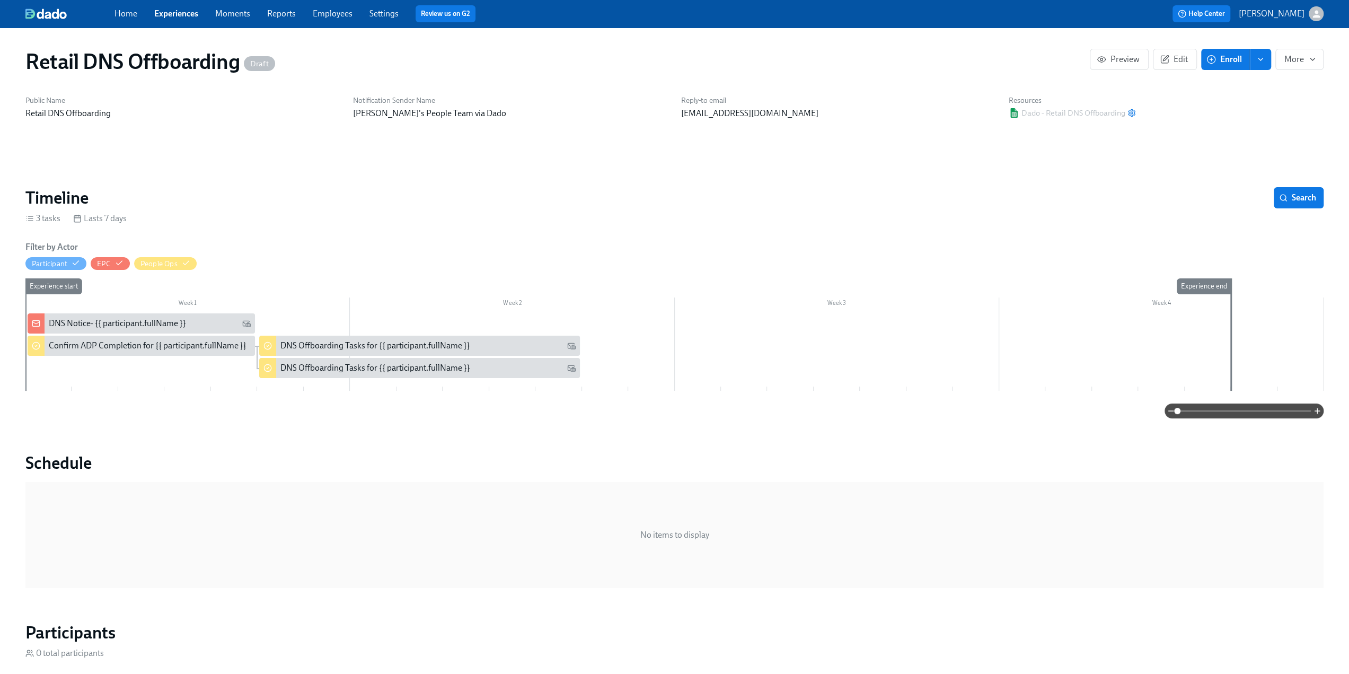
click at [128, 318] on div "DNS Notice- {{ participant.fullName }}" at bounding box center [117, 324] width 137 height 12
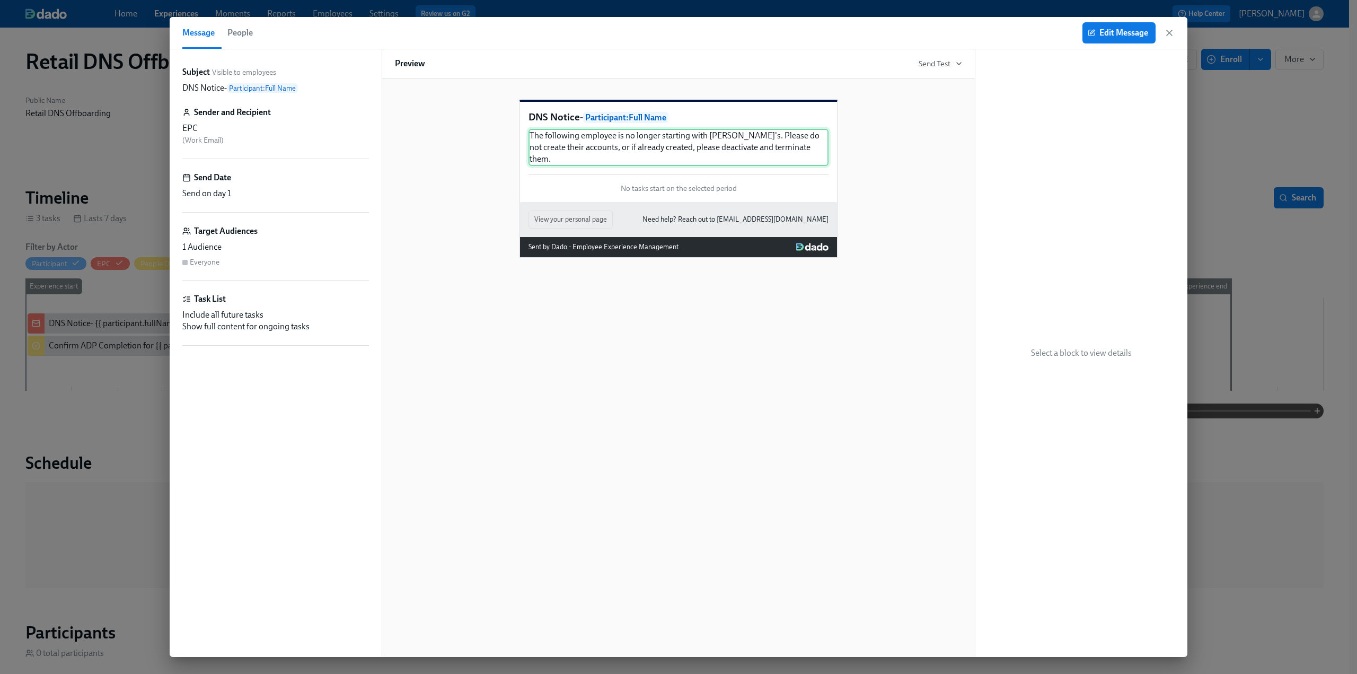
click at [639, 163] on div "The following employee is no longer starting with Rothy's. Please do not create…" at bounding box center [679, 147] width 300 height 37
click at [1118, 38] on button "Edit Message" at bounding box center [1119, 32] width 73 height 21
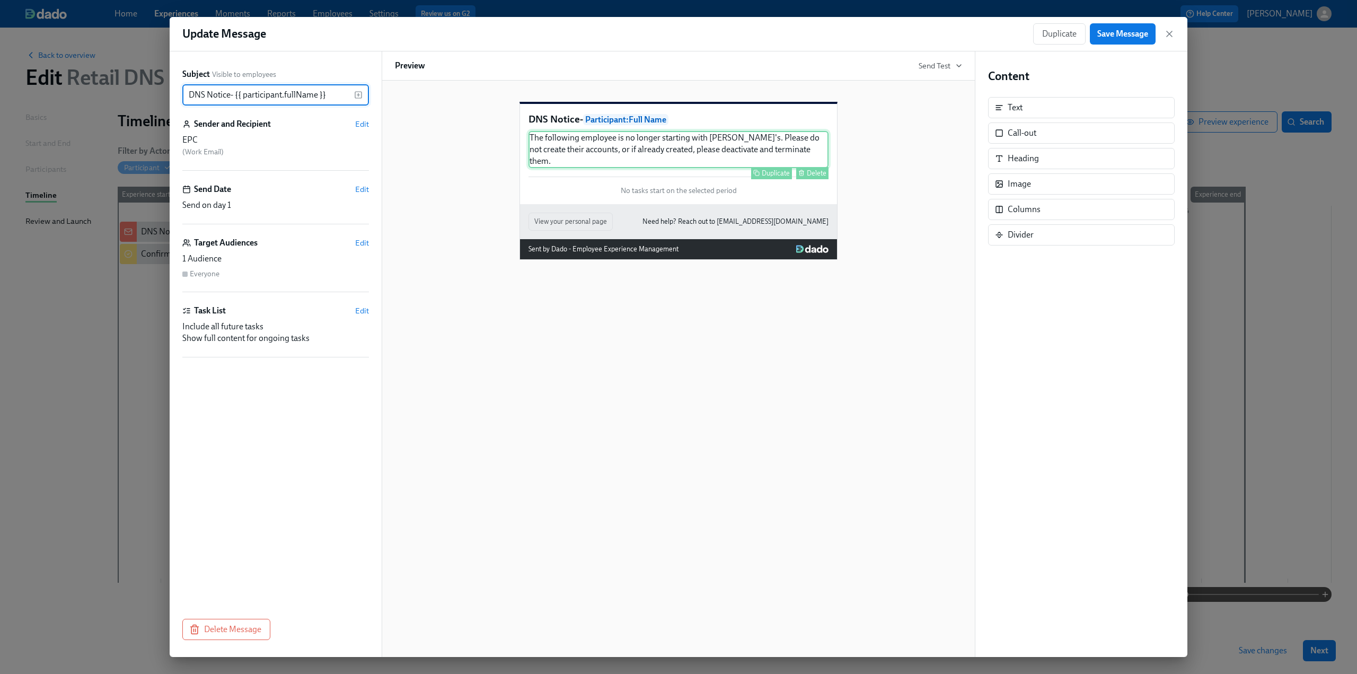
click at [657, 160] on div "The following employee is no longer starting with Rothy's. Please do not create…" at bounding box center [679, 149] width 300 height 37
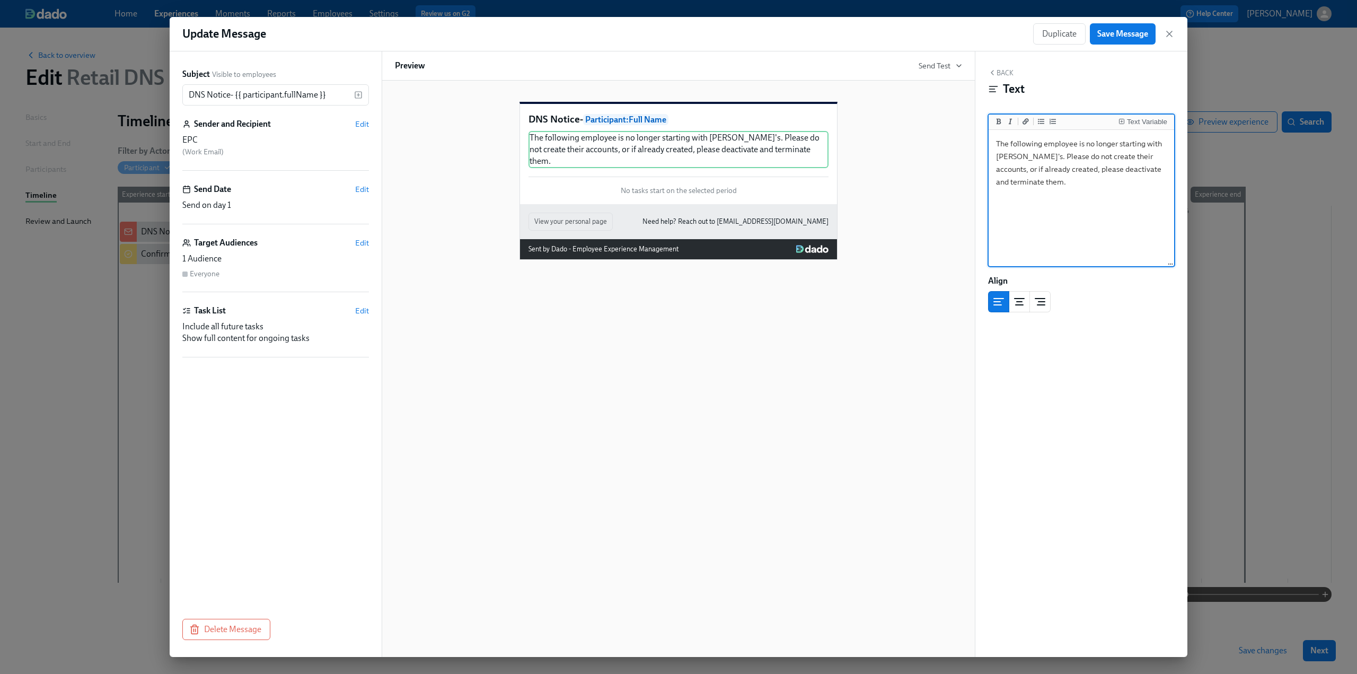
click at [1029, 187] on textarea "The following employee is no longer starting with Rothy's. Please do not create…" at bounding box center [1081, 198] width 181 height 133
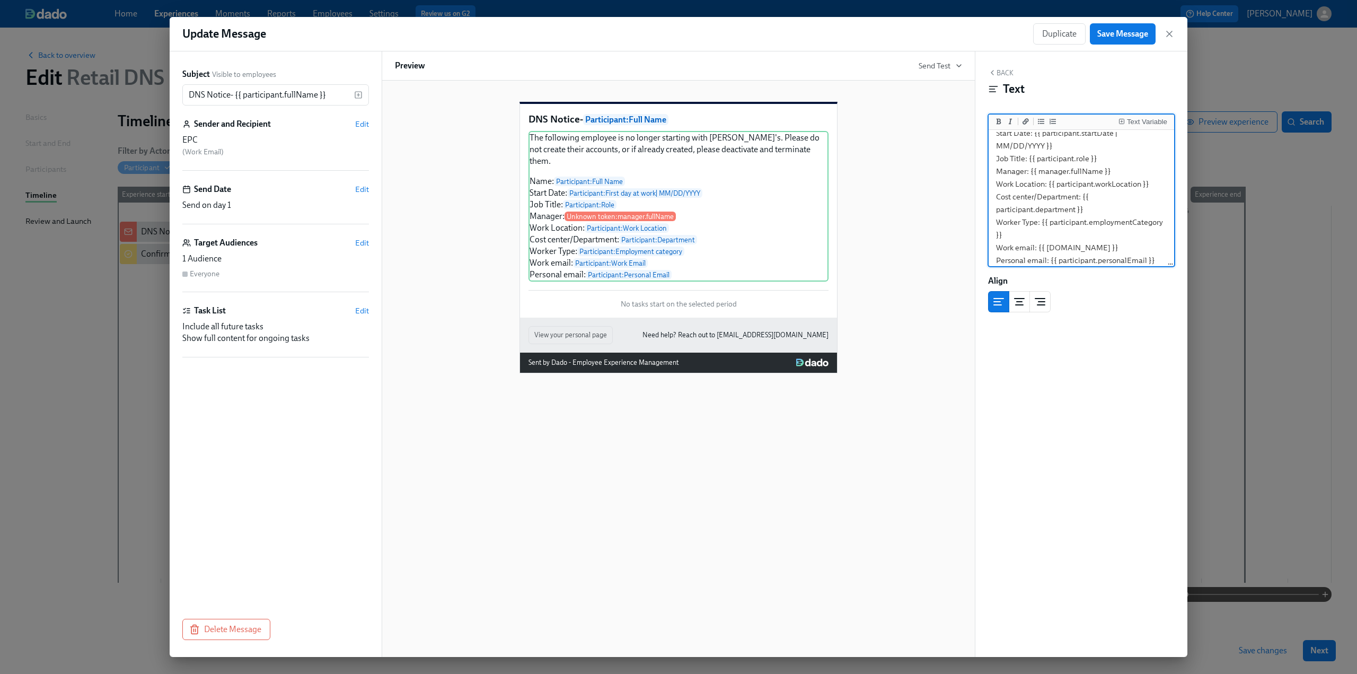
drag, startPoint x: 1113, startPoint y: 171, endPoint x: 1031, endPoint y: 172, distance: 82.2
click at [1031, 172] on textarea "The following employee is no longer starting with Rothy's. Please do not create…" at bounding box center [1081, 158] width 181 height 227
type textarea "The following employee is no longer starting with Rothy's. Please do not create…"
click at [1139, 121] on div "Text Variable" at bounding box center [1147, 121] width 40 height 7
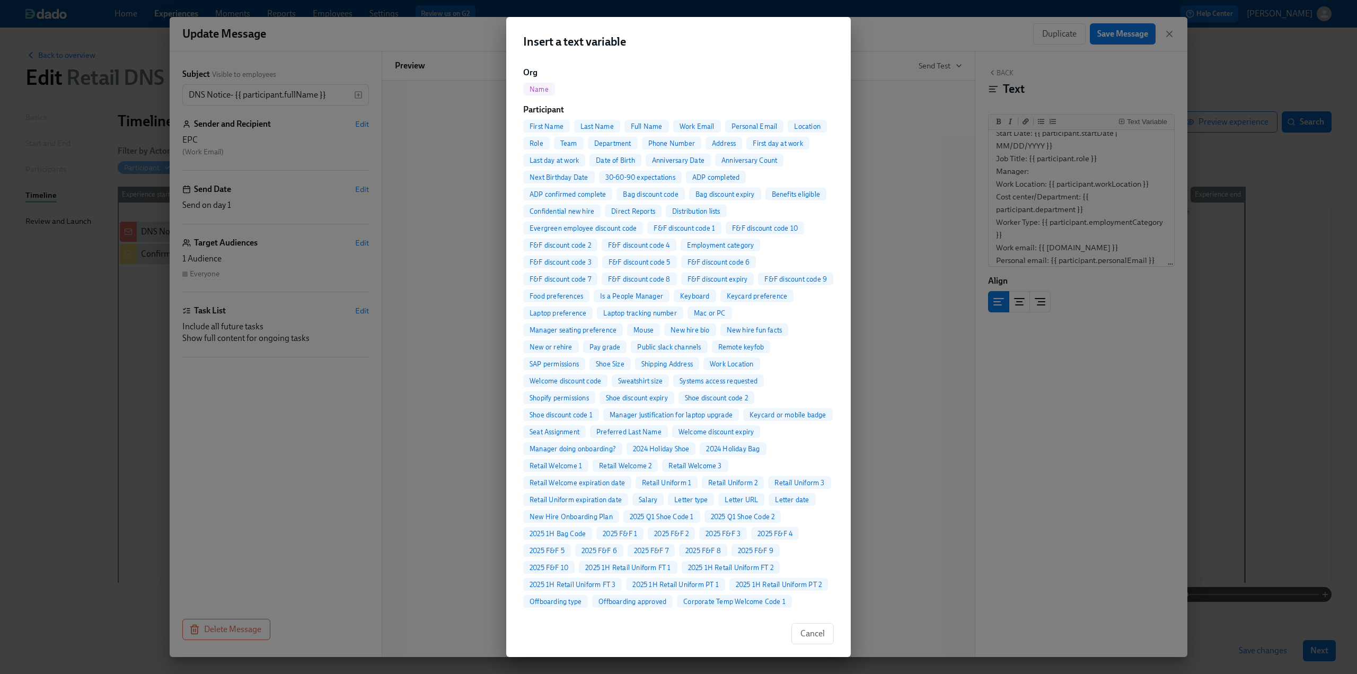
scroll to position [0, 0]
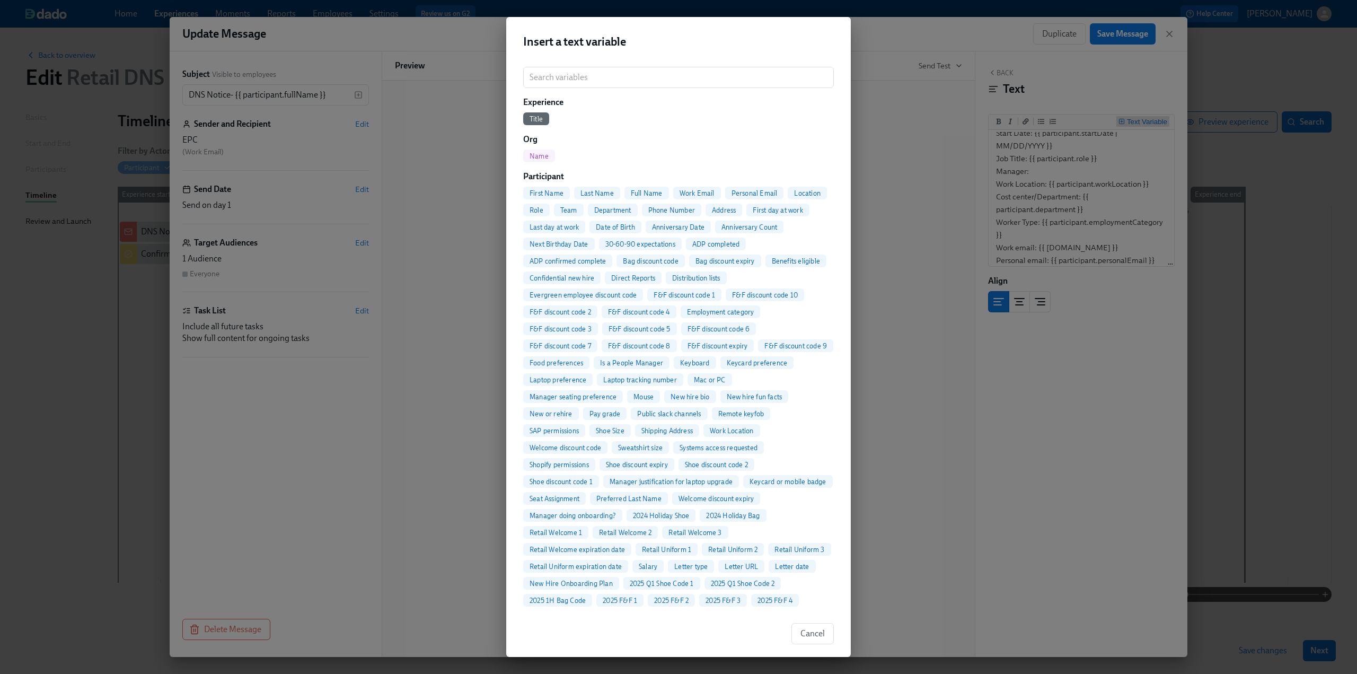
click at [863, 135] on div "Insert a text variable ​ Experience Title Org Name Participant First Name Last …" at bounding box center [678, 337] width 1357 height 674
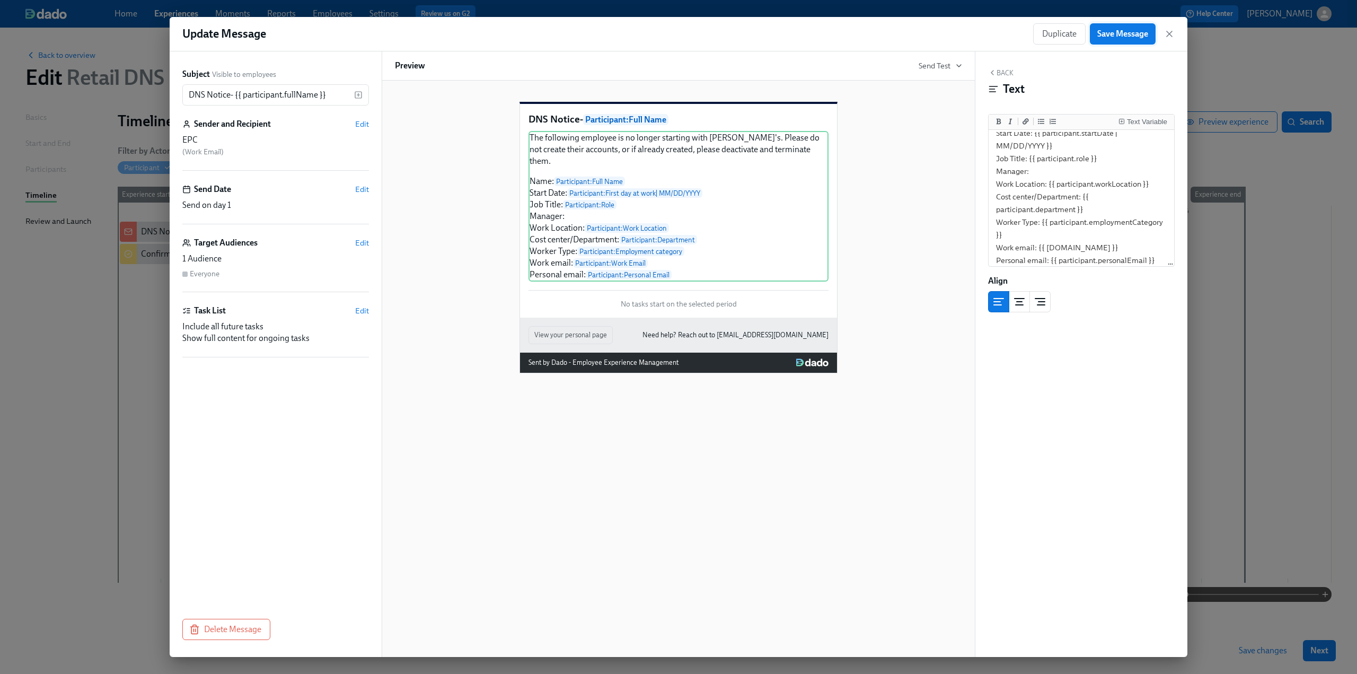
drag, startPoint x: 1119, startPoint y: 31, endPoint x: 1138, endPoint y: 36, distance: 20.1
click at [1119, 31] on span "Save Message" at bounding box center [1122, 34] width 51 height 11
click at [1168, 36] on icon "button" at bounding box center [1169, 34] width 11 height 11
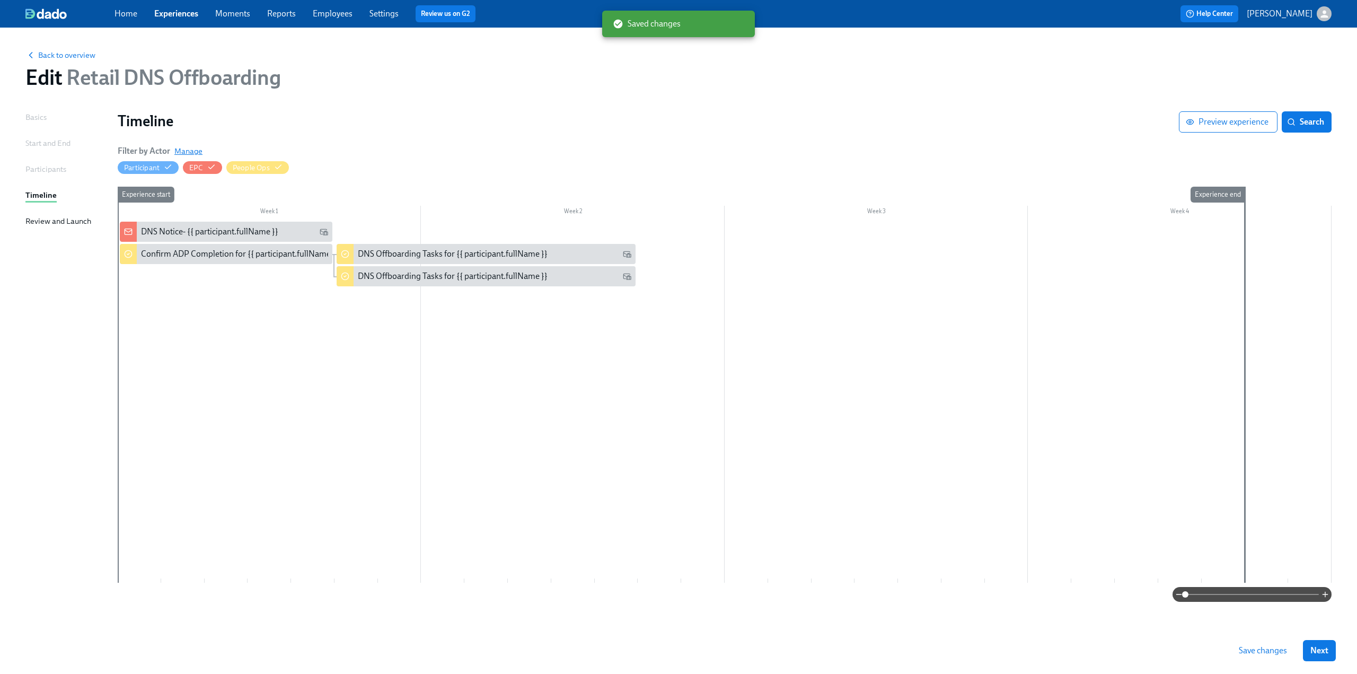
click at [183, 152] on span "Manage" at bounding box center [188, 151] width 28 height 11
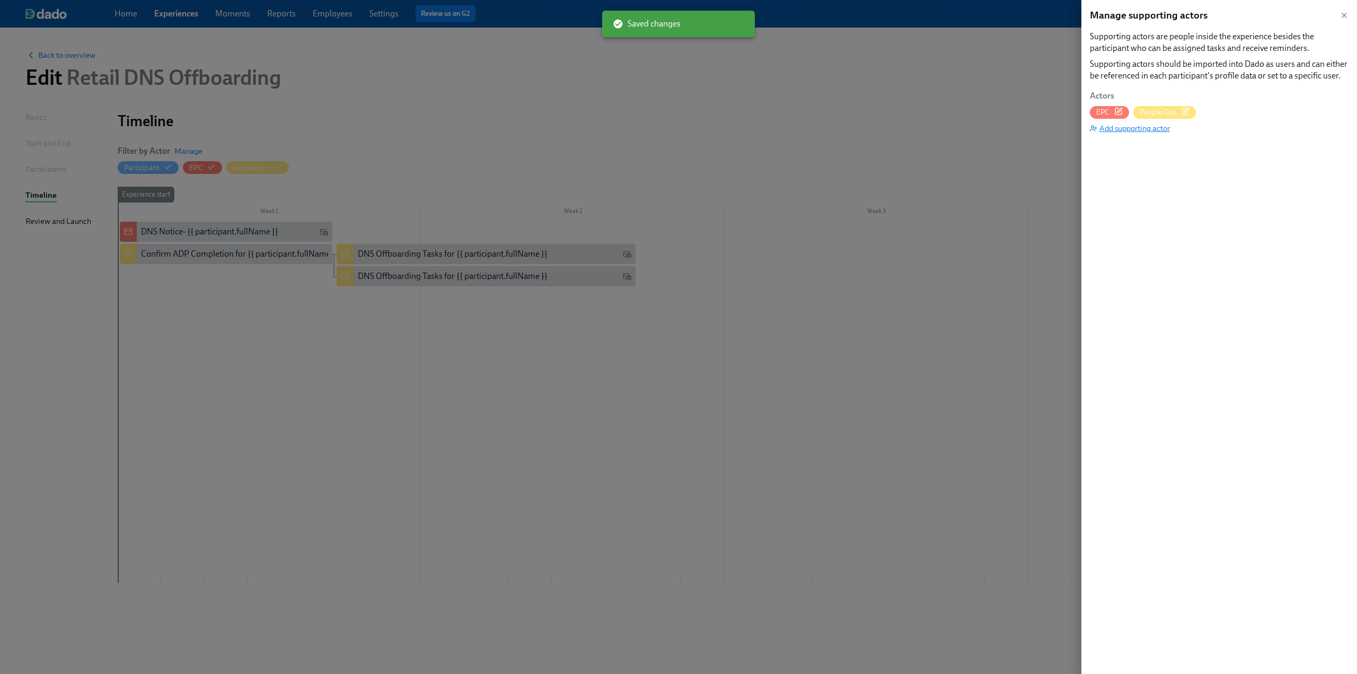
click at [1153, 128] on span "Add supporting actor" at bounding box center [1130, 128] width 80 height 11
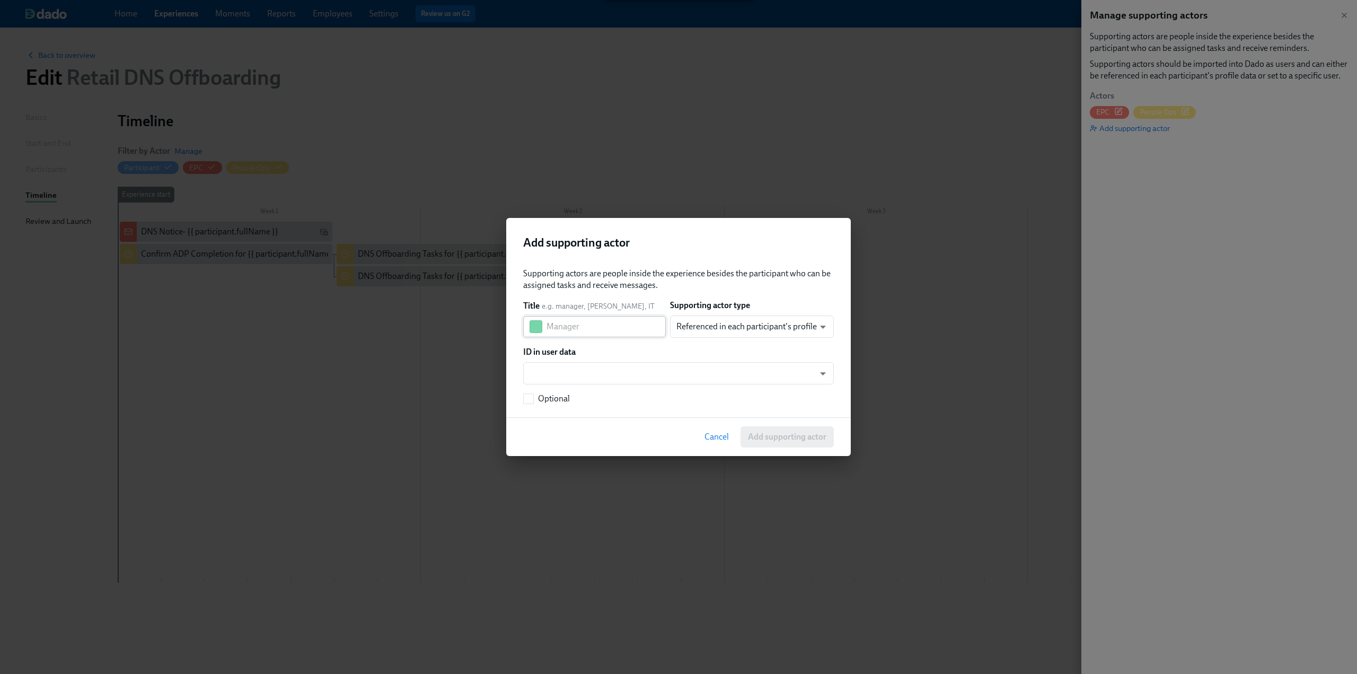
click at [568, 328] on input "text" at bounding box center [606, 326] width 119 height 21
type input "Manager"
click at [621, 372] on body "Home Experiences Moments Reports Employees Settings Review us on G2 Help Center…" at bounding box center [678, 337] width 1357 height 674
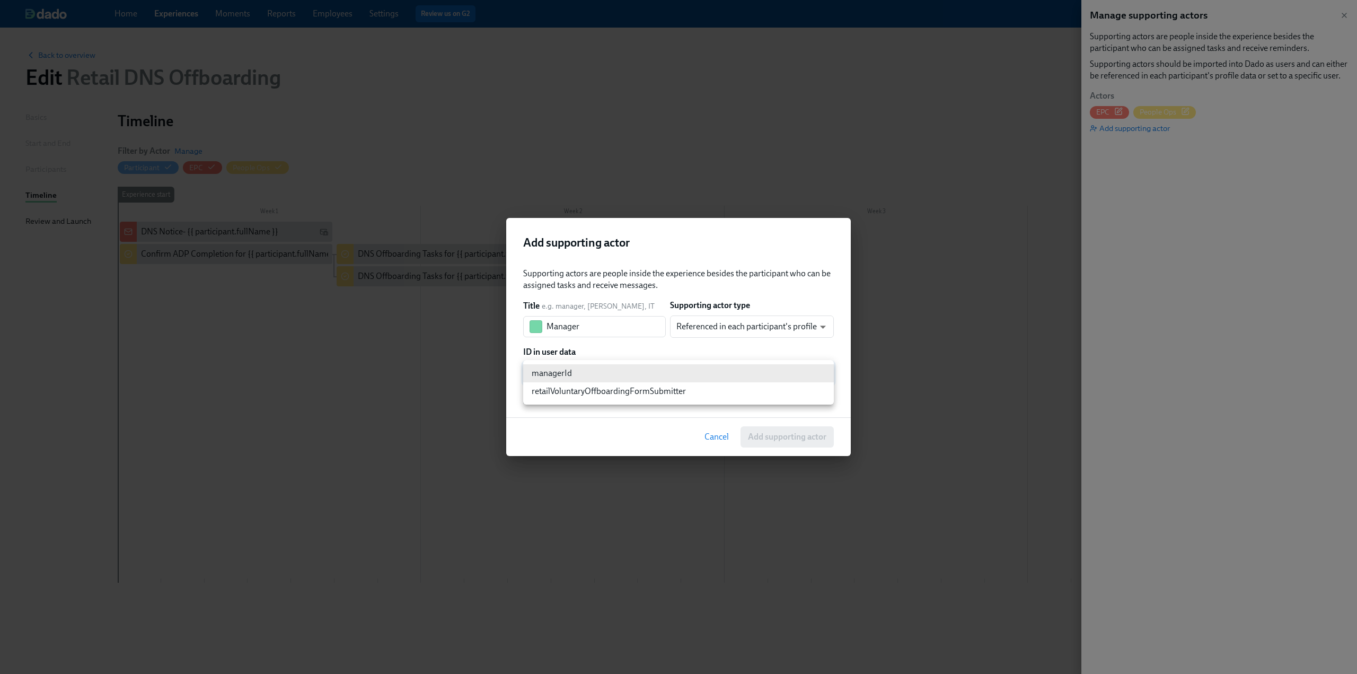
click at [621, 372] on li "managerId" at bounding box center [678, 373] width 311 height 18
type input "managerId"
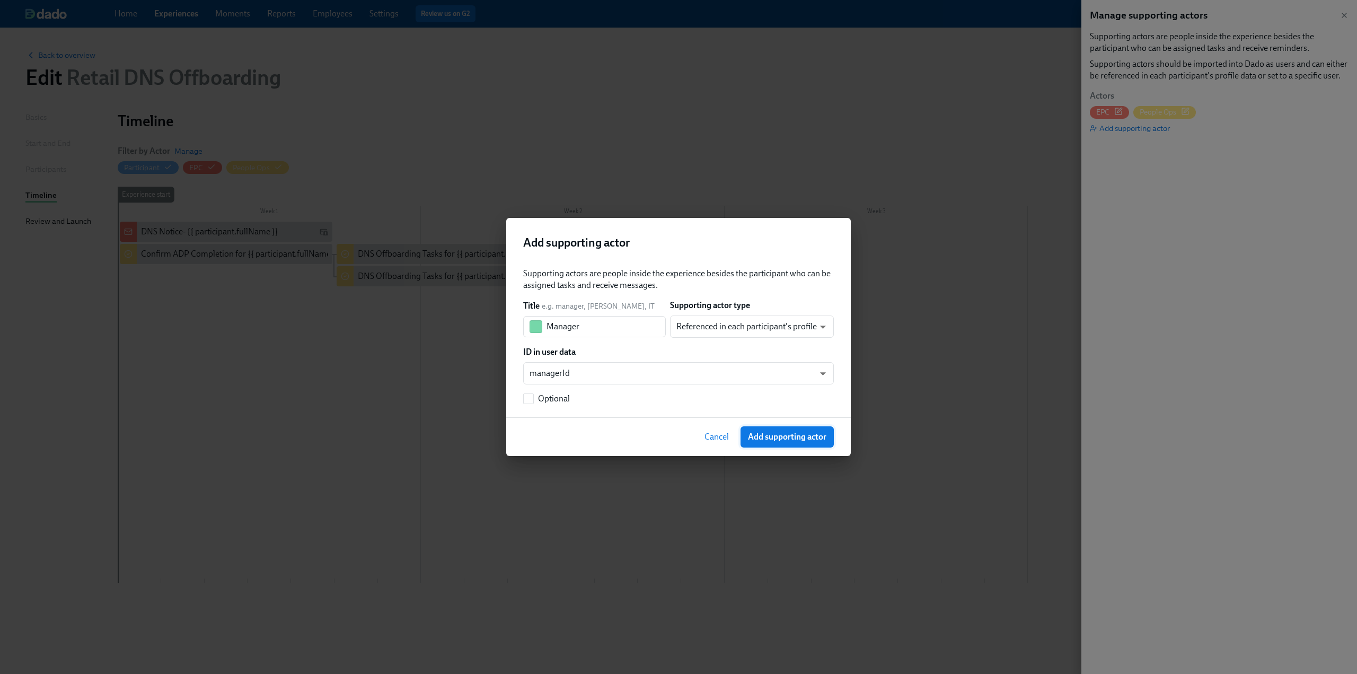
click at [813, 435] on span "Add supporting actor" at bounding box center [787, 437] width 78 height 11
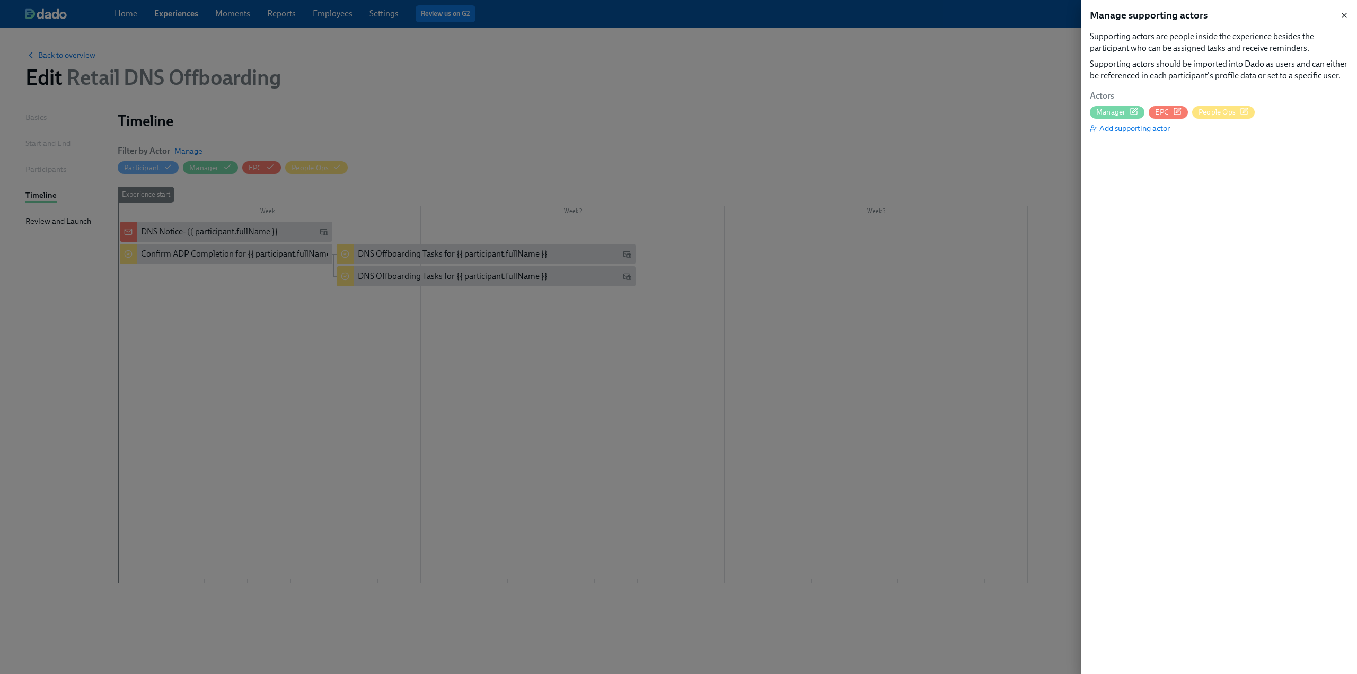
click at [1348, 15] on icon "button" at bounding box center [1344, 15] width 8 height 8
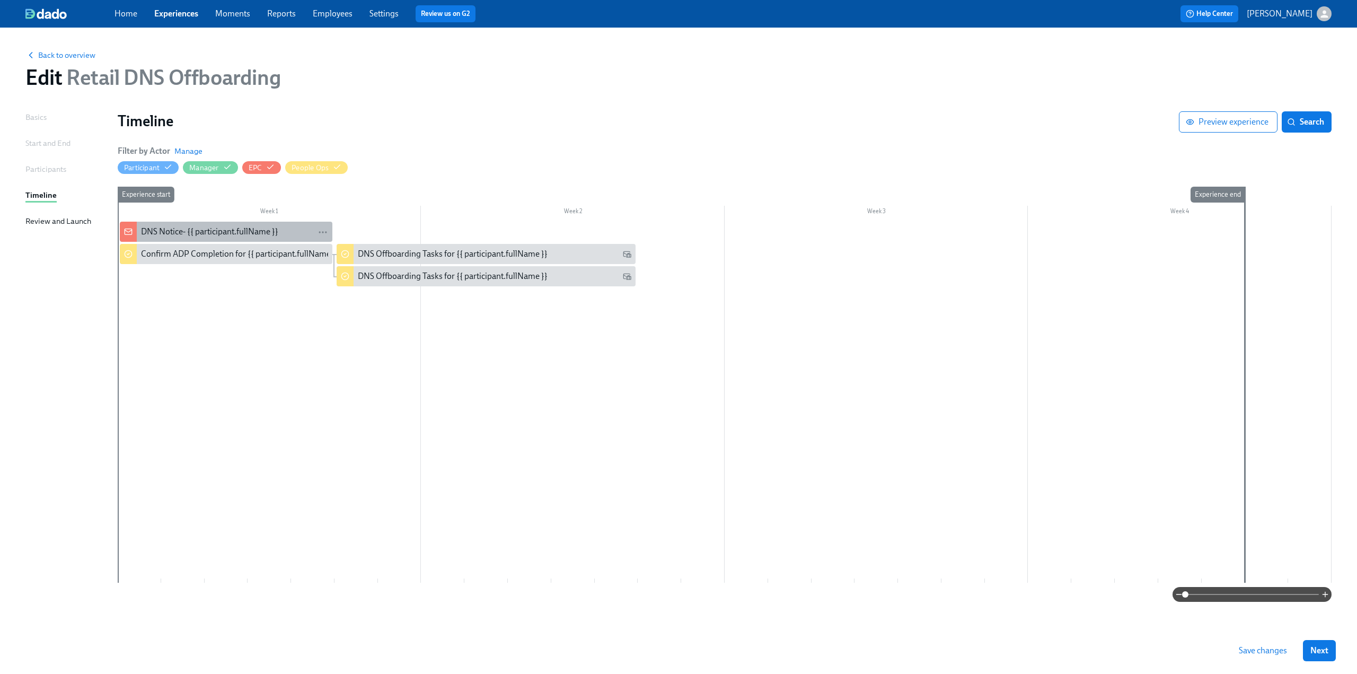
click at [185, 231] on div "DNS Notice- {{ participant.fullName }}" at bounding box center [209, 232] width 137 height 12
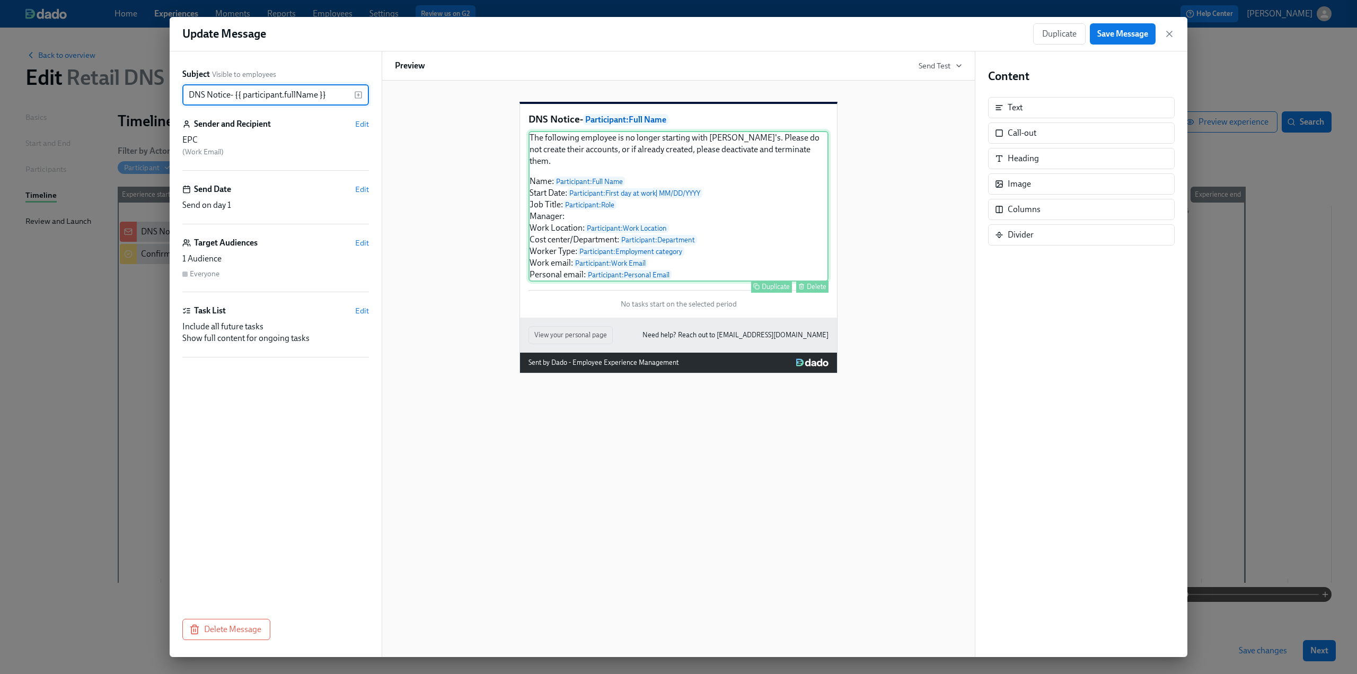
click at [599, 224] on div "The following employee is no longer starting with Rothy's. Please do not create…" at bounding box center [679, 206] width 300 height 151
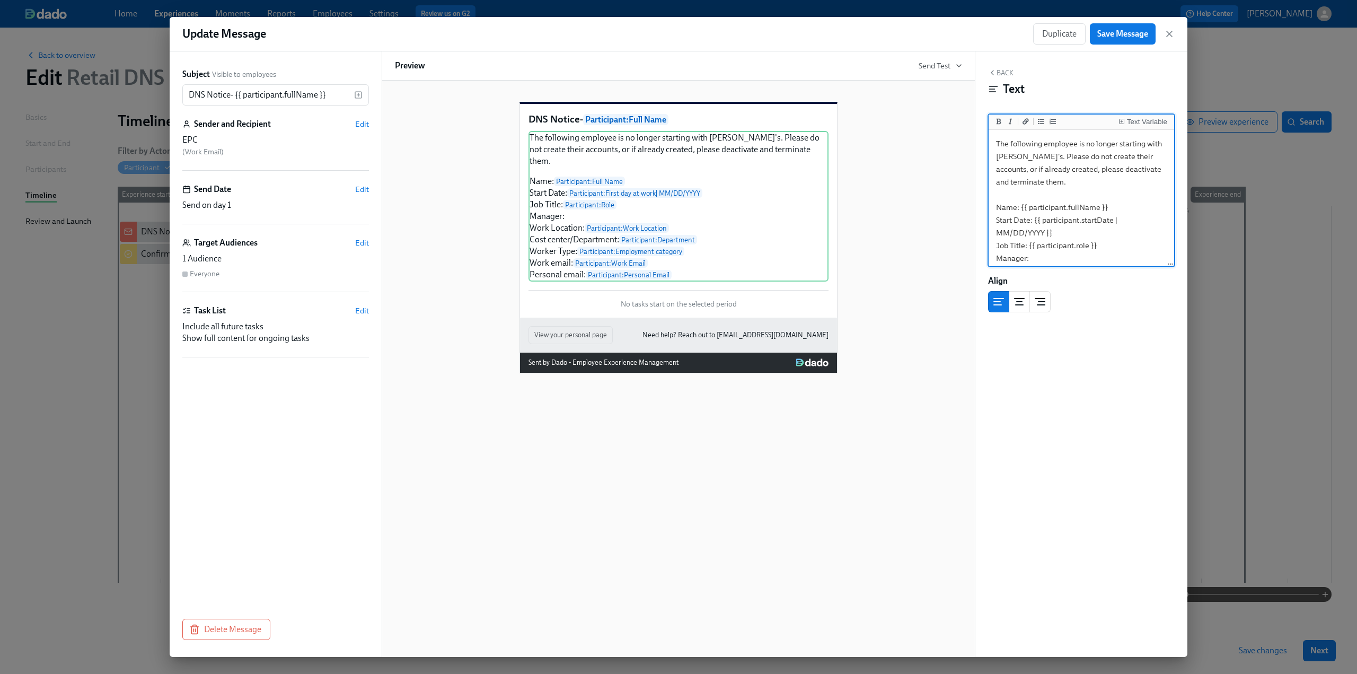
scroll to position [53, 0]
click at [1055, 203] on textarea "The following employee is no longer starting with Rothy's. Please do not create…" at bounding box center [1081, 192] width 181 height 227
click at [1149, 123] on div "Text Variable" at bounding box center [1147, 121] width 40 height 7
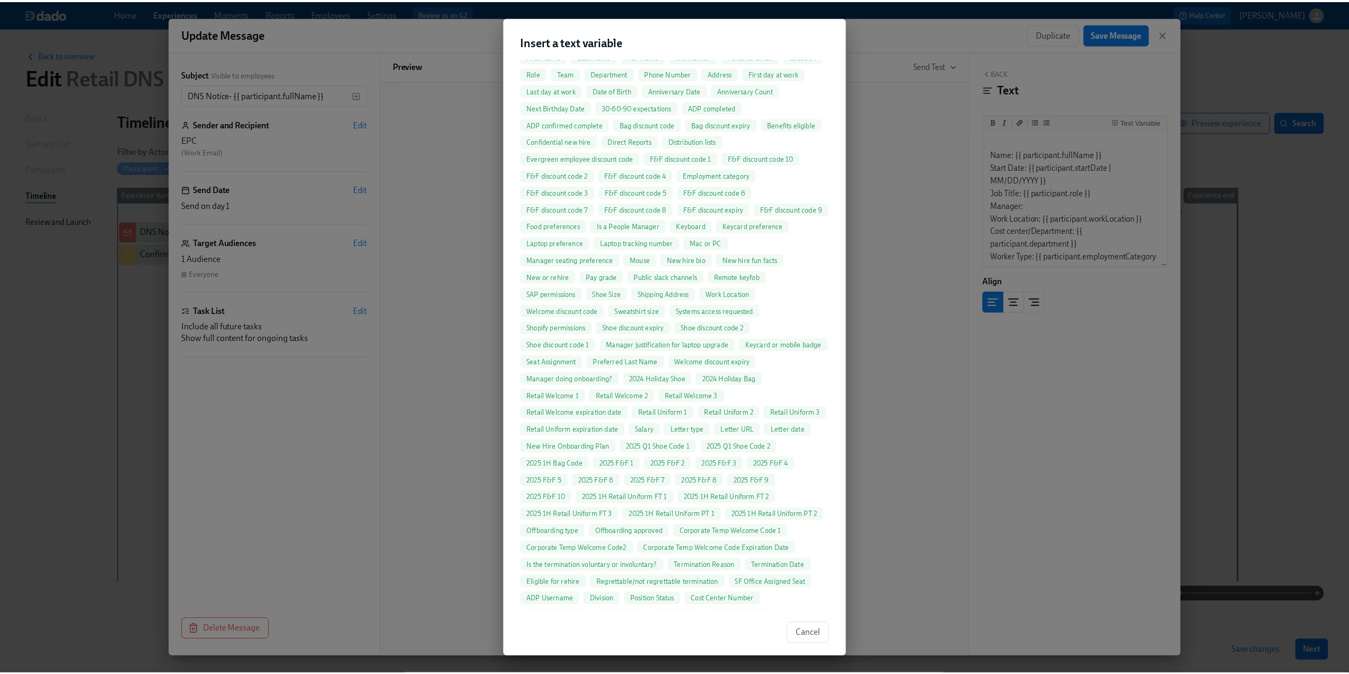
scroll to position [742, 0]
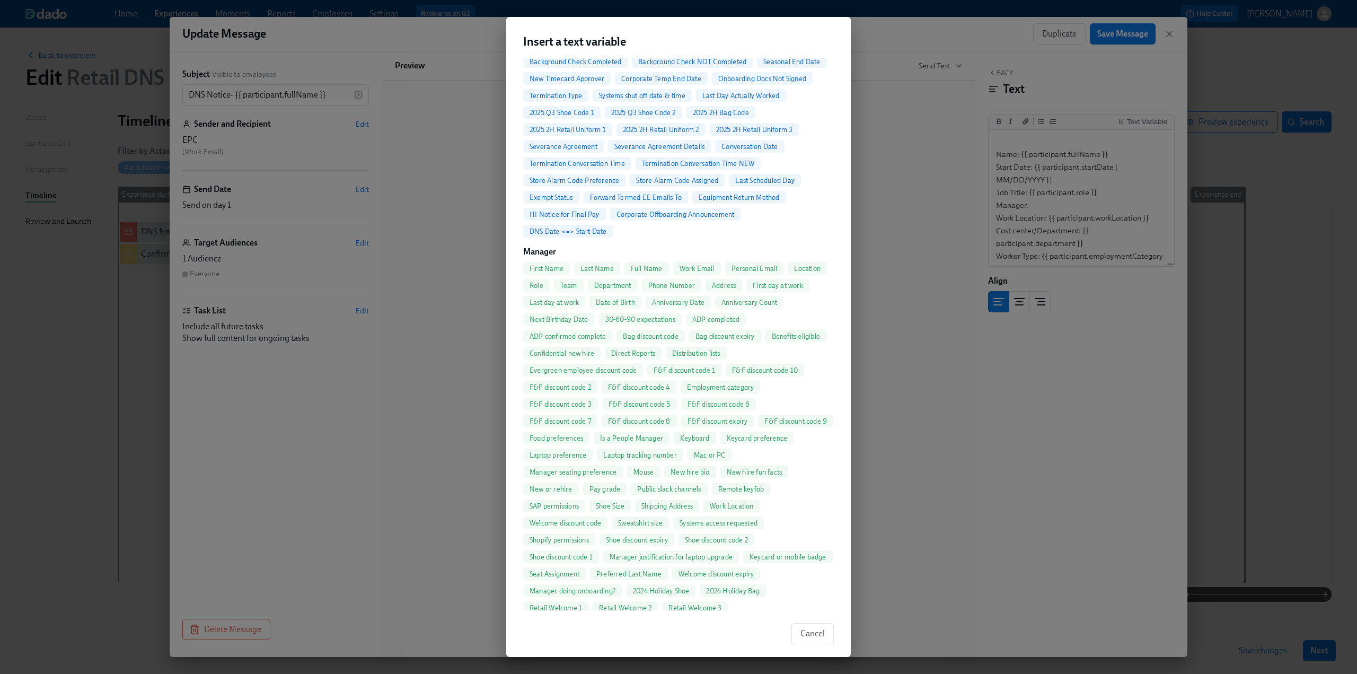
click at [647, 273] on span "Full Name" at bounding box center [647, 269] width 45 height 8
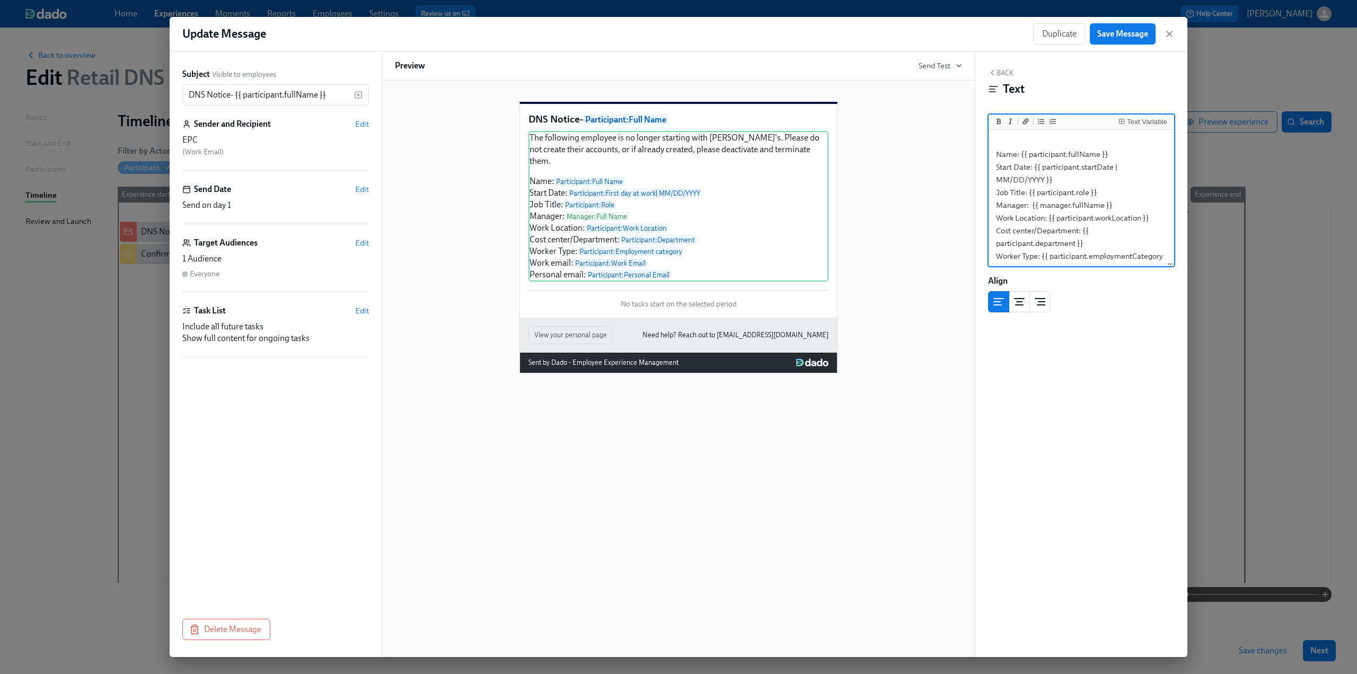
type textarea "The following employee is no longer starting with Rothy's. Please do not create…"
click at [1135, 30] on span "Save Message" at bounding box center [1122, 34] width 51 height 11
click at [1106, 39] on span "Save Message" at bounding box center [1122, 34] width 51 height 11
click at [1167, 35] on icon "button" at bounding box center [1169, 34] width 11 height 11
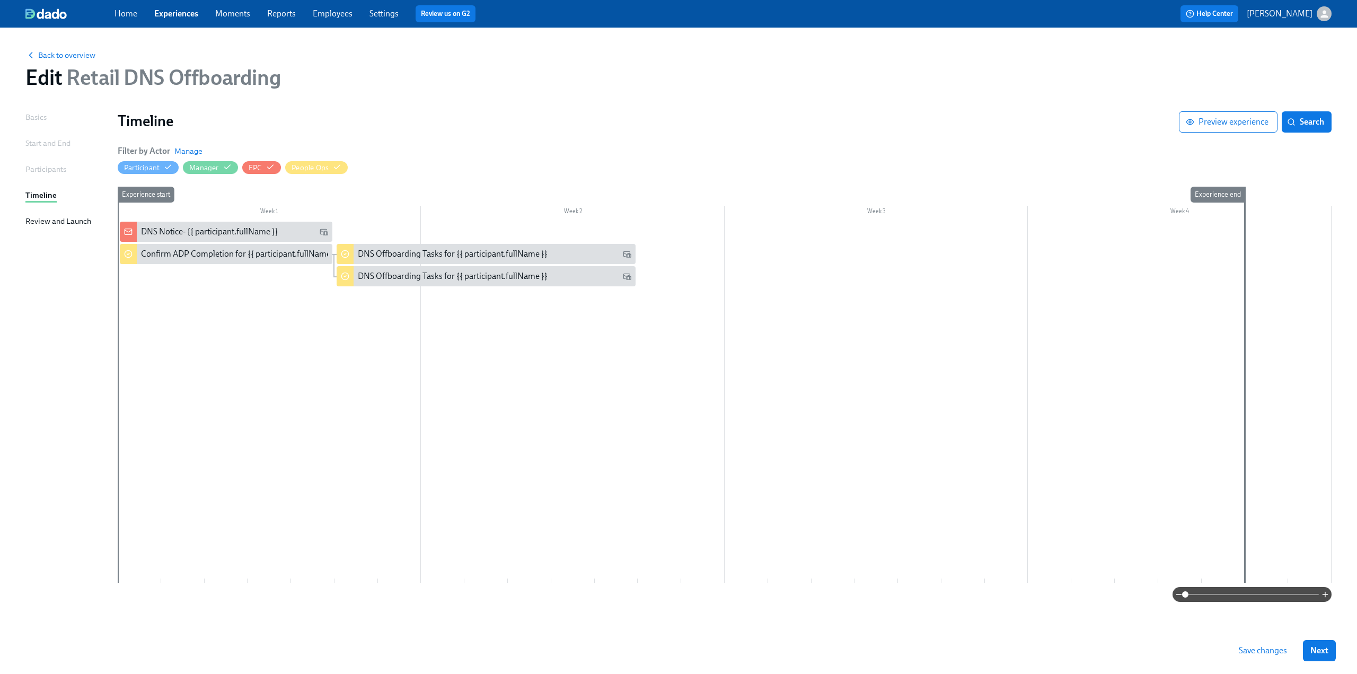
click at [1263, 649] on span "Save changes" at bounding box center [1263, 650] width 48 height 11
click at [1255, 648] on span "Save changes" at bounding box center [1263, 650] width 48 height 11
click at [164, 13] on link "Experiences" at bounding box center [176, 13] width 44 height 10
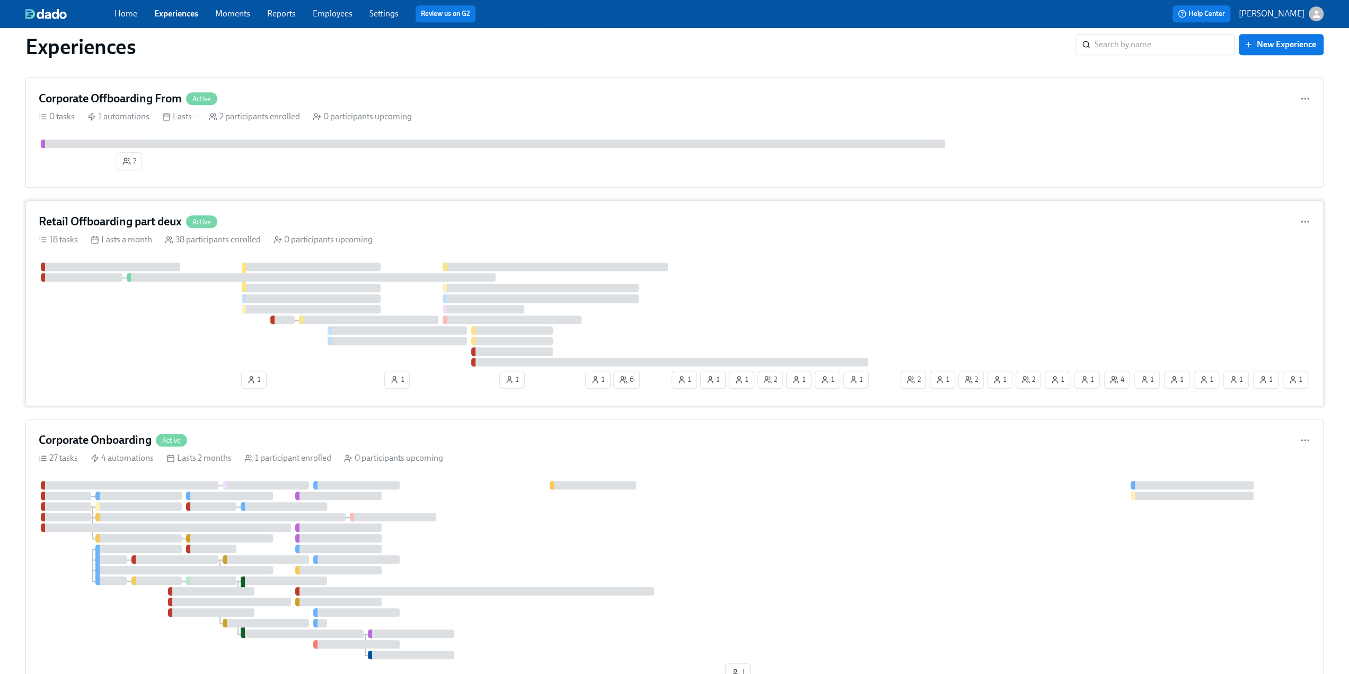
scroll to position [306, 0]
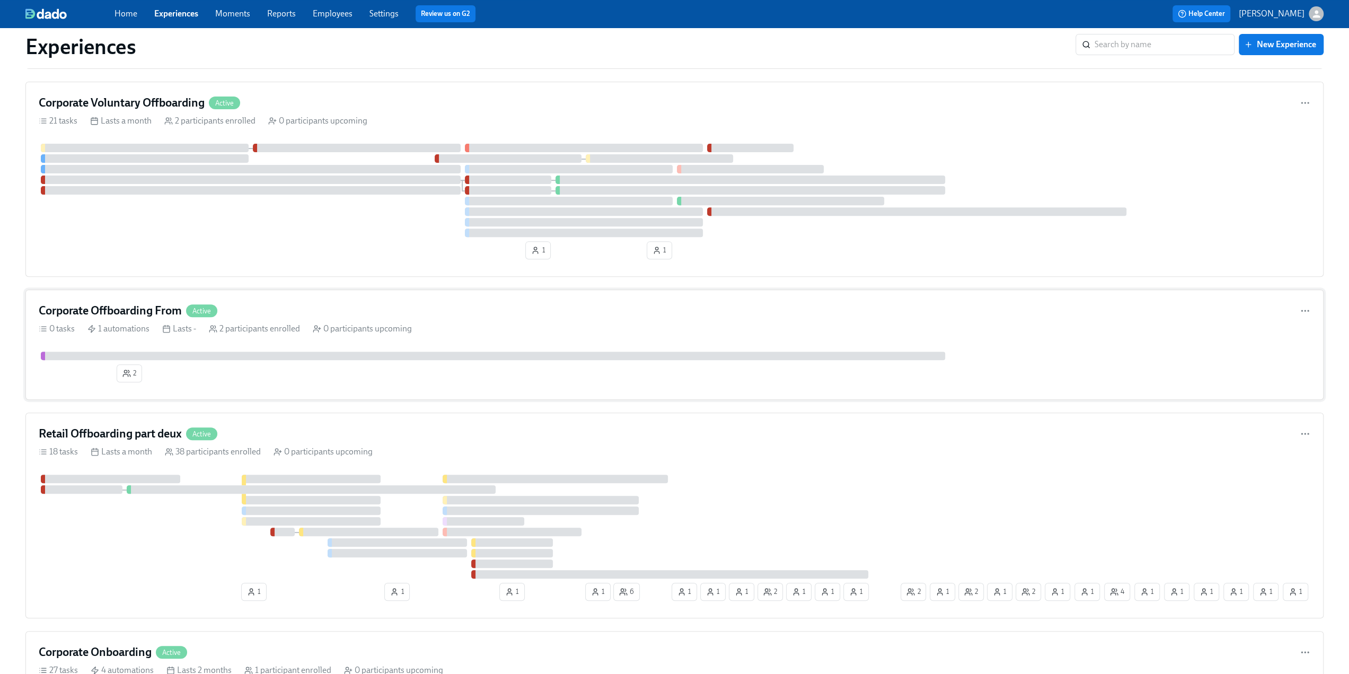
click at [159, 313] on h4 "Corporate Offboarding From" at bounding box center [110, 311] width 143 height 16
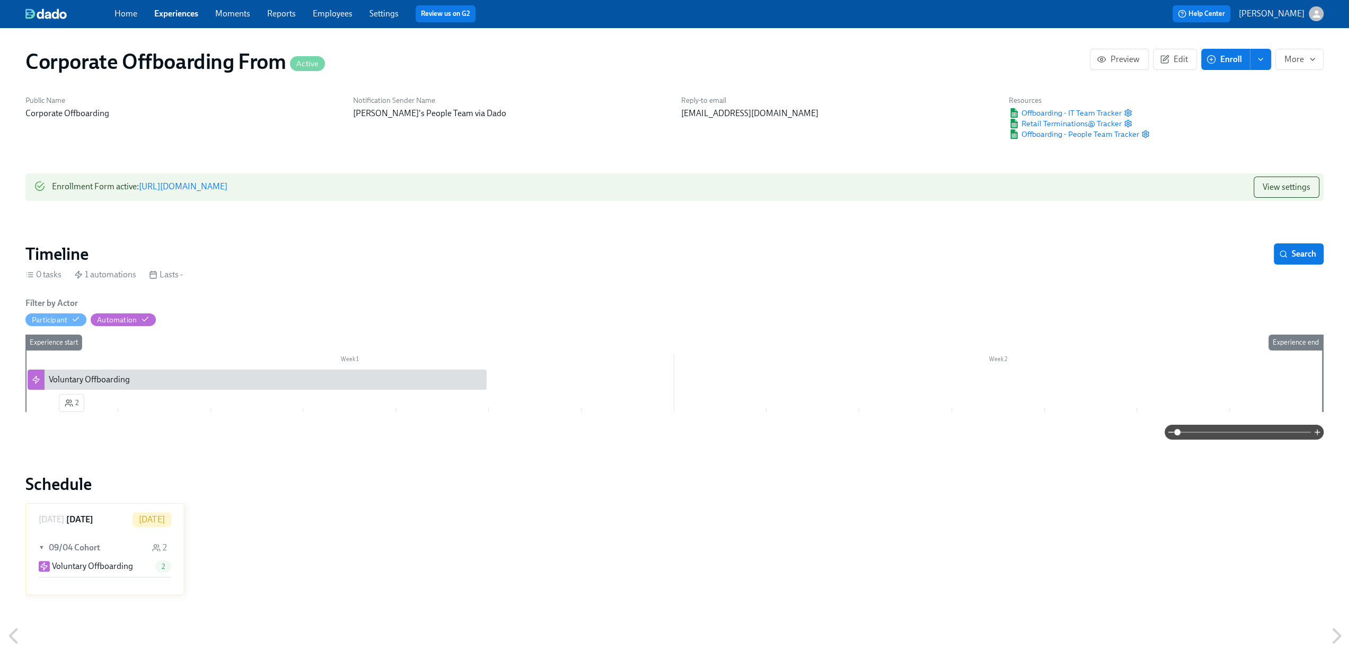
click at [1264, 63] on icon "enroll" at bounding box center [1261, 59] width 8 height 8
click at [1243, 107] on span "Enrollment form" at bounding box center [1233, 108] width 60 height 12
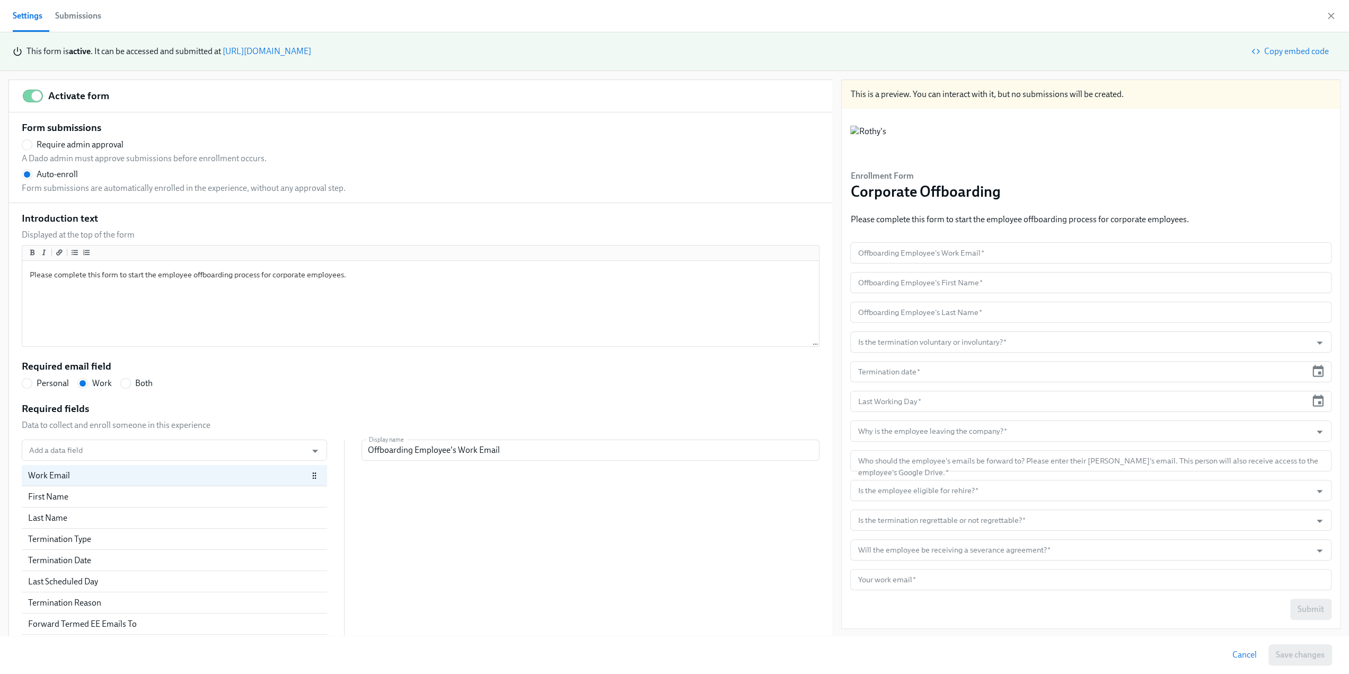
scroll to position [8, 0]
click at [955, 544] on input "Will the employee be receiving a severance agreement?   *" at bounding box center [1081, 549] width 451 height 21
click at [915, 516] on input "Is the termination regrettable or not regrettable?   *" at bounding box center [1081, 520] width 451 height 21
click at [484, 452] on input "Offboarding Employee's Work Email" at bounding box center [591, 450] width 458 height 21
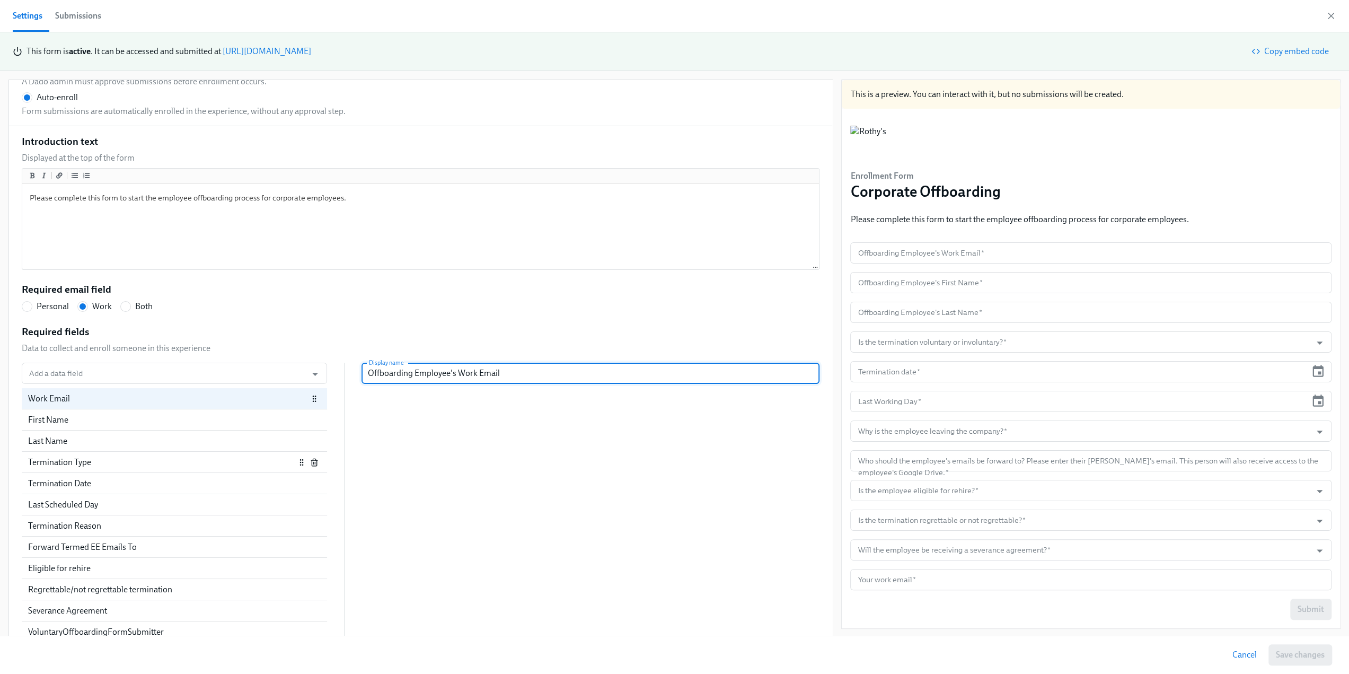
scroll to position [91, 0]
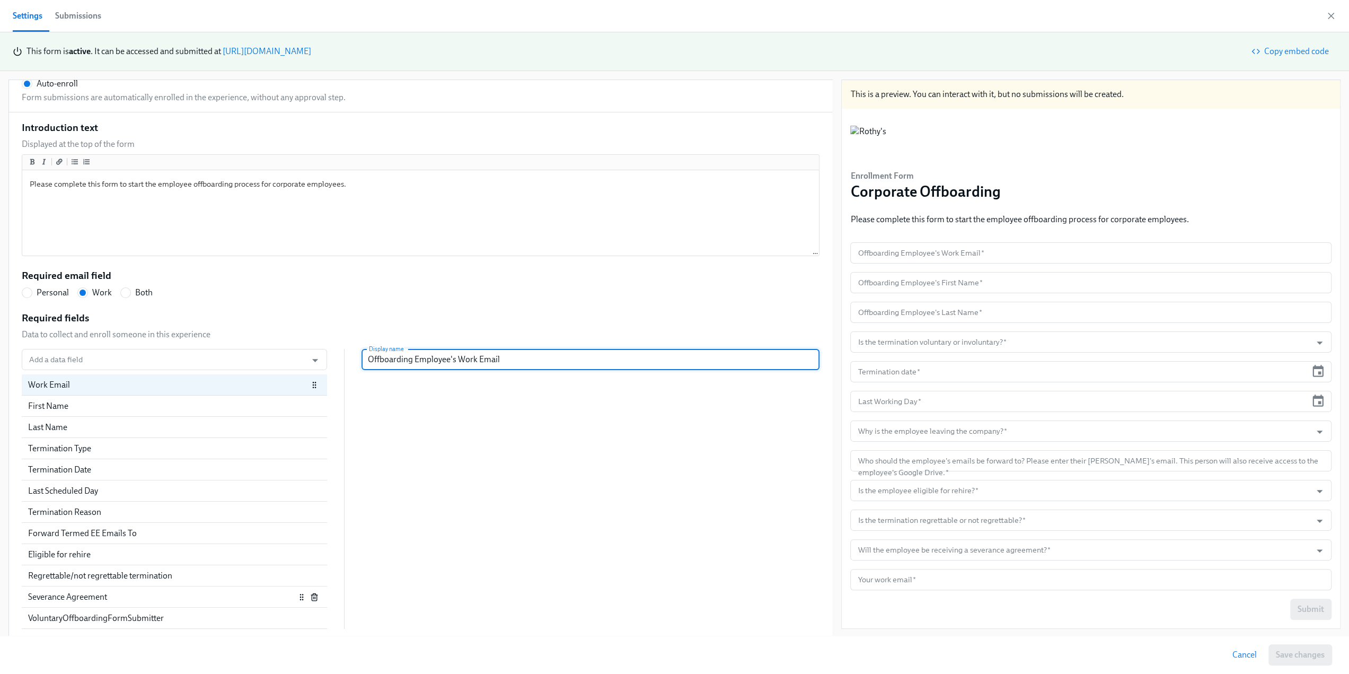
click at [95, 599] on div "Severance Agreement" at bounding box center [161, 597] width 267 height 12
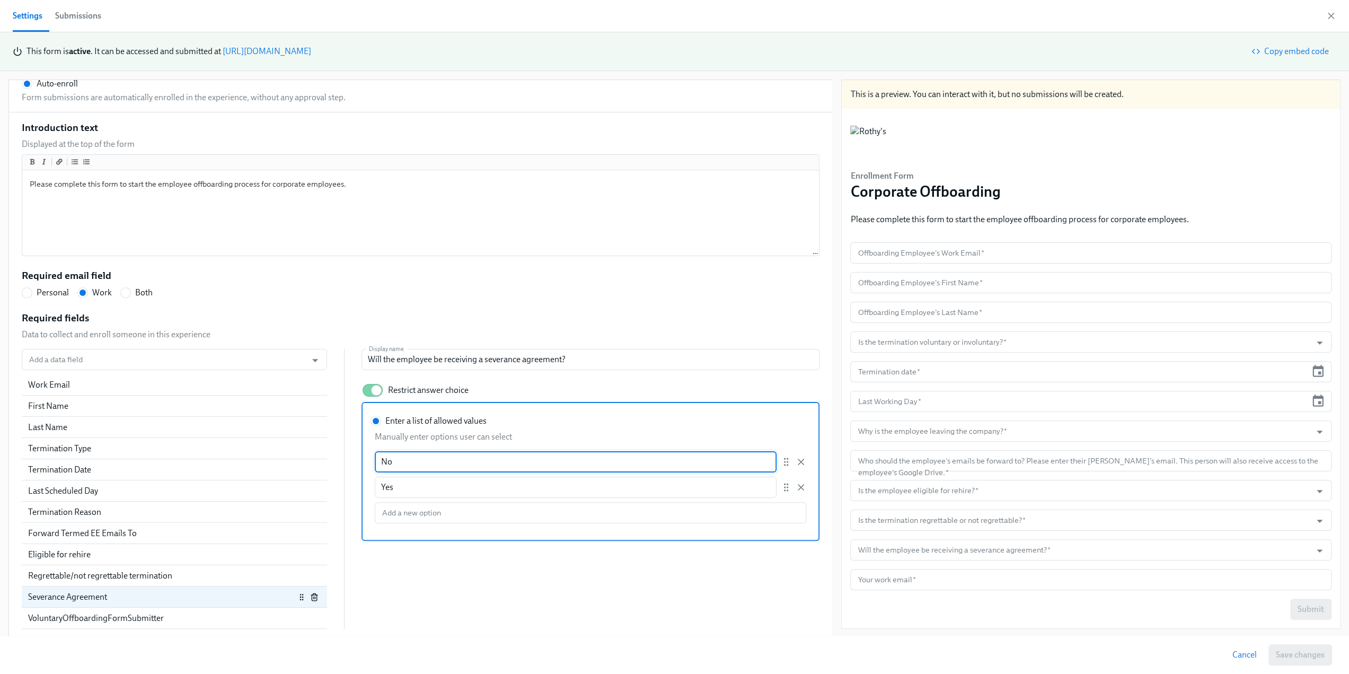
click at [406, 462] on input "No" at bounding box center [576, 461] width 402 height 21
radio input "false"
type input "No"
paste input "no severance offered"
radio input "false"
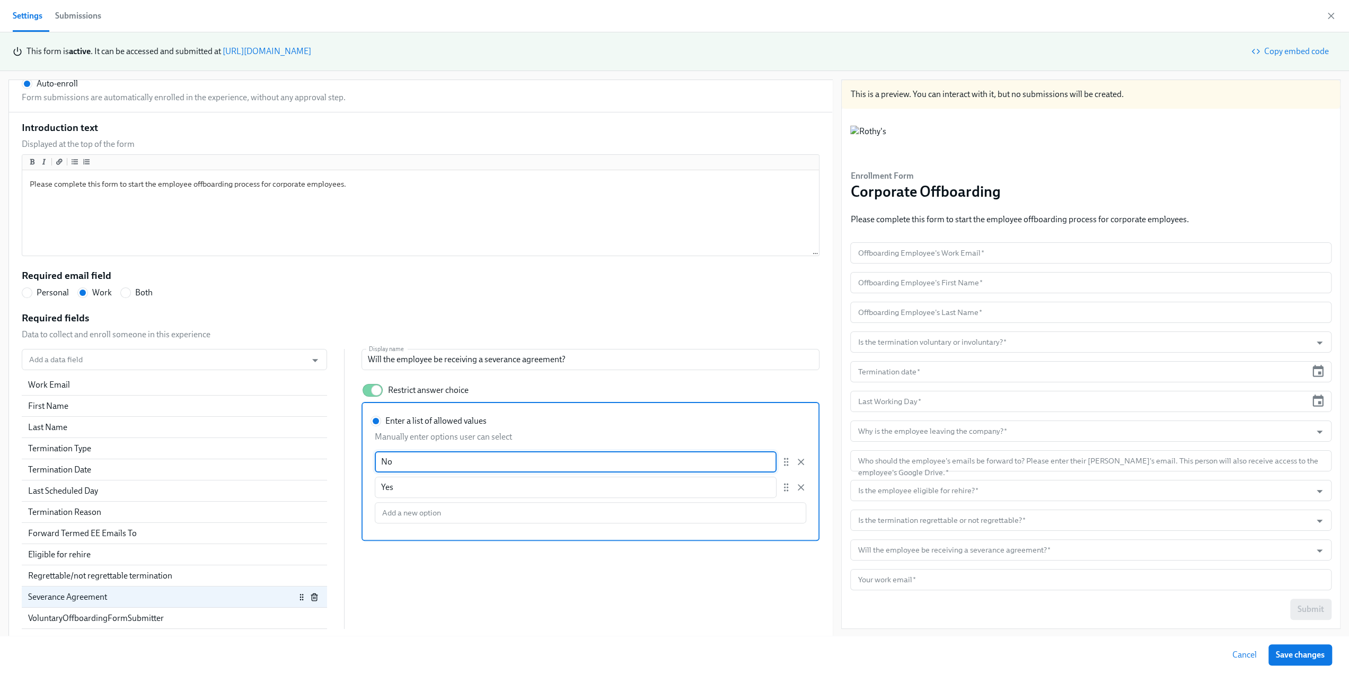
type input "No no severance offered"
drag, startPoint x: 398, startPoint y: 461, endPoint x: 386, endPoint y: 461, distance: 11.7
click at [386, 461] on input "No no severance offered" at bounding box center [576, 461] width 402 height 21
radio input "false"
type input "No severance offered"
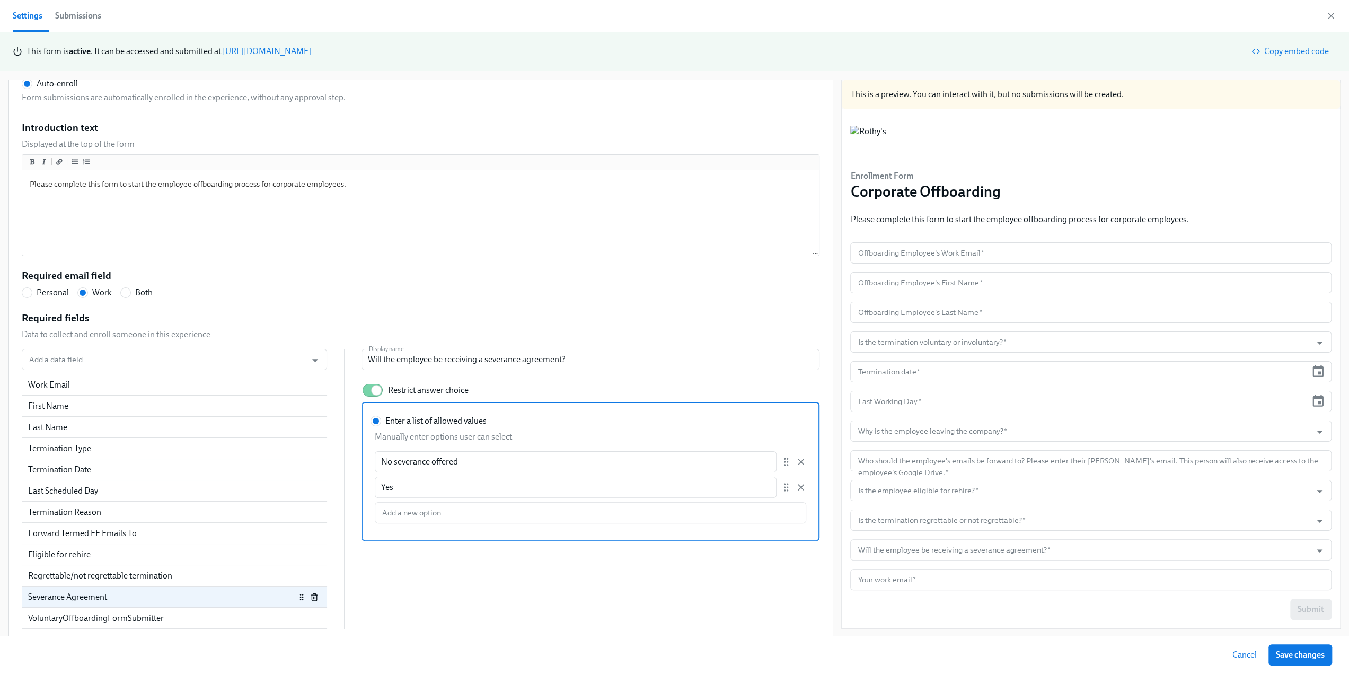
click at [526, 596] on div "Add a data field Add a data field Work Email First Name Last Name Termination T…" at bounding box center [421, 489] width 798 height 280
click at [1302, 654] on span "Save changes" at bounding box center [1300, 654] width 49 height 11
radio input "false"
click at [1331, 14] on icon "button" at bounding box center [1331, 16] width 11 height 11
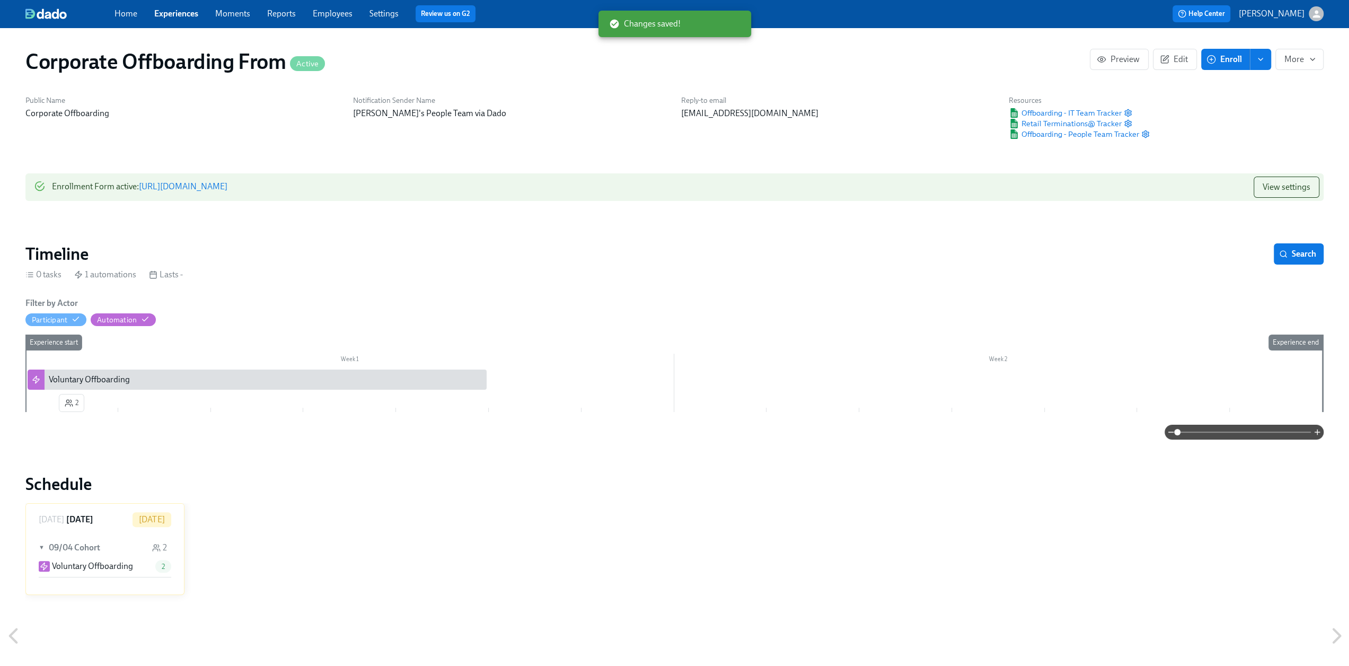
click at [185, 14] on link "Experiences" at bounding box center [176, 13] width 44 height 10
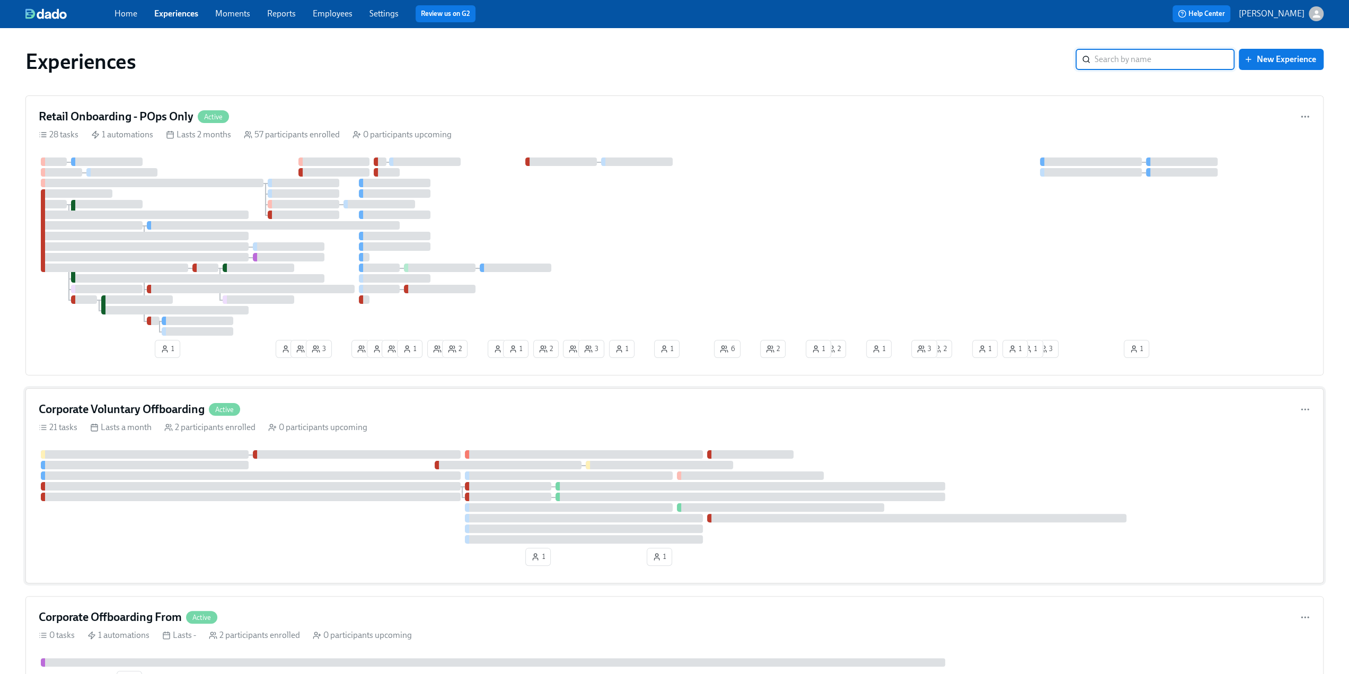
click at [150, 408] on h4 "Corporate Voluntary Offboarding" at bounding box center [122, 409] width 166 height 16
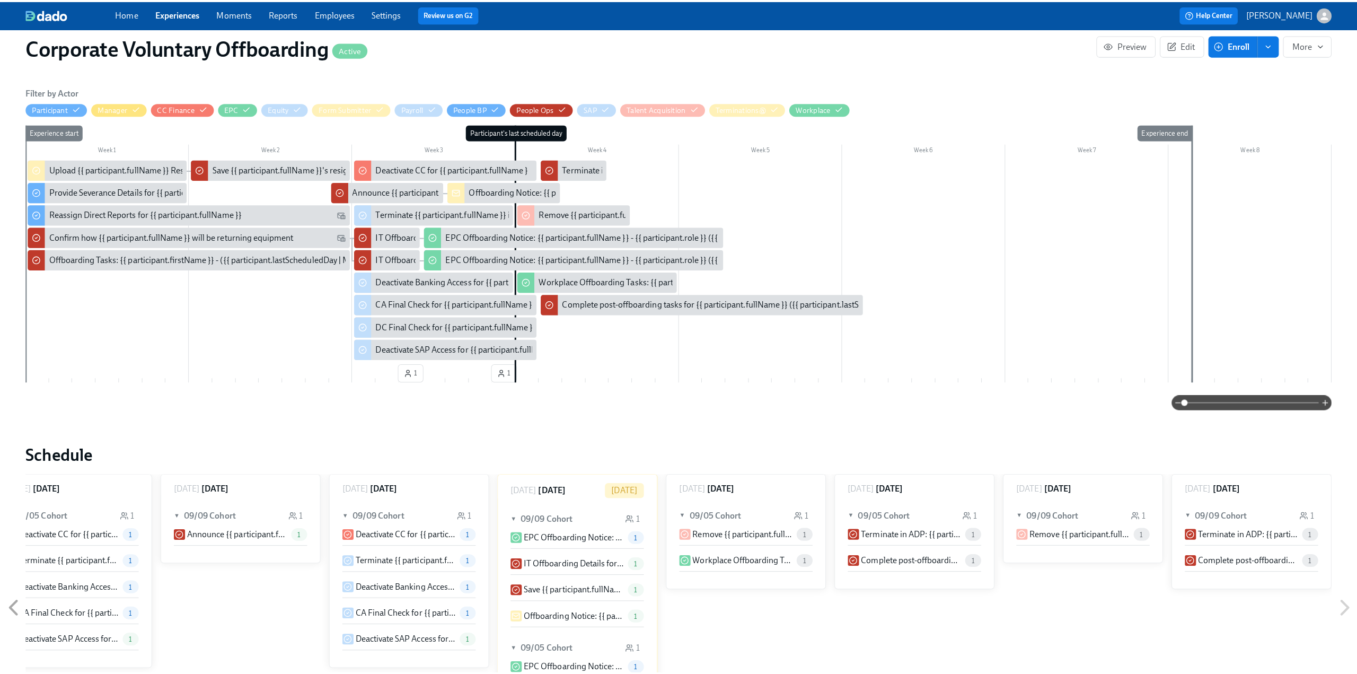
scroll to position [53, 0]
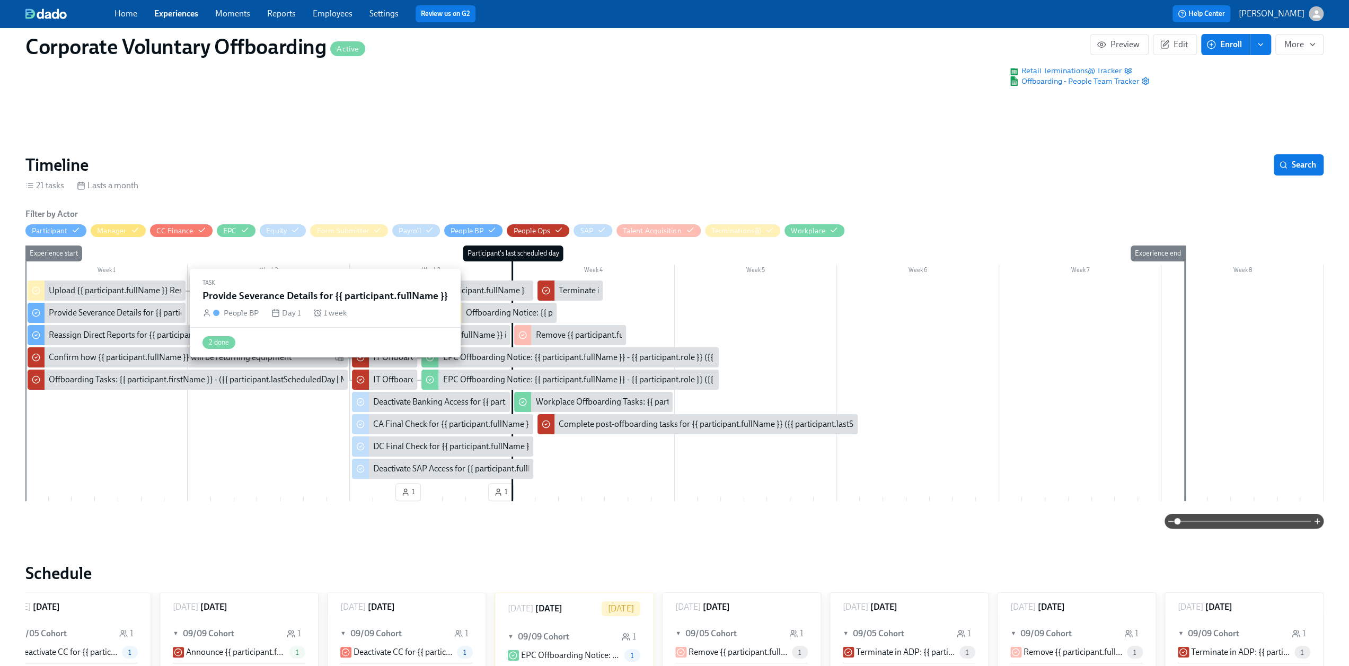
click at [80, 309] on div "Provide Severance Details for {{ participant.fullName }}" at bounding box center [148, 313] width 198 height 12
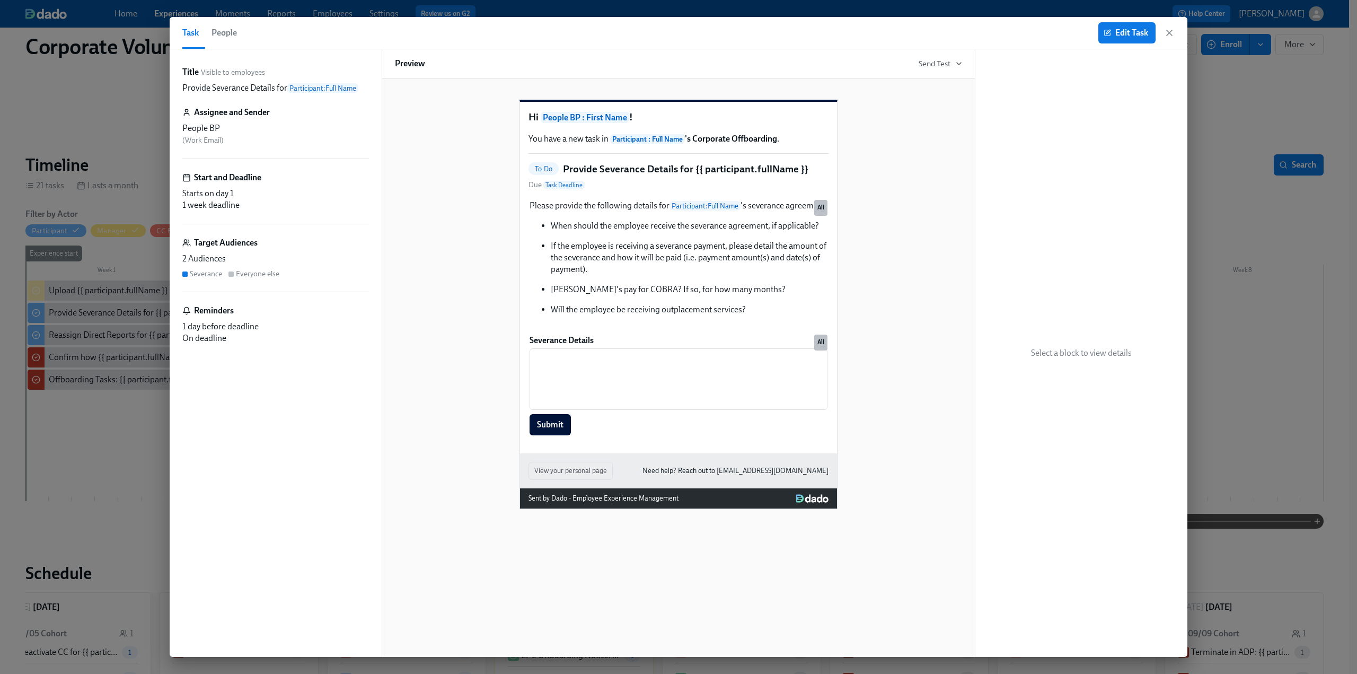
scroll to position [0, 535]
click at [222, 269] on div "Severance" at bounding box center [206, 274] width 32 height 10
click at [1122, 38] on span "Edit Task" at bounding box center [1127, 33] width 42 height 11
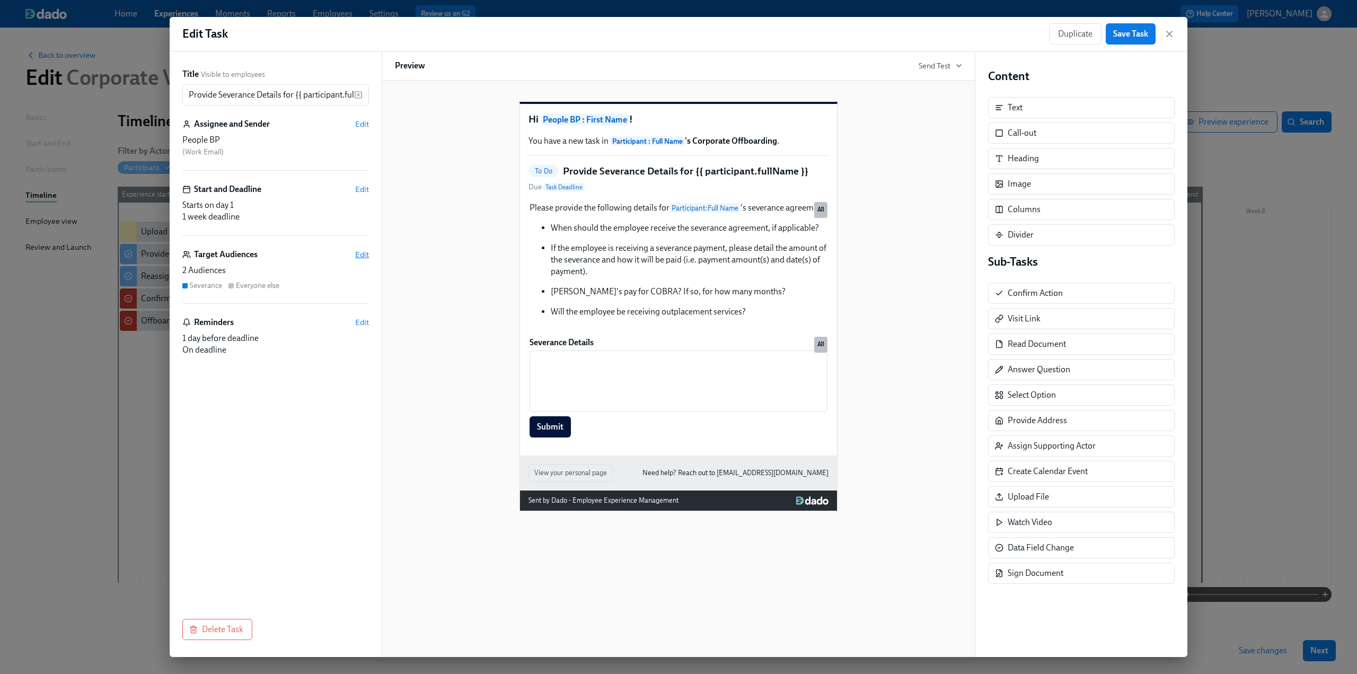
click at [355, 253] on span "Edit" at bounding box center [362, 254] width 14 height 11
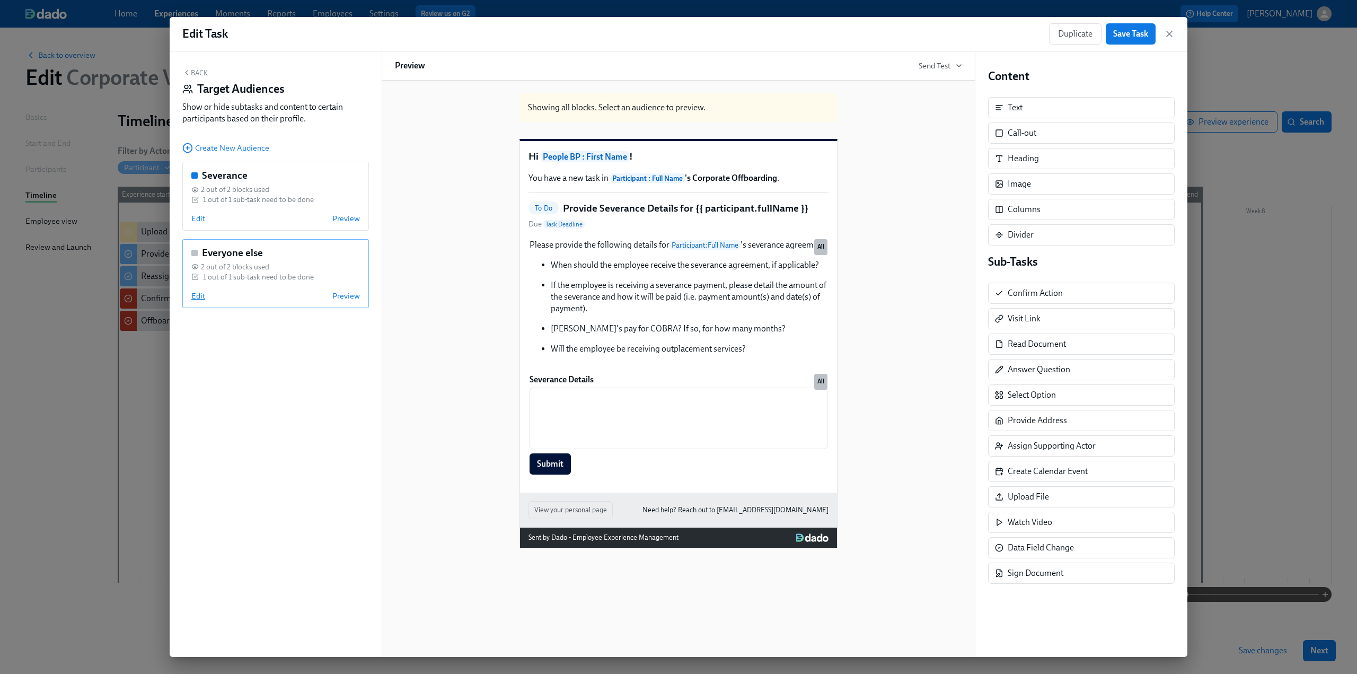
click at [198, 292] on span "Edit" at bounding box center [198, 296] width 14 height 11
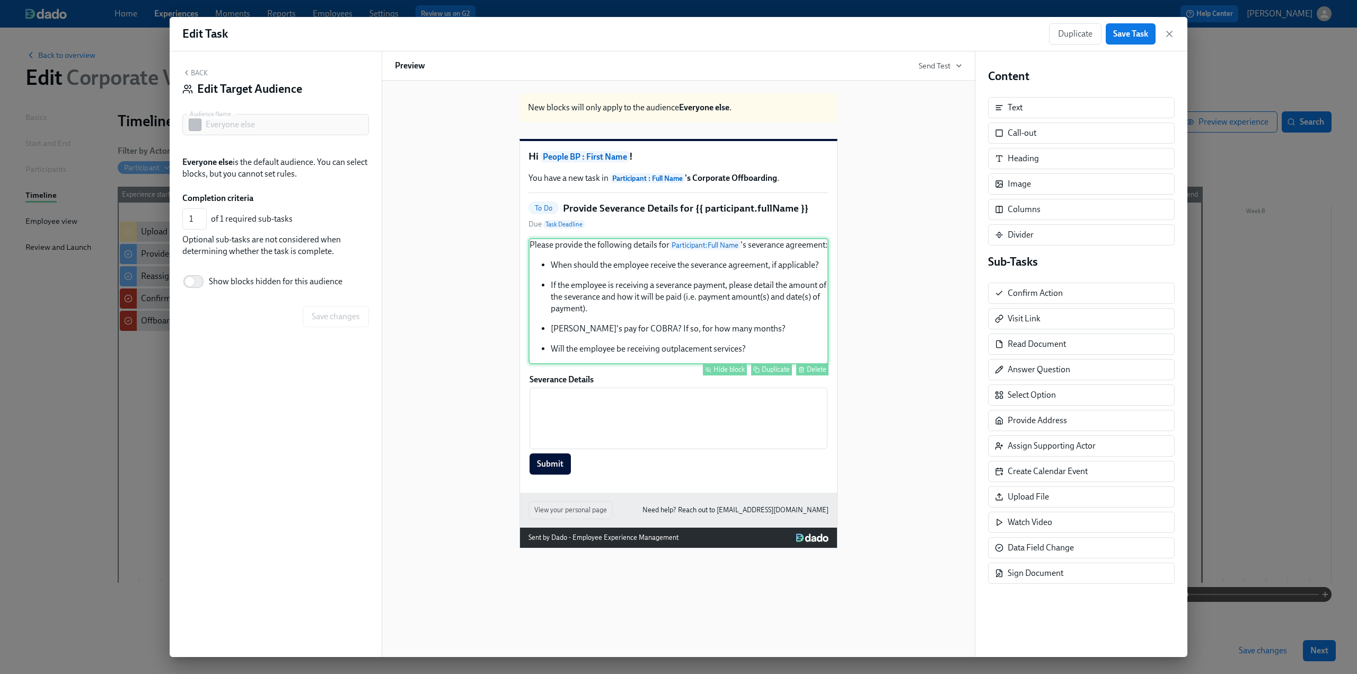
click at [736, 373] on div "Hide block" at bounding box center [729, 369] width 31 height 8
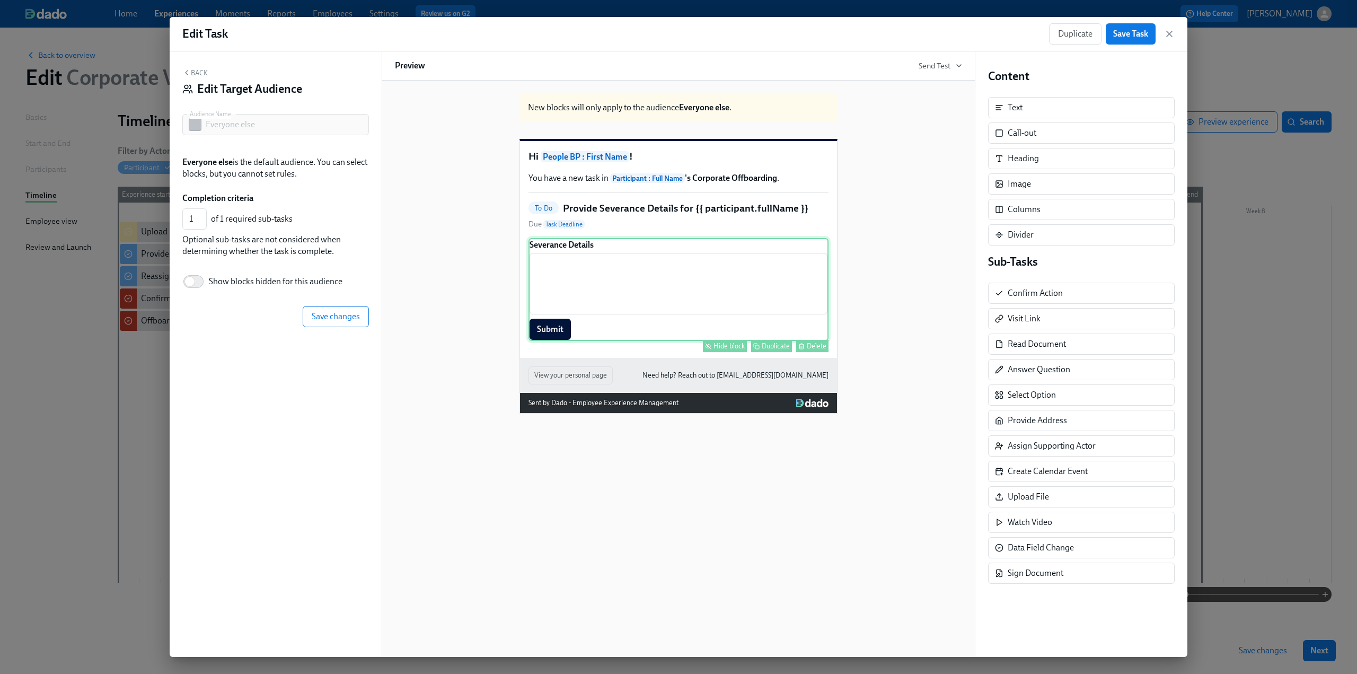
click at [721, 350] on div "Hide block" at bounding box center [729, 346] width 31 height 8
type input "0"
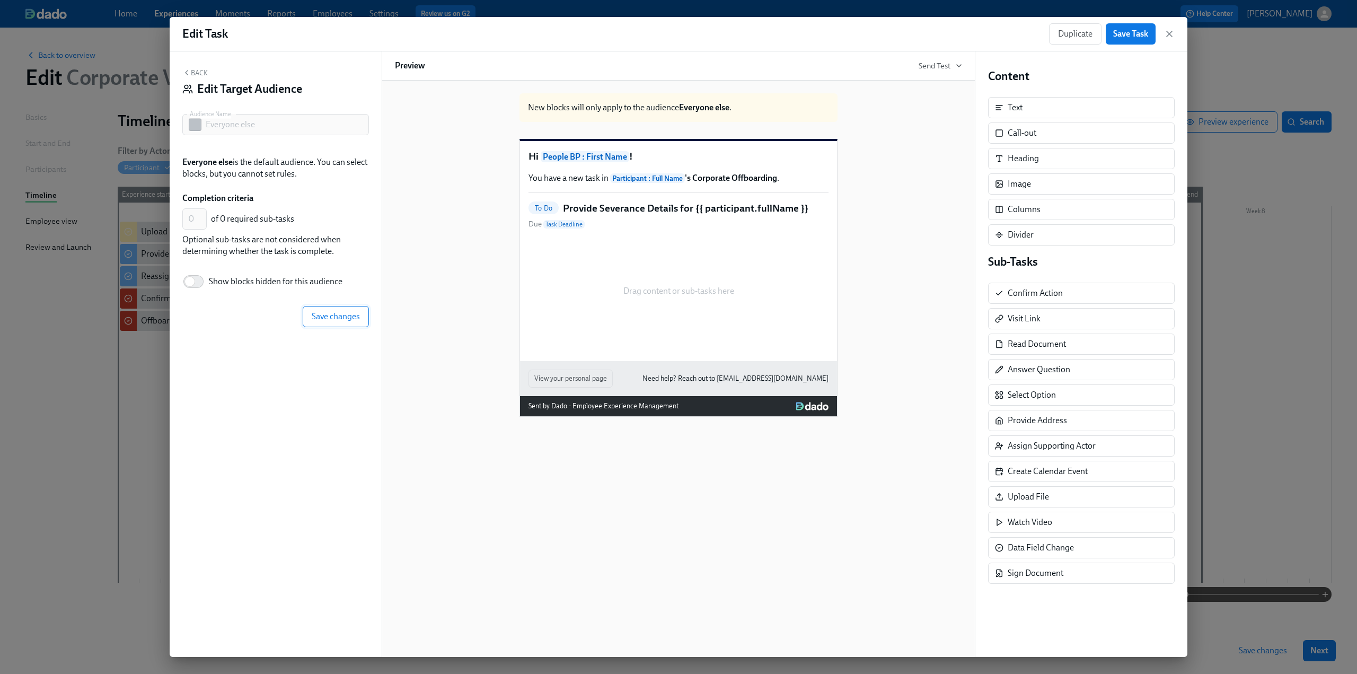
click at [332, 318] on span "Save changes" at bounding box center [336, 316] width 48 height 11
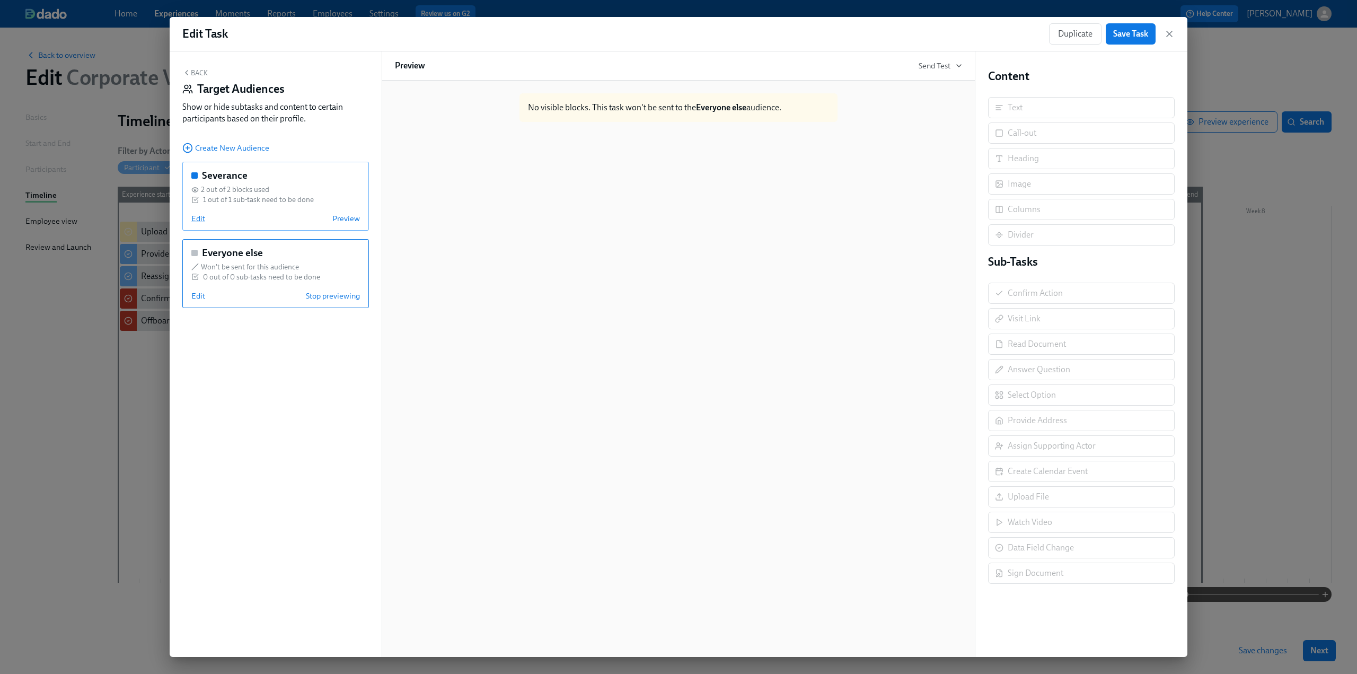
click at [200, 218] on span "Edit" at bounding box center [198, 218] width 14 height 11
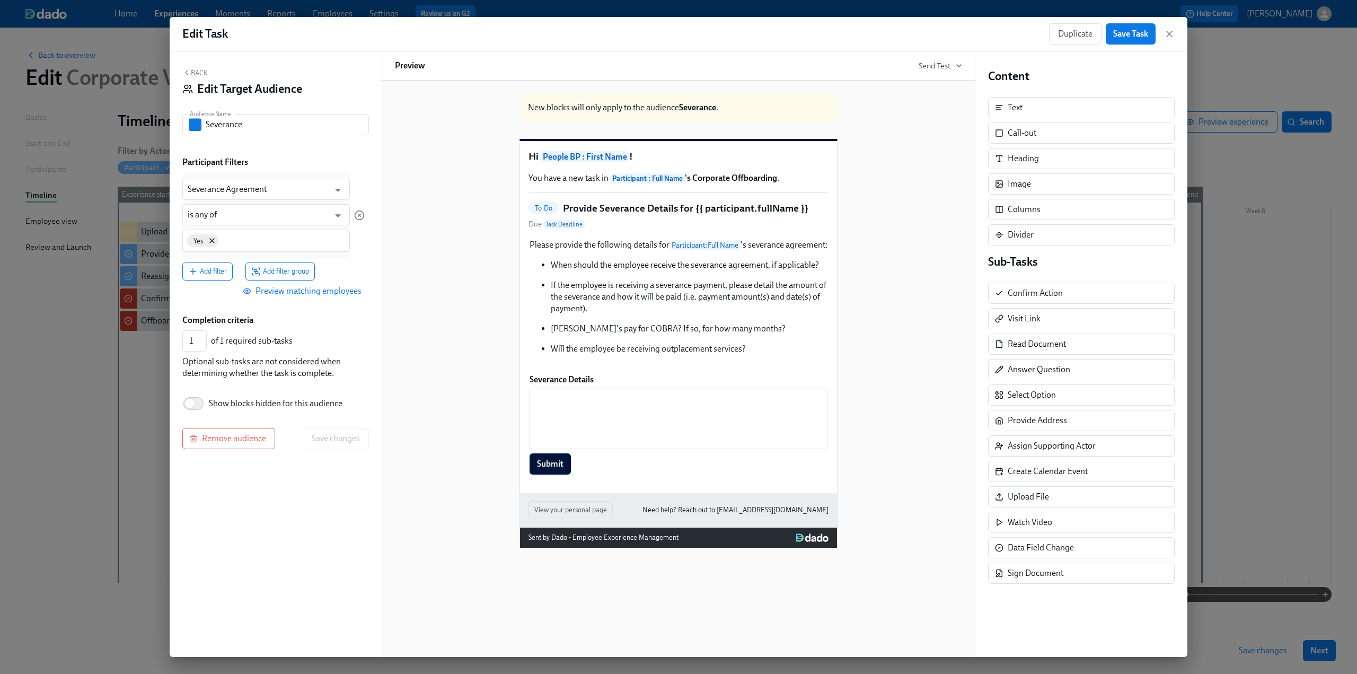
click at [195, 78] on div "Back Edit Target Audience" at bounding box center [275, 84] width 187 height 33
click at [195, 73] on button "Back" at bounding box center [194, 72] width 25 height 8
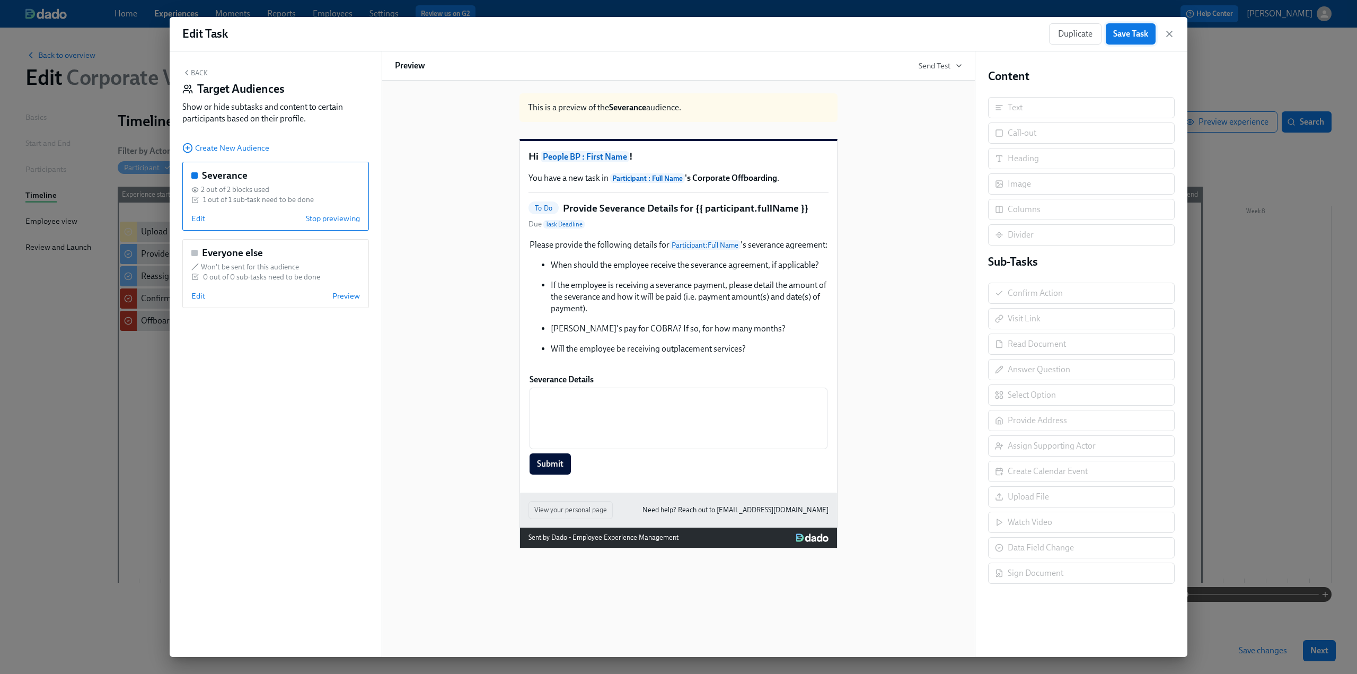
click at [1125, 33] on span "Save Task" at bounding box center [1130, 34] width 35 height 11
click at [1167, 34] on icon "button" at bounding box center [1169, 34] width 11 height 11
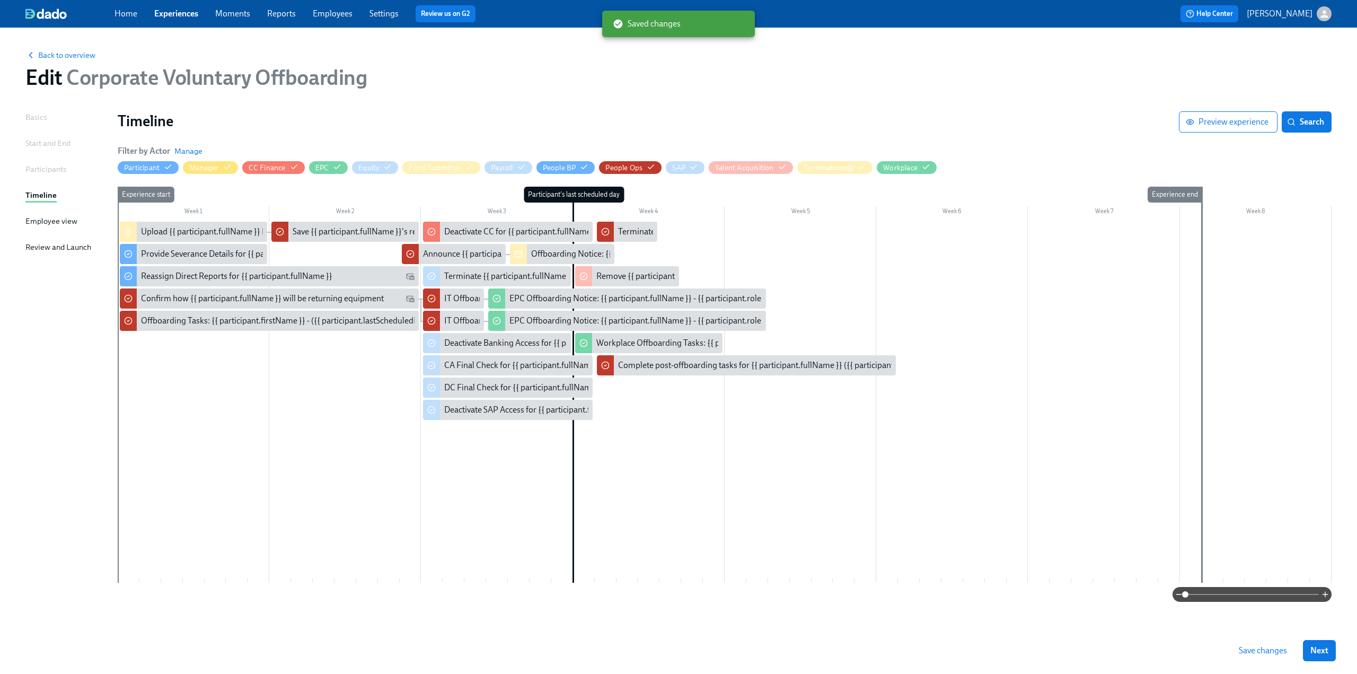
click at [1270, 648] on span "Save changes" at bounding box center [1263, 650] width 48 height 11
click at [244, 276] on div "Reassign Direct Reports for {{ participant.fullName }}" at bounding box center [236, 276] width 191 height 12
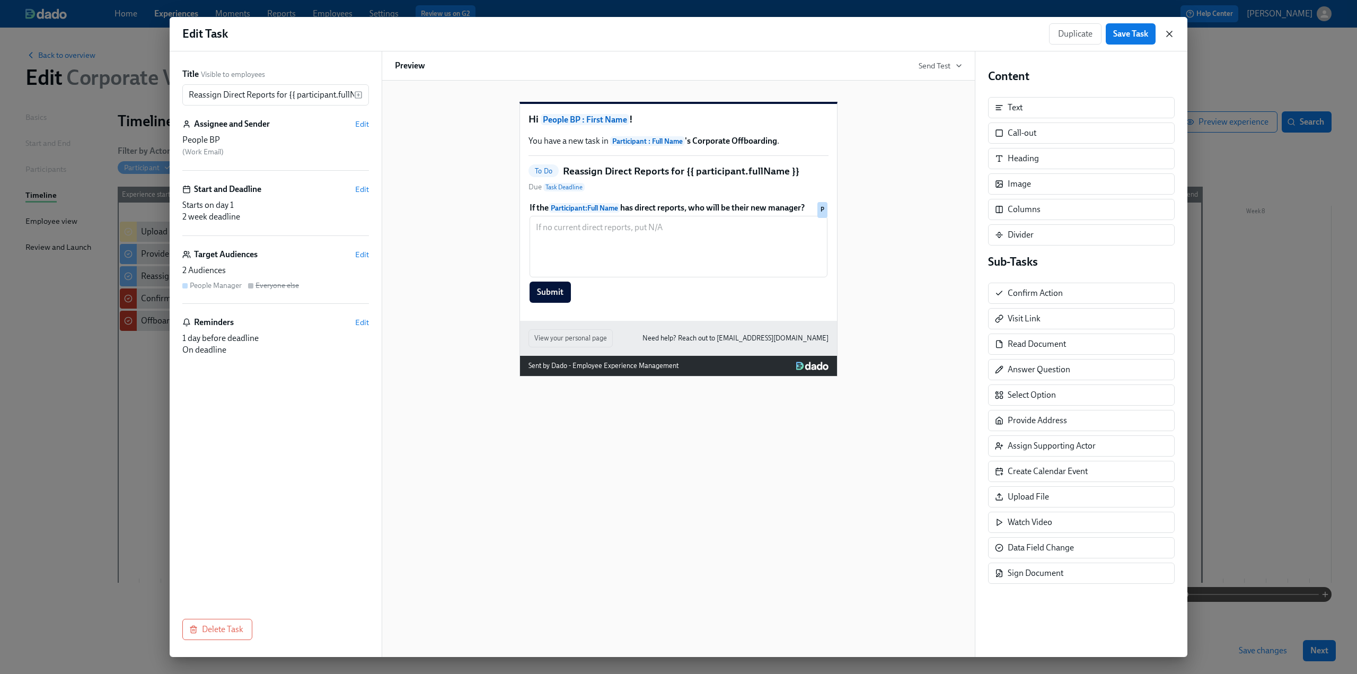
click at [1174, 31] on icon "button" at bounding box center [1169, 34] width 11 height 11
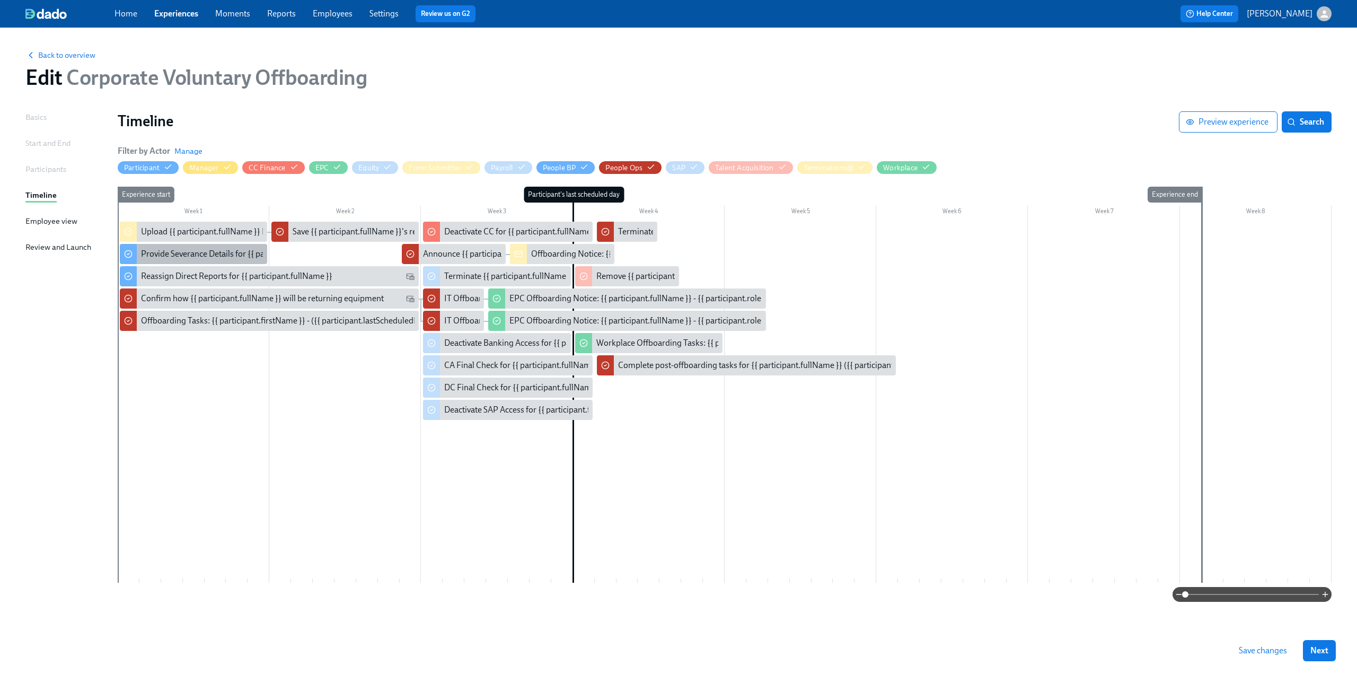
click at [154, 254] on div "Provide Severance Details for {{ participant.fullName }}" at bounding box center [240, 254] width 198 height 12
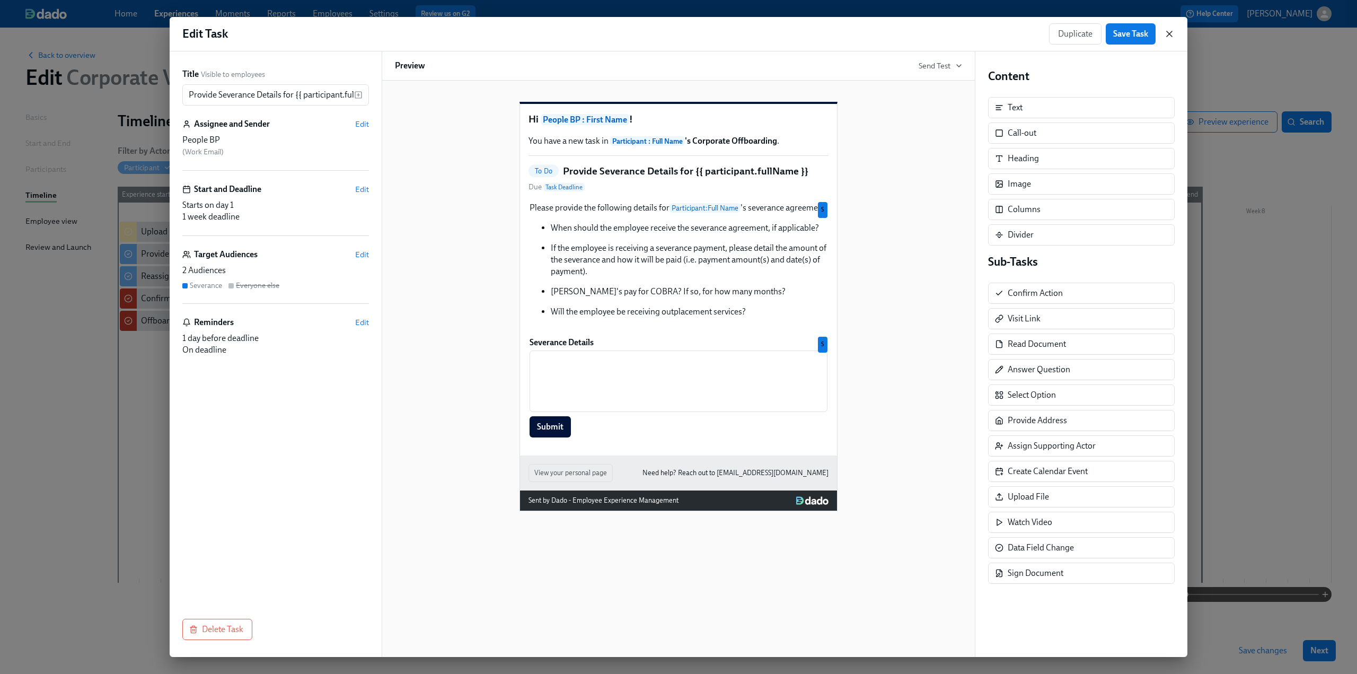
click at [1171, 34] on icon "button" at bounding box center [1169, 34] width 11 height 11
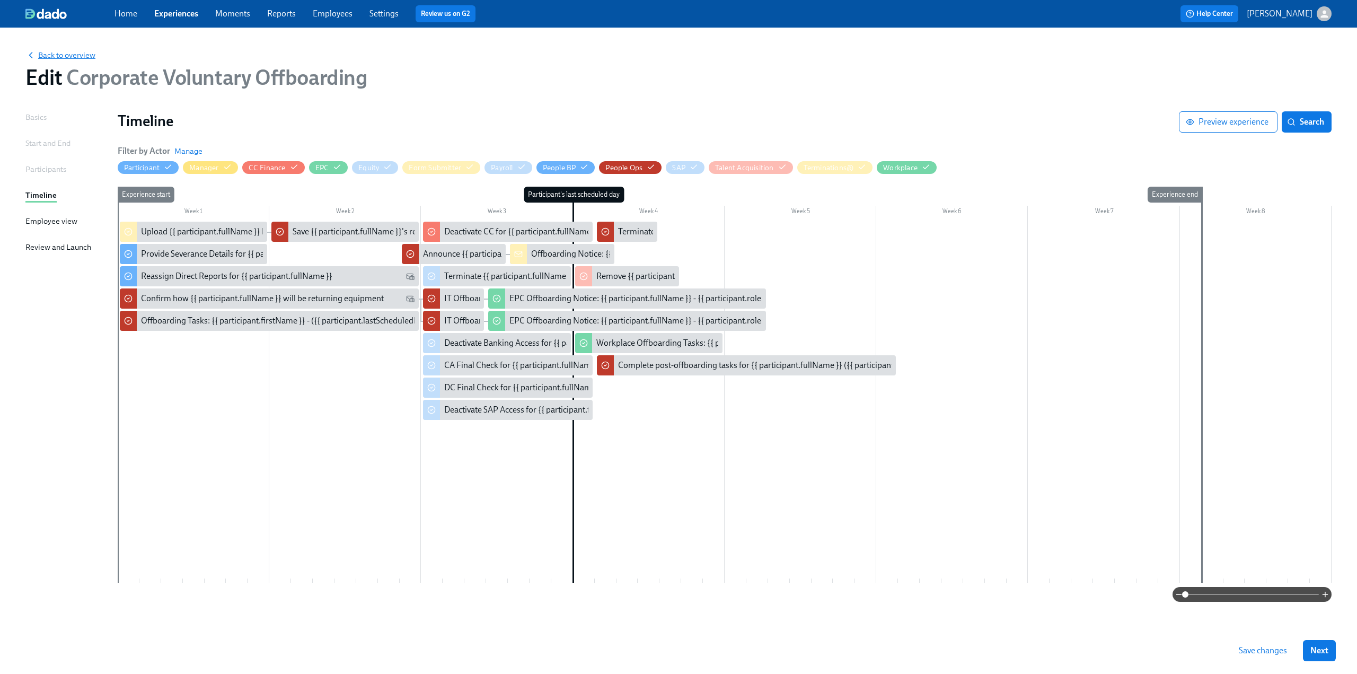
click at [67, 50] on span "Back to overview" at bounding box center [60, 55] width 70 height 11
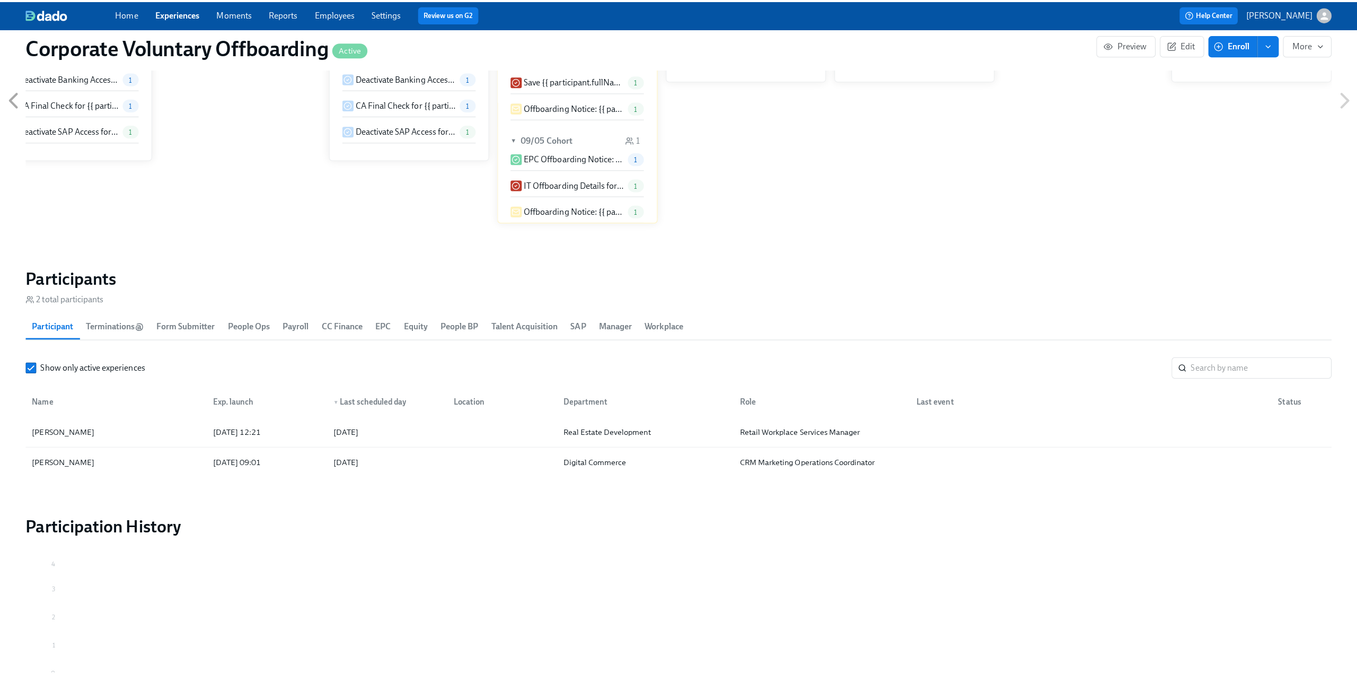
scroll to position [689, 0]
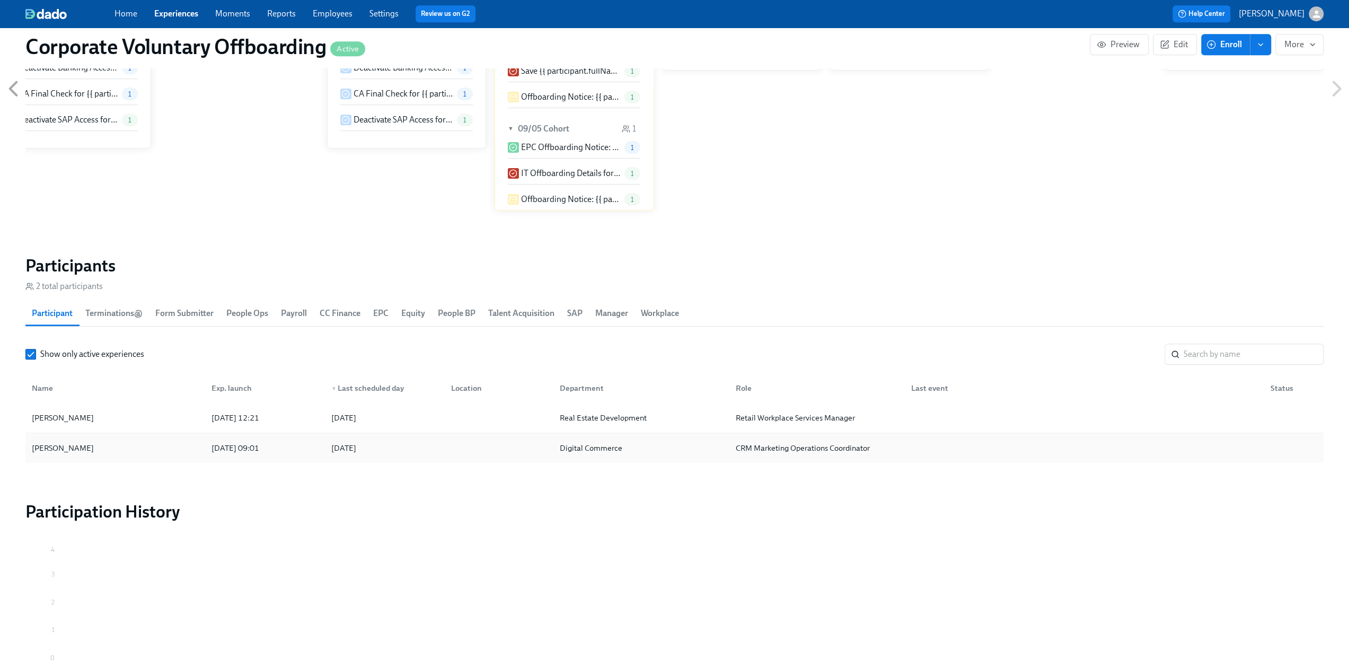
click at [138, 444] on div "Laila-Marie Santos" at bounding box center [115, 447] width 175 height 21
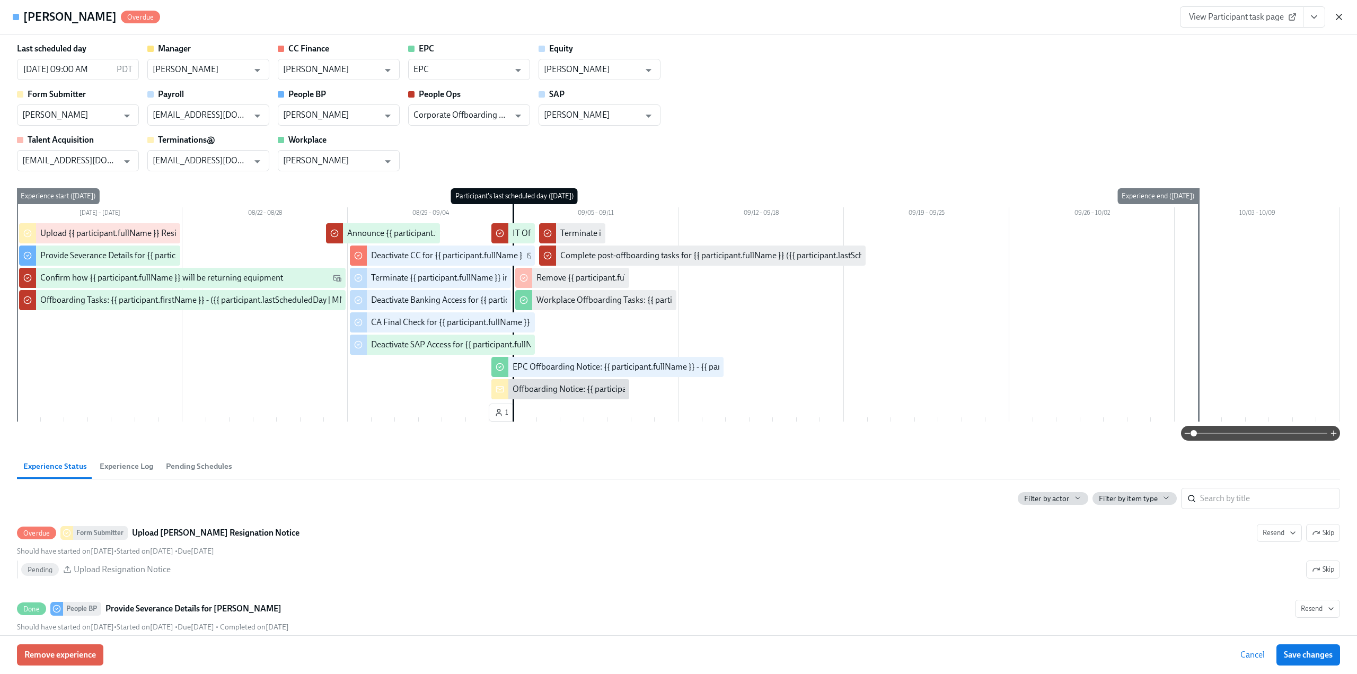
click at [1340, 13] on icon "button" at bounding box center [1339, 17] width 11 height 11
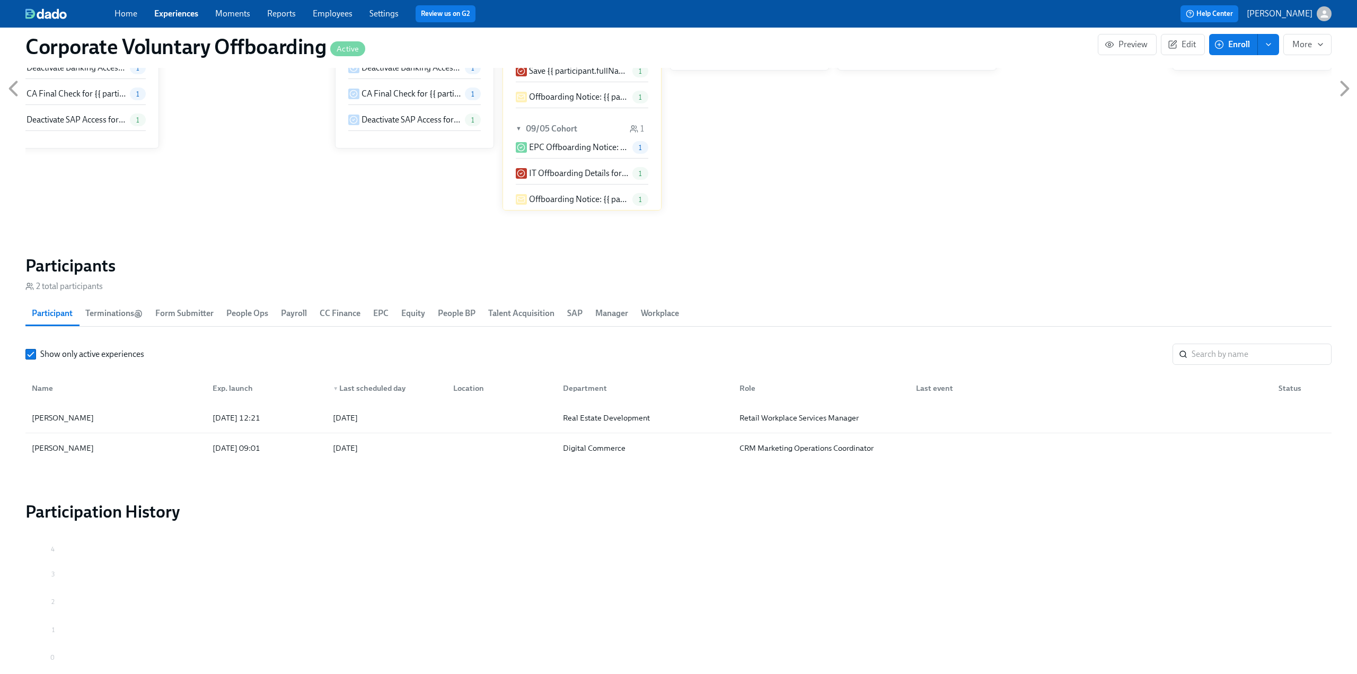
scroll to position [0, 528]
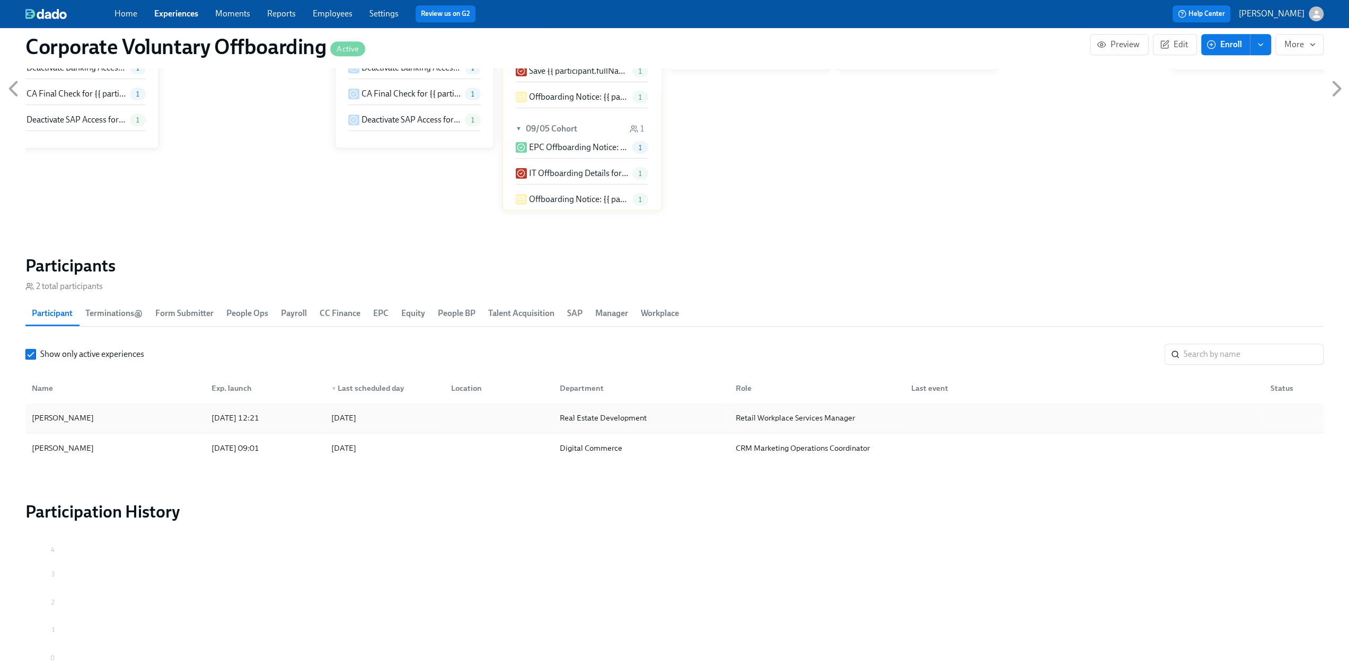
click at [85, 428] on div "Alyssa Cooper 2025/09/04 12:21 2025/09/09 Real Estate Development Retail Workpl…" at bounding box center [674, 418] width 1298 height 30
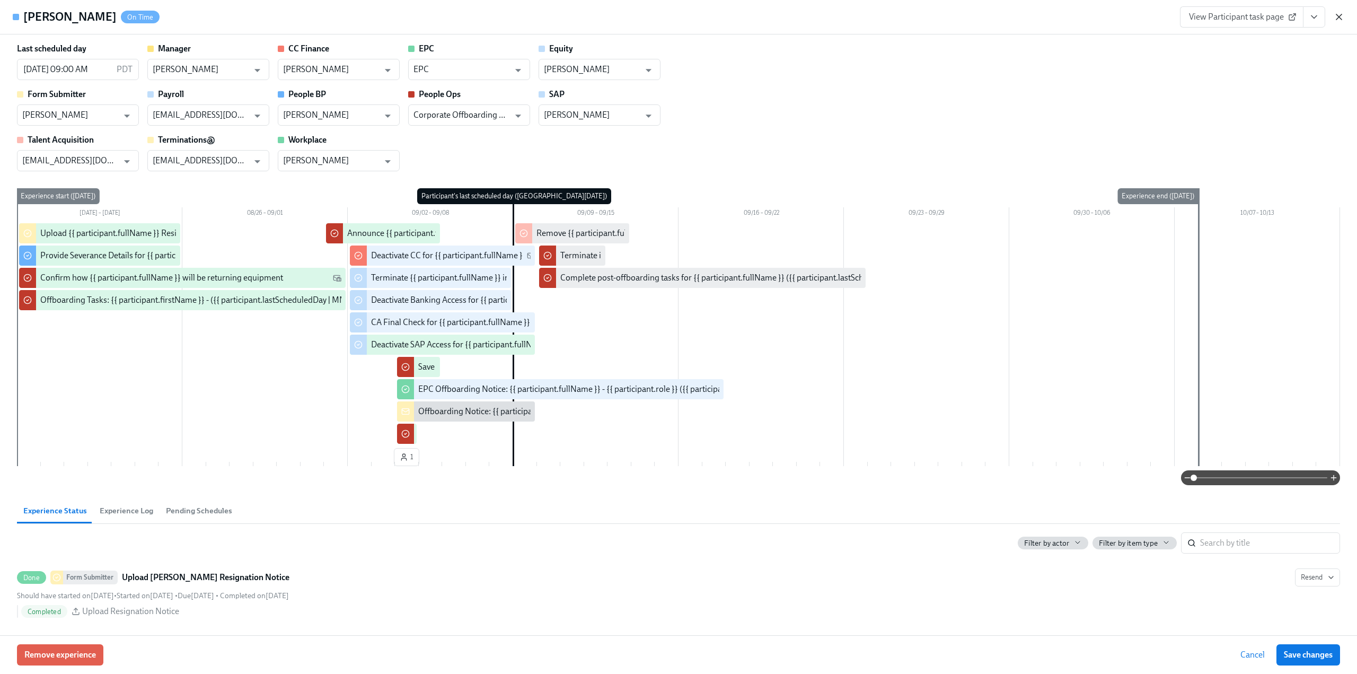
click at [1339, 16] on icon "button" at bounding box center [1339, 16] width 5 height 5
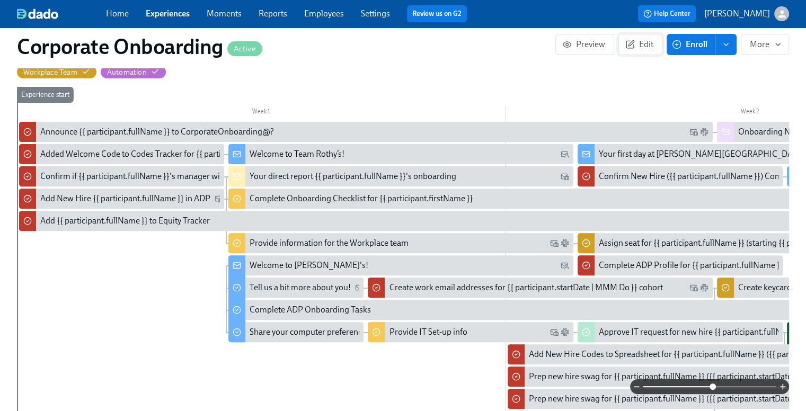
scroll to position [0, 886]
click at [630, 40] on icon "button" at bounding box center [631, 45] width 10 height 10
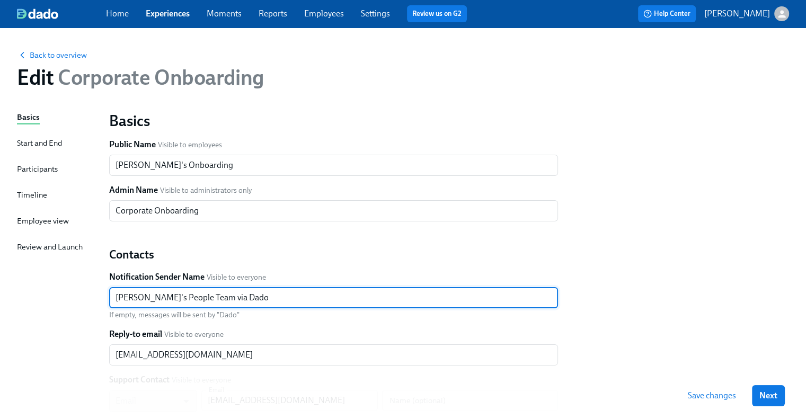
drag, startPoint x: 251, startPoint y: 298, endPoint x: 59, endPoint y: 297, distance: 191.9
click at [59, 297] on div "Basics Start and End Participants Timeline Employee view Review and Launch Basi…" at bounding box center [403, 323] width 772 height 425
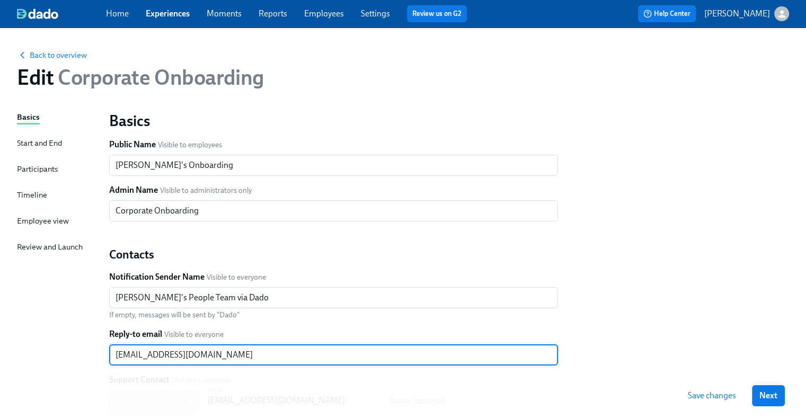
drag, startPoint x: 221, startPoint y: 358, endPoint x: 54, endPoint y: 354, distance: 167.0
click at [54, 354] on div "Basics Start and End Participants Timeline Employee view Review and Launch Basi…" at bounding box center [403, 323] width 772 height 425
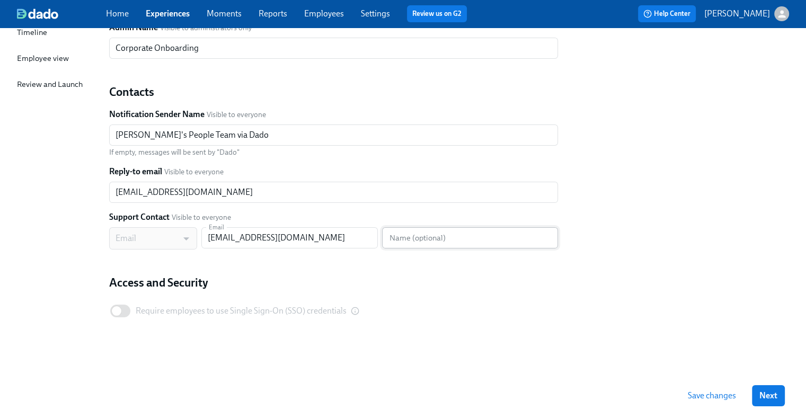
scroll to position [163, 0]
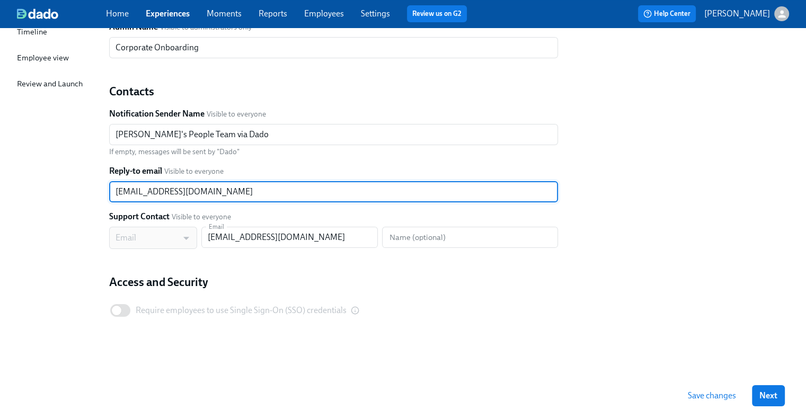
drag, startPoint x: 680, startPoint y: 322, endPoint x: 679, endPoint y: 328, distance: 5.9
click at [680, 322] on div "Basics Public Name Visible to employees Rothy's Onboarding ​ Admin Name Visible…" at bounding box center [449, 148] width 693 height 412
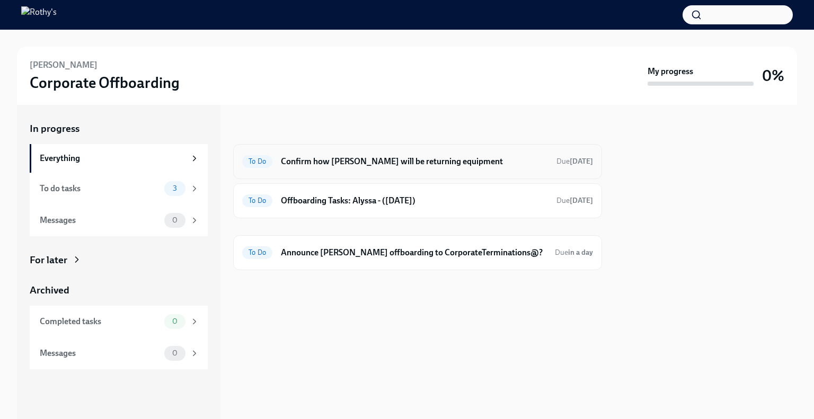
click at [431, 167] on div "To Do Confirm how Alyssa Cooper will be returning equipment Due 2 days ago" at bounding box center [417, 161] width 351 height 17
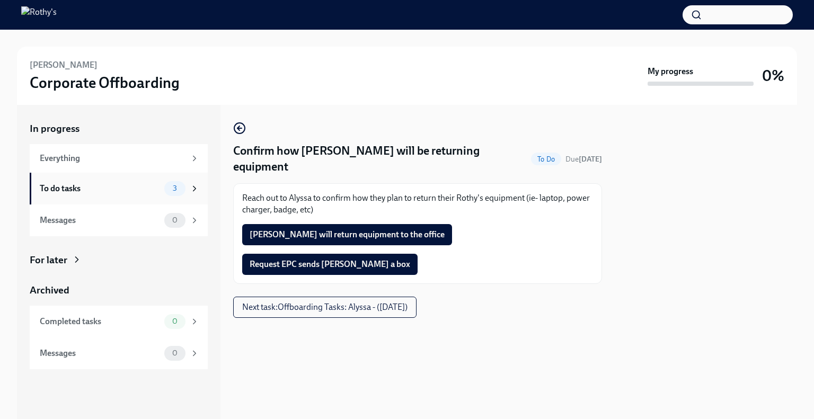
click at [142, 192] on div "To do tasks" at bounding box center [100, 189] width 120 height 12
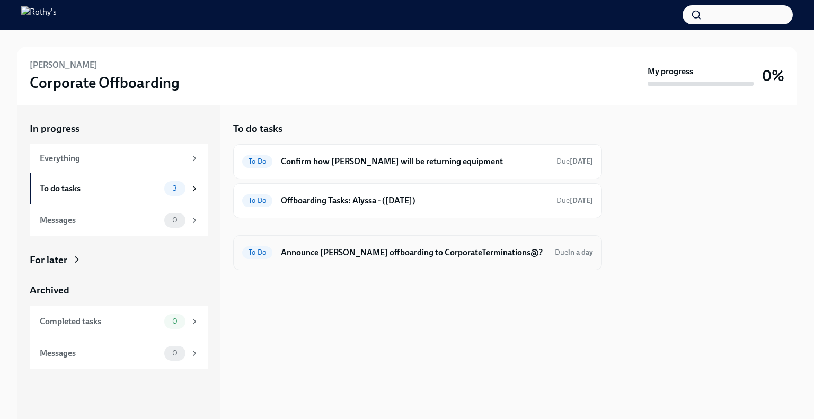
click at [346, 258] on div "To Do Announce Alyssa Cooper offboarding to CorporateTerminations@? Due in a day" at bounding box center [417, 252] width 351 height 17
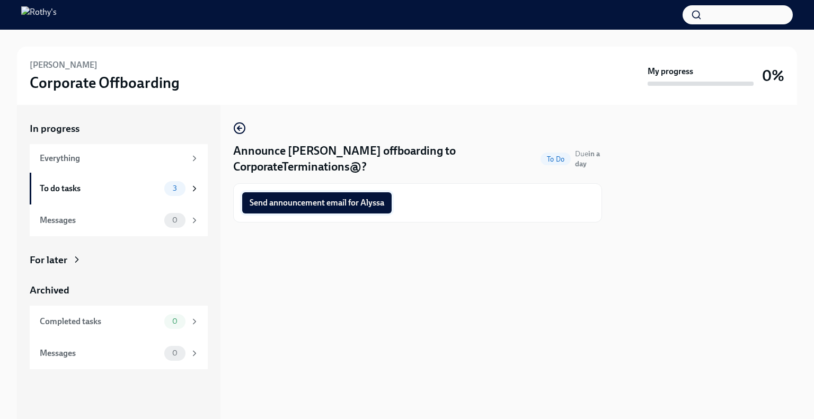
click at [306, 203] on span "Send announcement email for Alyssa" at bounding box center [317, 203] width 135 height 11
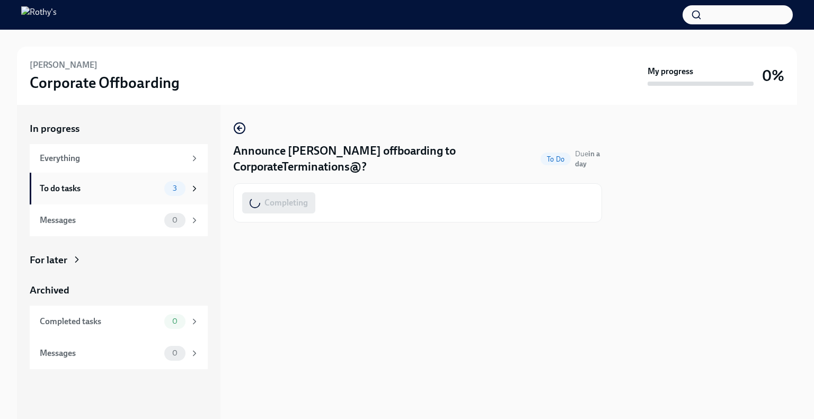
click at [123, 183] on div "To do tasks" at bounding box center [100, 189] width 120 height 12
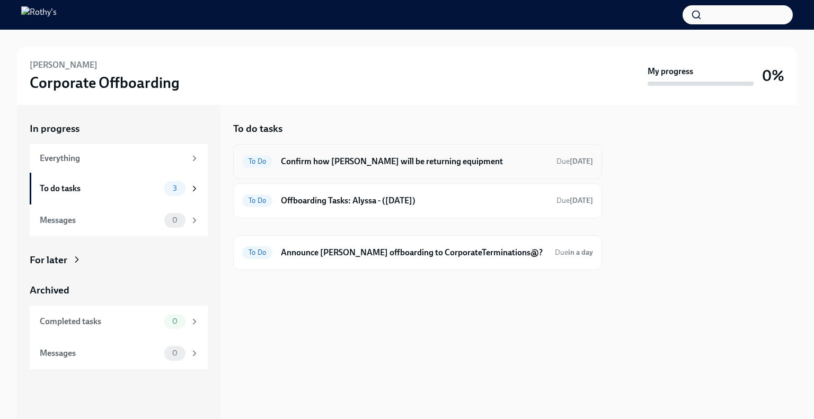
click at [351, 157] on h6 "Confirm how Alyssa Cooper will be returning equipment" at bounding box center [414, 162] width 267 height 12
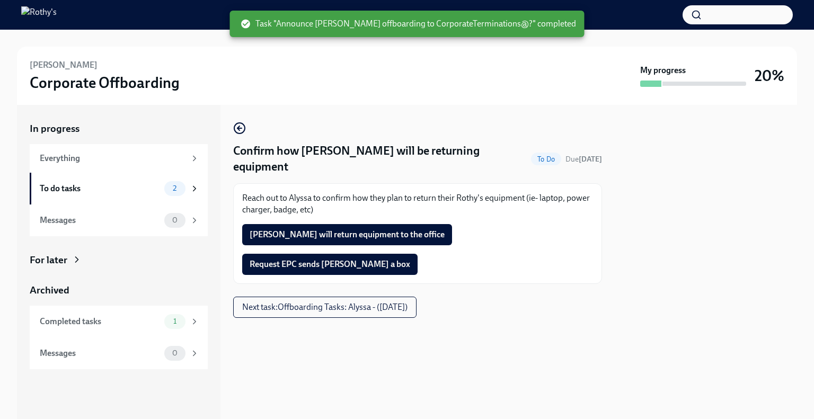
click at [327, 267] on span "Request EPC sends Alyssa Cooper a box" at bounding box center [330, 264] width 161 height 11
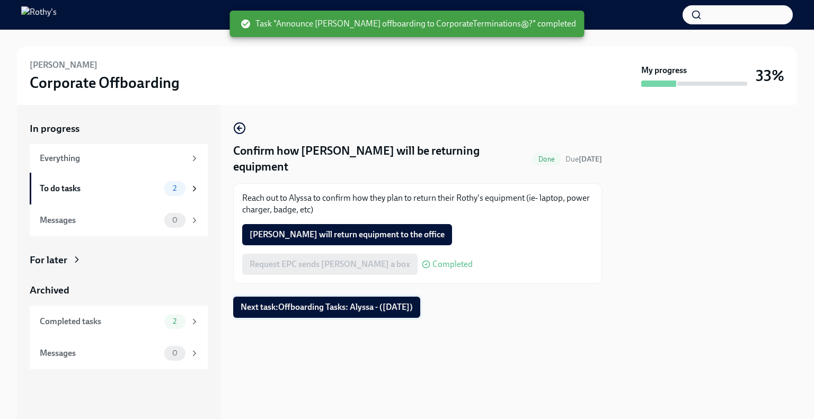
click at [300, 305] on span "Next task : Offboarding Tasks: Alyssa - (09/09/2025)" at bounding box center [327, 307] width 172 height 11
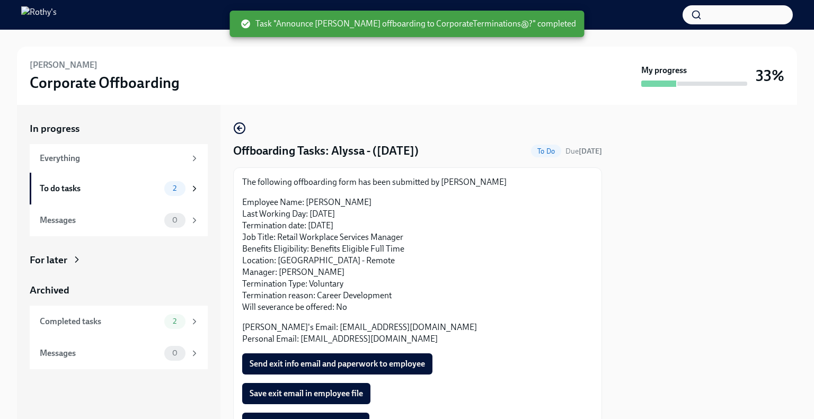
scroll to position [106, 0]
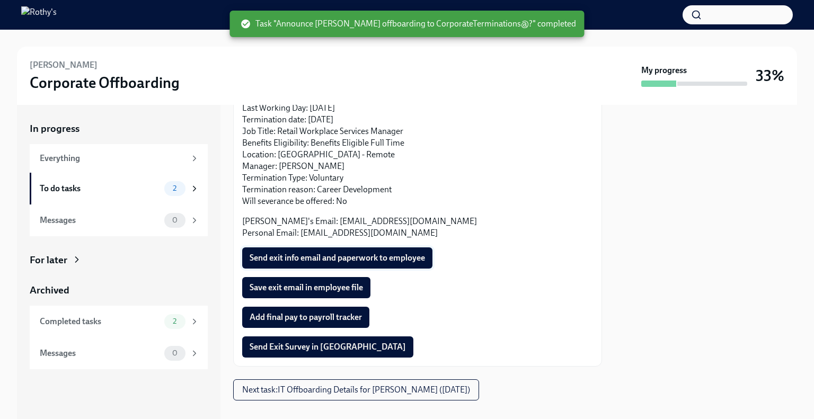
click at [306, 253] on span "Send exit info email and paperwork to employee" at bounding box center [337, 258] width 175 height 11
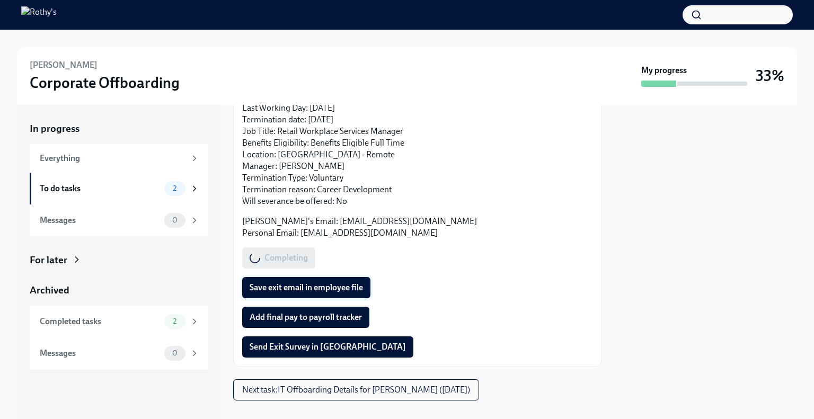
click at [297, 287] on span "Save exit email in employee file" at bounding box center [306, 288] width 113 height 11
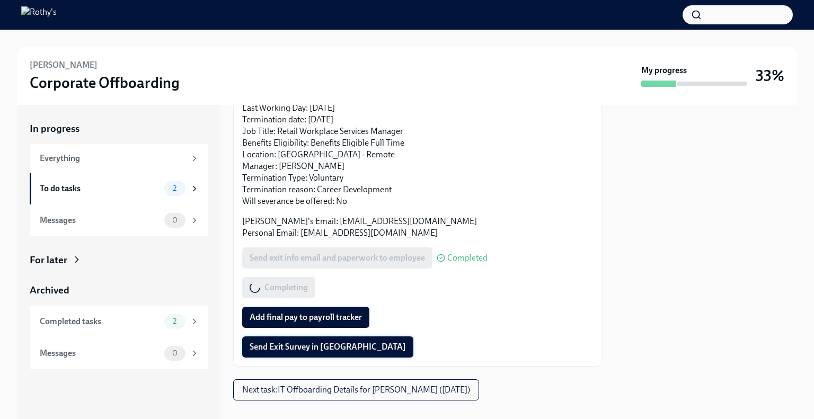
click at [320, 352] on span "Send Exit Survey in Lattice" at bounding box center [328, 347] width 156 height 11
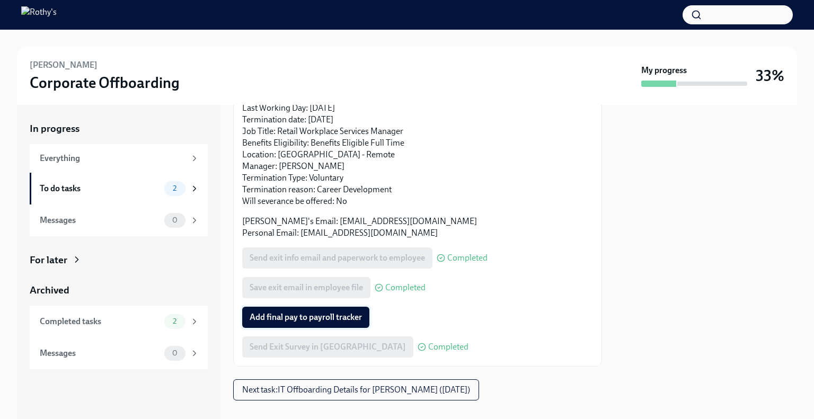
click at [306, 317] on span "Add final pay to payroll tracker" at bounding box center [306, 317] width 112 height 11
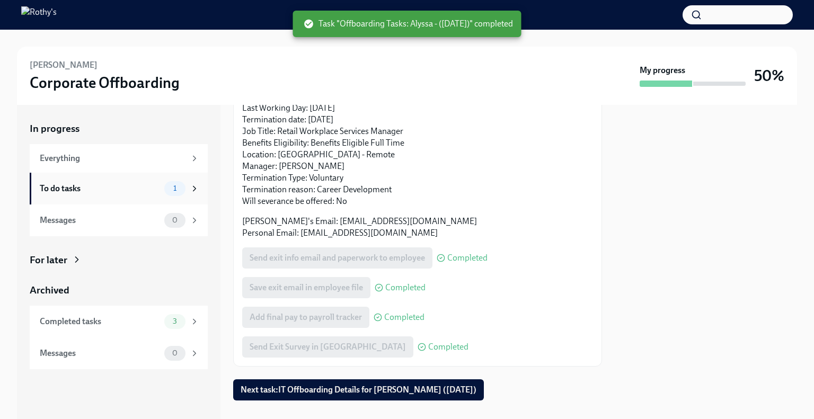
click at [150, 195] on div "To do tasks 1" at bounding box center [120, 188] width 160 height 15
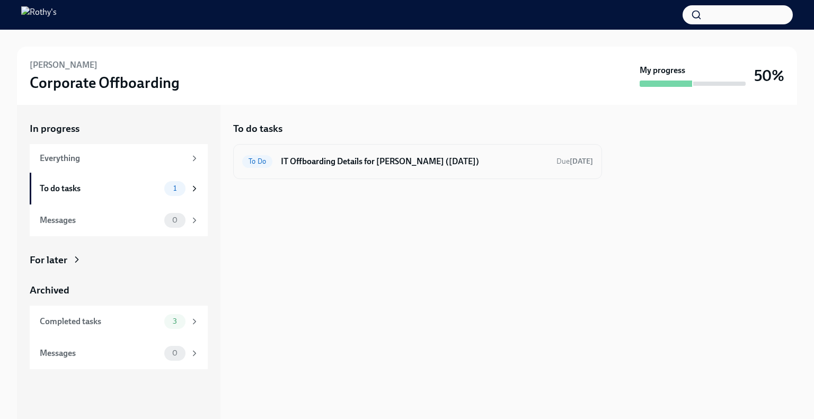
click at [323, 165] on h6 "IT Offboarding Details for Alyssa Cooper (09/09/2025)" at bounding box center [414, 162] width 267 height 12
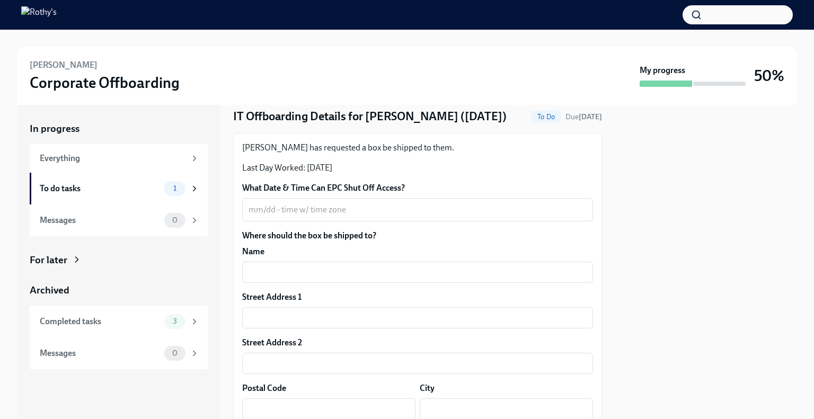
scroll to position [53, 0]
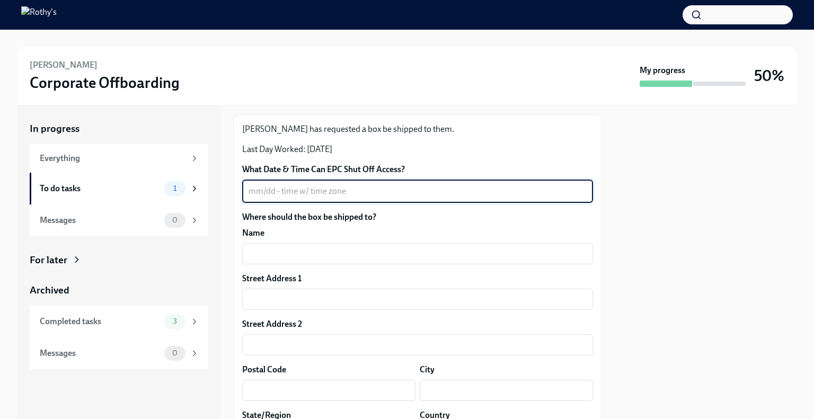
click at [317, 198] on textarea "What Date & Time Can EPC Shut Off Access?" at bounding box center [418, 191] width 338 height 13
type textarea "9/9 - 5pm PT"
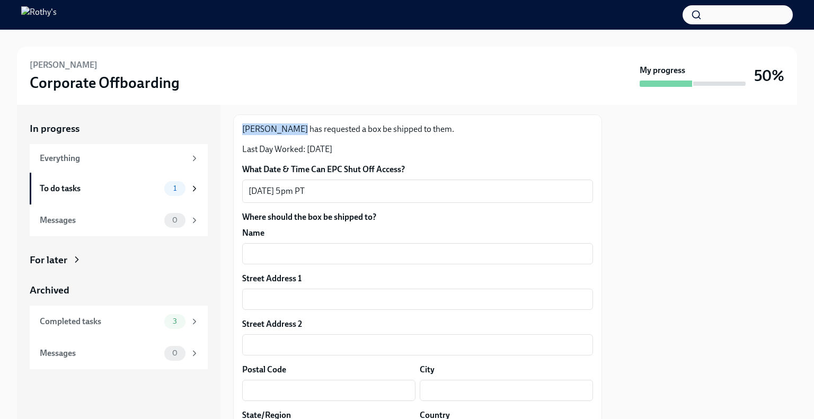
drag, startPoint x: 293, startPoint y: 145, endPoint x: 243, endPoint y: 144, distance: 49.9
click at [243, 135] on p "Alyssa Cooper has requested a box be shipped to them." at bounding box center [417, 130] width 351 height 12
copy p "[PERSON_NAME]"
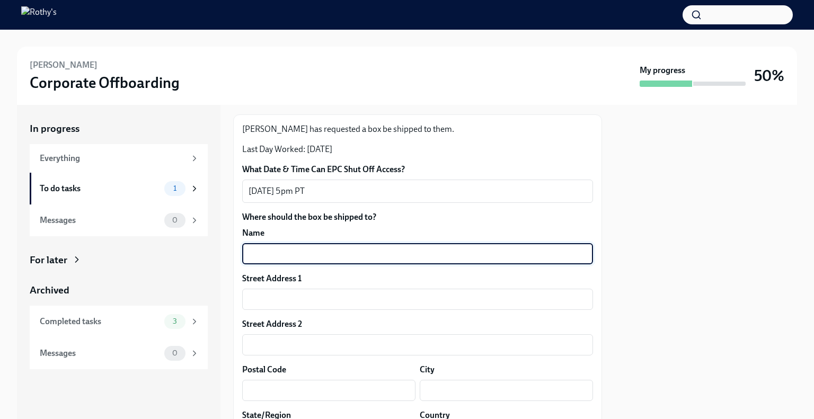
click at [312, 265] on input "text" at bounding box center [417, 253] width 351 height 21
paste input "[PERSON_NAME]"
type input "[PERSON_NAME]"
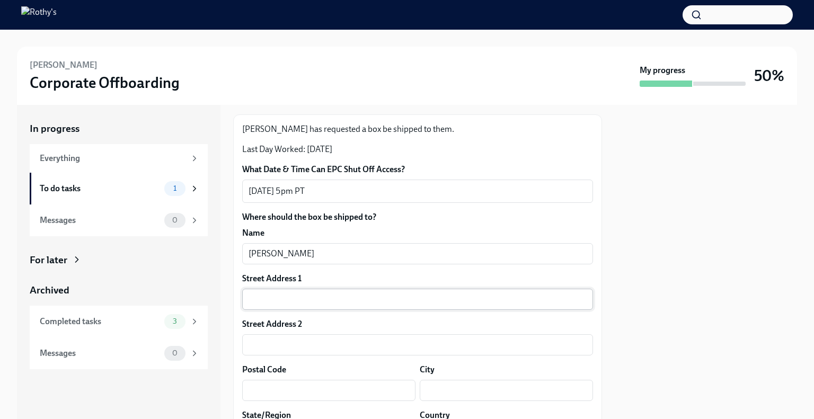
click at [310, 307] on input "text" at bounding box center [417, 299] width 351 height 21
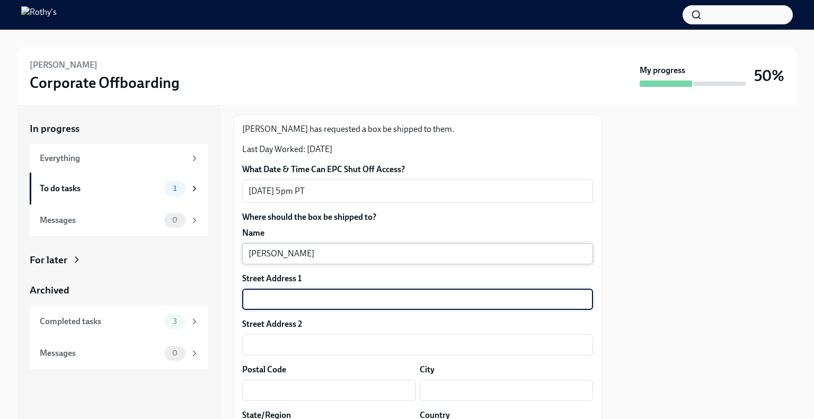
paste input "174 Isle Royale Circle"
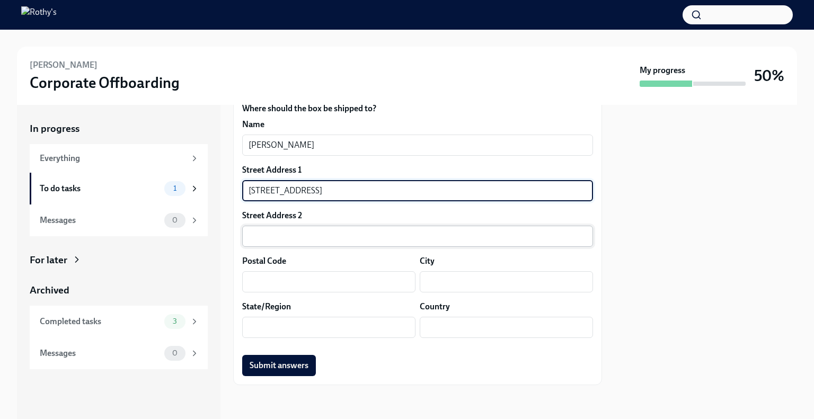
scroll to position [177, 0]
type input "174 Isle Royale Circle"
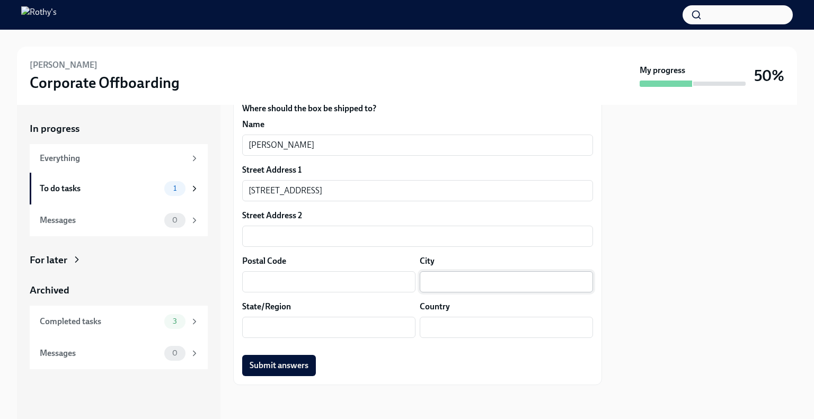
drag, startPoint x: 450, startPoint y: 280, endPoint x: 419, endPoint y: 281, distance: 30.2
click at [450, 280] on input "text" at bounding box center [506, 281] width 173 height 21
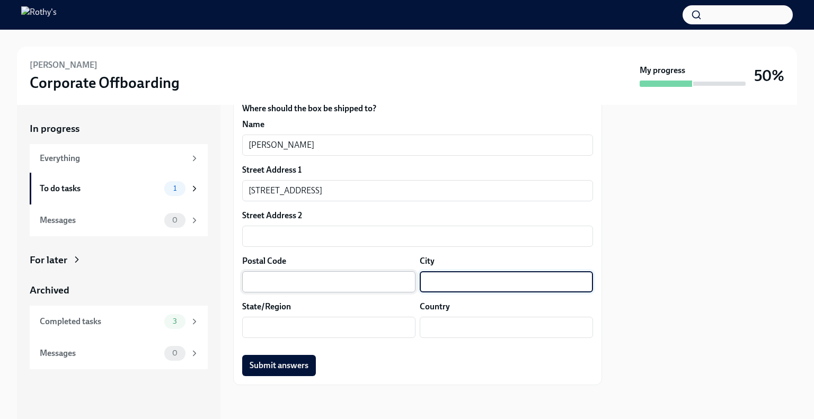
paste input "Vacaville"
type input "Vacaville"
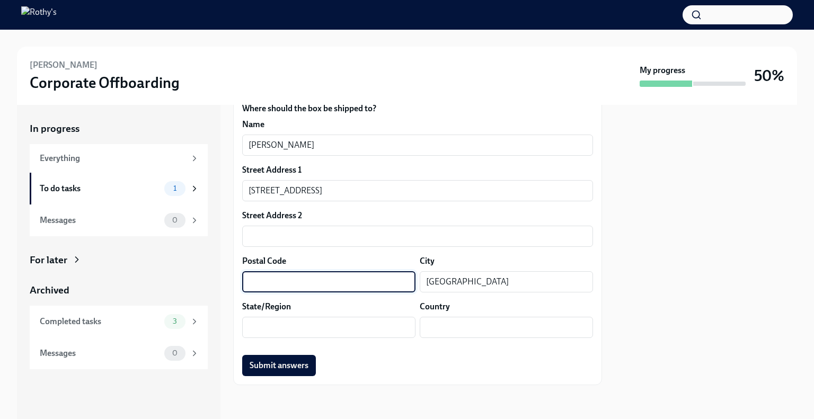
drag, startPoint x: 311, startPoint y: 279, endPoint x: 314, endPoint y: 284, distance: 5.7
click at [311, 279] on input "text" at bounding box center [328, 281] width 173 height 21
paste input "95687"
type input "95687"
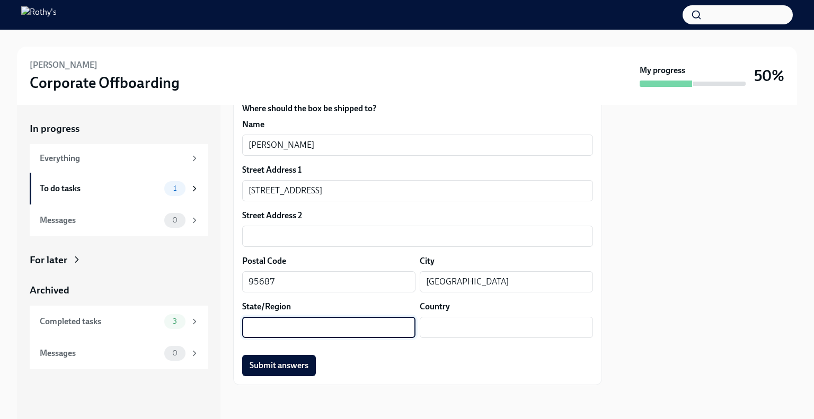
click at [280, 324] on input "text" at bounding box center [328, 327] width 173 height 21
type input "CA"
click at [445, 356] on div "Submit answers" at bounding box center [417, 365] width 351 height 21
click at [295, 366] on span "Submit answers" at bounding box center [279, 366] width 59 height 11
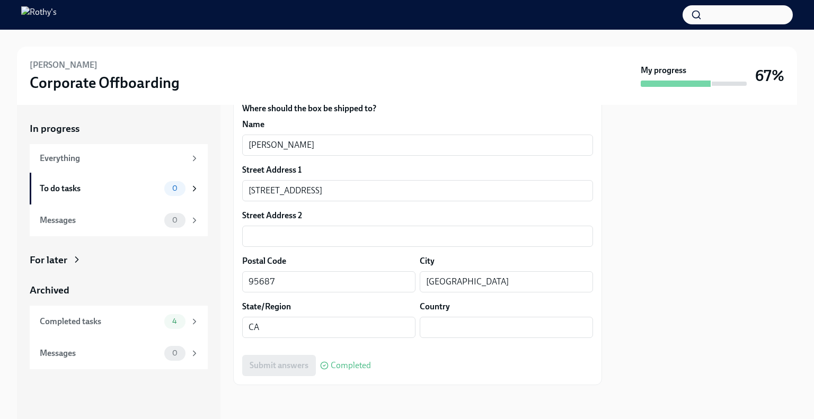
scroll to position [0, 0]
